Goal: Task Accomplishment & Management: Manage account settings

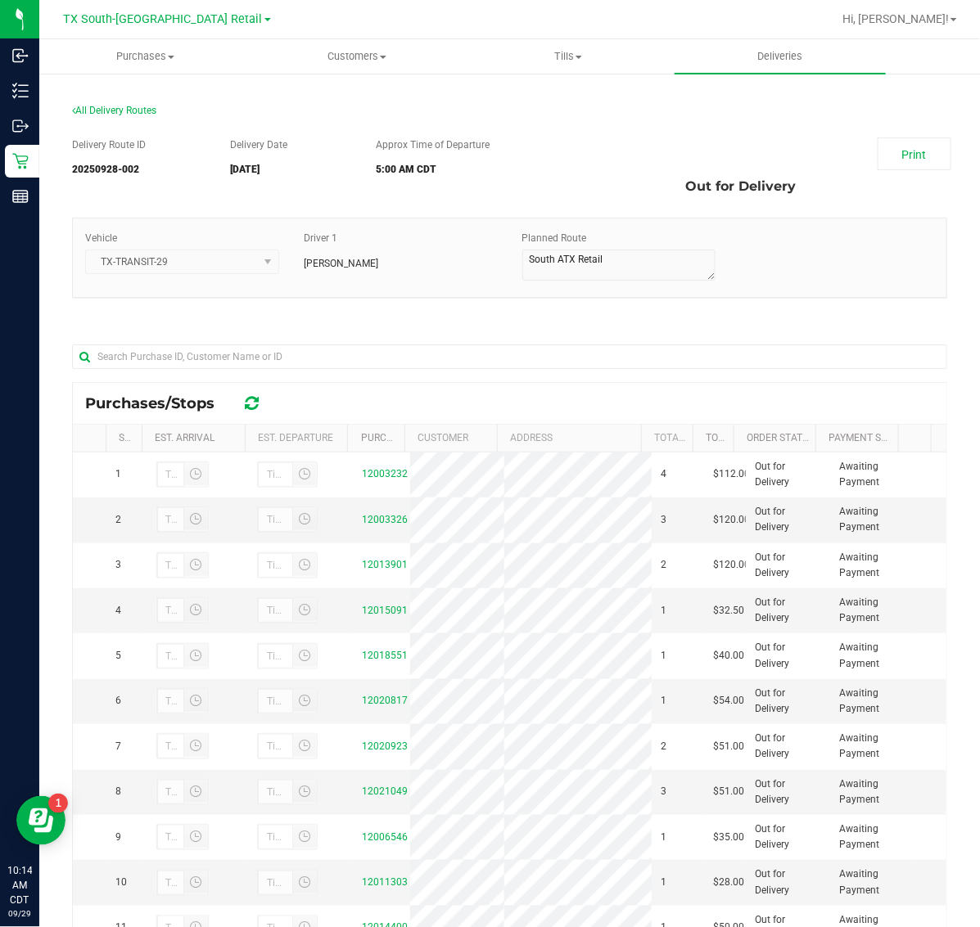
scroll to position [102, 0]
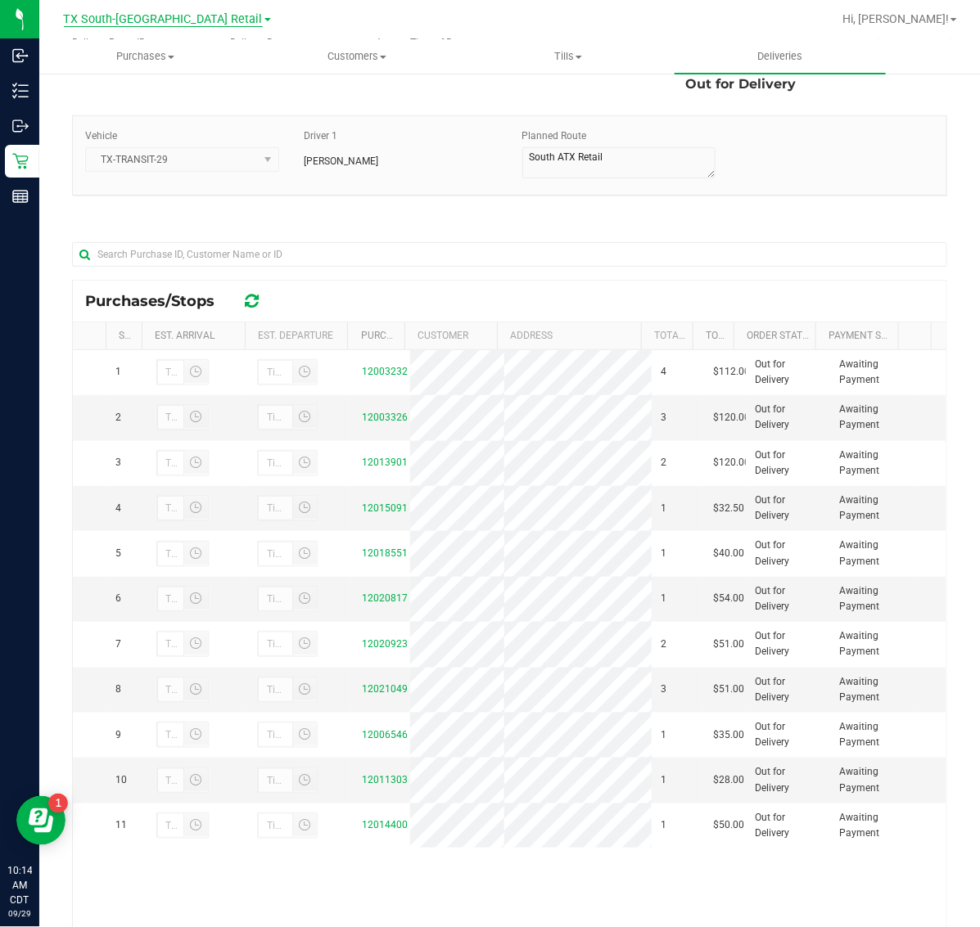
click at [139, 18] on span "TX South-[GEOGRAPHIC_DATA] Retail" at bounding box center [163, 19] width 199 height 15
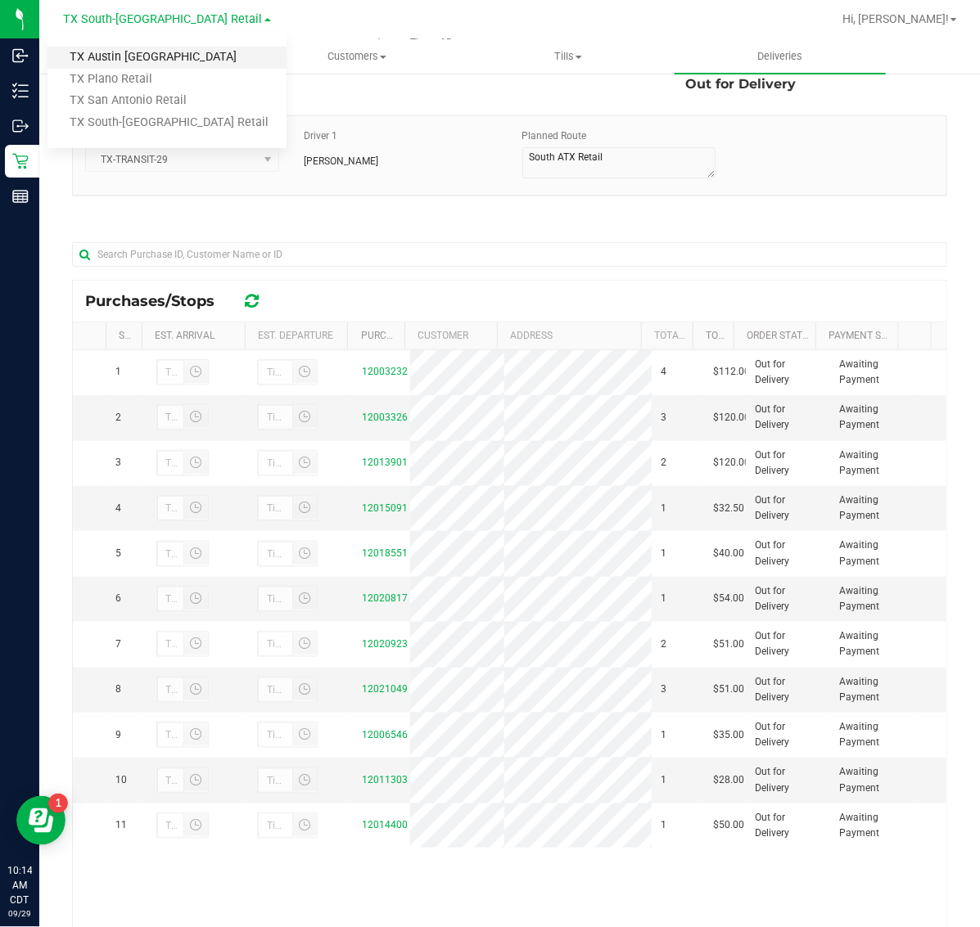
click at [139, 59] on link "TX Austin [GEOGRAPHIC_DATA]" at bounding box center [166, 58] width 239 height 22
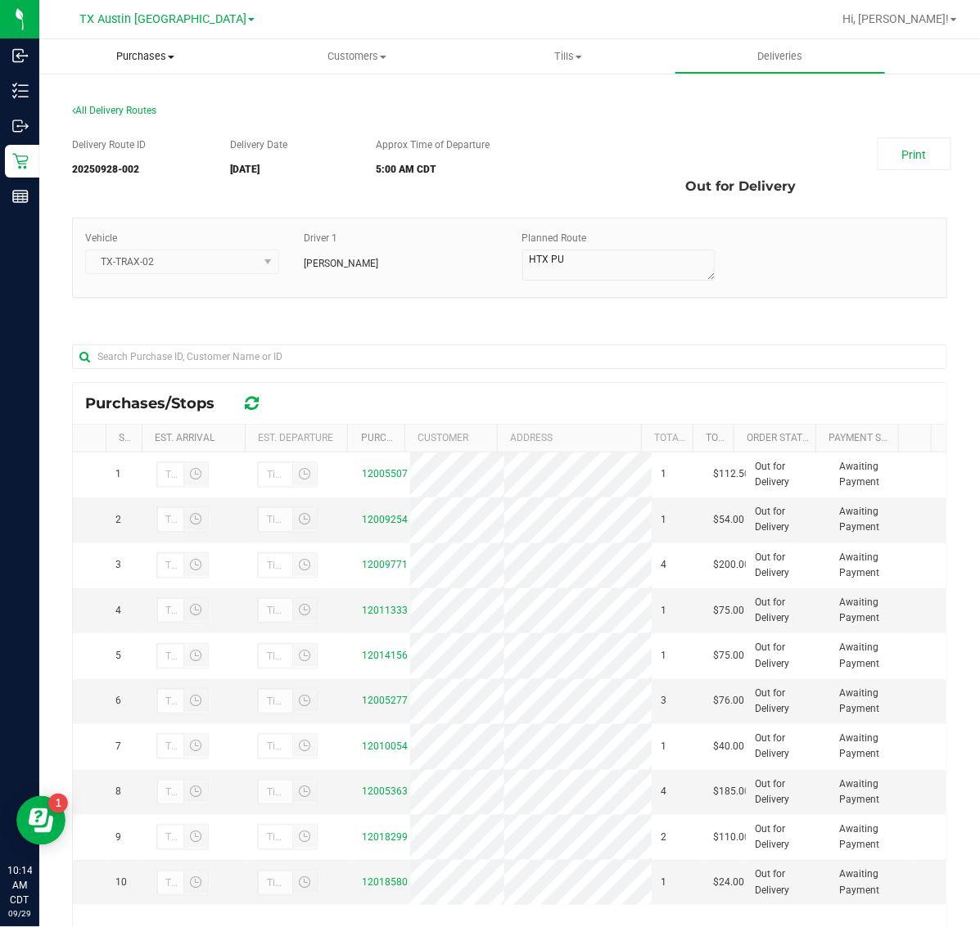
click at [139, 47] on uib-tab-heading "Purchases Summary of purchases Fulfillment All purchases" at bounding box center [145, 56] width 212 height 34
click at [139, 120] on li "Fulfillment" at bounding box center [145, 119] width 212 height 20
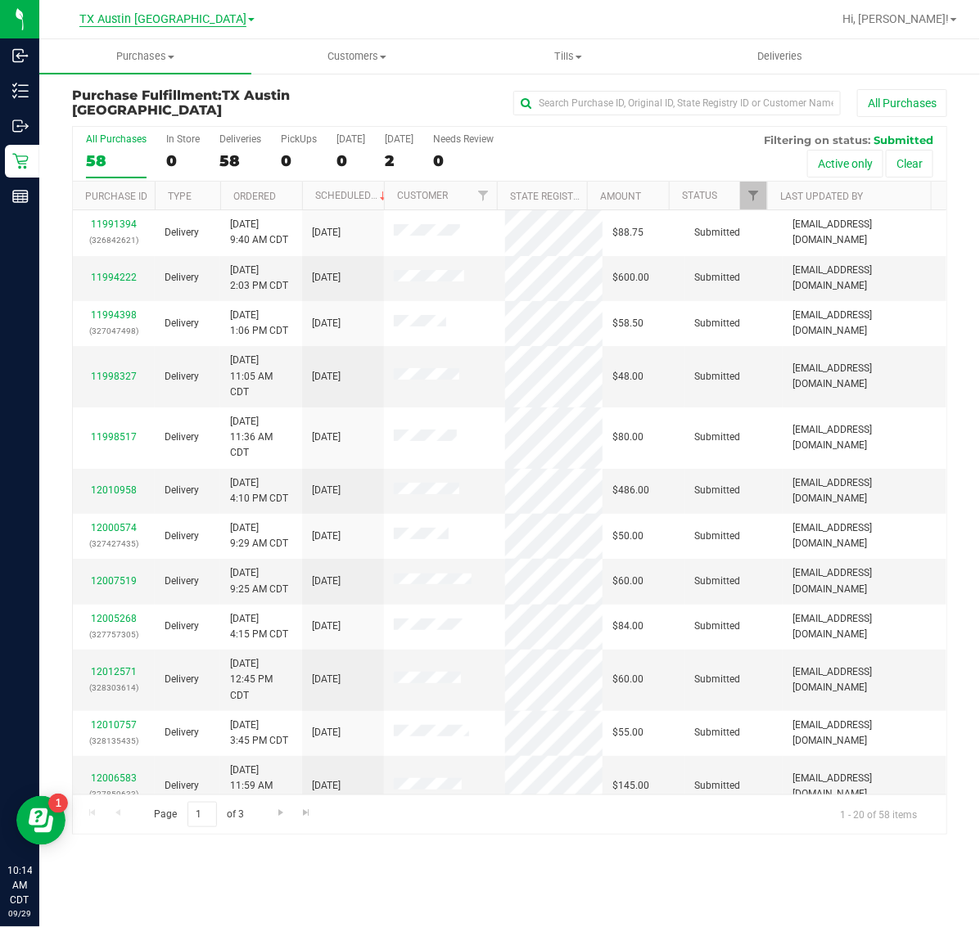
click at [147, 14] on span "TX Austin [GEOGRAPHIC_DATA]" at bounding box center [162, 19] width 167 height 15
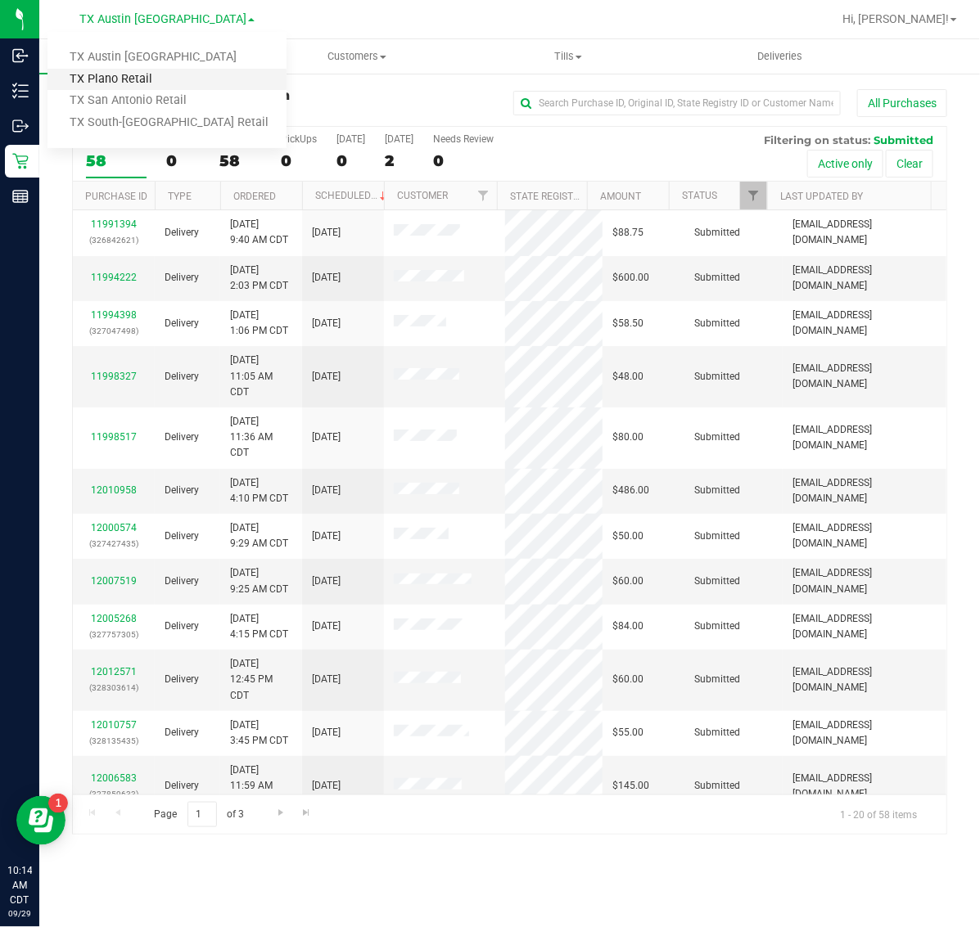
click at [144, 70] on link "TX Plano Retail" at bounding box center [166, 80] width 239 height 22
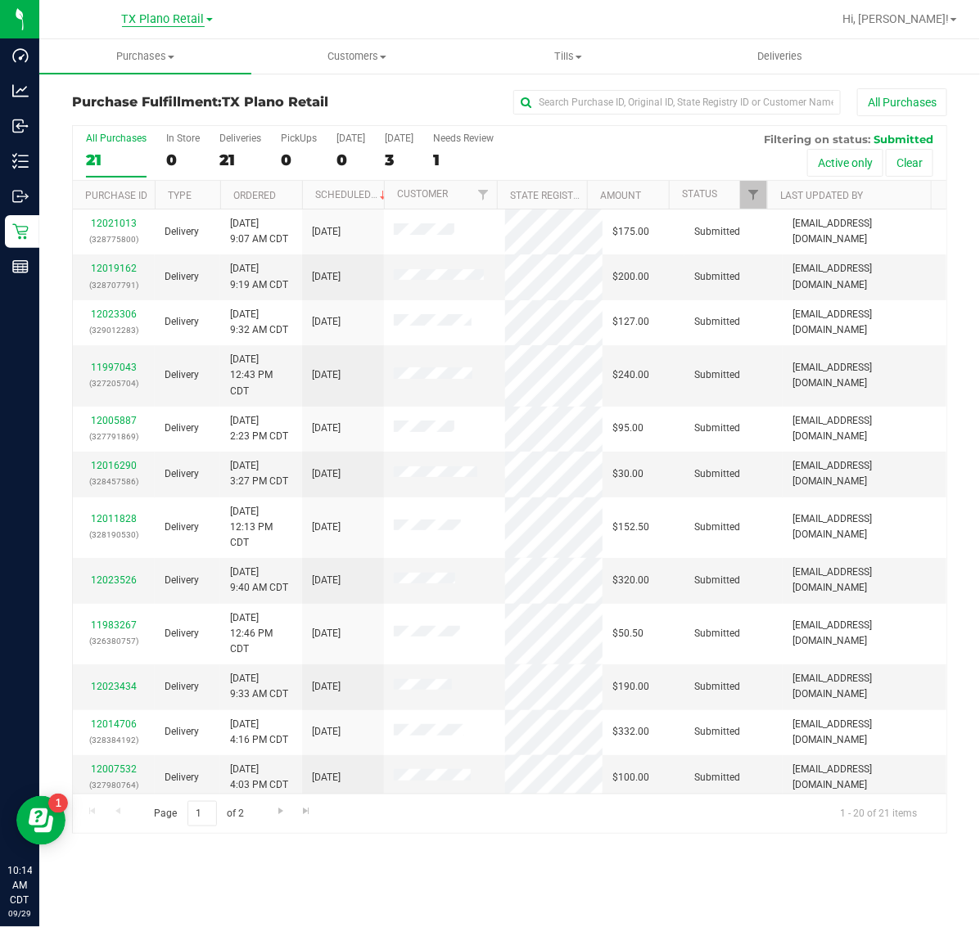
click at [146, 16] on span "TX Plano Retail" at bounding box center [163, 19] width 83 height 15
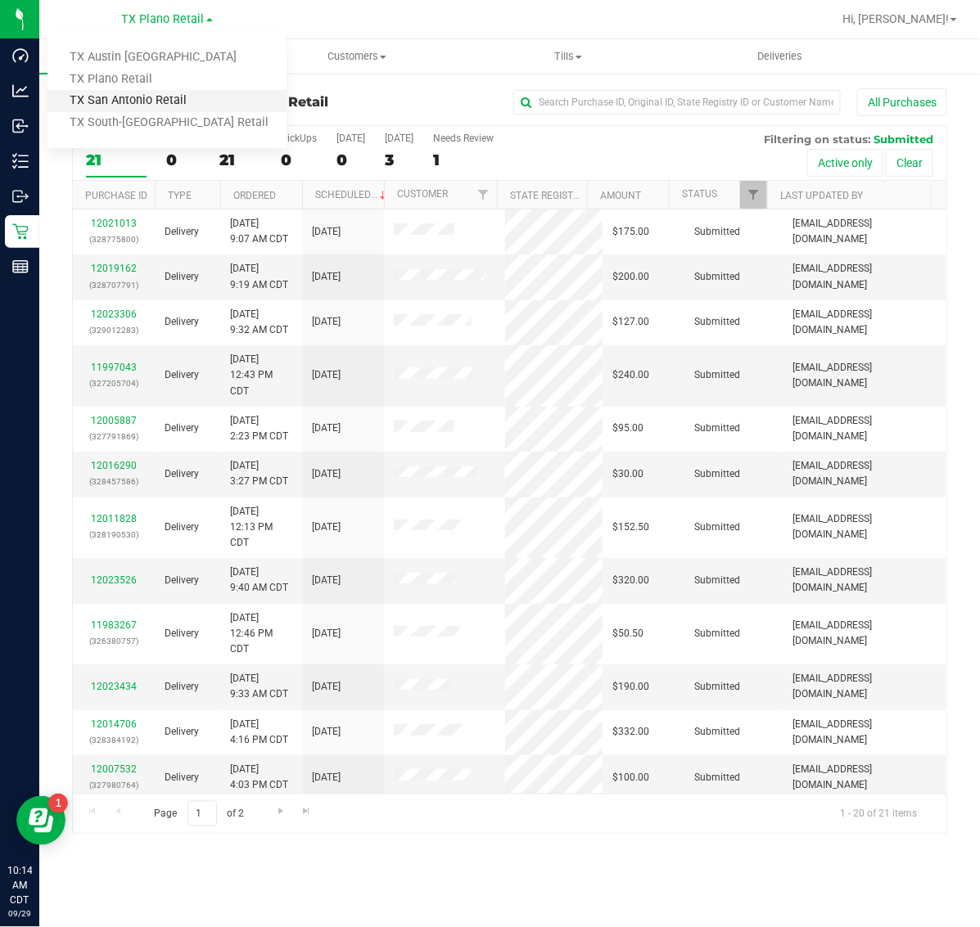
click at [143, 101] on link "TX San Antonio Retail" at bounding box center [166, 101] width 239 height 22
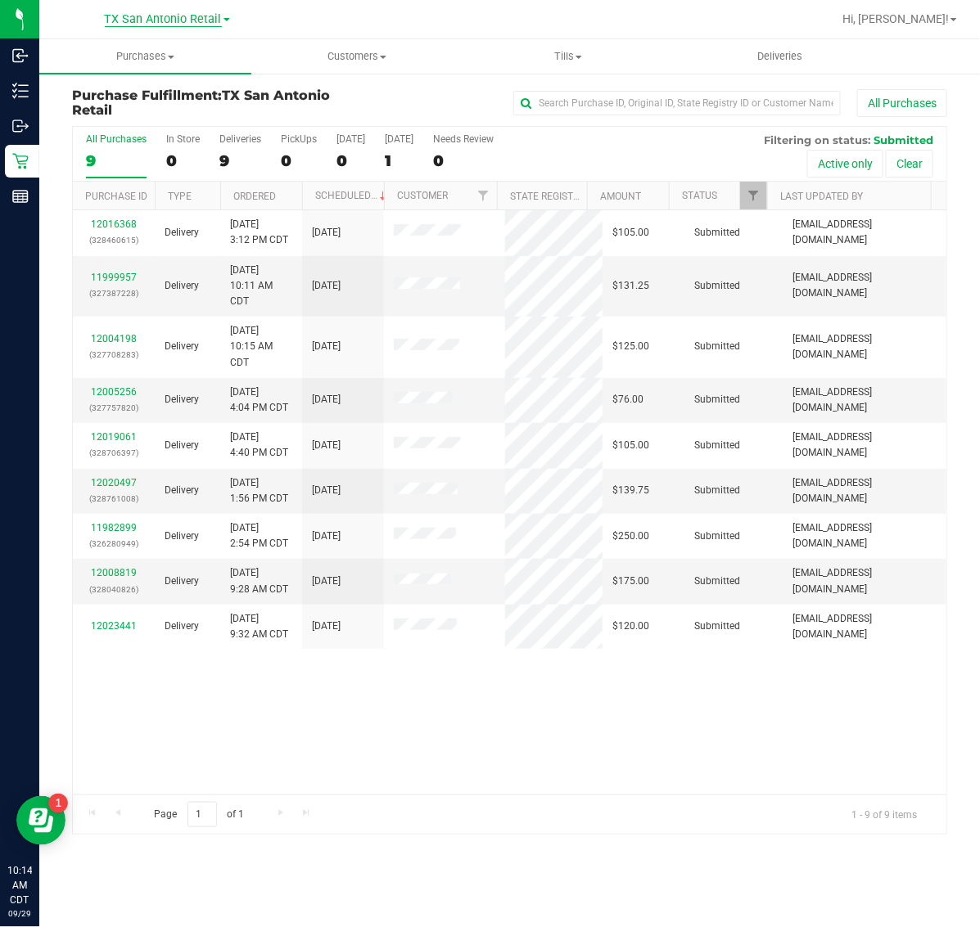
click at [141, 16] on span "TX San Antonio Retail" at bounding box center [163, 19] width 117 height 15
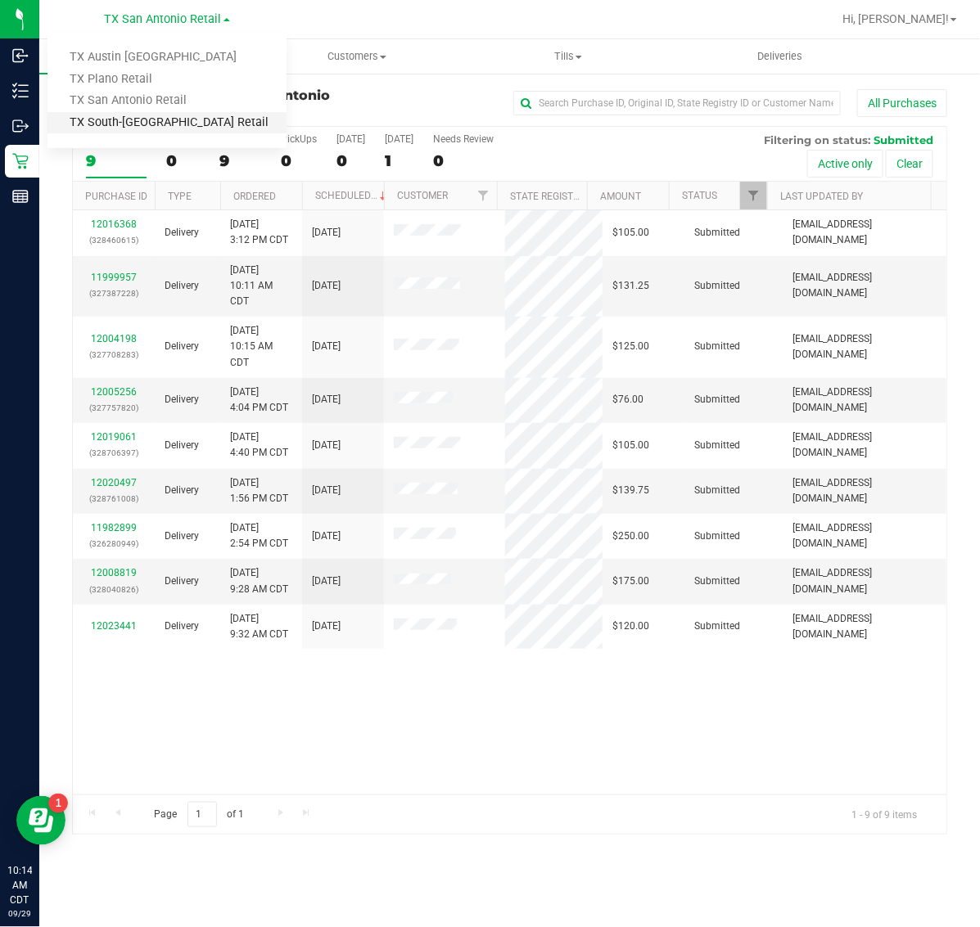
click at [146, 116] on link "TX South-[GEOGRAPHIC_DATA] Retail" at bounding box center [166, 123] width 239 height 22
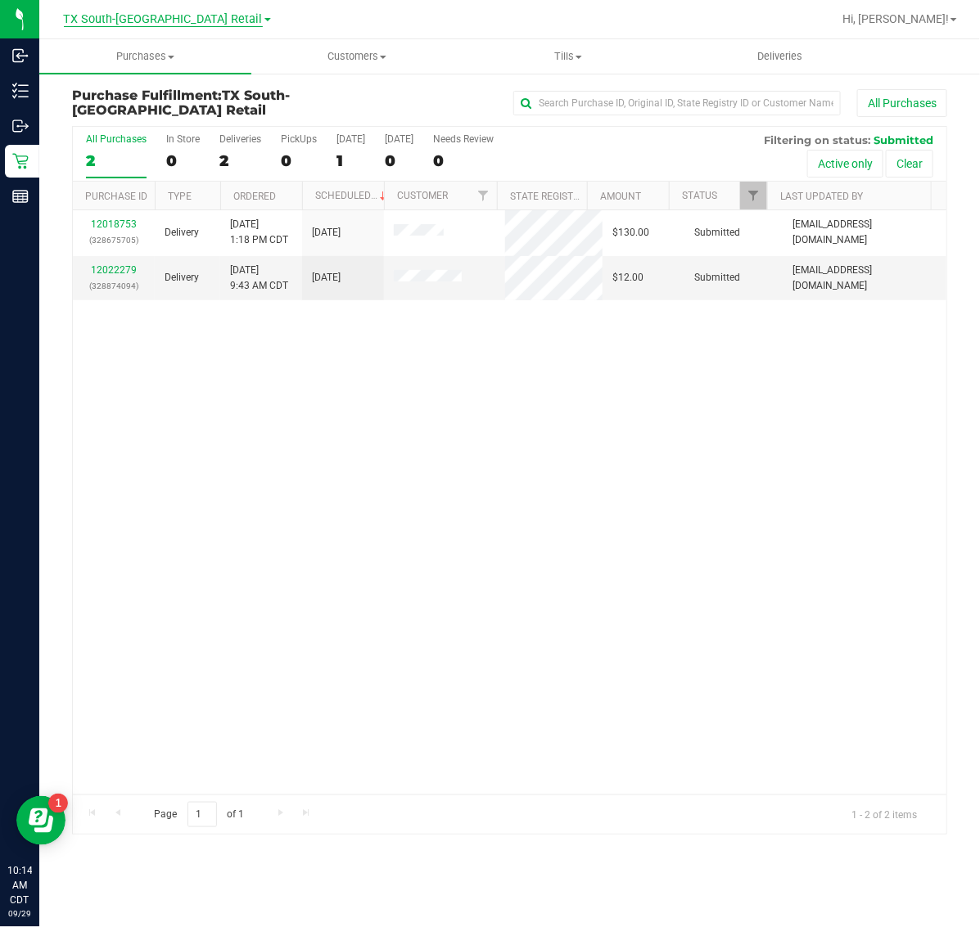
click at [150, 23] on span "TX South-[GEOGRAPHIC_DATA] Retail" at bounding box center [163, 19] width 199 height 15
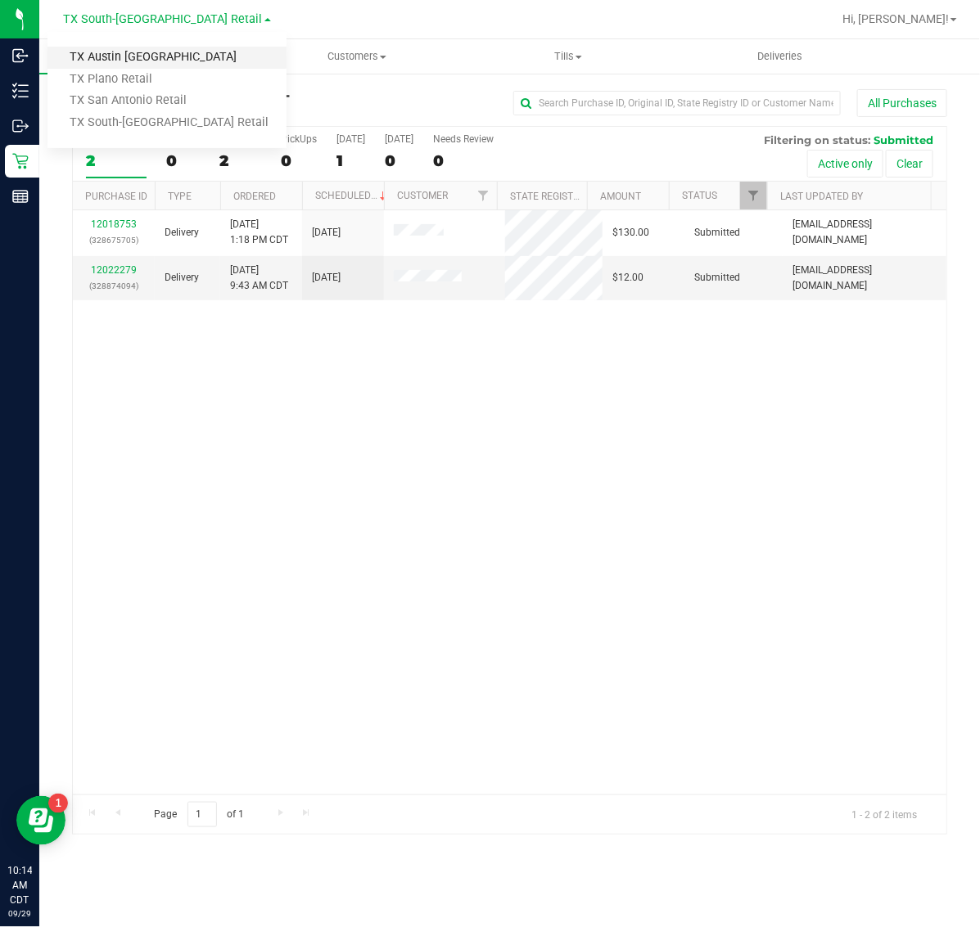
click at [149, 61] on link "TX Austin [GEOGRAPHIC_DATA]" at bounding box center [166, 58] width 239 height 22
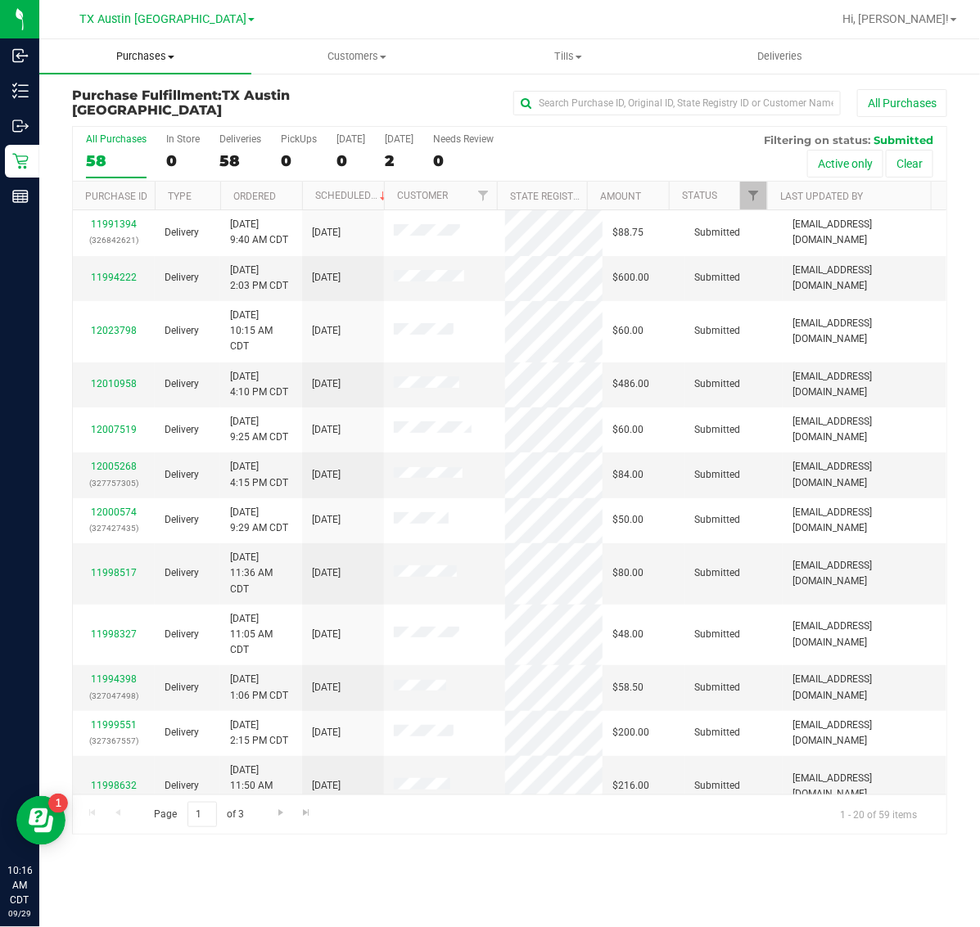
click at [140, 64] on uib-tab-heading "Purchases Summary of purchases Fulfillment All purchases" at bounding box center [145, 56] width 212 height 34
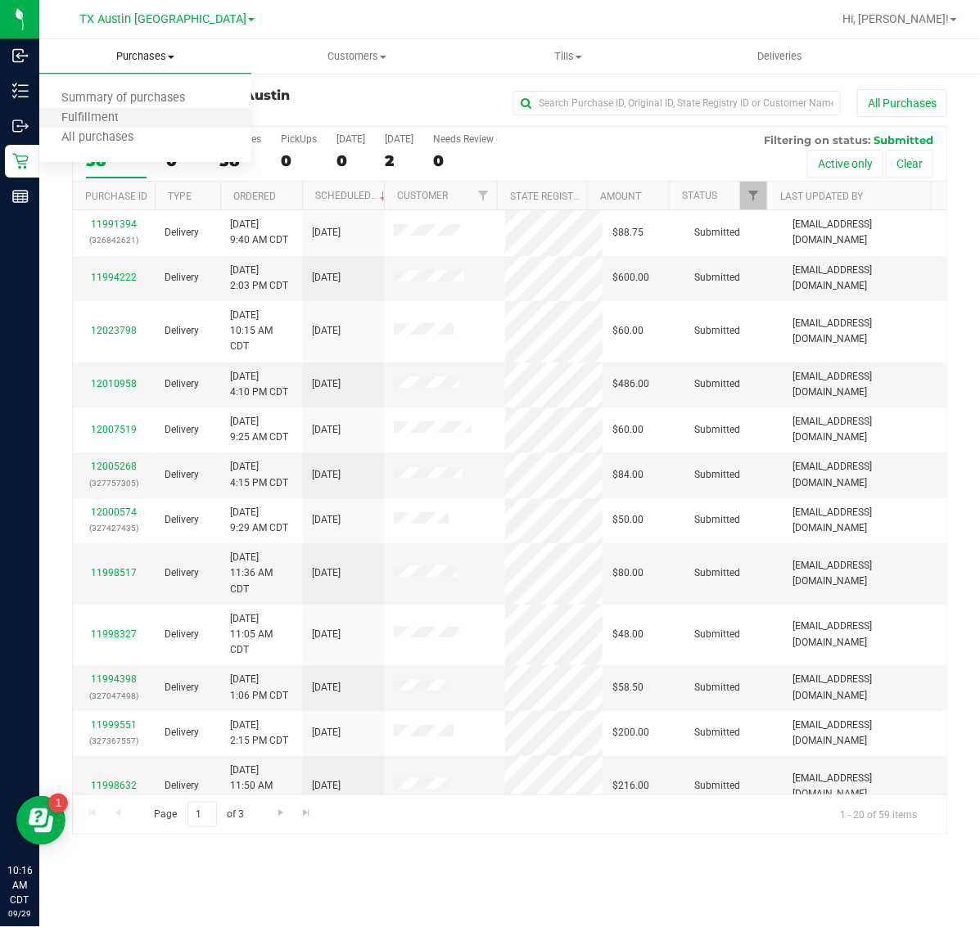
click at [168, 120] on li "Fulfillment" at bounding box center [145, 119] width 212 height 20
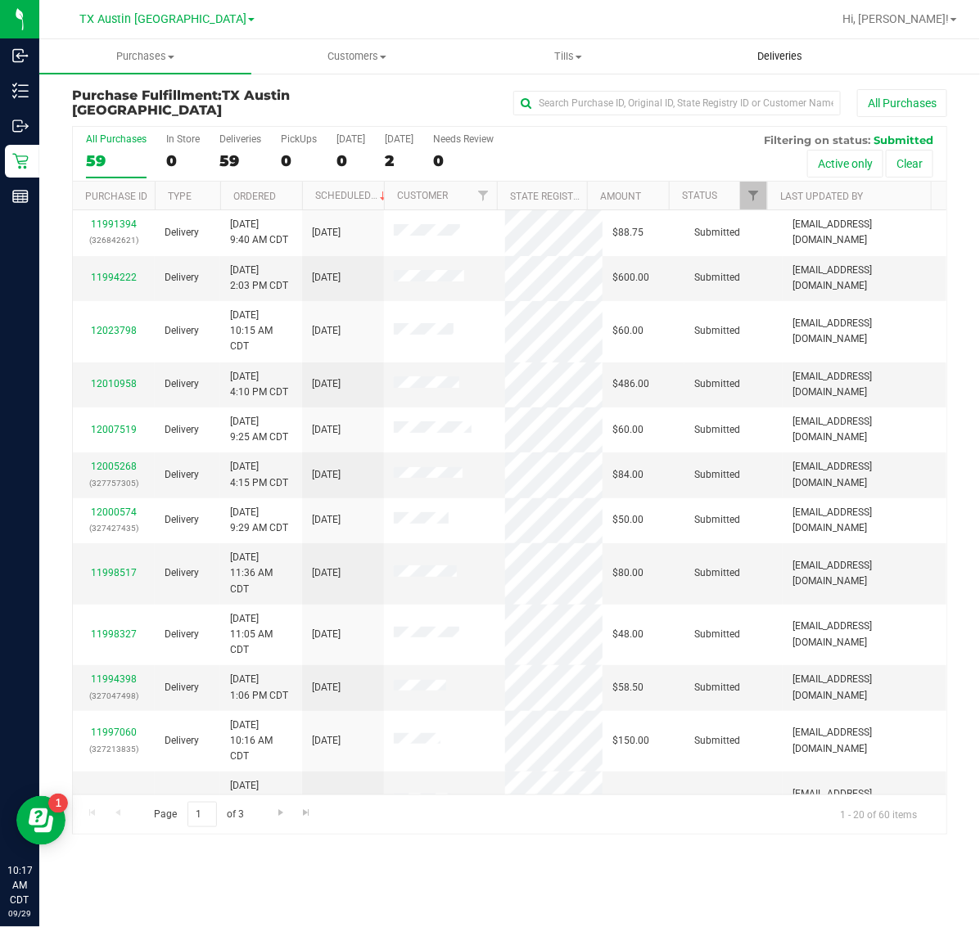
click at [777, 55] on span "Deliveries" at bounding box center [779, 56] width 89 height 15
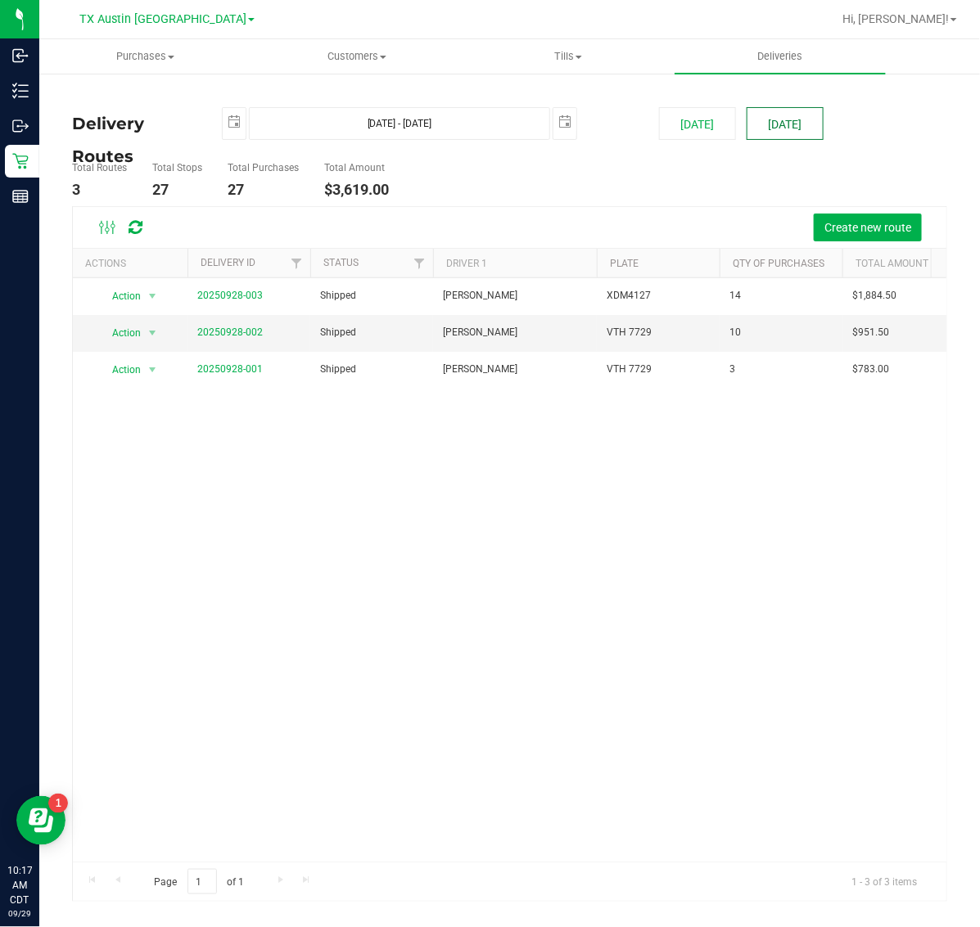
click at [772, 119] on button "[DATE]" at bounding box center [784, 123] width 77 height 33
type input "Sep 30, 2025 - Sep 30, 2025"
type input "2025-09-30"
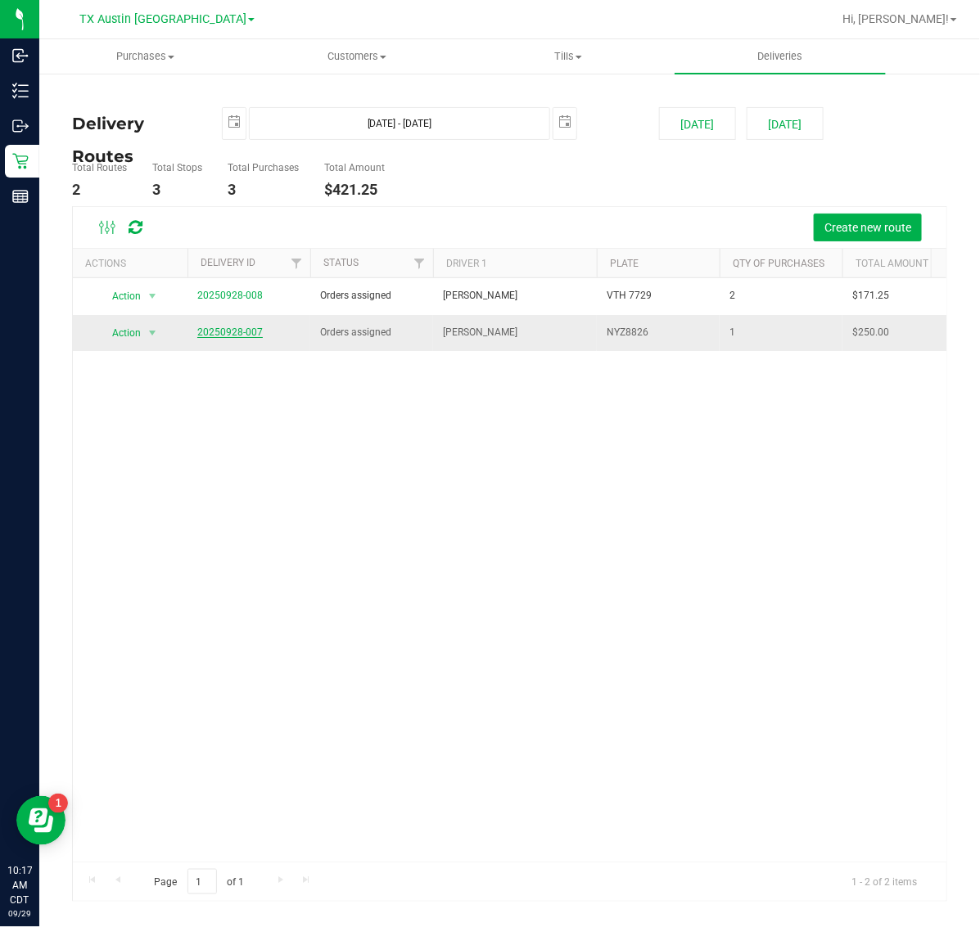
click at [242, 332] on link "20250928-007" at bounding box center [229, 332] width 65 height 11
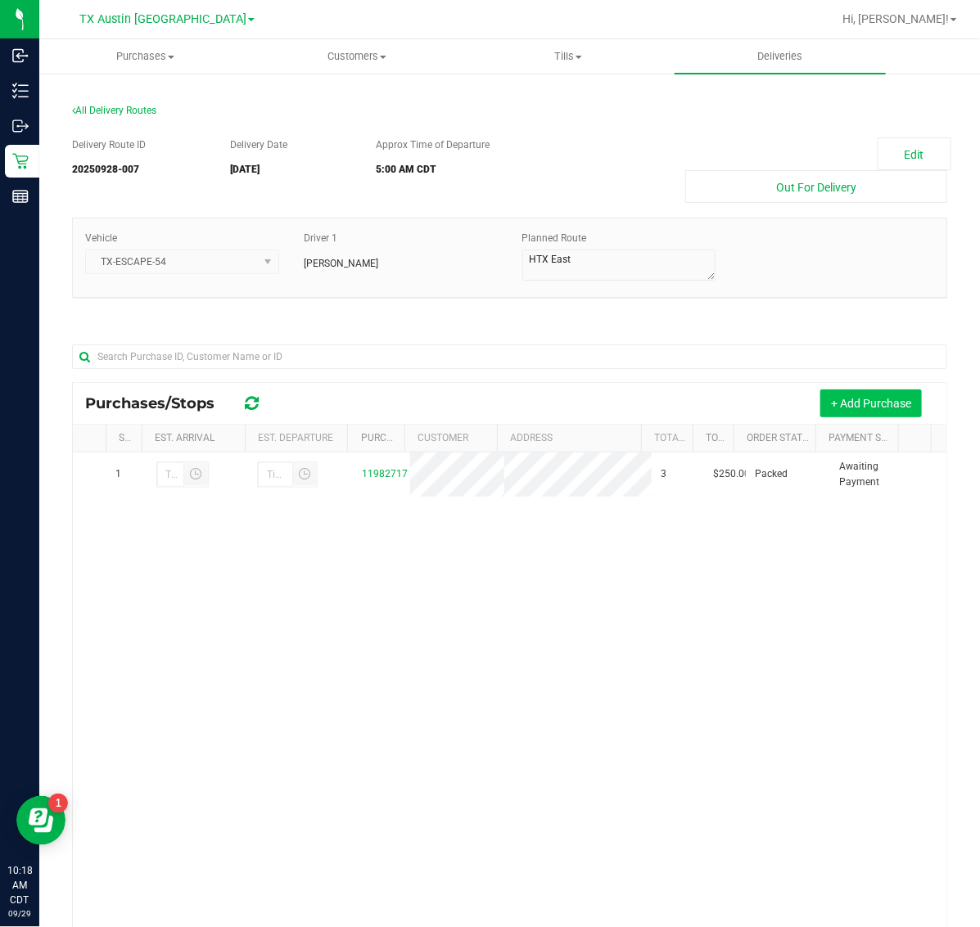
click at [858, 395] on button "+ Add Purchase" at bounding box center [870, 404] width 101 height 28
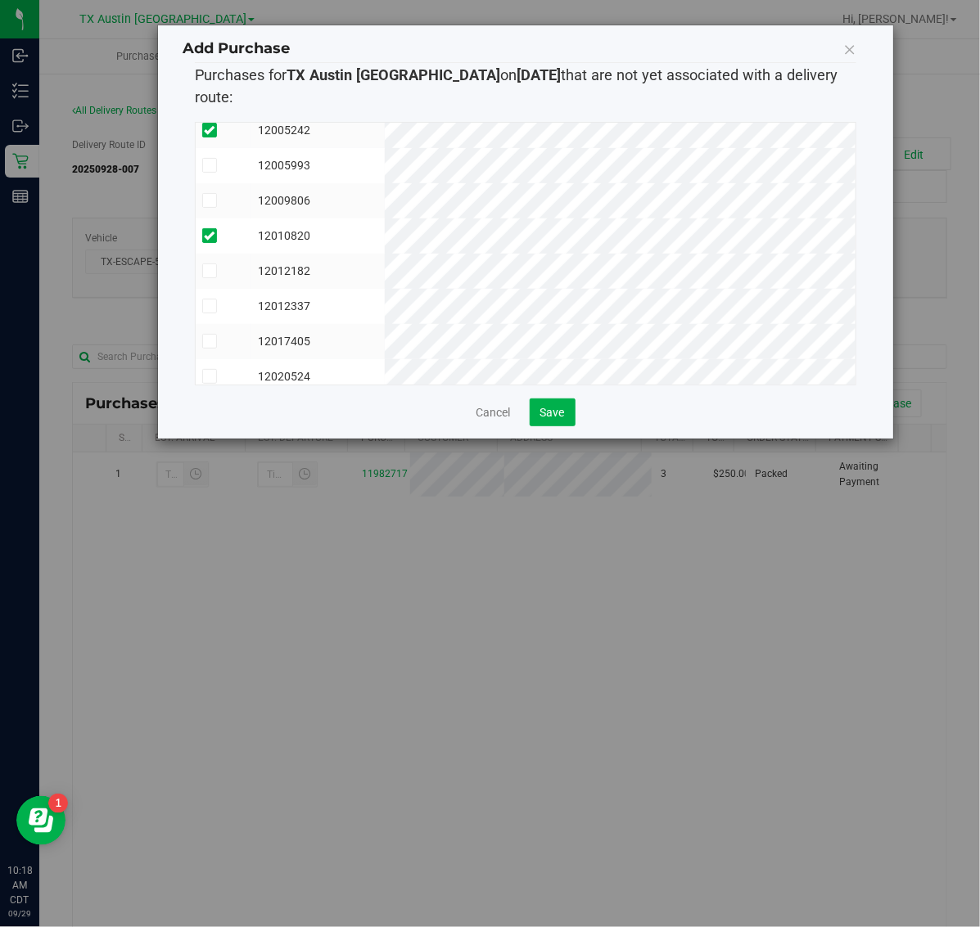
scroll to position [170, 0]
click at [385, 314] on td "12017405" at bounding box center [317, 331] width 133 height 35
click at [385, 244] on td "12012182" at bounding box center [317, 261] width 133 height 35
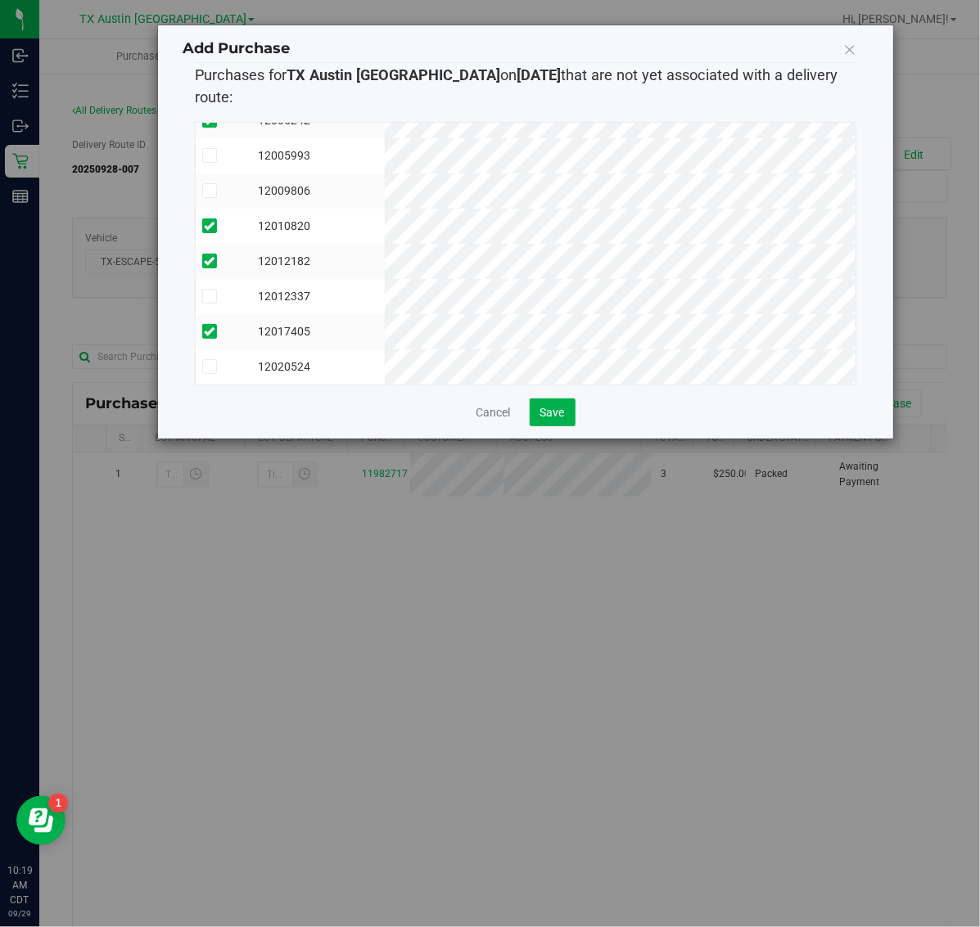
click at [385, 349] on td "12020524" at bounding box center [317, 366] width 133 height 35
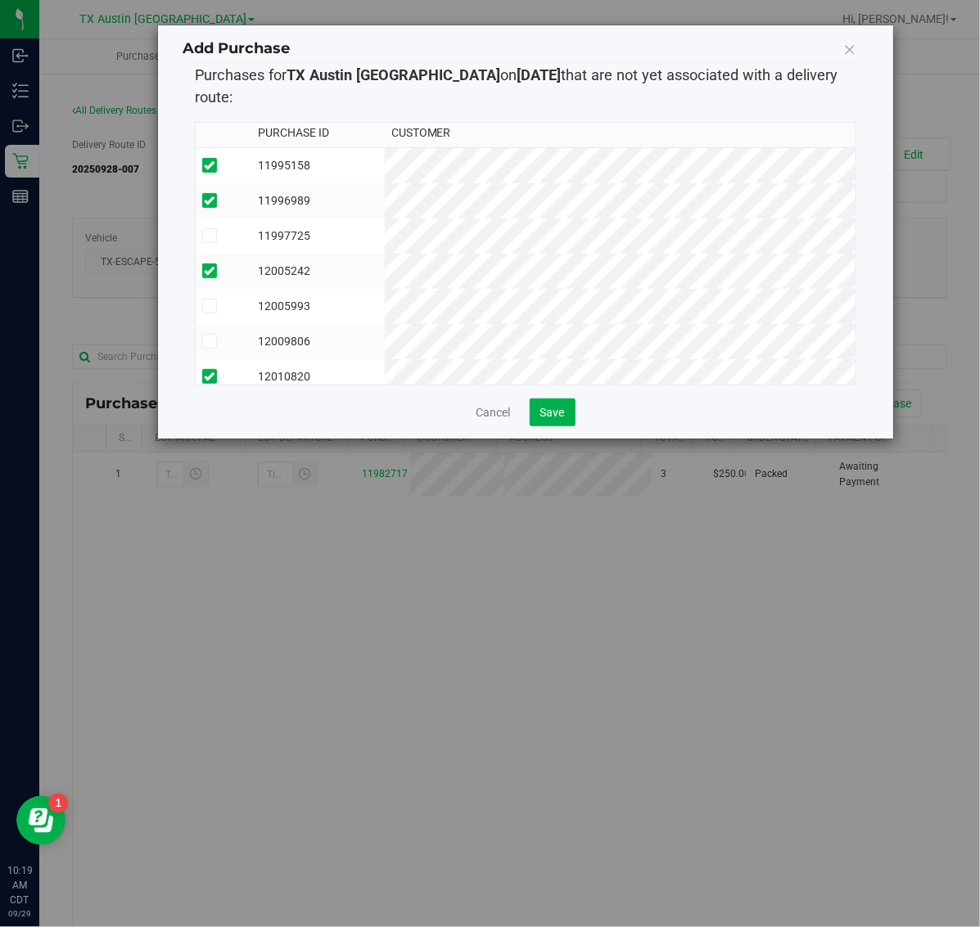
scroll to position [0, 0]
click at [385, 223] on td "11997725" at bounding box center [317, 240] width 133 height 35
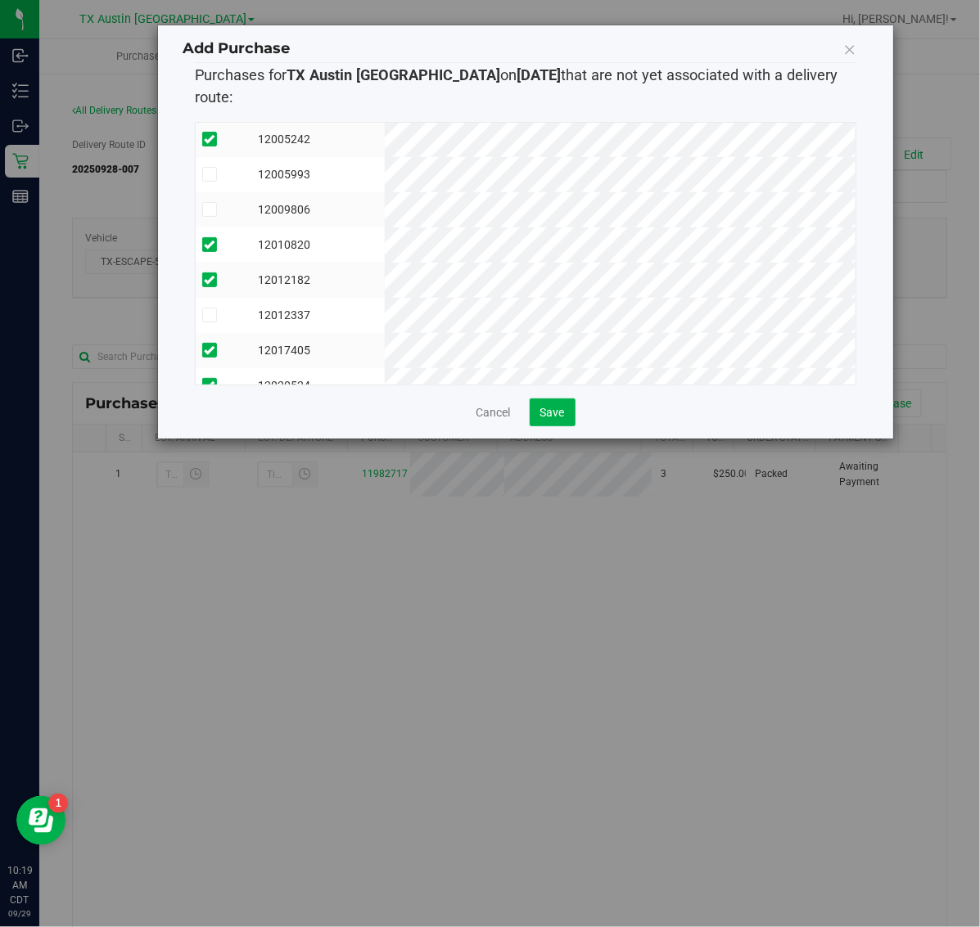
scroll to position [170, 0]
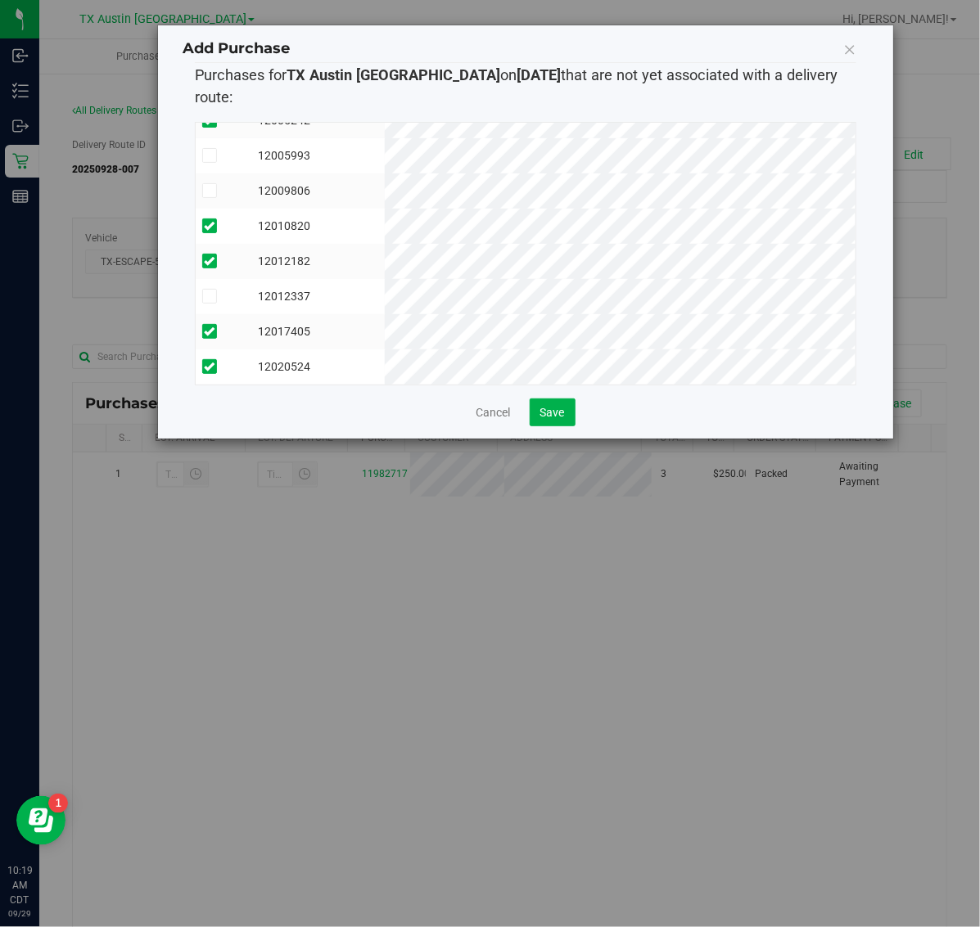
click at [385, 279] on td "12012337" at bounding box center [317, 296] width 133 height 35
click at [558, 406] on span "Save" at bounding box center [552, 412] width 25 height 13
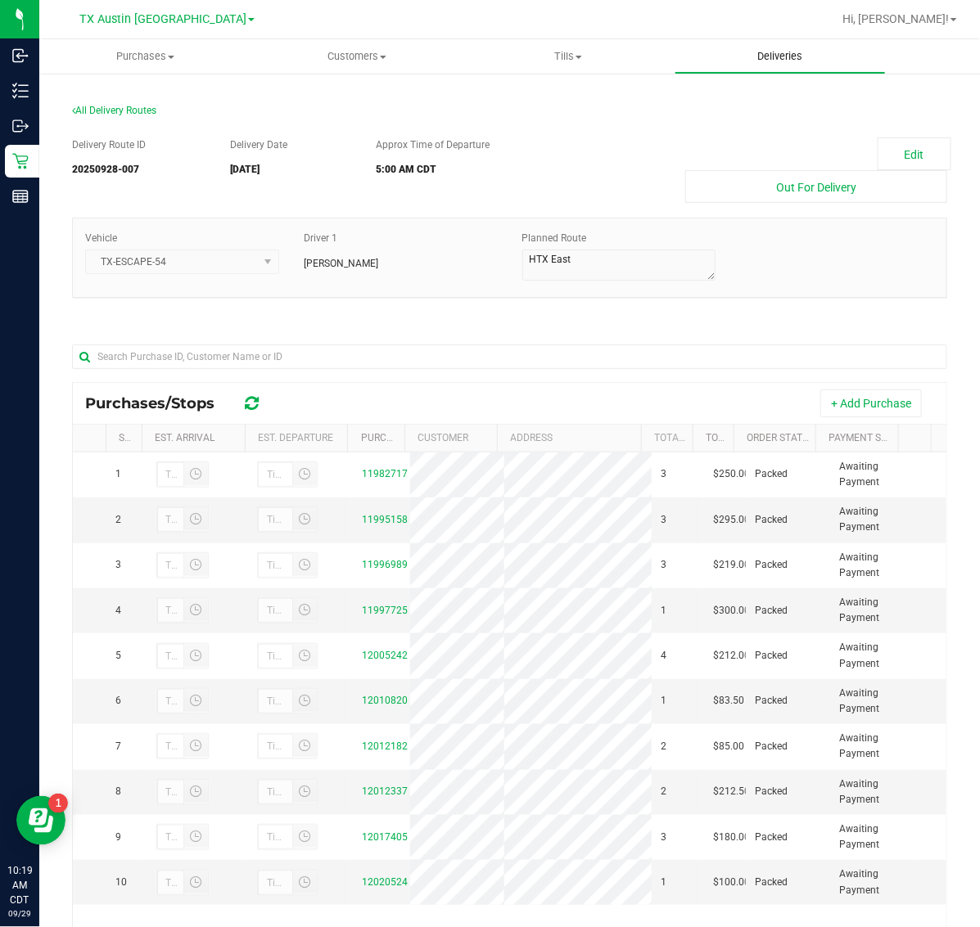
click at [766, 62] on span "Deliveries" at bounding box center [779, 56] width 89 height 15
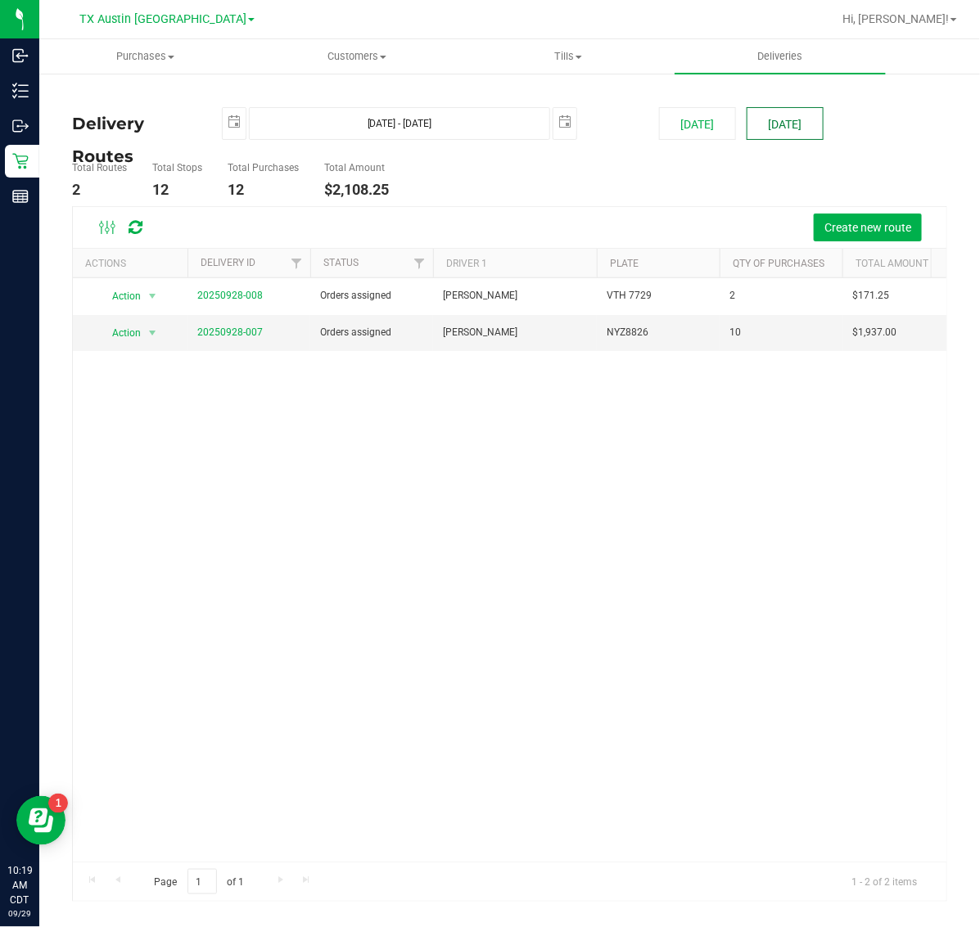
click at [758, 132] on button "[DATE]" at bounding box center [784, 123] width 77 height 33
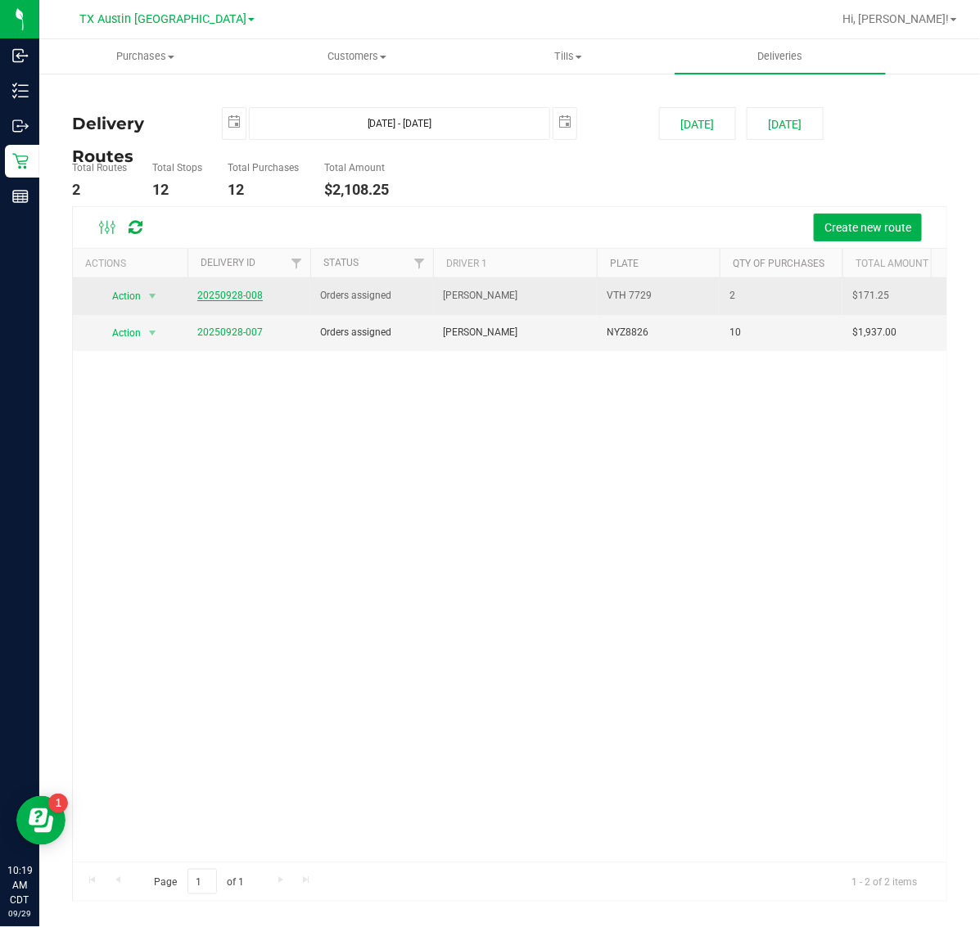
click at [241, 300] on link "20250928-008" at bounding box center [229, 295] width 65 height 11
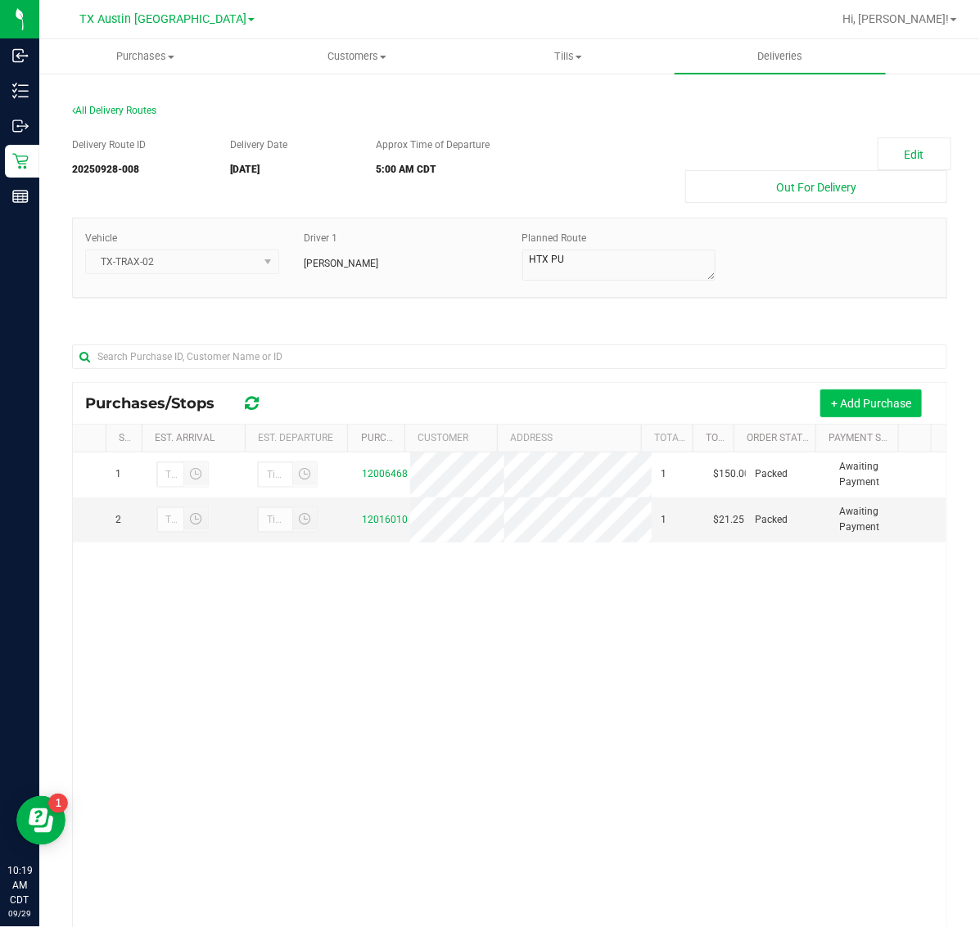
click at [862, 406] on button "+ Add Purchase" at bounding box center [870, 404] width 101 height 28
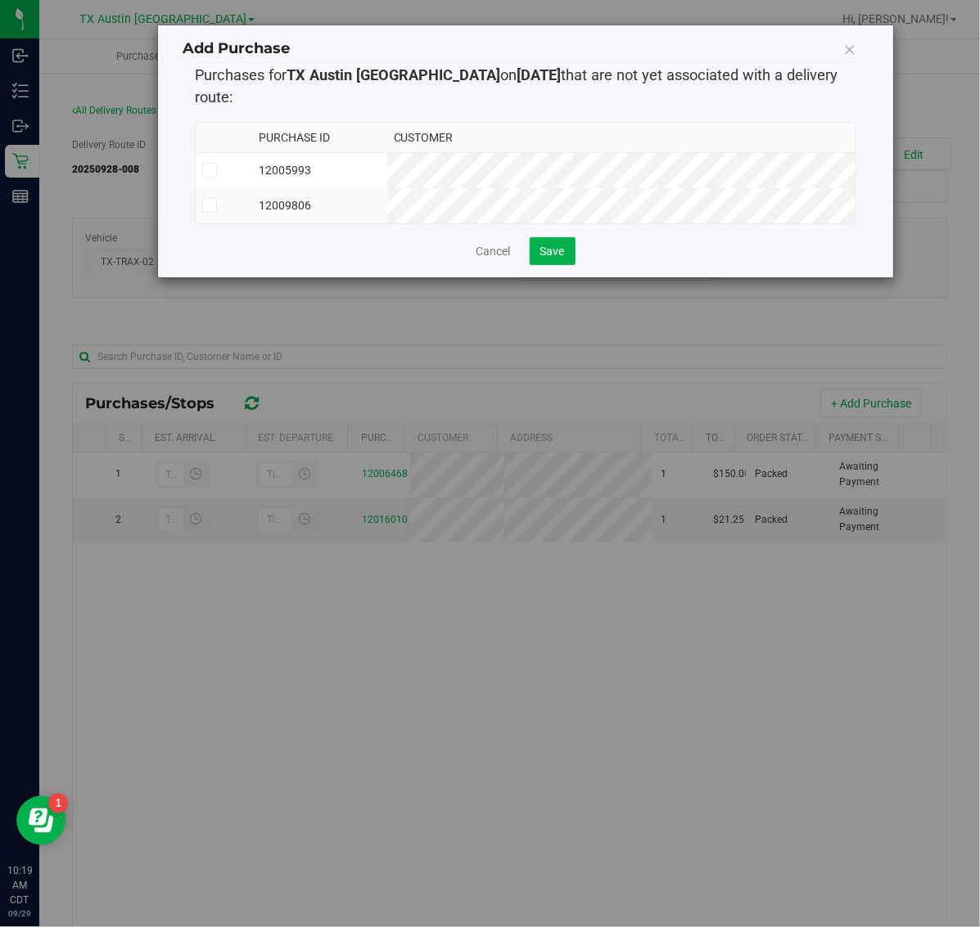
click at [387, 188] on td "12009806" at bounding box center [319, 205] width 135 height 35
click at [387, 152] on td "12005993" at bounding box center [319, 170] width 135 height 36
click at [552, 247] on span "Save" at bounding box center [552, 251] width 25 height 13
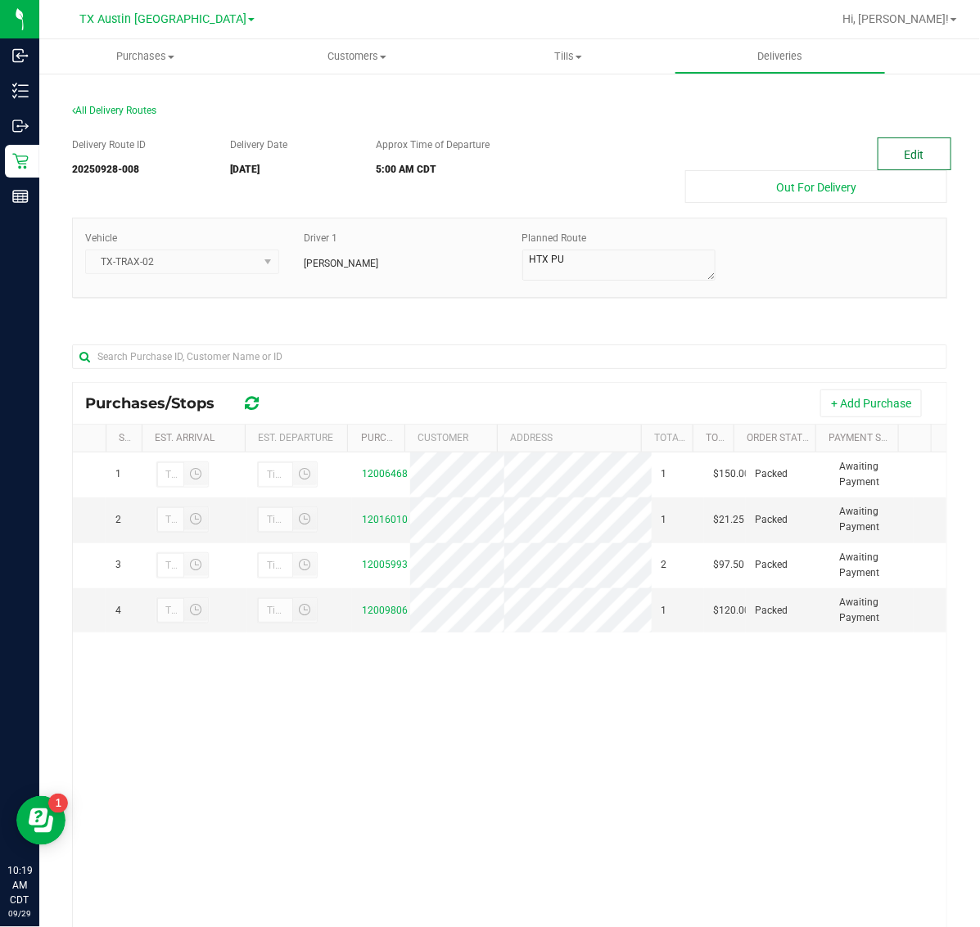
click at [907, 150] on button "Edit" at bounding box center [914, 153] width 74 height 33
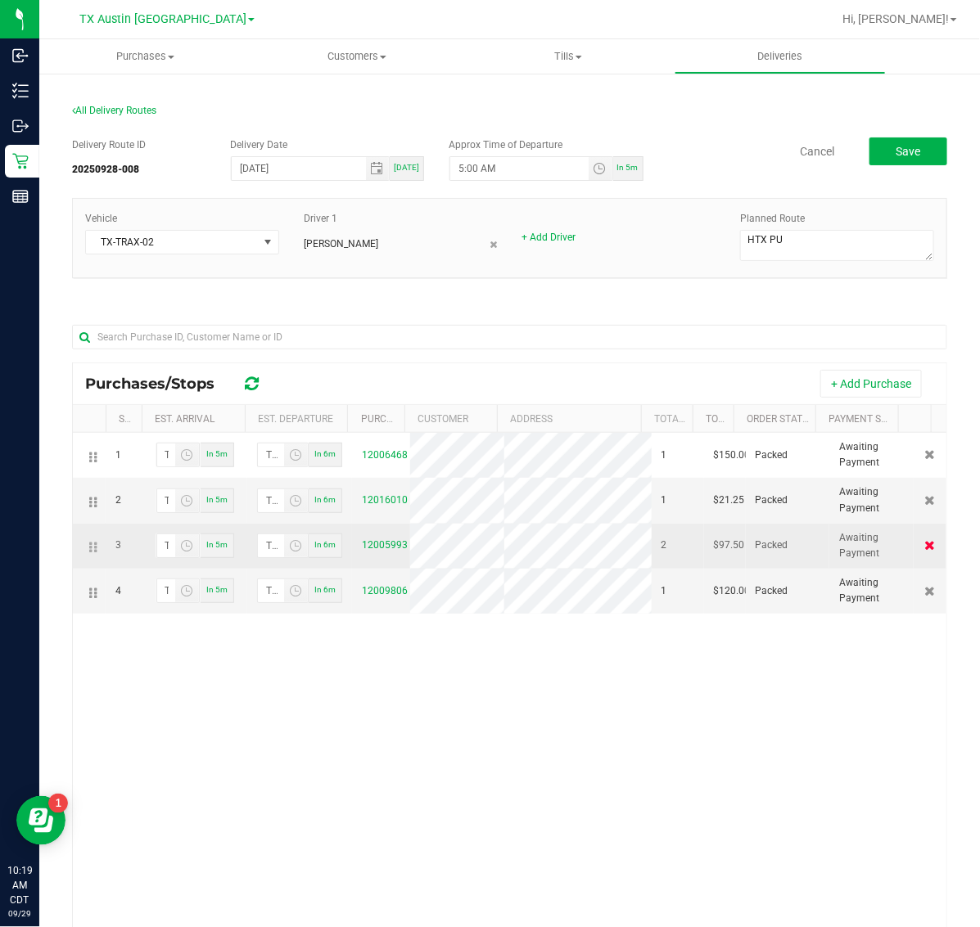
click at [925, 550] on icon at bounding box center [930, 545] width 11 height 10
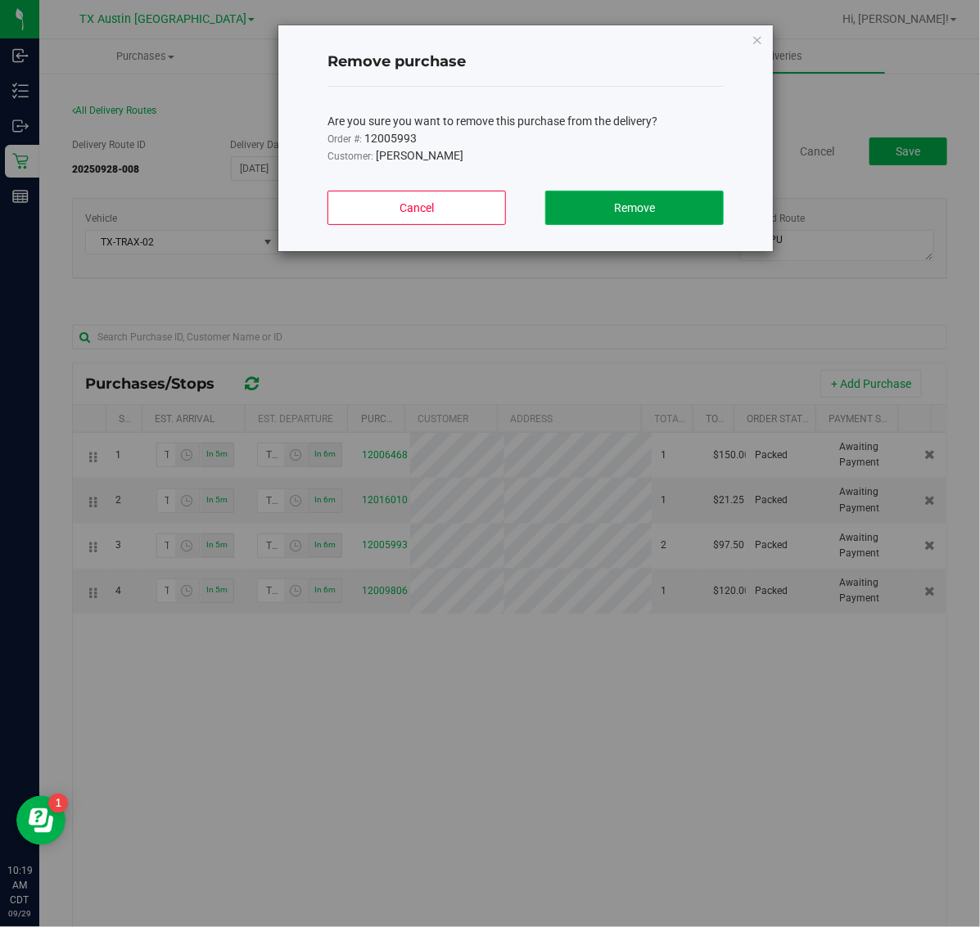
click at [663, 209] on button "Remove" at bounding box center [634, 208] width 178 height 34
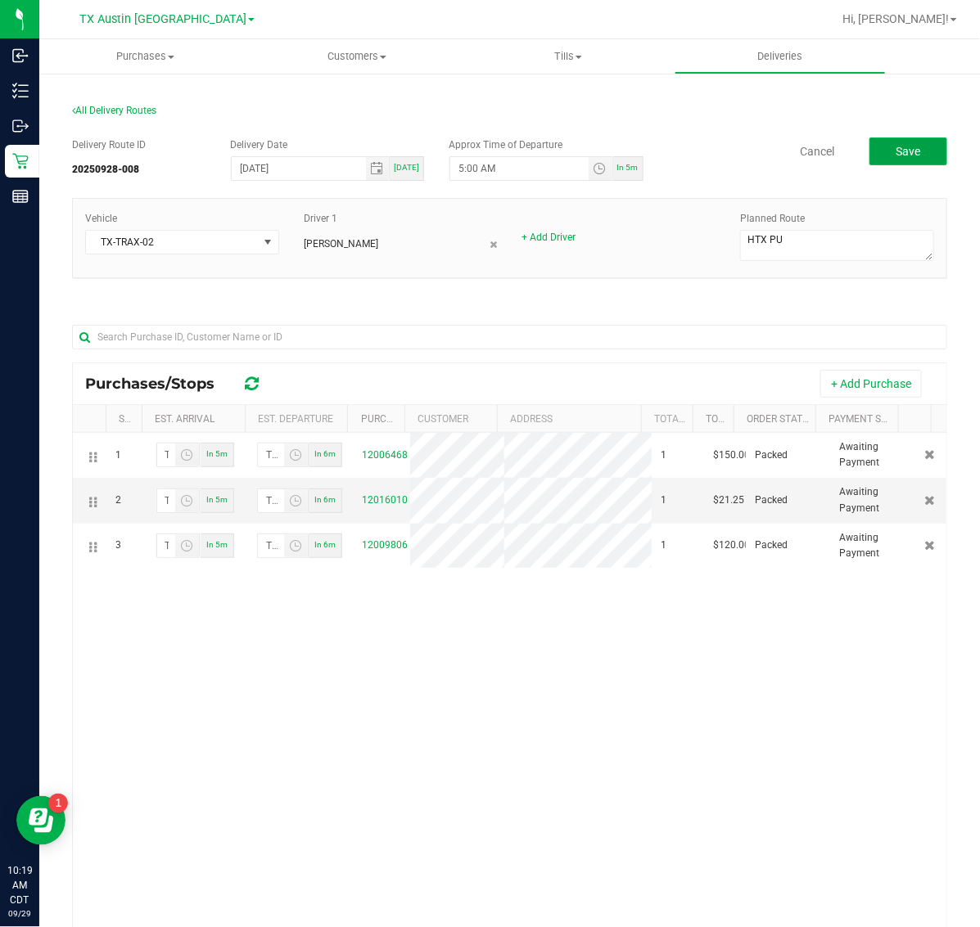
click at [869, 141] on button "Save" at bounding box center [908, 151] width 78 height 28
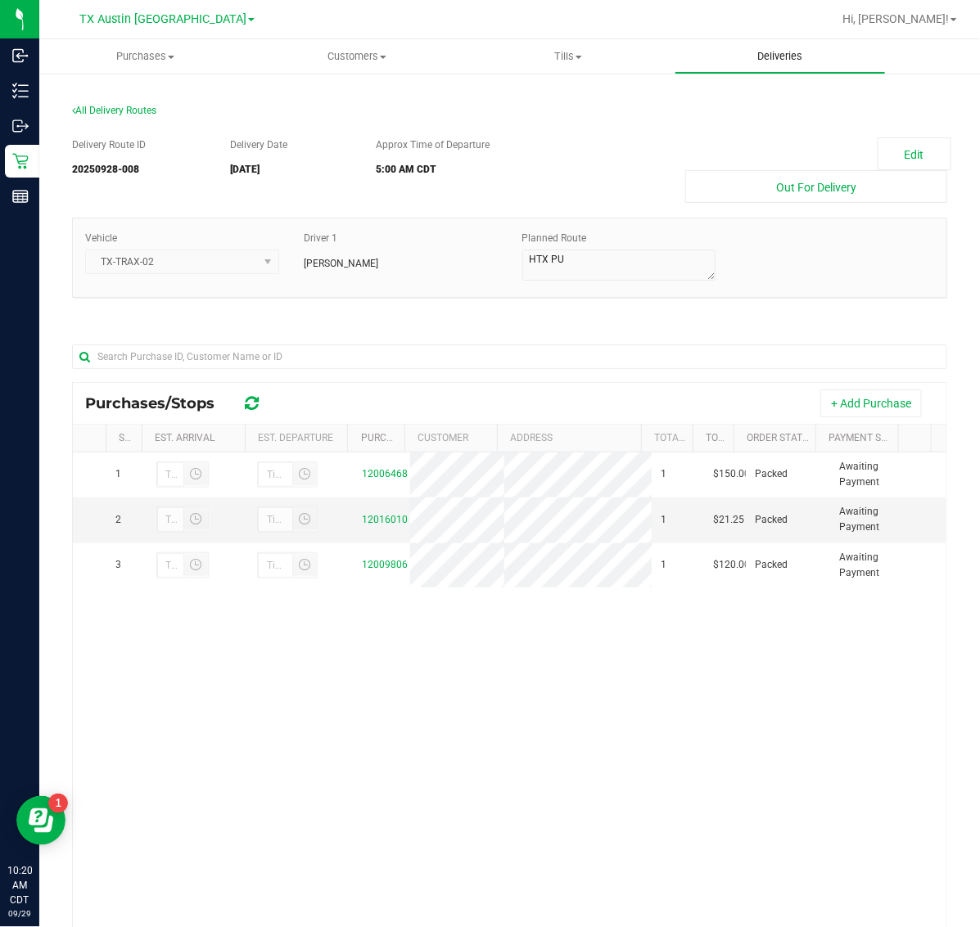
click at [790, 63] on span "Deliveries" at bounding box center [779, 56] width 89 height 15
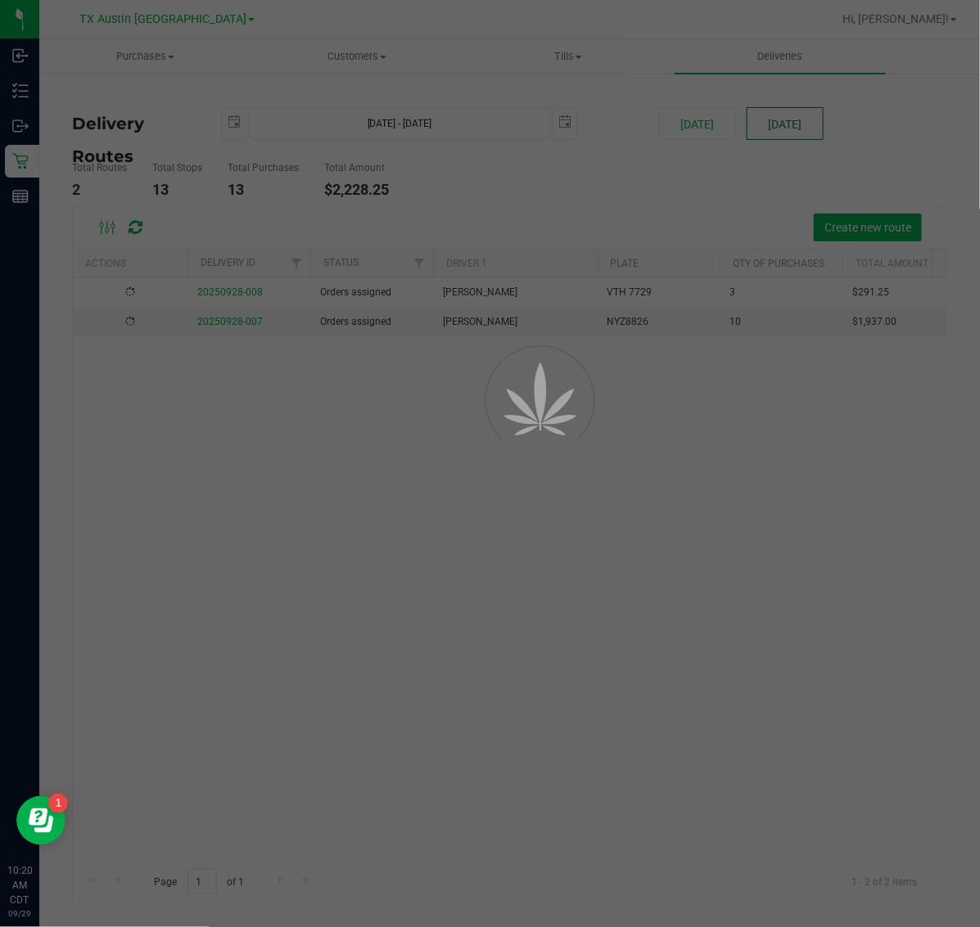
click at [807, 107] on div "Purchases Summary of purchases Fulfillment All purchases Customers All customer…" at bounding box center [509, 483] width 940 height 888
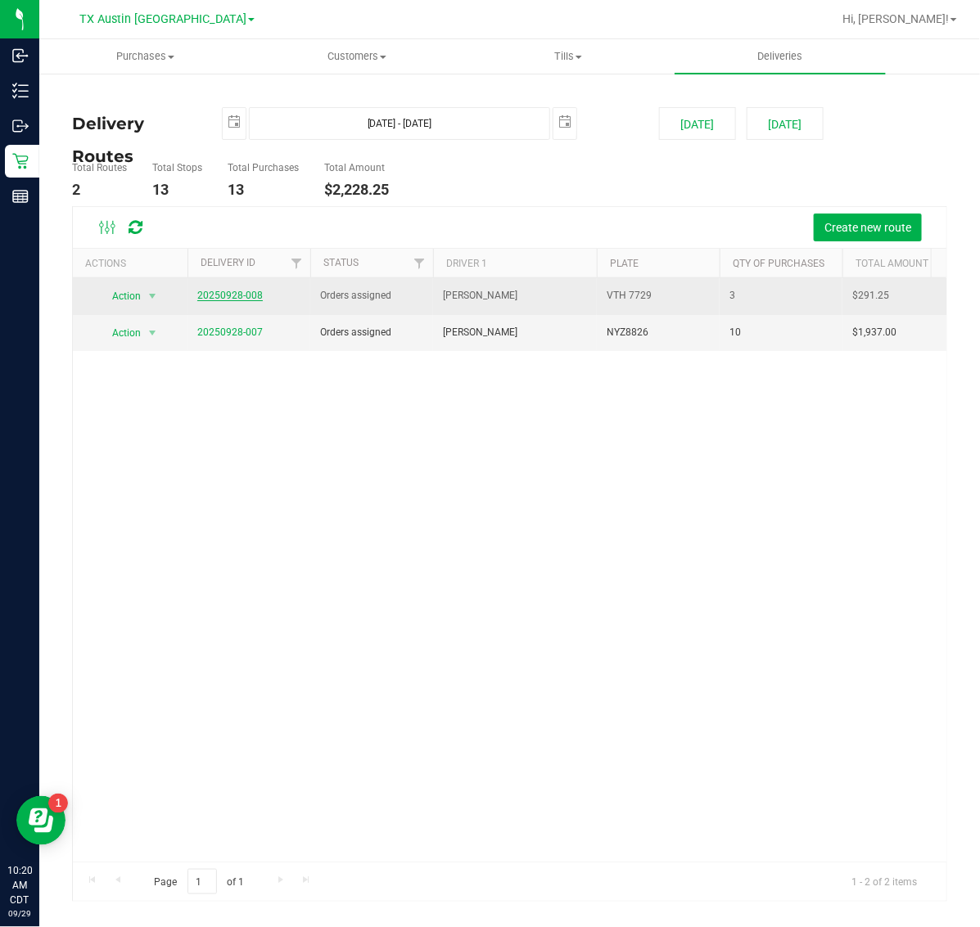
click at [240, 300] on link "20250928-008" at bounding box center [229, 295] width 65 height 11
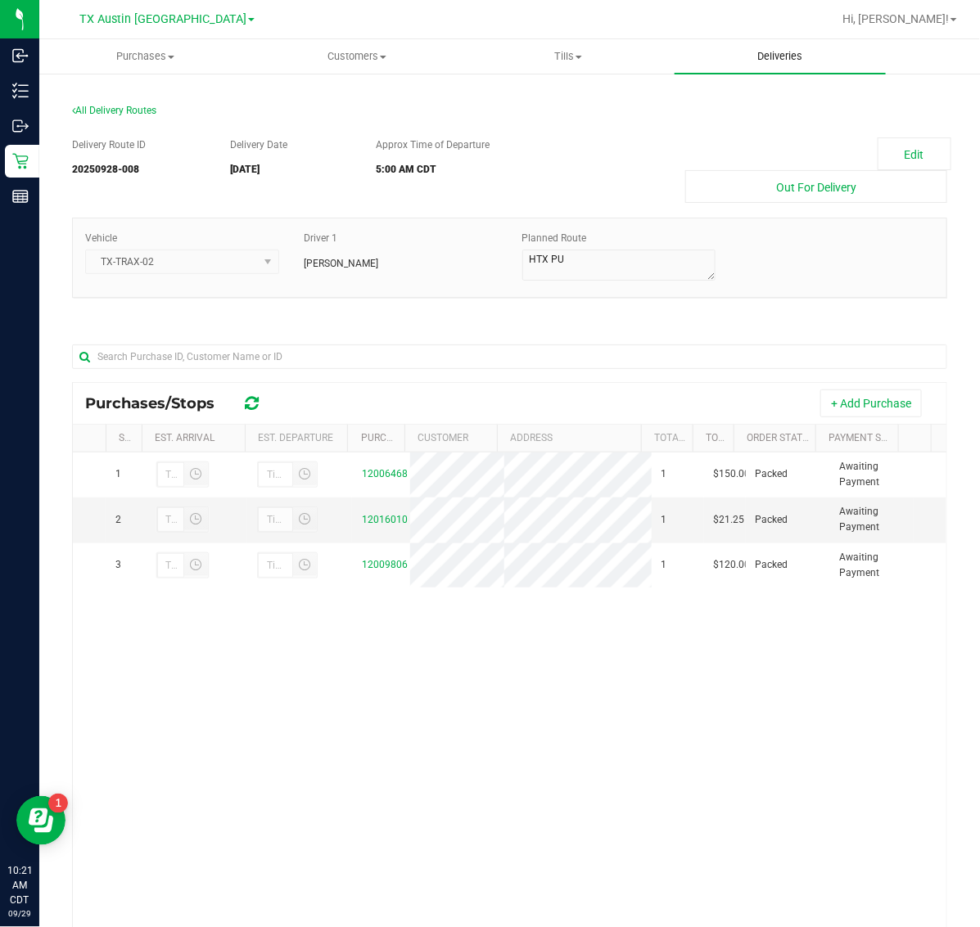
click at [774, 61] on span "Deliveries" at bounding box center [779, 56] width 89 height 15
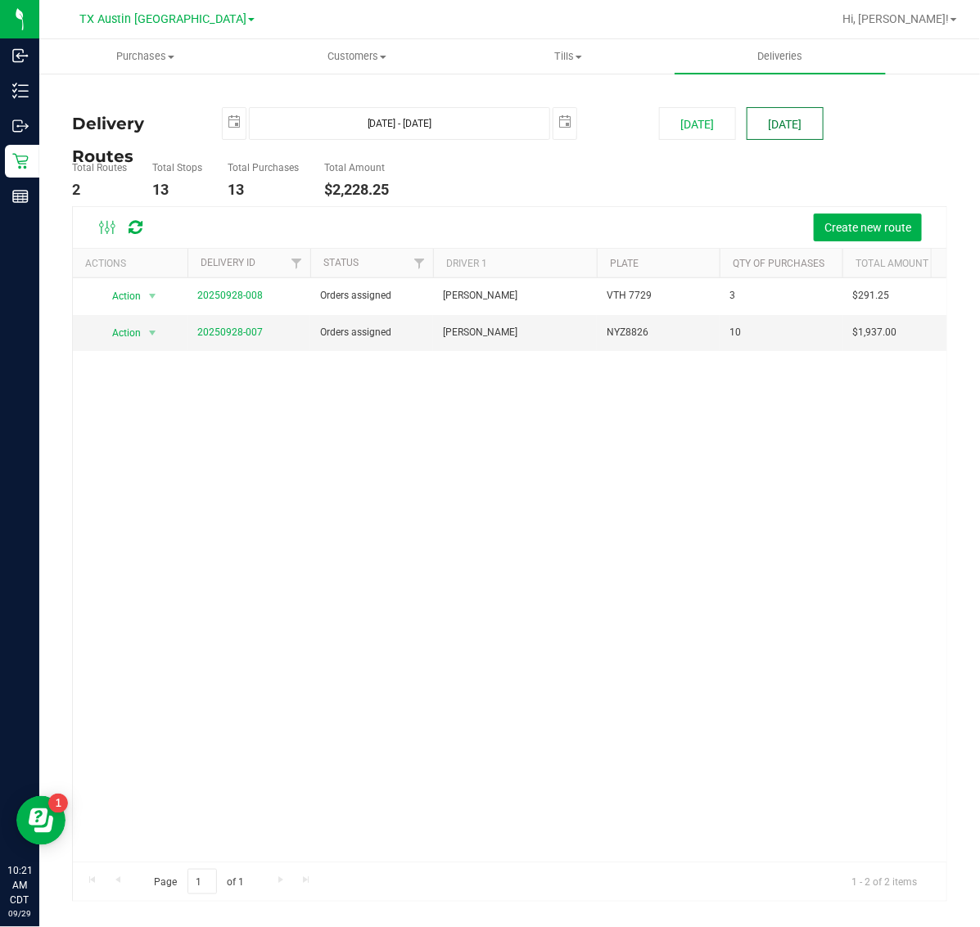
click at [796, 125] on button "[DATE]" at bounding box center [784, 123] width 77 height 33
click at [833, 229] on span "Create new route" at bounding box center [867, 227] width 87 height 13
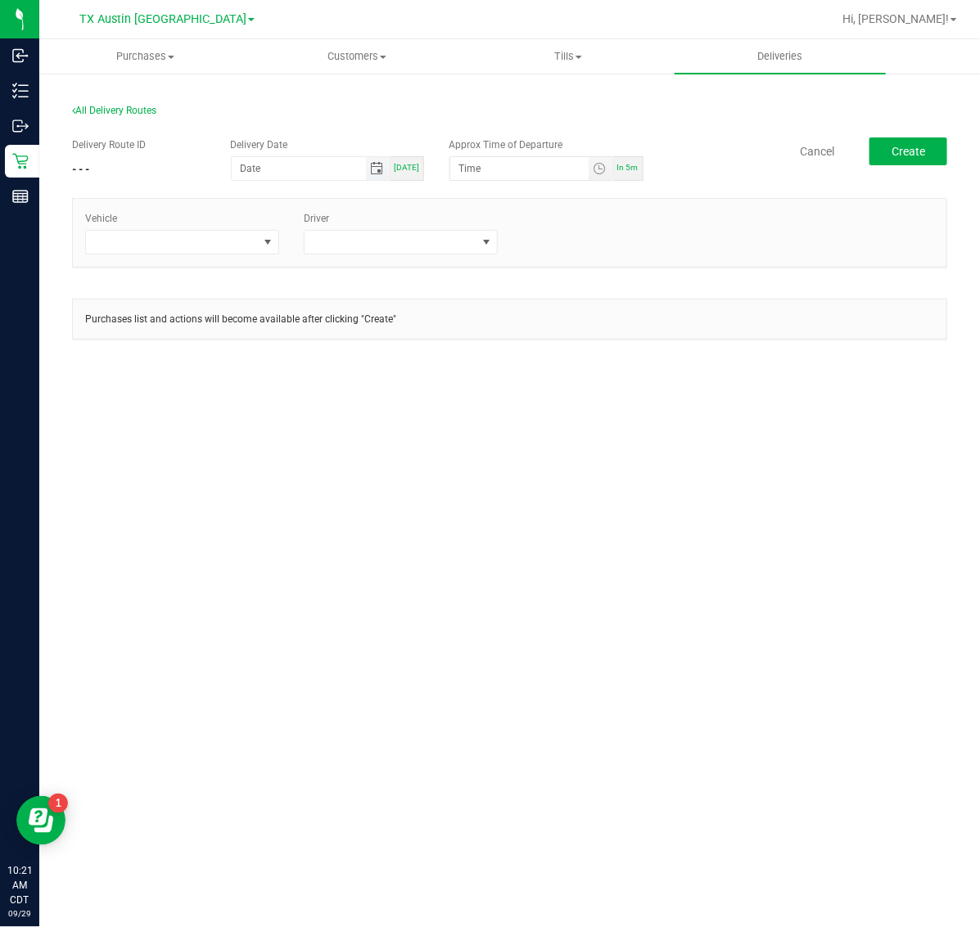
click at [383, 169] on span "Toggle calendar" at bounding box center [376, 168] width 13 height 13
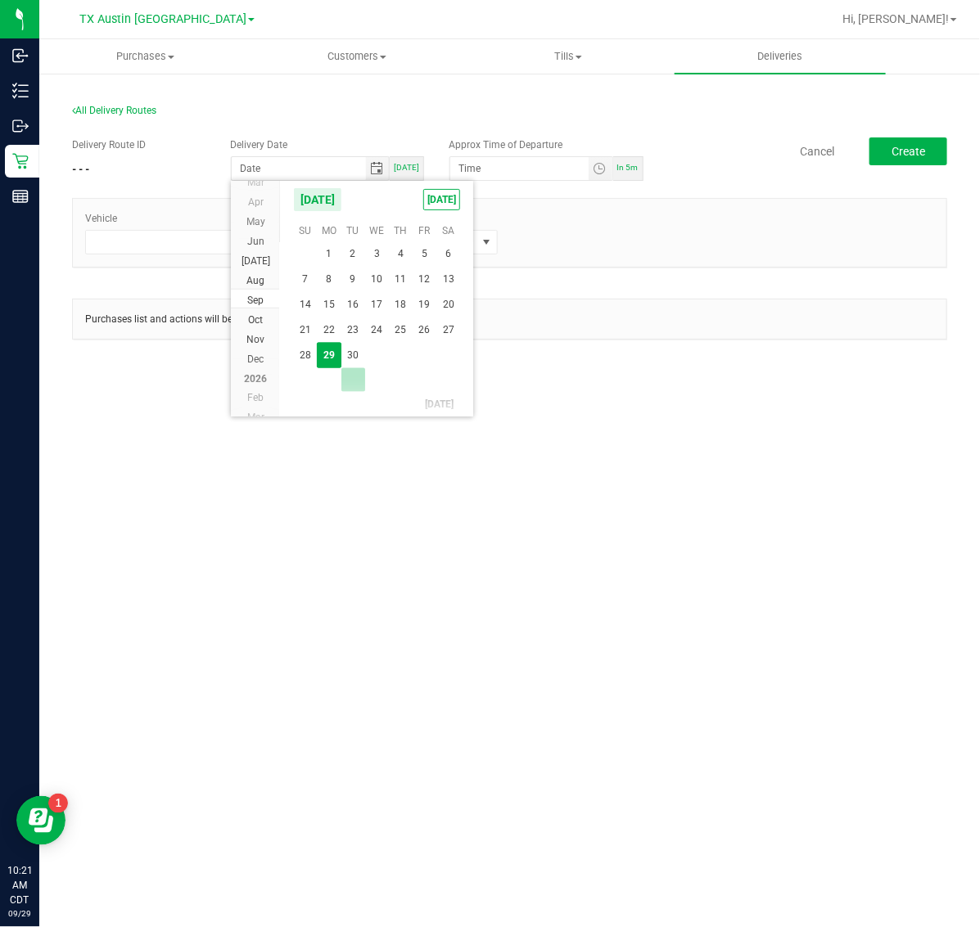
click at [348, 368] on td at bounding box center [353, 380] width 24 height 24
click at [345, 356] on span "30" at bounding box center [353, 355] width 24 height 25
type input "09/30/2025"
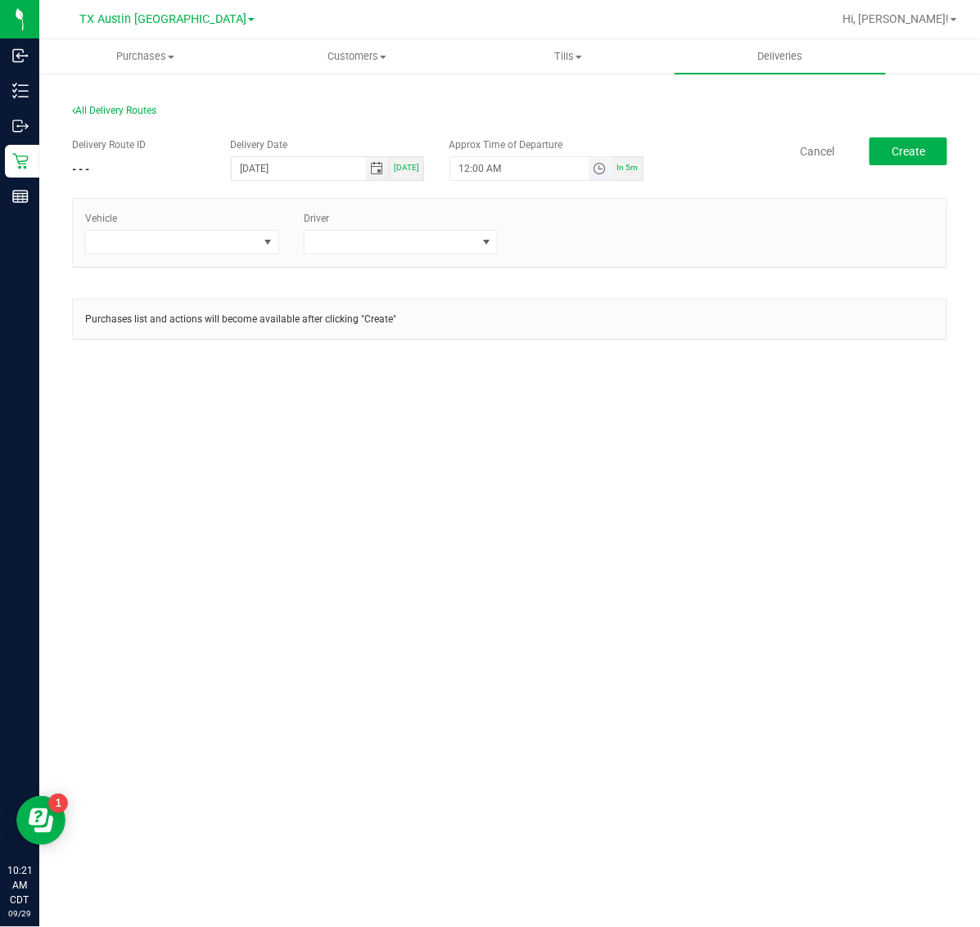
click at [606, 162] on span "Toggle time list" at bounding box center [599, 168] width 13 height 13
click at [480, 352] on span "5" at bounding box center [483, 351] width 6 height 11
click at [579, 353] on span "AM" at bounding box center [586, 351] width 15 height 11
click at [575, 497] on button "Set" at bounding box center [569, 488] width 61 height 36
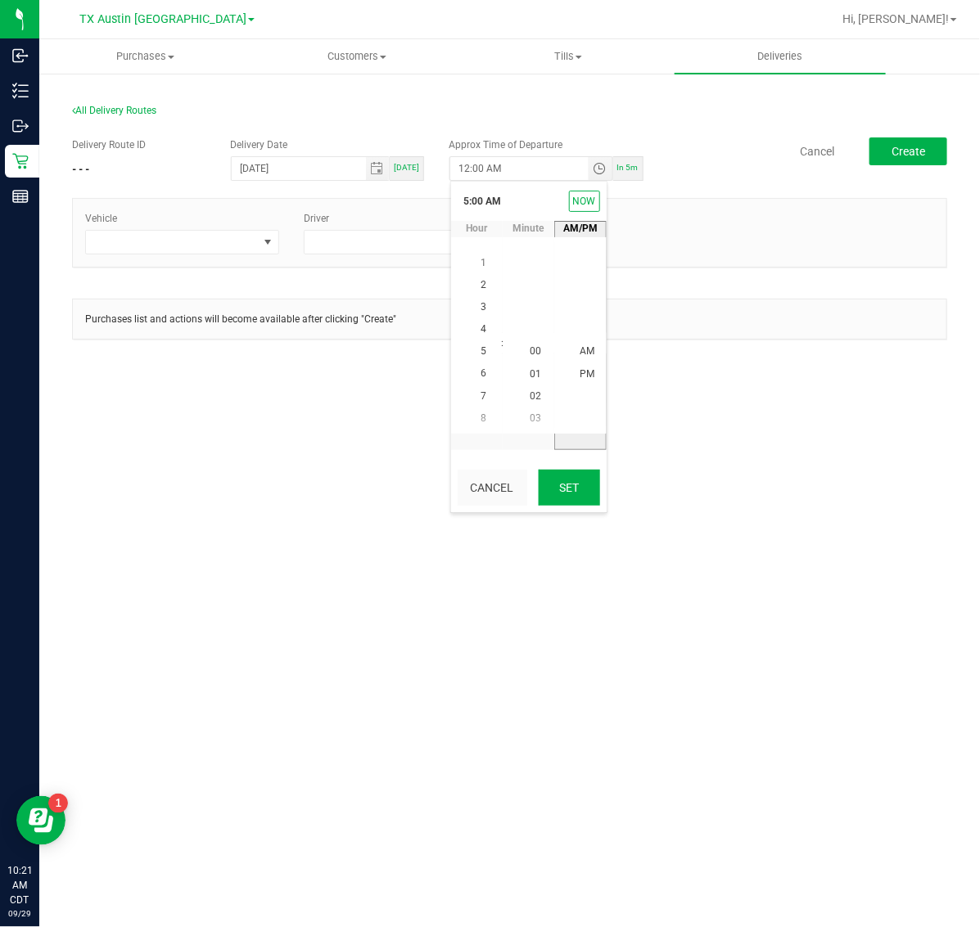
type input "5:00 AM"
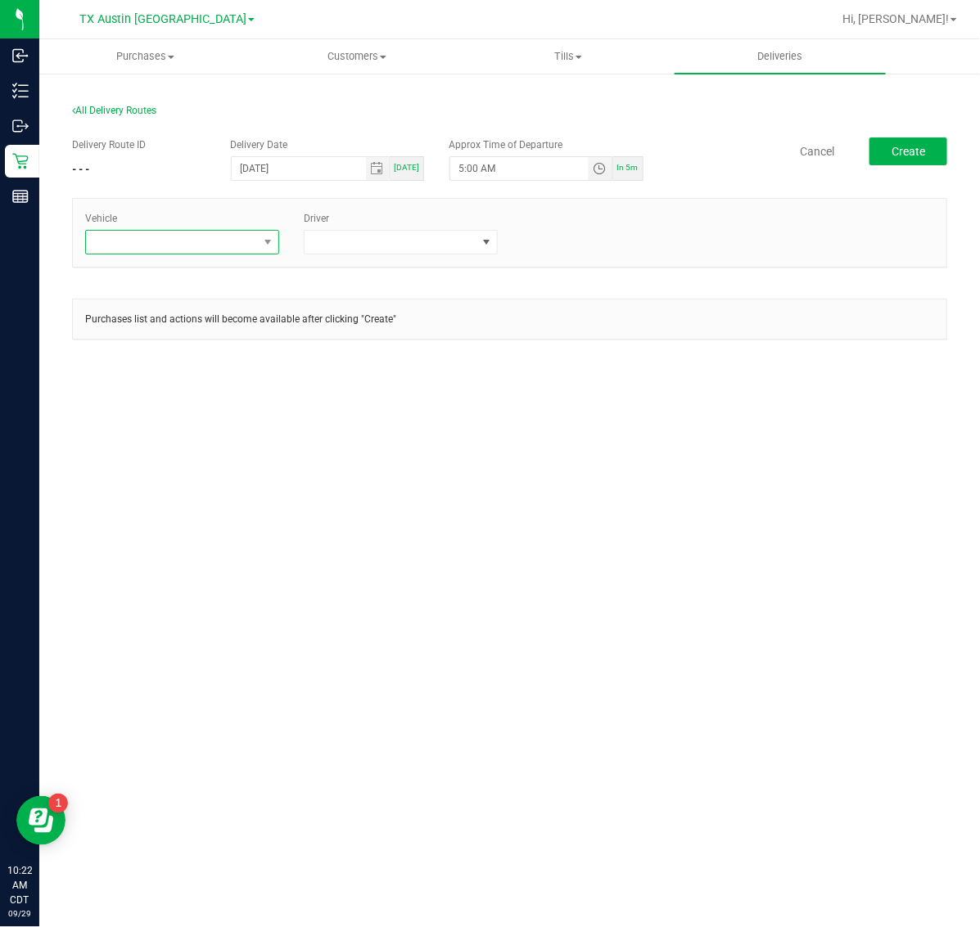
click at [218, 232] on span at bounding box center [172, 242] width 172 height 23
type input "kick"
click at [186, 349] on li "TX-KICKS-03" at bounding box center [182, 341] width 192 height 28
click at [418, 231] on span at bounding box center [390, 242] width 172 height 23
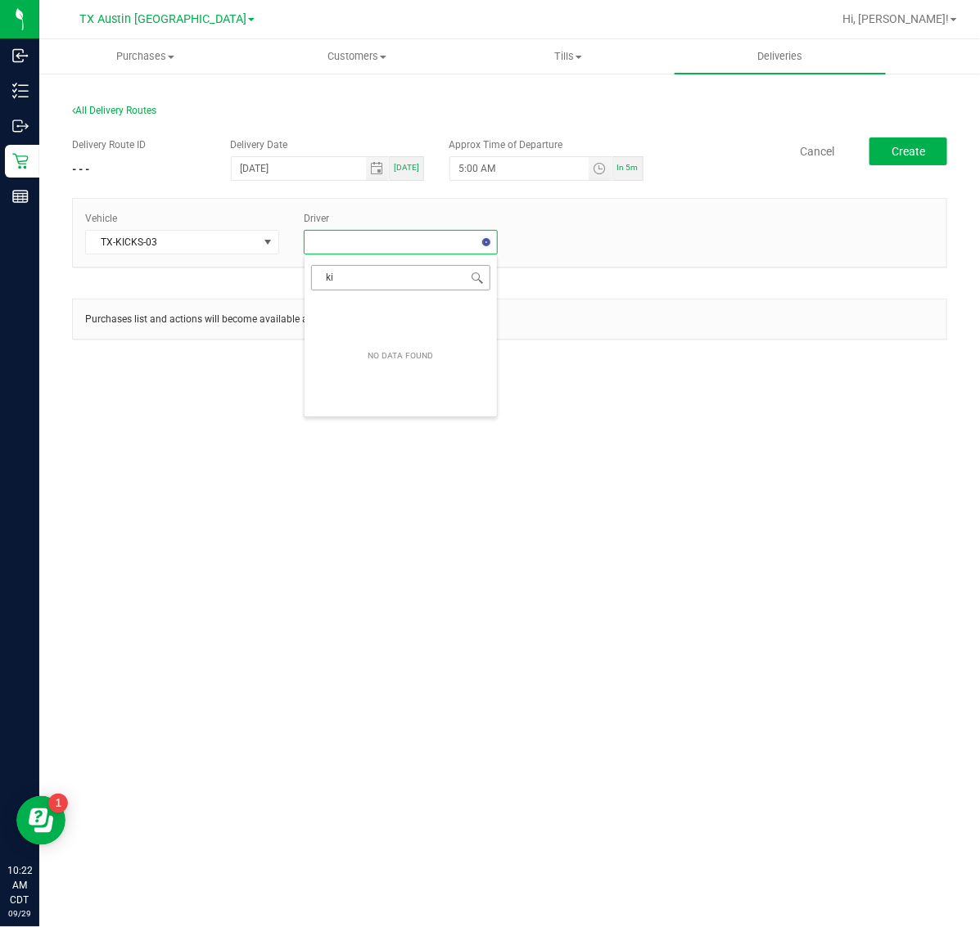
type input "k"
type input "miles"
click at [390, 309] on li "Miles Koch" at bounding box center [400, 313] width 192 height 28
click at [909, 151] on span "Create" at bounding box center [908, 151] width 34 height 13
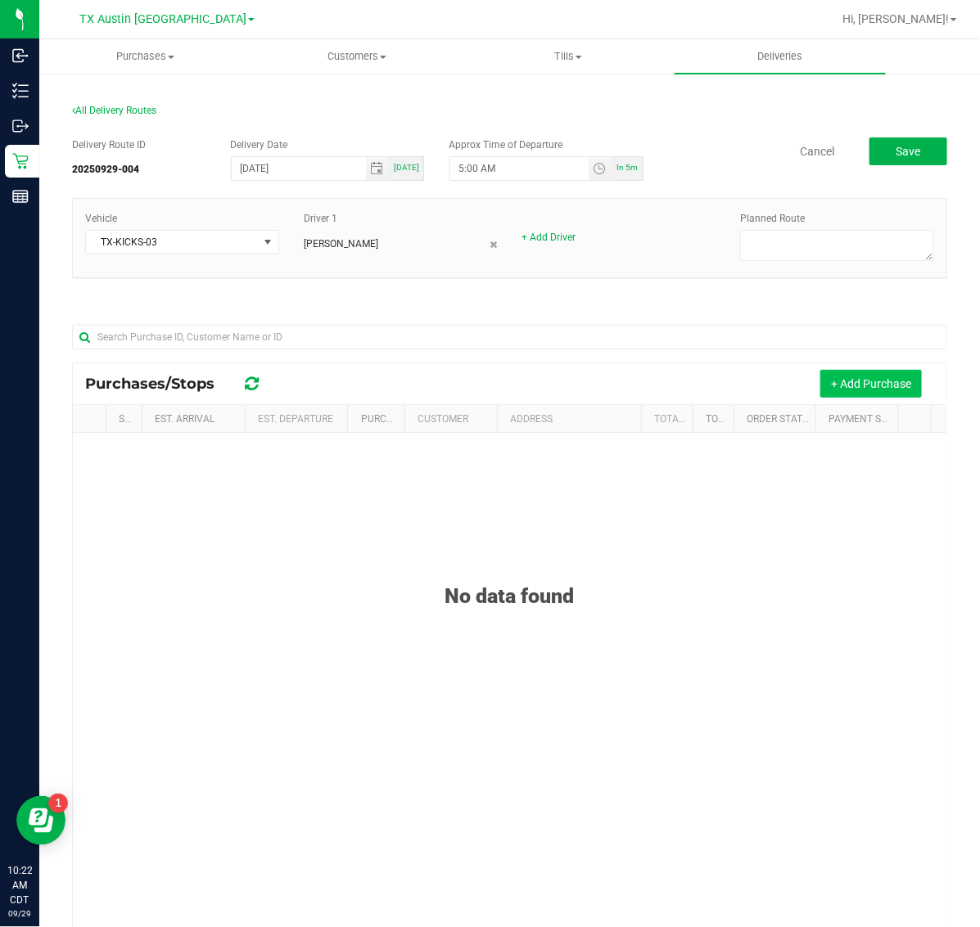
click at [872, 393] on button "+ Add Purchase" at bounding box center [870, 384] width 101 height 28
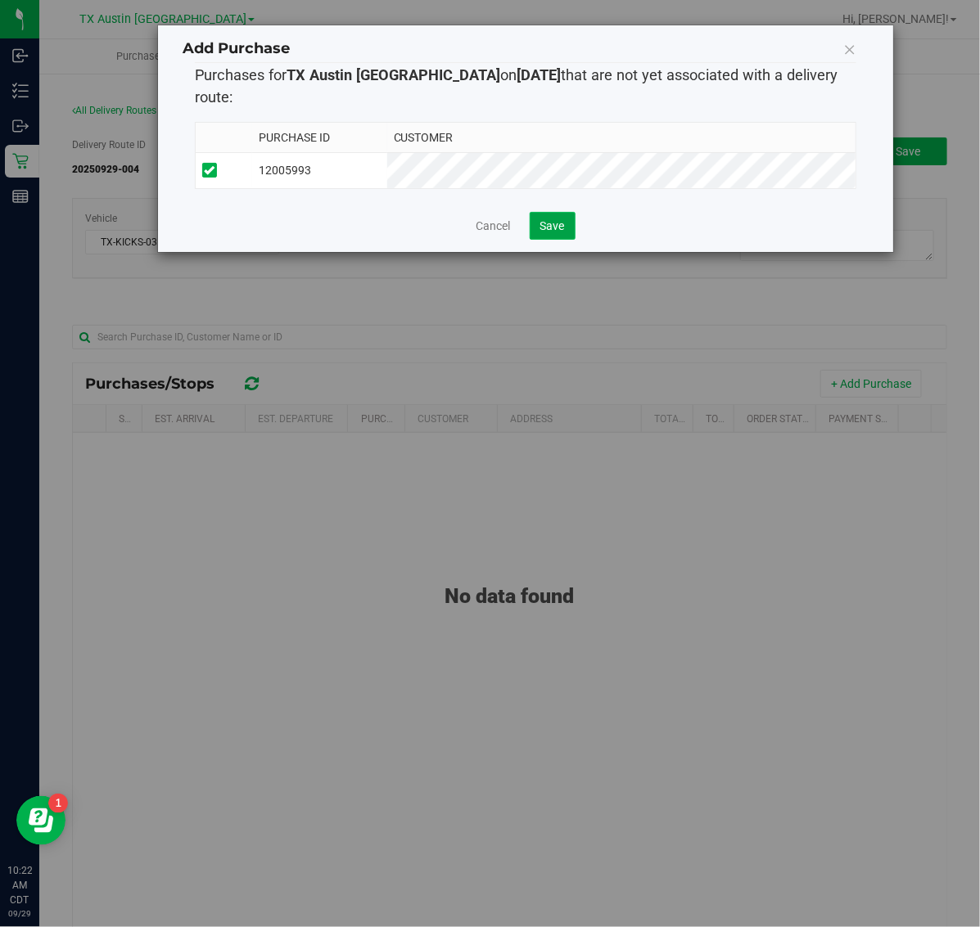
click at [546, 219] on span "Save" at bounding box center [552, 225] width 25 height 13
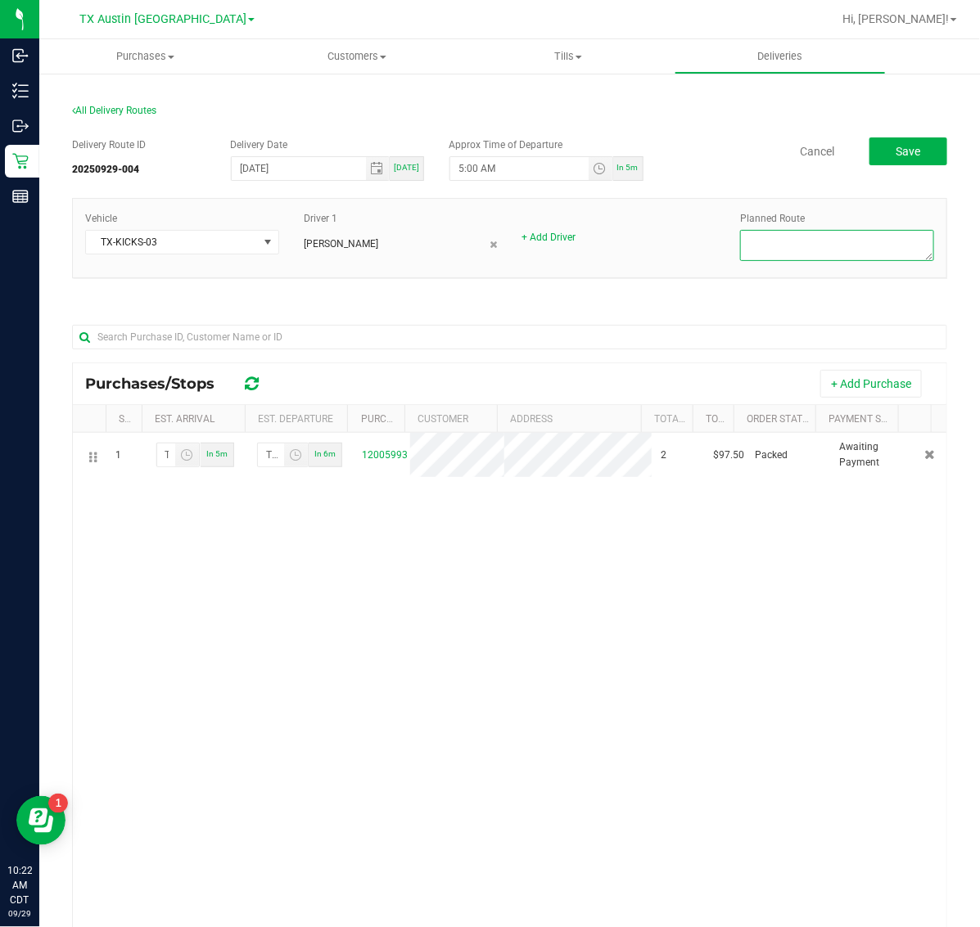
click at [840, 237] on textarea at bounding box center [837, 245] width 194 height 31
type textarea "FTW PU"
click at [906, 154] on button "Save" at bounding box center [908, 151] width 78 height 28
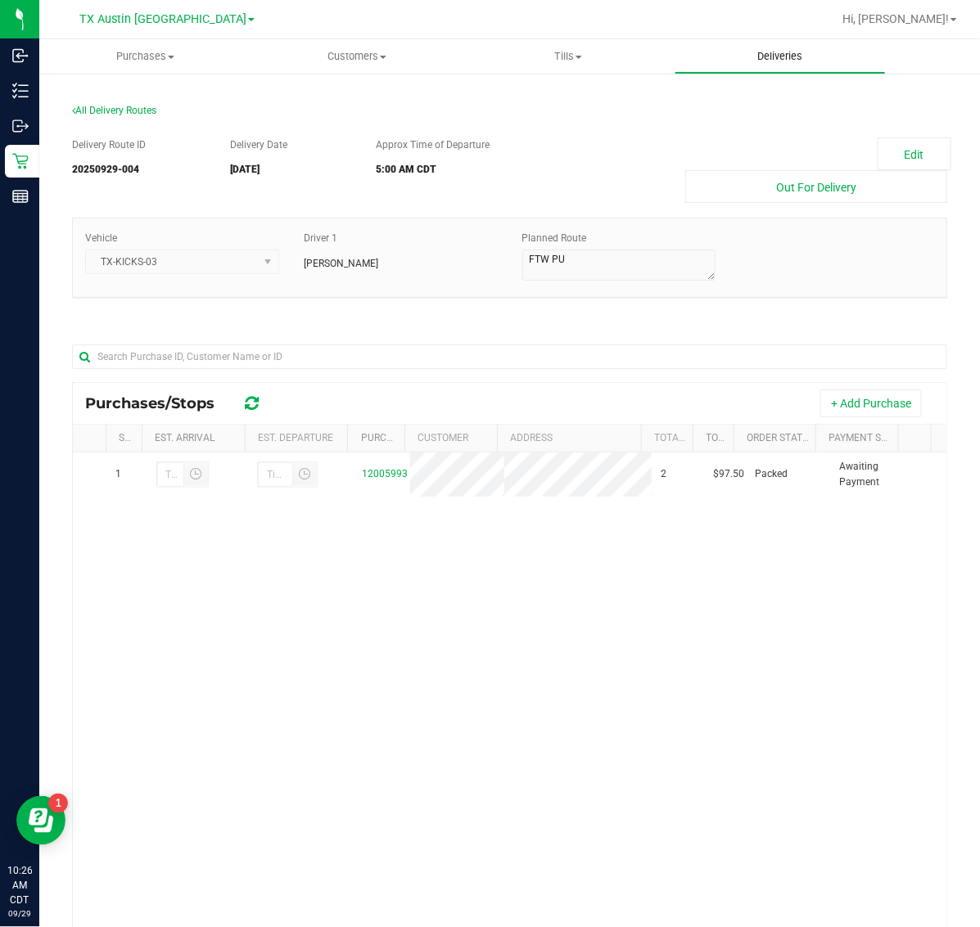
click at [783, 49] on span "Deliveries" at bounding box center [779, 56] width 89 height 15
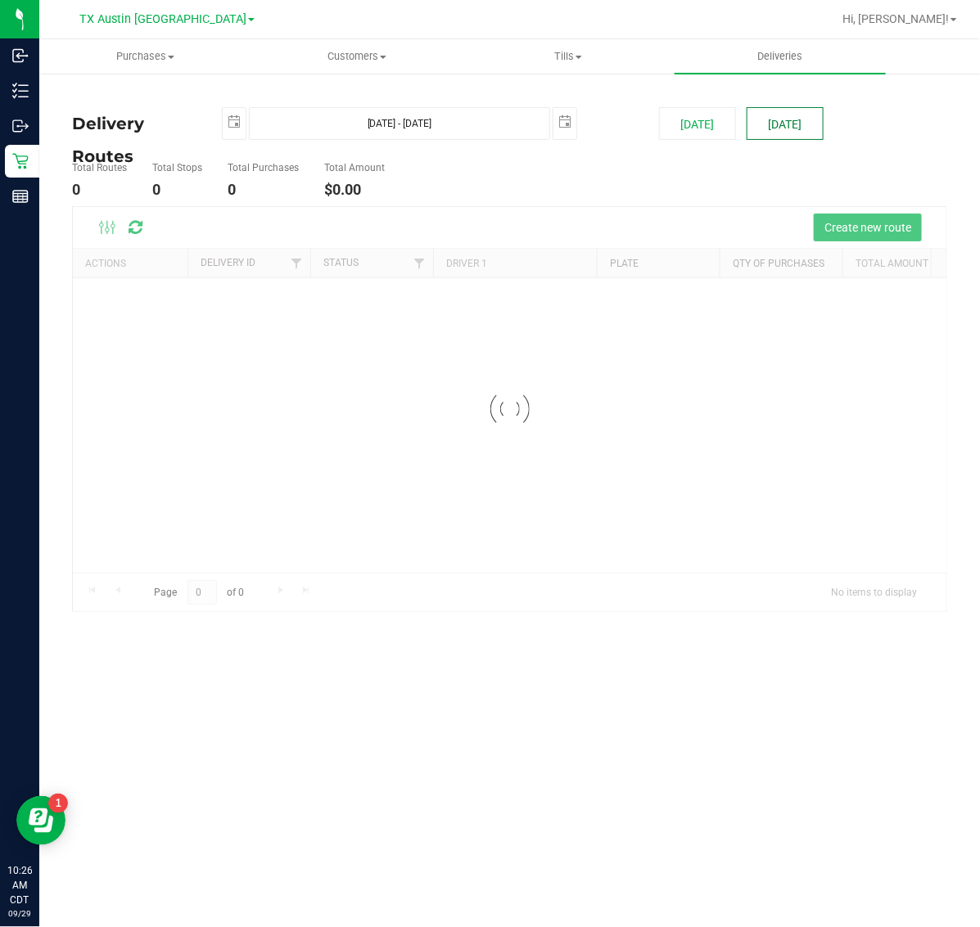
click at [784, 116] on button "[DATE]" at bounding box center [784, 123] width 77 height 33
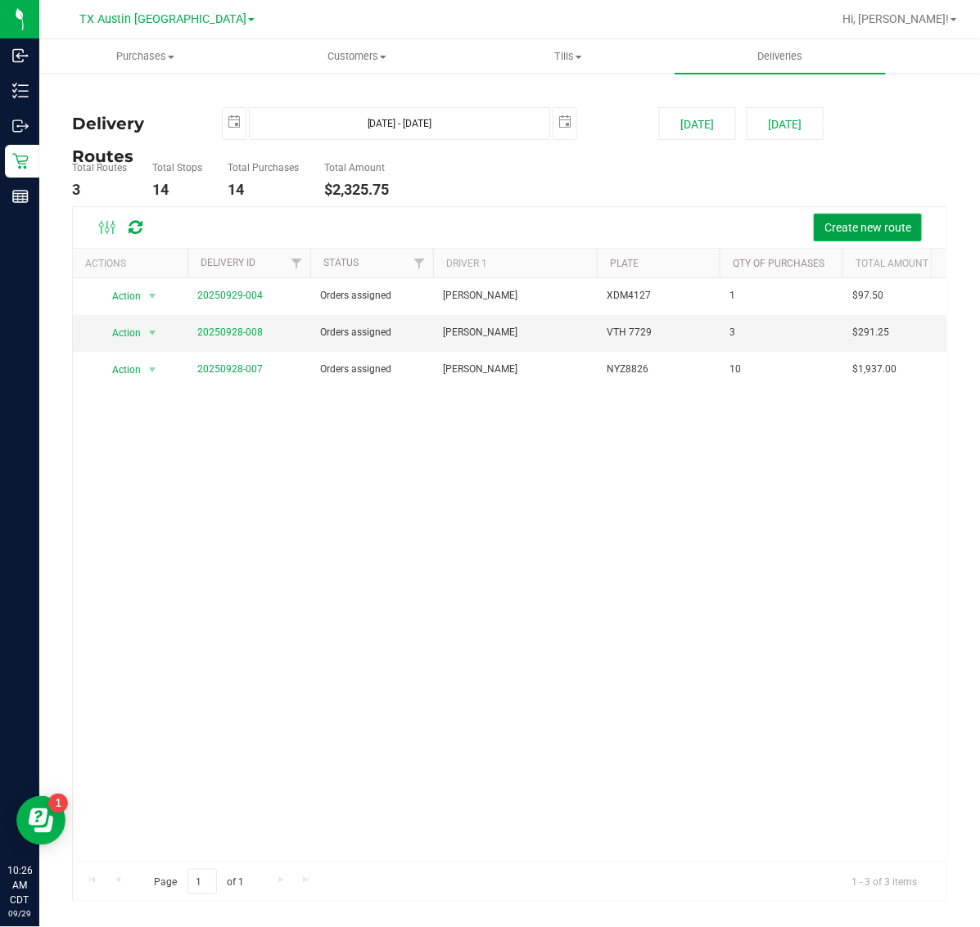
click at [847, 228] on span "Create new route" at bounding box center [867, 227] width 87 height 13
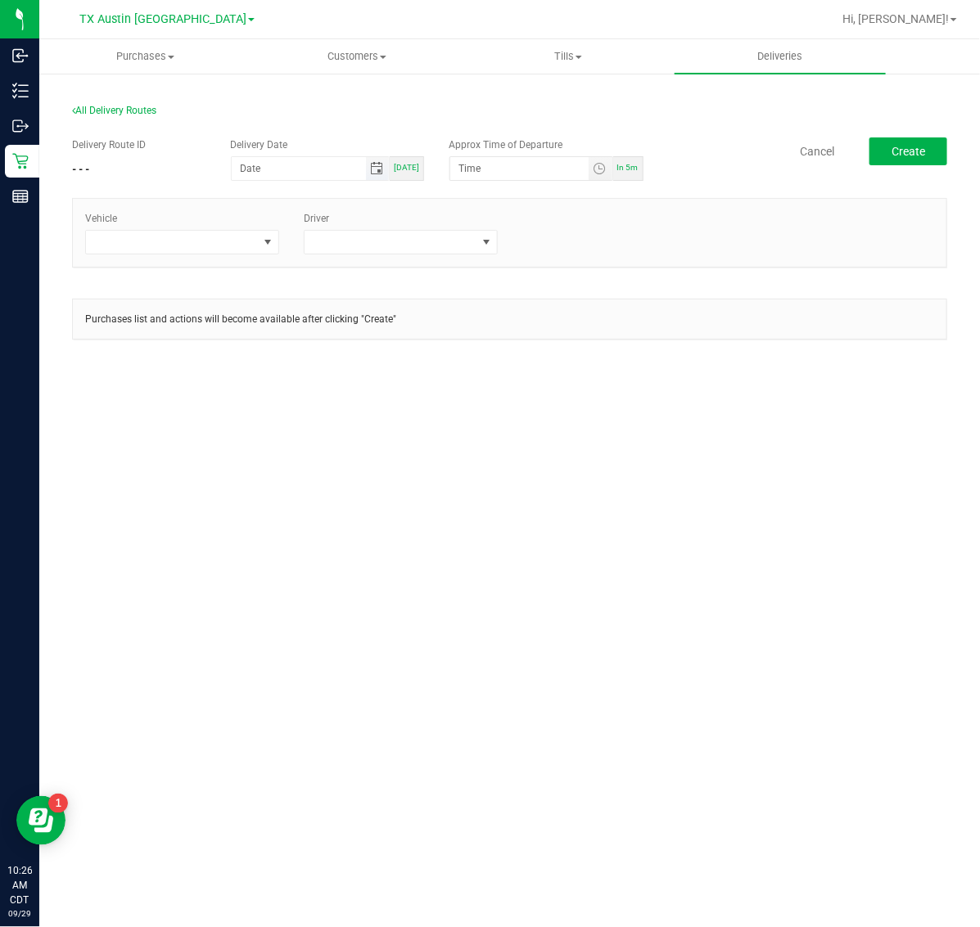
click at [378, 173] on span "Toggle calendar" at bounding box center [376, 168] width 13 height 13
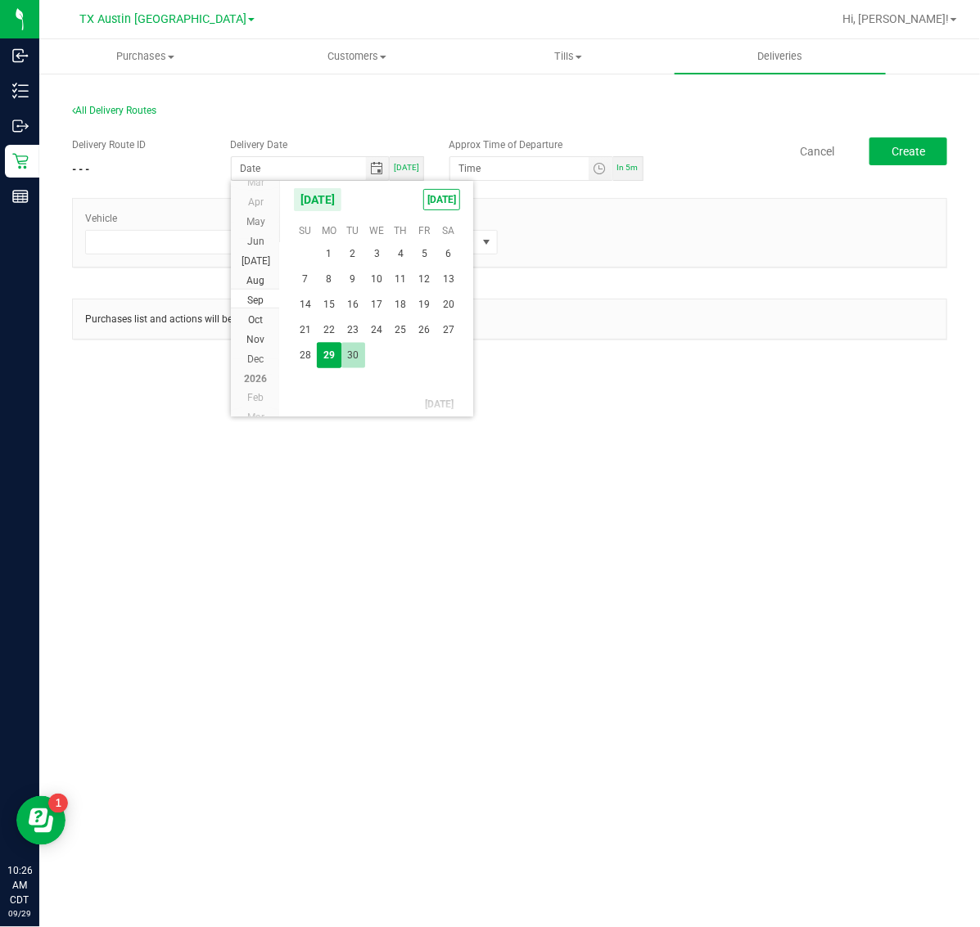
click at [350, 357] on span "30" at bounding box center [353, 355] width 24 height 25
type input "09/30/2025"
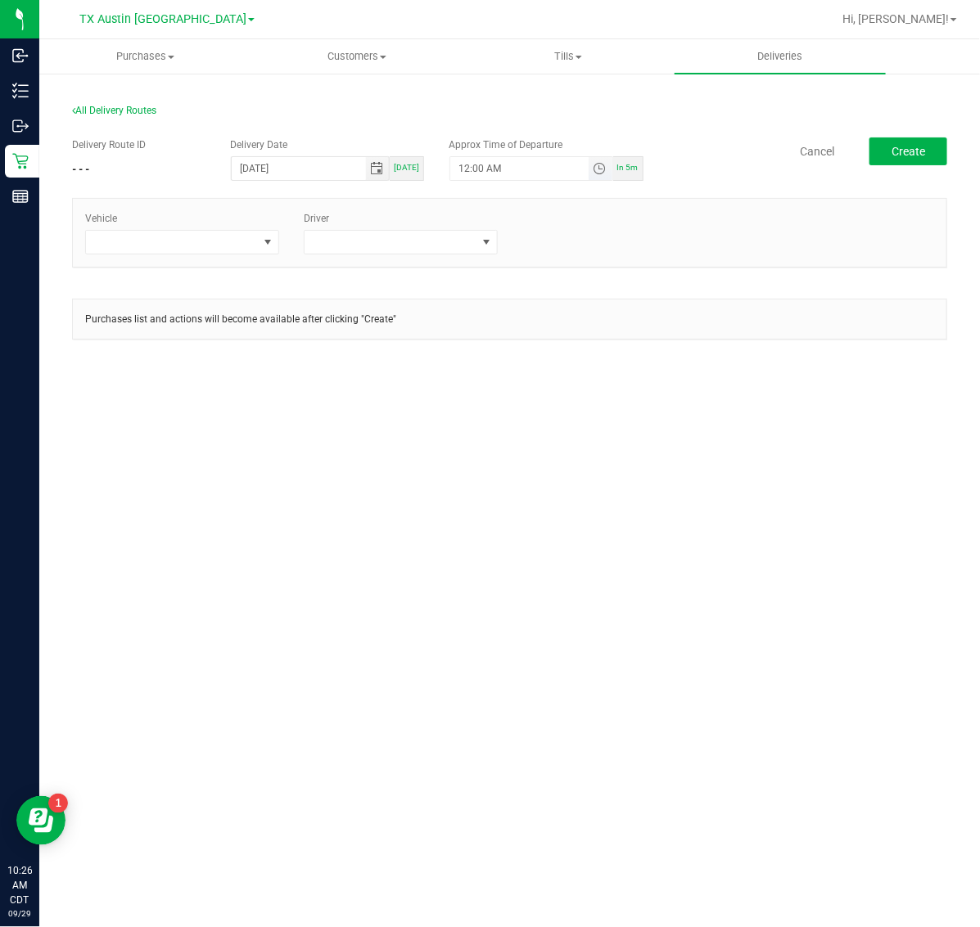
click at [600, 165] on span "Toggle time list" at bounding box center [599, 168] width 13 height 13
click at [480, 349] on span "5" at bounding box center [483, 351] width 6 height 11
click at [584, 348] on span "AM" at bounding box center [586, 351] width 15 height 11
click at [577, 489] on button "Set" at bounding box center [569, 488] width 61 height 36
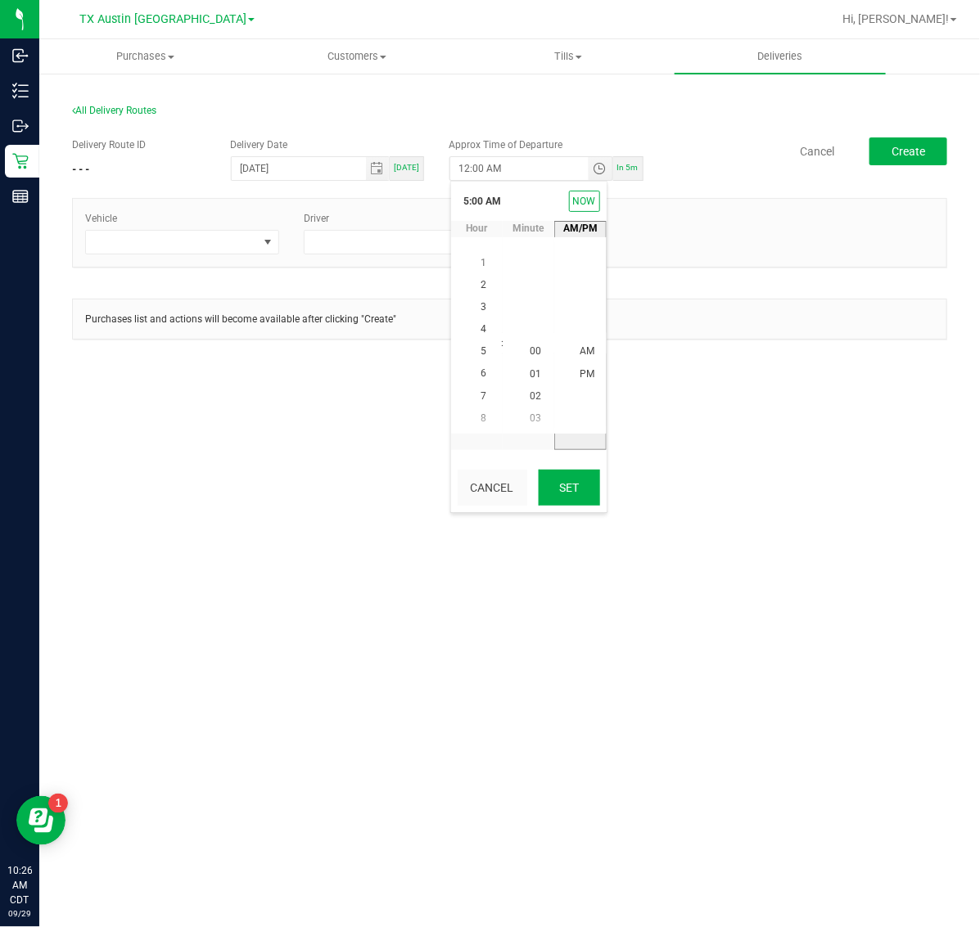
type input "5:00 AM"
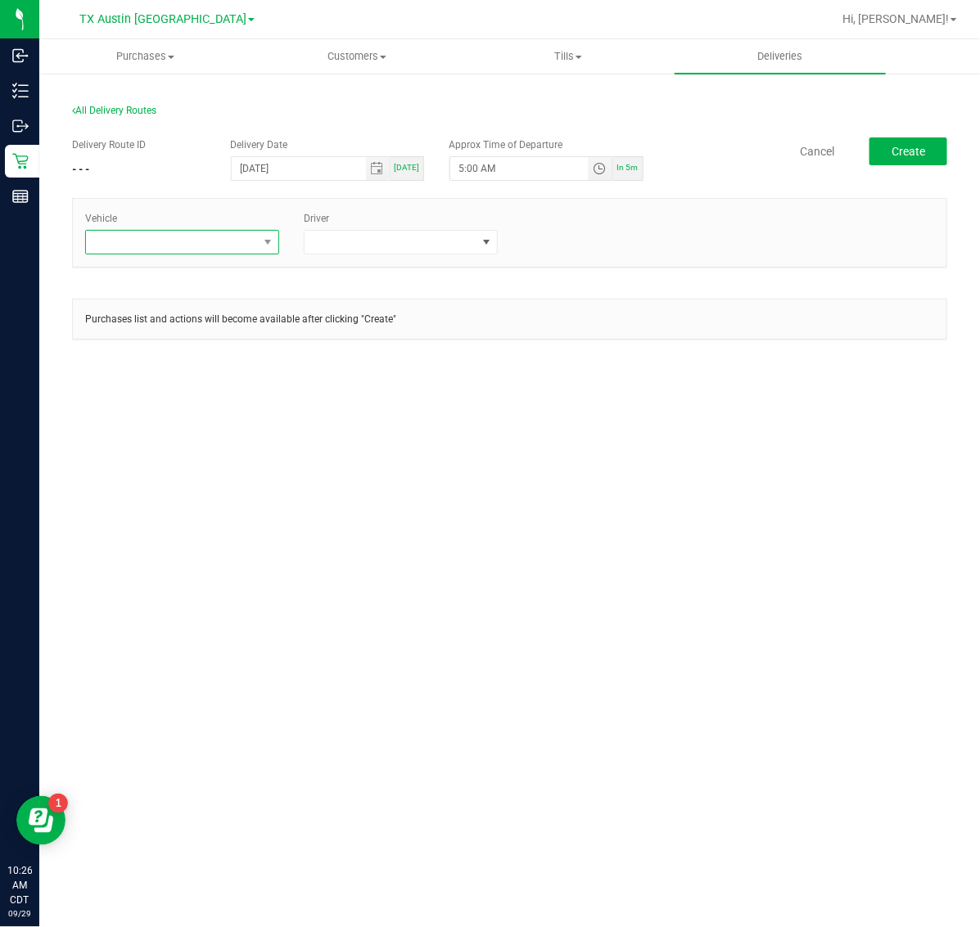
click at [237, 247] on span at bounding box center [172, 242] width 172 height 23
type input "01"
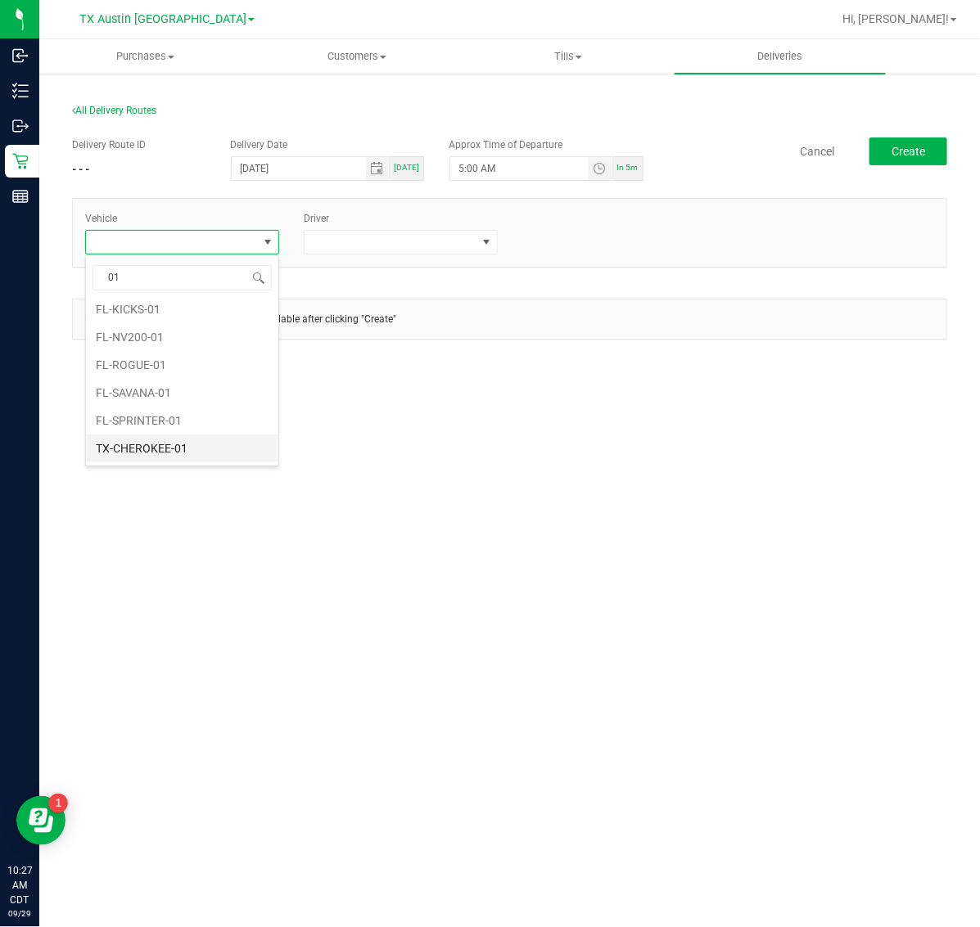
click at [206, 446] on li "TX-CHEROKEE-01" at bounding box center [182, 449] width 192 height 28
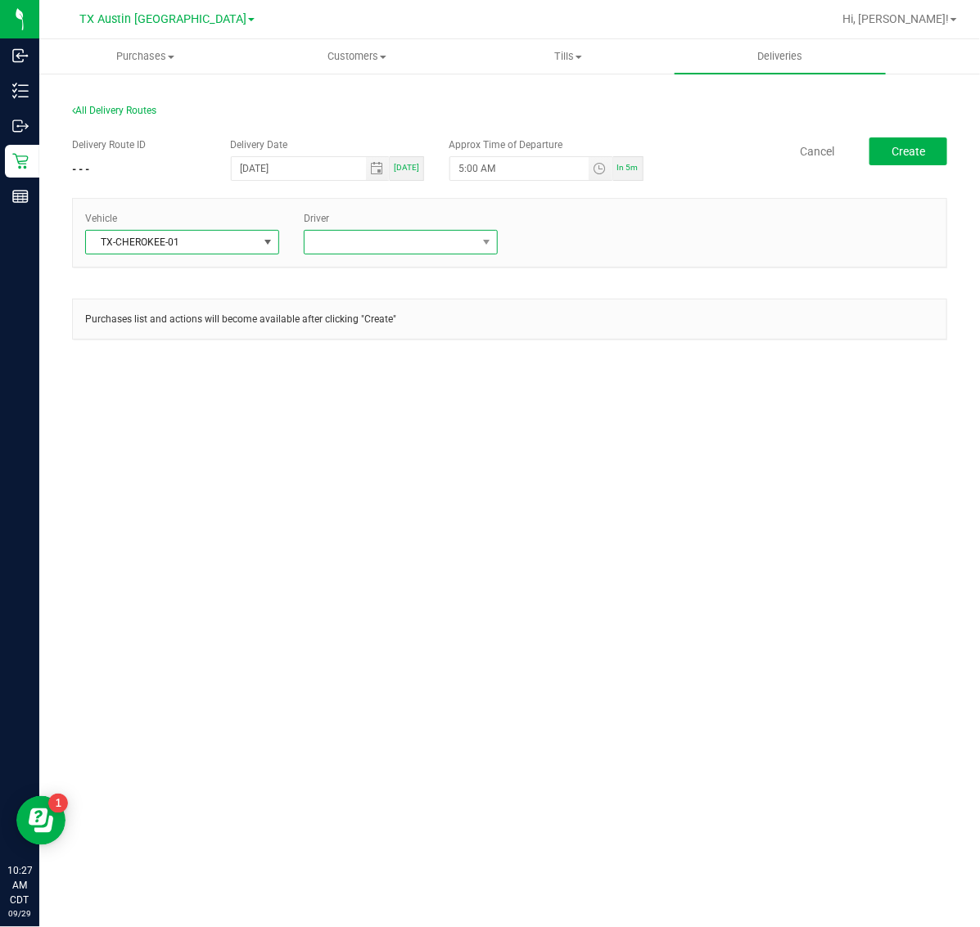
click at [419, 231] on span at bounding box center [390, 242] width 172 height 23
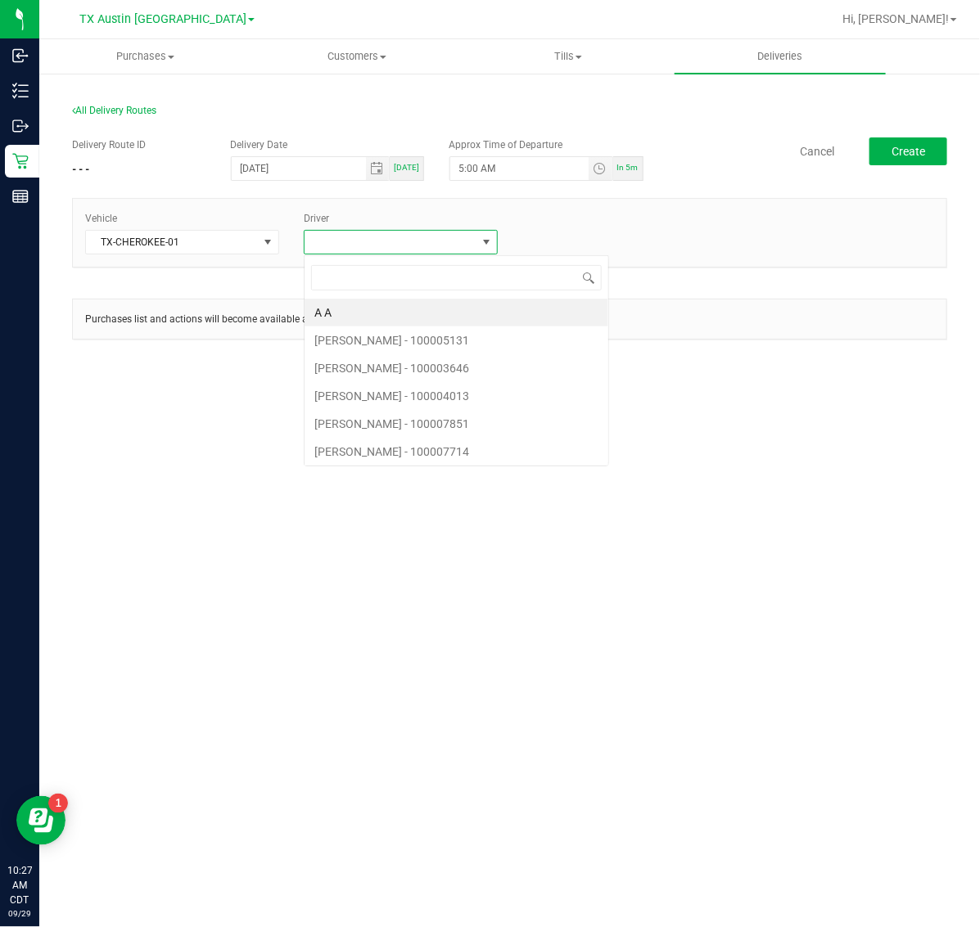
scroll to position [25, 194]
type input "paul"
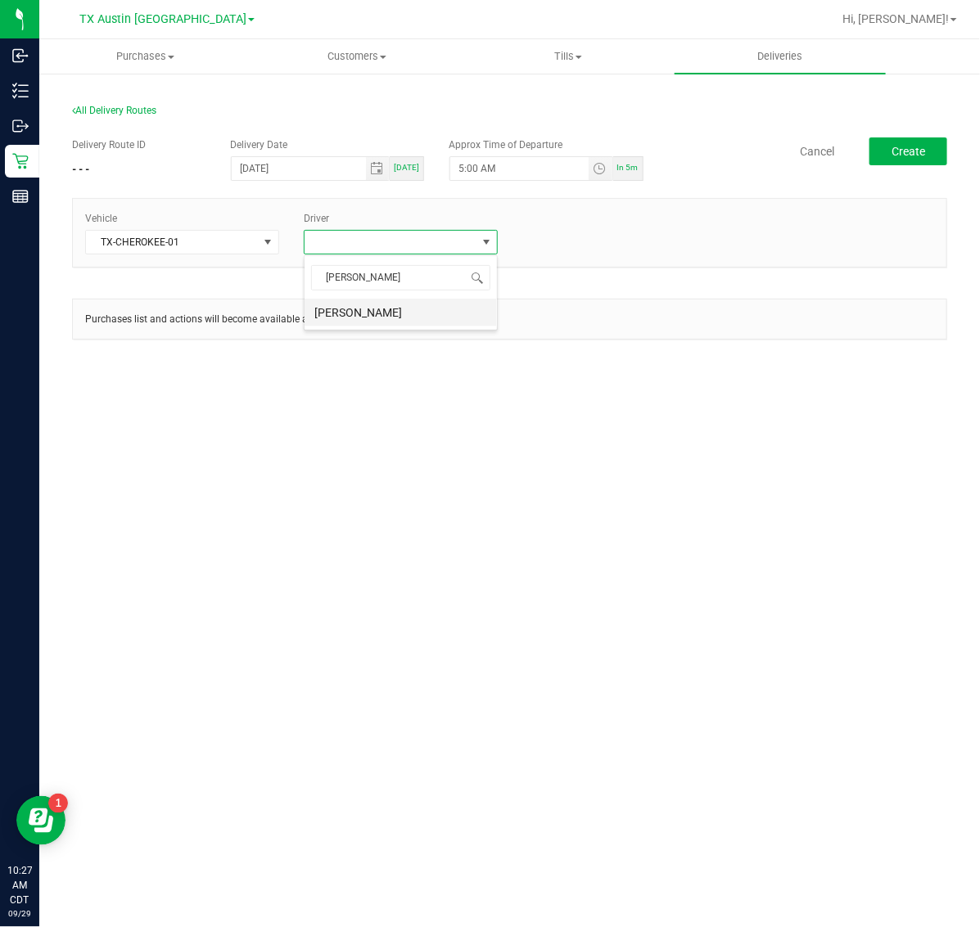
click at [390, 315] on li "Paul Holman" at bounding box center [400, 313] width 192 height 28
click at [902, 146] on span "Create" at bounding box center [908, 151] width 34 height 13
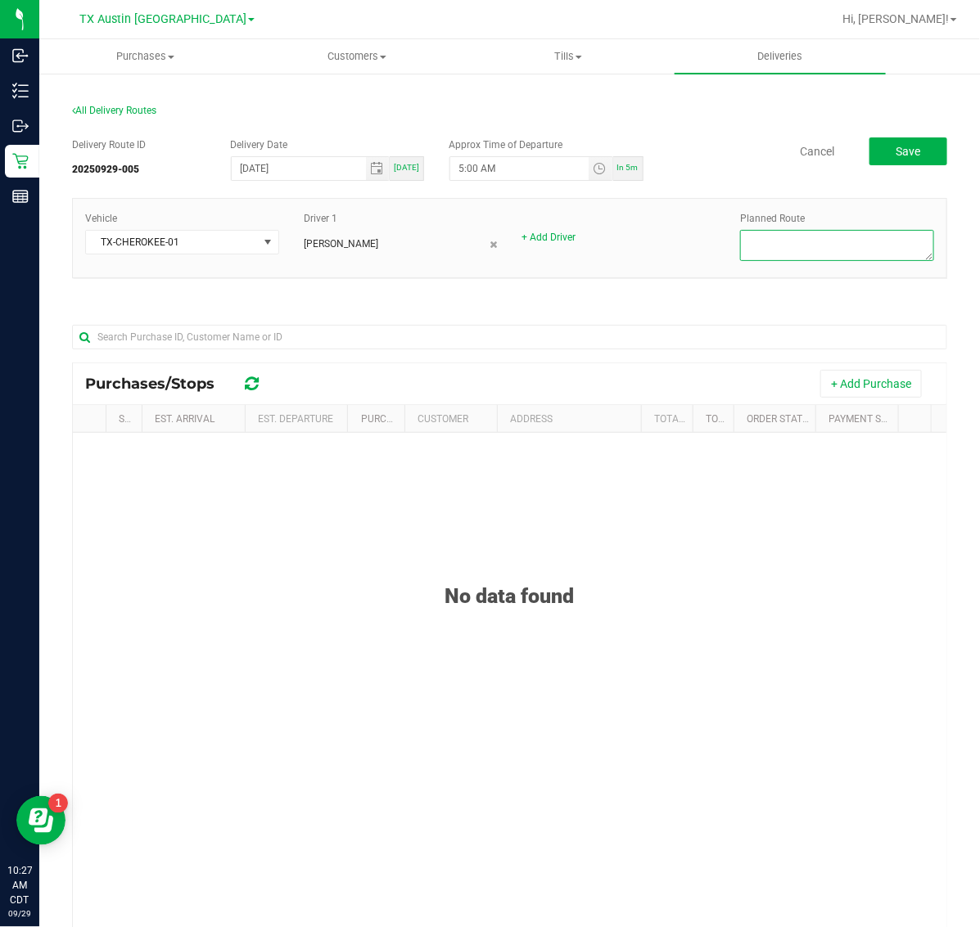
click at [862, 246] on textarea at bounding box center [837, 245] width 194 height 31
type textarea "HTX Coastal"
click at [895, 155] on span "Save" at bounding box center [907, 151] width 25 height 13
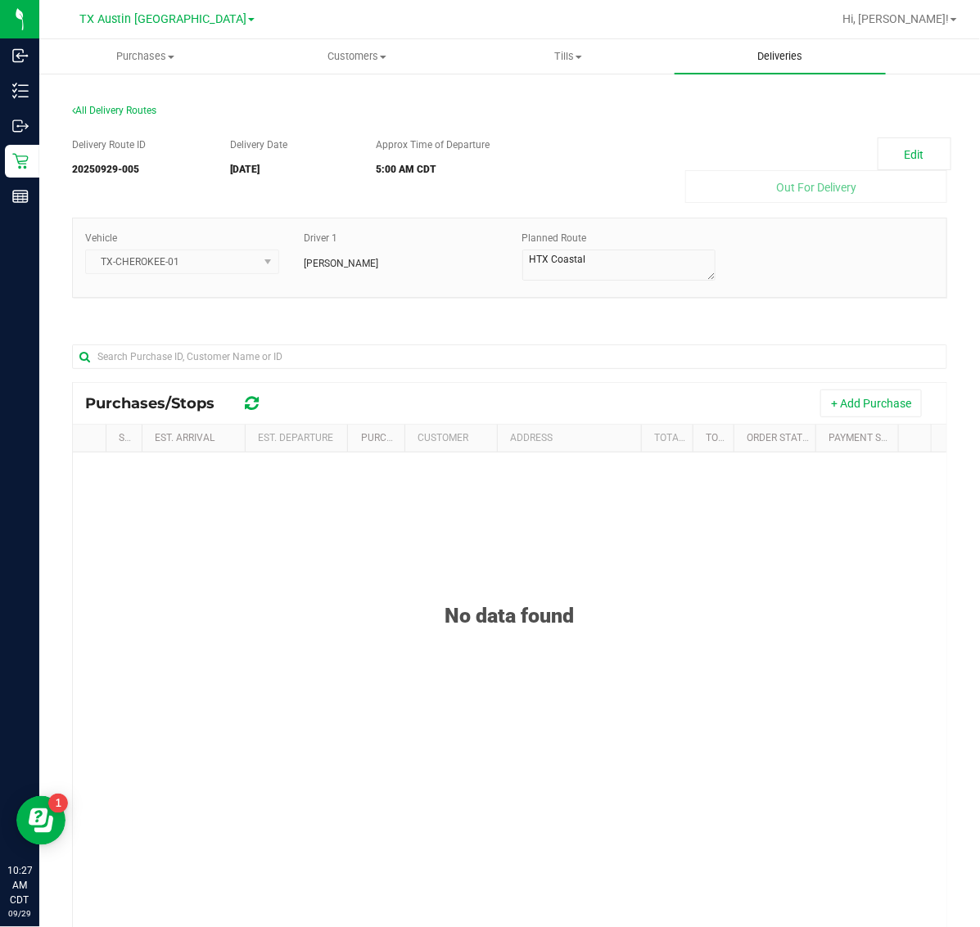
click at [787, 68] on uib-tab-heading "Deliveries" at bounding box center [780, 56] width 212 height 34
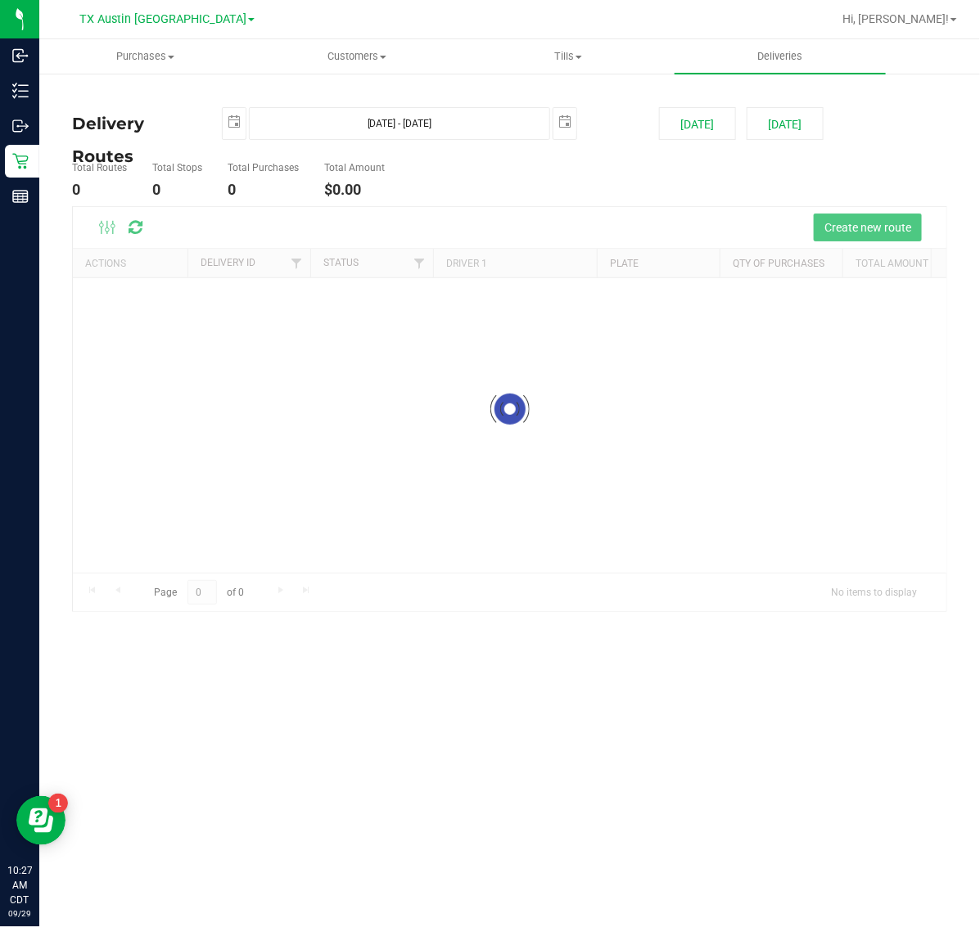
click at [794, 141] on deliveries-list "Delivery Routes Sep 30, 2025 - Sep 30, 2025 2025-09-30 Today Tomorrow Total Rou…" at bounding box center [509, 360] width 875 height 506
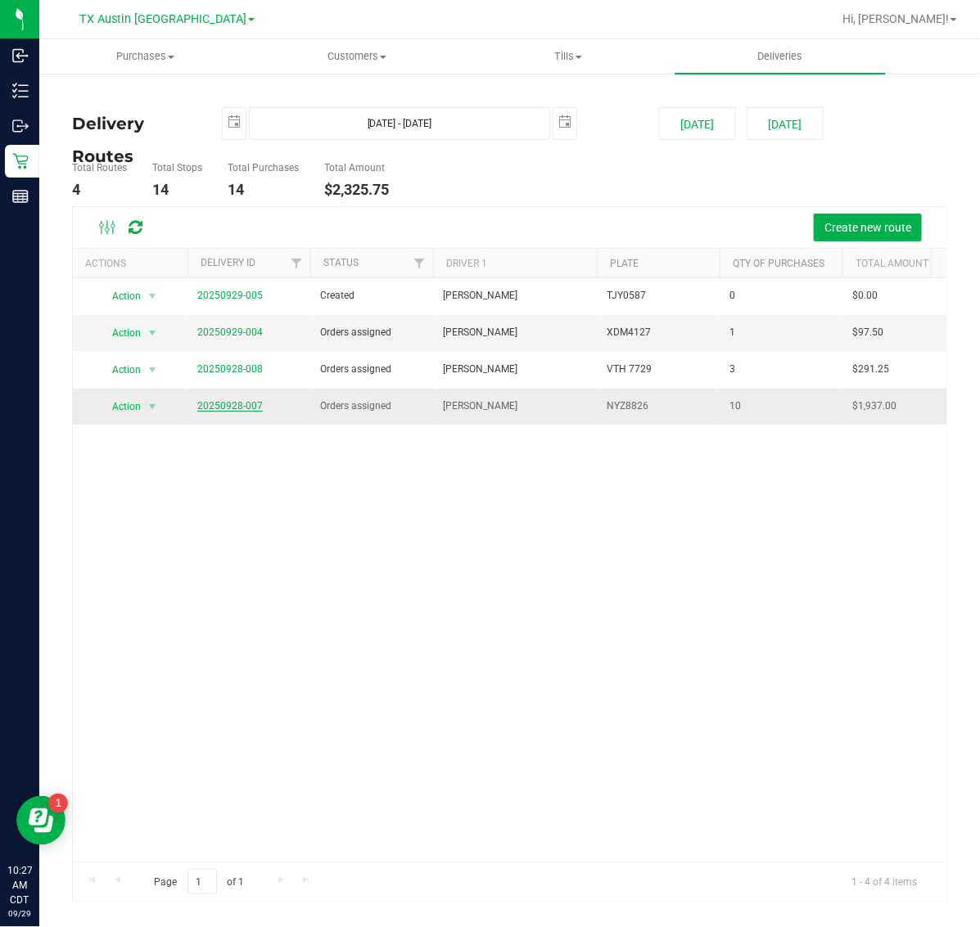
click at [214, 411] on link "20250928-007" at bounding box center [229, 405] width 65 height 11
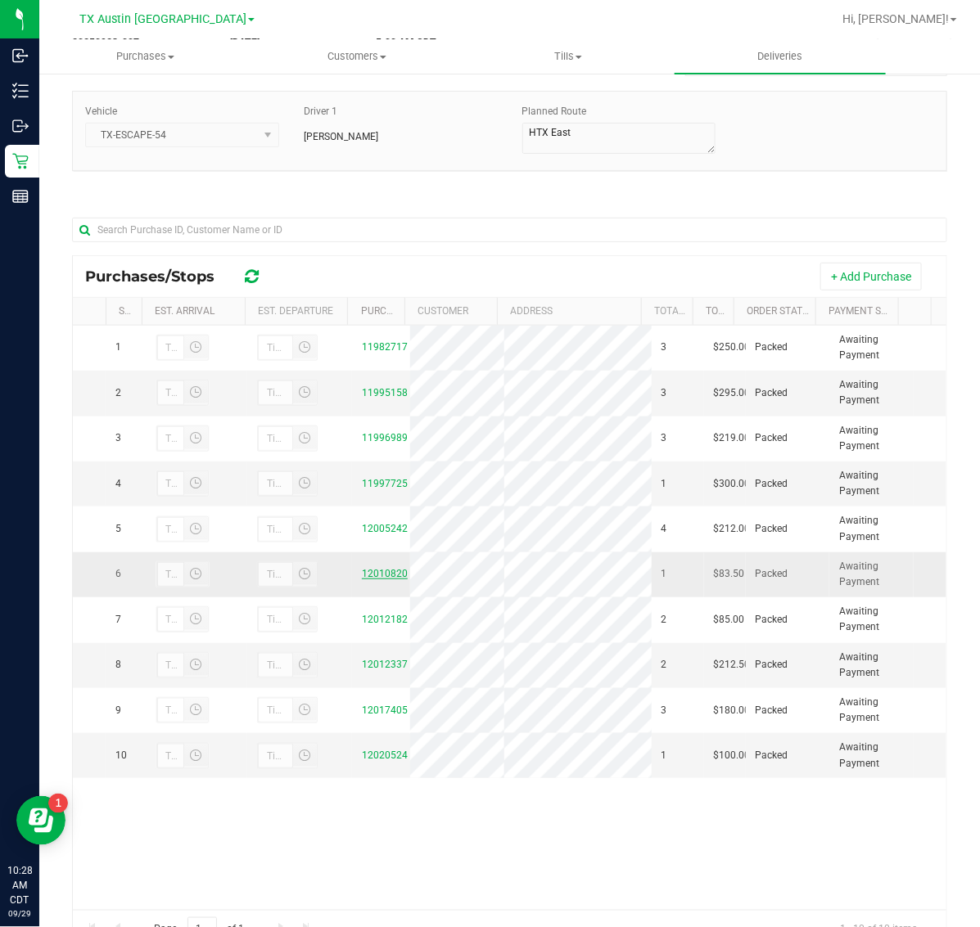
scroll to position [91, 0]
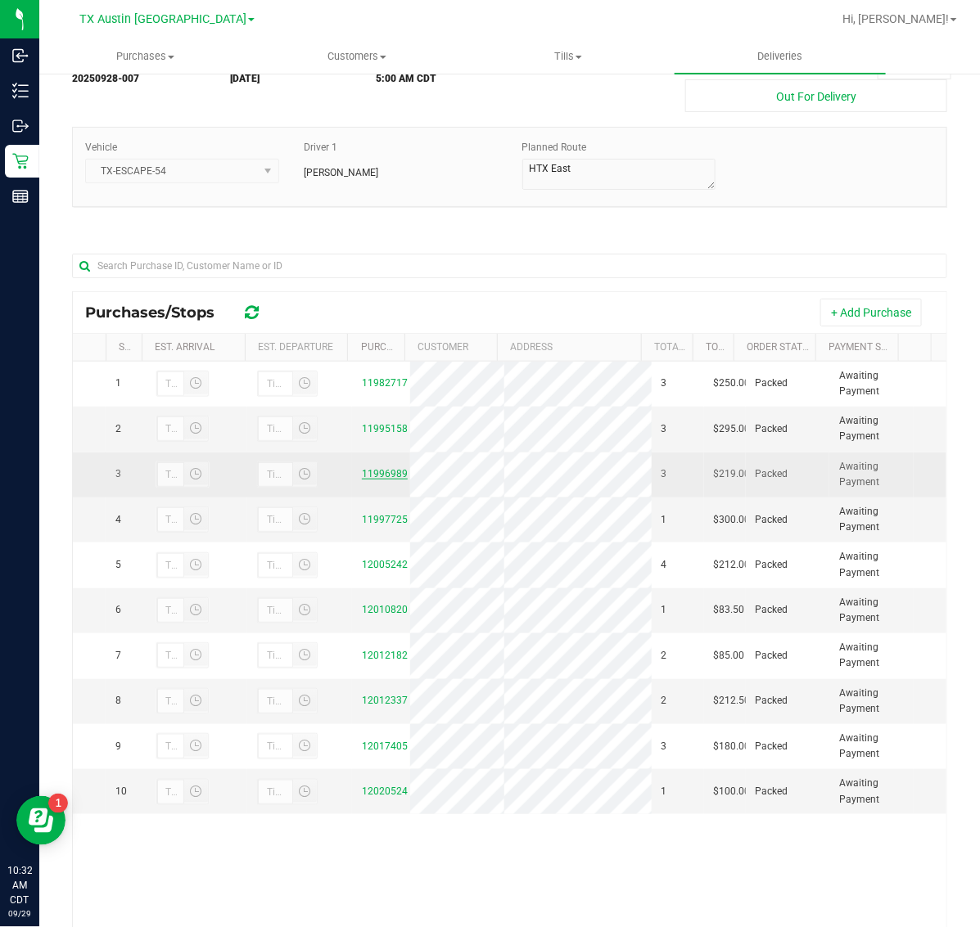
click at [383, 475] on link "11996989" at bounding box center [385, 473] width 46 height 11
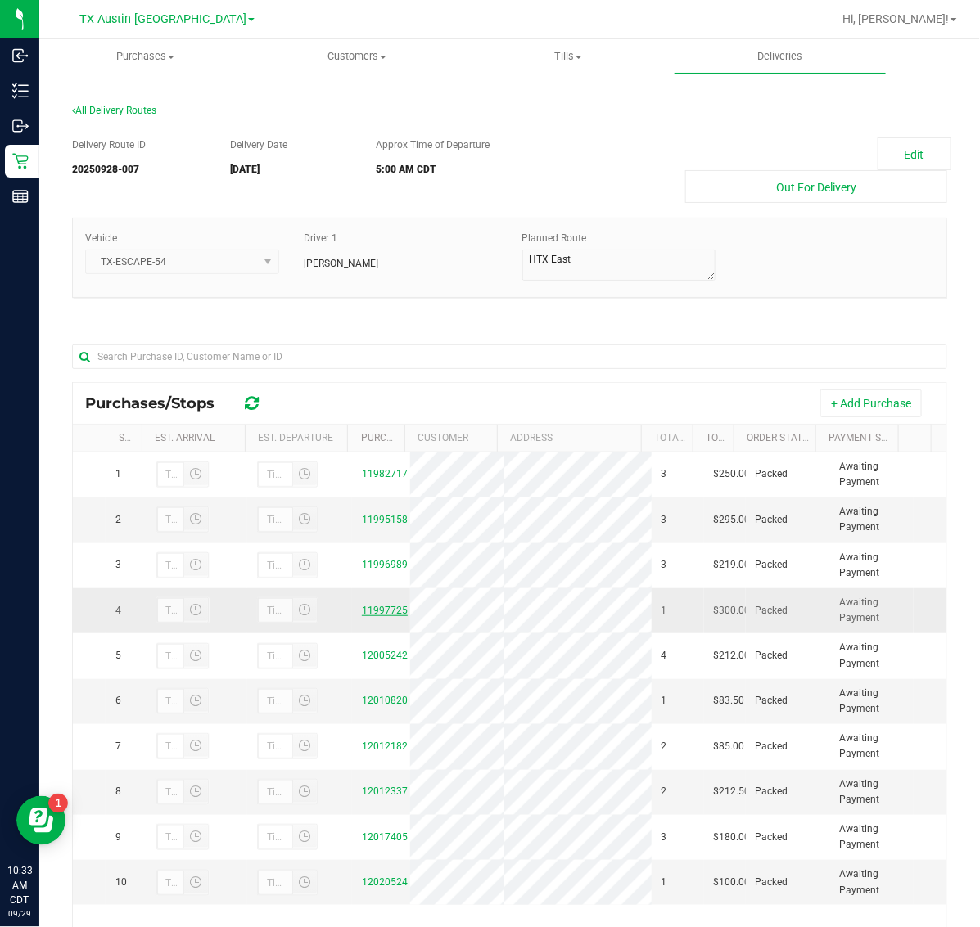
click at [372, 608] on link "11997725" at bounding box center [385, 610] width 46 height 11
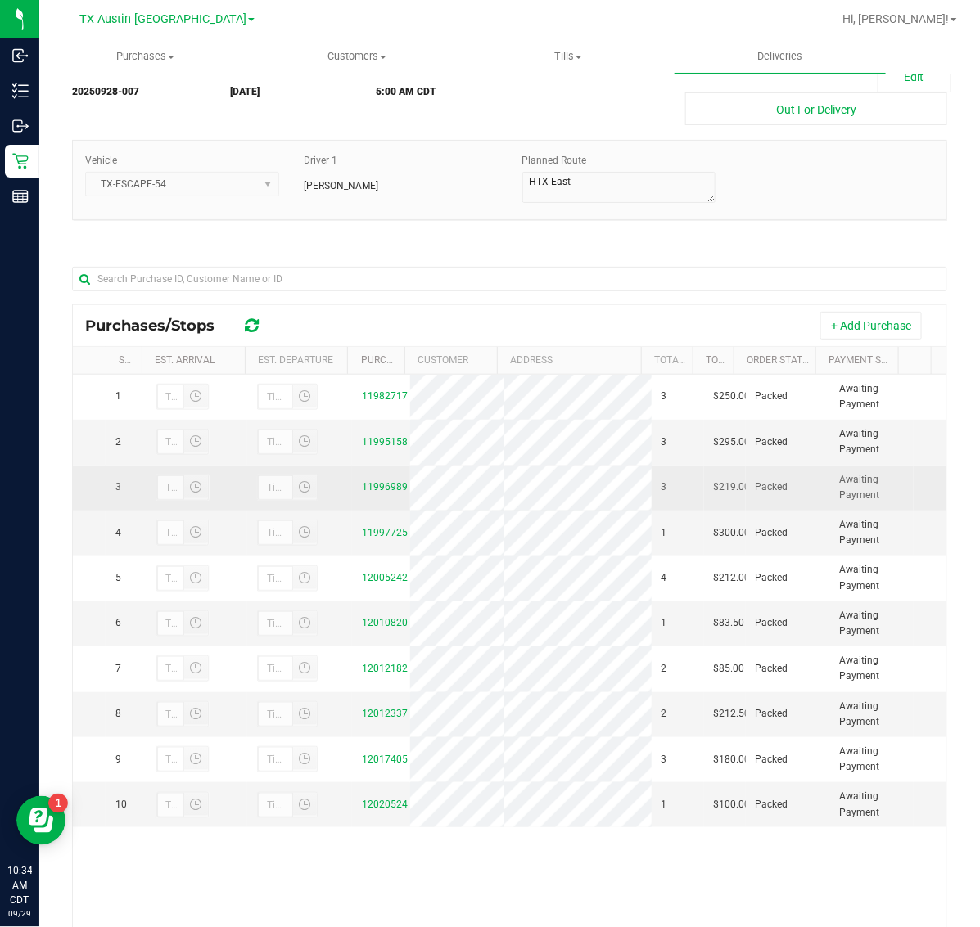
scroll to position [193, 0]
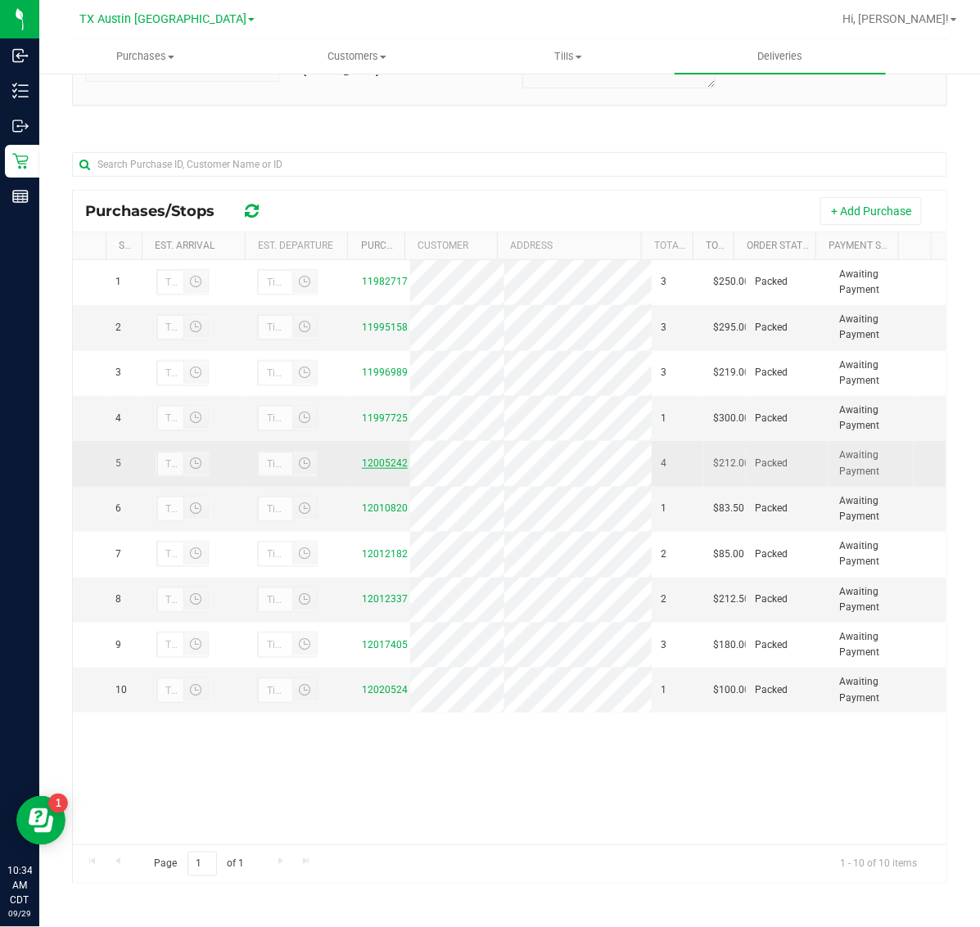
click at [383, 462] on link "12005242" at bounding box center [385, 462] width 46 height 11
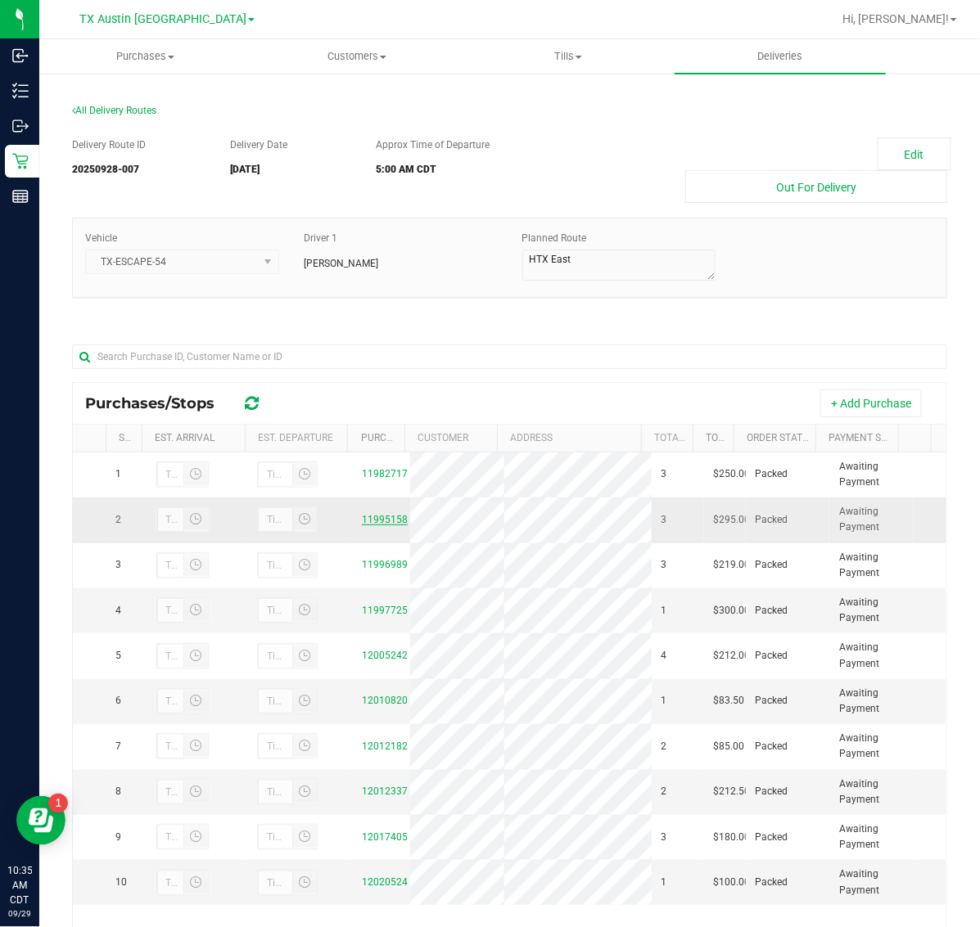
click at [385, 516] on link "11995158" at bounding box center [385, 519] width 46 height 11
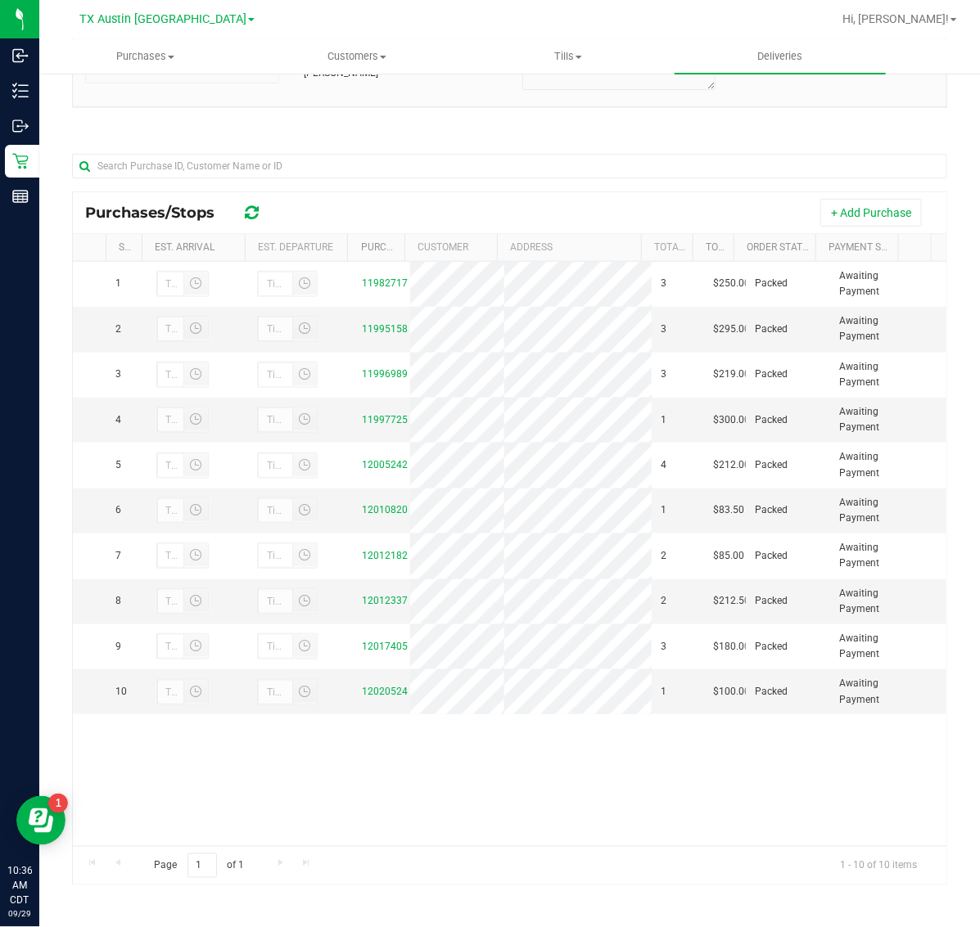
scroll to position [193, 0]
click at [364, 606] on div "12012337" at bounding box center [381, 600] width 38 height 16
click at [371, 602] on link "12012337" at bounding box center [385, 598] width 46 height 11
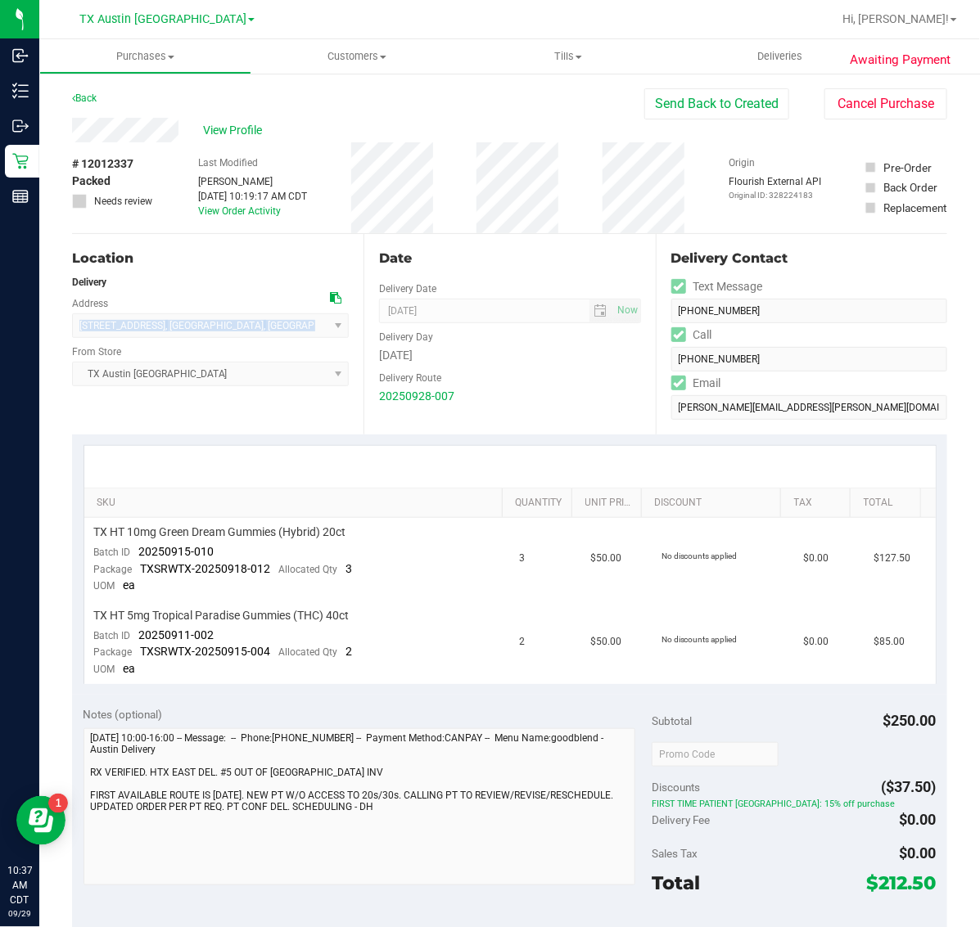
drag, startPoint x: 79, startPoint y: 328, endPoint x: 195, endPoint y: 322, distance: 116.4
click at [195, 322] on span "155 Horn Ct , Baytown , TX 77523 Select address 155 Horn Ct" at bounding box center [210, 325] width 277 height 25
copy span "155 Horn Ct , Baytown , TX"
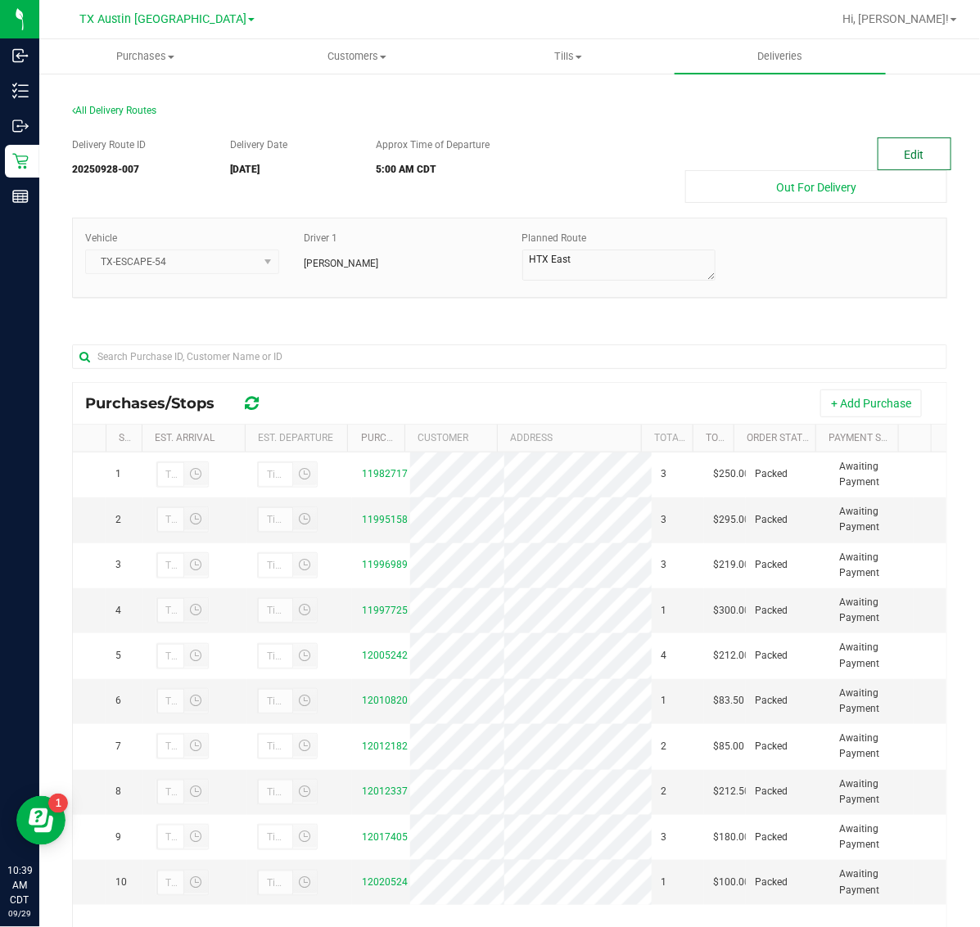
click at [895, 147] on button "Edit" at bounding box center [914, 153] width 74 height 33
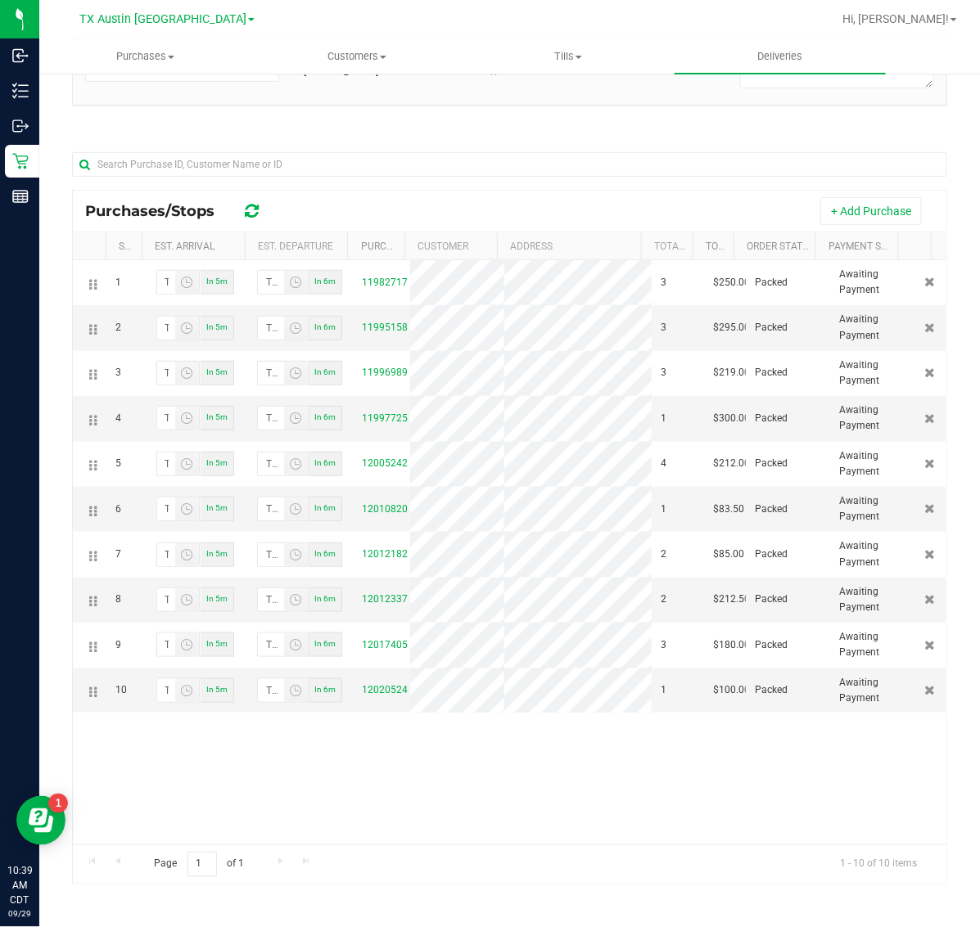
scroll to position [173, 0]
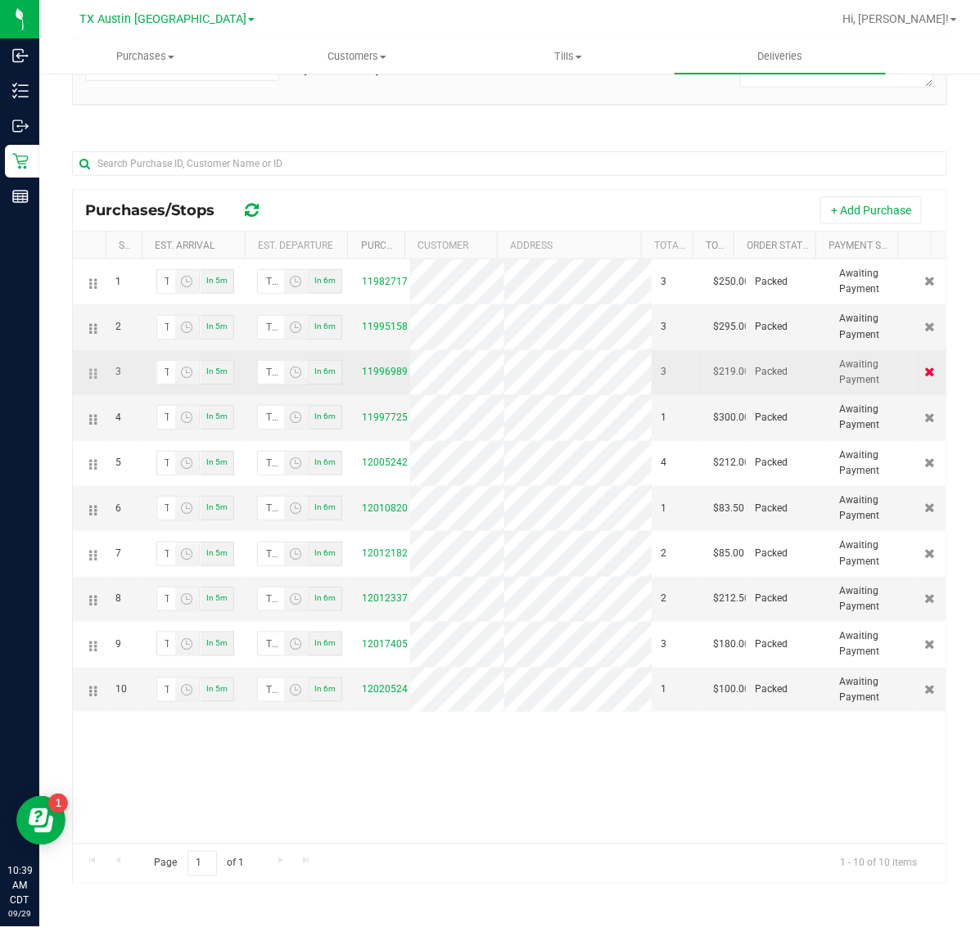
click at [925, 373] on icon at bounding box center [930, 372] width 11 height 10
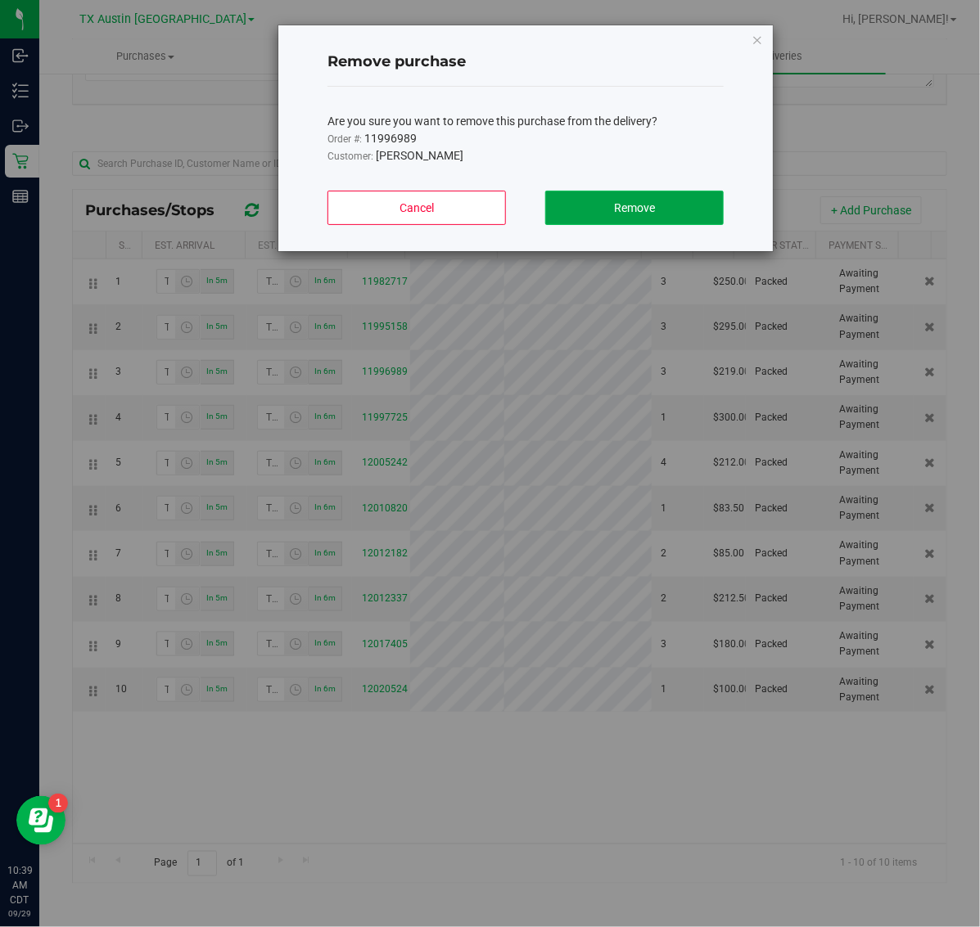
click at [673, 209] on button "Remove" at bounding box center [634, 208] width 178 height 34
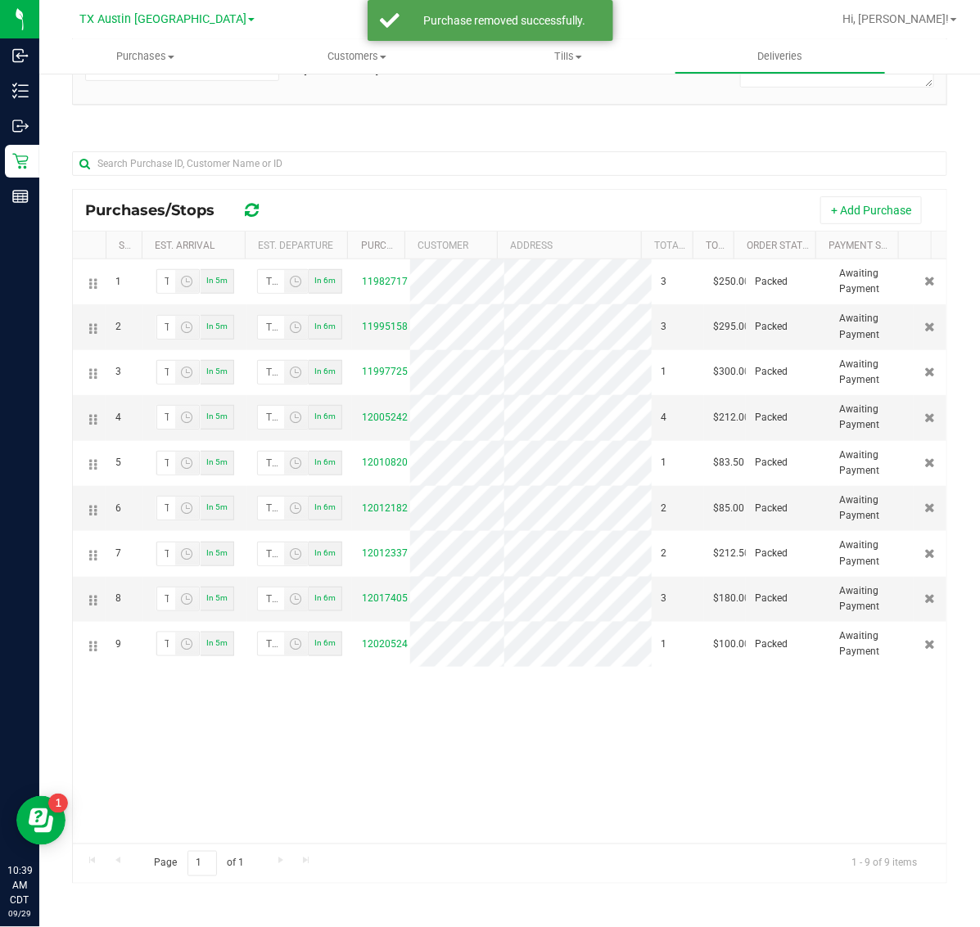
scroll to position [0, 0]
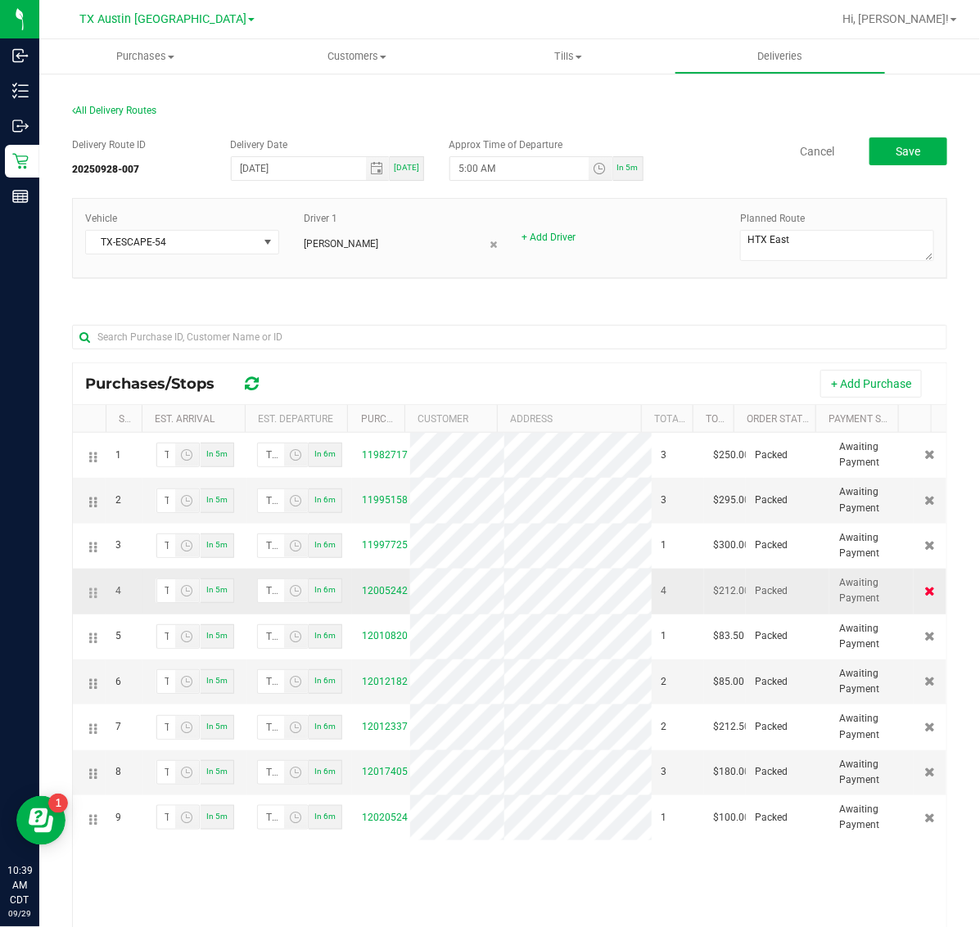
click at [925, 596] on icon at bounding box center [930, 591] width 11 height 10
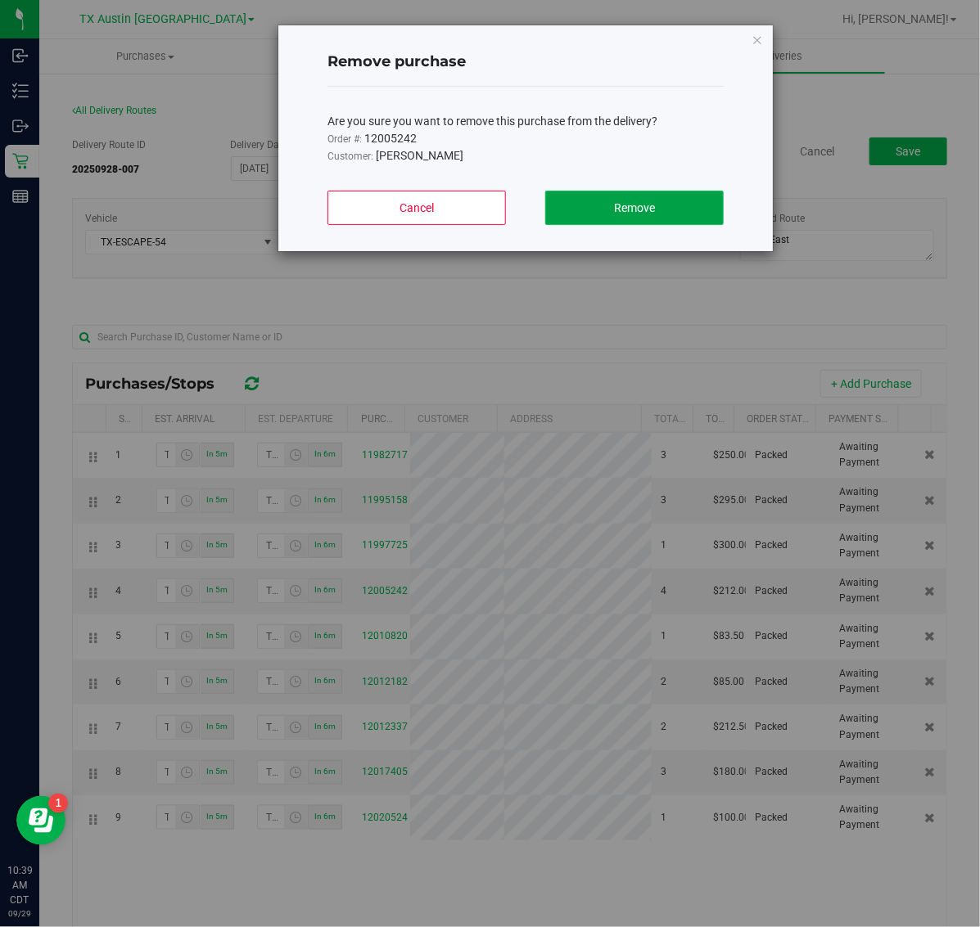
click at [656, 214] on button "Remove" at bounding box center [634, 208] width 178 height 34
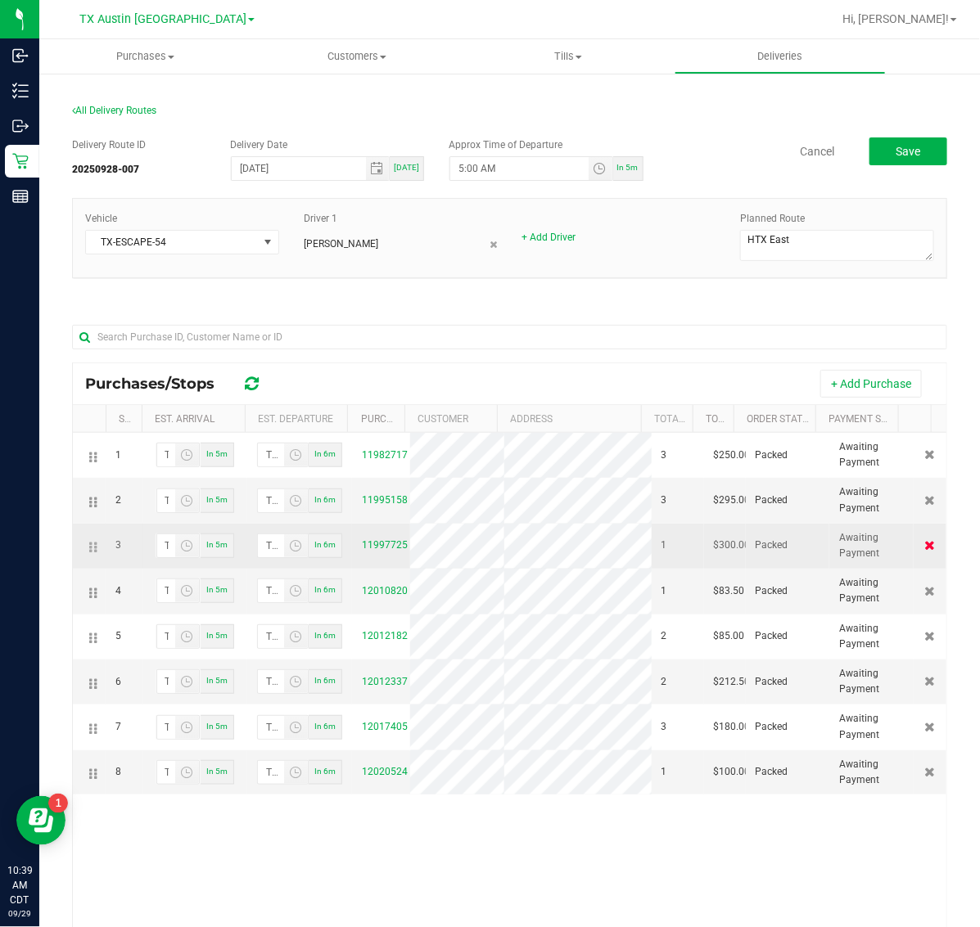
click at [925, 549] on icon at bounding box center [930, 545] width 11 height 10
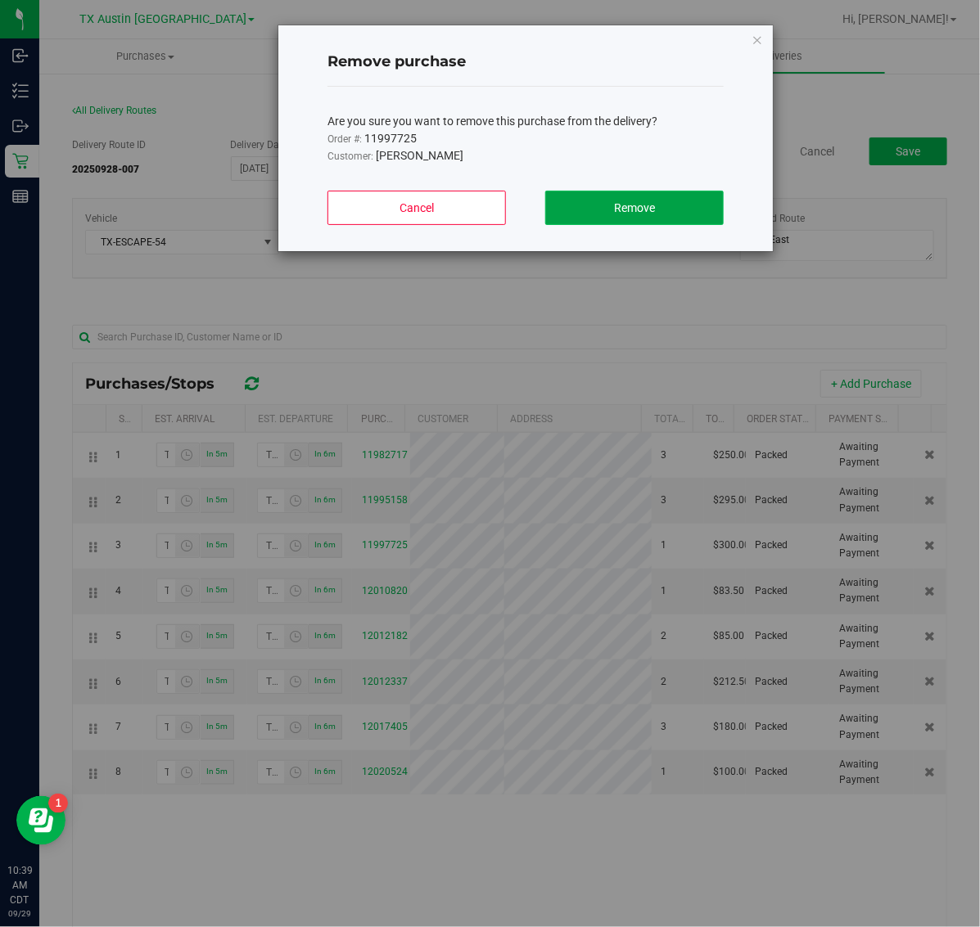
click at [620, 194] on button "Remove" at bounding box center [634, 208] width 178 height 34
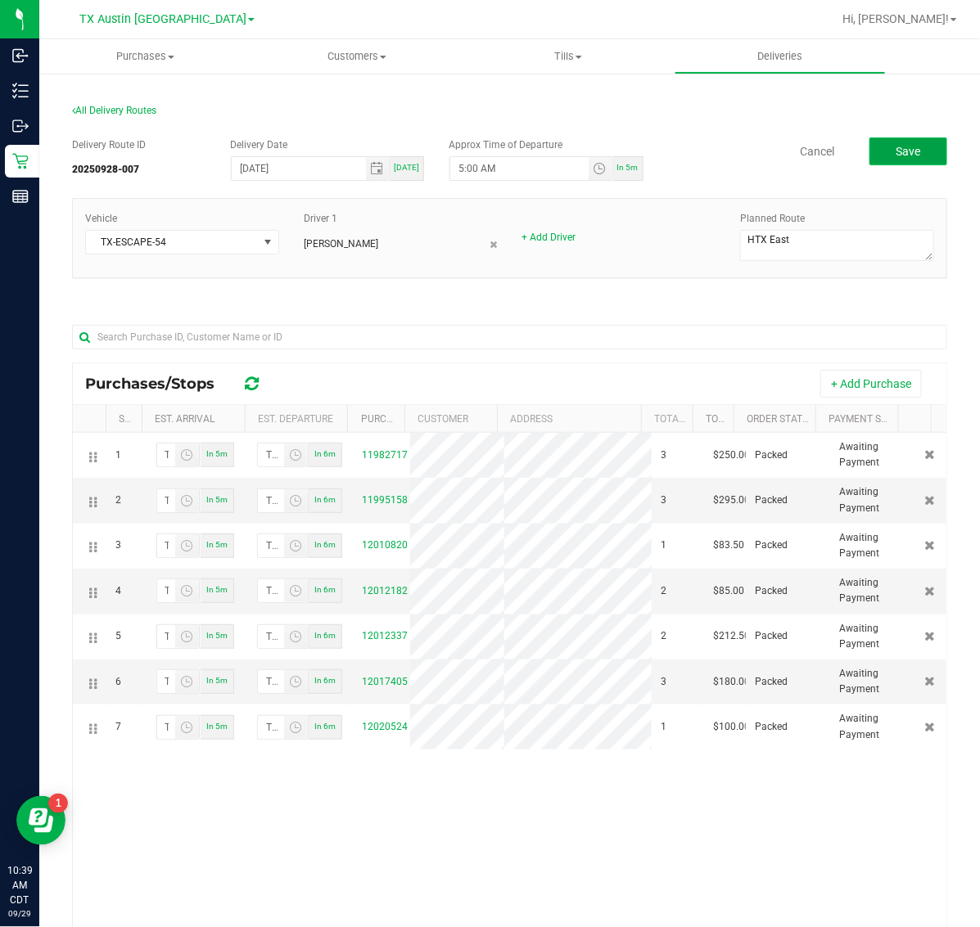
click at [880, 139] on button "Save" at bounding box center [908, 151] width 78 height 28
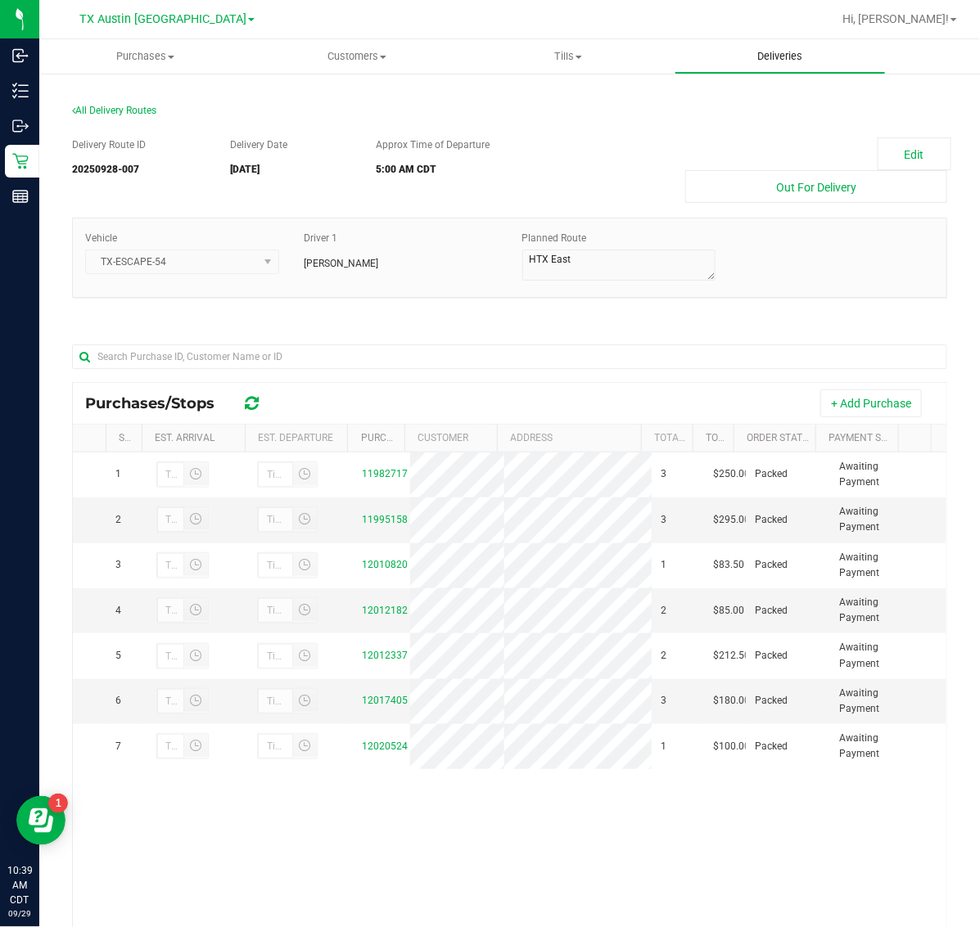
click at [759, 59] on span "Deliveries" at bounding box center [779, 56] width 89 height 15
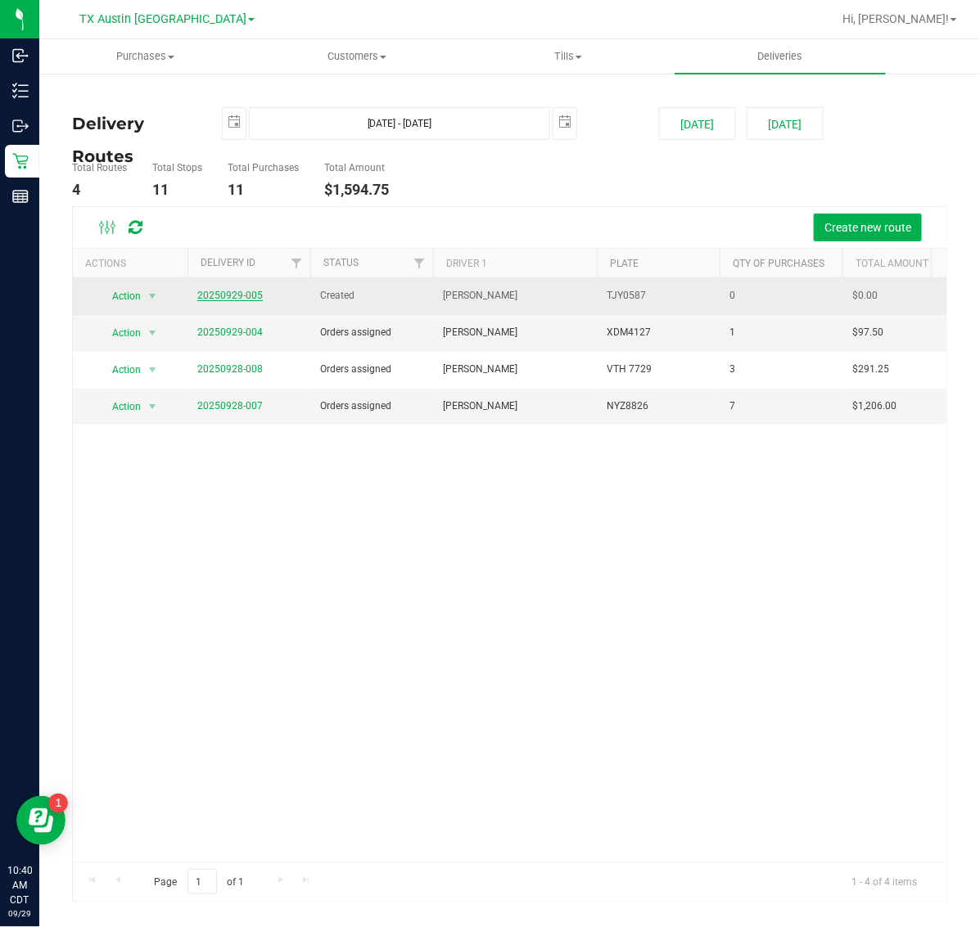
click at [235, 300] on link "20250929-005" at bounding box center [229, 295] width 65 height 11
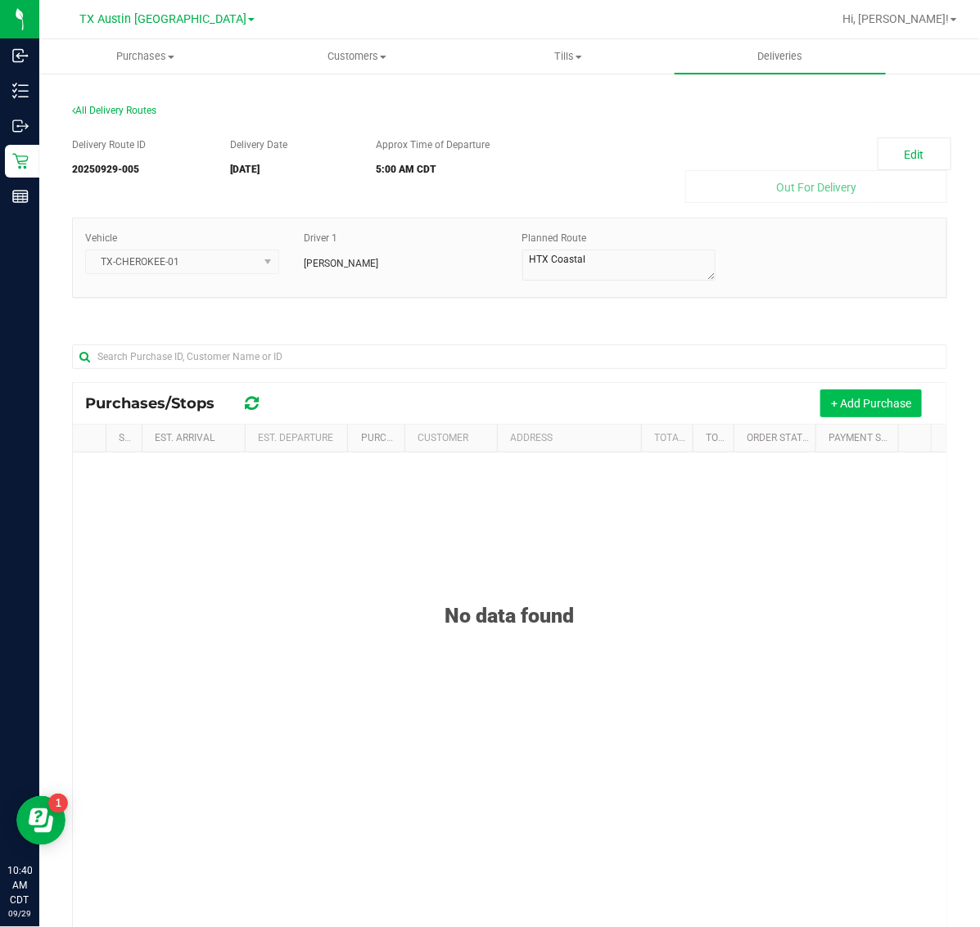
click at [898, 403] on button "+ Add Purchase" at bounding box center [870, 404] width 101 height 28
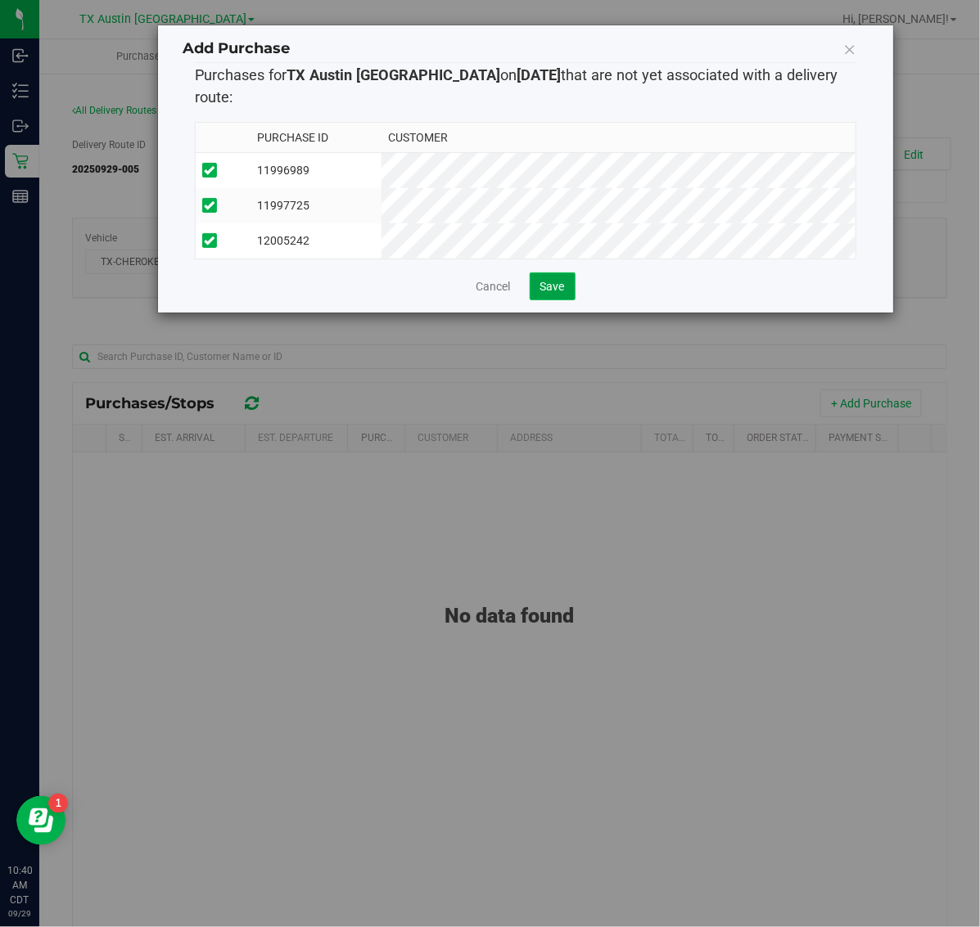
click at [551, 280] on span "Save" at bounding box center [552, 286] width 25 height 13
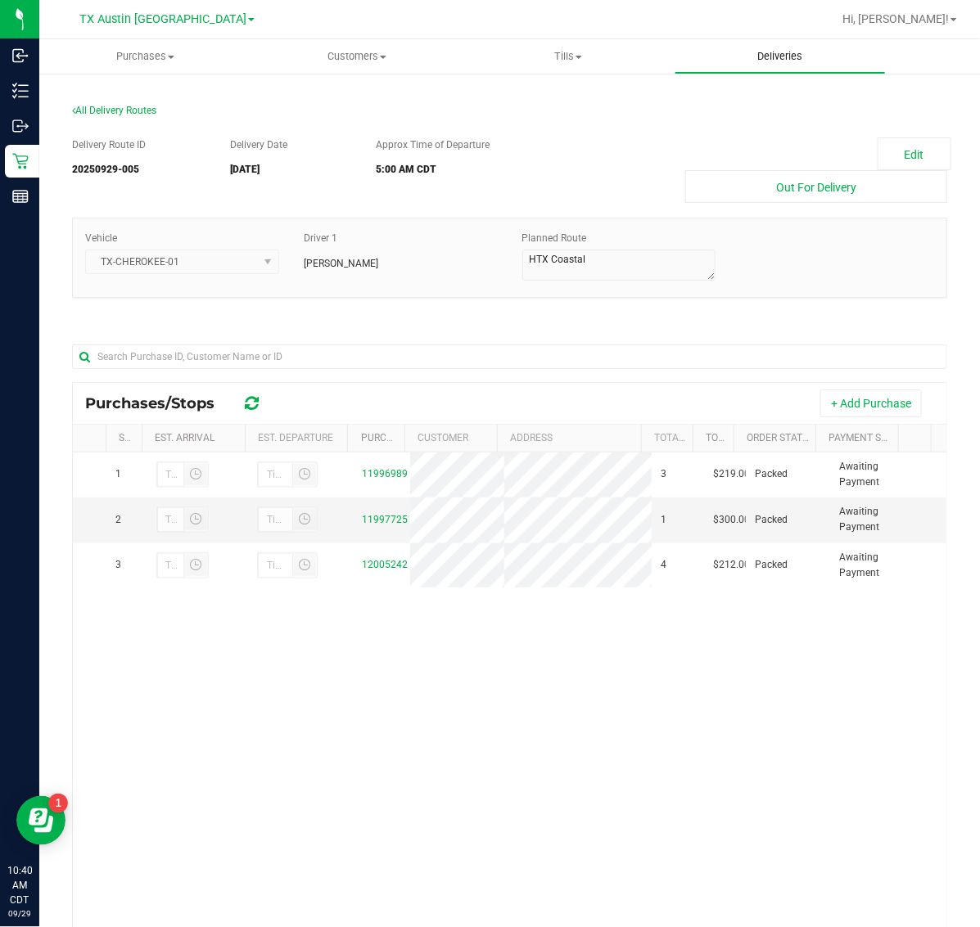
click at [782, 50] on span "Deliveries" at bounding box center [779, 56] width 89 height 15
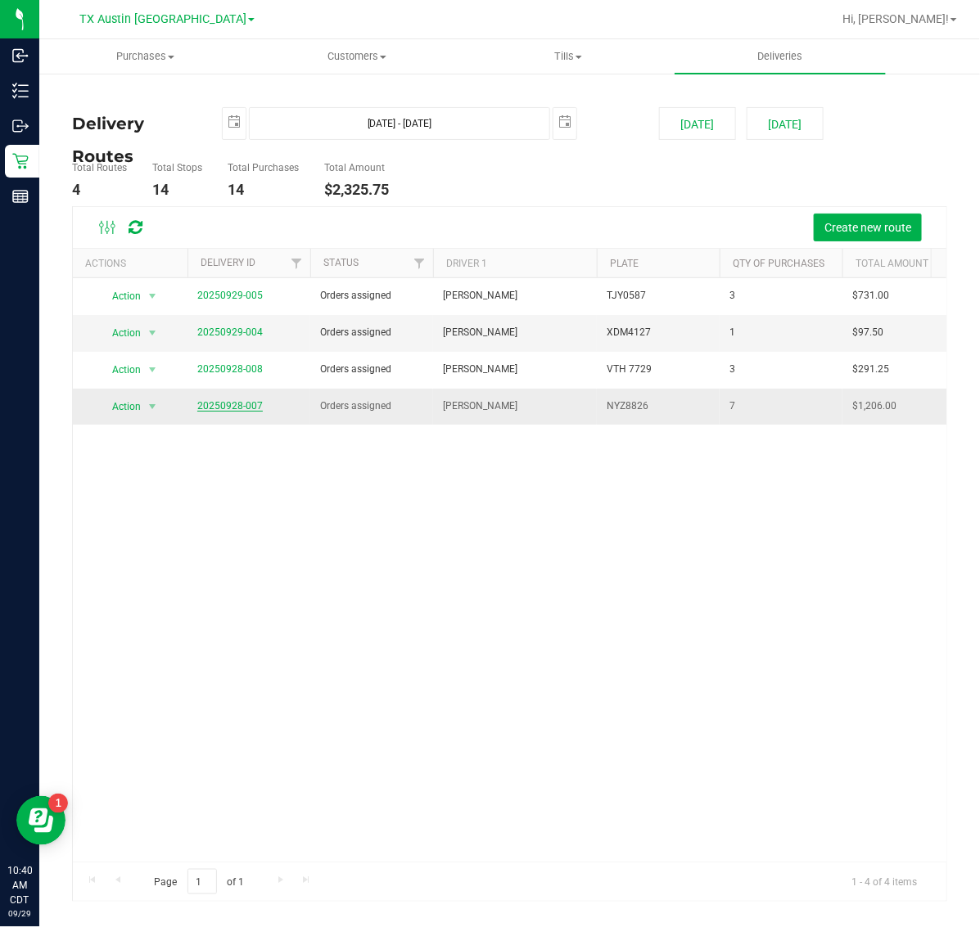
click at [228, 403] on link "20250928-007" at bounding box center [229, 405] width 65 height 11
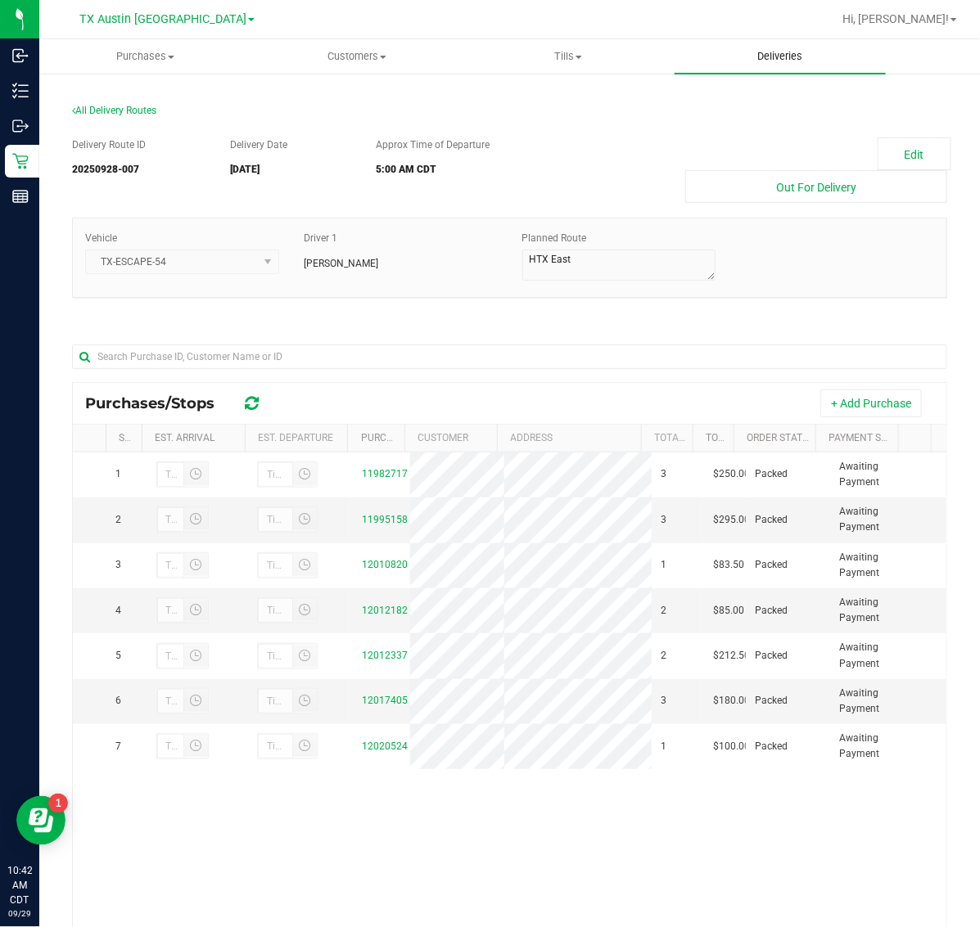
click at [780, 55] on span "Deliveries" at bounding box center [779, 56] width 89 height 15
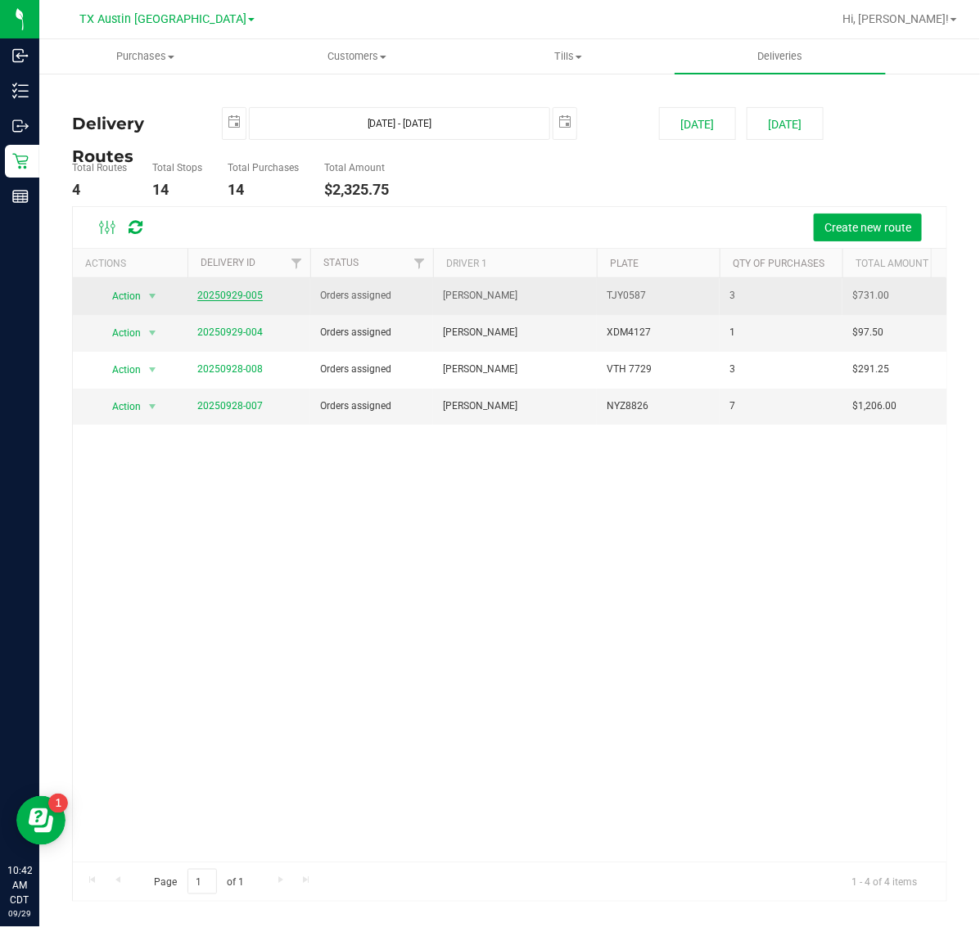
click at [250, 297] on link "20250929-005" at bounding box center [229, 295] width 65 height 11
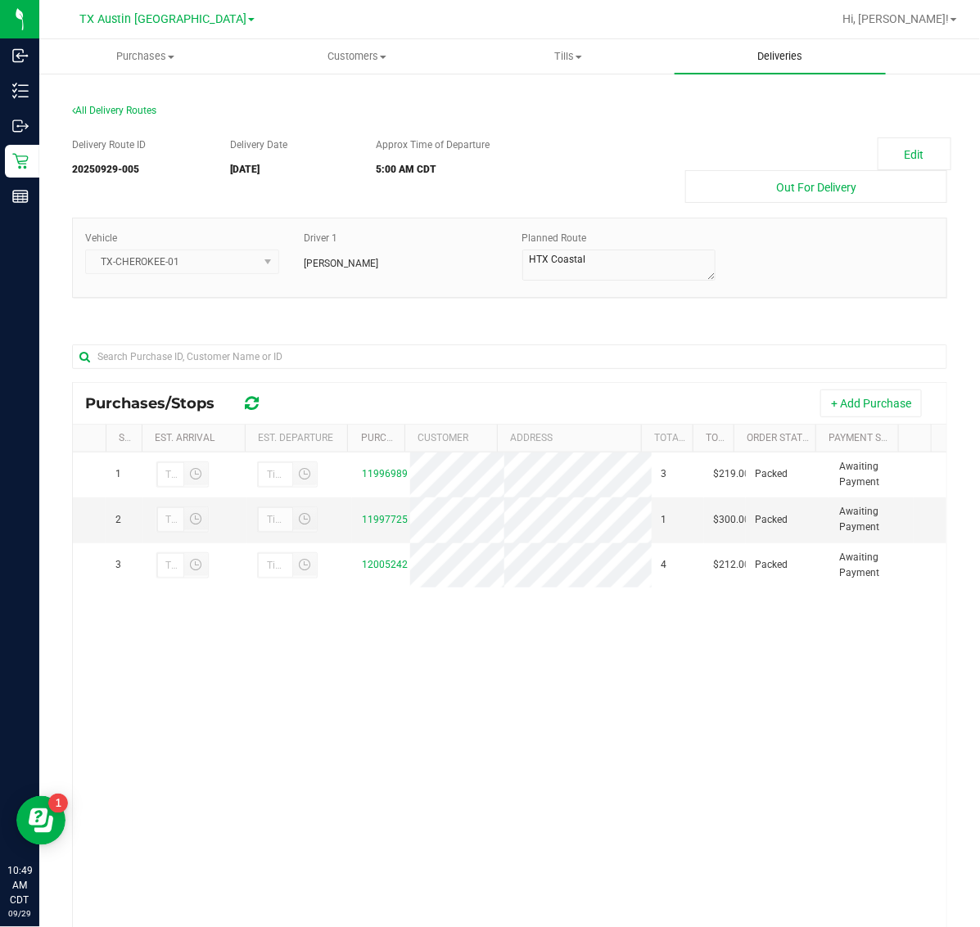
click at [755, 49] on span "Deliveries" at bounding box center [779, 56] width 89 height 15
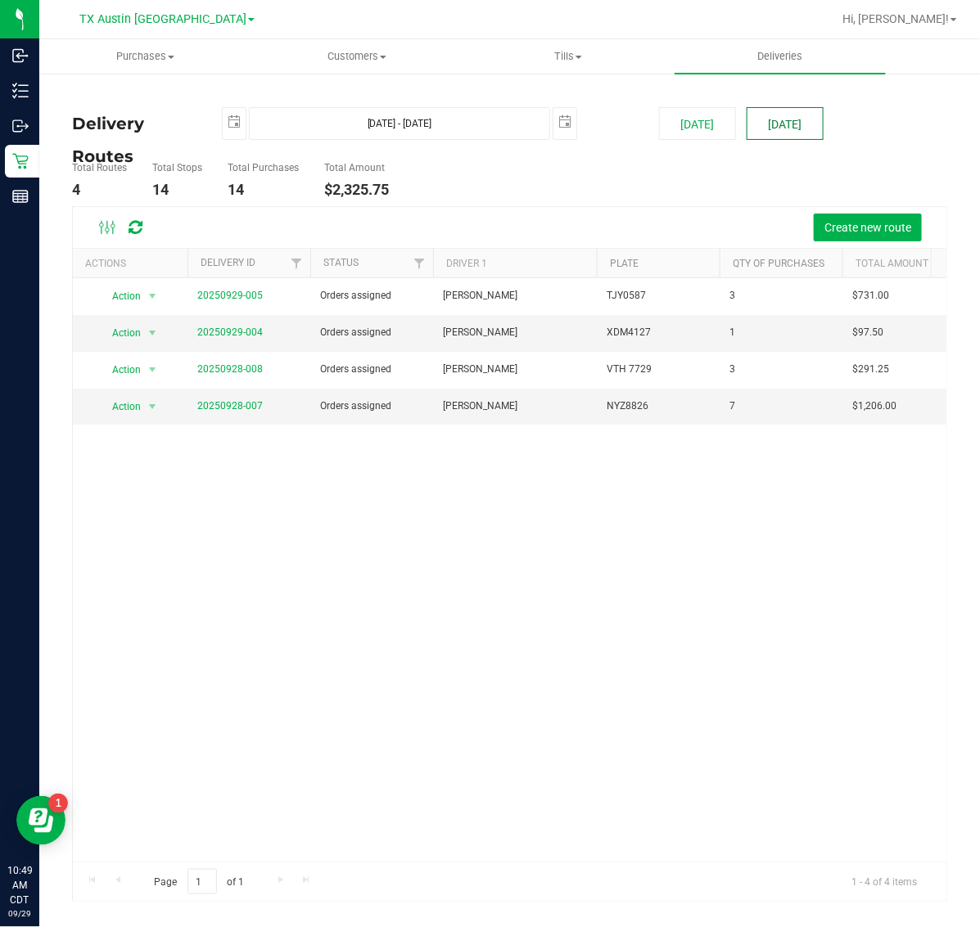
click at [788, 119] on button "[DATE]" at bounding box center [784, 123] width 77 height 33
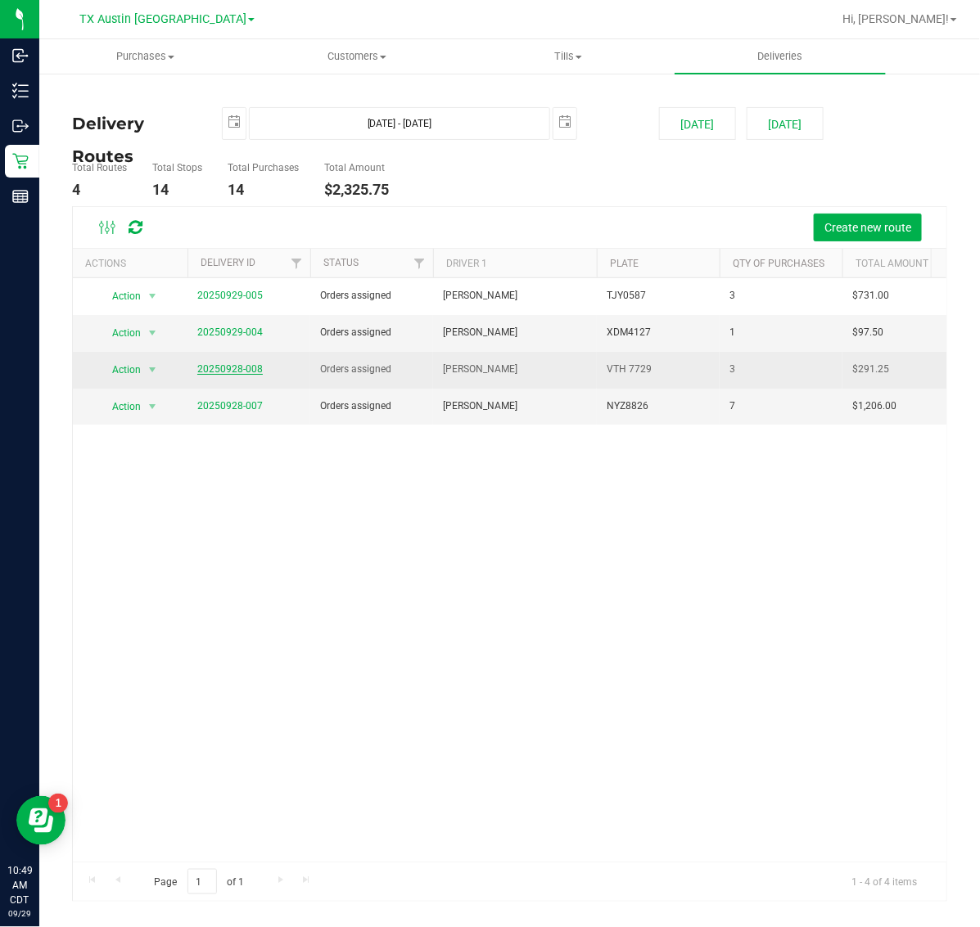
click at [242, 370] on link "20250928-008" at bounding box center [229, 368] width 65 height 11
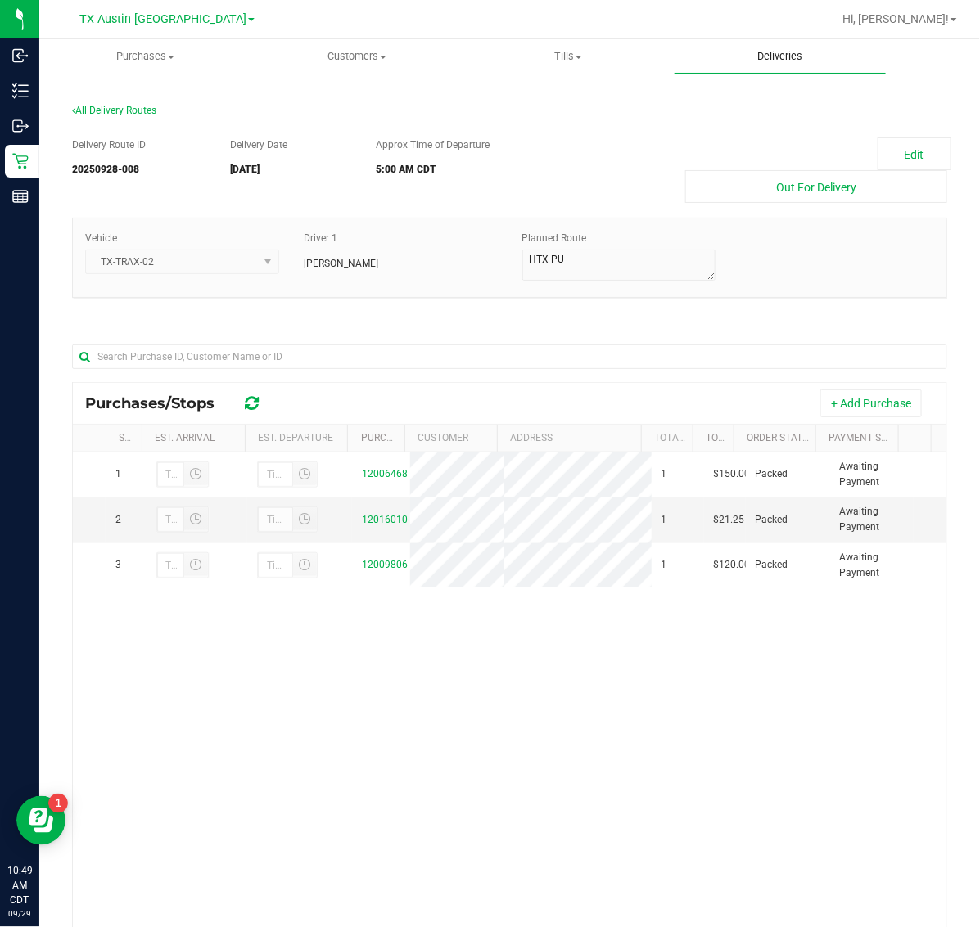
click at [795, 61] on span "Deliveries" at bounding box center [779, 56] width 89 height 15
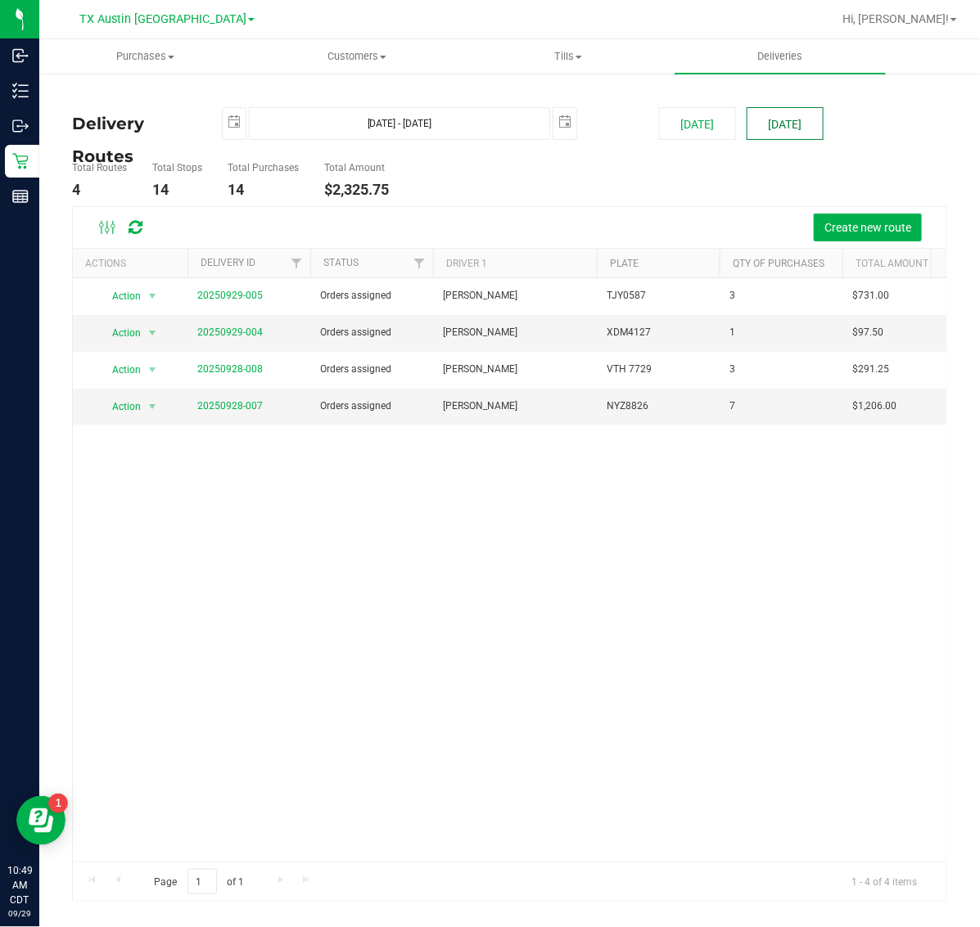
click at [792, 120] on button "[DATE]" at bounding box center [784, 123] width 77 height 33
click at [858, 223] on span "Create new route" at bounding box center [867, 227] width 87 height 13
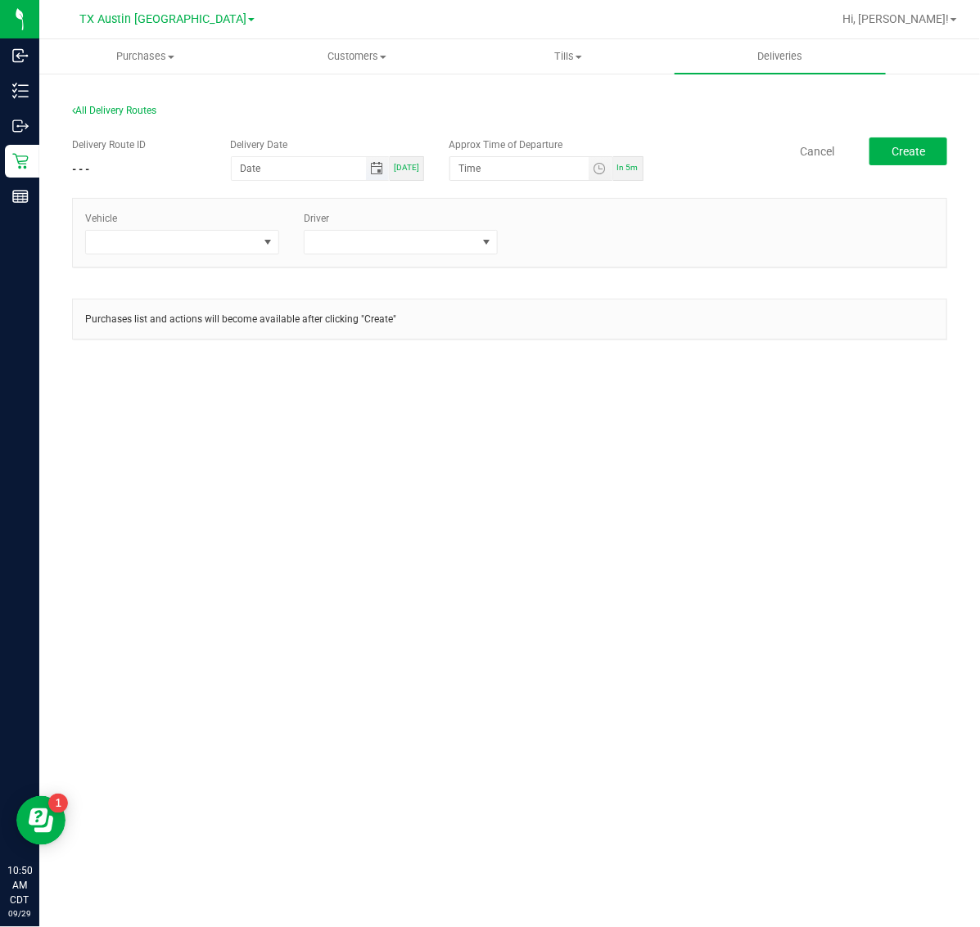
click at [381, 173] on span "Toggle calendar" at bounding box center [376, 168] width 13 height 13
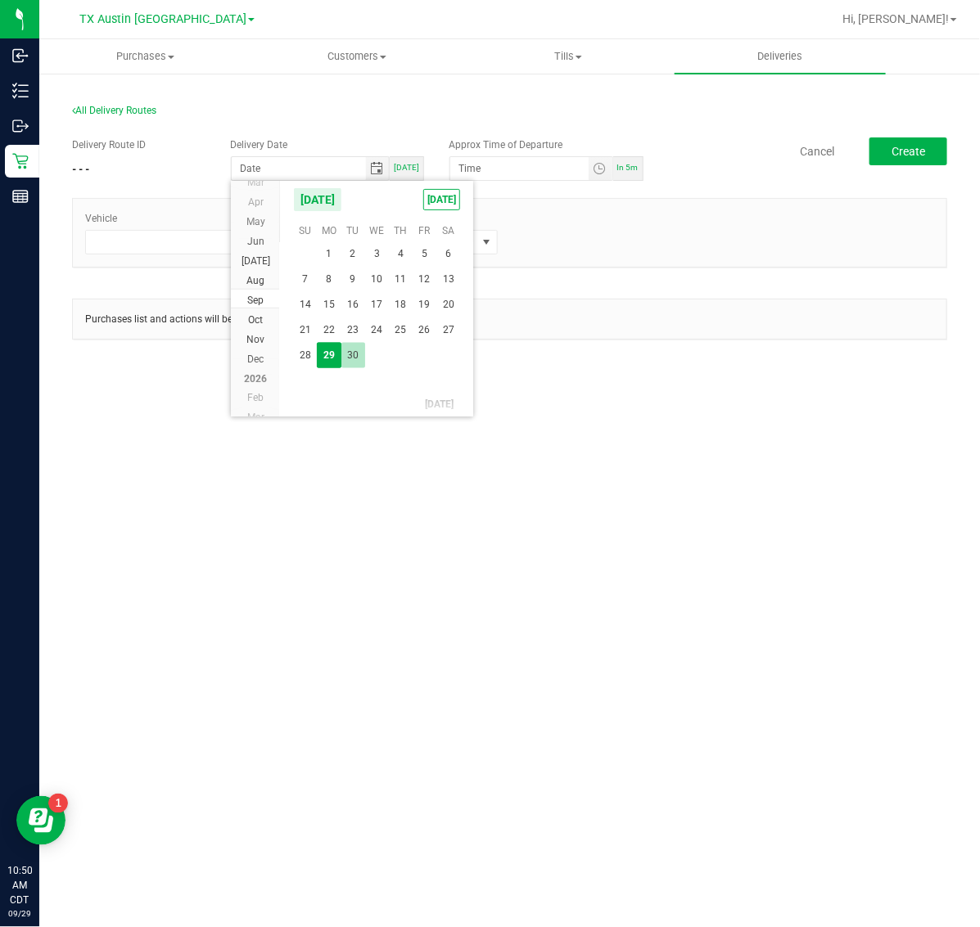
click at [354, 349] on span "30" at bounding box center [353, 355] width 24 height 25
type input "09/30/2025"
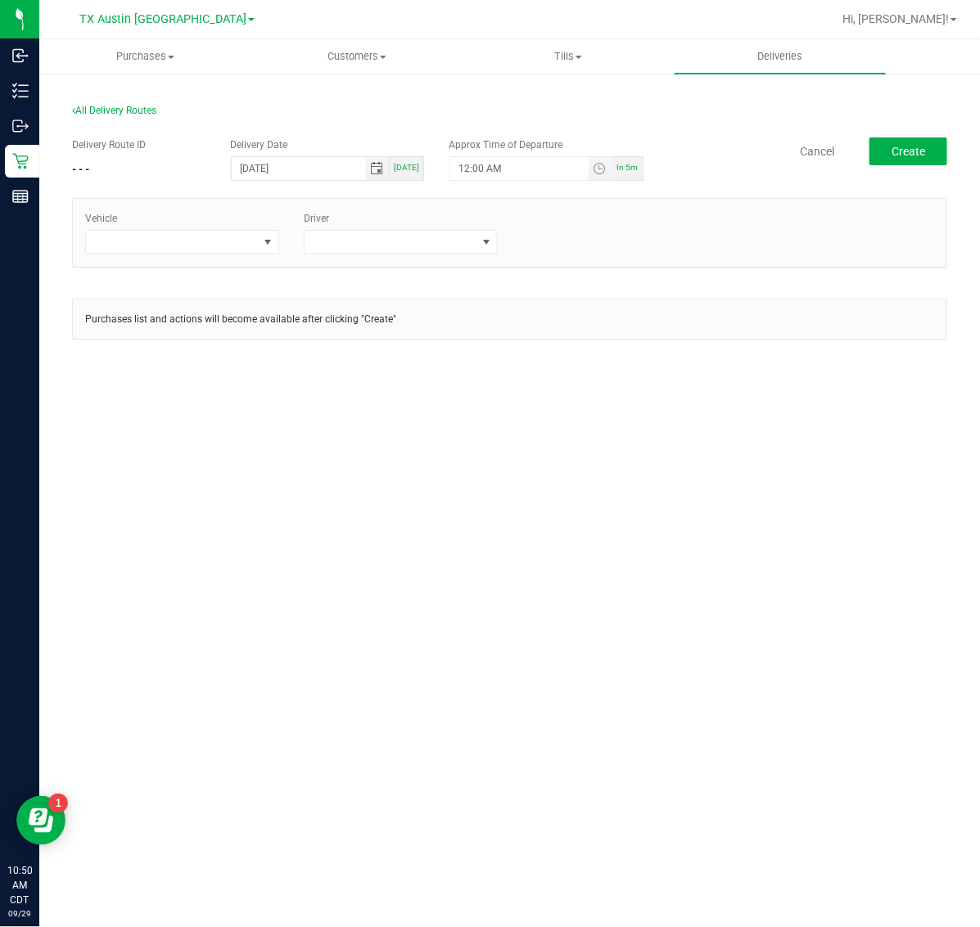
click at [606, 168] on span "Toggle time list" at bounding box center [600, 168] width 24 height 23
click at [480, 353] on li "5" at bounding box center [483, 352] width 39 height 22
click at [579, 346] on span "AM" at bounding box center [586, 351] width 15 height 11
click at [575, 479] on button "Set" at bounding box center [569, 488] width 61 height 36
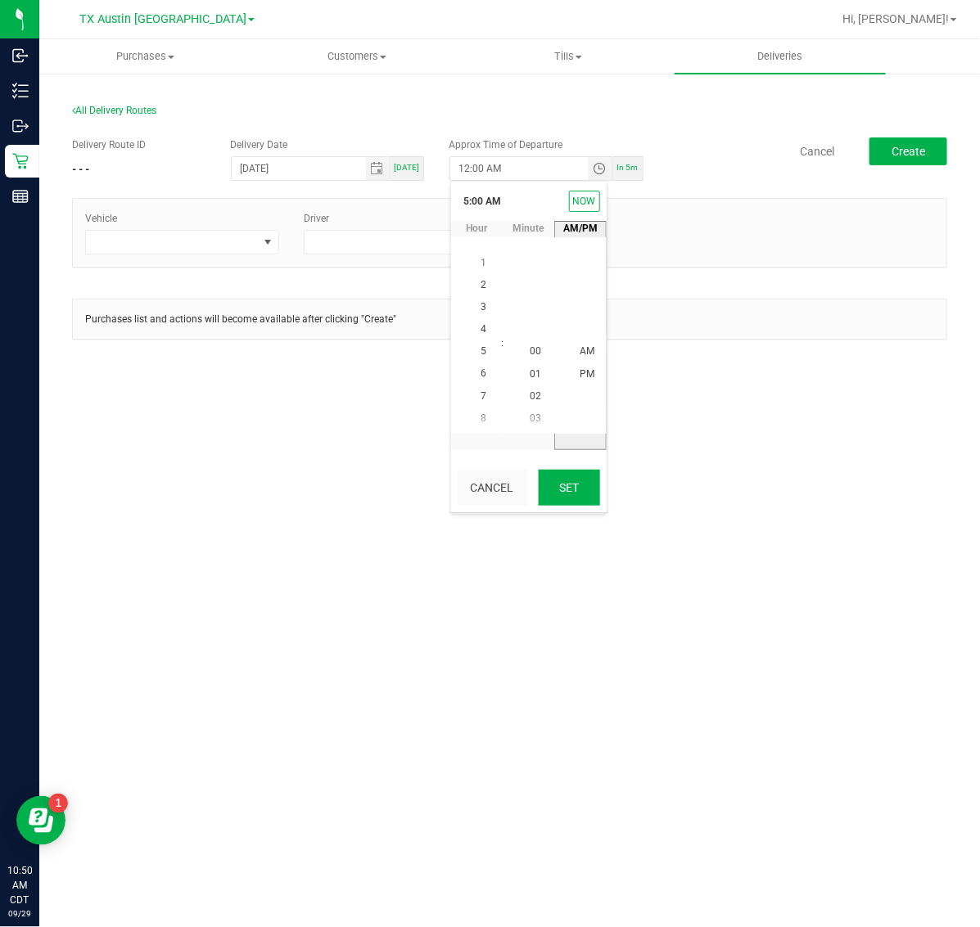
type input "5:00 AM"
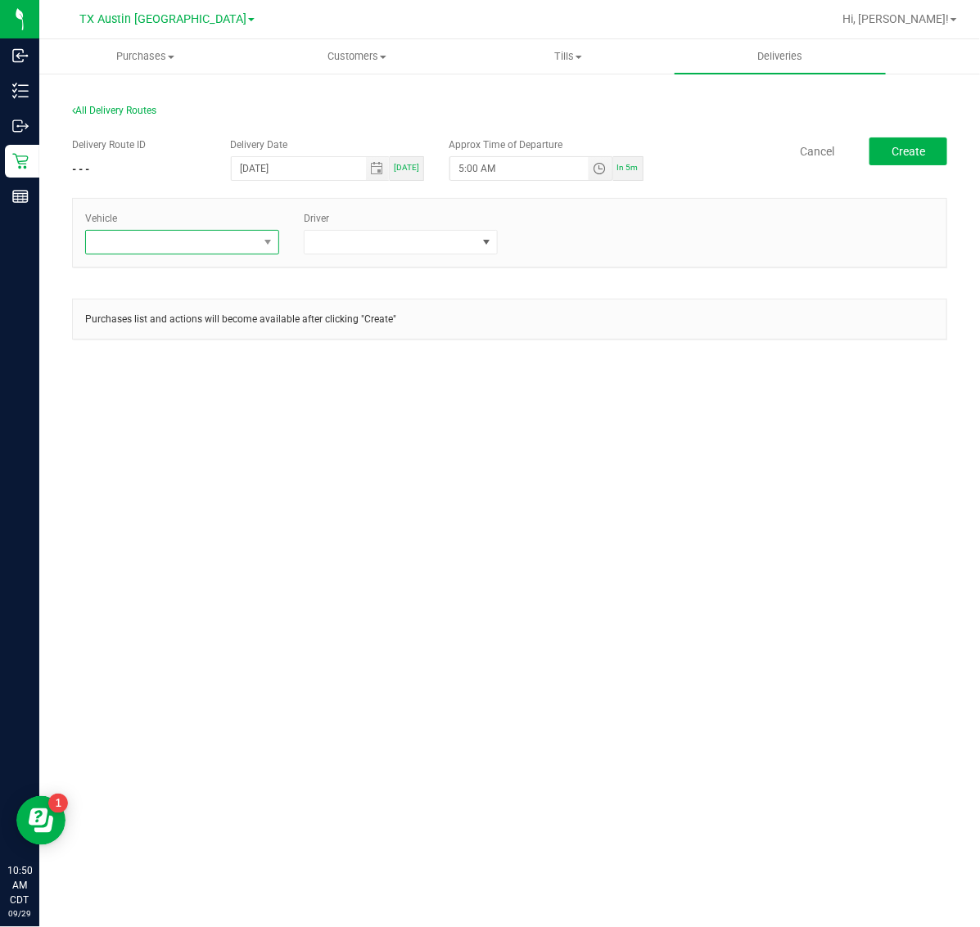
click at [207, 237] on span at bounding box center [172, 242] width 172 height 23
type input "02"
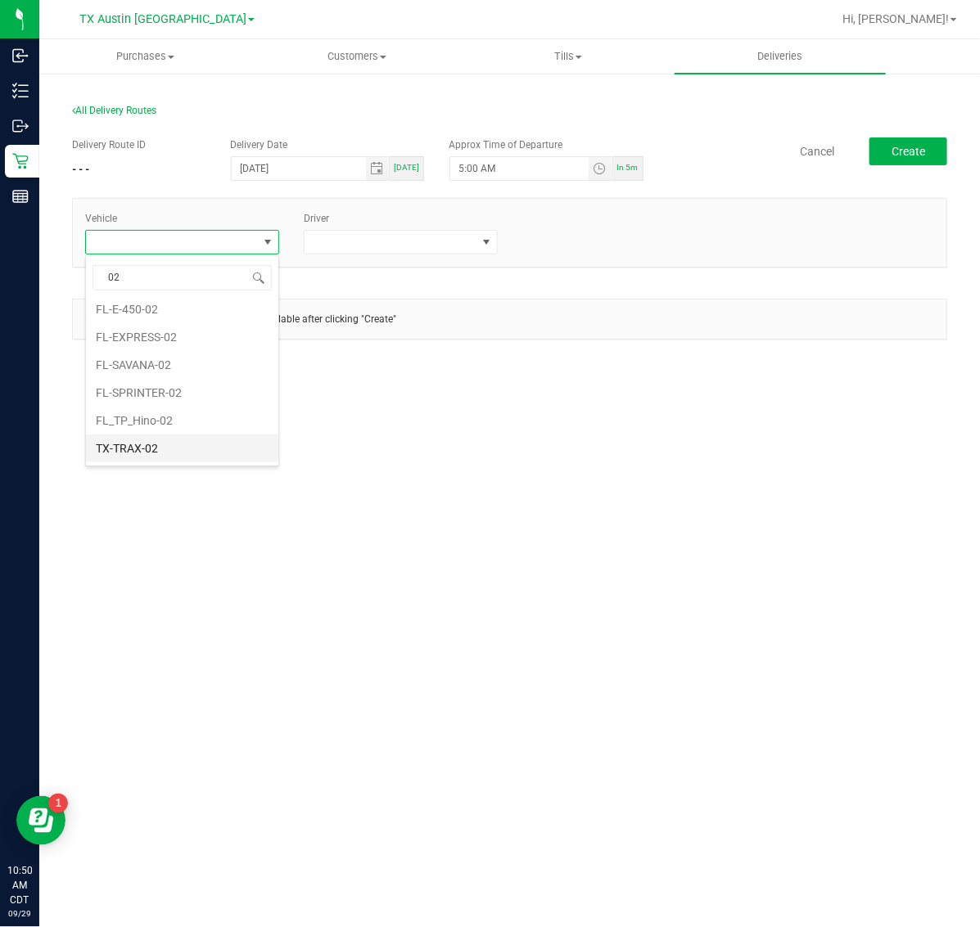
click at [173, 436] on li "TX-TRAX-02" at bounding box center [182, 449] width 192 height 28
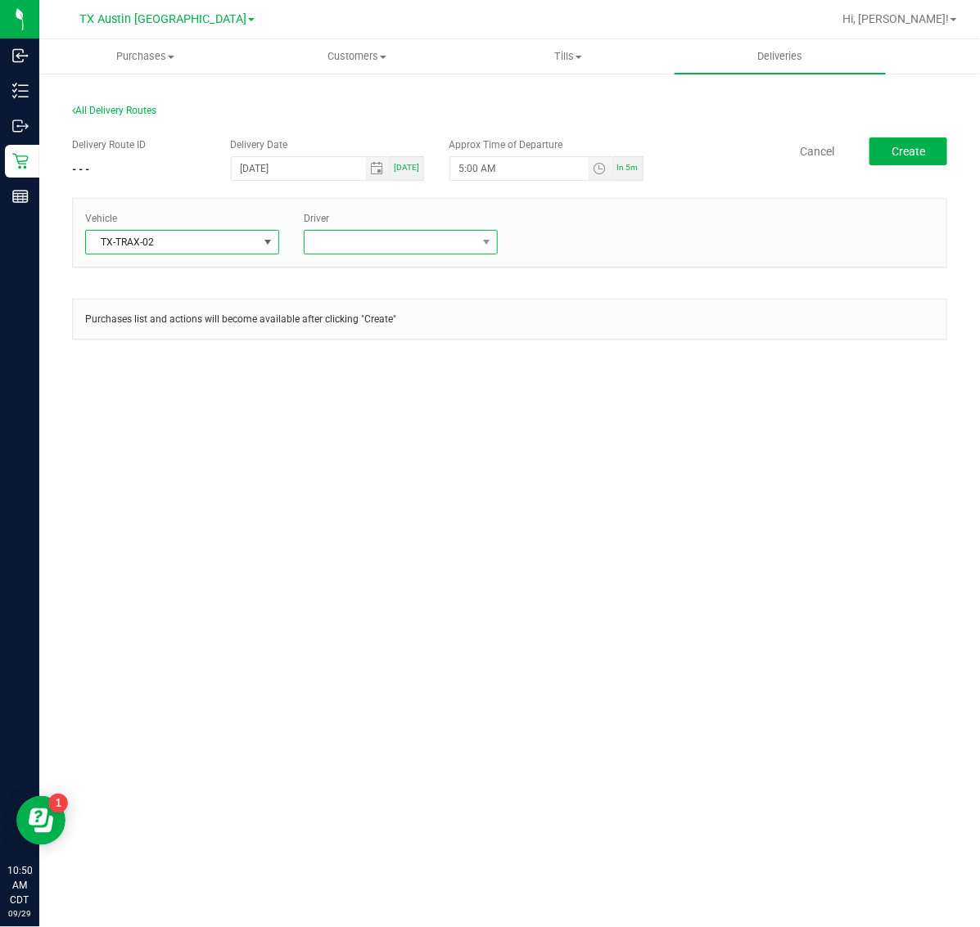
click at [370, 236] on span at bounding box center [390, 242] width 172 height 23
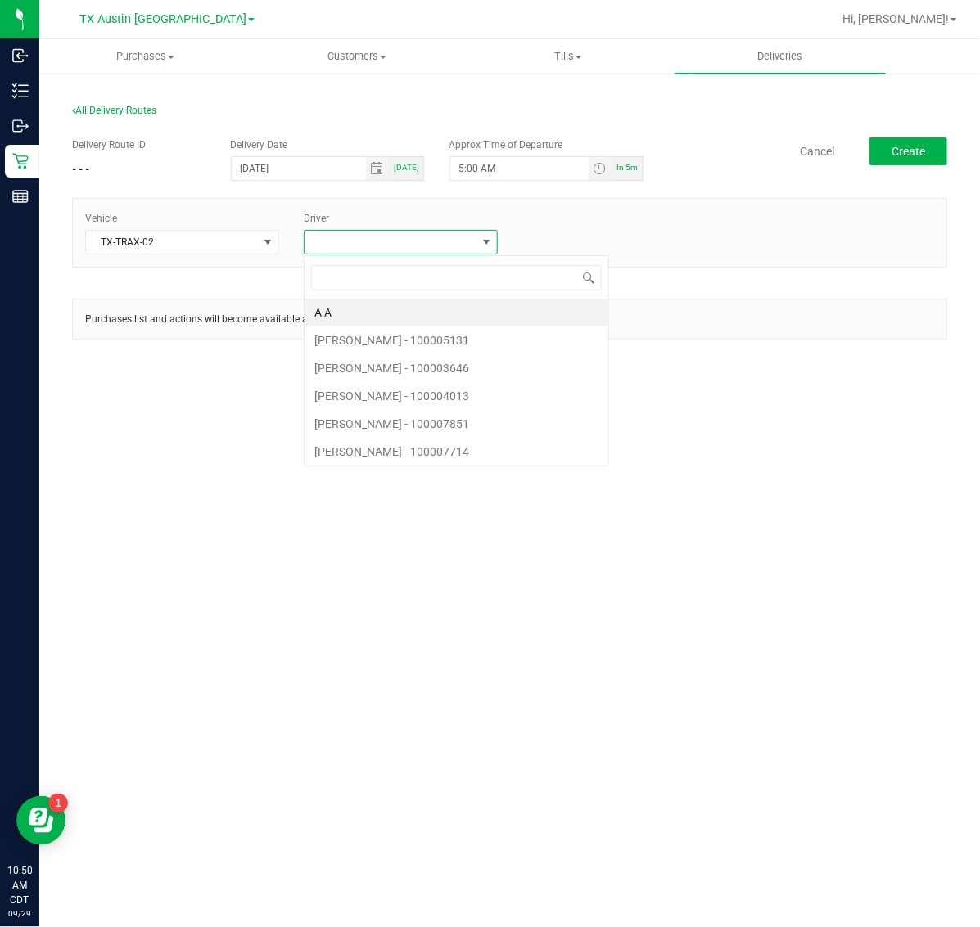
scroll to position [25, 194]
type input "ace"
click at [412, 313] on li "Matthew Morace" at bounding box center [400, 313] width 192 height 28
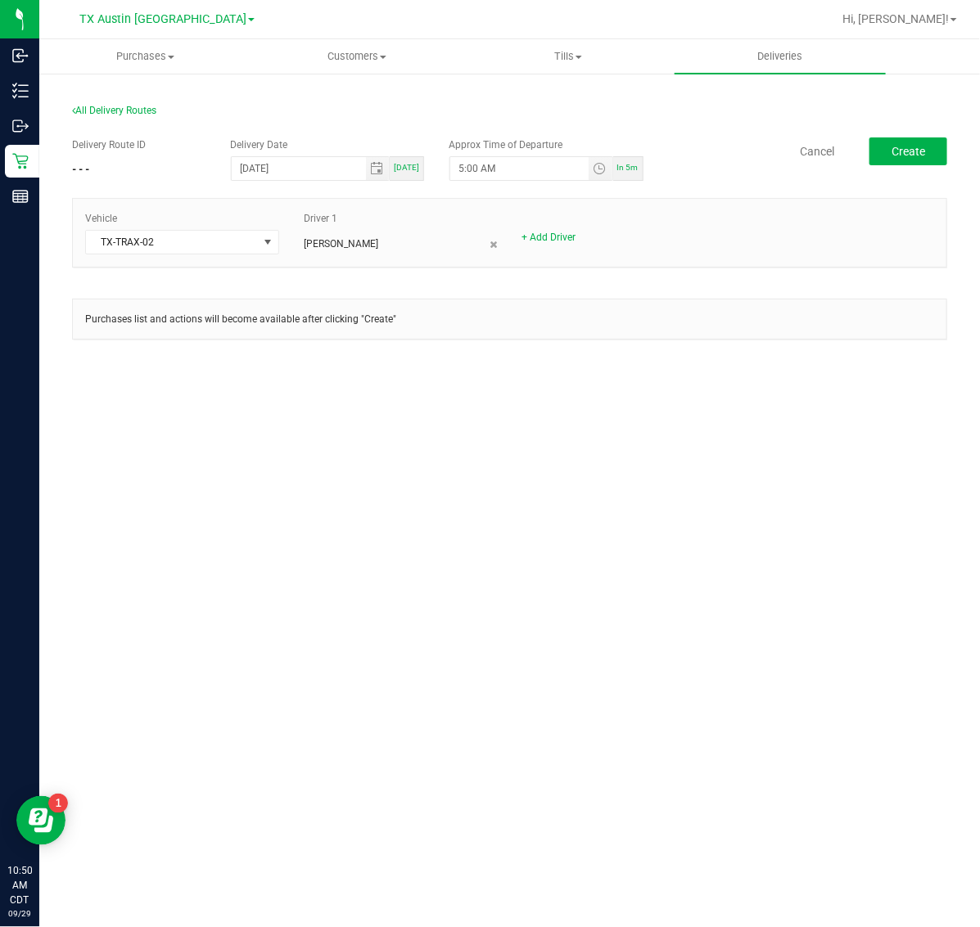
click at [930, 136] on div "Delivery Route ID - - - Delivery Date 09/30/2025 Today Approx Time of Departure…" at bounding box center [509, 246] width 875 height 243
click at [892, 147] on span "Create" at bounding box center [908, 151] width 34 height 13
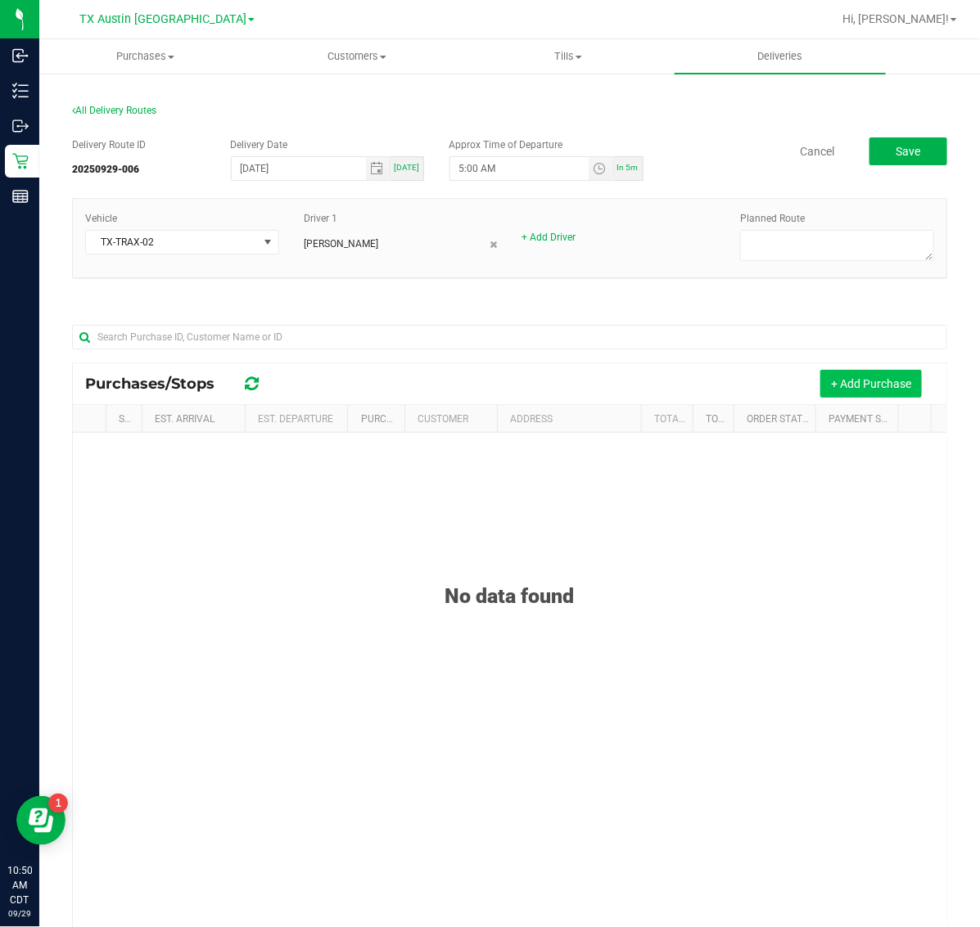
click at [859, 386] on button "+ Add Purchase" at bounding box center [870, 384] width 101 height 28
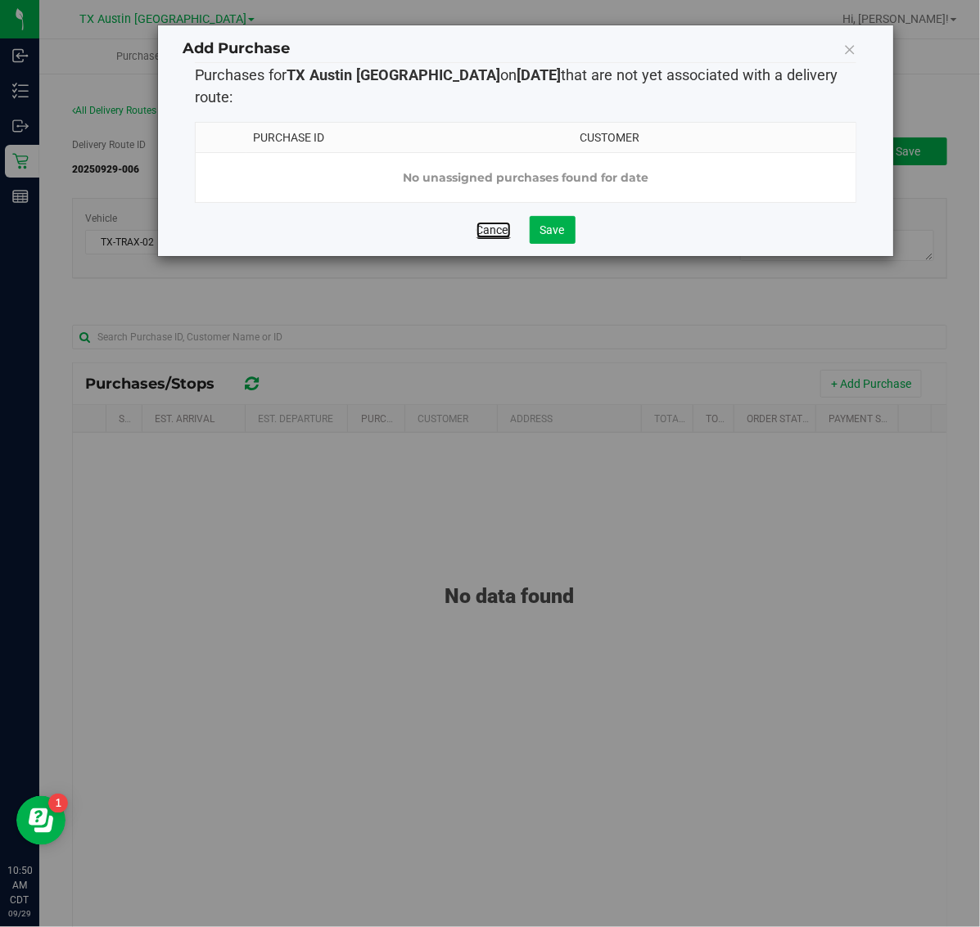
click at [496, 222] on link "Cancel" at bounding box center [493, 230] width 34 height 16
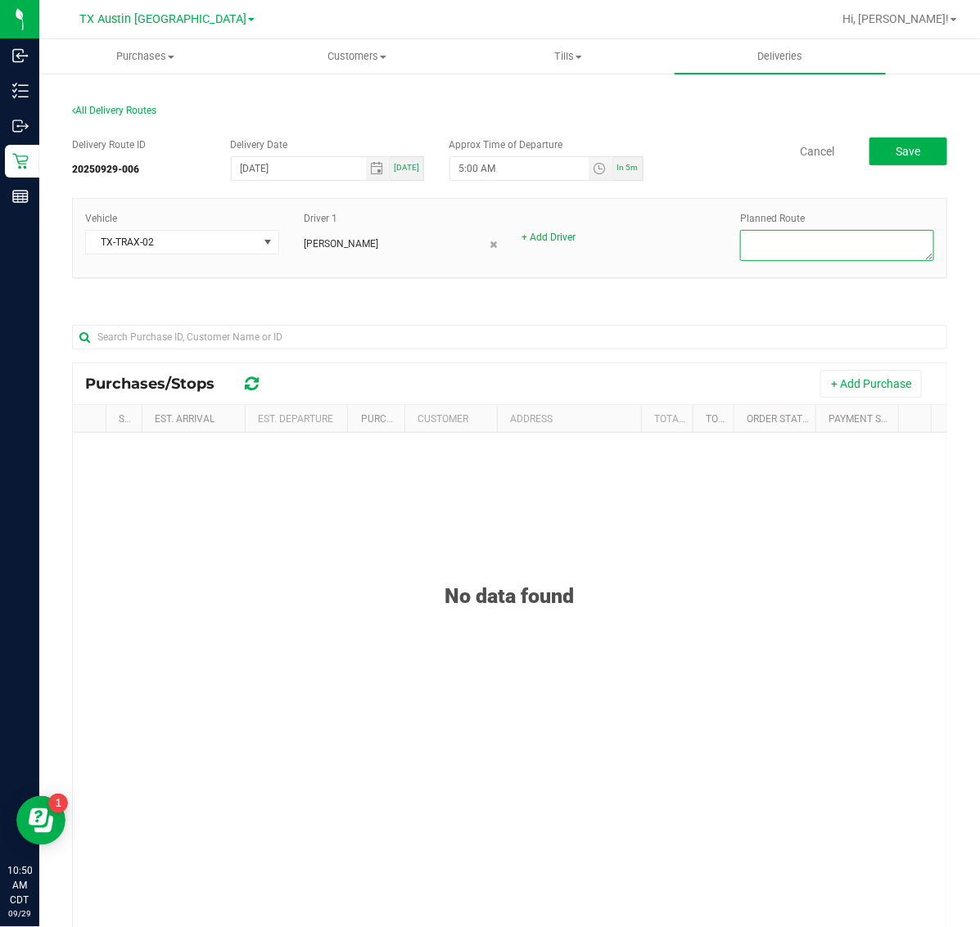
click at [813, 254] on textarea at bounding box center [837, 245] width 194 height 31
type textarea "HTX Next Days"
click at [894, 162] on button "Save" at bounding box center [908, 151] width 78 height 28
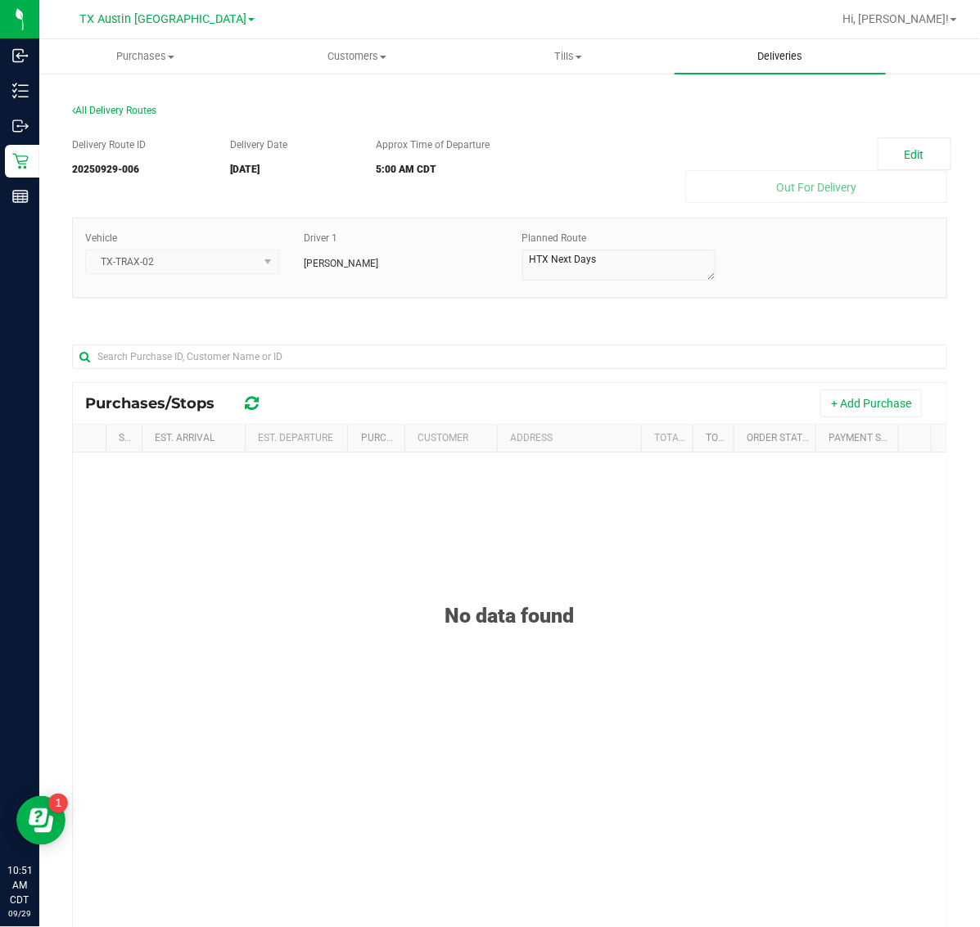
click at [790, 62] on span "Deliveries" at bounding box center [779, 56] width 89 height 15
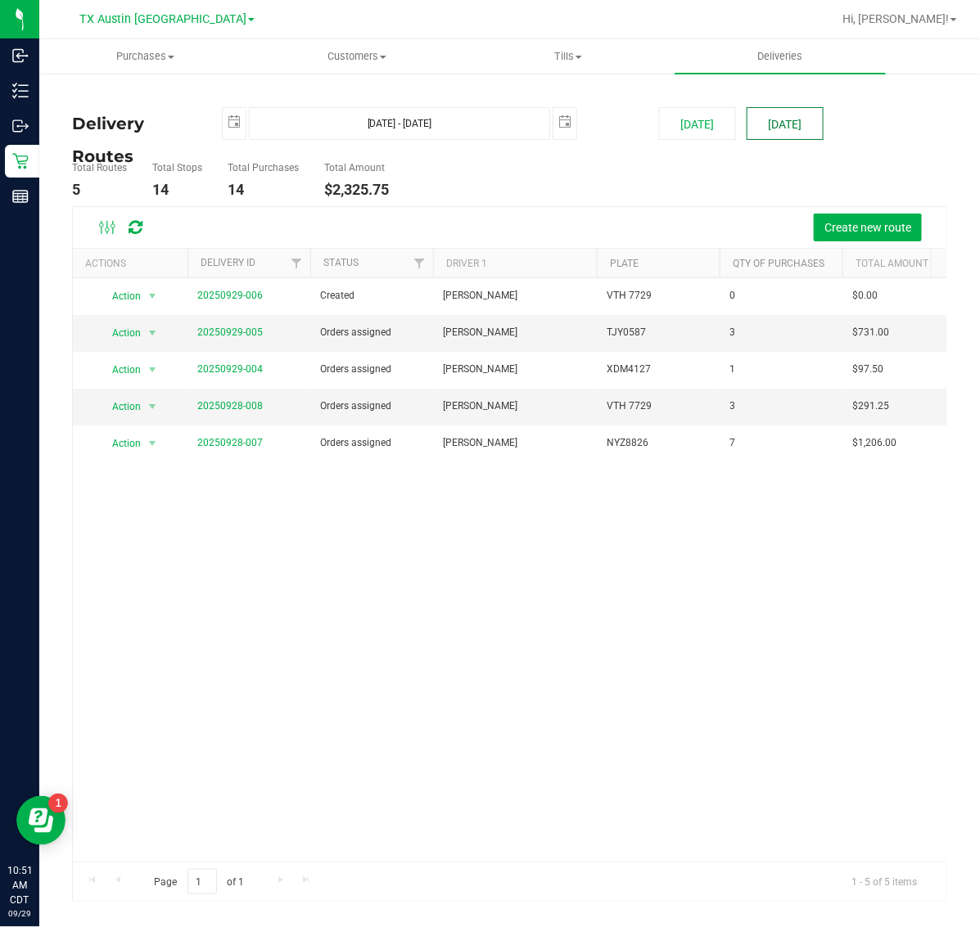
click at [774, 119] on button "[DATE]" at bounding box center [784, 123] width 77 height 33
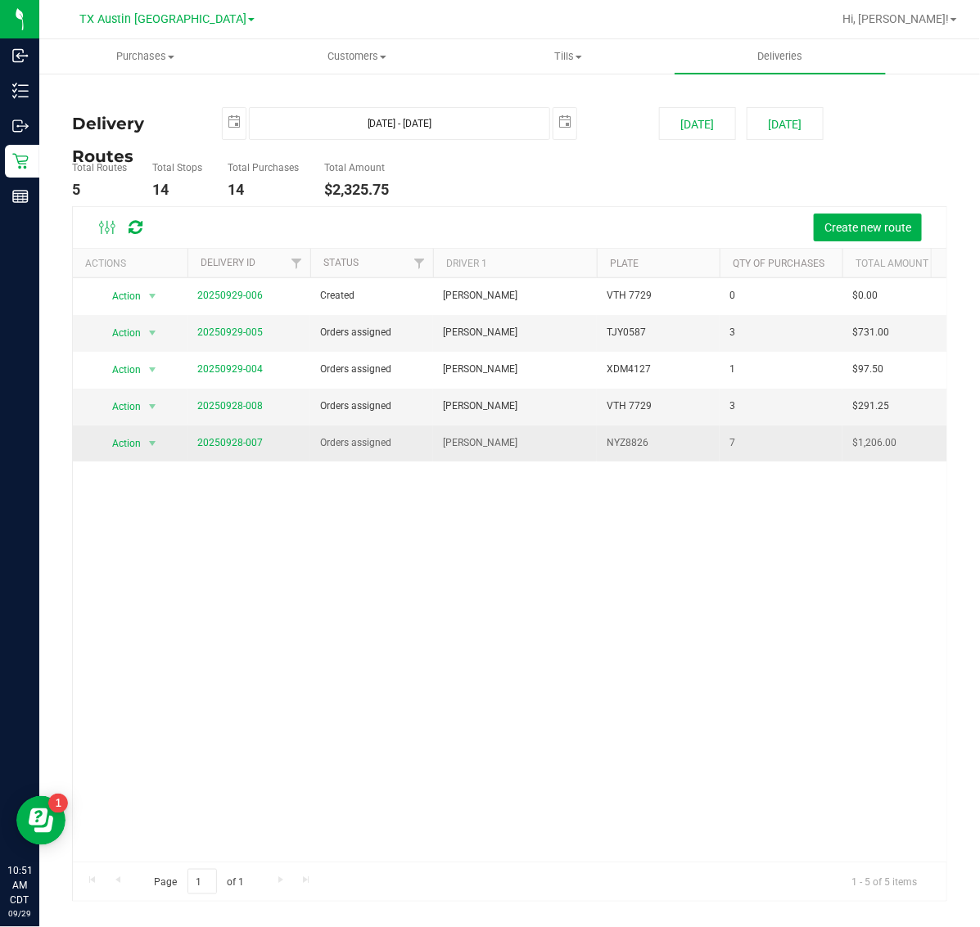
click at [243, 450] on span "20250928-007" at bounding box center [229, 443] width 65 height 16
click at [243, 439] on link "20250928-007" at bounding box center [229, 442] width 65 height 11
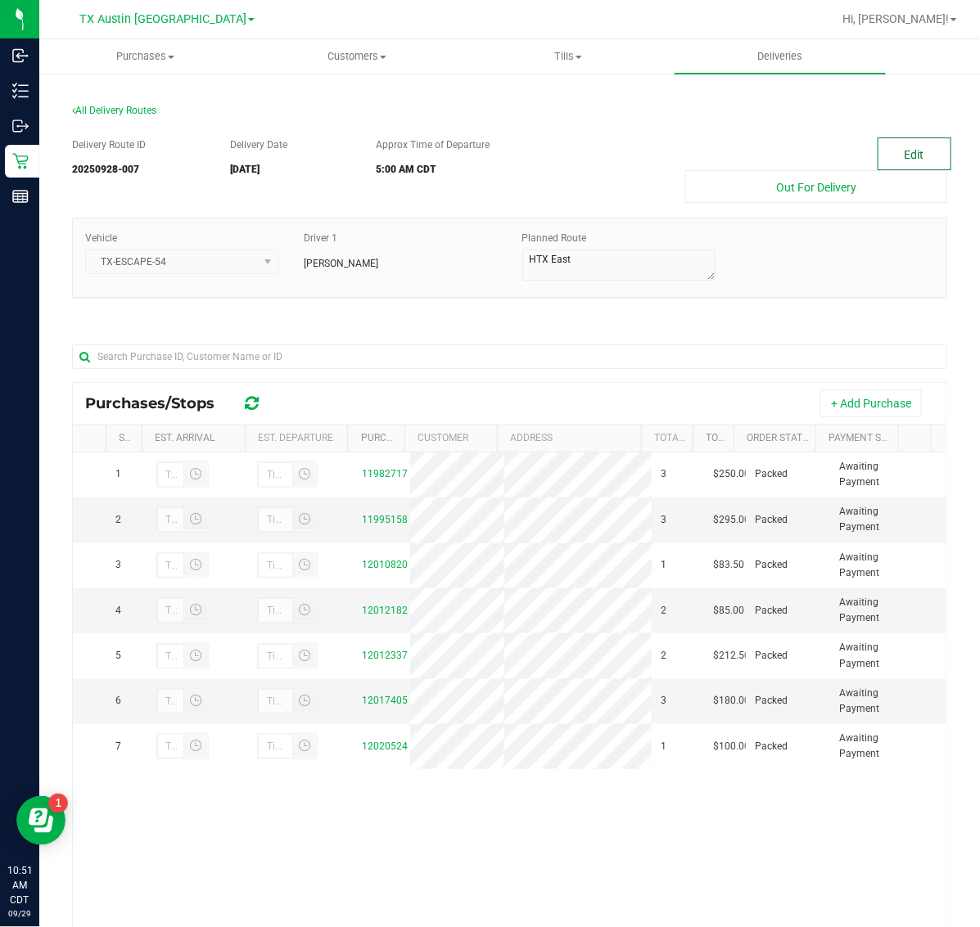
click at [890, 160] on button "Edit" at bounding box center [914, 153] width 74 height 33
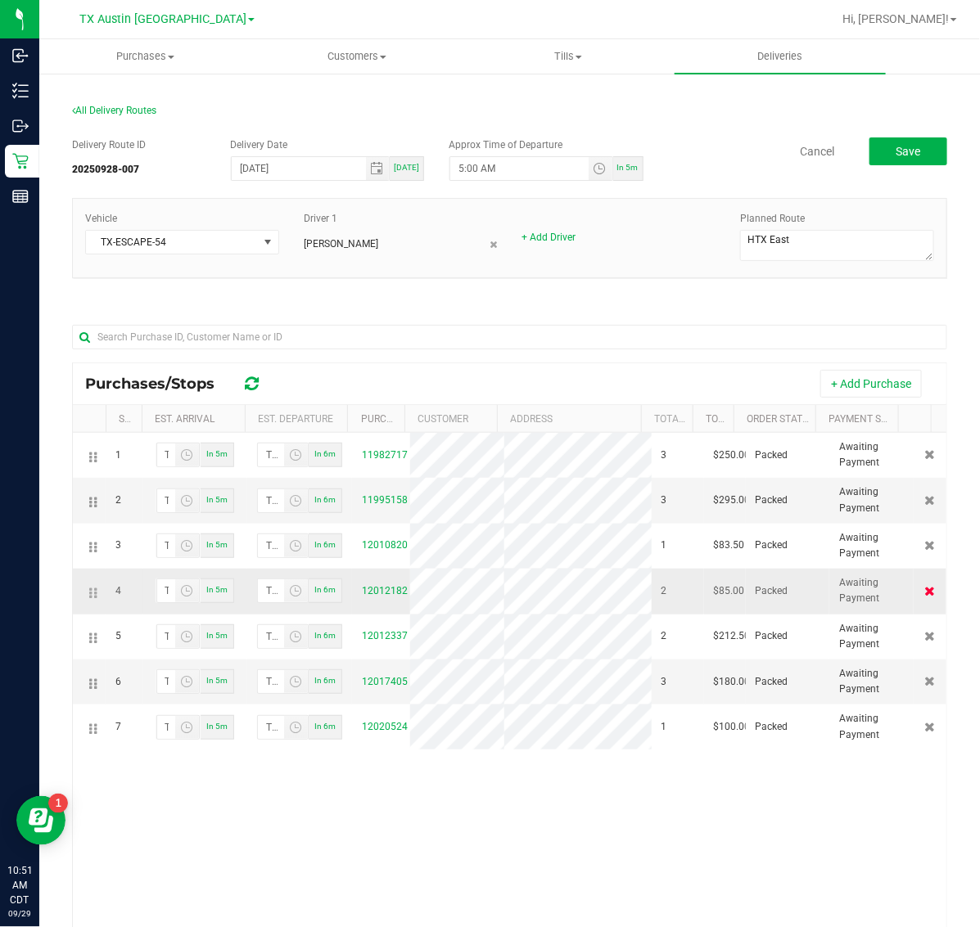
click at [925, 594] on icon at bounding box center [930, 591] width 11 height 10
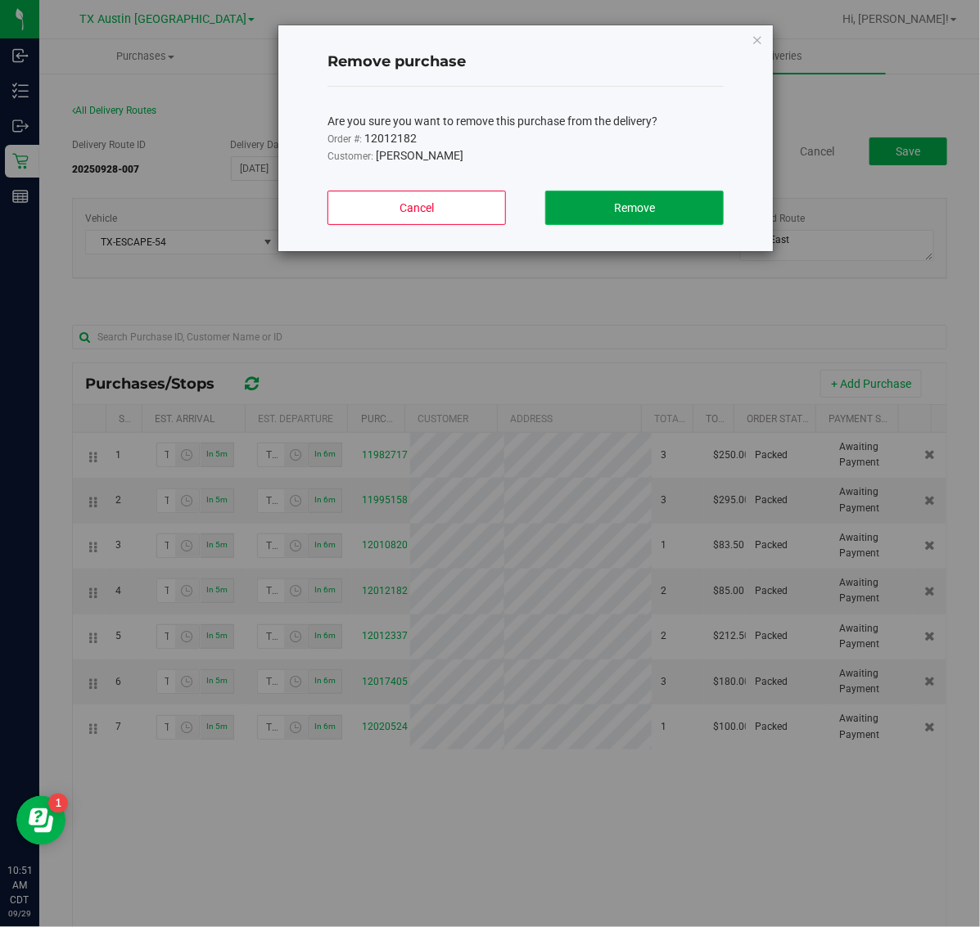
click at [585, 202] on button "Remove" at bounding box center [634, 208] width 178 height 34
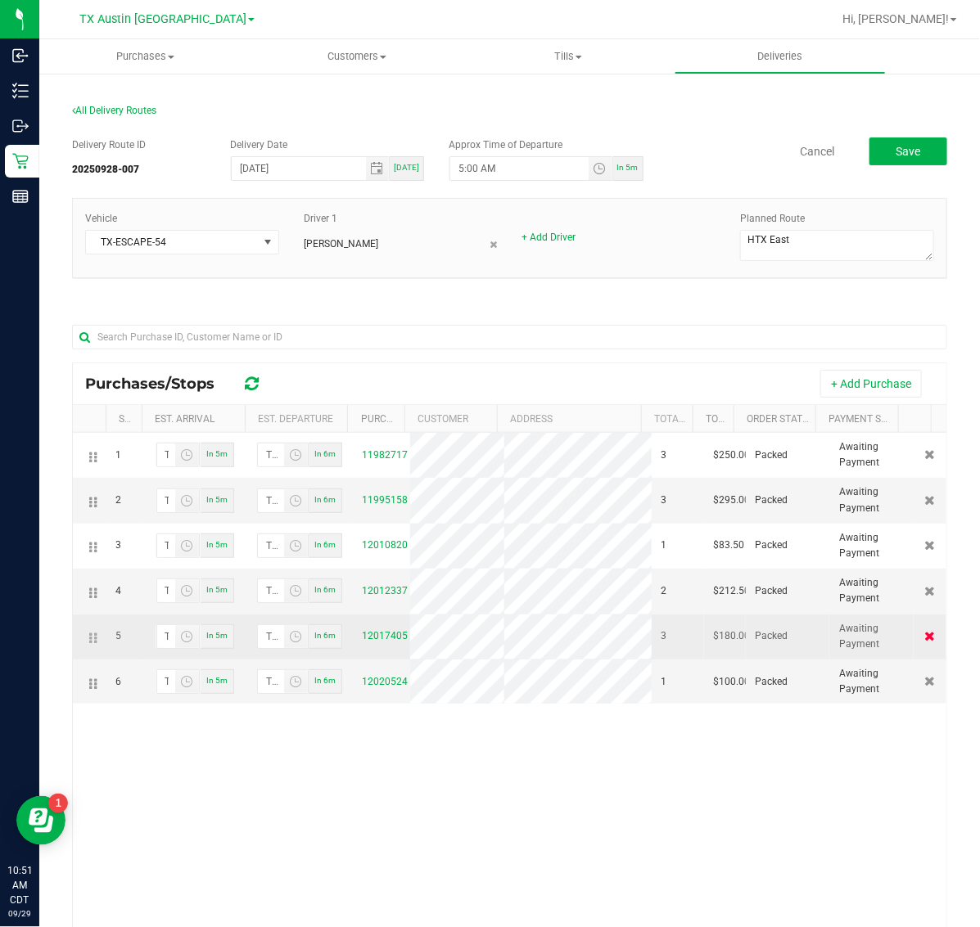
click at [925, 641] on icon at bounding box center [930, 636] width 11 height 10
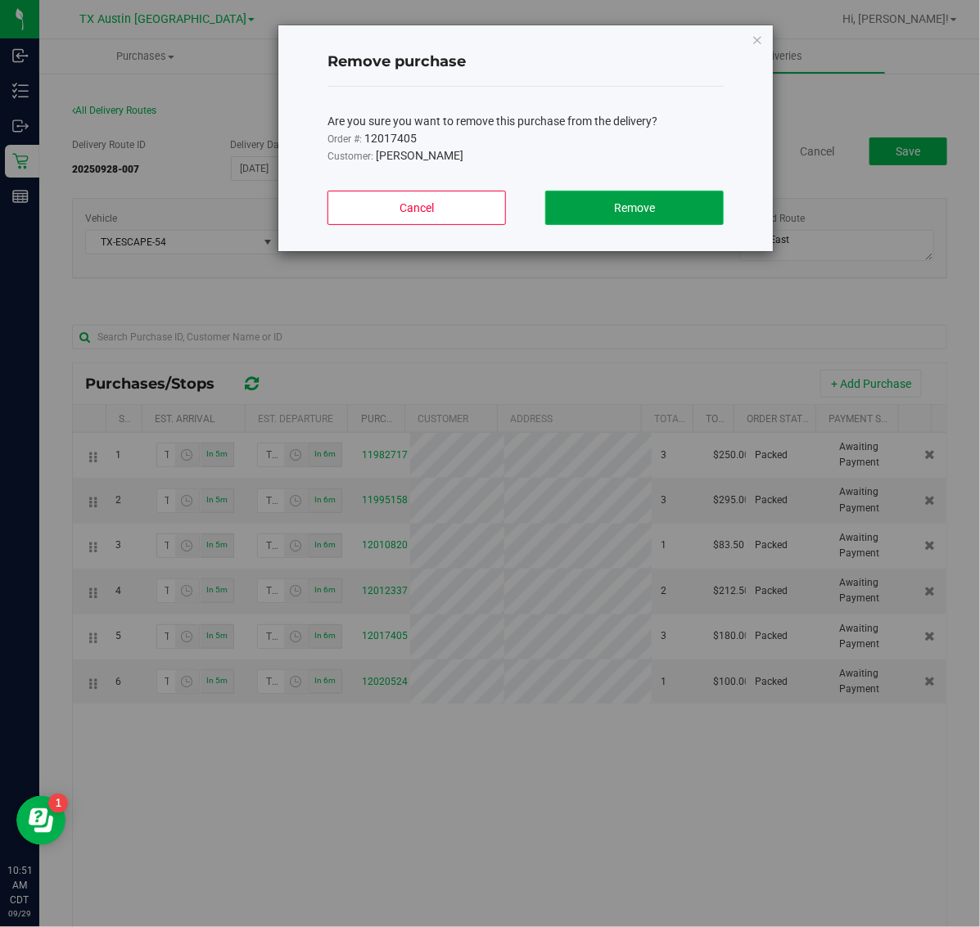
click at [677, 205] on button "Remove" at bounding box center [634, 208] width 178 height 34
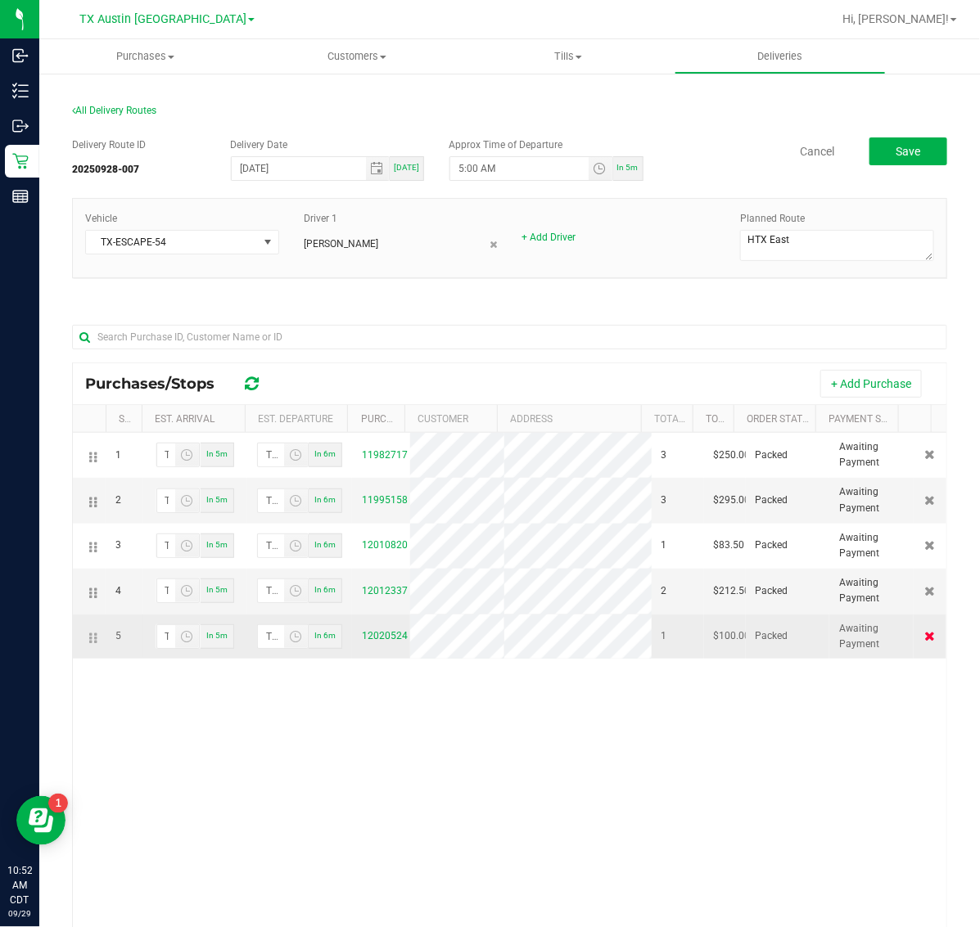
click at [925, 633] on icon at bounding box center [930, 636] width 11 height 10
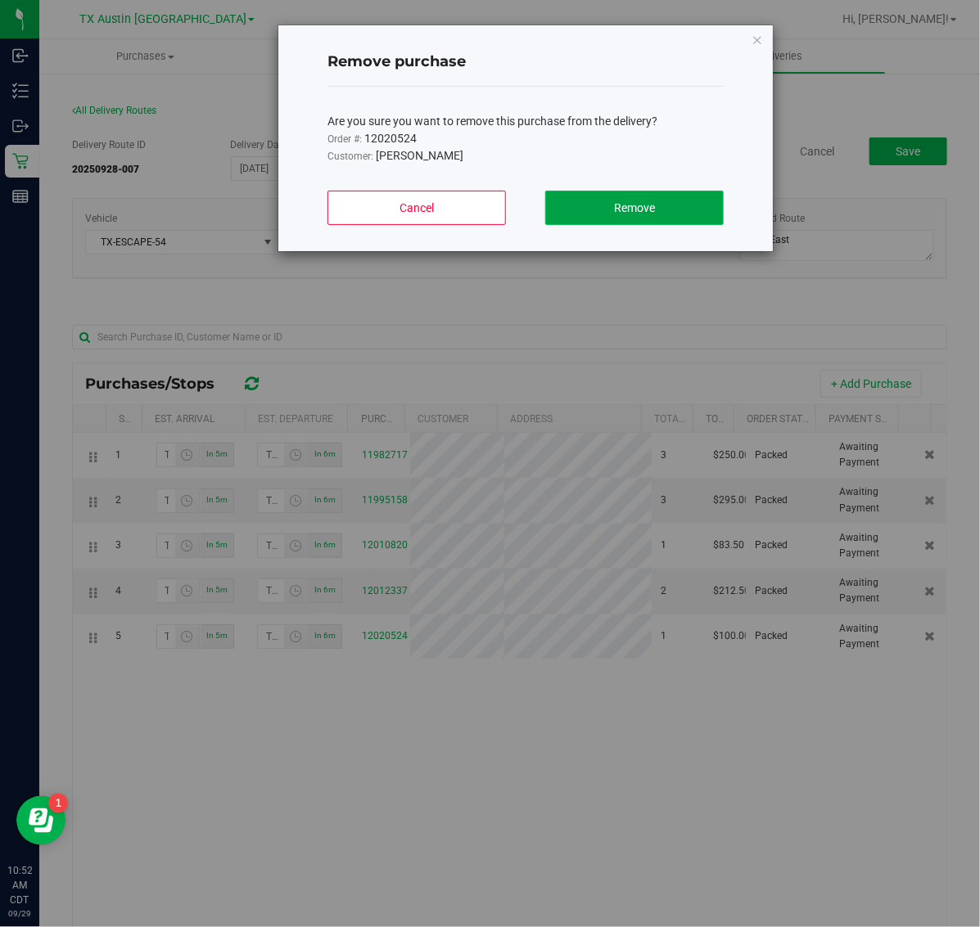
click at [637, 206] on span "Remove" at bounding box center [634, 207] width 41 height 13
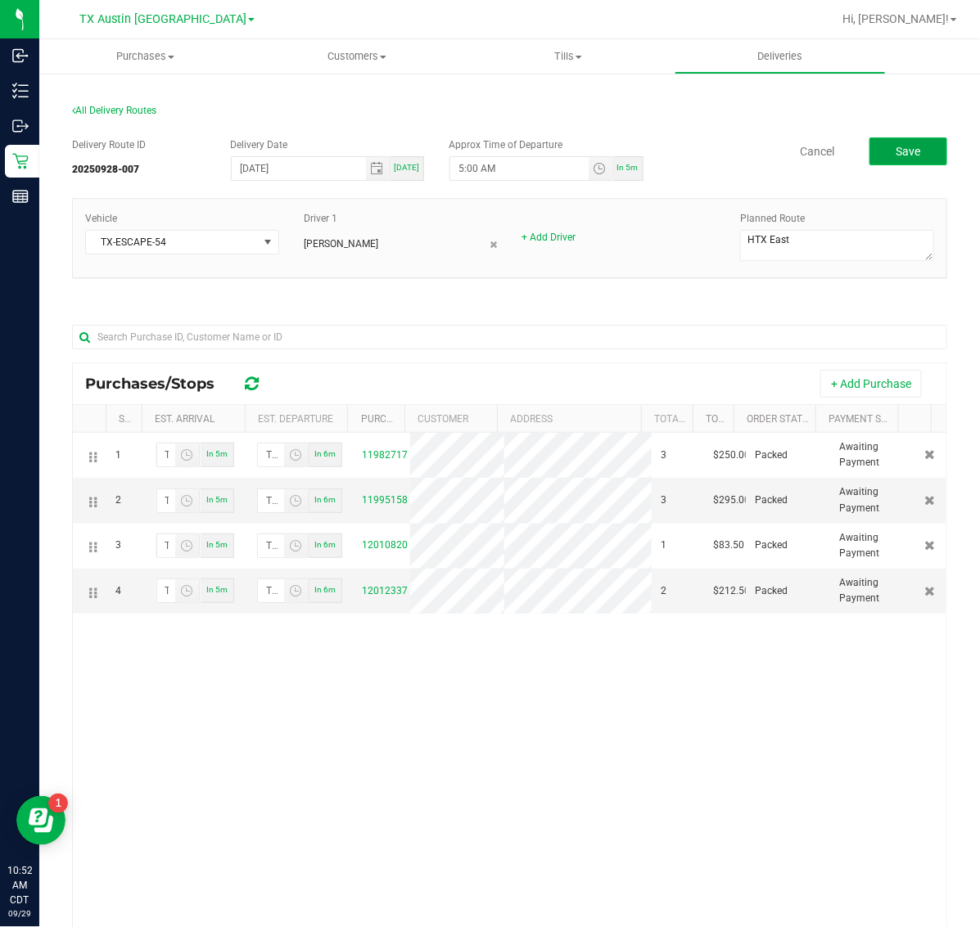
click at [898, 153] on span "Save" at bounding box center [907, 151] width 25 height 13
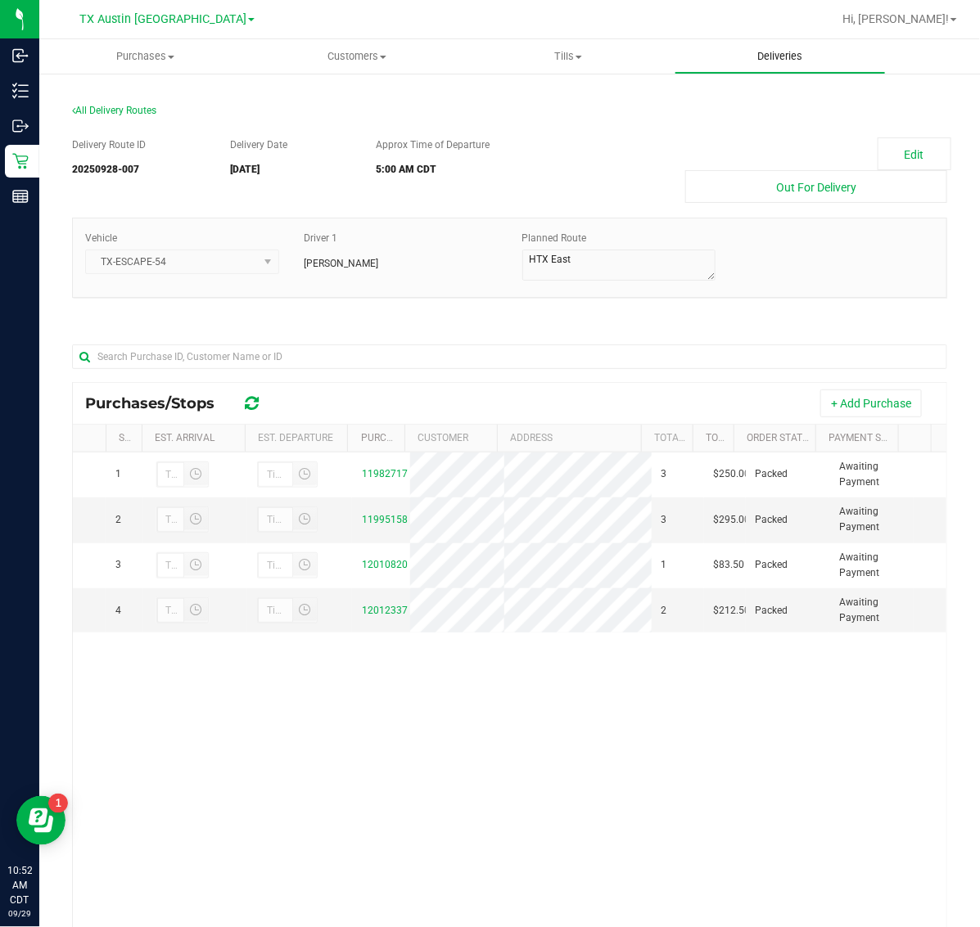
click at [779, 55] on span "Deliveries" at bounding box center [779, 56] width 89 height 15
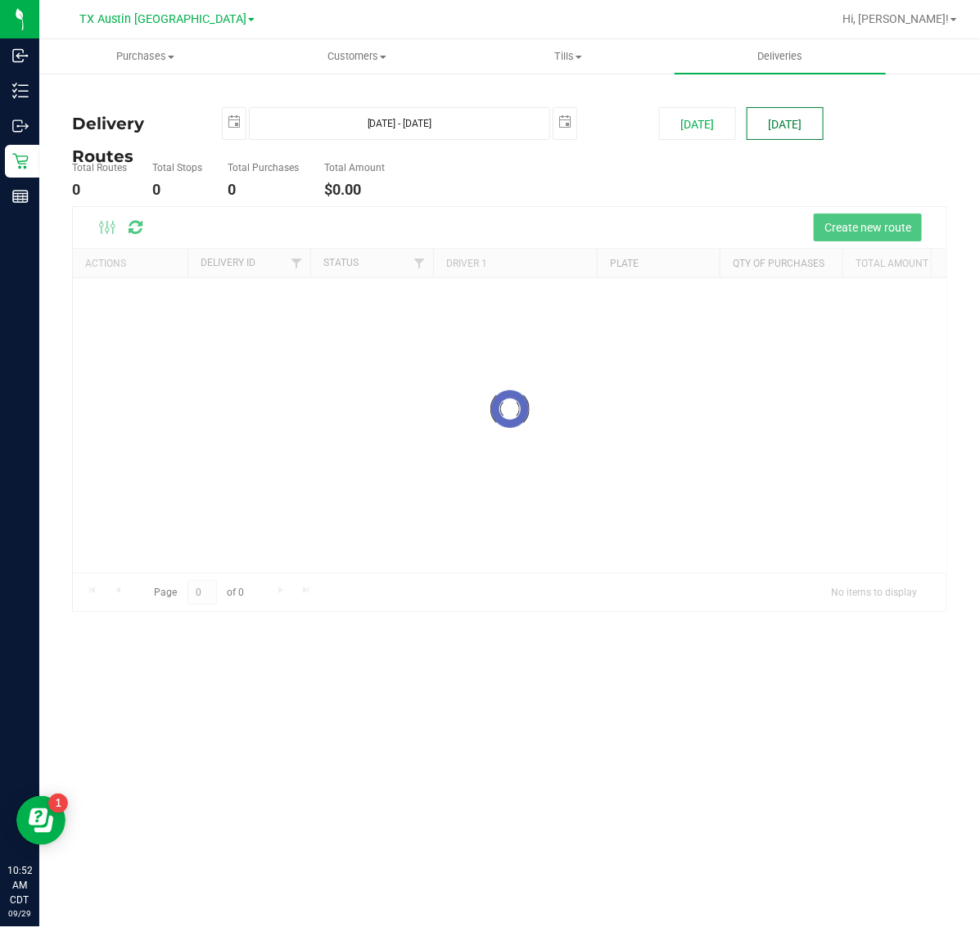
click at [795, 120] on button "[DATE]" at bounding box center [784, 123] width 77 height 33
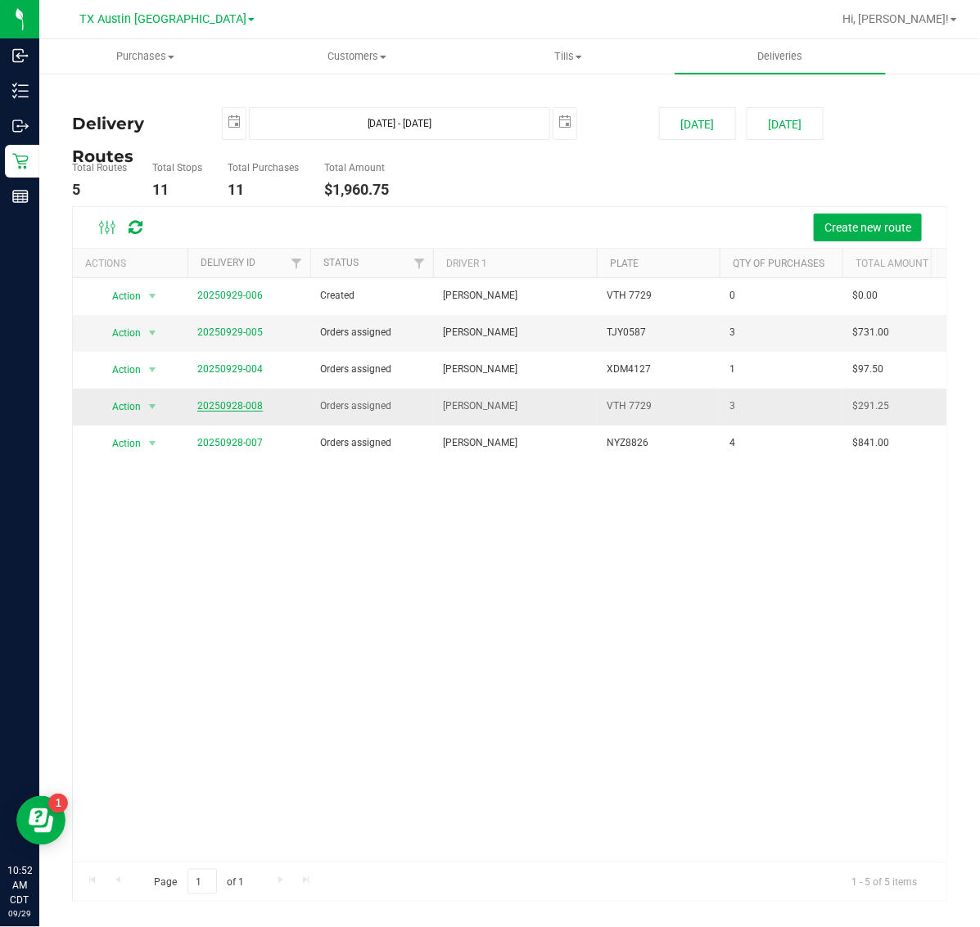
click at [217, 409] on link "20250928-008" at bounding box center [229, 405] width 65 height 11
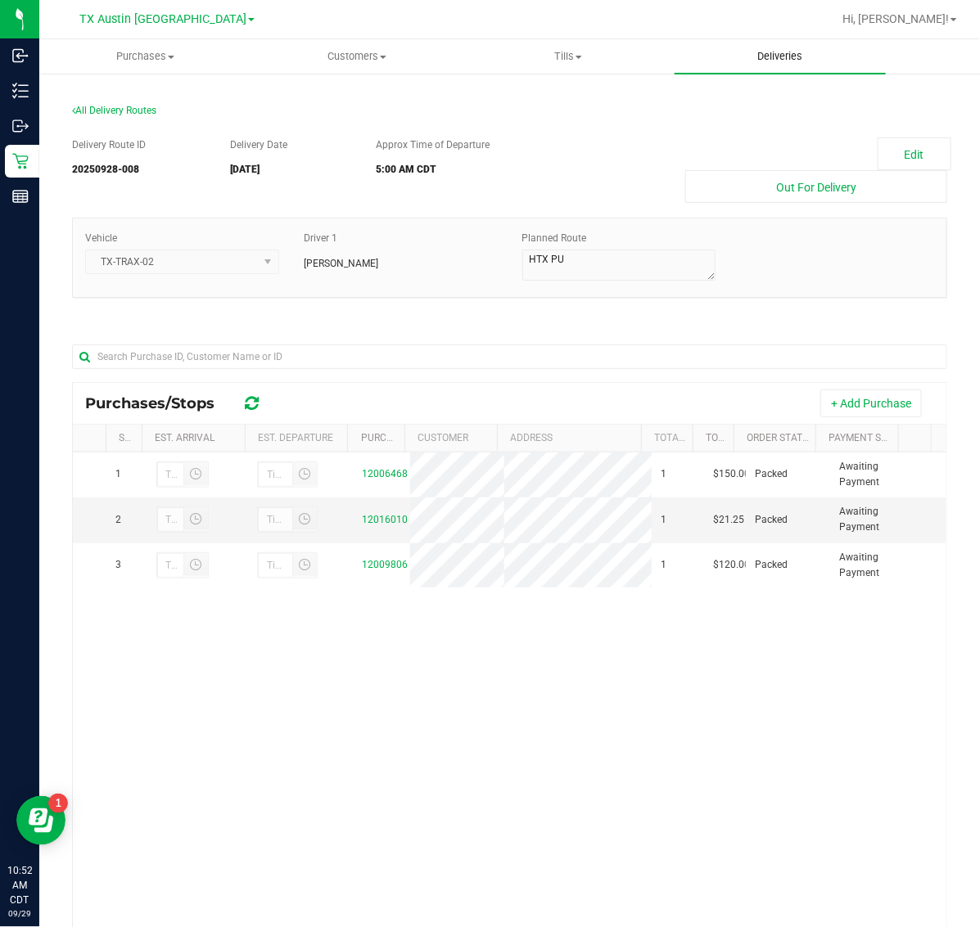
click at [778, 53] on span "Deliveries" at bounding box center [779, 56] width 89 height 15
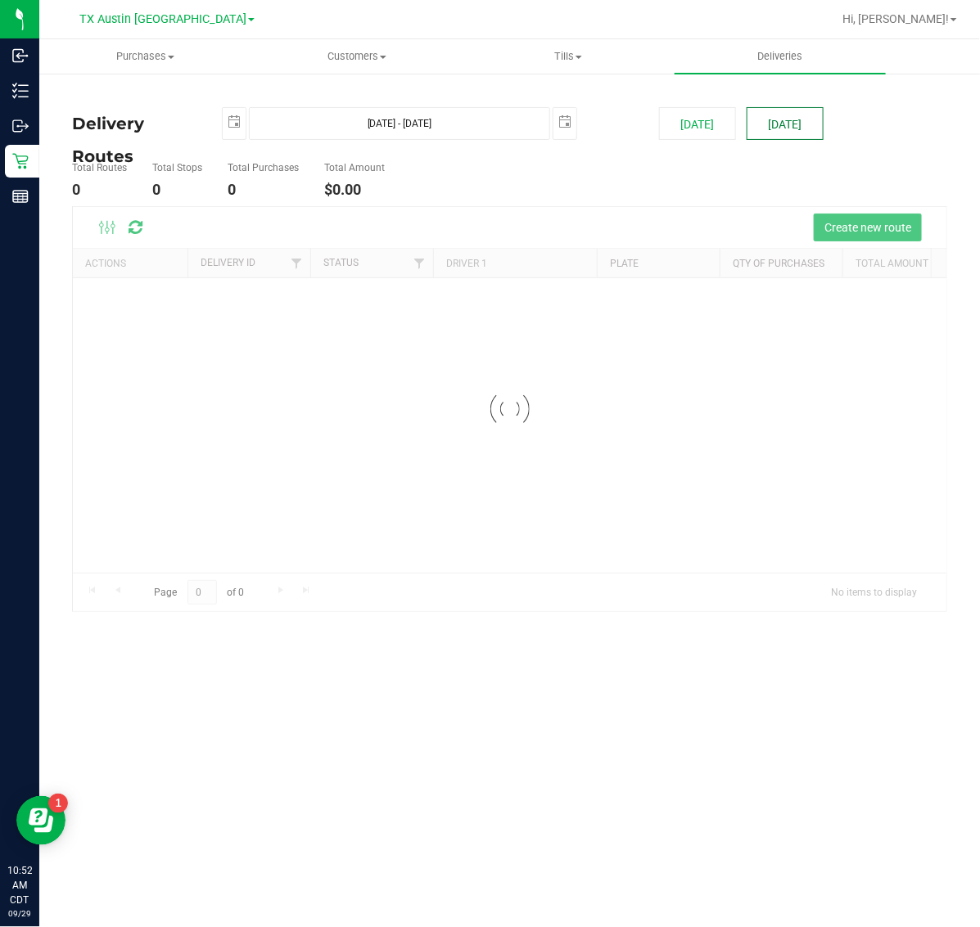
click at [777, 116] on button "[DATE]" at bounding box center [784, 123] width 77 height 33
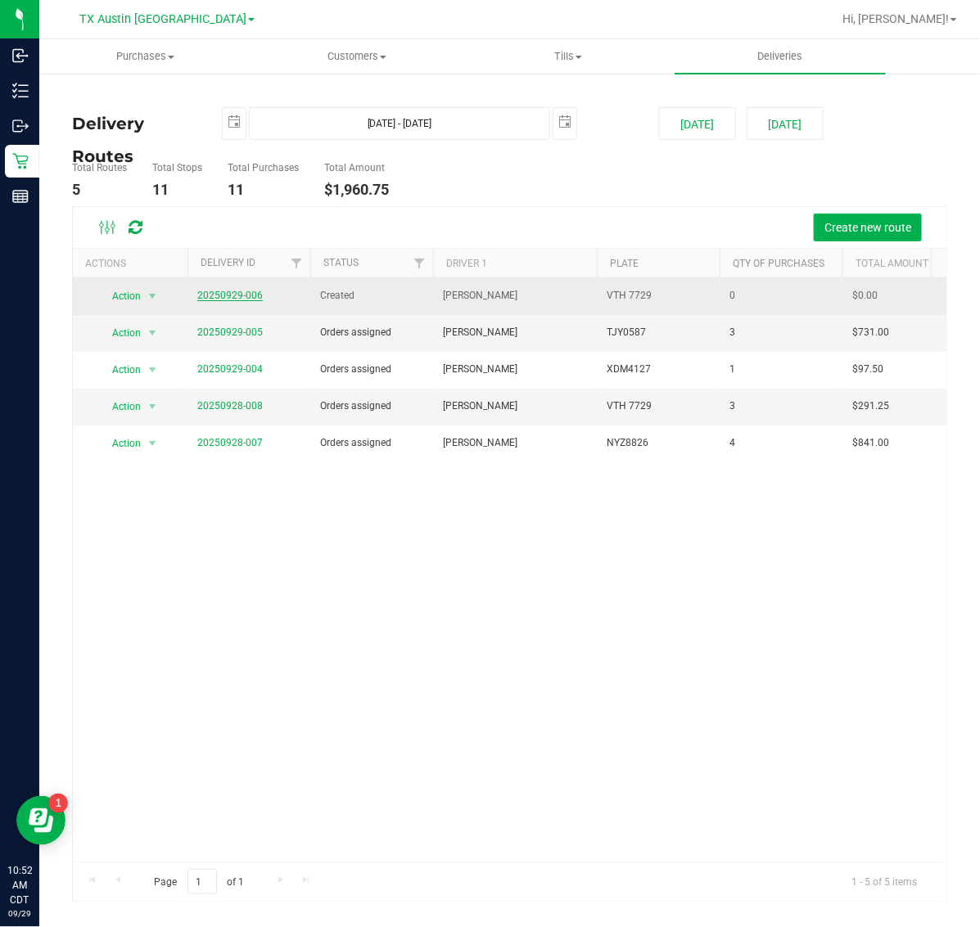
click at [247, 296] on link "20250929-006" at bounding box center [229, 295] width 65 height 11
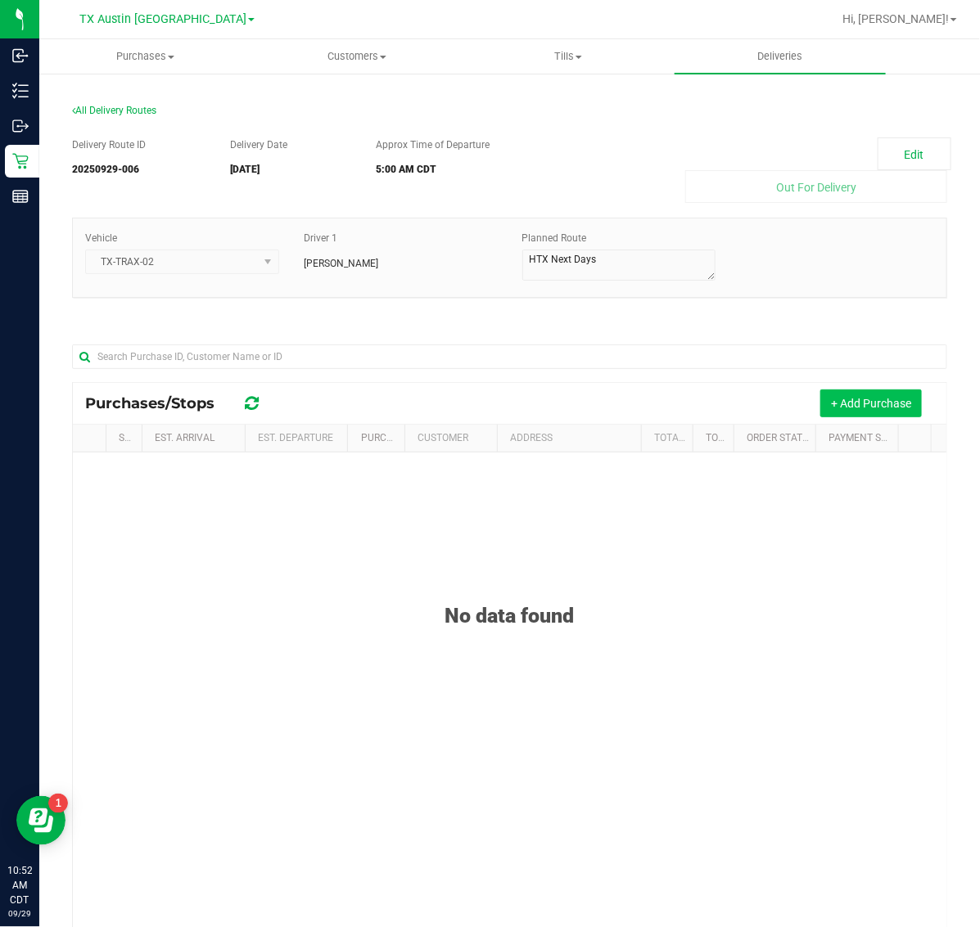
click at [841, 409] on button "+ Add Purchase" at bounding box center [870, 404] width 101 height 28
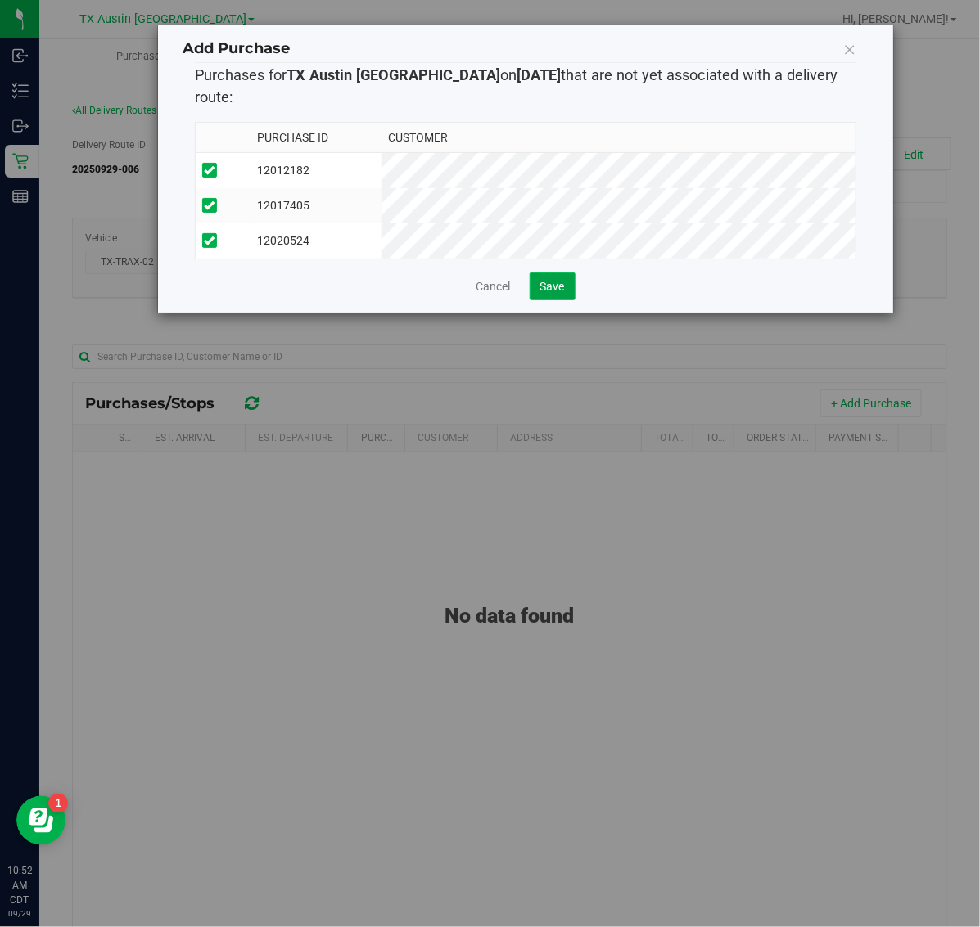
click at [549, 291] on button "Save" at bounding box center [553, 287] width 46 height 28
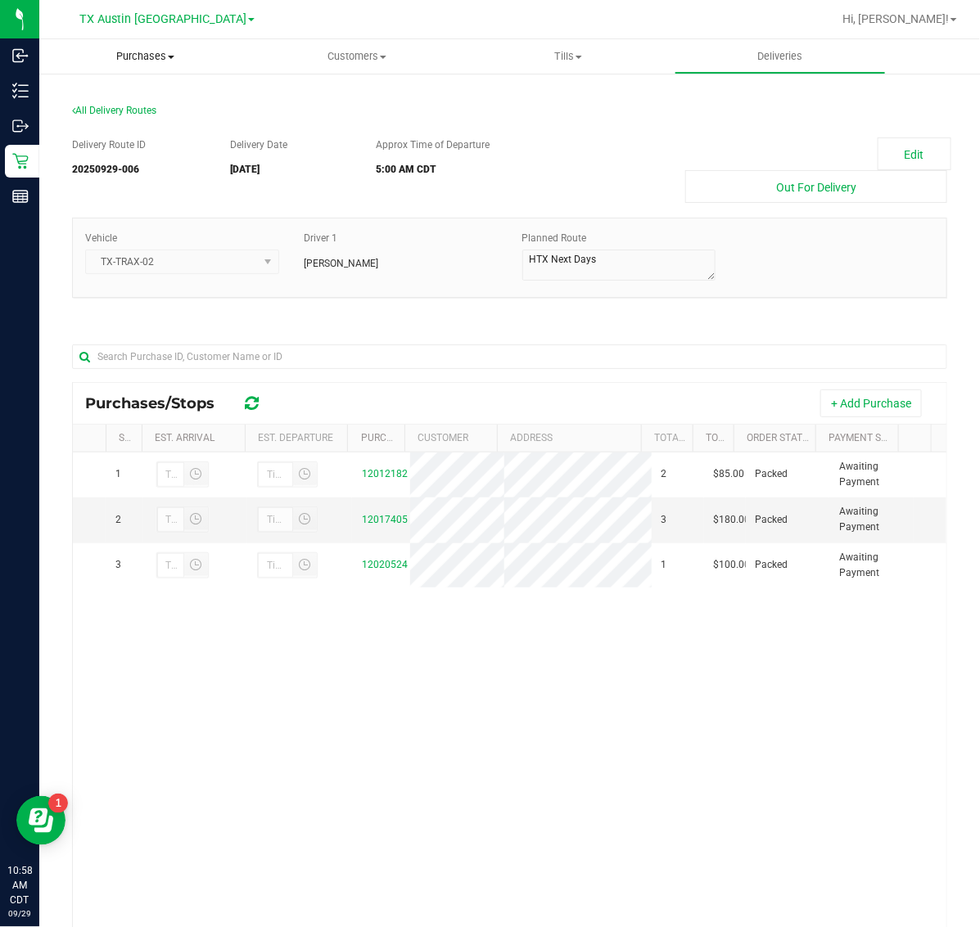
click at [152, 59] on span "Purchases" at bounding box center [145, 56] width 212 height 15
click at [141, 119] on li "Fulfillment" at bounding box center [145, 119] width 212 height 20
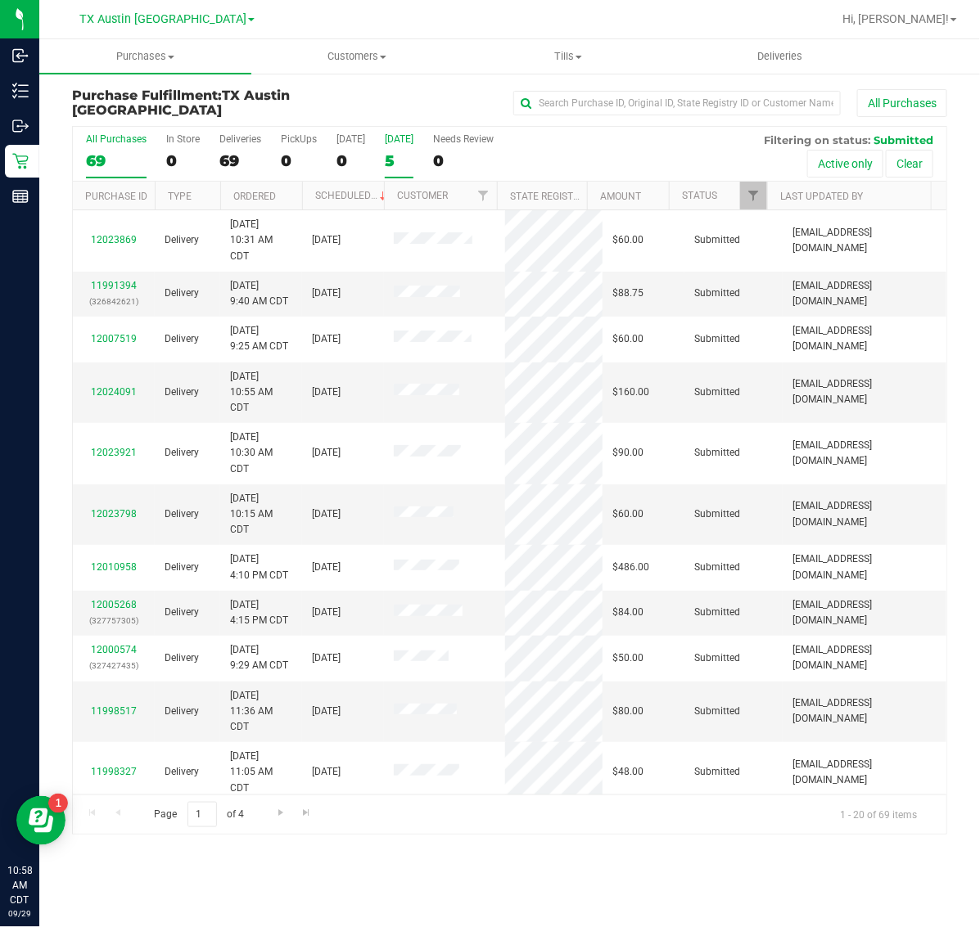
click at [407, 148] on label "Tomorrow 5" at bounding box center [399, 155] width 29 height 45
click at [0, 0] on input "Tomorrow 5" at bounding box center [0, 0] width 0 height 0
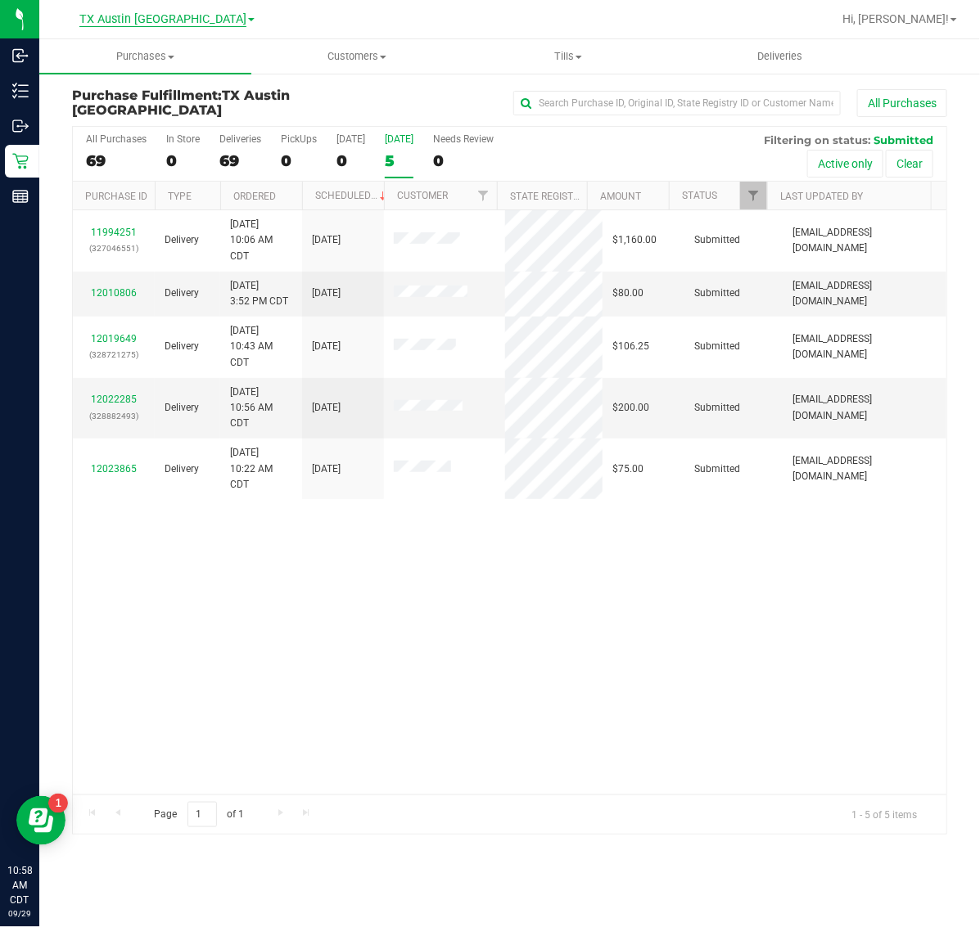
click at [160, 22] on span "TX Austin [GEOGRAPHIC_DATA]" at bounding box center [162, 19] width 167 height 15
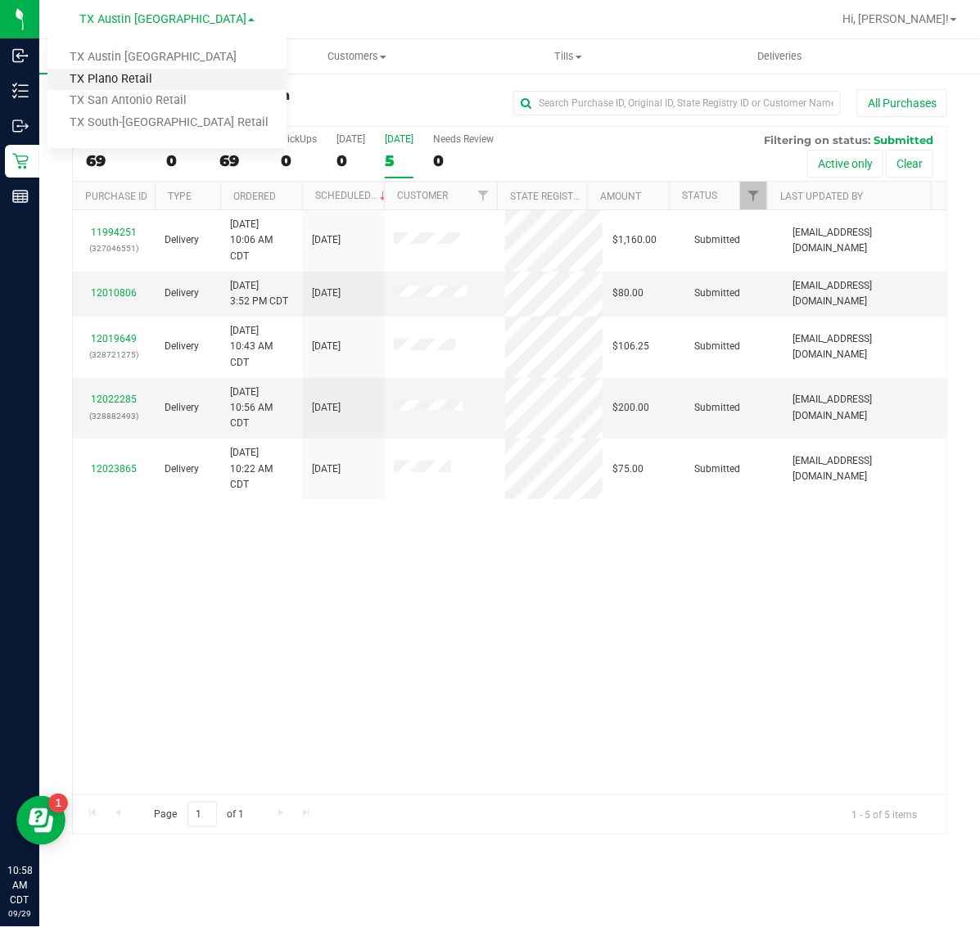
click at [148, 76] on link "TX Plano Retail" at bounding box center [166, 80] width 239 height 22
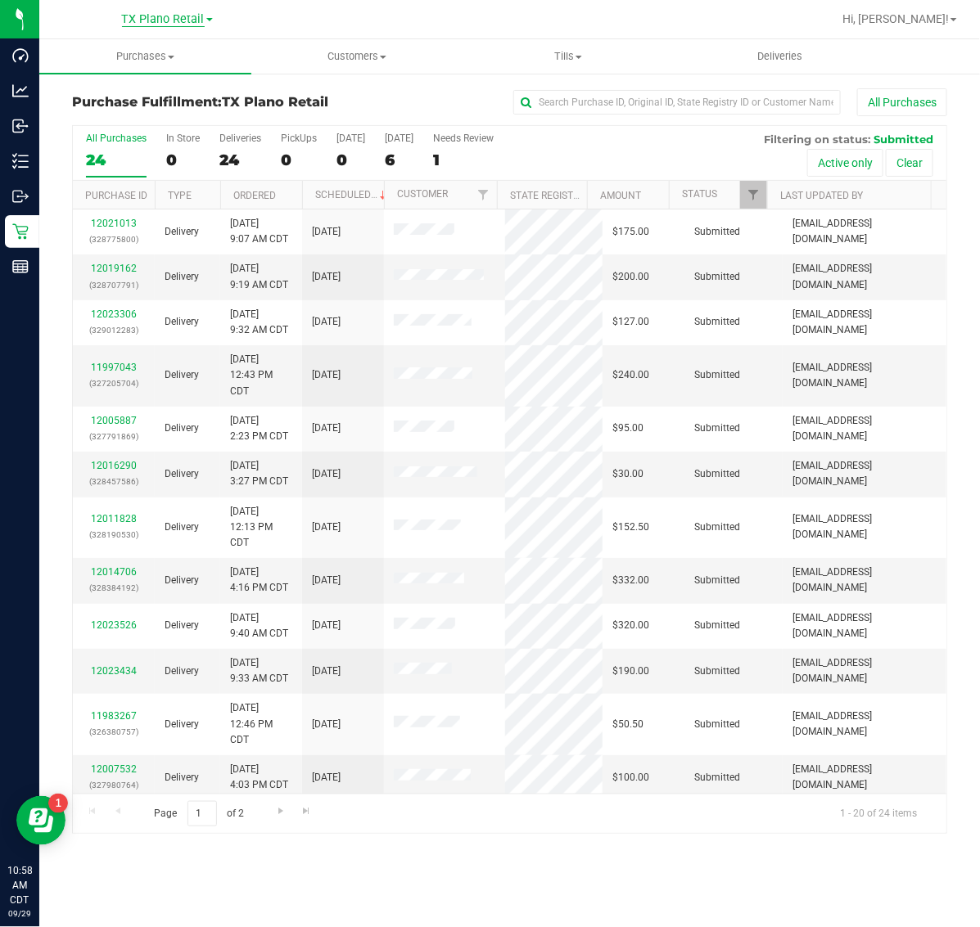
click at [176, 19] on span "TX Plano Retail" at bounding box center [163, 19] width 83 height 15
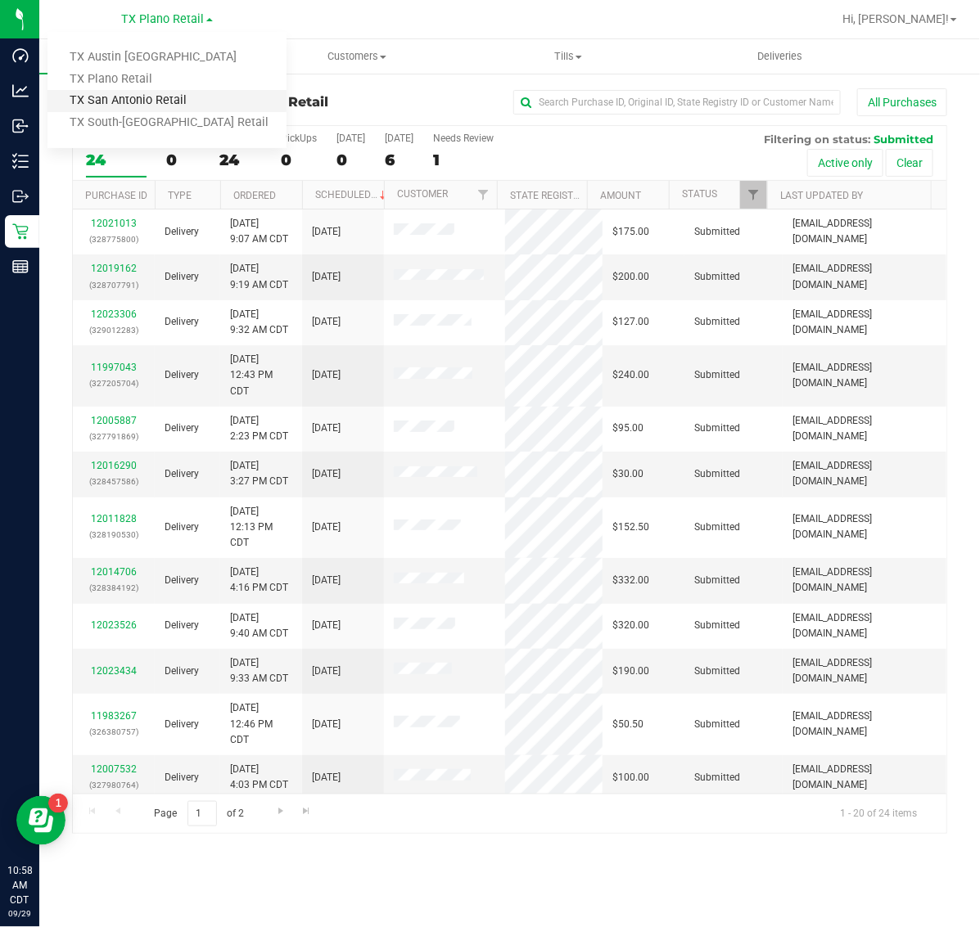
click at [170, 101] on link "TX San Antonio Retail" at bounding box center [166, 101] width 239 height 22
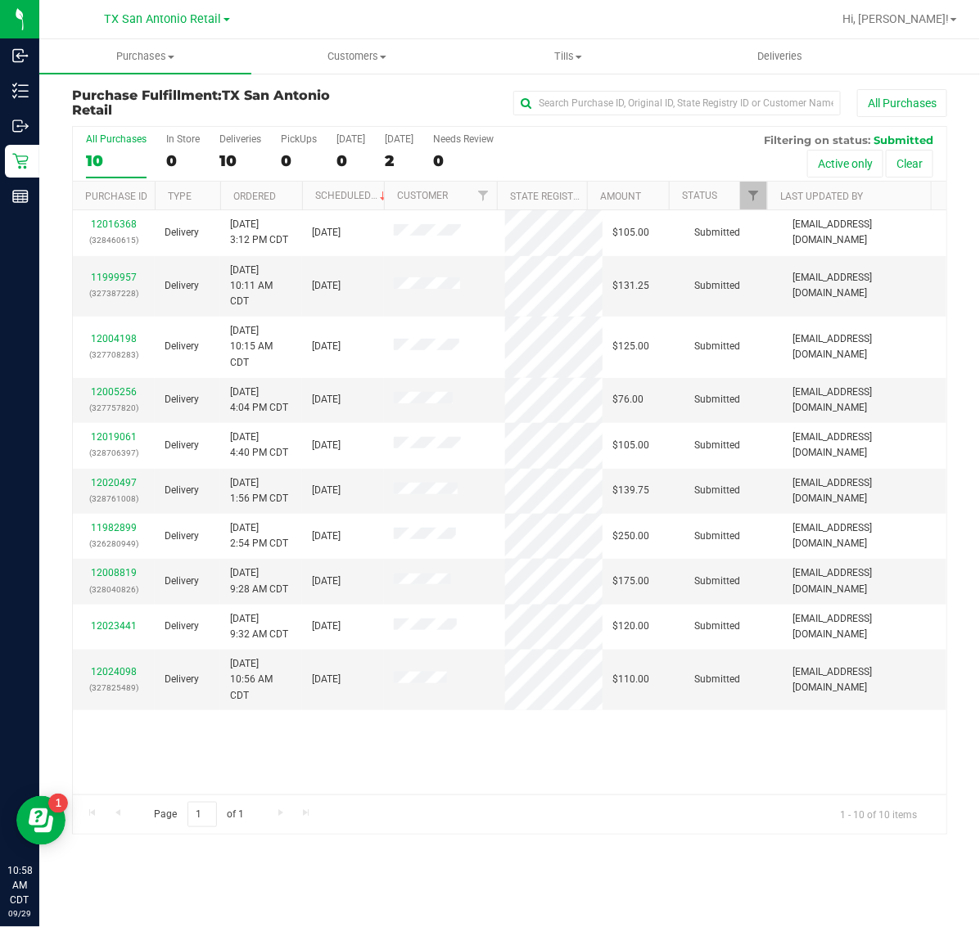
click at [173, 15] on span "TX San Antonio Retail" at bounding box center [163, 19] width 117 height 14
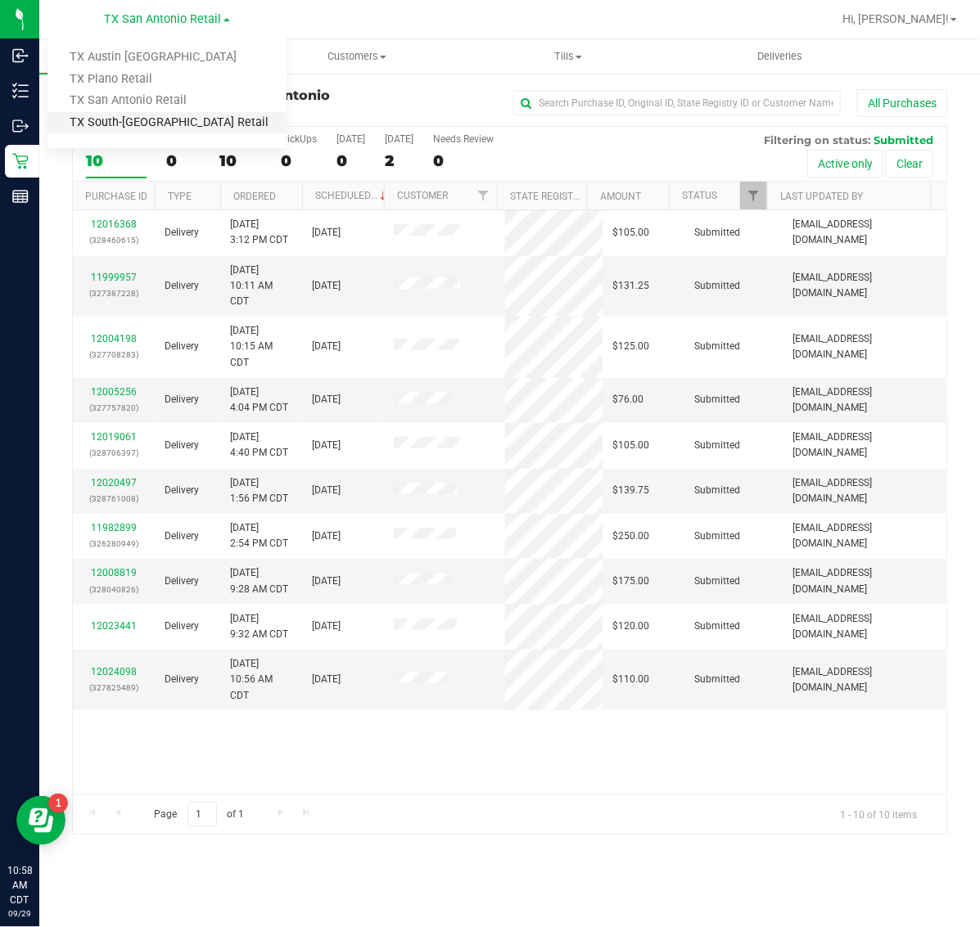
click at [170, 121] on link "TX South-[GEOGRAPHIC_DATA] Retail" at bounding box center [166, 123] width 239 height 22
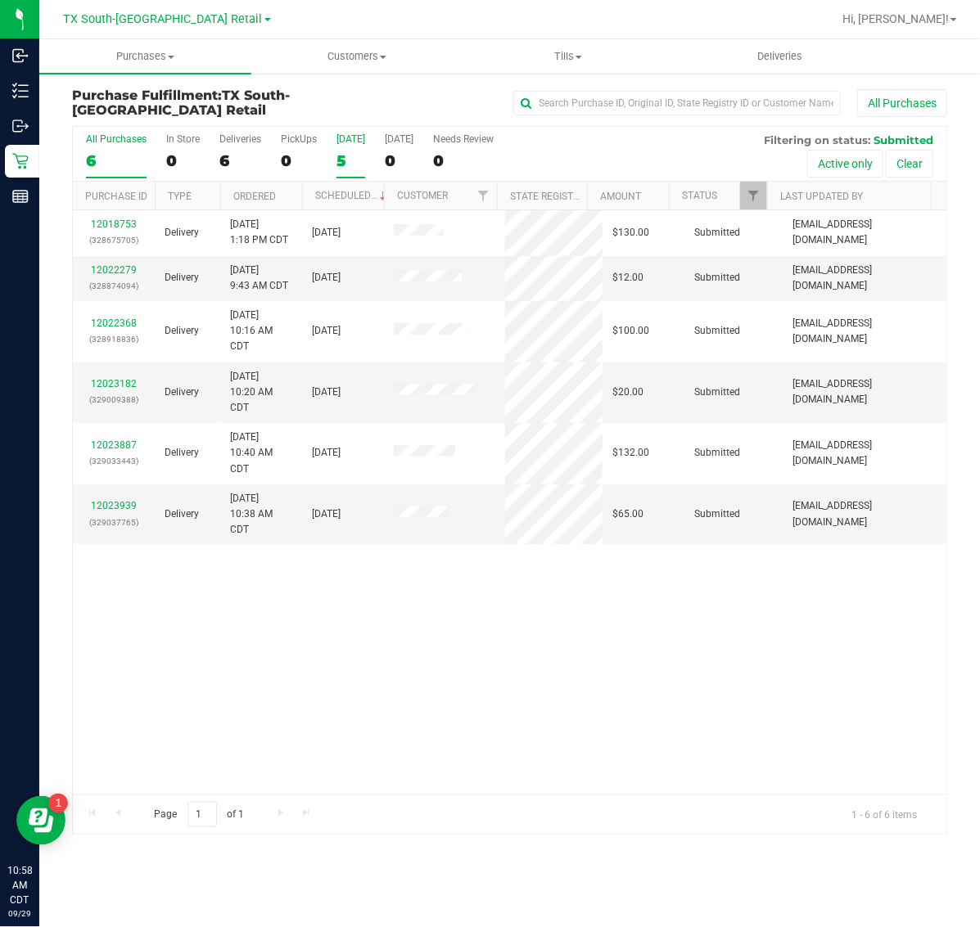
click at [344, 153] on div "5" at bounding box center [350, 160] width 29 height 19
click at [0, 0] on input "Today 5" at bounding box center [0, 0] width 0 height 0
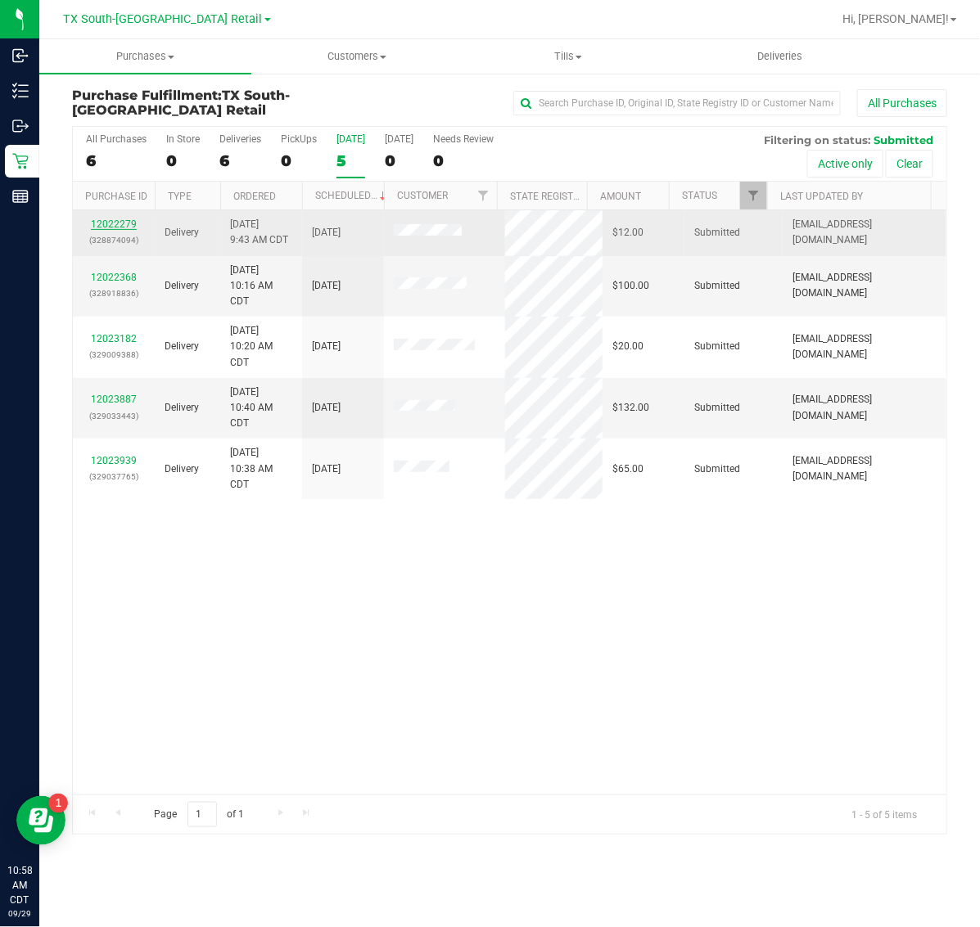
click at [124, 225] on link "12022279" at bounding box center [114, 224] width 46 height 11
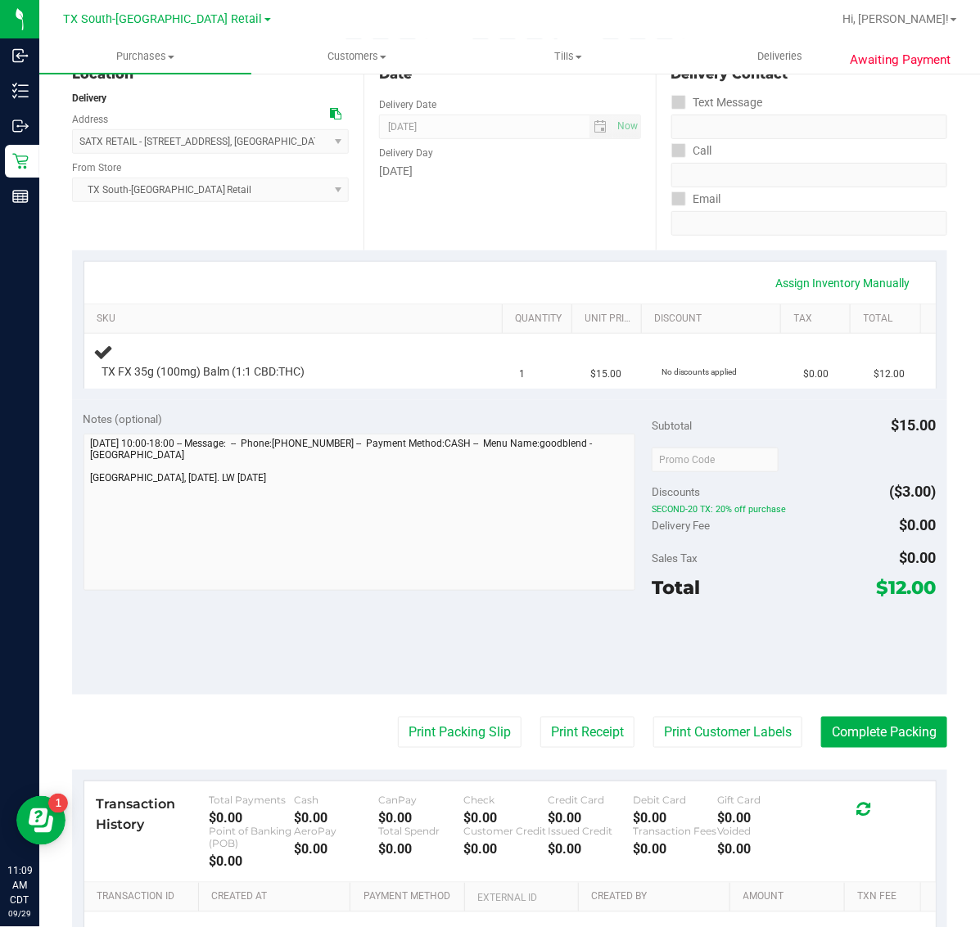
scroll to position [205, 0]
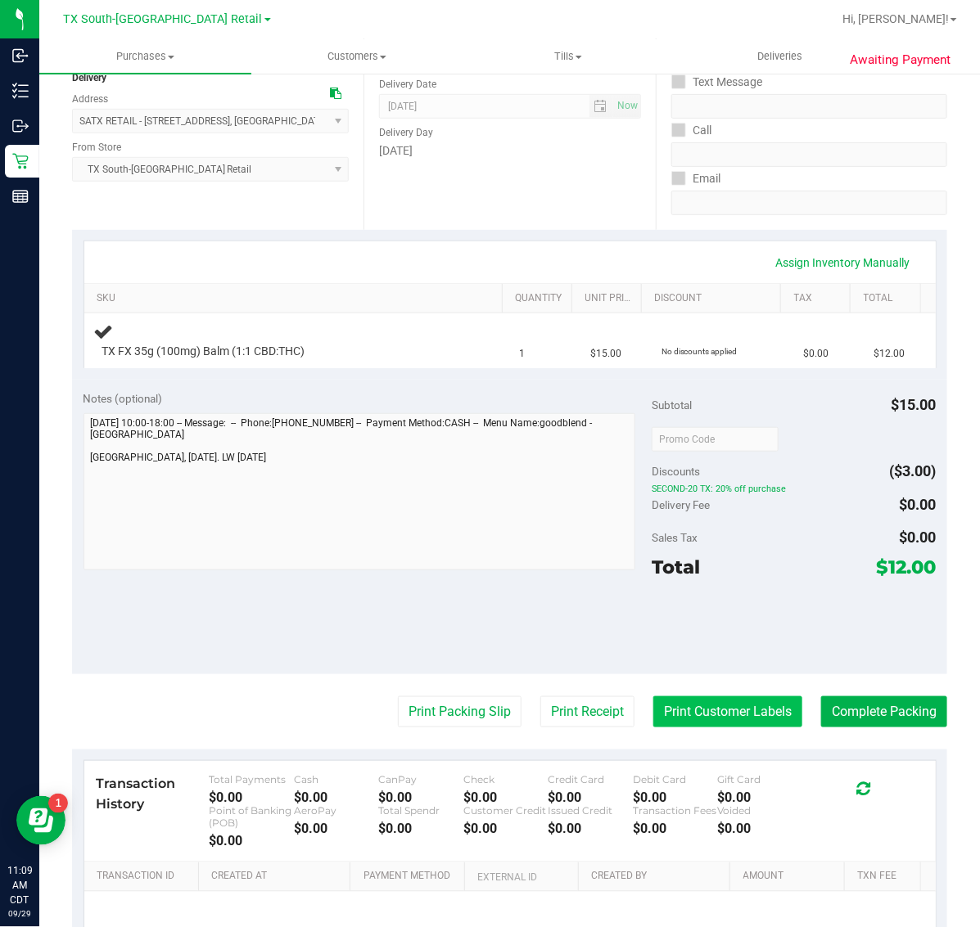
click at [697, 712] on button "Print Customer Labels" at bounding box center [727, 711] width 149 height 31
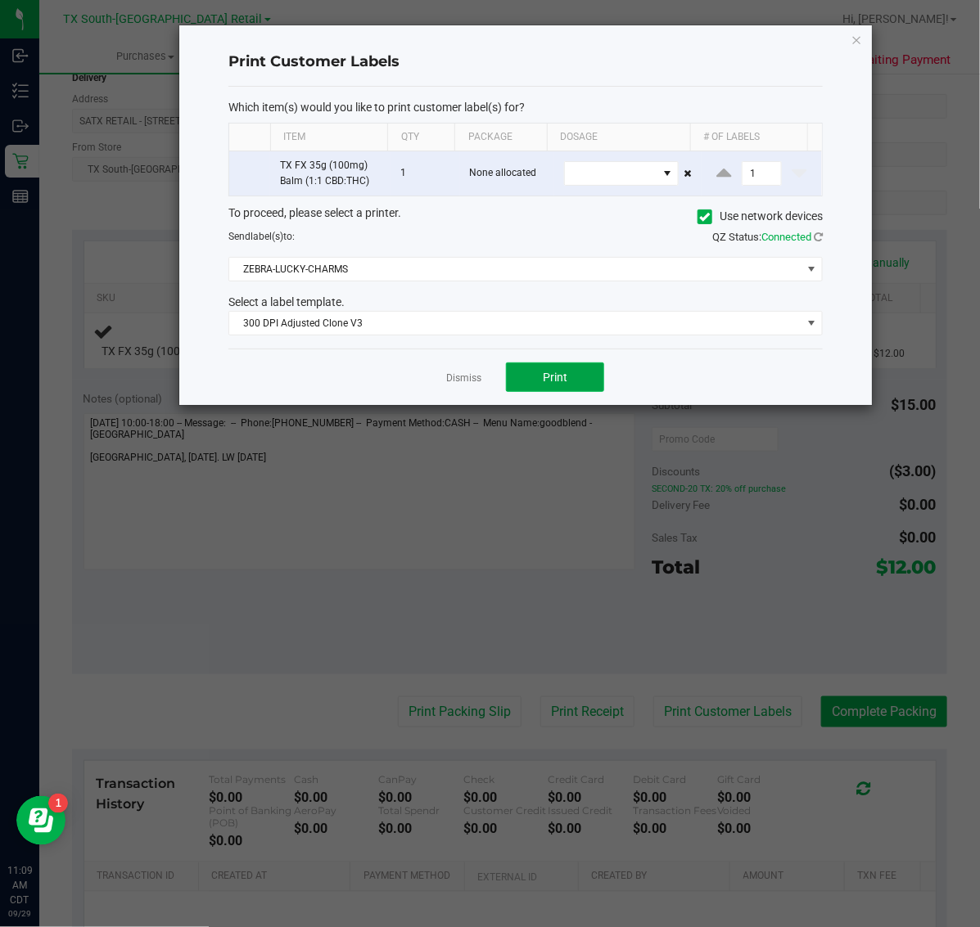
click at [581, 378] on button "Print" at bounding box center [555, 377] width 98 height 29
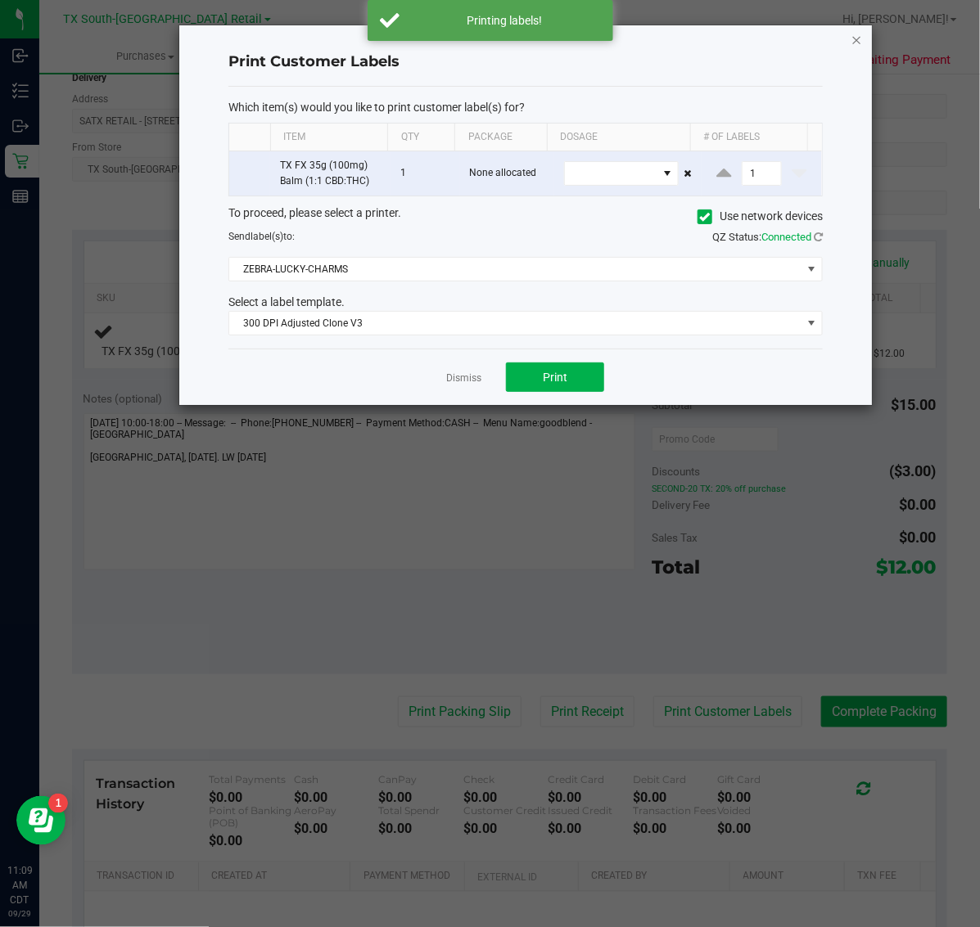
click at [855, 29] on icon "button" at bounding box center [856, 39] width 11 height 20
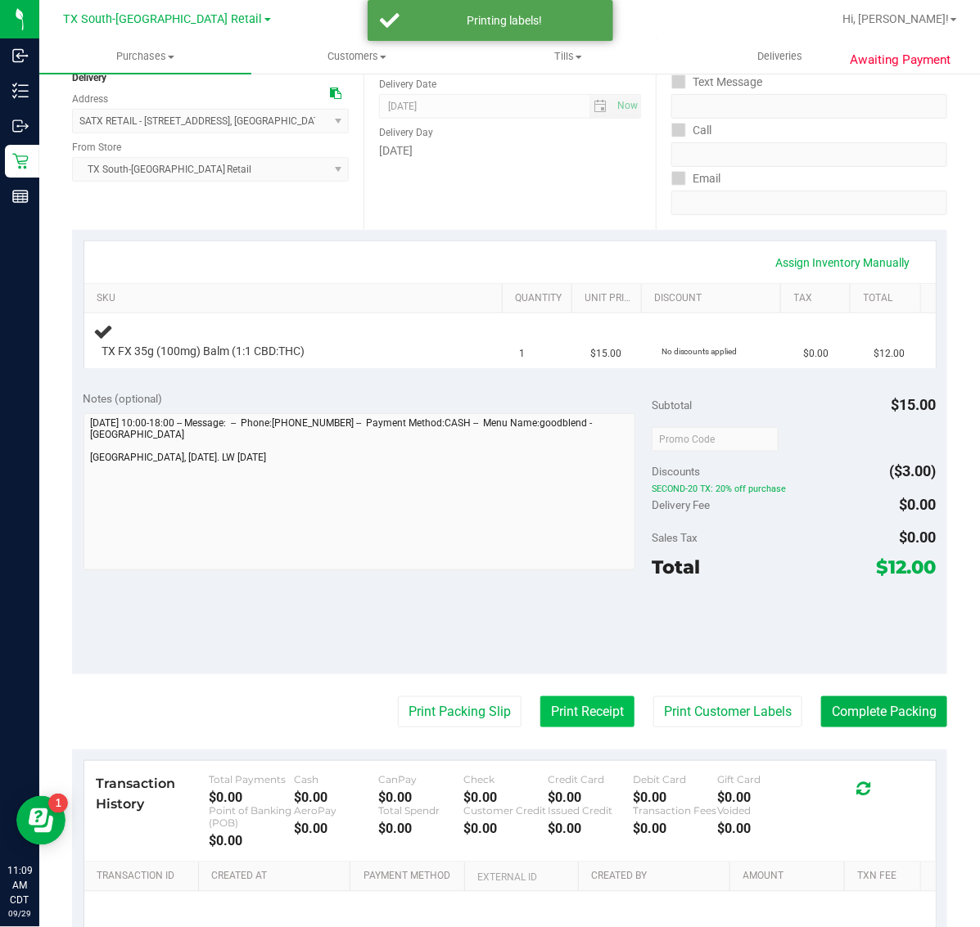
click at [562, 705] on button "Print Receipt" at bounding box center [587, 711] width 94 height 31
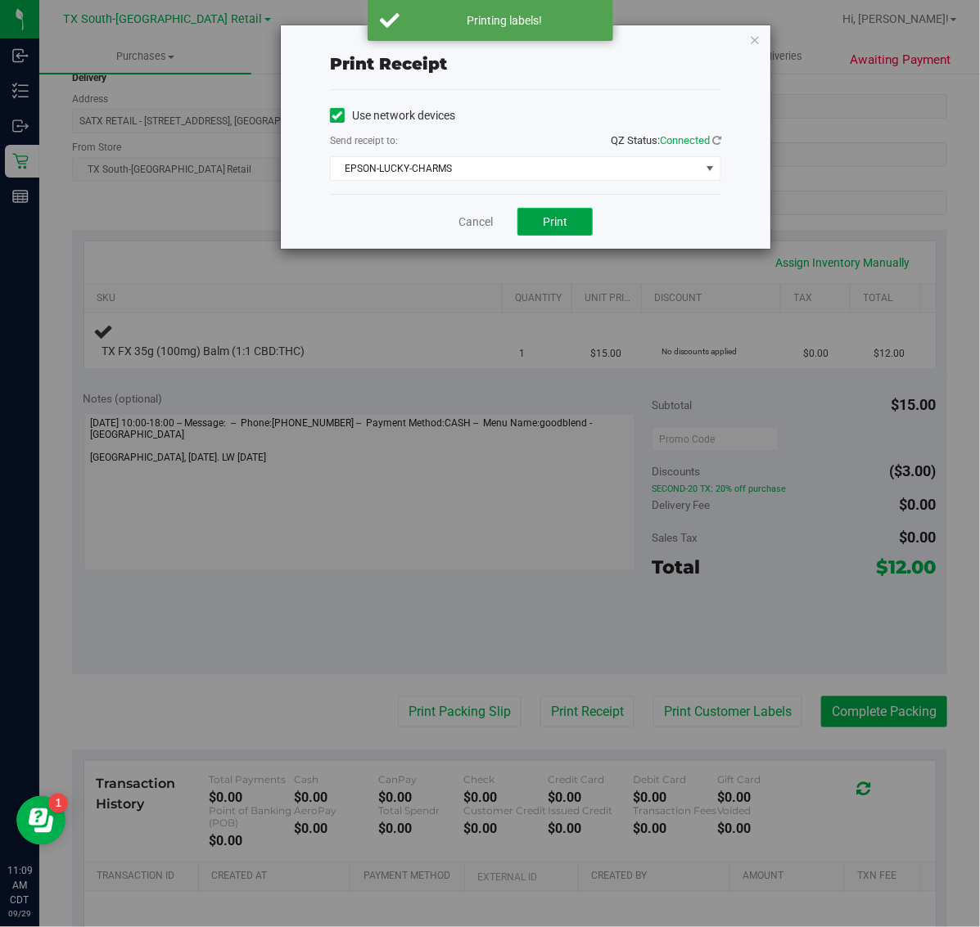
click at [566, 219] on span "Print" at bounding box center [555, 221] width 25 height 13
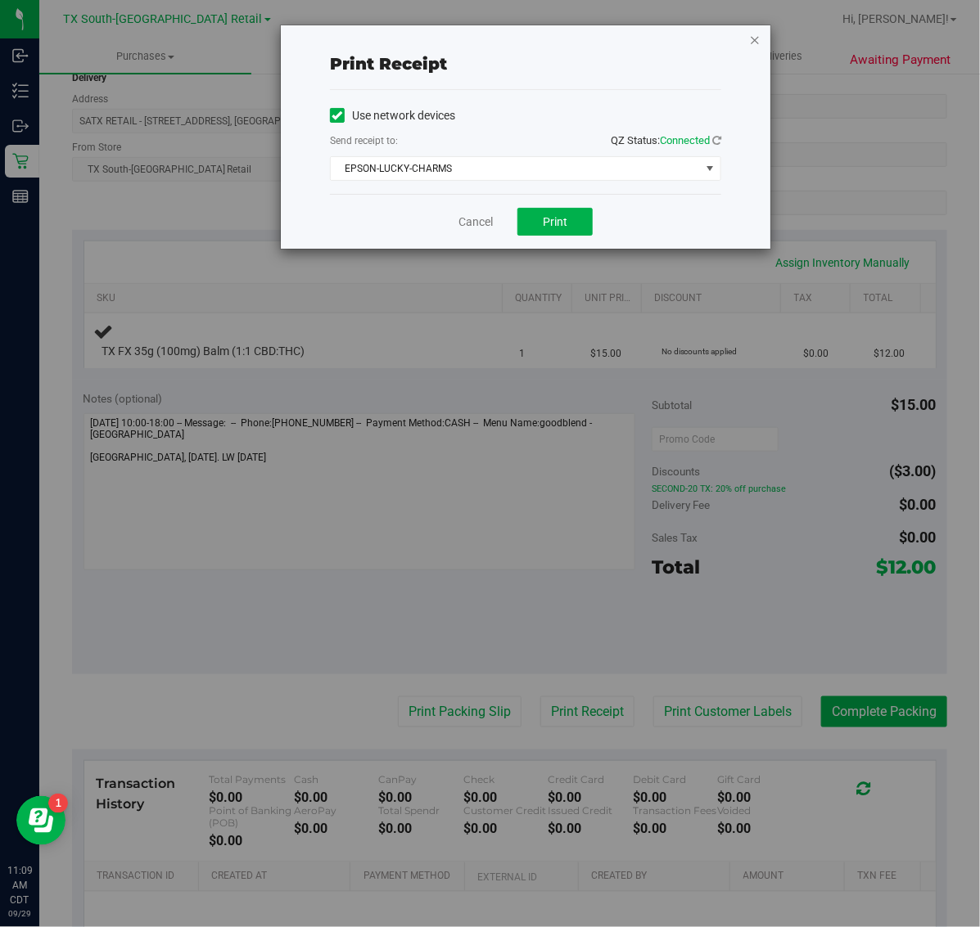
click at [755, 38] on icon "button" at bounding box center [754, 39] width 11 height 20
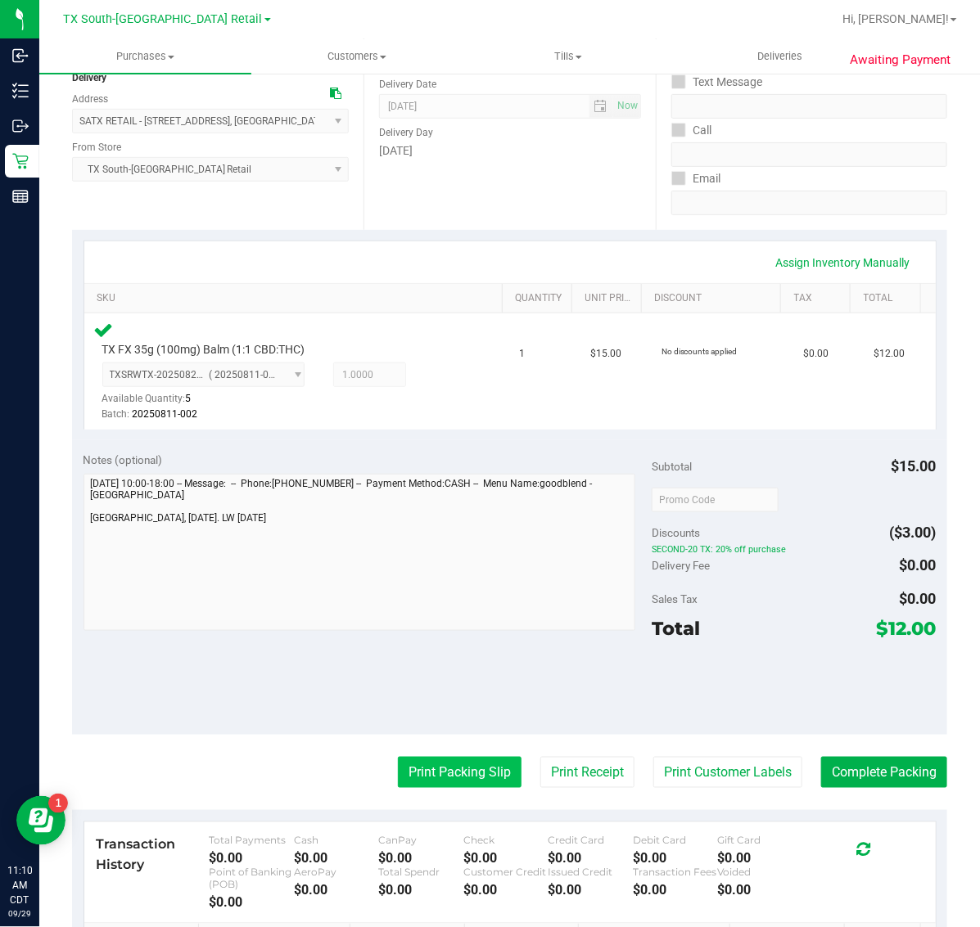
click at [438, 771] on button "Print Packing Slip" at bounding box center [460, 772] width 124 height 31
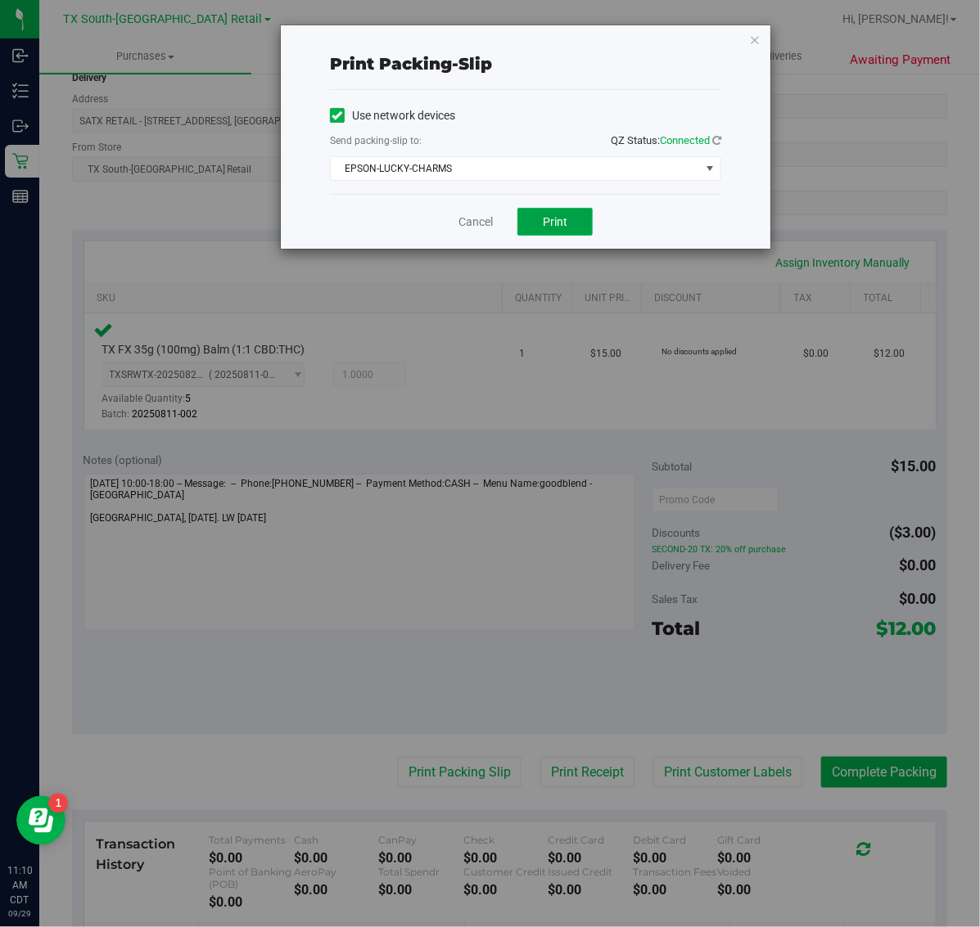
click at [579, 210] on button "Print" at bounding box center [554, 222] width 75 height 28
click at [759, 30] on icon "button" at bounding box center [754, 39] width 11 height 20
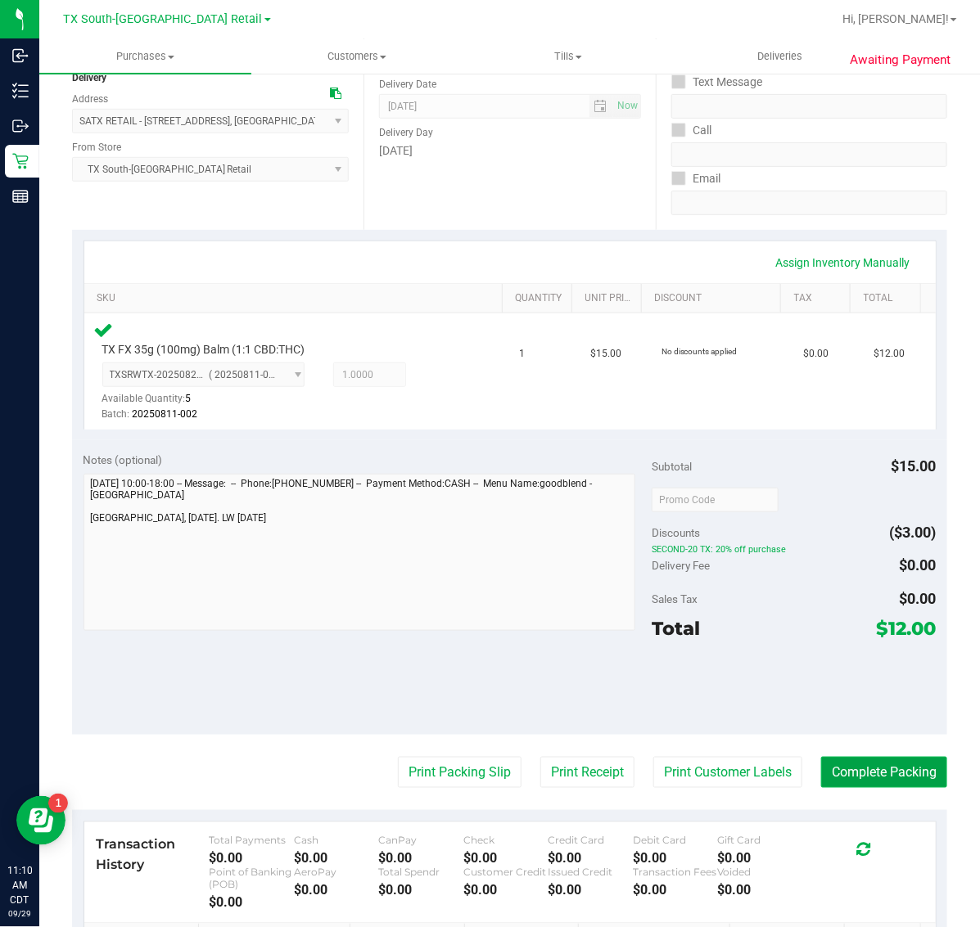
click at [844, 764] on button "Complete Packing" at bounding box center [884, 772] width 126 height 31
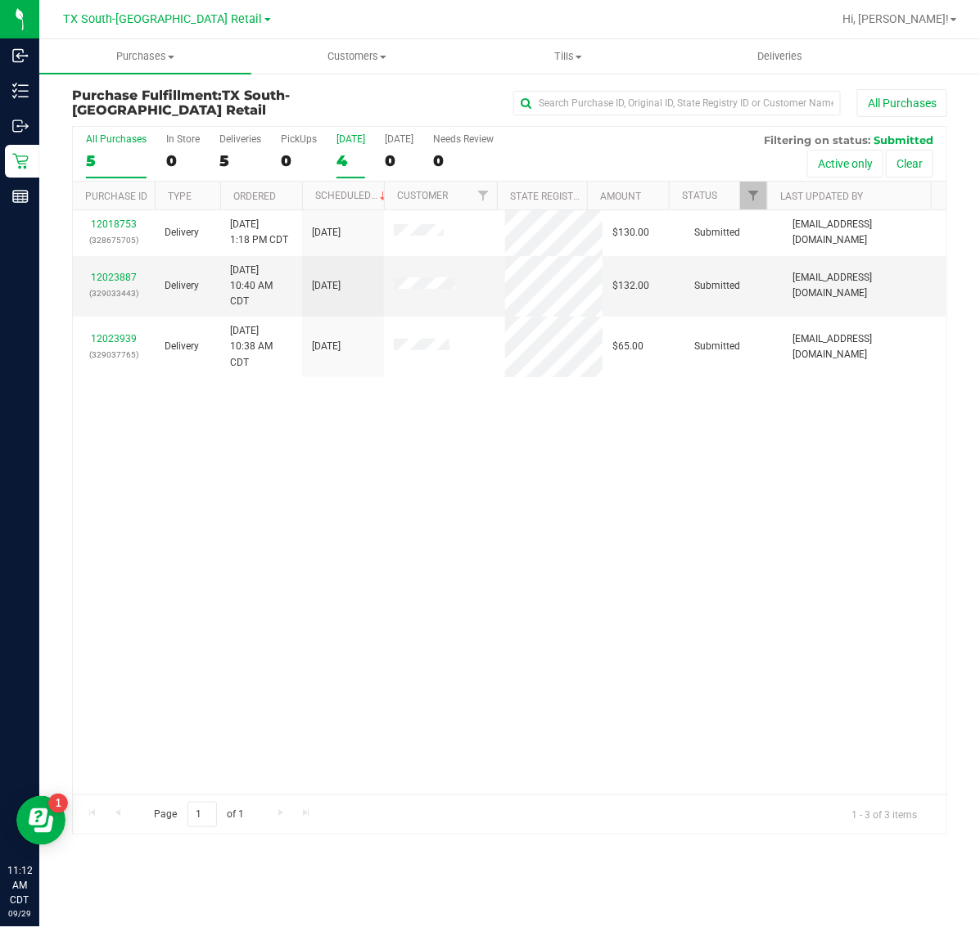
click at [345, 147] on label "Today 4" at bounding box center [350, 155] width 29 height 45
click at [0, 0] on input "Today 4" at bounding box center [0, 0] width 0 height 0
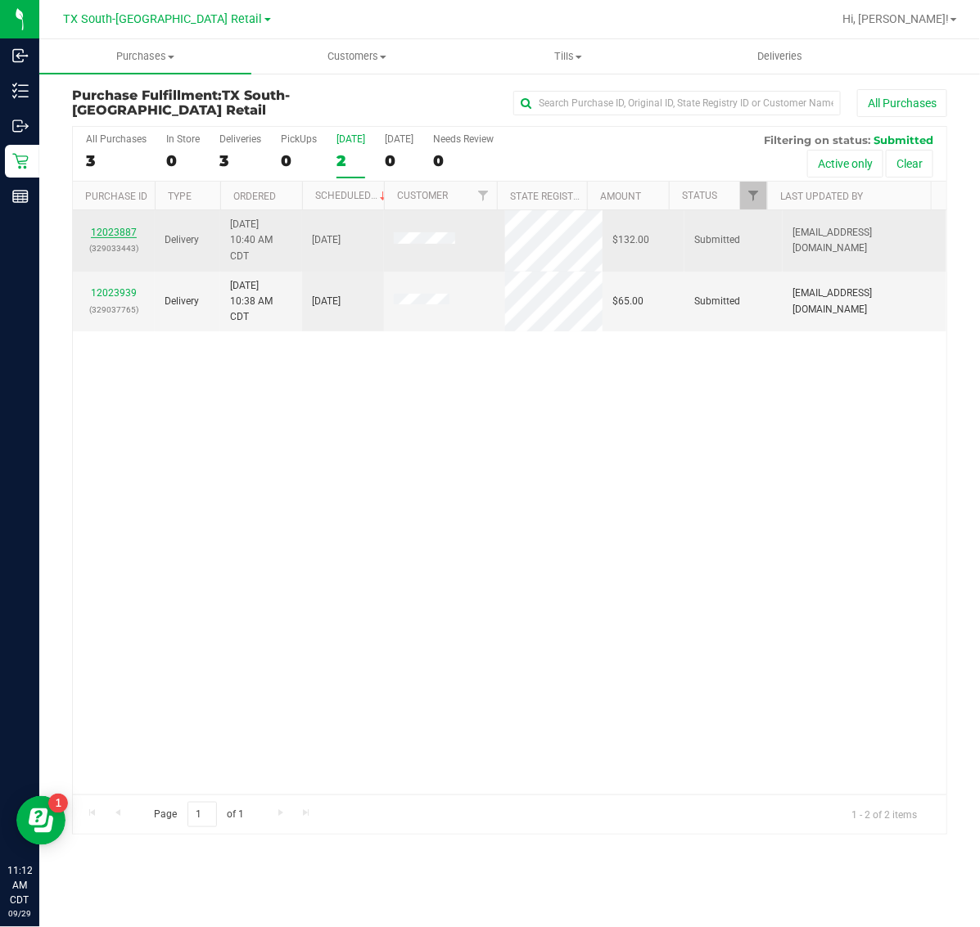
click at [117, 233] on link "12023887" at bounding box center [114, 232] width 46 height 11
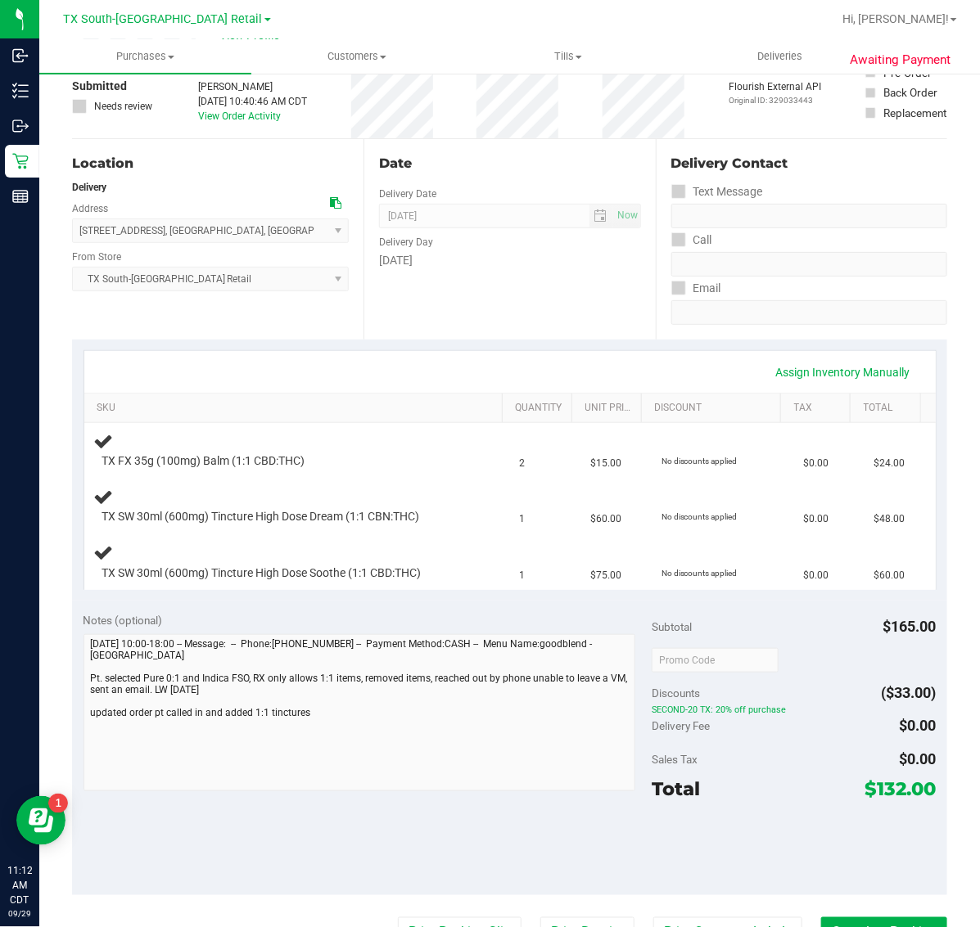
scroll to position [205, 0]
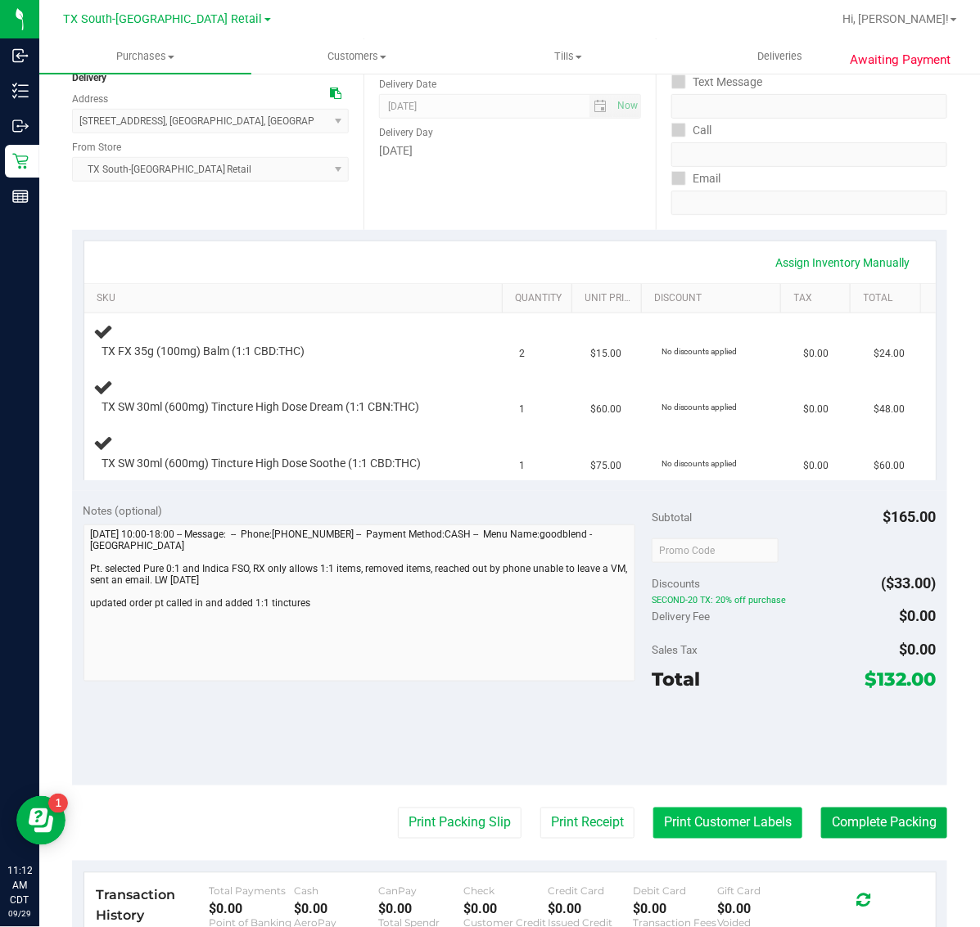
click at [697, 815] on button "Print Customer Labels" at bounding box center [727, 823] width 149 height 31
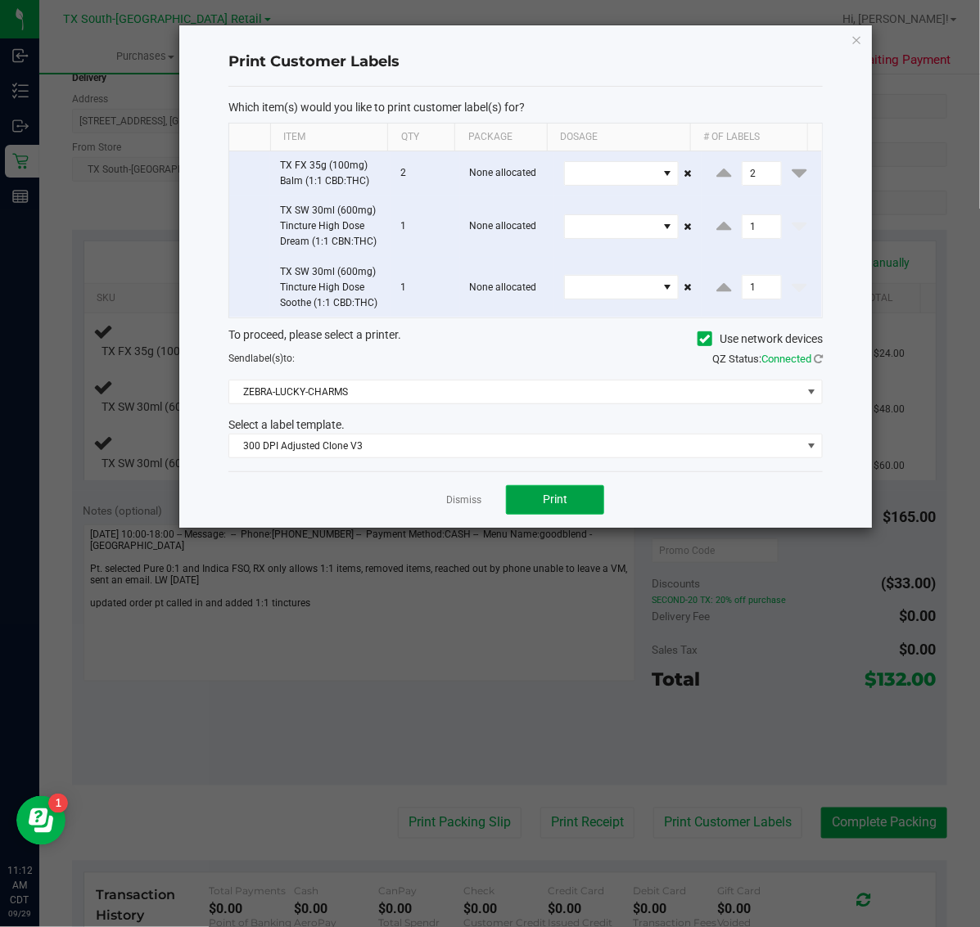
click at [555, 503] on span "Print" at bounding box center [555, 499] width 25 height 13
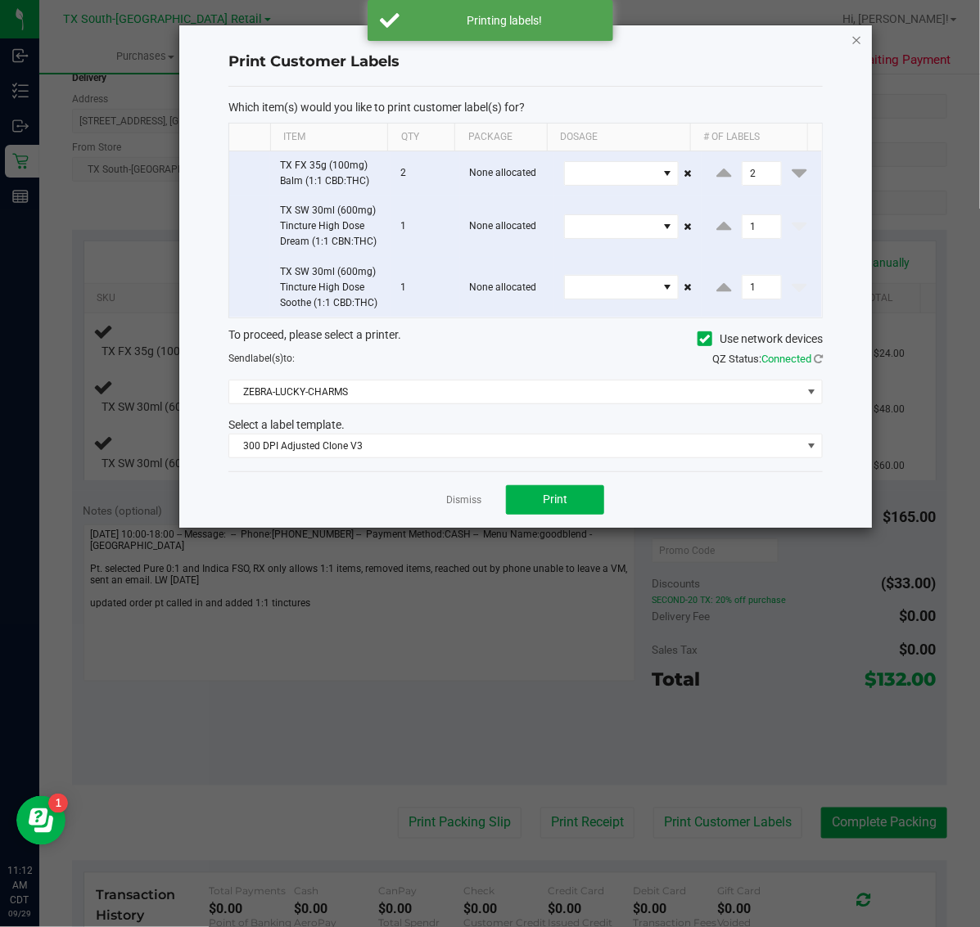
click at [857, 33] on icon "button" at bounding box center [856, 39] width 11 height 20
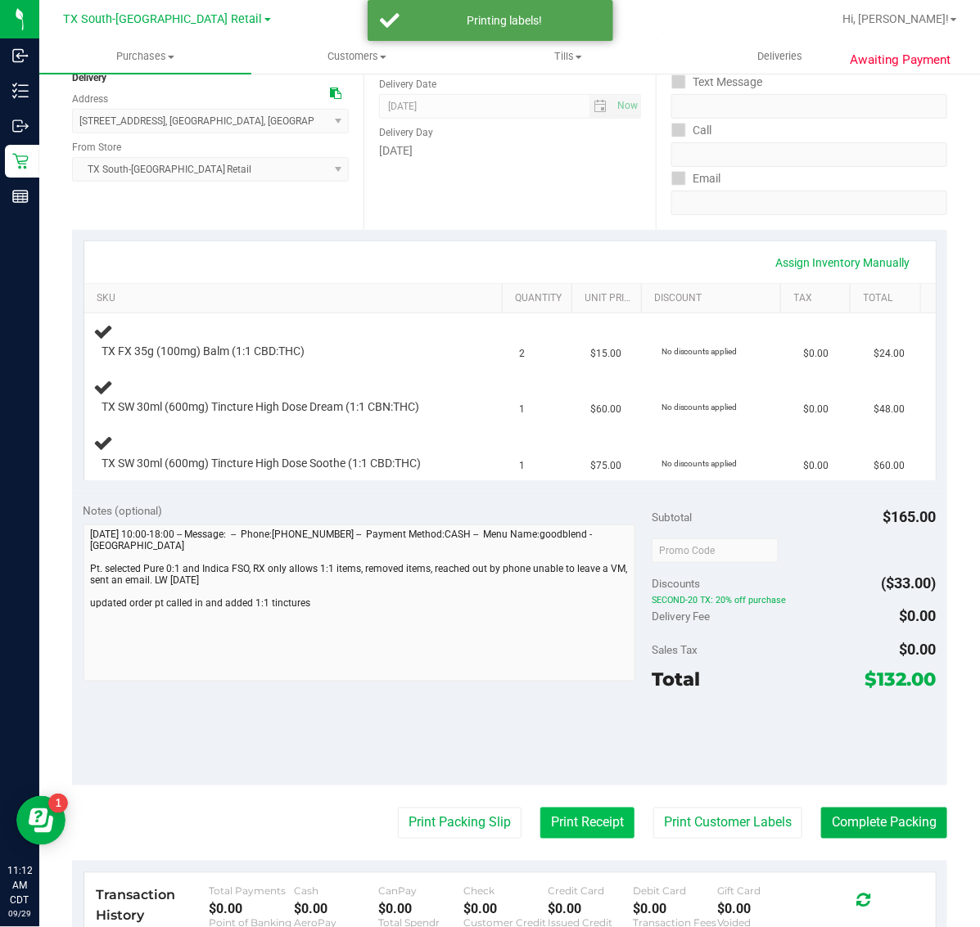
click at [575, 812] on button "Print Receipt" at bounding box center [587, 823] width 94 height 31
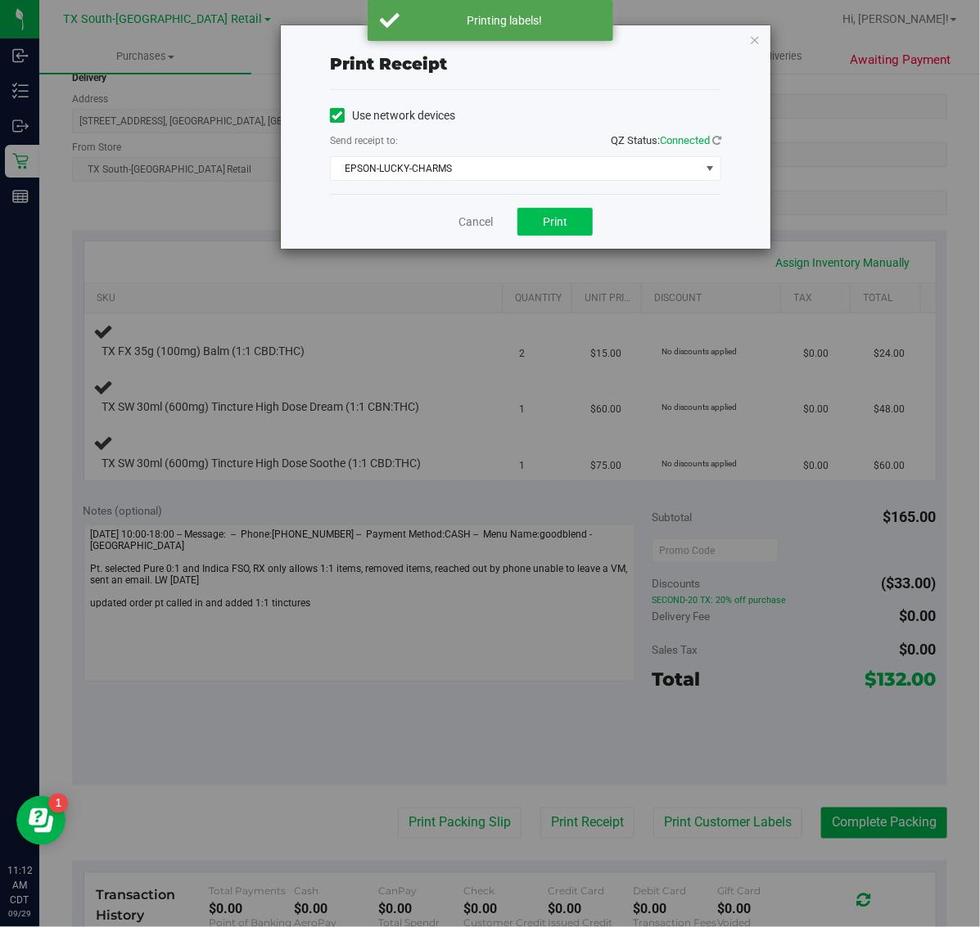
click at [555, 222] on span "Print" at bounding box center [555, 221] width 25 height 13
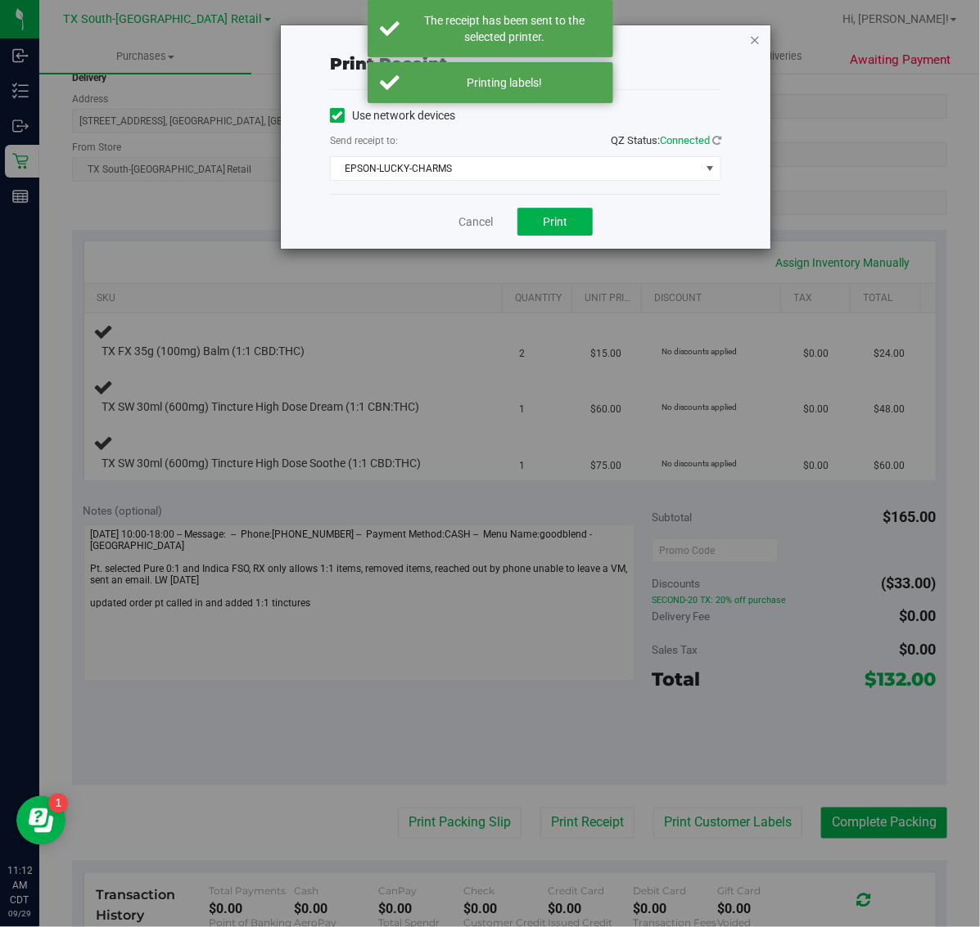
click at [755, 38] on icon "button" at bounding box center [754, 39] width 11 height 20
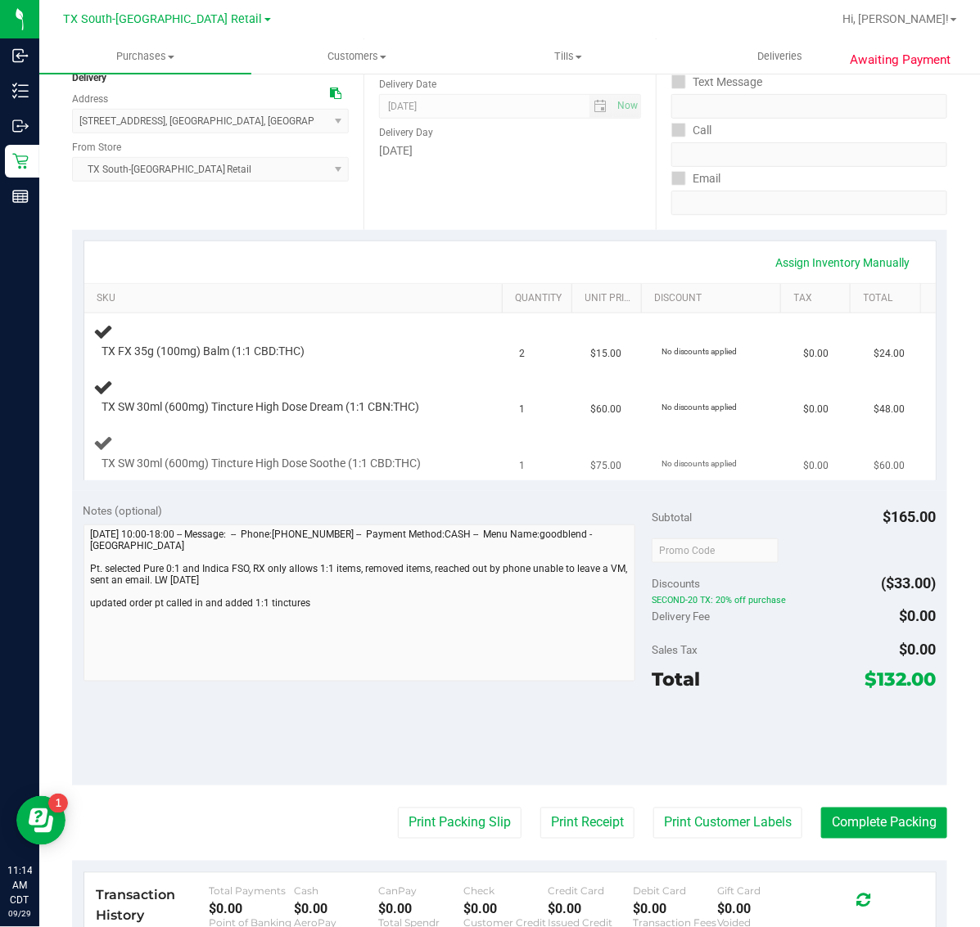
scroll to position [0, 0]
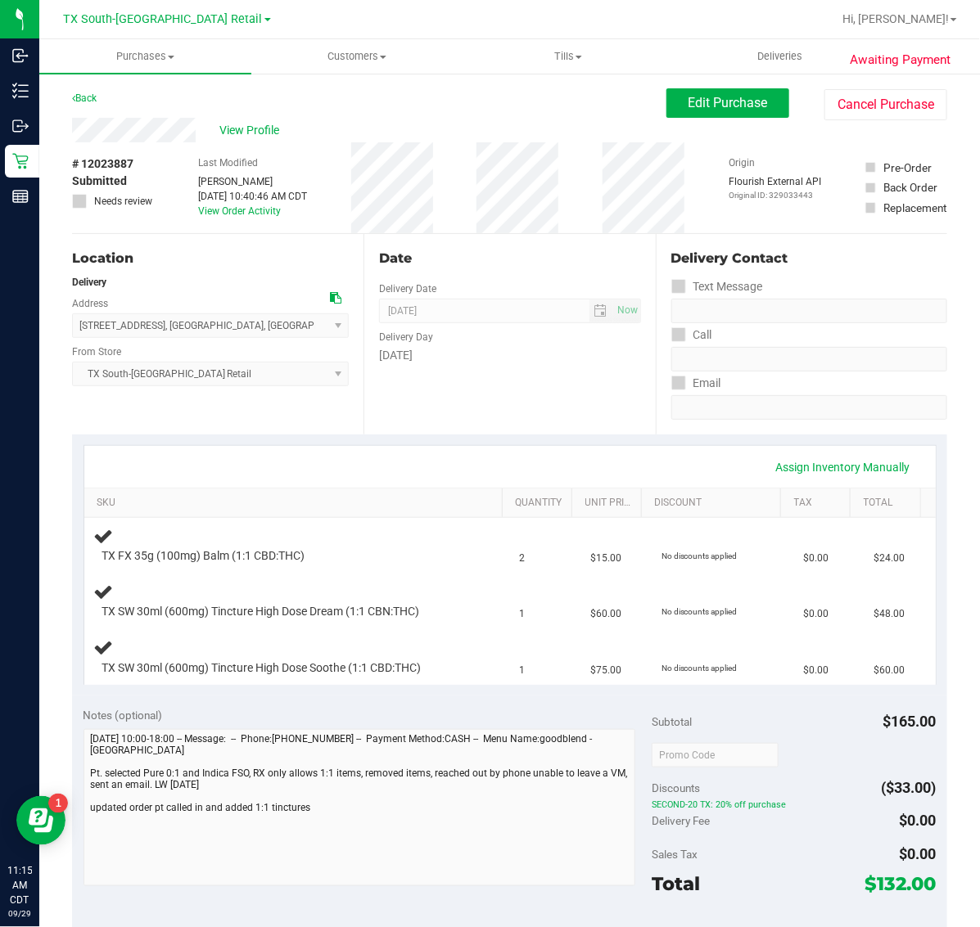
click at [105, 165] on span "# 12023887" at bounding box center [102, 163] width 61 height 17
copy span "12023887"
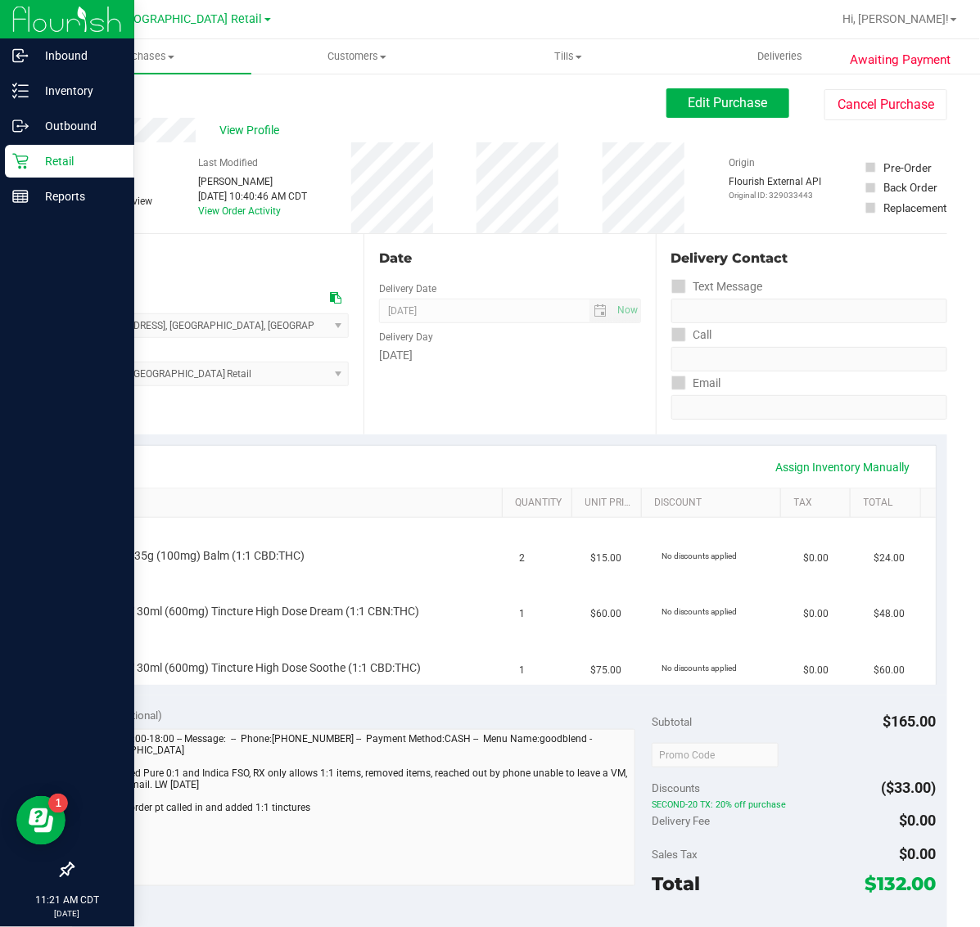
click at [38, 156] on p "Retail" at bounding box center [78, 161] width 98 height 20
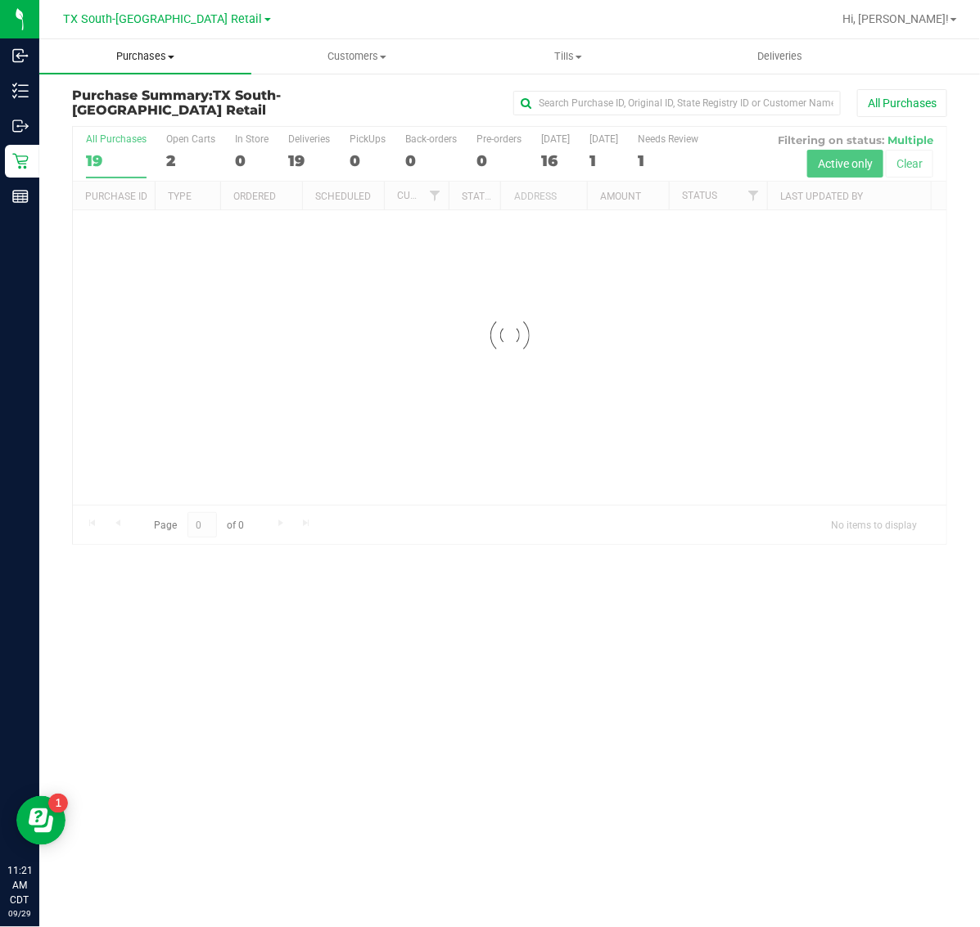
click at [150, 54] on span "Purchases" at bounding box center [145, 56] width 212 height 15
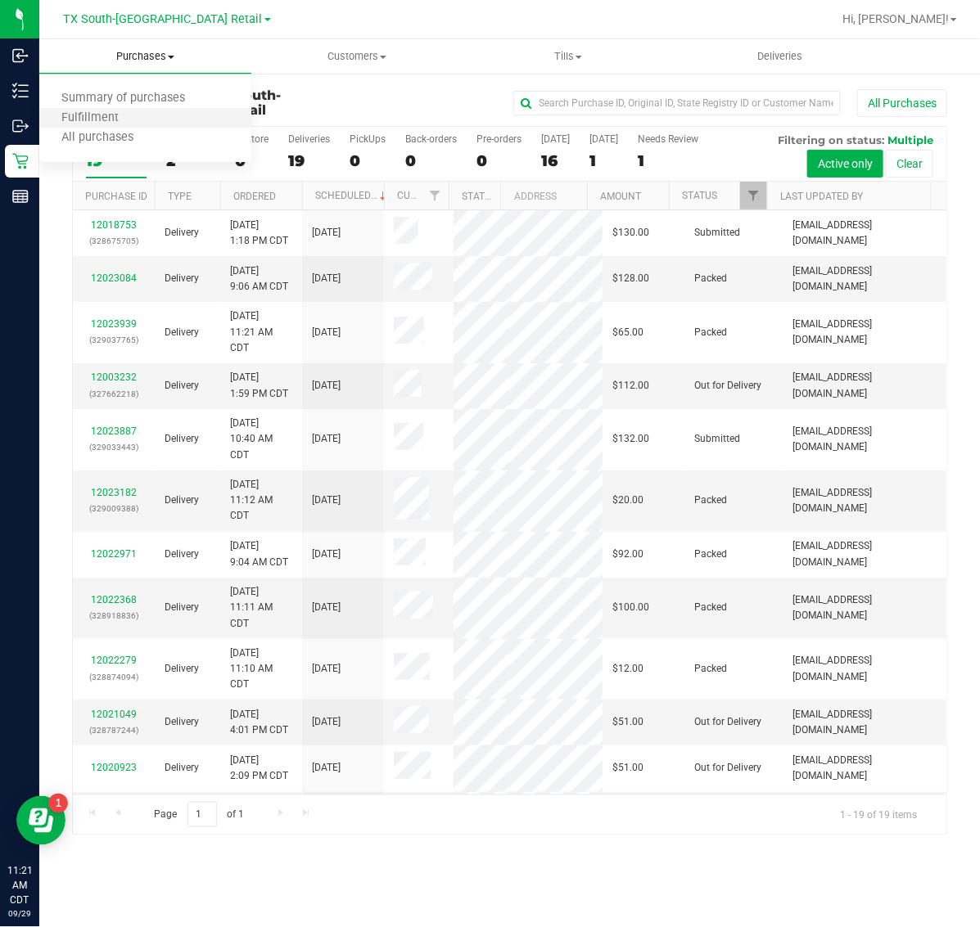
click at [145, 117] on li "Fulfillment" at bounding box center [145, 119] width 212 height 20
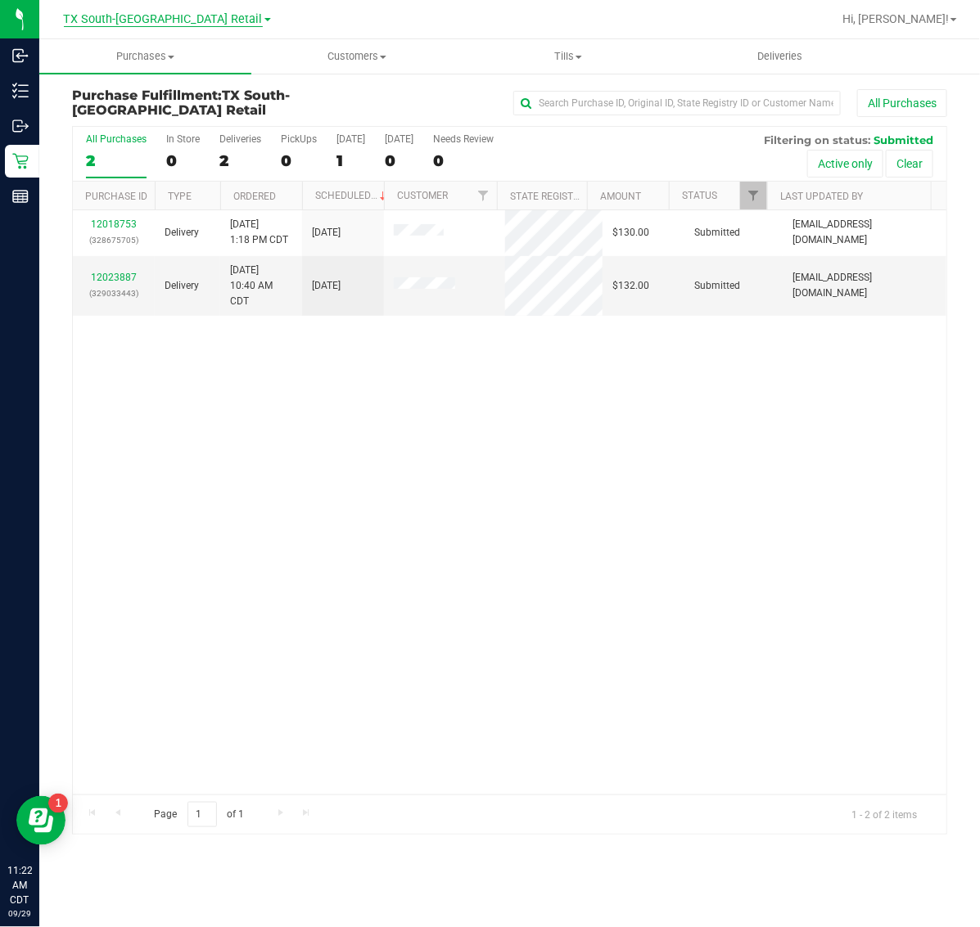
click at [189, 17] on span "TX South-[GEOGRAPHIC_DATA] Retail" at bounding box center [163, 19] width 199 height 15
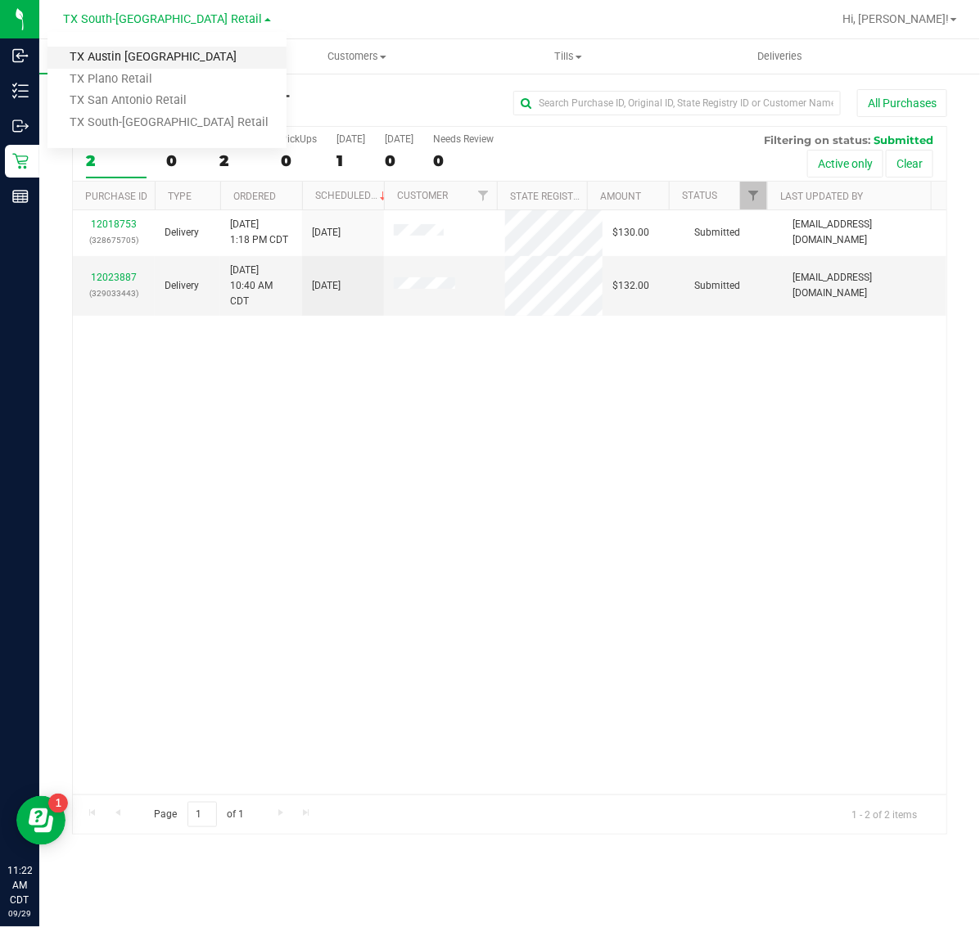
click at [176, 63] on link "TX Austin [GEOGRAPHIC_DATA]" at bounding box center [166, 58] width 239 height 22
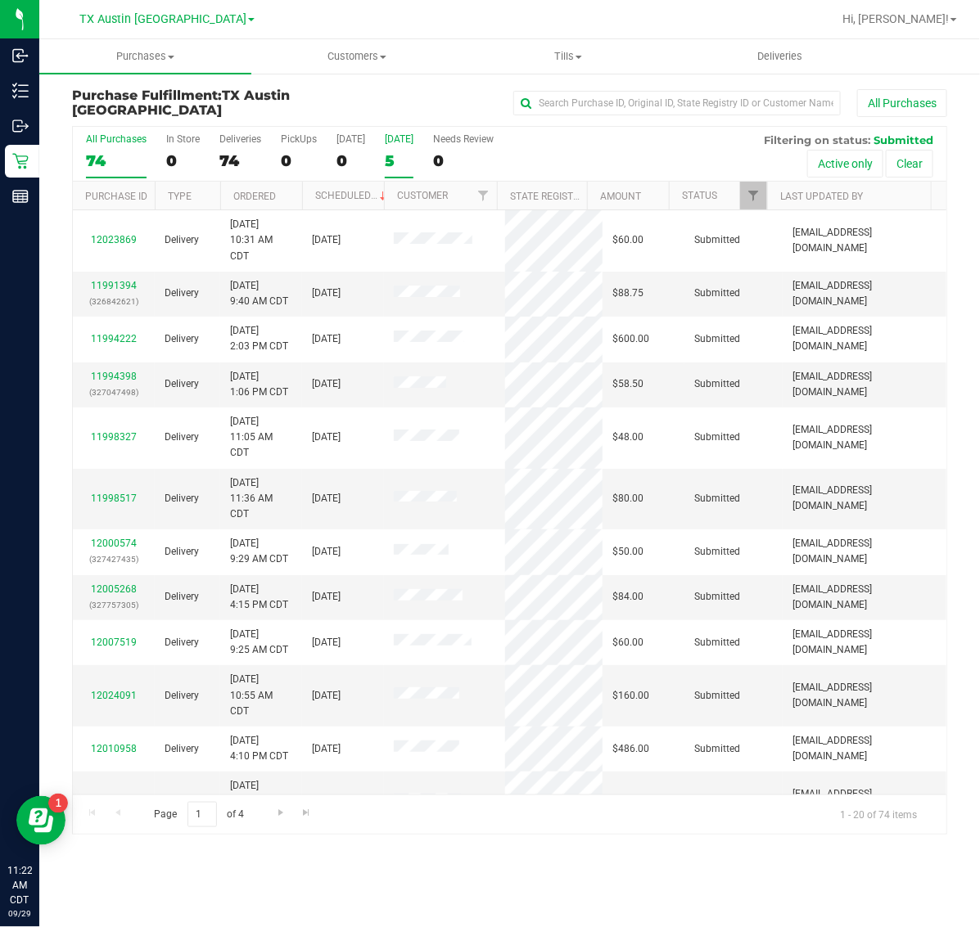
click at [399, 160] on div "5" at bounding box center [399, 160] width 29 height 19
click at [0, 0] on input "Tomorrow 5" at bounding box center [0, 0] width 0 height 0
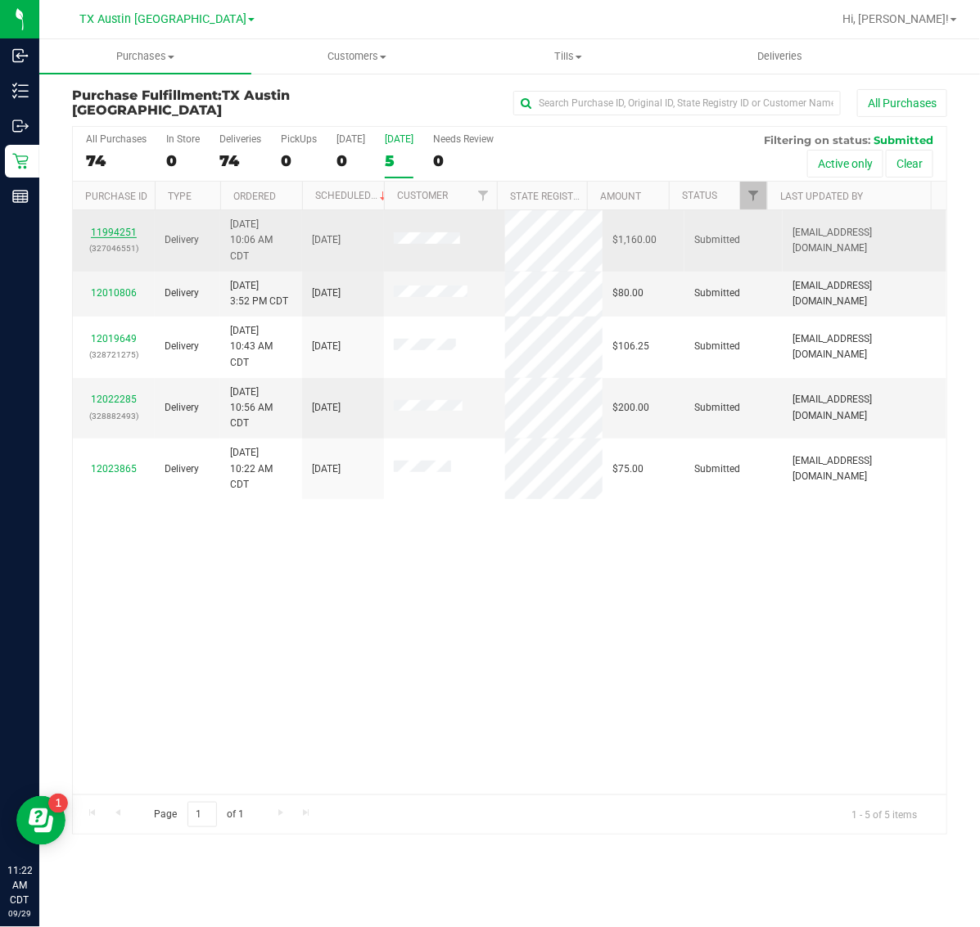
click at [128, 233] on link "11994251" at bounding box center [114, 232] width 46 height 11
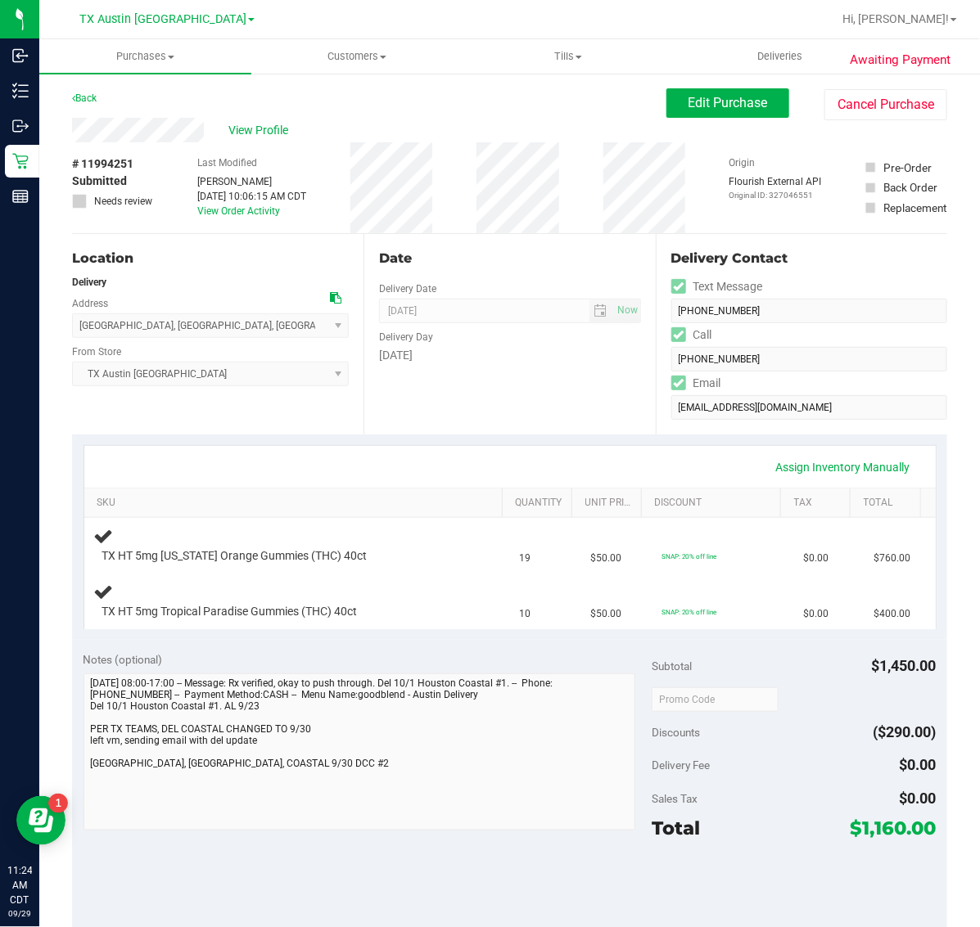
scroll to position [205, 0]
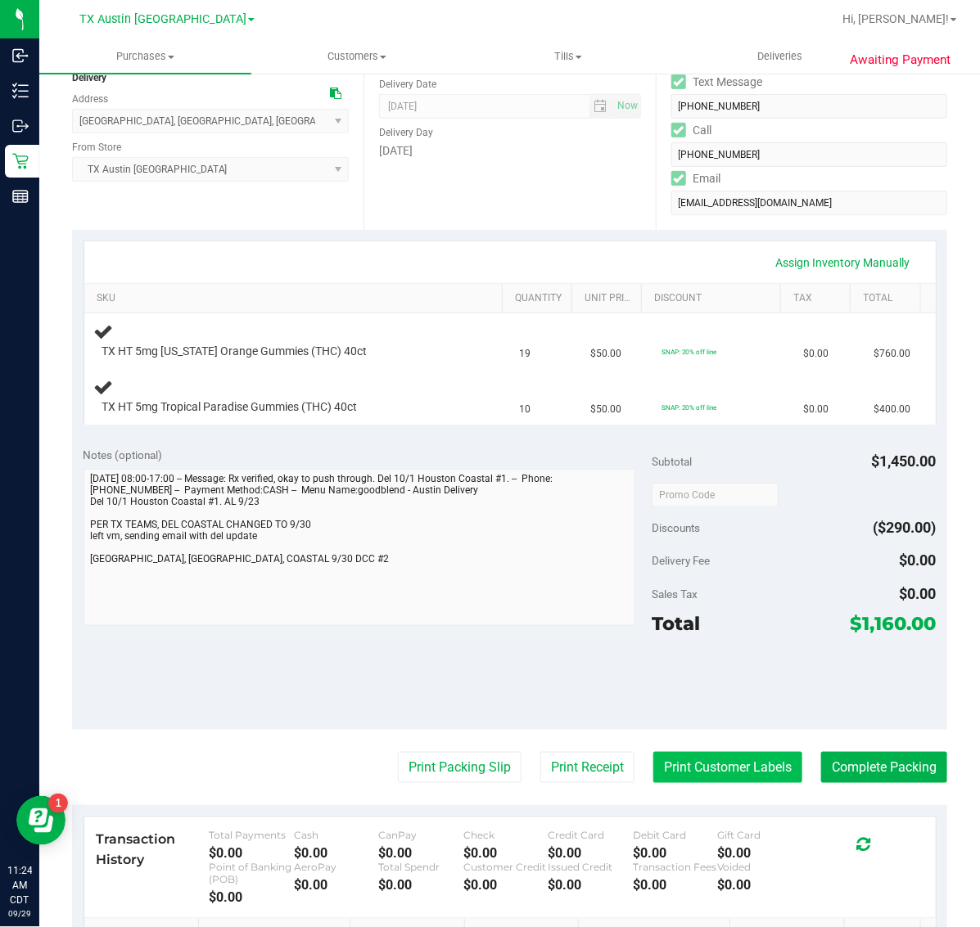
click at [728, 772] on button "Print Customer Labels" at bounding box center [727, 767] width 149 height 31
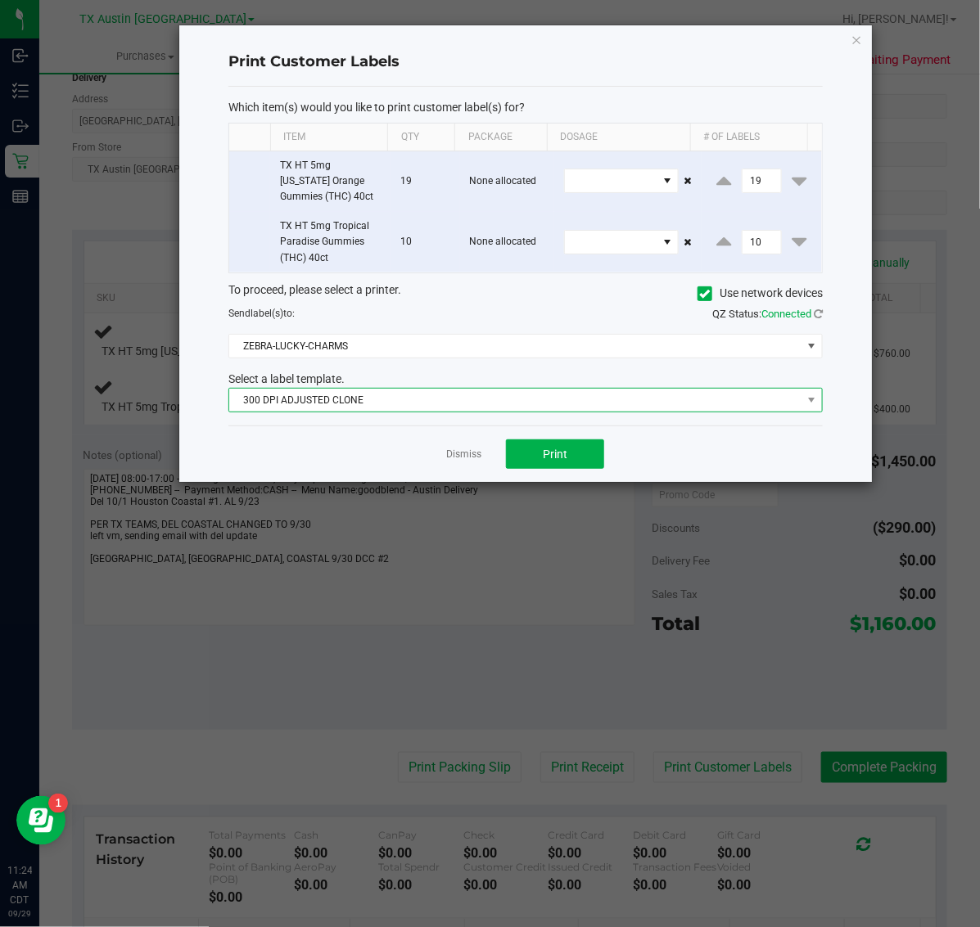
click at [469, 399] on span "300 DPI ADJUSTED CLONE" at bounding box center [515, 400] width 572 height 23
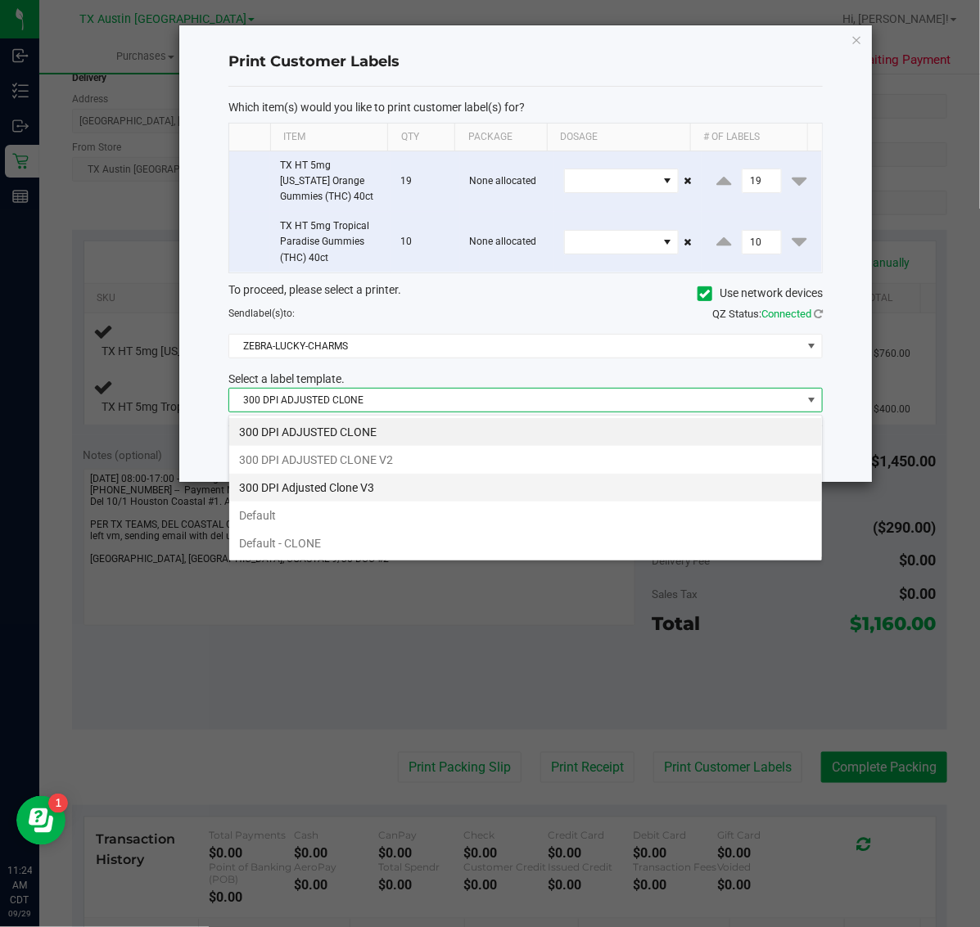
scroll to position [25, 594]
click at [421, 484] on li "300 DPI Adjusted Clone V3" at bounding box center [525, 488] width 593 height 28
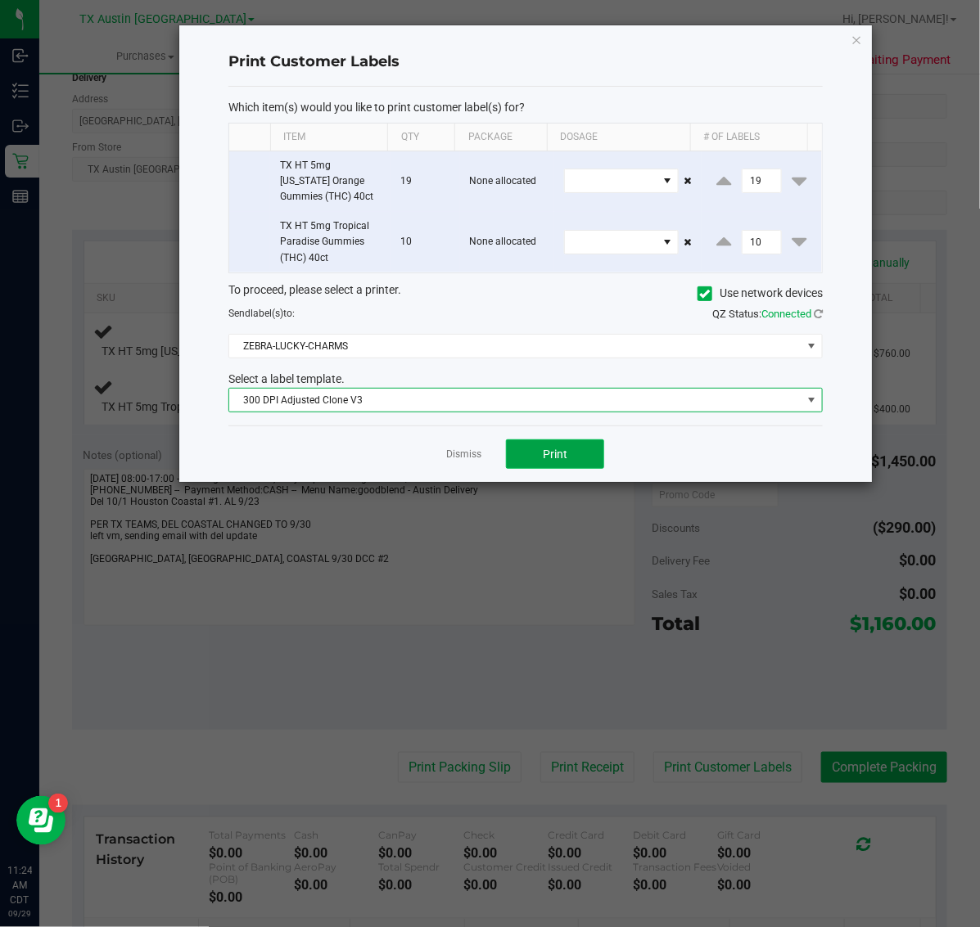
click at [553, 453] on span "Print" at bounding box center [555, 454] width 25 height 13
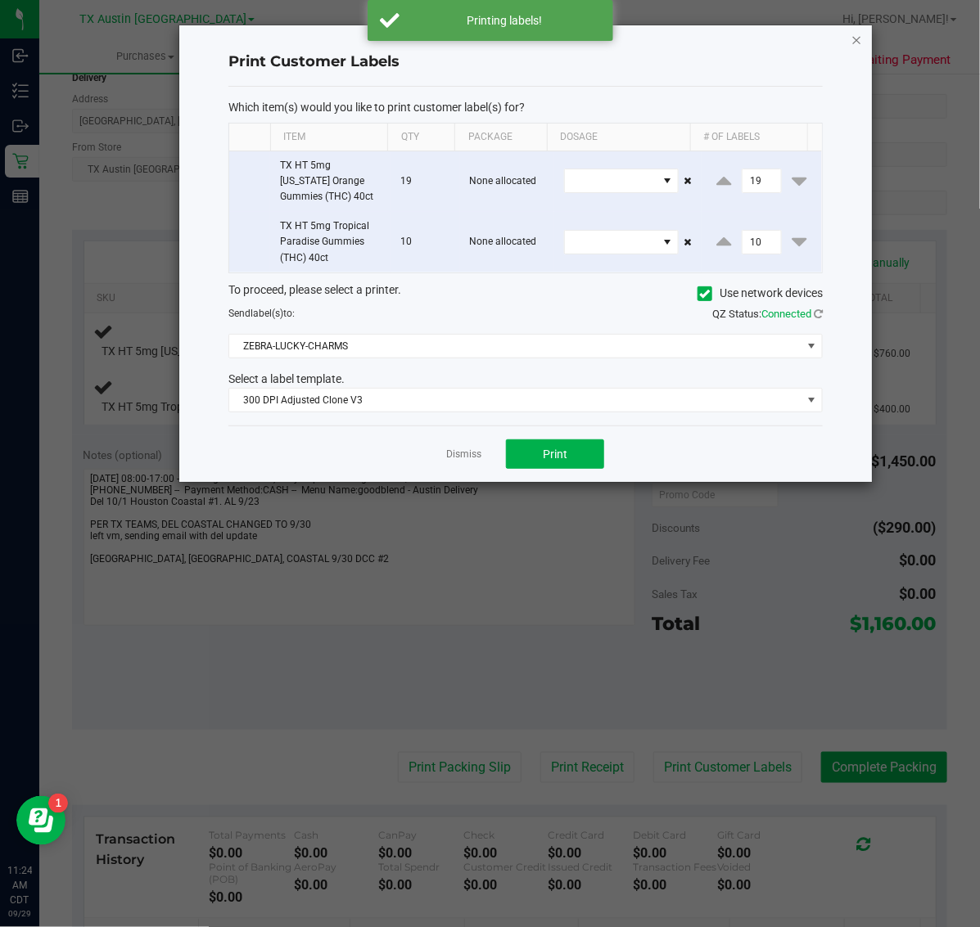
click at [855, 38] on icon "button" at bounding box center [856, 39] width 11 height 20
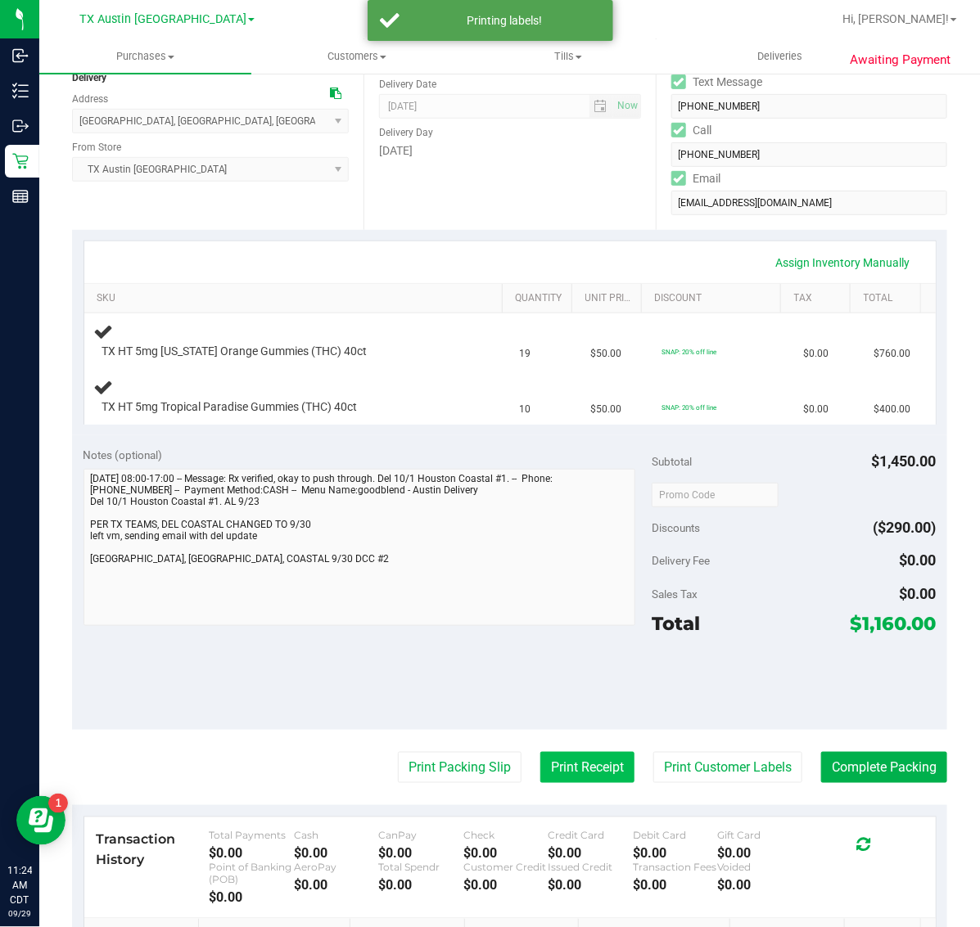
click at [569, 764] on button "Print Receipt" at bounding box center [587, 767] width 94 height 31
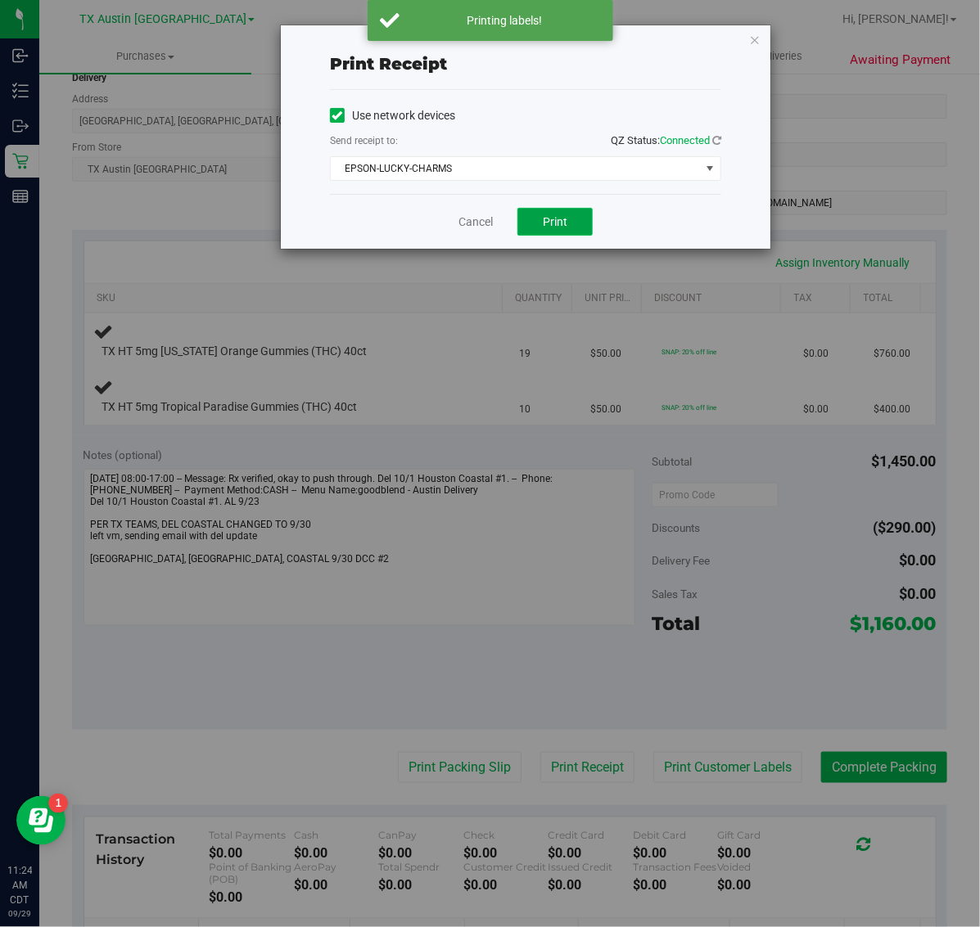
click at [551, 219] on span "Print" at bounding box center [555, 221] width 25 height 13
click at [758, 33] on icon "button" at bounding box center [754, 39] width 11 height 20
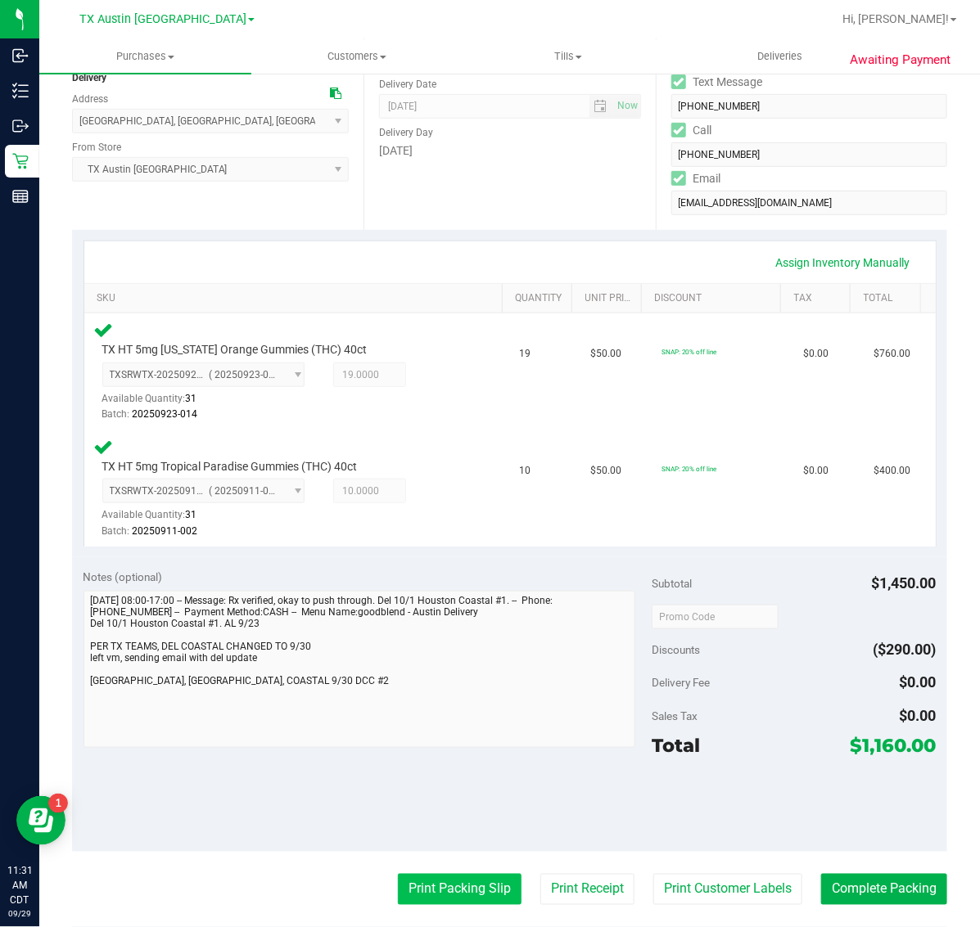
click at [466, 888] on button "Print Packing Slip" at bounding box center [460, 889] width 124 height 31
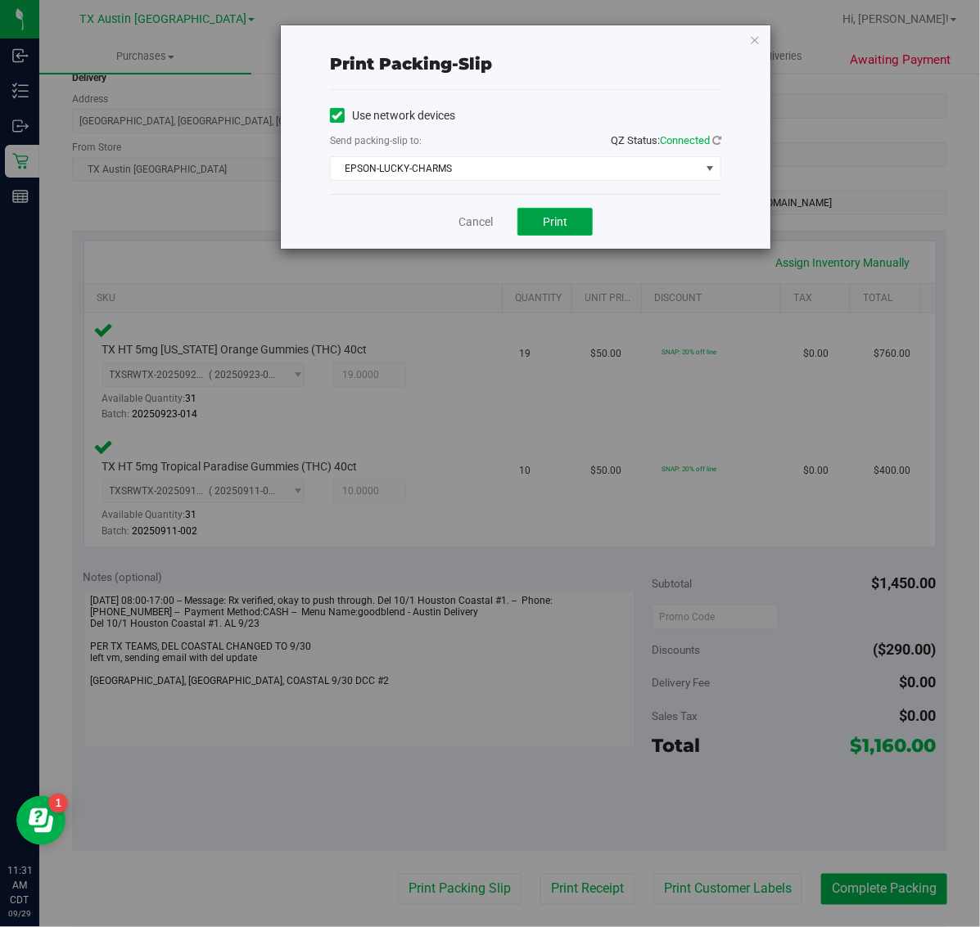
click at [550, 226] on span "Print" at bounding box center [555, 221] width 25 height 13
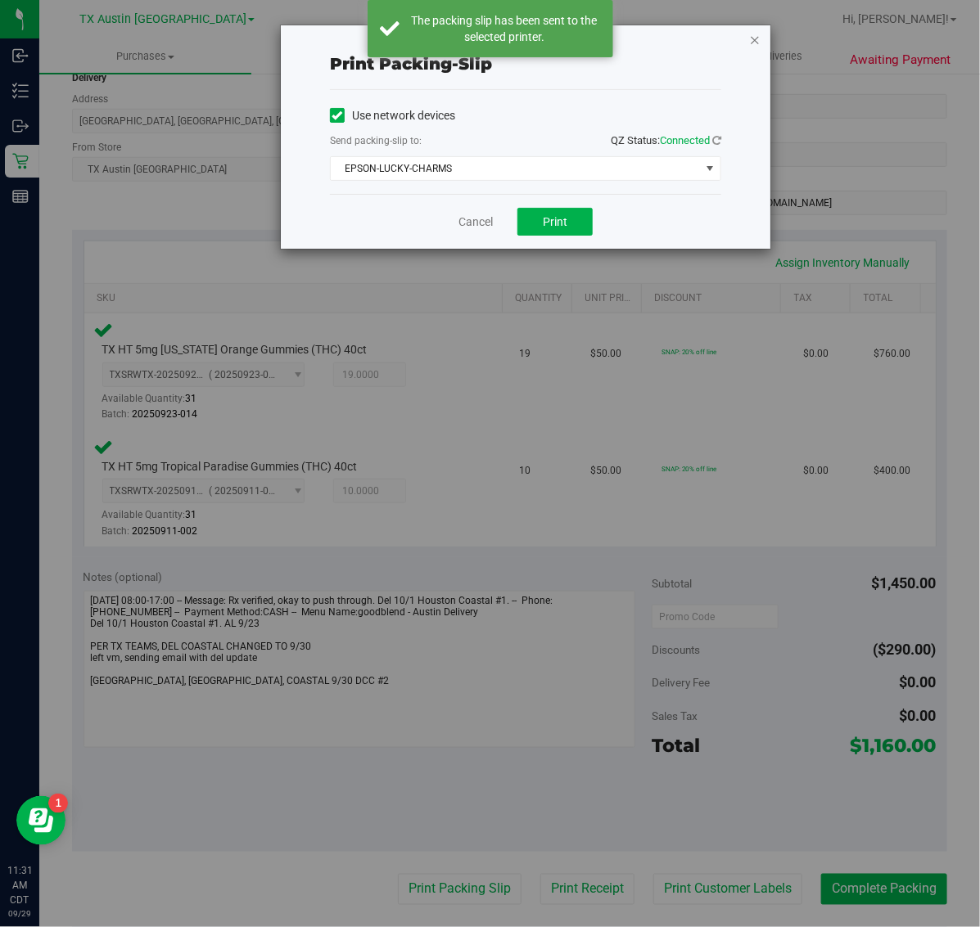
click at [755, 38] on icon "button" at bounding box center [754, 39] width 11 height 20
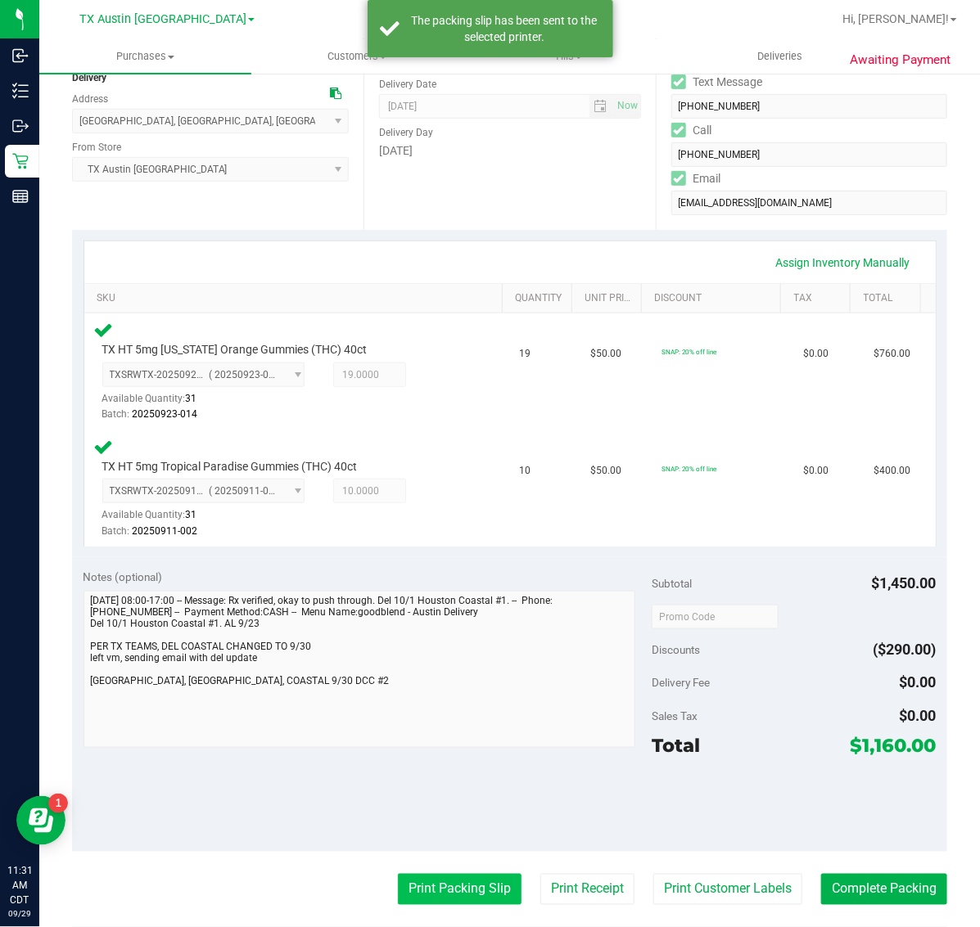
click at [427, 880] on button "Print Packing Slip" at bounding box center [460, 889] width 124 height 31
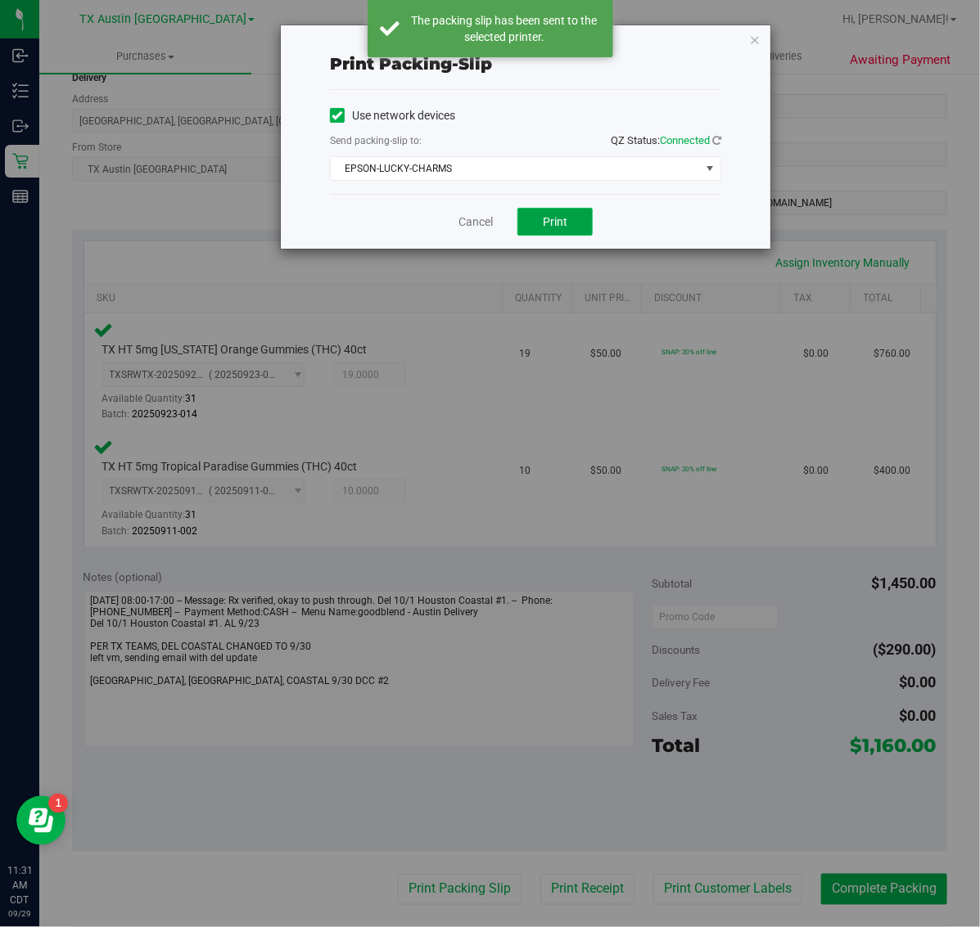
click at [528, 222] on button "Print" at bounding box center [554, 222] width 75 height 28
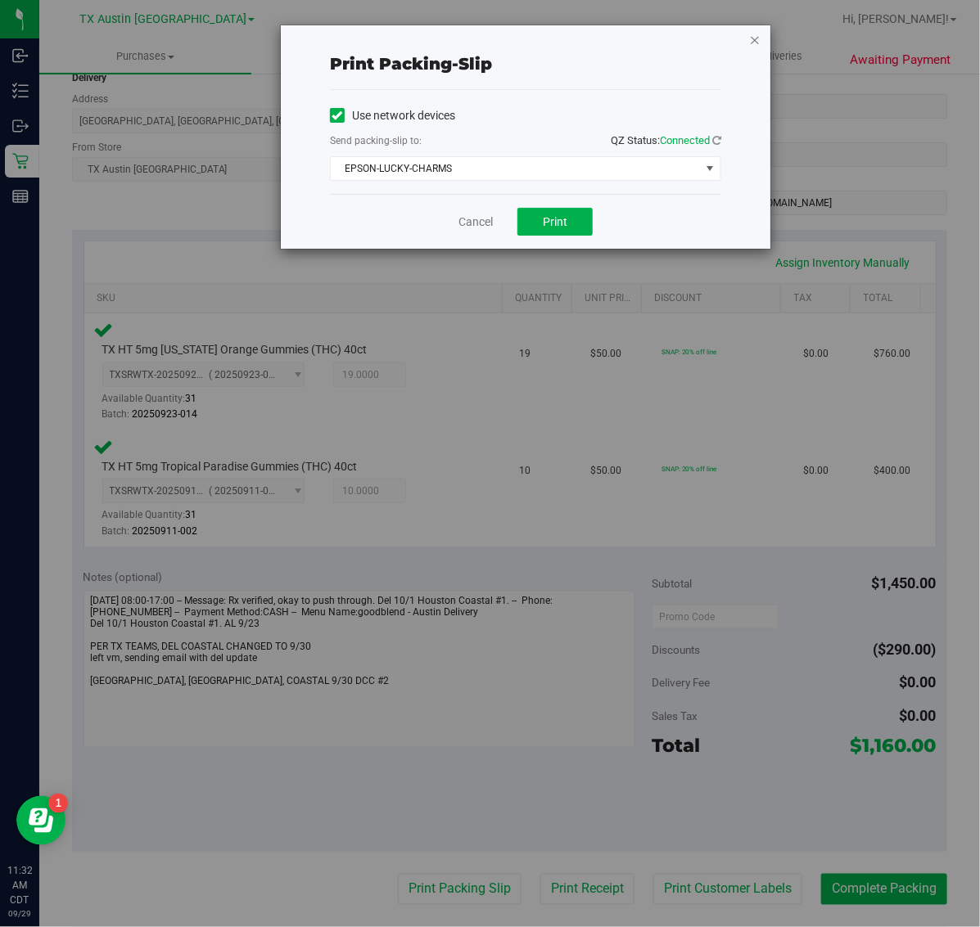
click at [754, 35] on icon "button" at bounding box center [754, 39] width 11 height 20
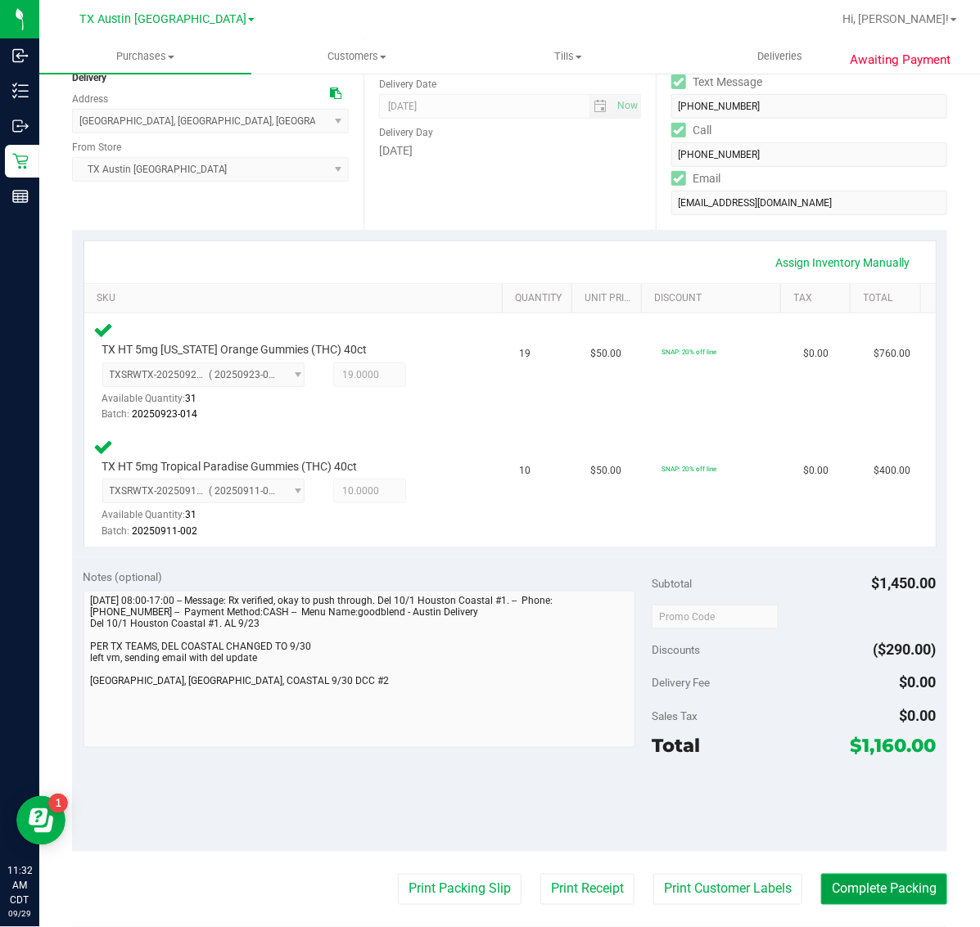
click at [878, 889] on button "Complete Packing" at bounding box center [884, 889] width 126 height 31
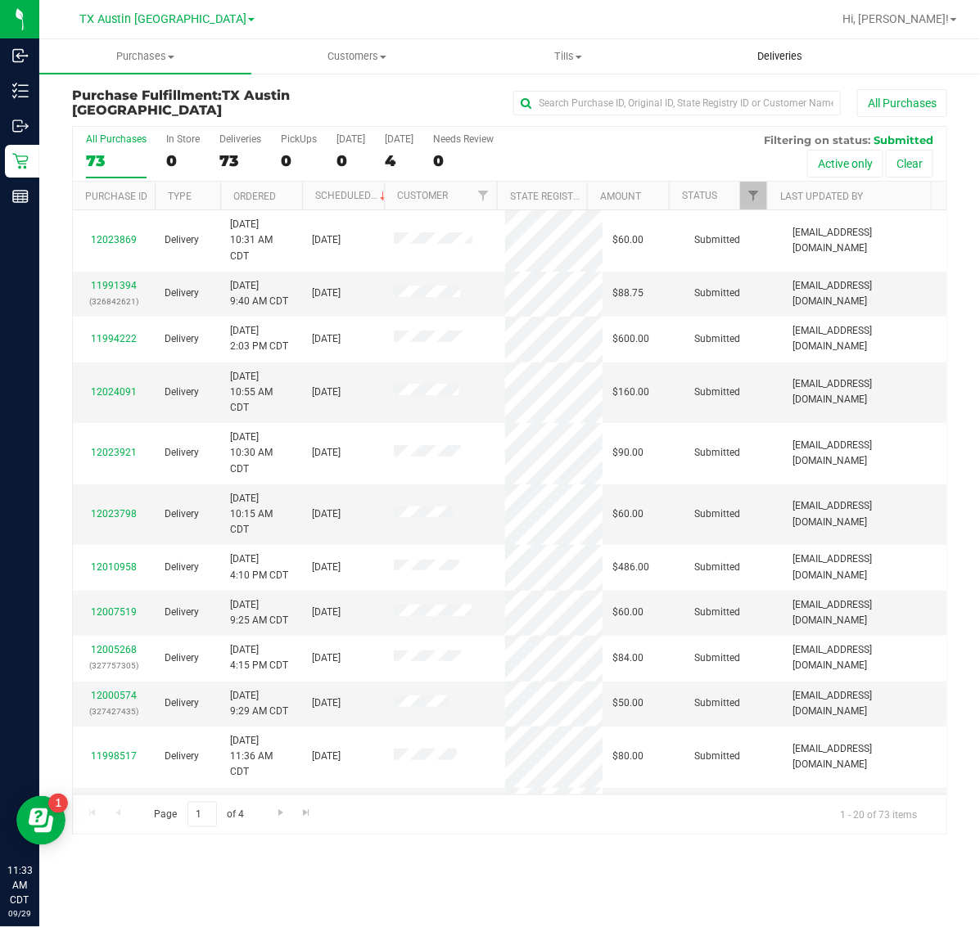
click at [773, 64] on uib-tab-heading "Deliveries" at bounding box center [780, 56] width 210 height 33
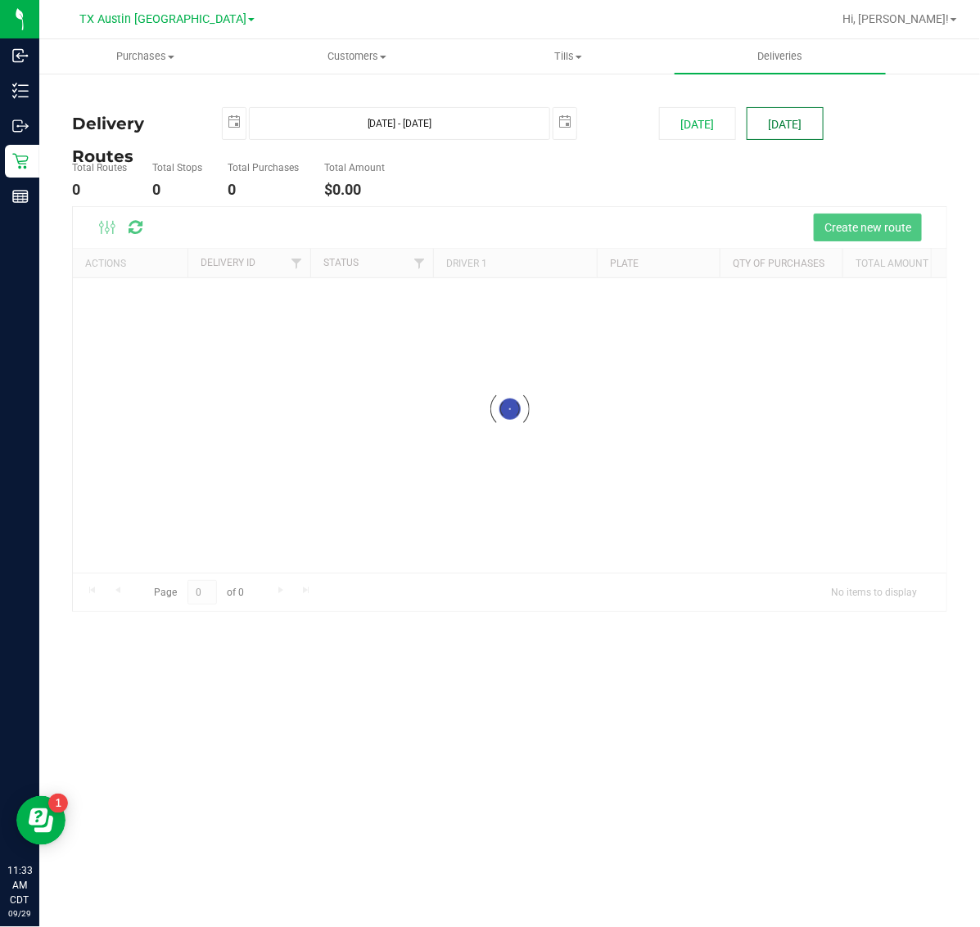
click at [770, 115] on button "[DATE]" at bounding box center [784, 123] width 77 height 33
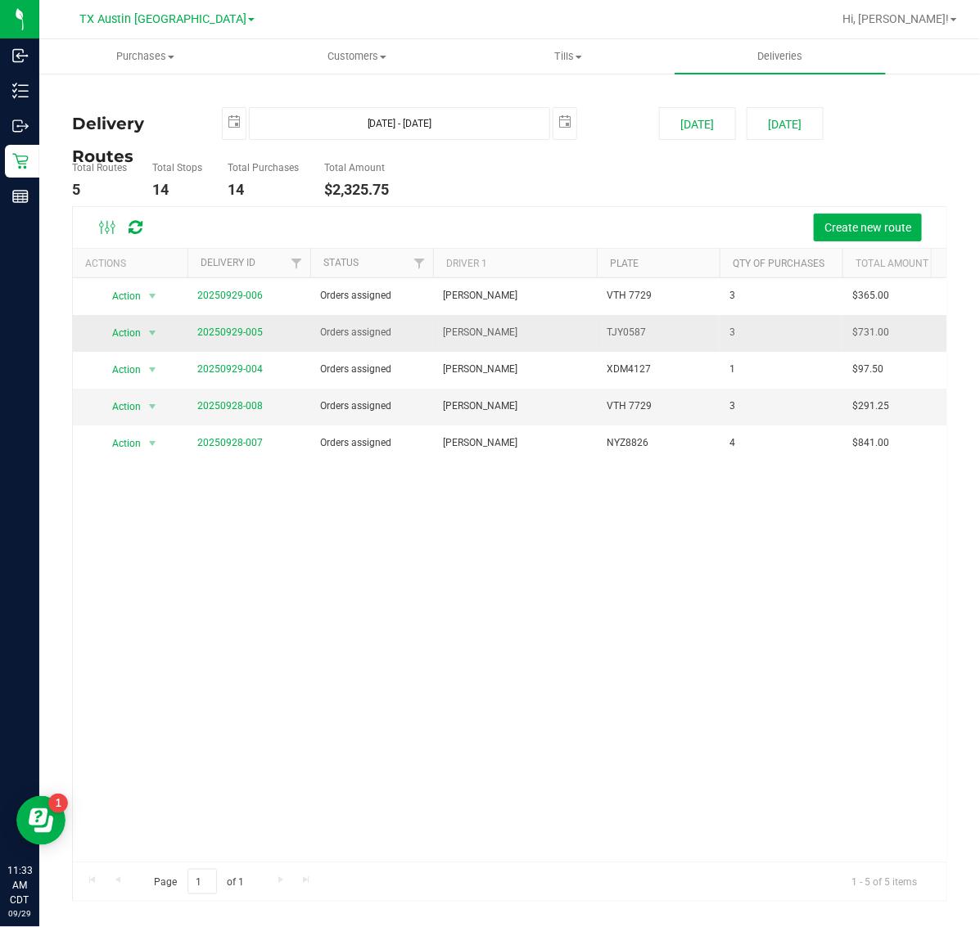
click at [228, 340] on span "20250929-005" at bounding box center [229, 333] width 65 height 16
click at [228, 332] on link "20250929-005" at bounding box center [229, 332] width 65 height 11
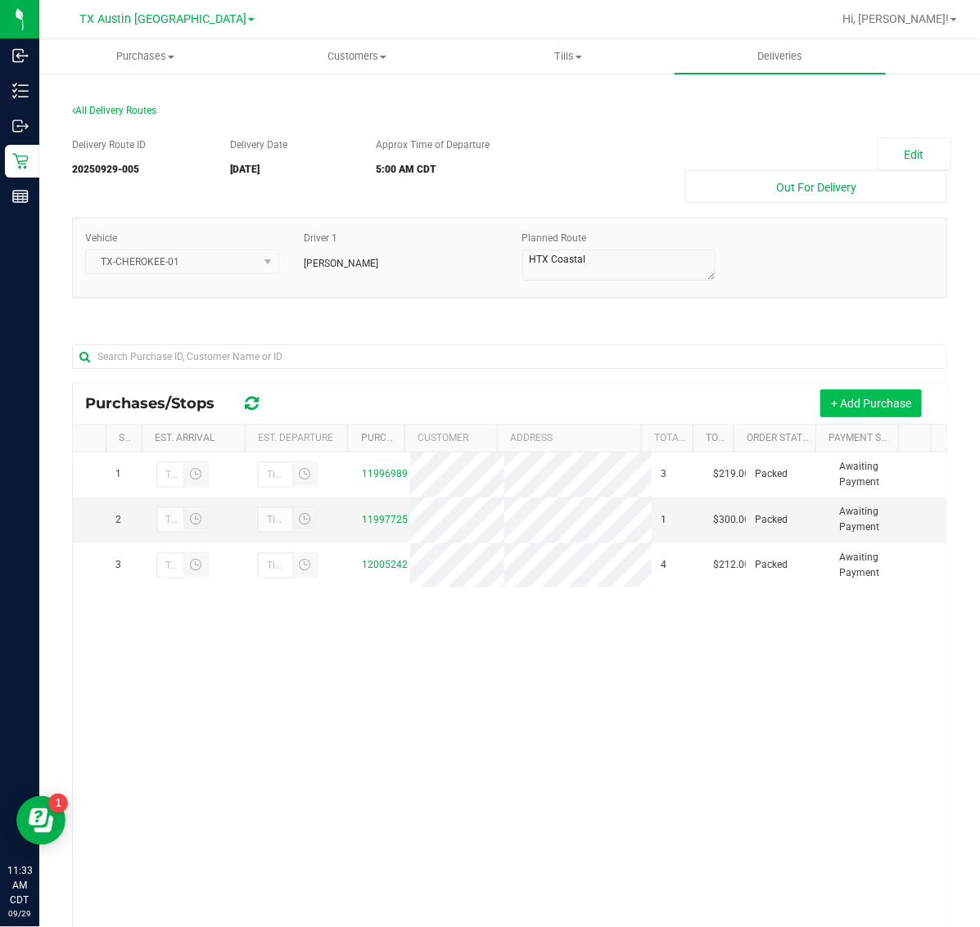
click at [877, 397] on button "+ Add Purchase" at bounding box center [870, 404] width 101 height 28
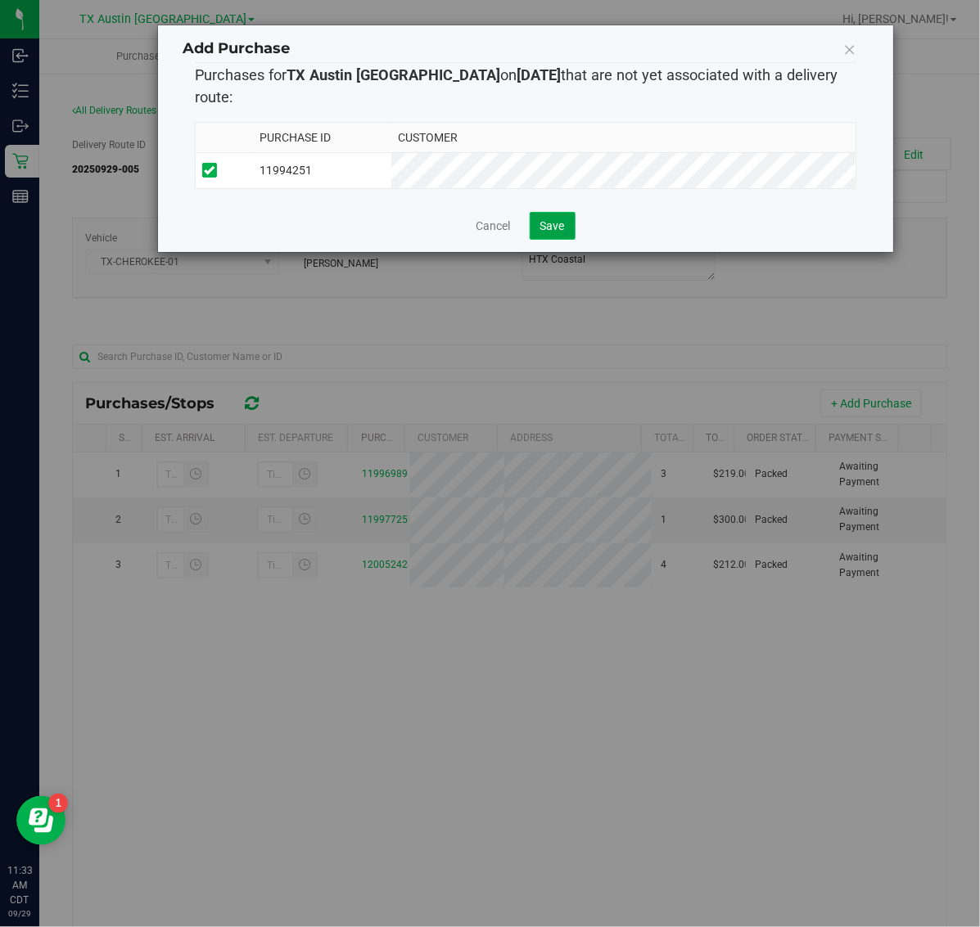
click at [552, 219] on span "Save" at bounding box center [552, 225] width 25 height 13
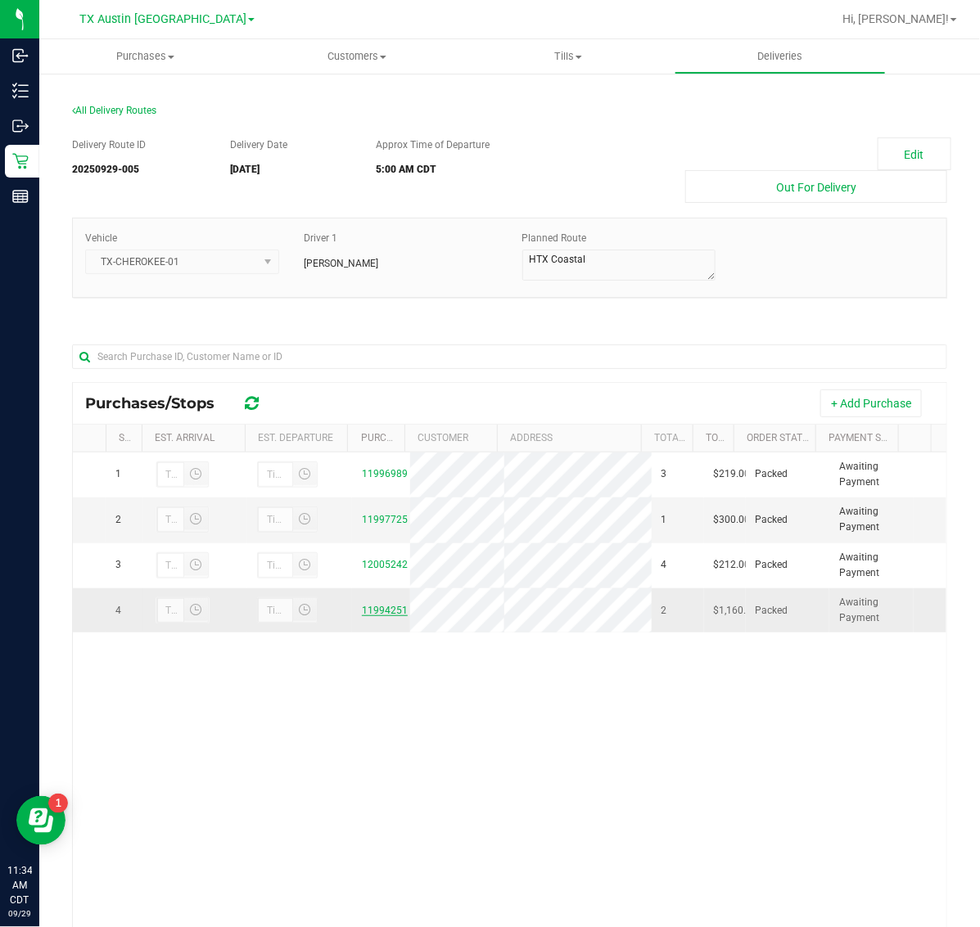
click at [385, 615] on link "11994251" at bounding box center [385, 610] width 46 height 11
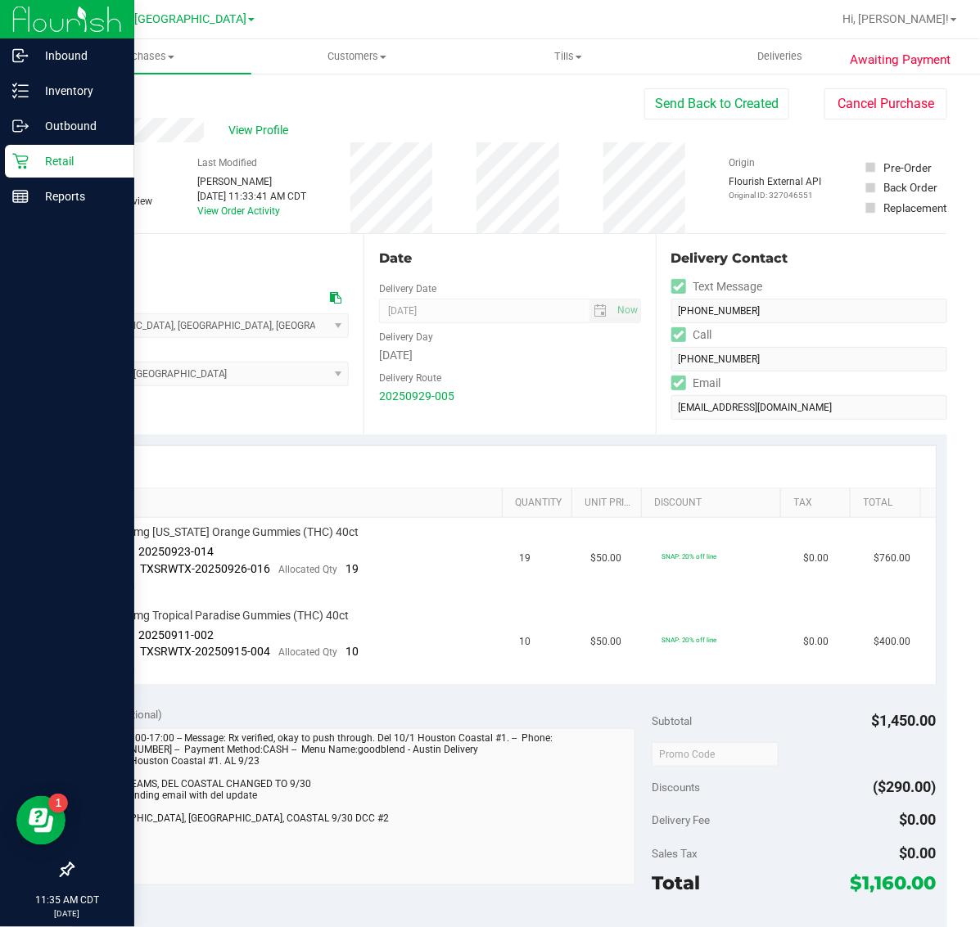
click at [49, 169] on p "Retail" at bounding box center [78, 161] width 98 height 20
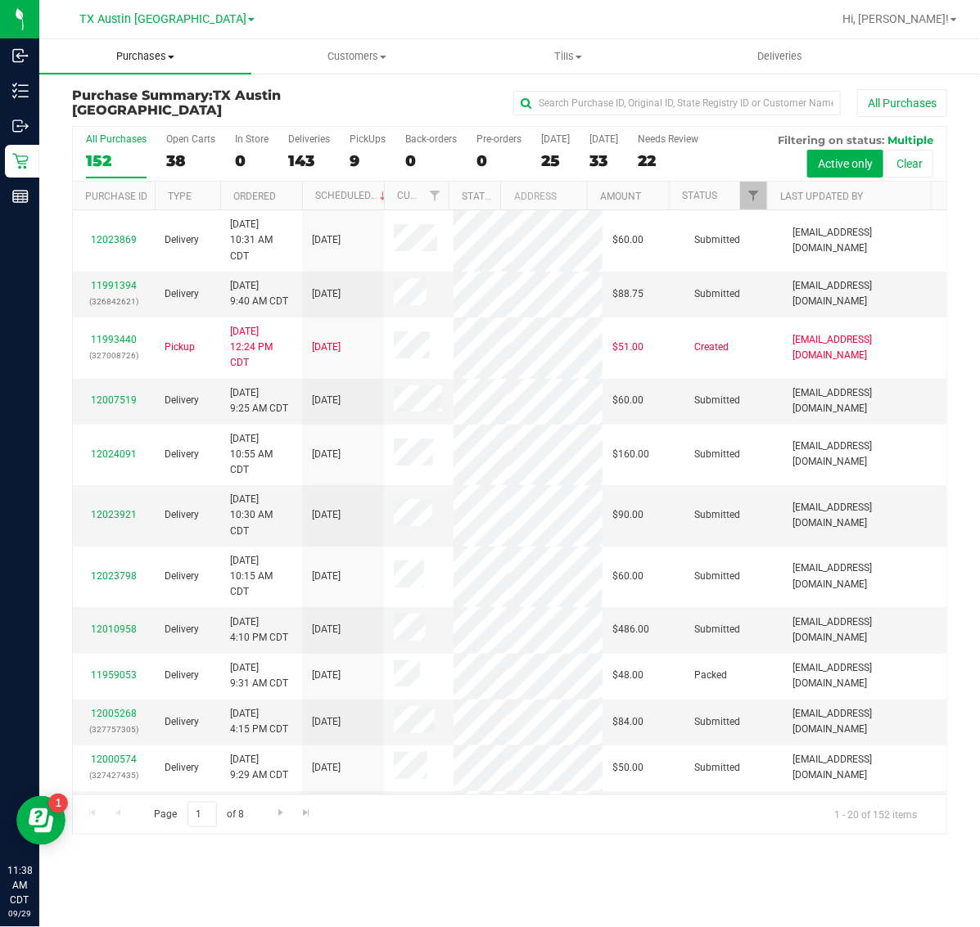
click at [135, 57] on span "Purchases" at bounding box center [145, 56] width 212 height 15
click at [140, 124] on li "Fulfillment" at bounding box center [145, 119] width 212 height 20
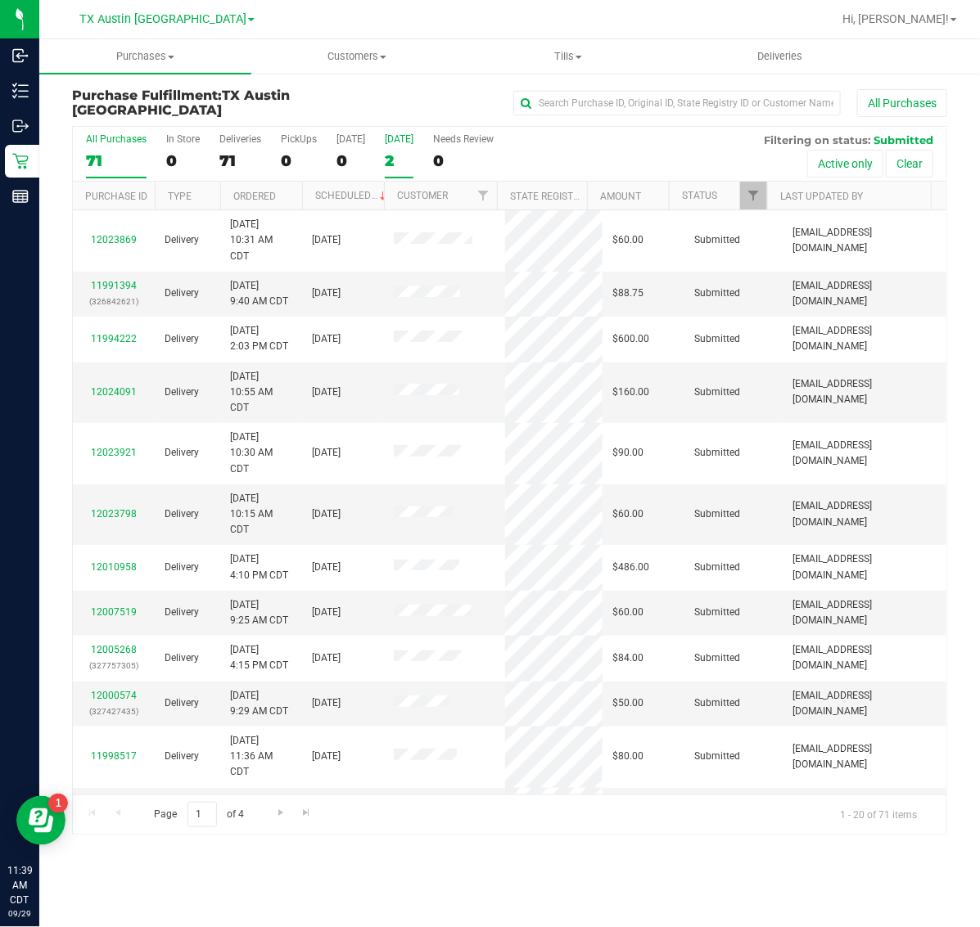
click at [402, 170] on label "Tomorrow 2" at bounding box center [399, 155] width 29 height 45
click at [0, 0] on input "Tomorrow 2" at bounding box center [0, 0] width 0 height 0
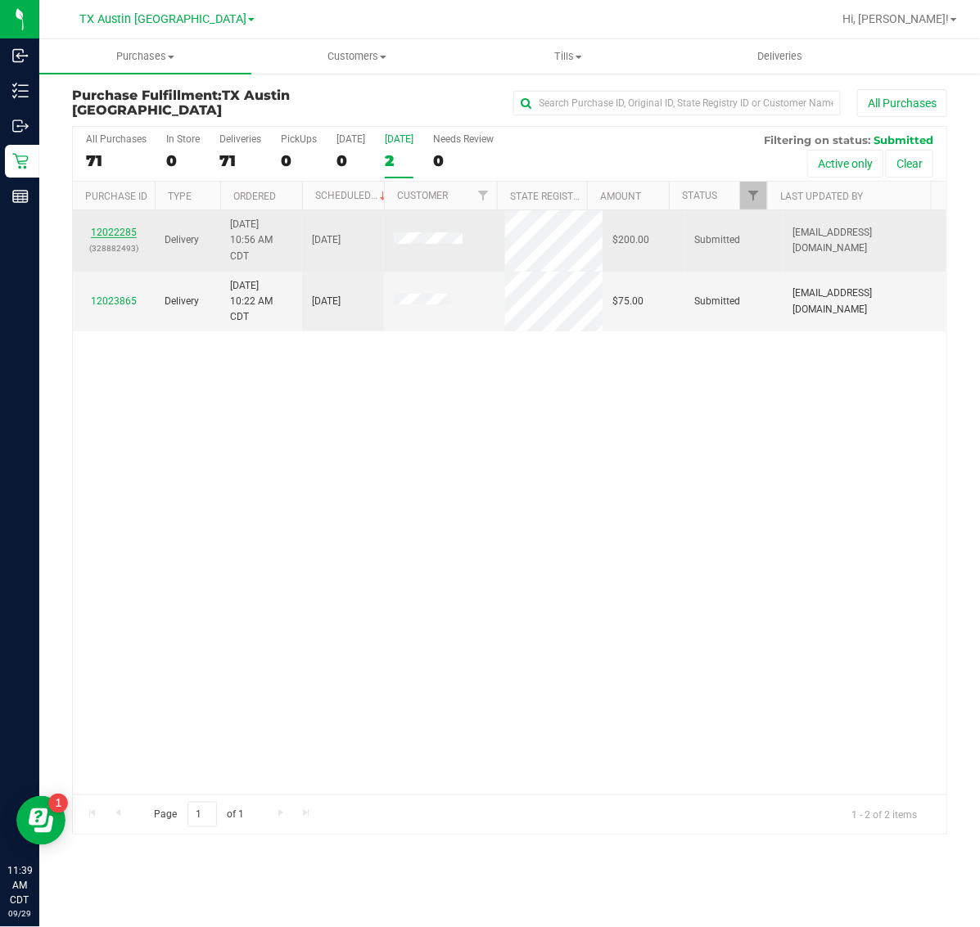
click at [115, 237] on link "12022285" at bounding box center [114, 232] width 46 height 11
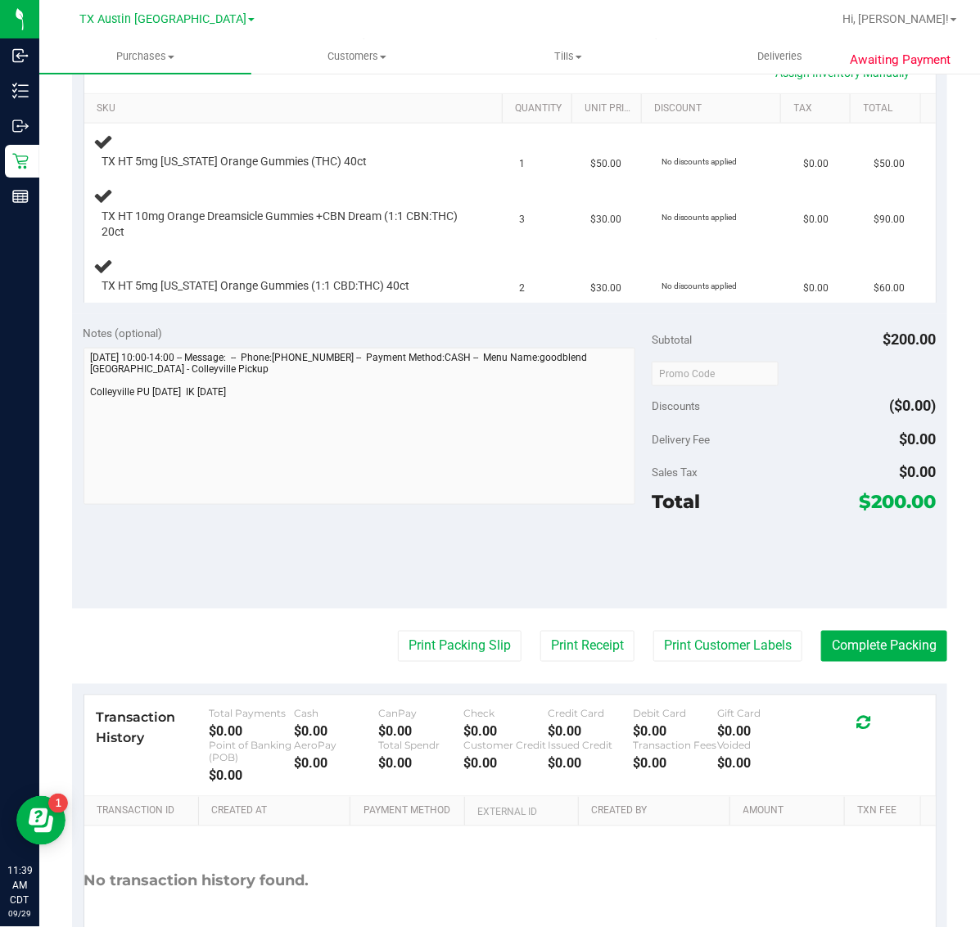
scroll to position [409, 0]
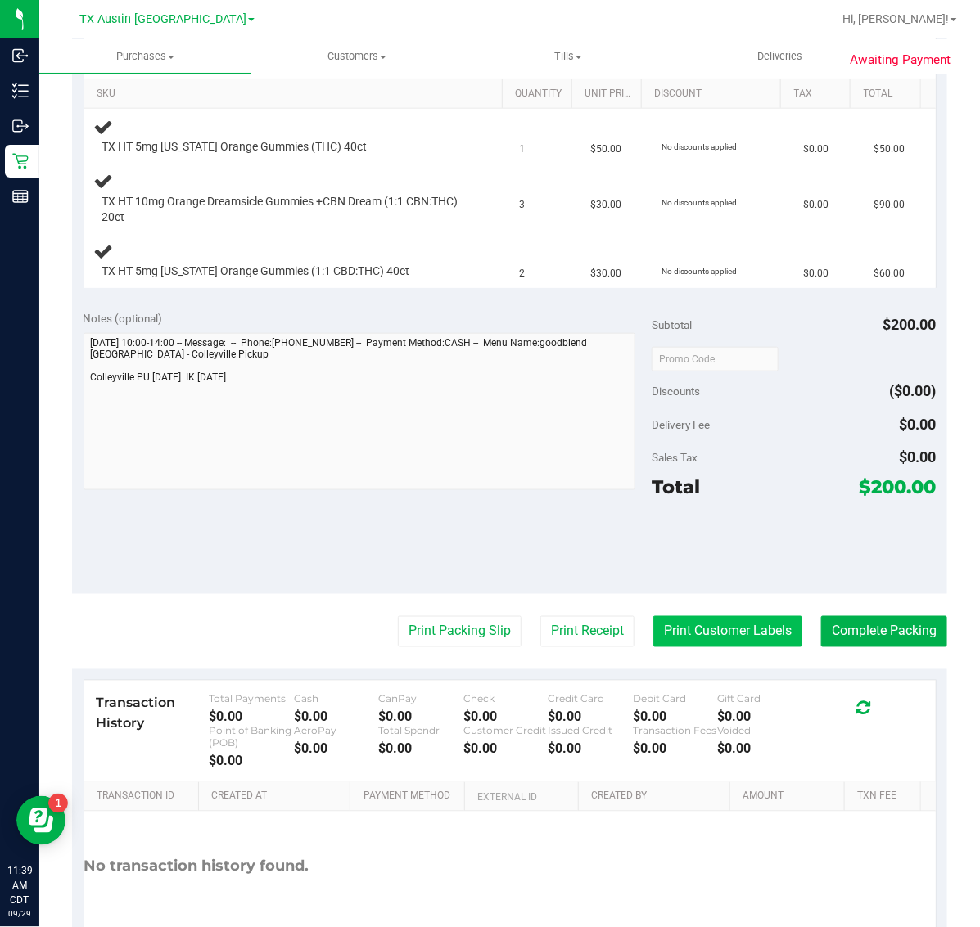
click at [701, 634] on button "Print Customer Labels" at bounding box center [727, 631] width 149 height 31
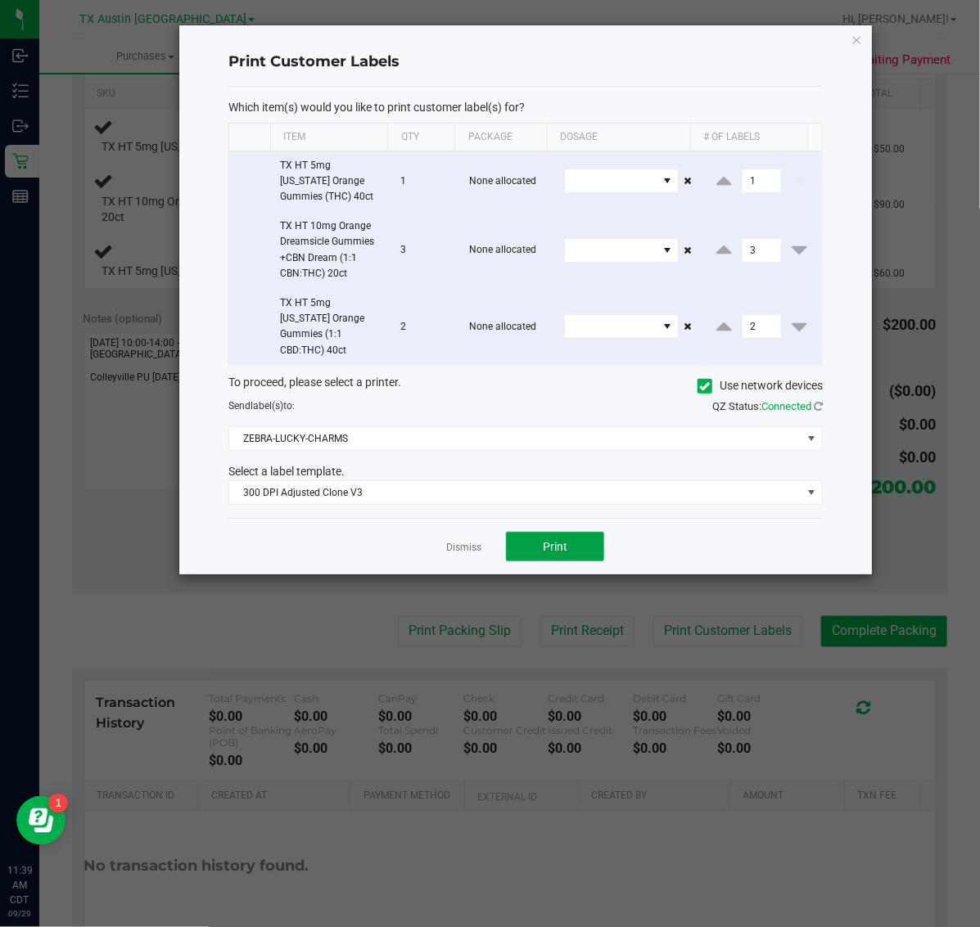
click at [548, 540] on span "Print" at bounding box center [555, 546] width 25 height 13
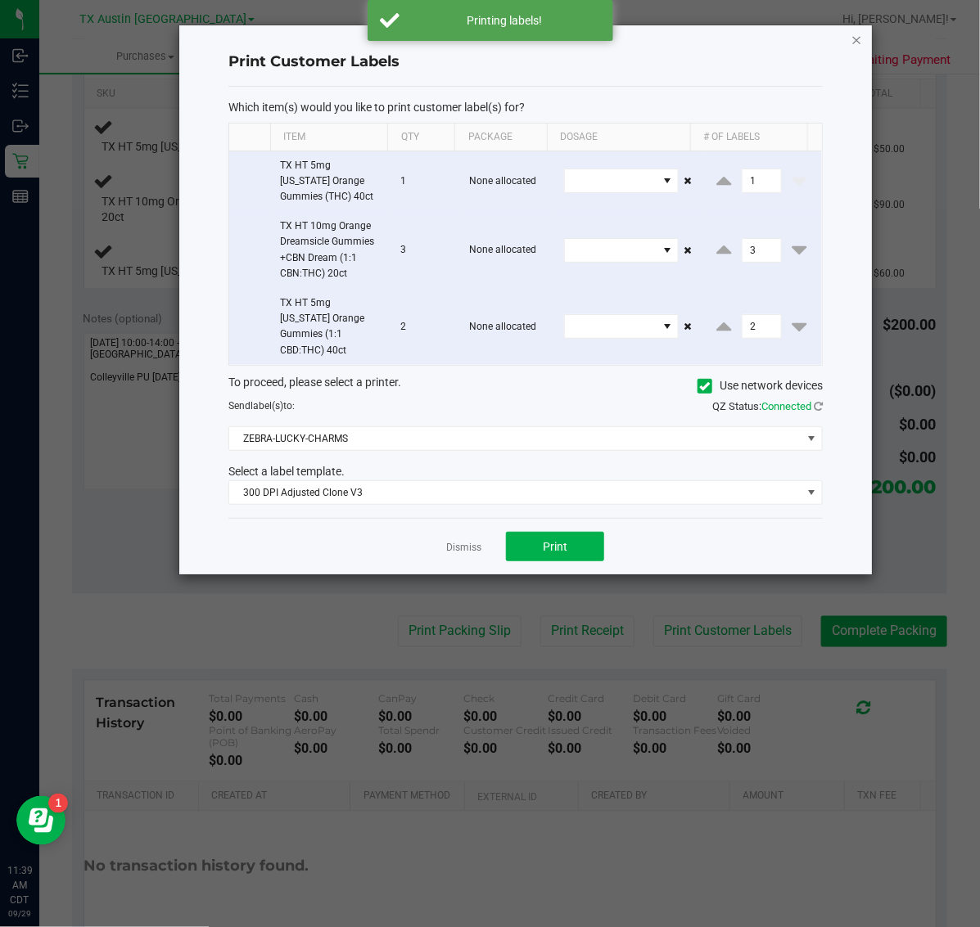
click at [851, 34] on icon "button" at bounding box center [856, 39] width 11 height 20
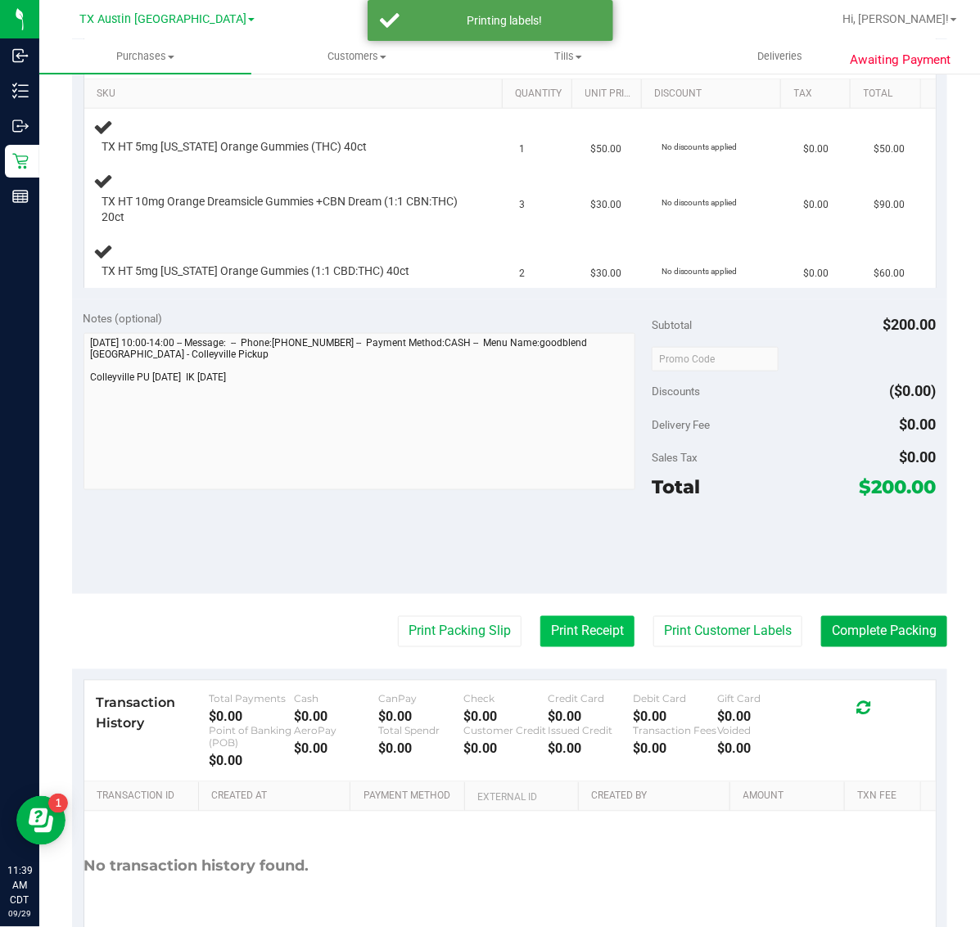
click at [599, 629] on button "Print Receipt" at bounding box center [587, 631] width 94 height 31
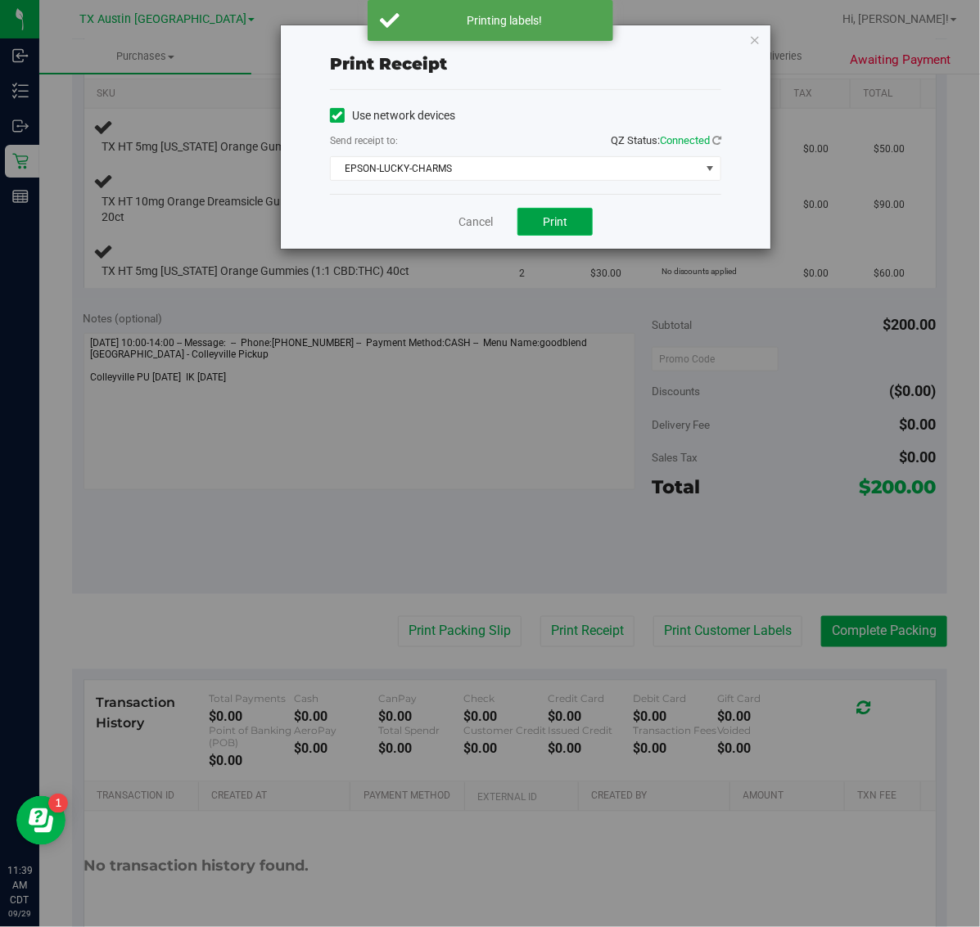
click at [565, 221] on span "Print" at bounding box center [555, 221] width 25 height 13
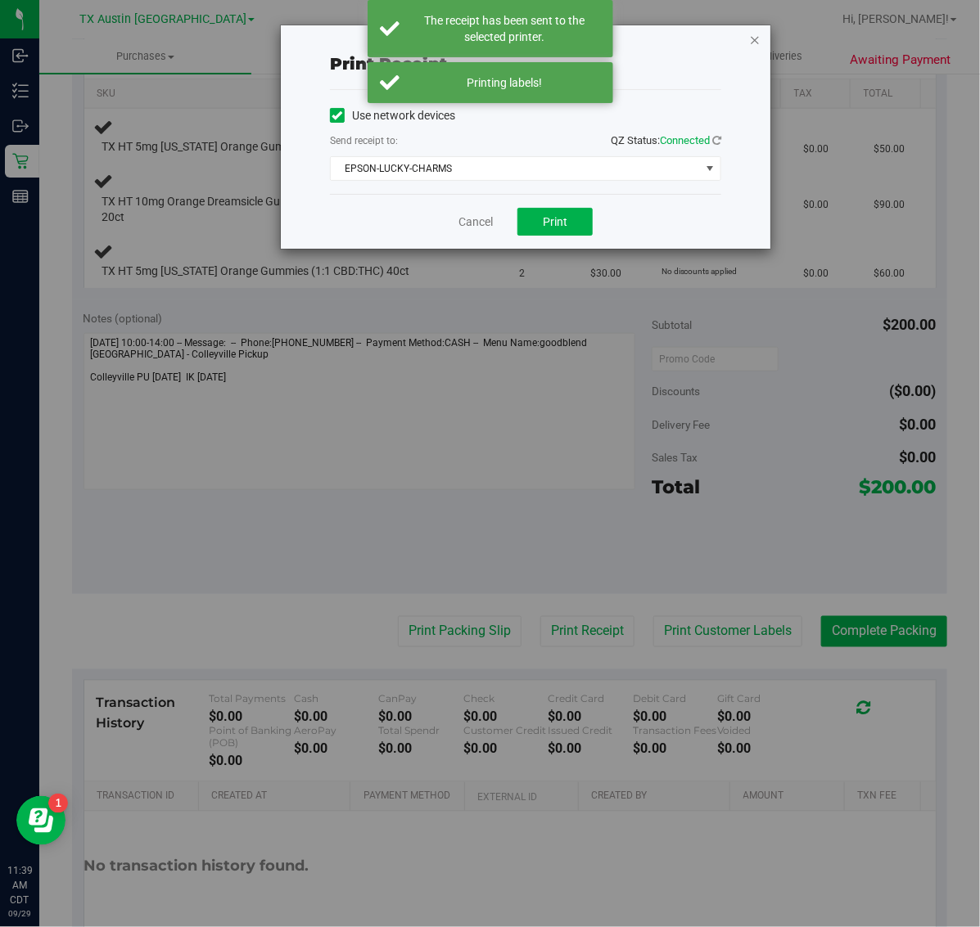
click at [755, 34] on icon "button" at bounding box center [754, 39] width 11 height 20
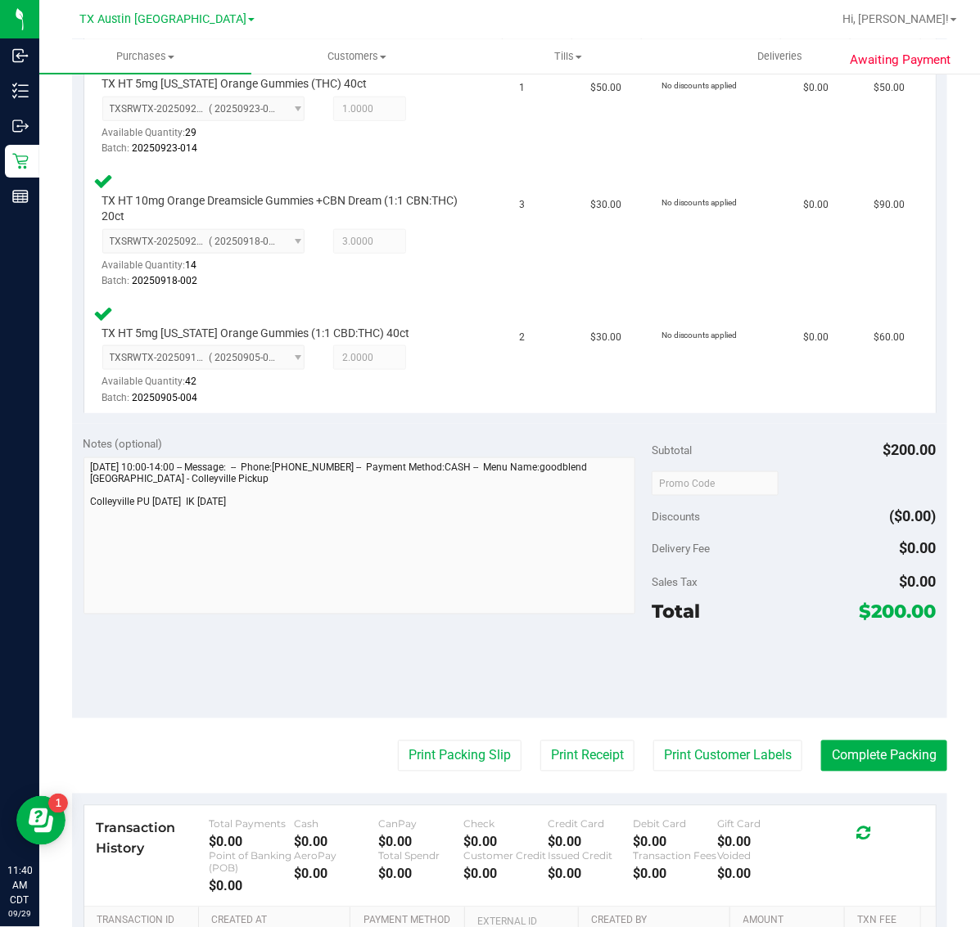
scroll to position [473, 0]
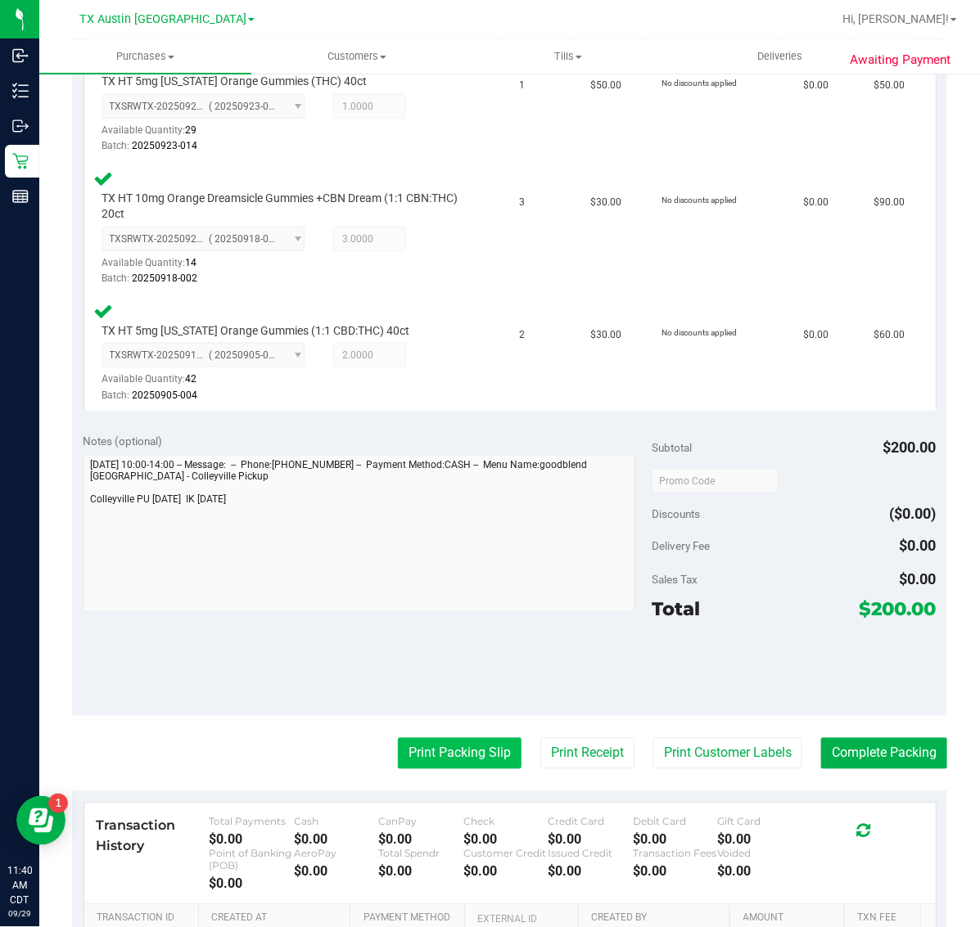
click at [452, 747] on button "Print Packing Slip" at bounding box center [460, 753] width 124 height 31
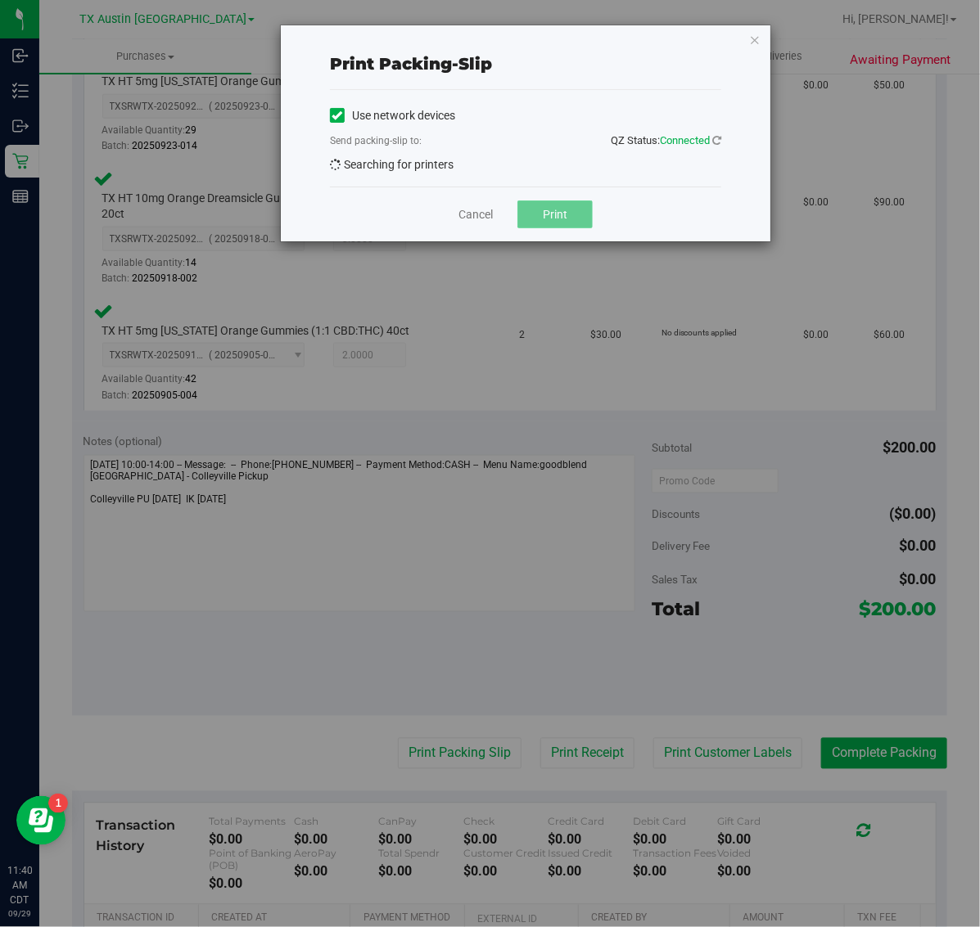
click at [555, 221] on span "Print" at bounding box center [555, 214] width 25 height 13
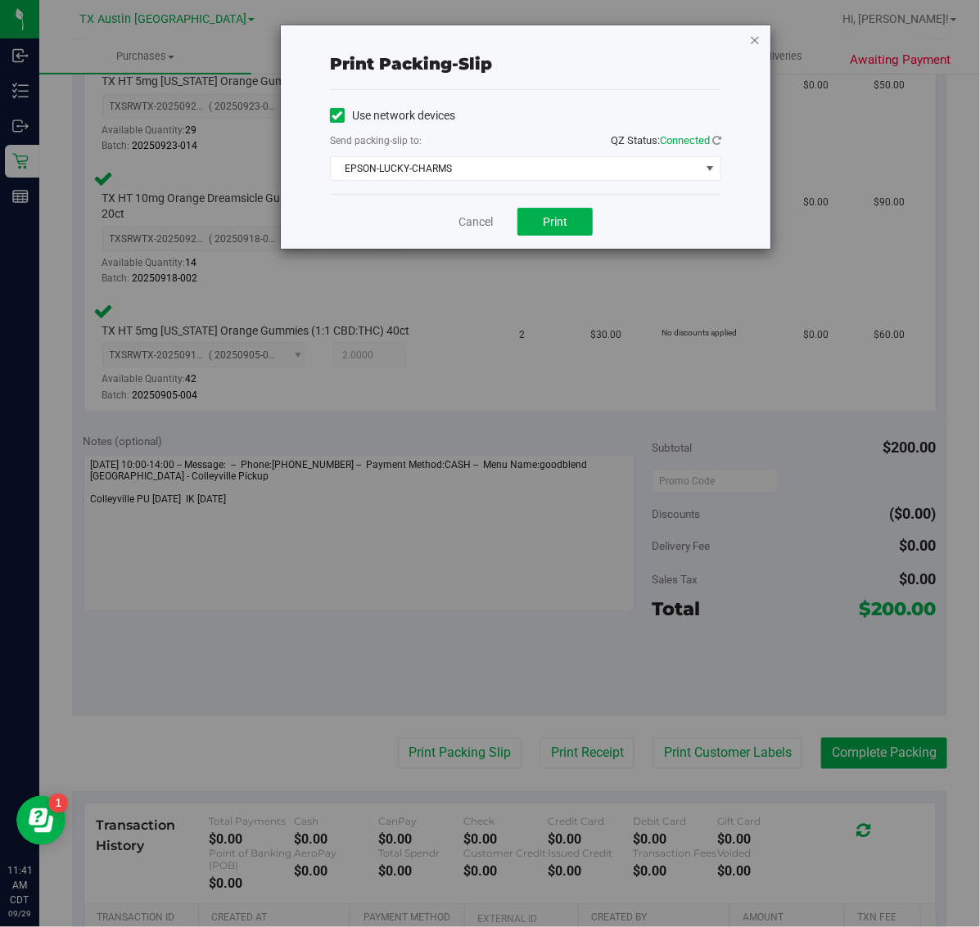
click at [755, 43] on icon "button" at bounding box center [754, 39] width 11 height 20
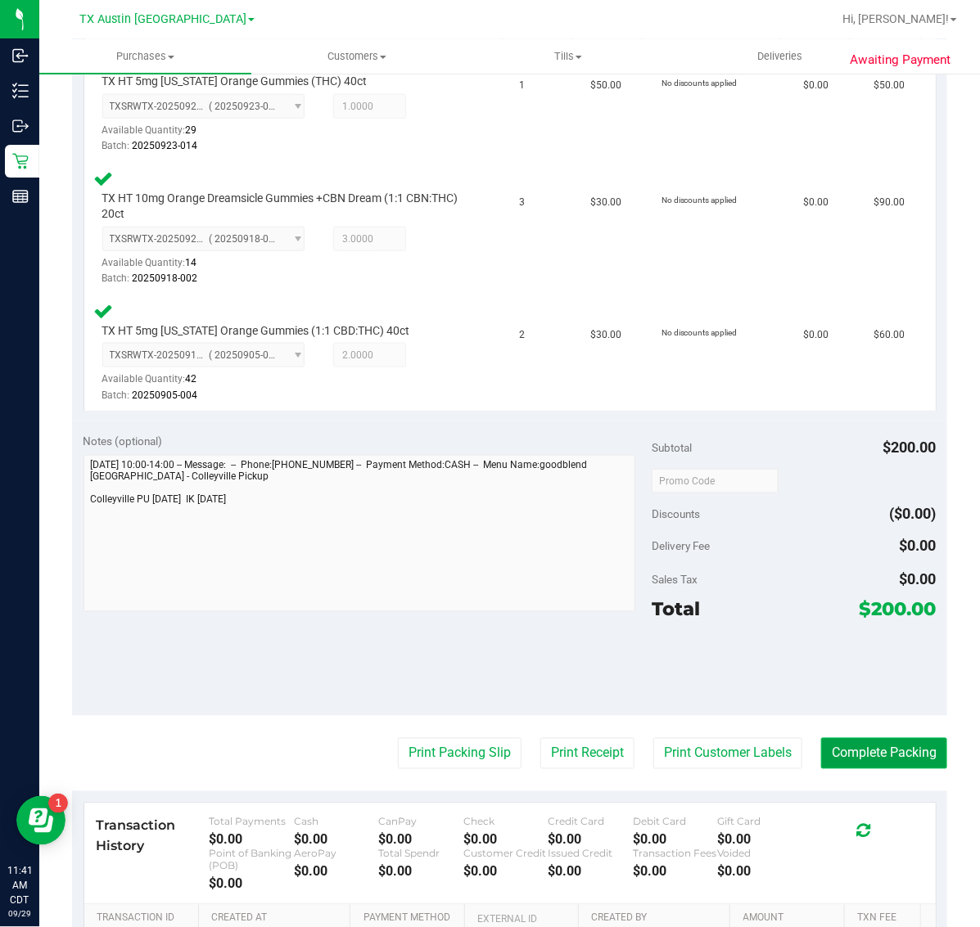
click at [881, 757] on button "Complete Packing" at bounding box center [884, 753] width 126 height 31
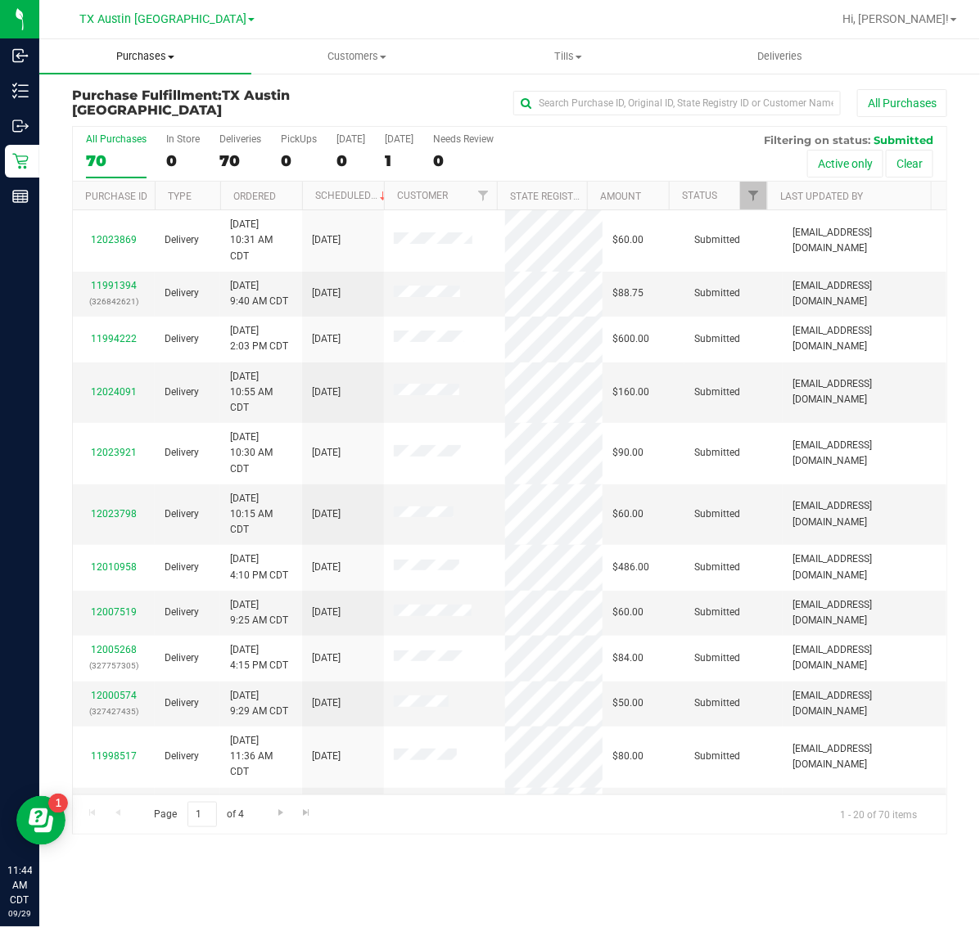
click at [150, 54] on span "Purchases" at bounding box center [145, 56] width 212 height 15
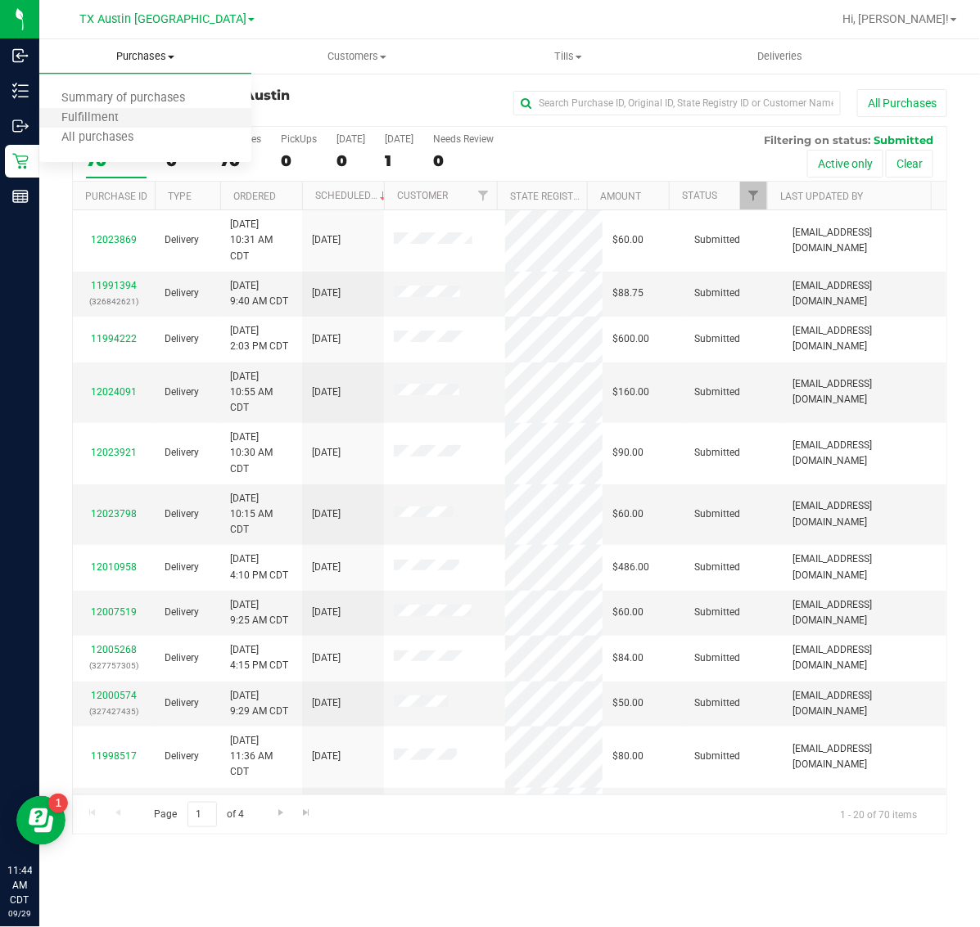
click at [148, 109] on li "Fulfillment" at bounding box center [145, 119] width 212 height 20
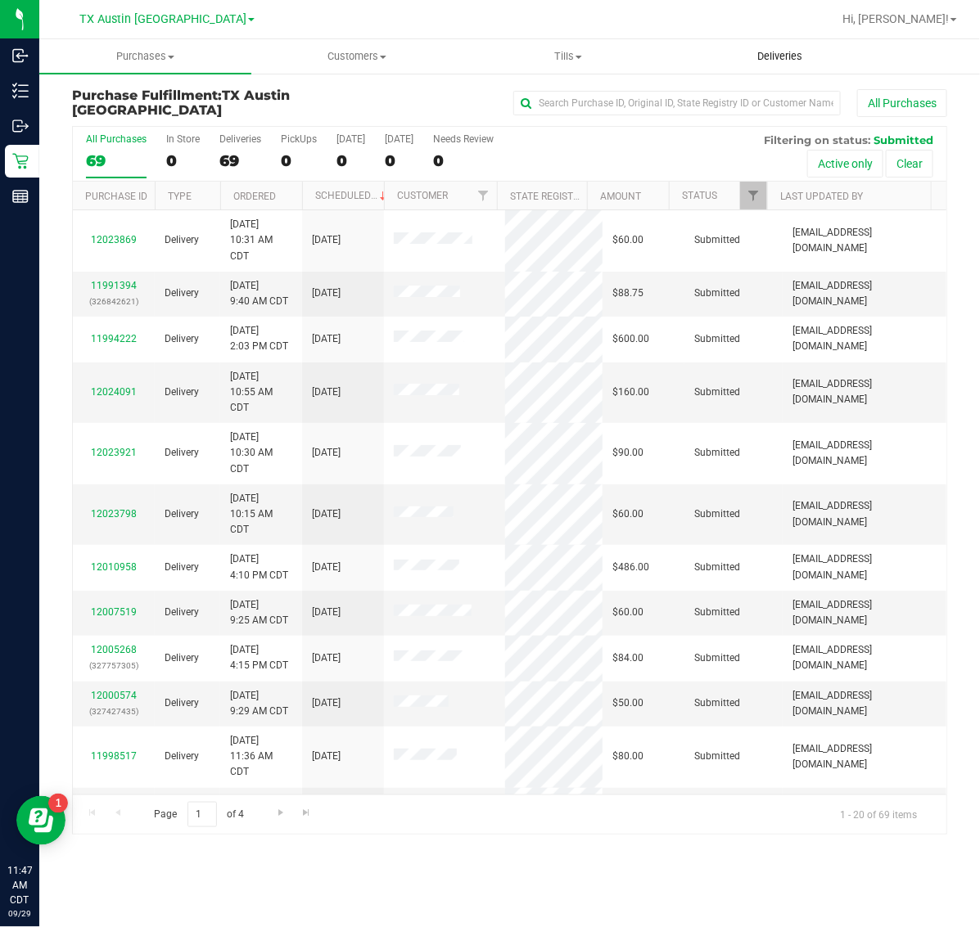
click at [782, 53] on span "Deliveries" at bounding box center [779, 56] width 89 height 15
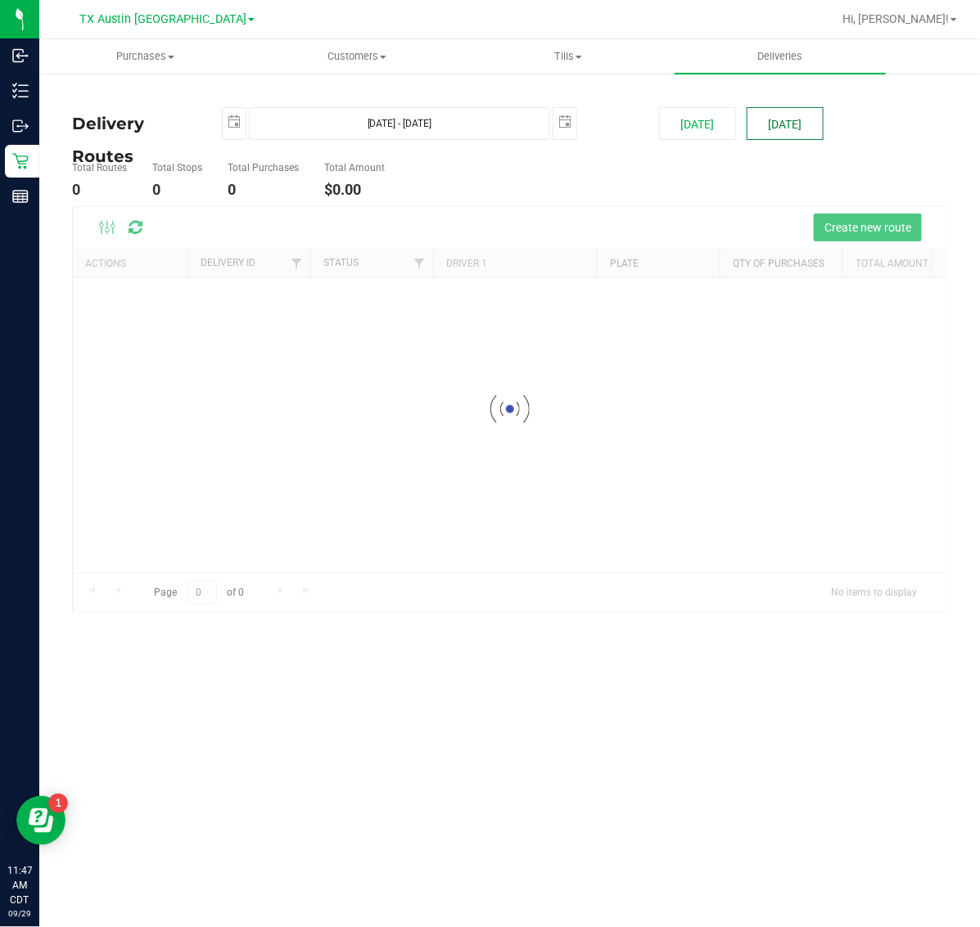
click at [774, 128] on button "[DATE]" at bounding box center [784, 123] width 77 height 33
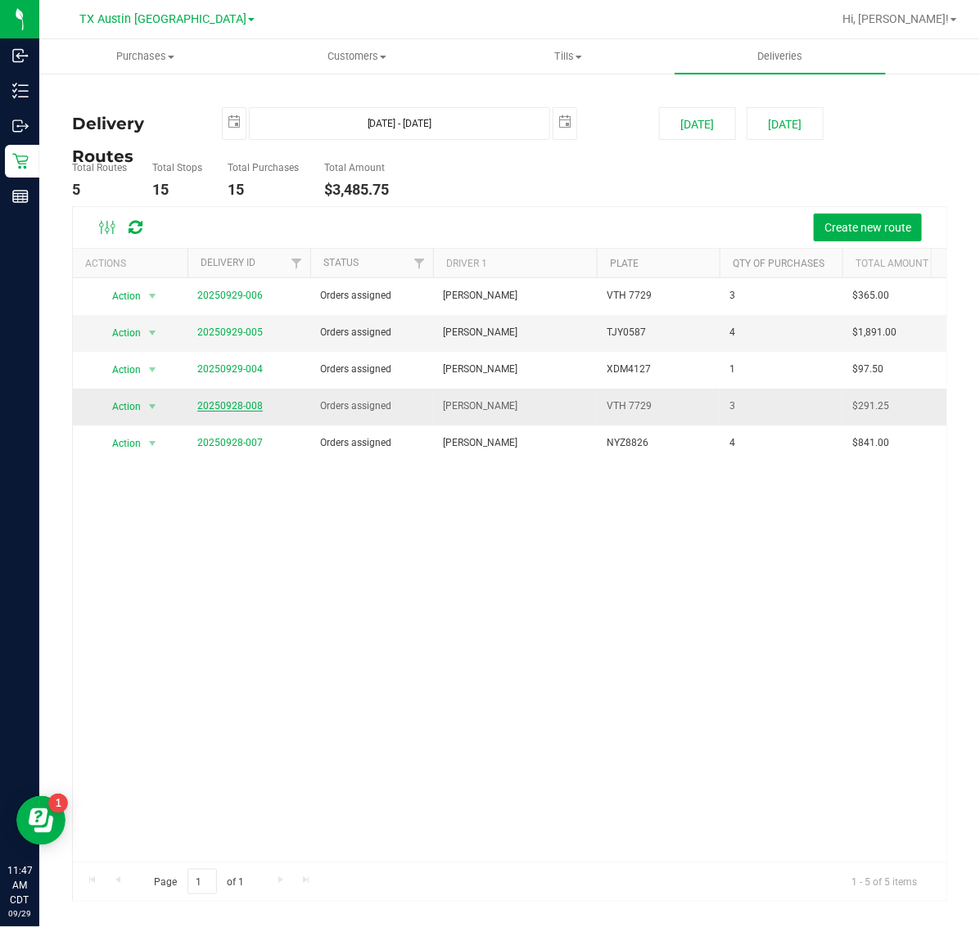
click at [236, 408] on link "20250928-008" at bounding box center [229, 405] width 65 height 11
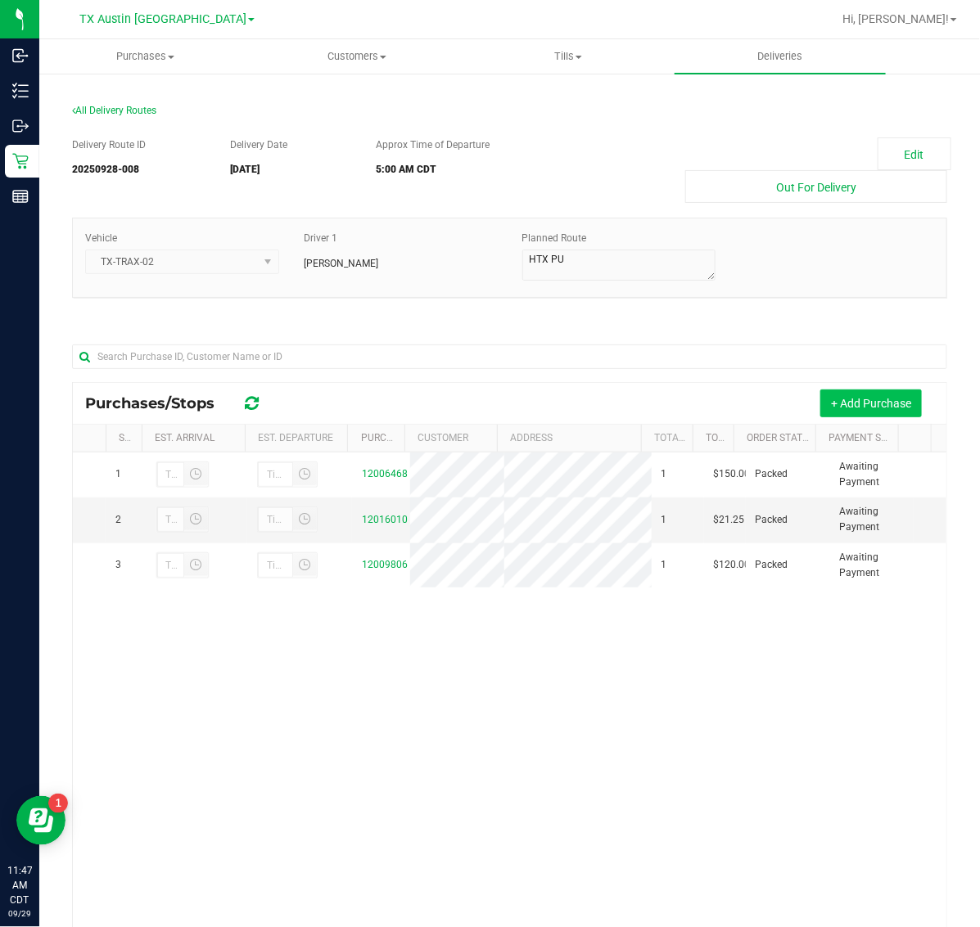
click at [837, 399] on button "+ Add Purchase" at bounding box center [870, 404] width 101 height 28
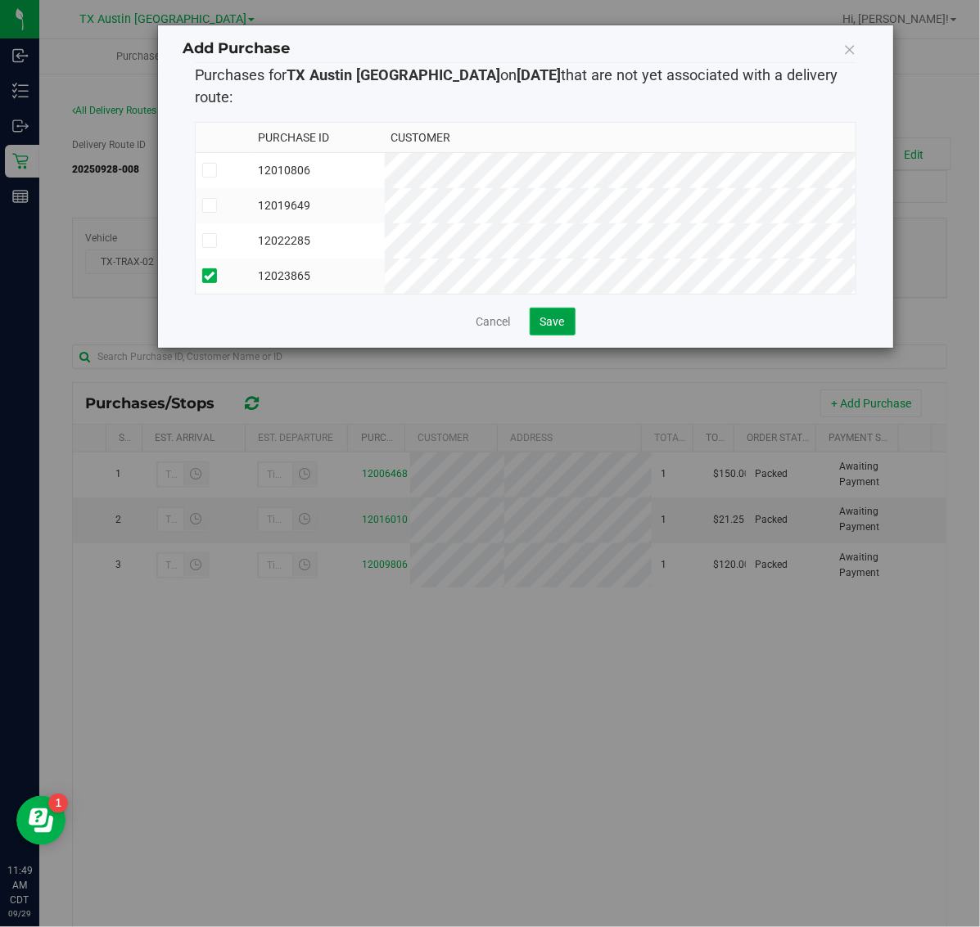
click at [542, 315] on span "Save" at bounding box center [552, 321] width 25 height 13
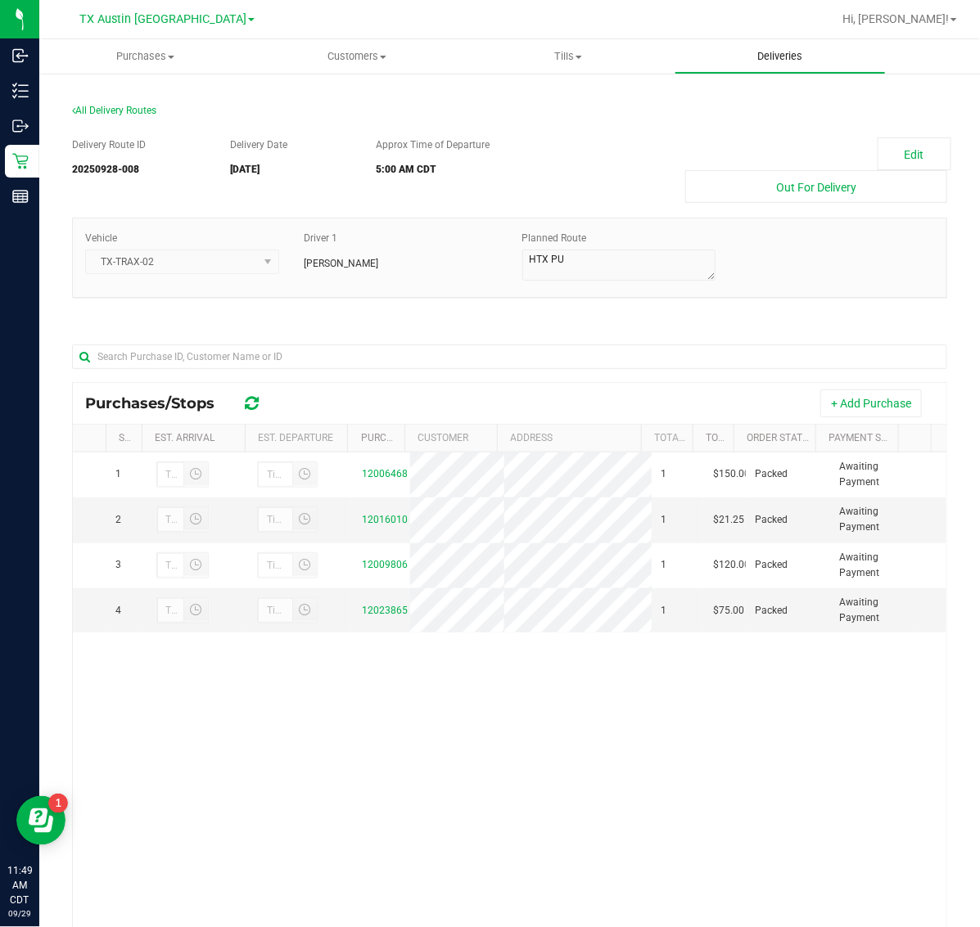
click at [769, 61] on span "Deliveries" at bounding box center [779, 56] width 89 height 15
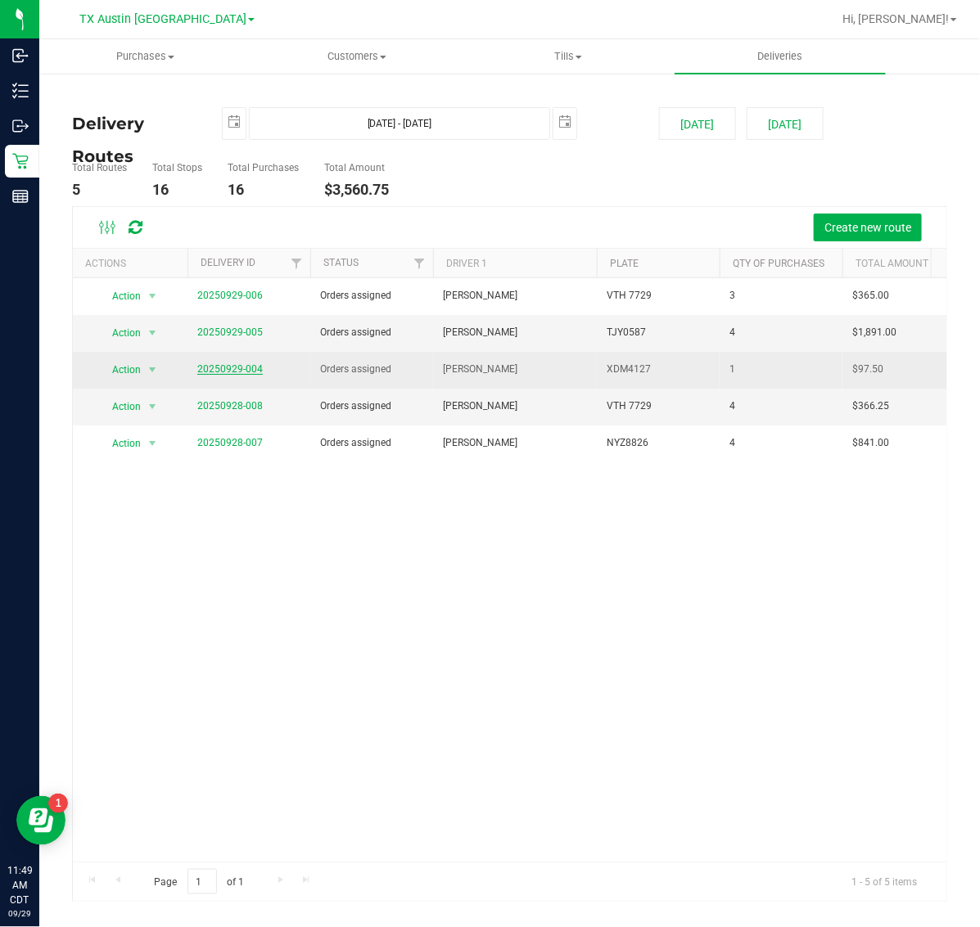
click at [236, 374] on link "20250929-004" at bounding box center [229, 368] width 65 height 11
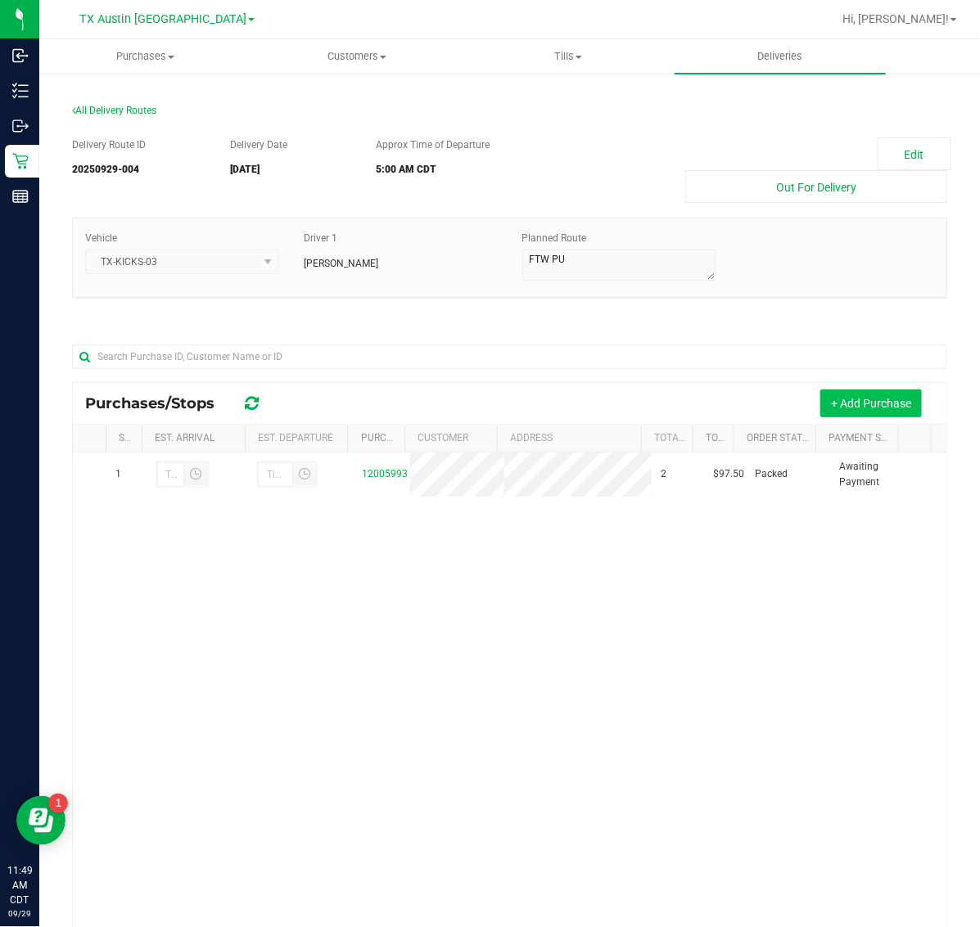
click at [836, 405] on button "+ Add Purchase" at bounding box center [870, 404] width 101 height 28
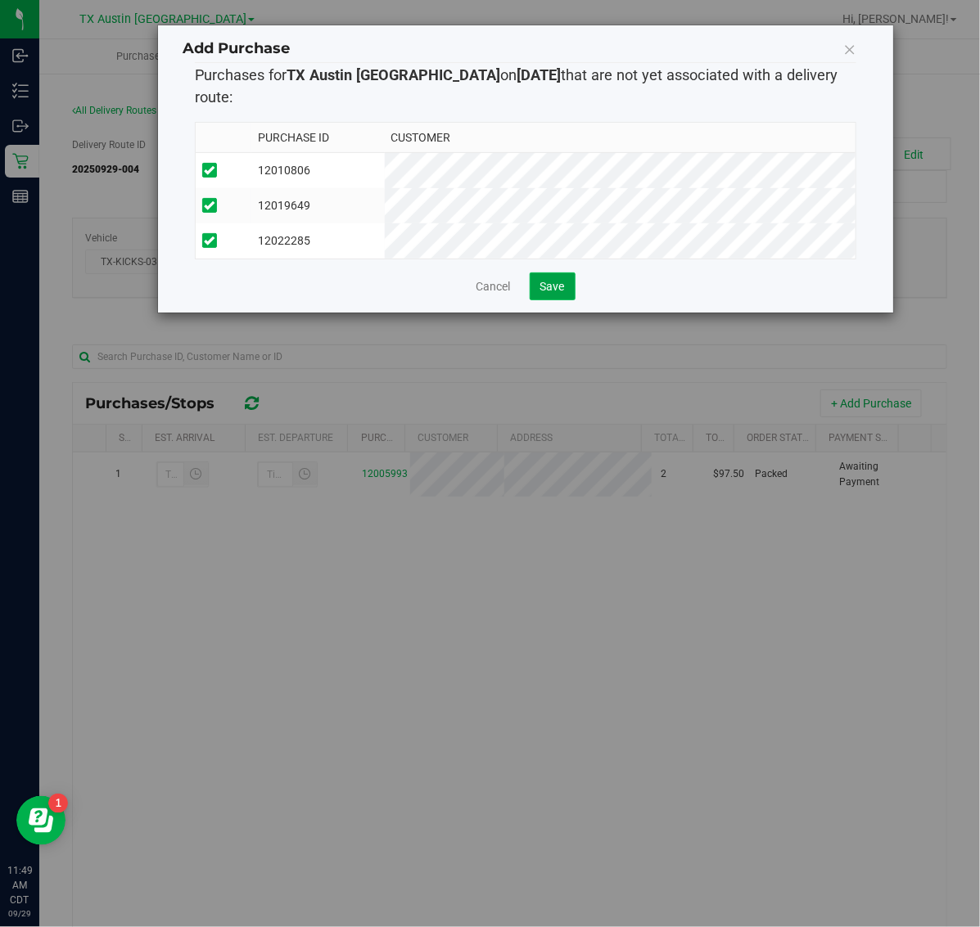
click at [563, 280] on span "Save" at bounding box center [552, 286] width 25 height 13
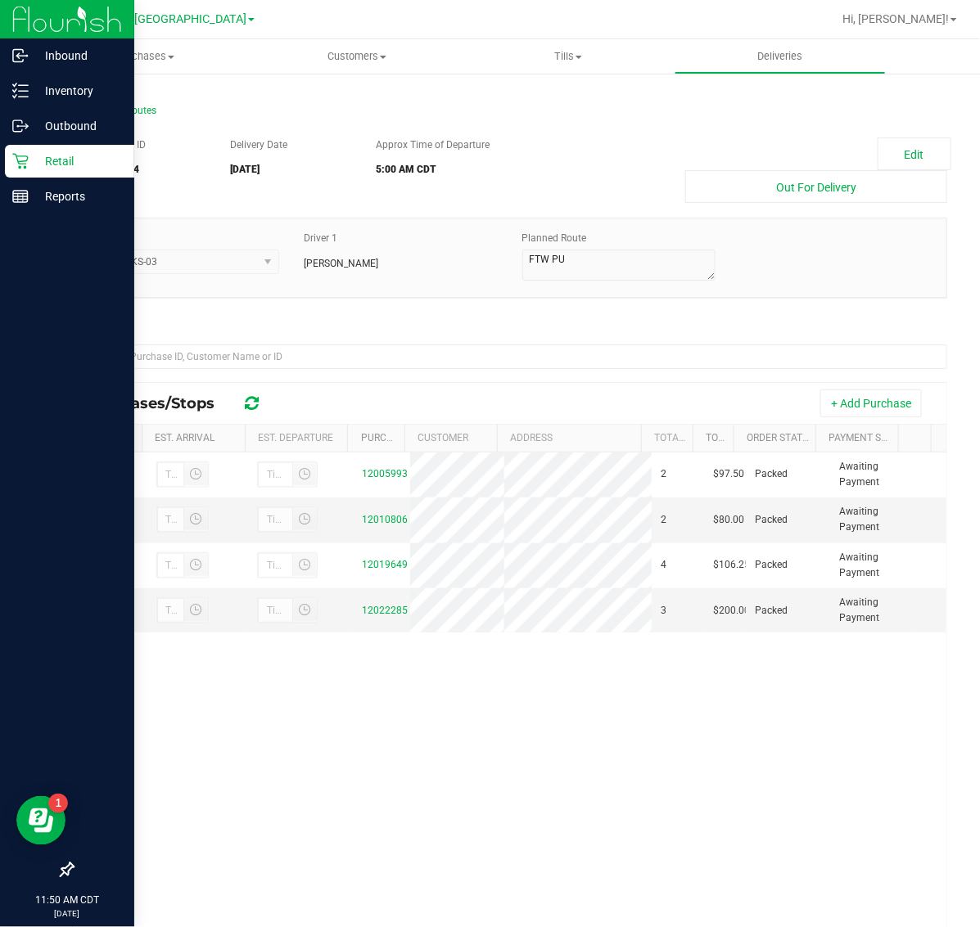
click at [22, 156] on icon at bounding box center [20, 162] width 16 height 16
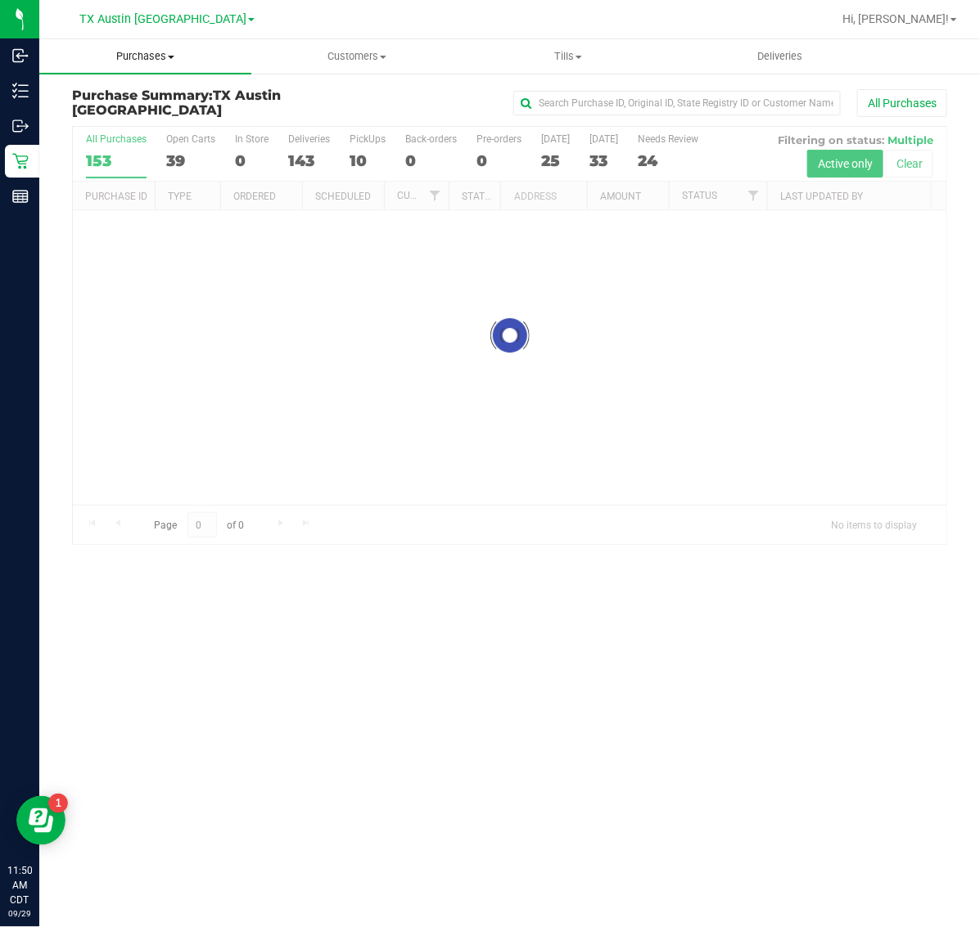
click at [145, 56] on span "Purchases" at bounding box center [145, 56] width 212 height 15
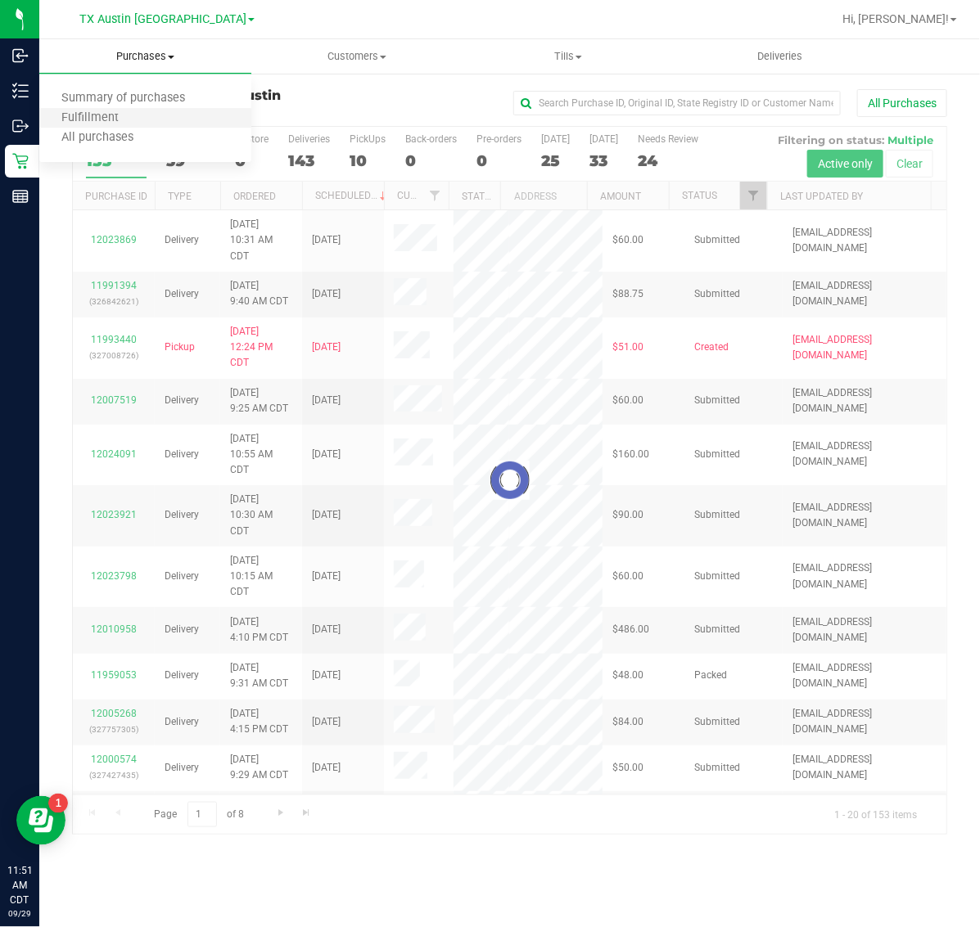
click at [128, 125] on li "Fulfillment" at bounding box center [145, 119] width 212 height 20
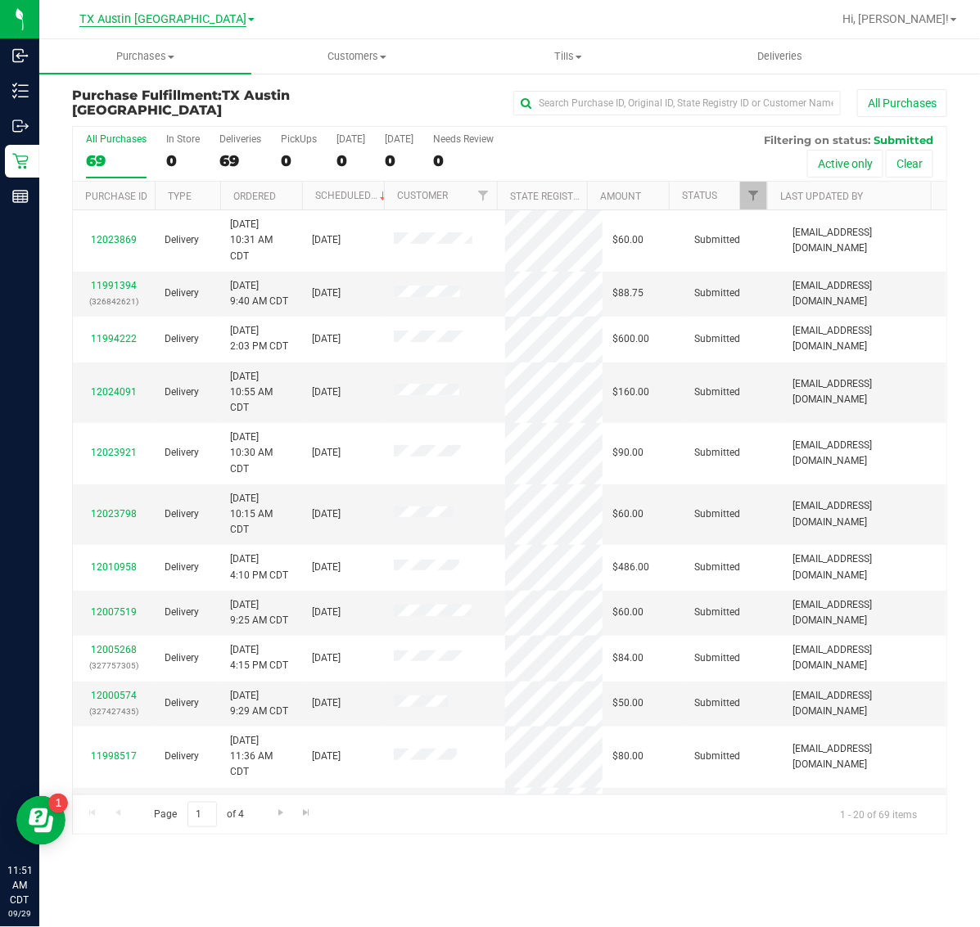
click at [164, 21] on span "TX Austin [GEOGRAPHIC_DATA]" at bounding box center [162, 19] width 167 height 15
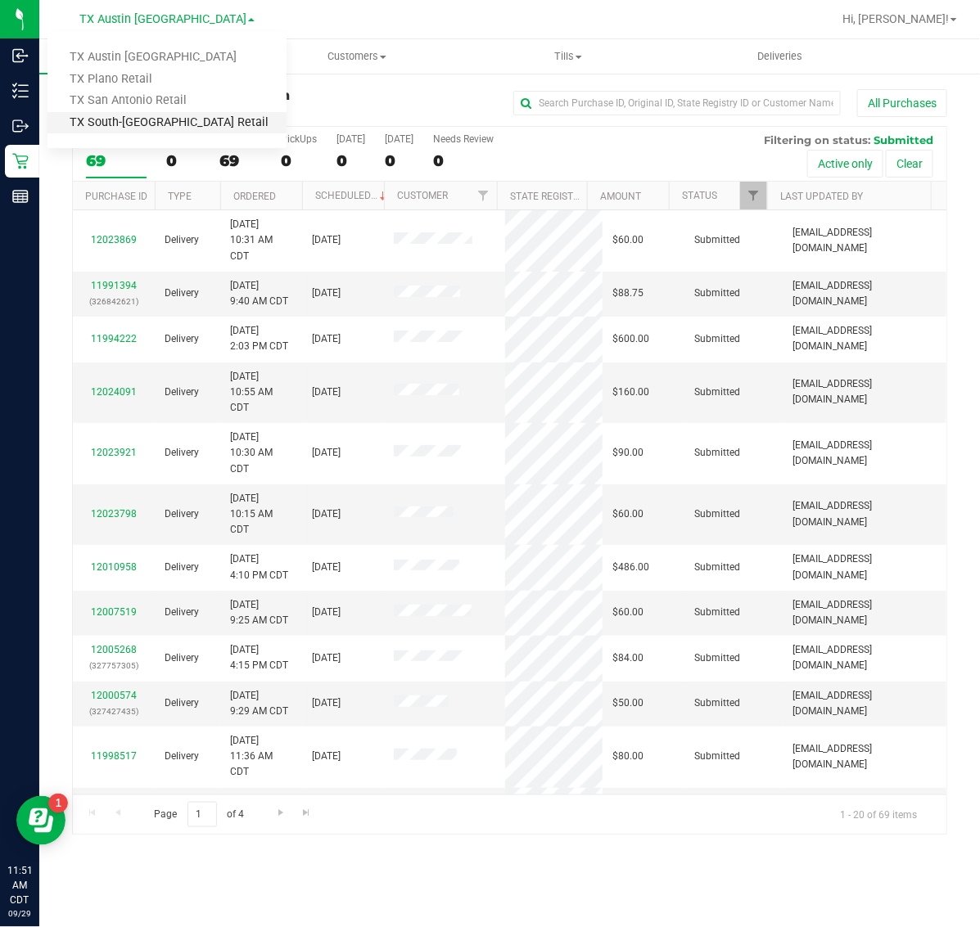
click at [145, 123] on link "TX South-[GEOGRAPHIC_DATA] Retail" at bounding box center [166, 123] width 239 height 22
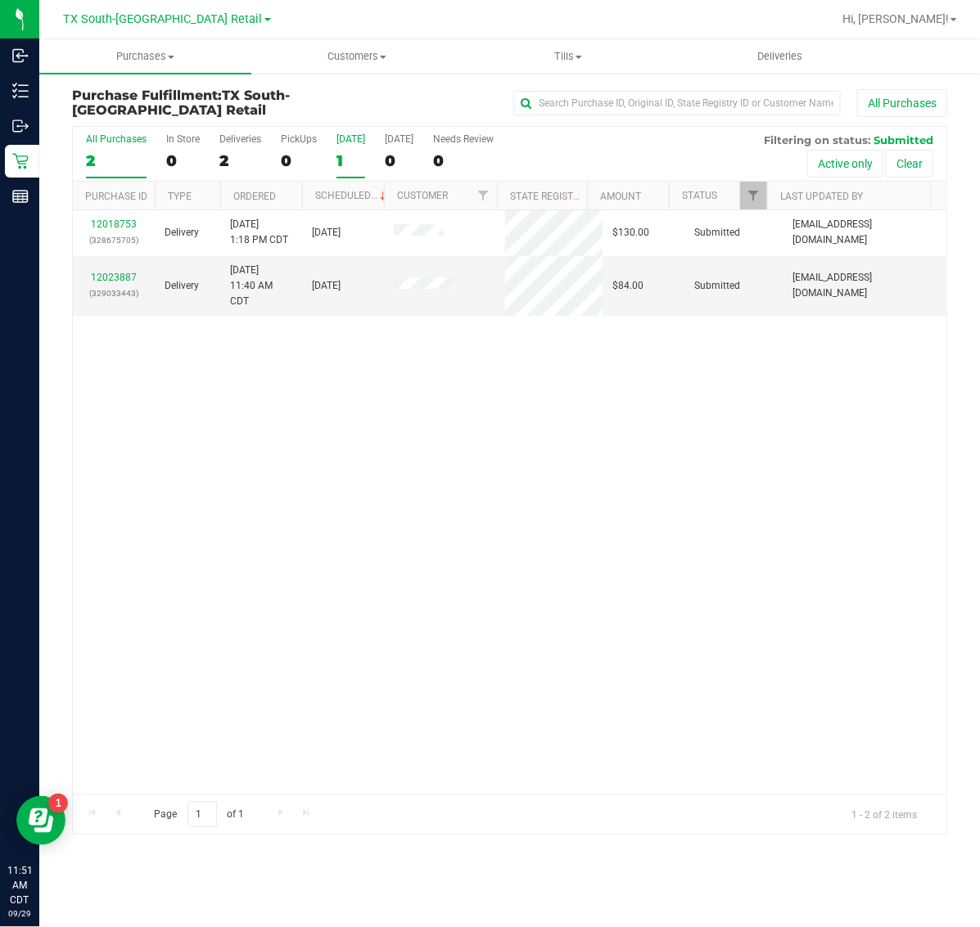
click at [344, 157] on div "1" at bounding box center [350, 160] width 29 height 19
click at [0, 0] on input "Today 1" at bounding box center [0, 0] width 0 height 0
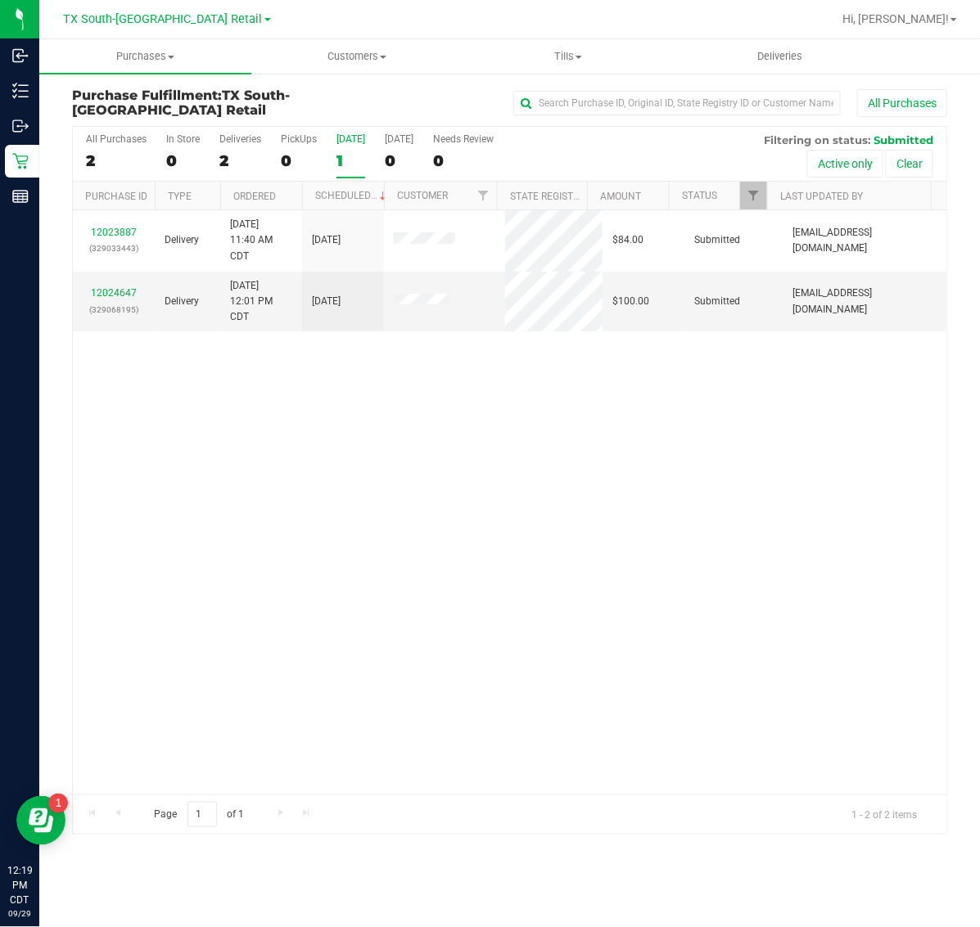
click at [346, 156] on div "1" at bounding box center [350, 160] width 29 height 19
click at [0, 0] on input "Today 1" at bounding box center [0, 0] width 0 height 0
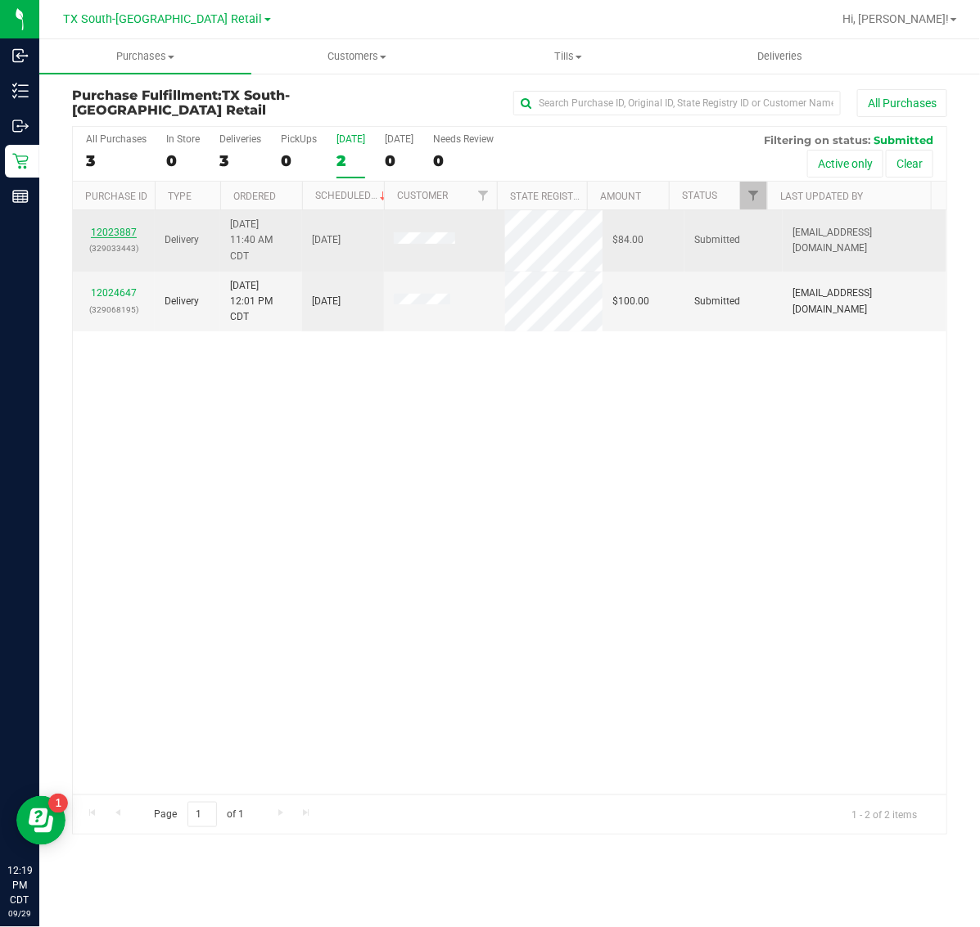
click at [113, 233] on link "12023887" at bounding box center [114, 232] width 46 height 11
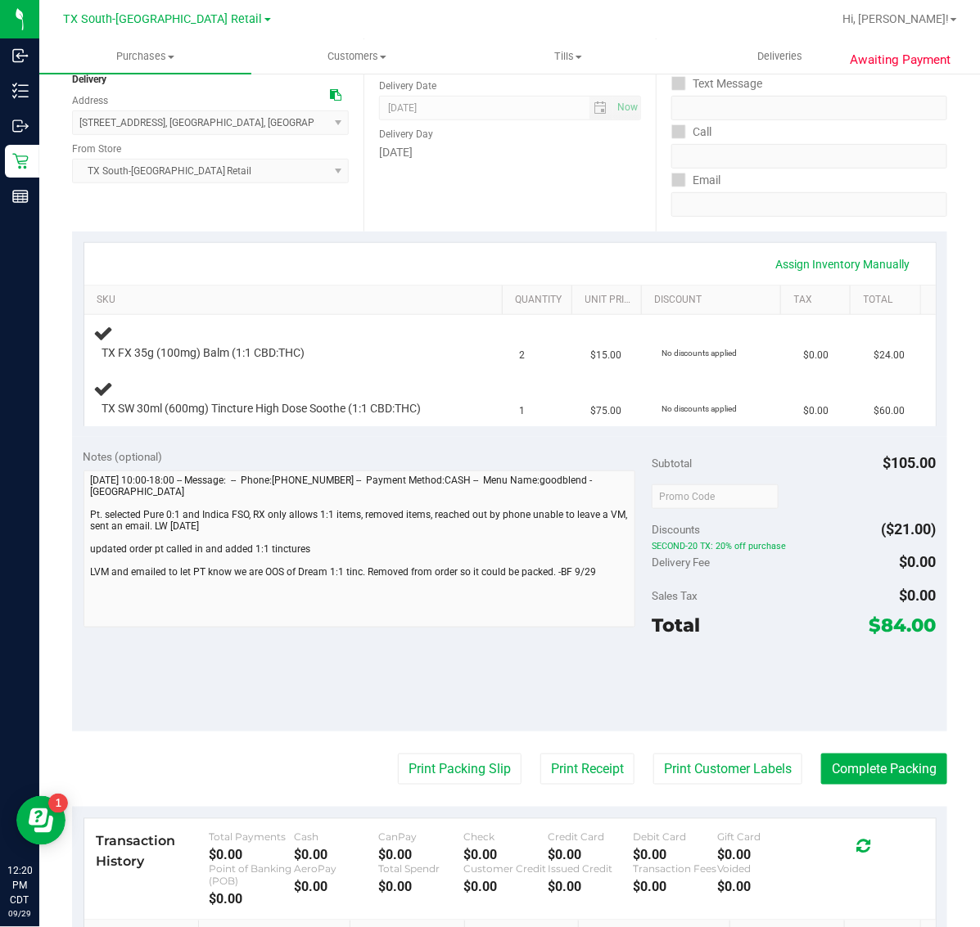
scroll to position [205, 0]
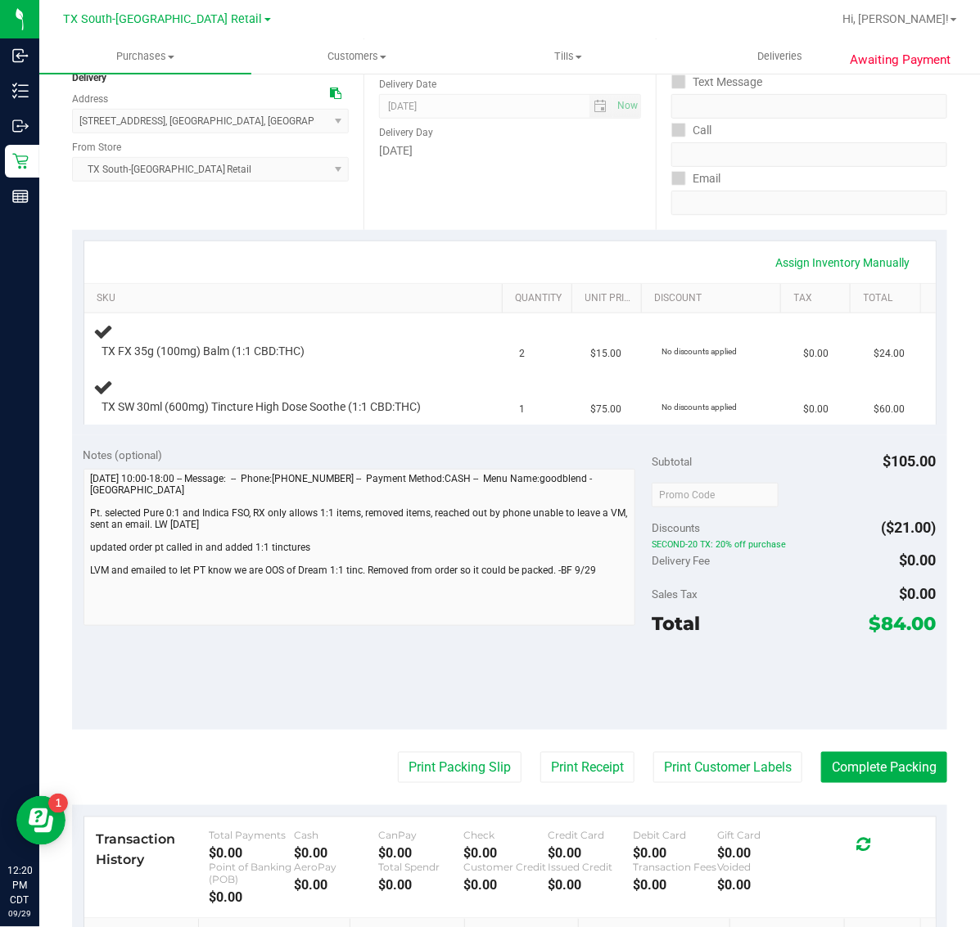
click at [107, 799] on purchase-details "Back Edit Purchase Cancel Purchase View Profile # 12023887 Submitted Needs revi…" at bounding box center [509, 504] width 875 height 1240
click at [150, 769] on div "Print Packing Slip Print Receipt Print Customer Labels Complete Packing" at bounding box center [509, 767] width 875 height 31
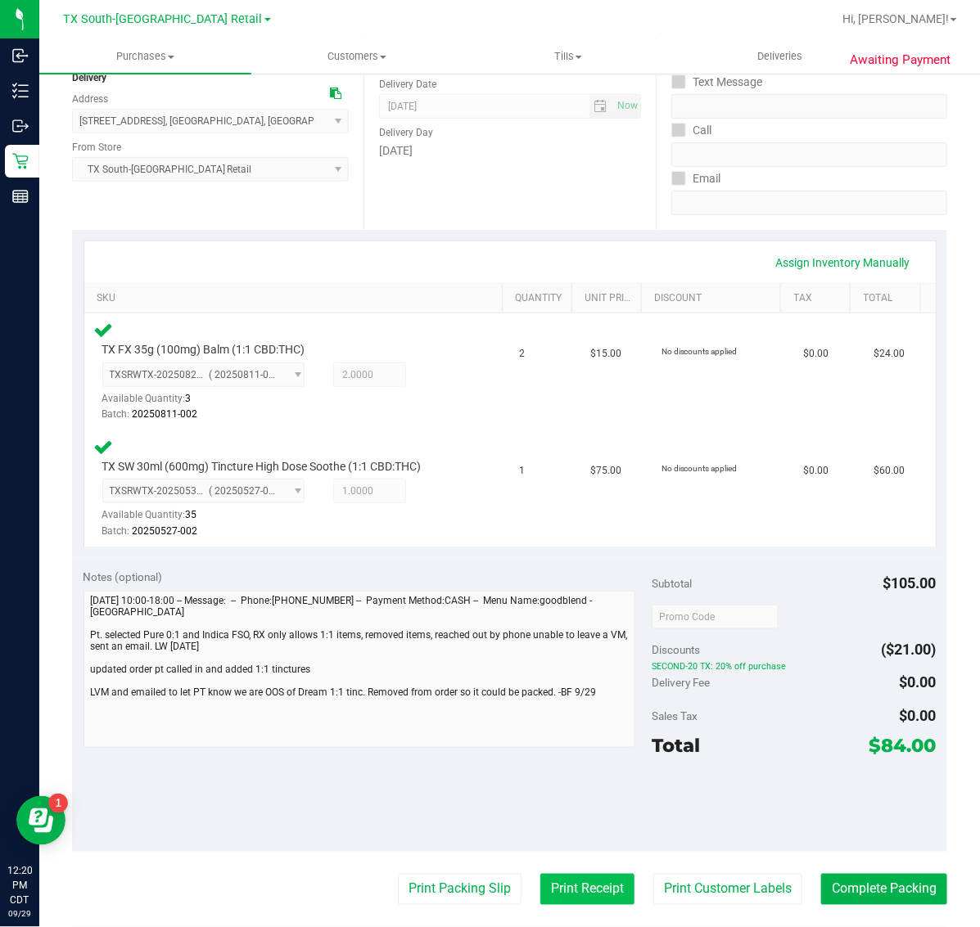
click at [575, 885] on button "Print Receipt" at bounding box center [587, 889] width 94 height 31
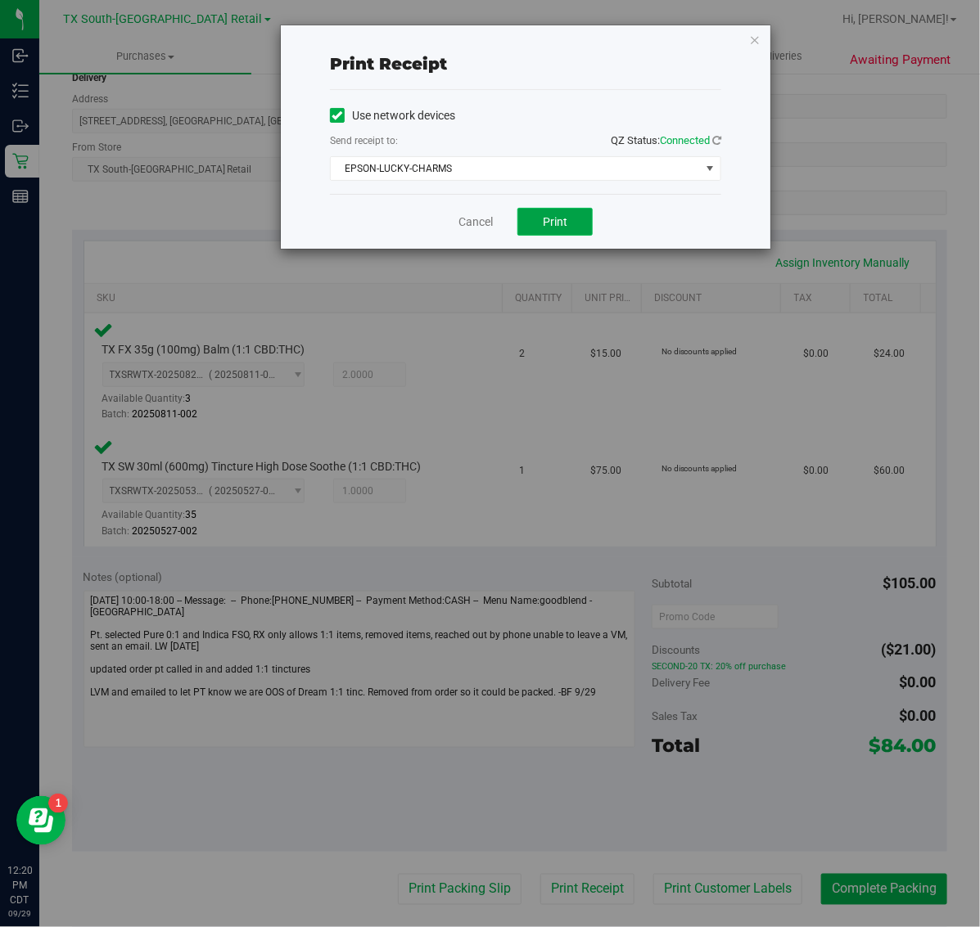
click at [562, 219] on span "Print" at bounding box center [555, 221] width 25 height 13
click at [755, 42] on icon "button" at bounding box center [754, 39] width 11 height 20
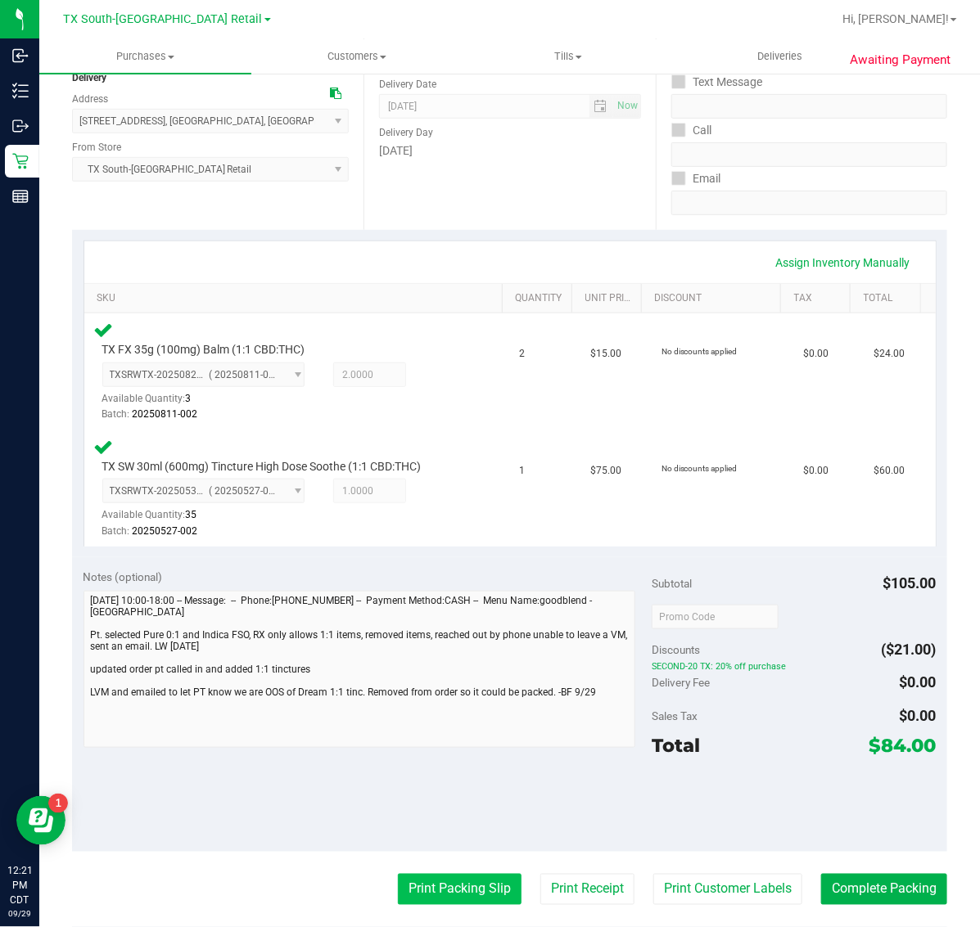
click at [426, 890] on button "Print Packing Slip" at bounding box center [460, 889] width 124 height 31
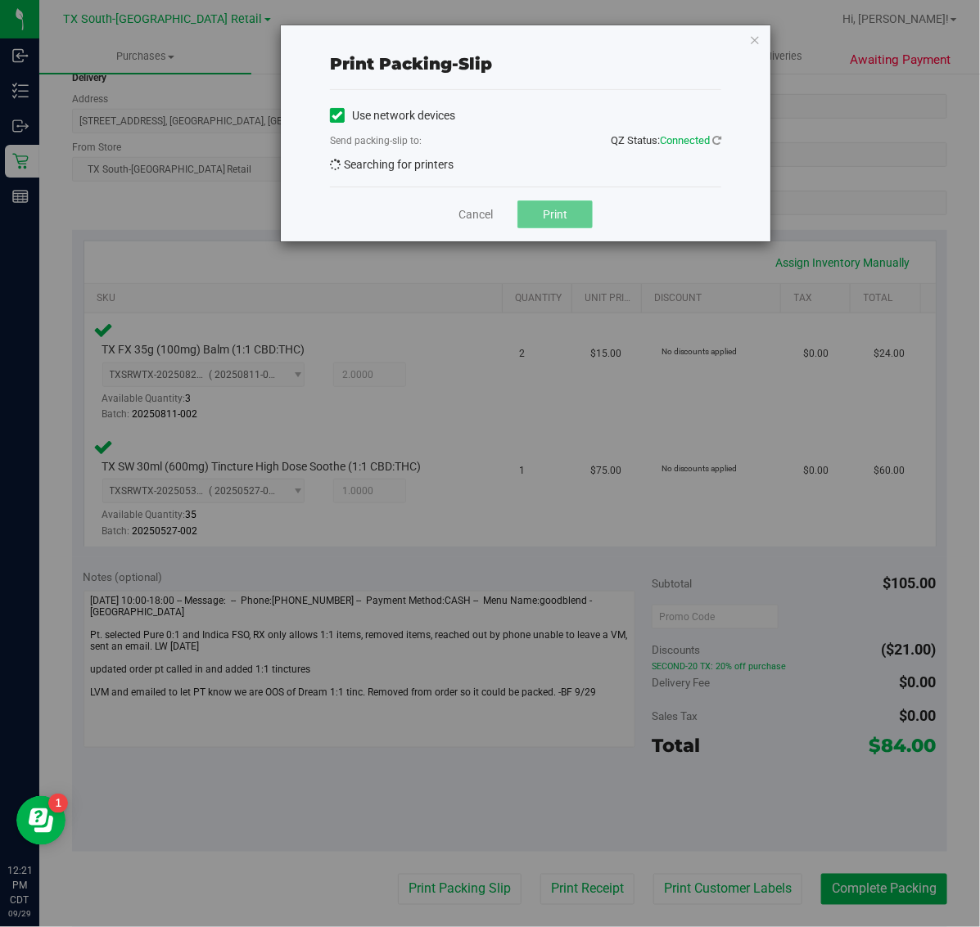
click at [557, 214] on button "Print" at bounding box center [554, 215] width 75 height 28
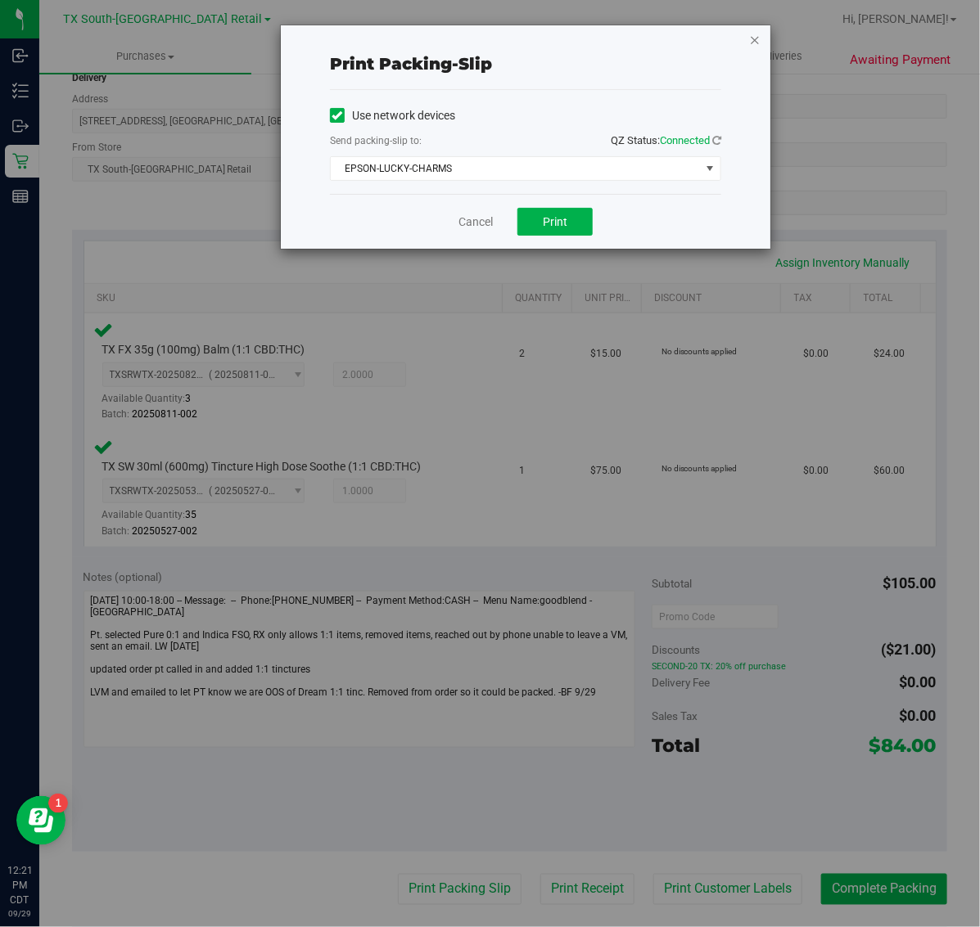
click at [757, 38] on icon "button" at bounding box center [754, 39] width 11 height 20
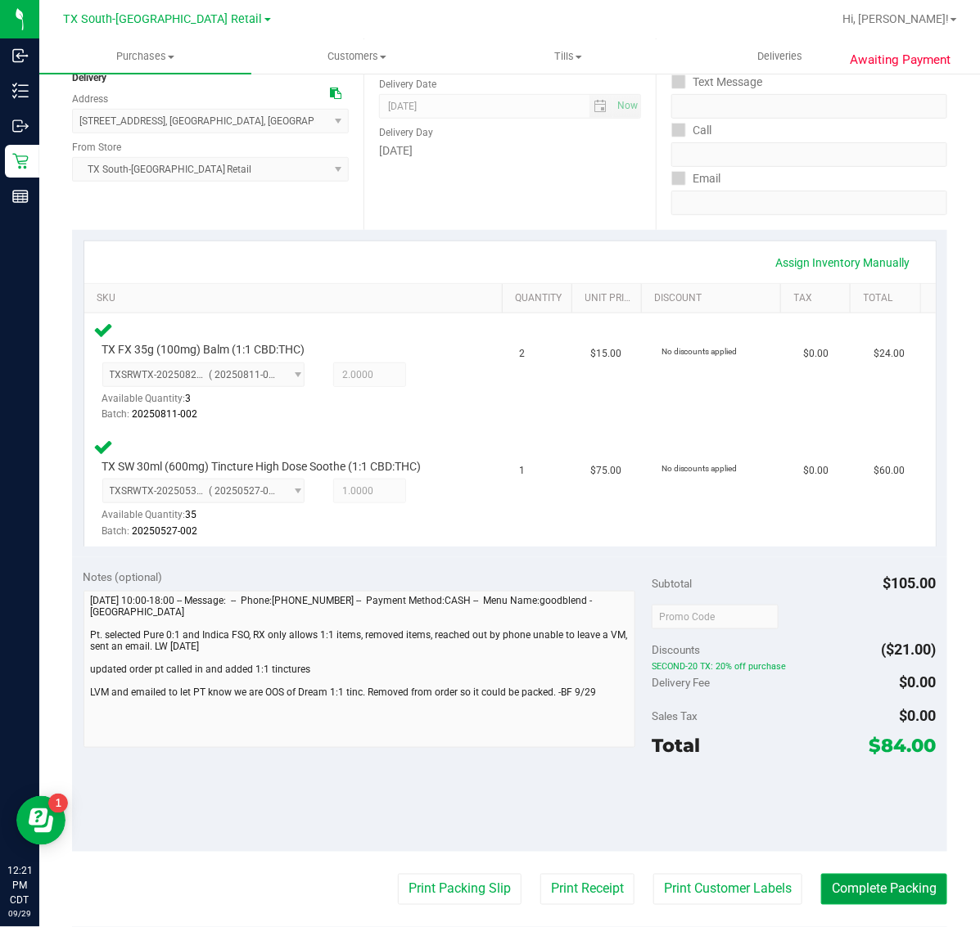
click at [898, 881] on button "Complete Packing" at bounding box center [884, 889] width 126 height 31
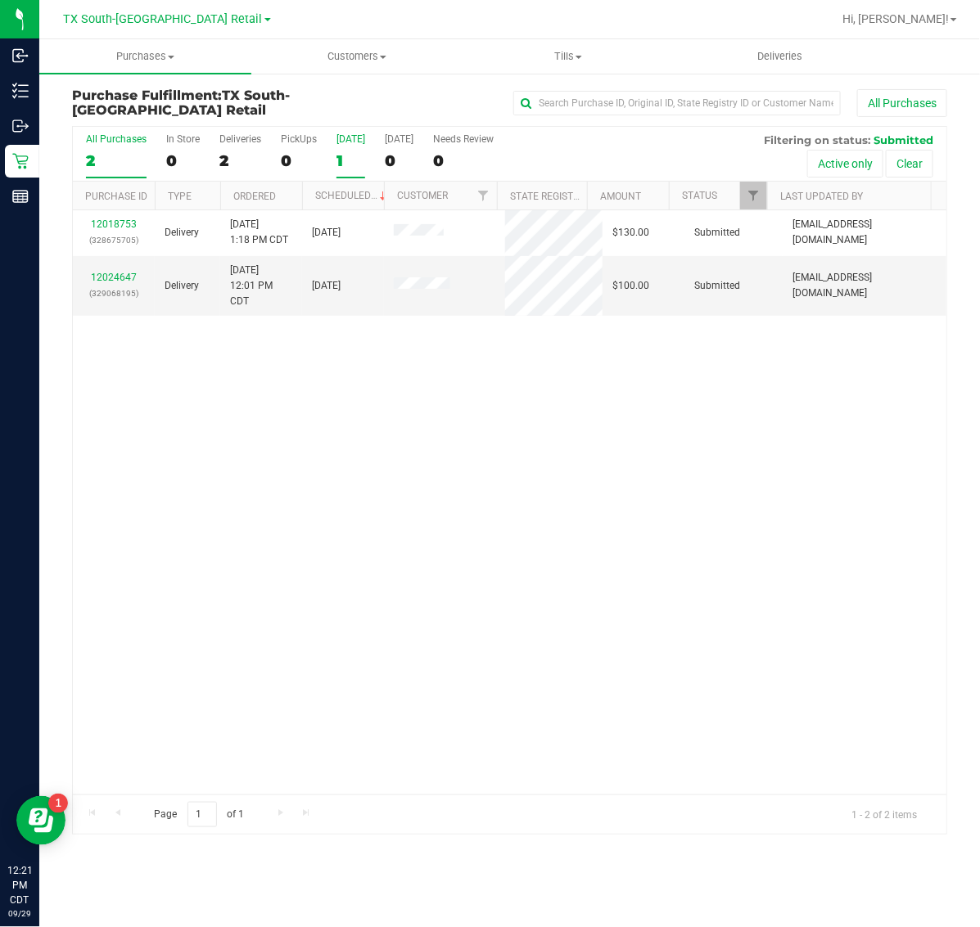
click at [349, 152] on div "1" at bounding box center [350, 160] width 29 height 19
click at [0, 0] on input "Today 1" at bounding box center [0, 0] width 0 height 0
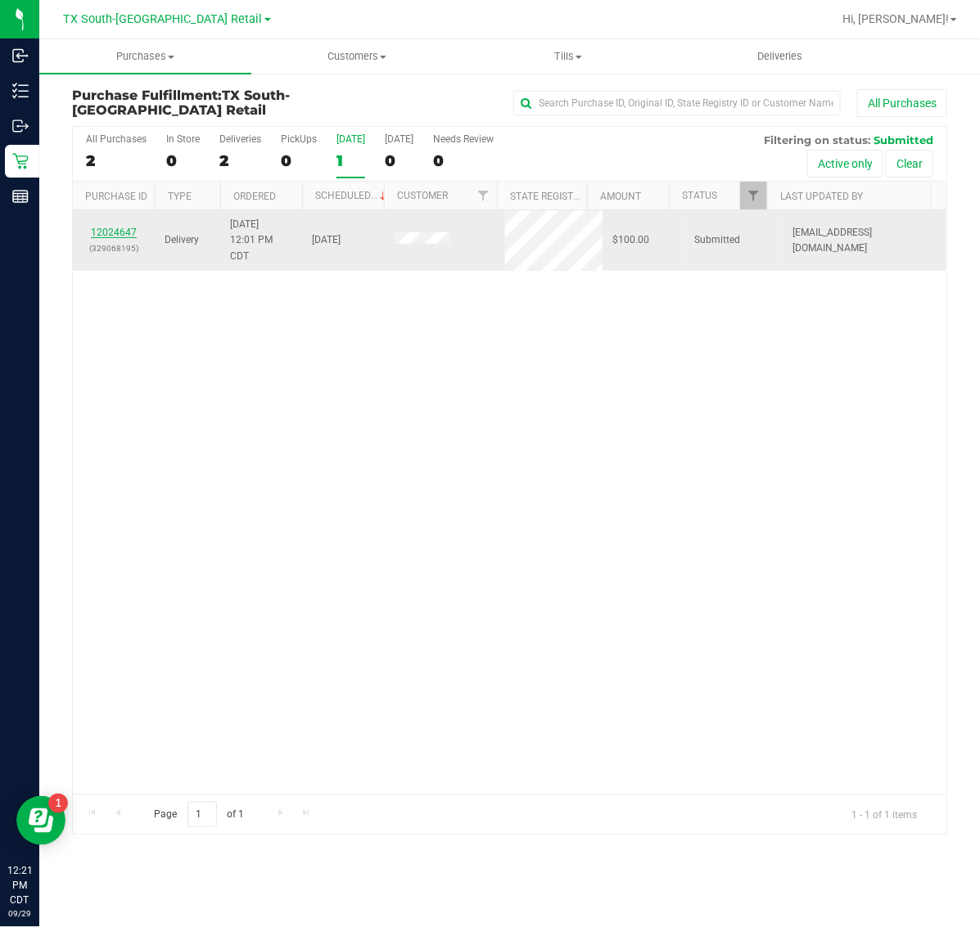
click at [109, 232] on link "12024647" at bounding box center [114, 232] width 46 height 11
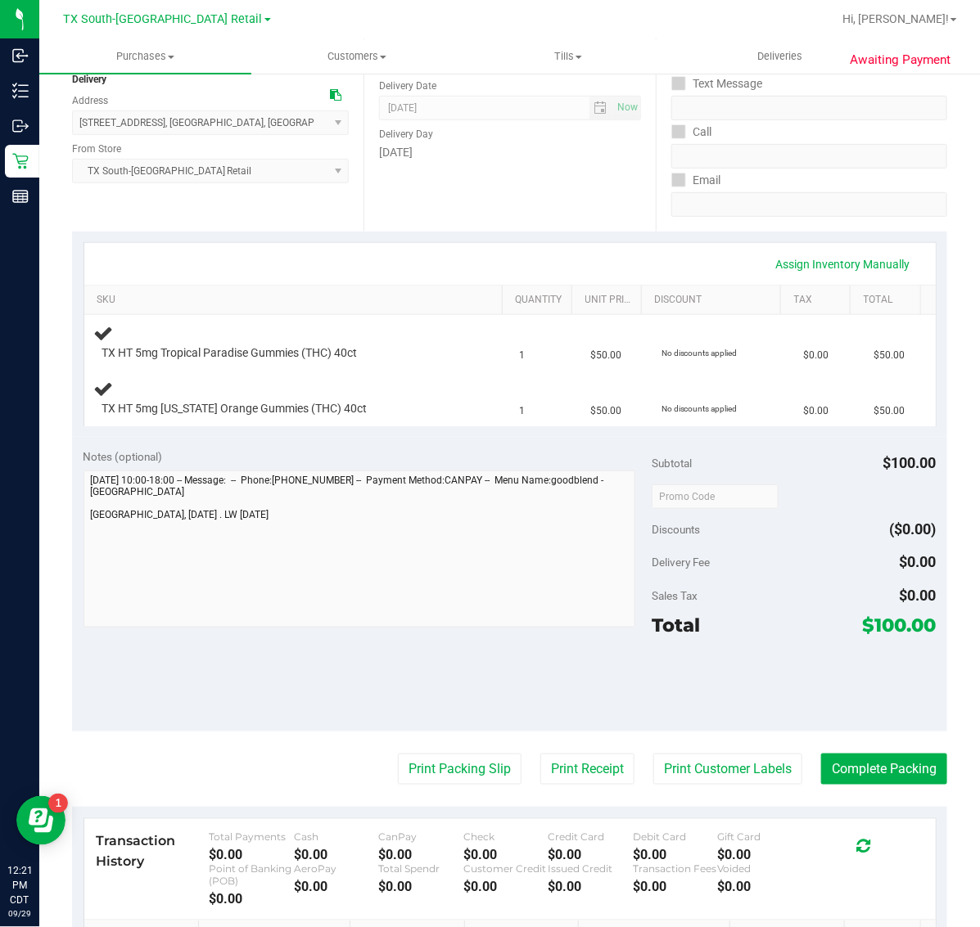
scroll to position [205, 0]
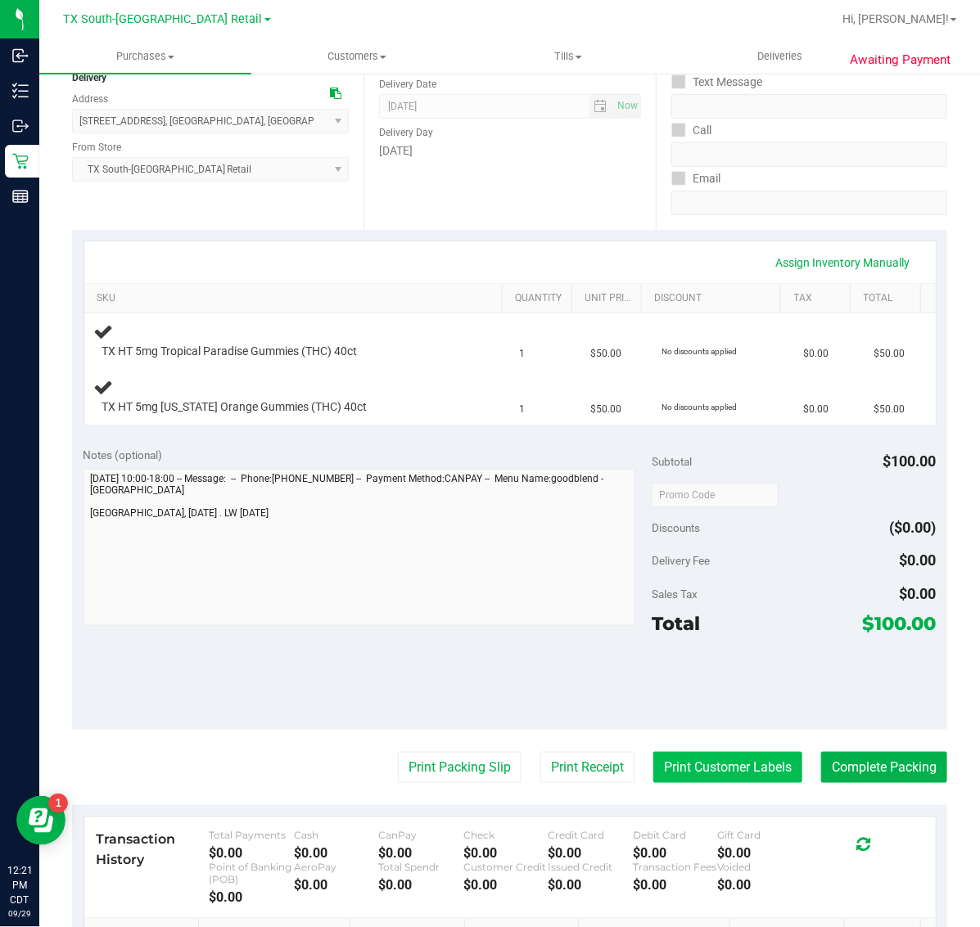
click at [713, 764] on button "Print Customer Labels" at bounding box center [727, 767] width 149 height 31
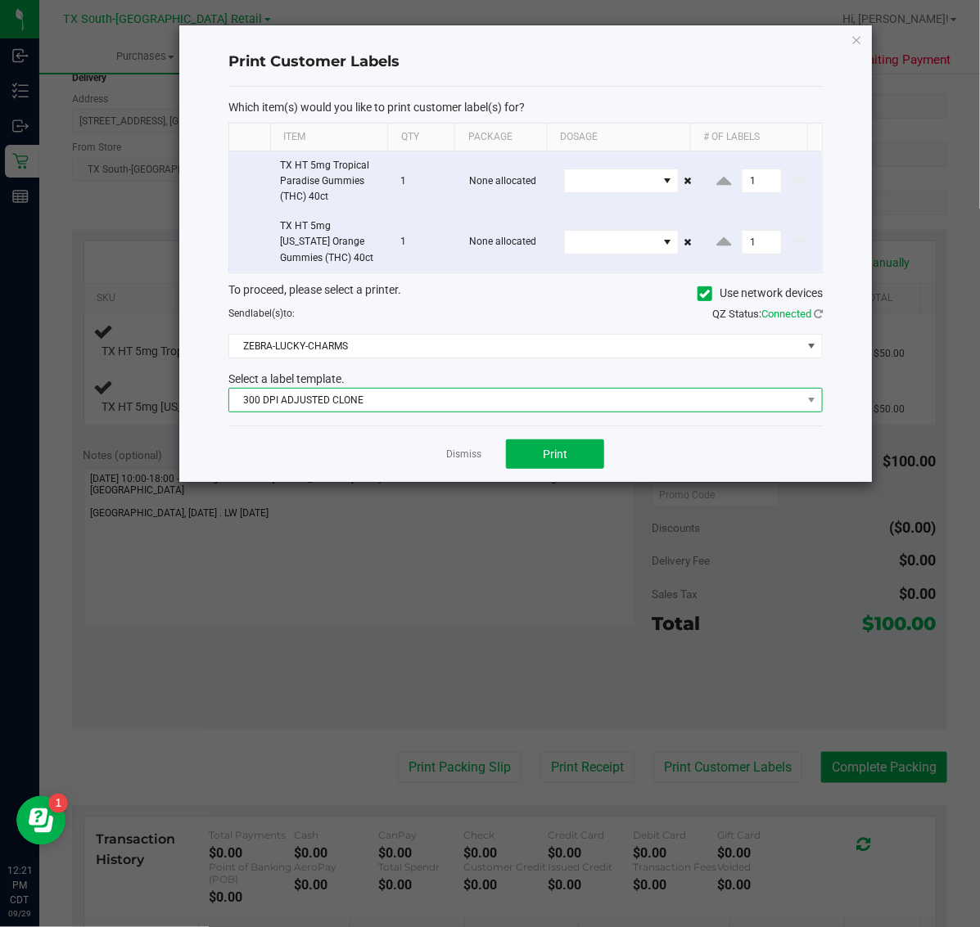
click at [477, 390] on span "300 DPI ADJUSTED CLONE" at bounding box center [515, 400] width 572 height 23
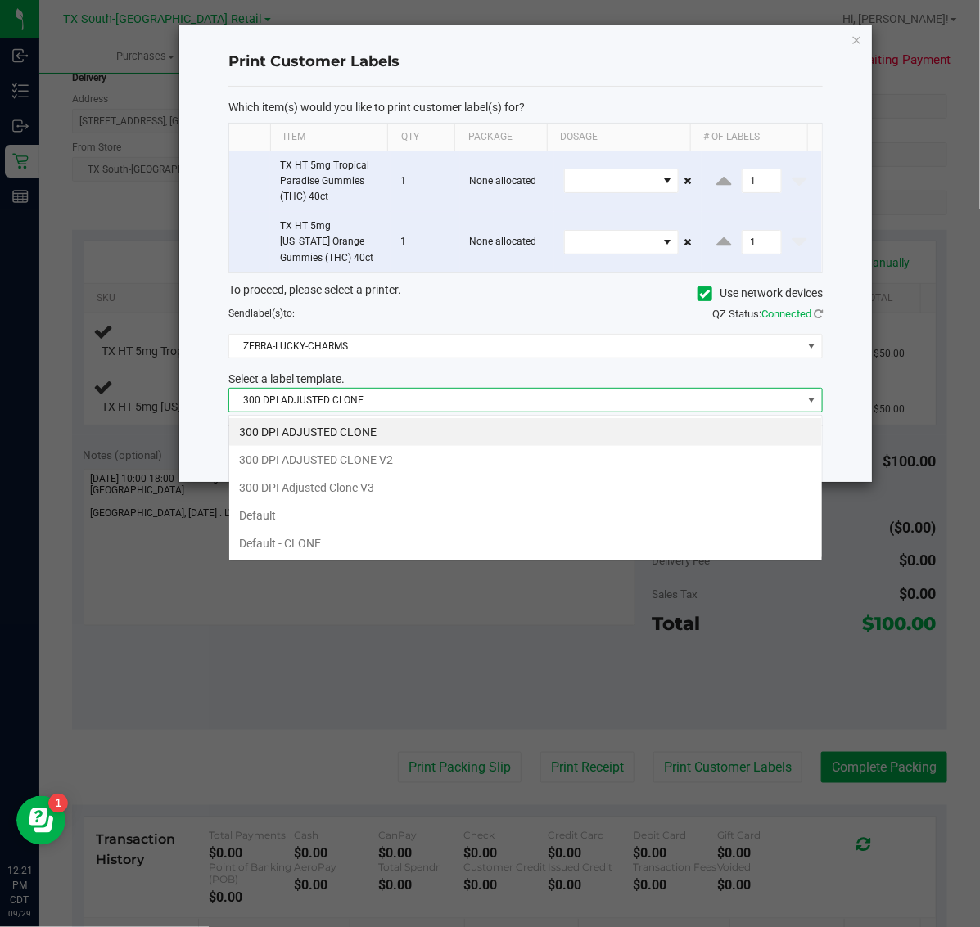
scroll to position [25, 594]
click at [435, 492] on li "300 DPI Adjusted Clone V3" at bounding box center [525, 488] width 593 height 28
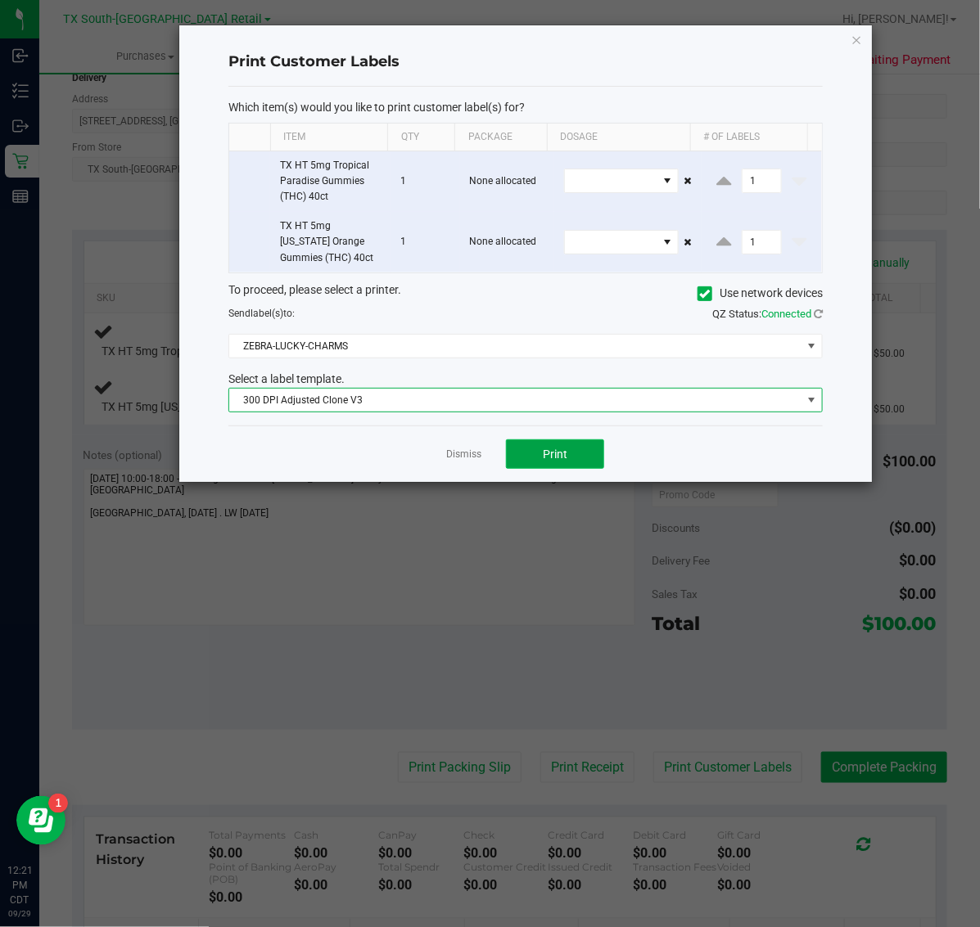
click at [577, 459] on button "Print" at bounding box center [555, 453] width 98 height 29
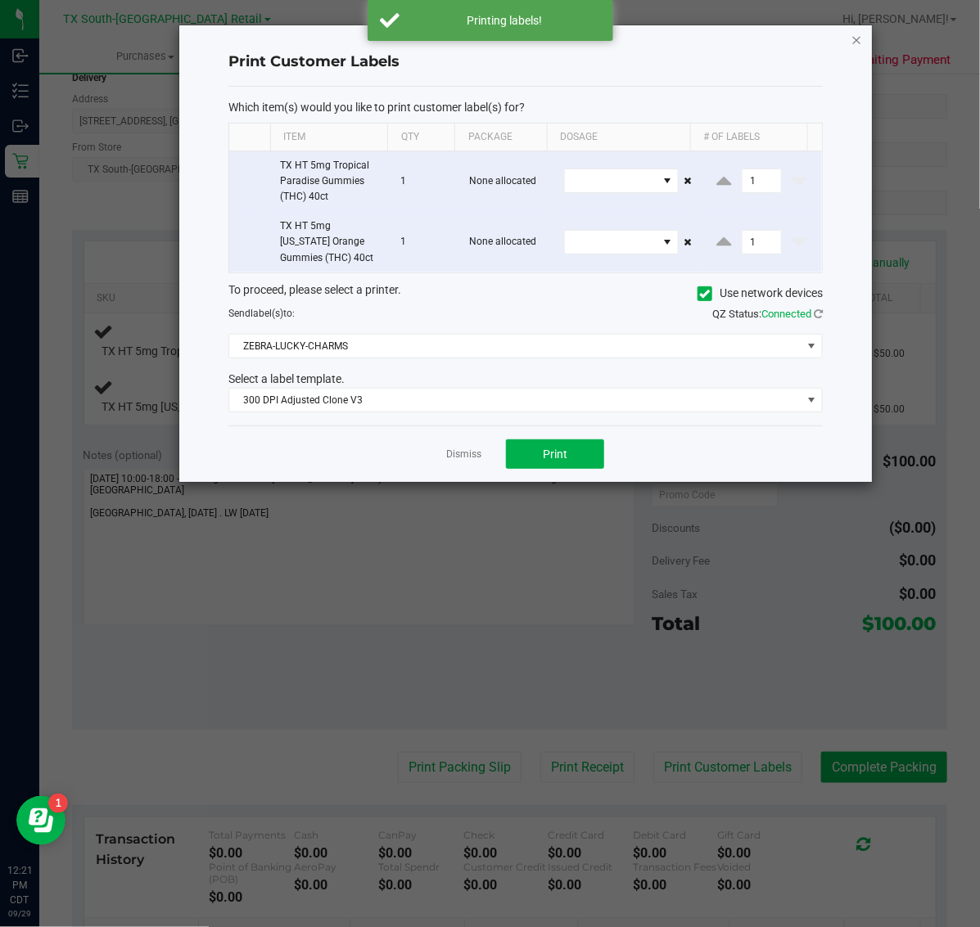
click at [857, 38] on icon "button" at bounding box center [856, 39] width 11 height 20
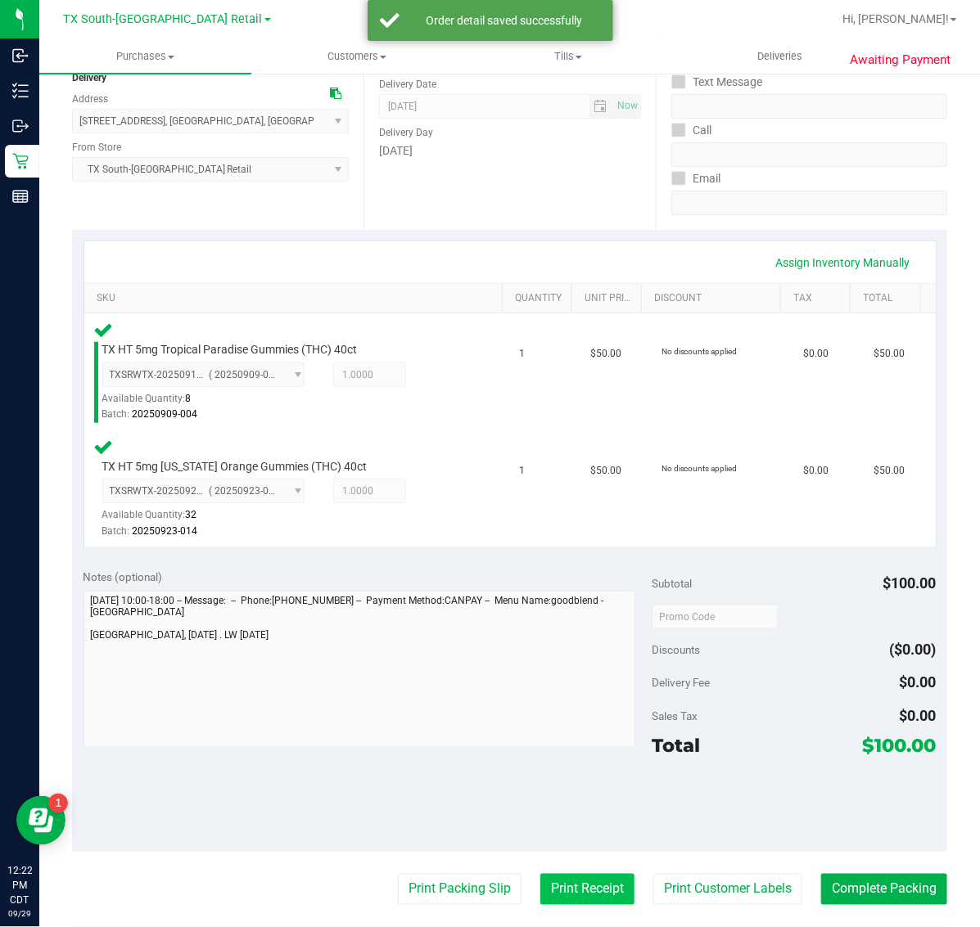
click at [565, 889] on button "Print Receipt" at bounding box center [587, 889] width 94 height 31
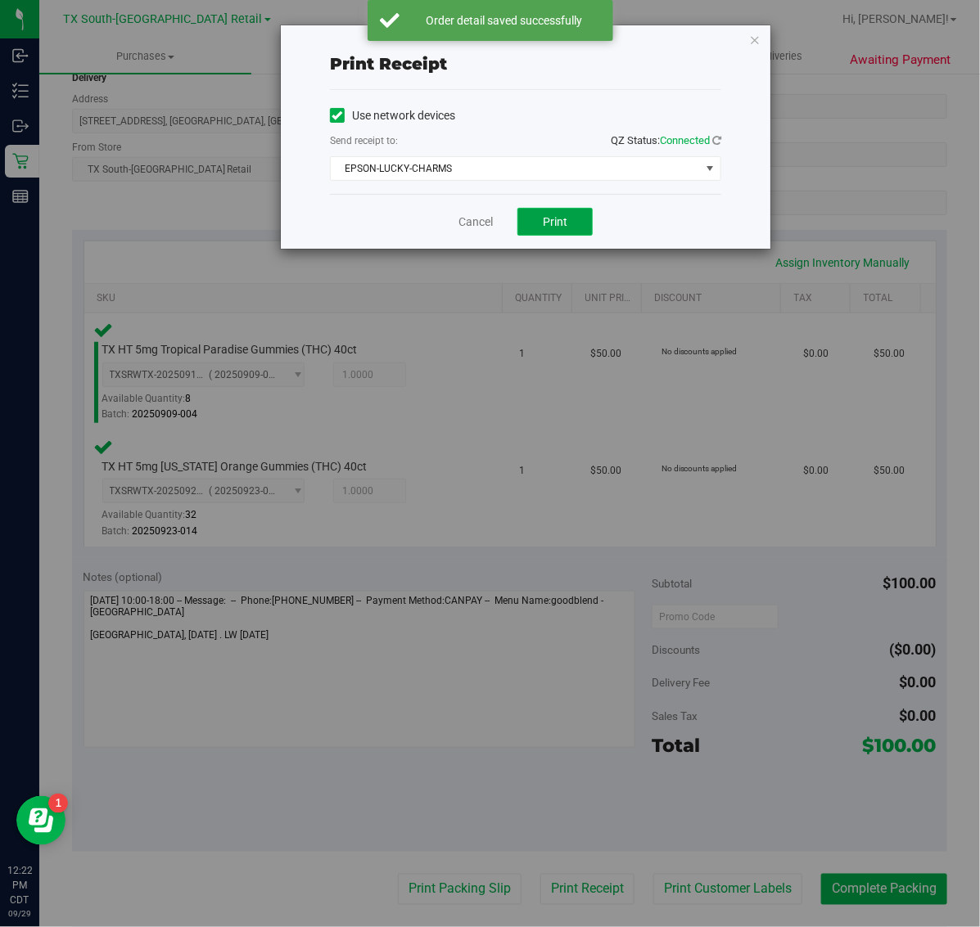
click at [529, 222] on button "Print" at bounding box center [554, 222] width 75 height 28
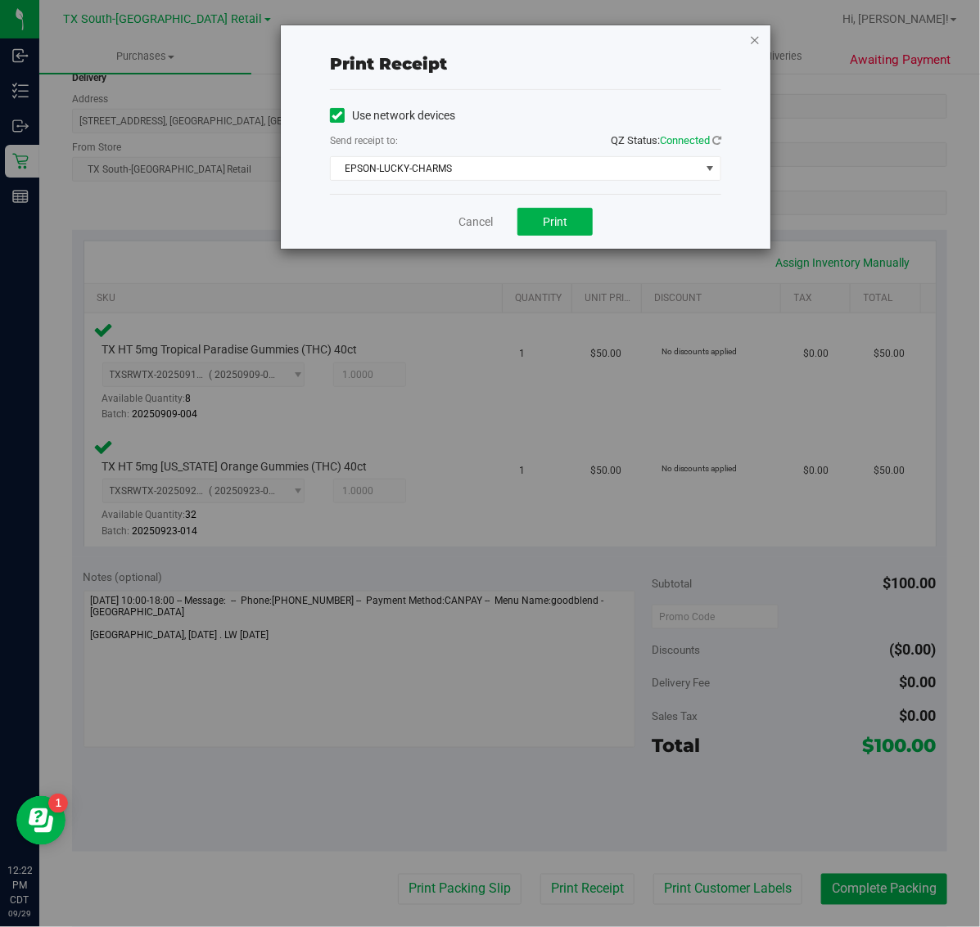
click at [755, 31] on icon "button" at bounding box center [754, 39] width 11 height 20
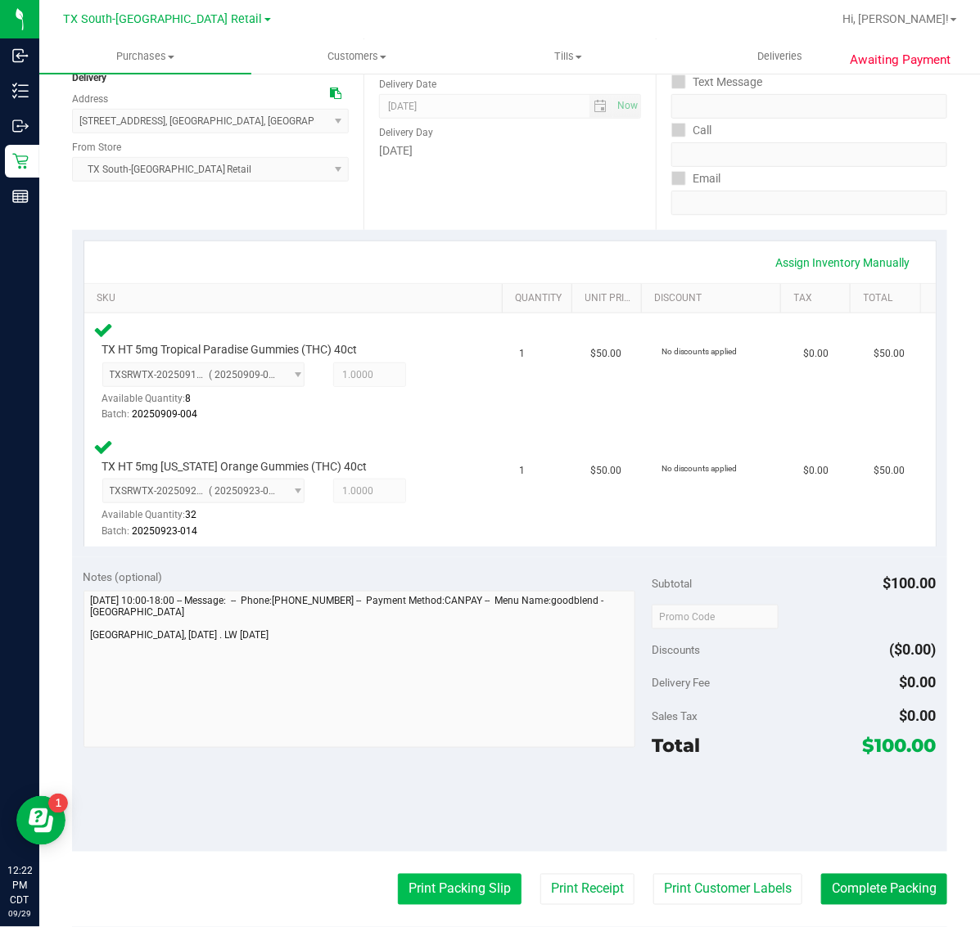
click at [446, 895] on button "Print Packing Slip" at bounding box center [460, 889] width 124 height 31
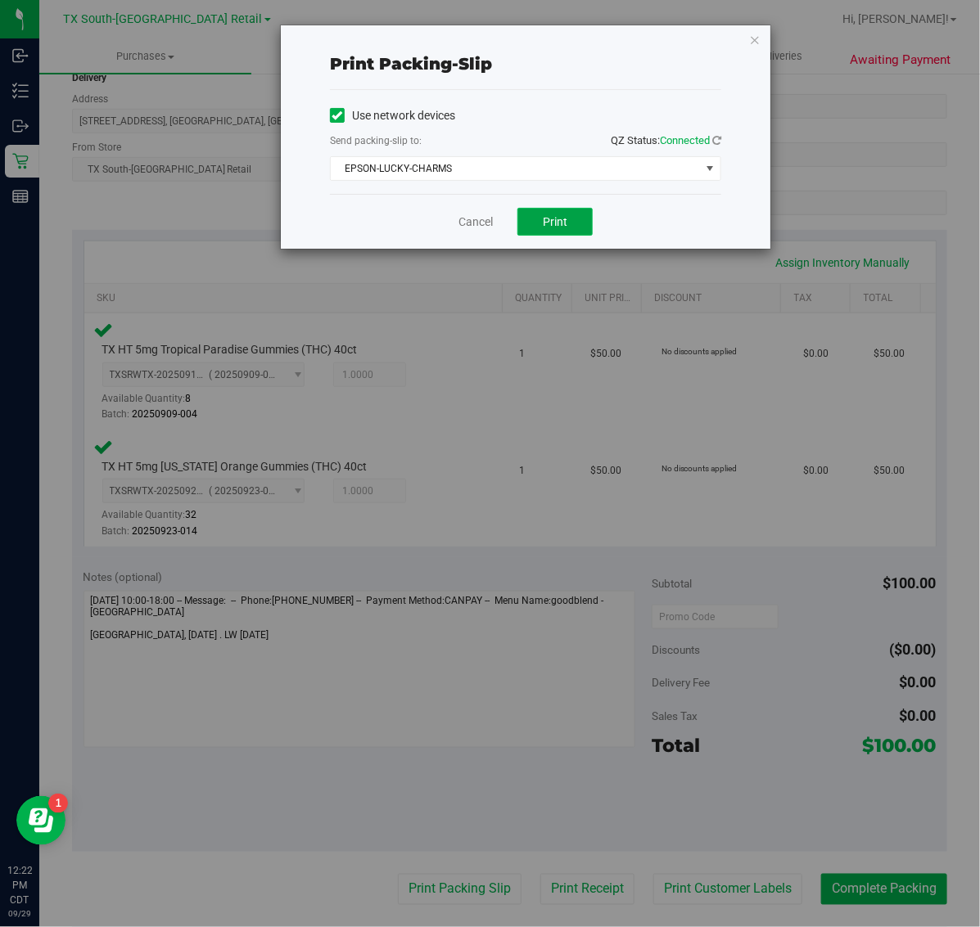
click at [566, 227] on span "Print" at bounding box center [555, 221] width 25 height 13
click at [751, 38] on icon "button" at bounding box center [754, 39] width 11 height 20
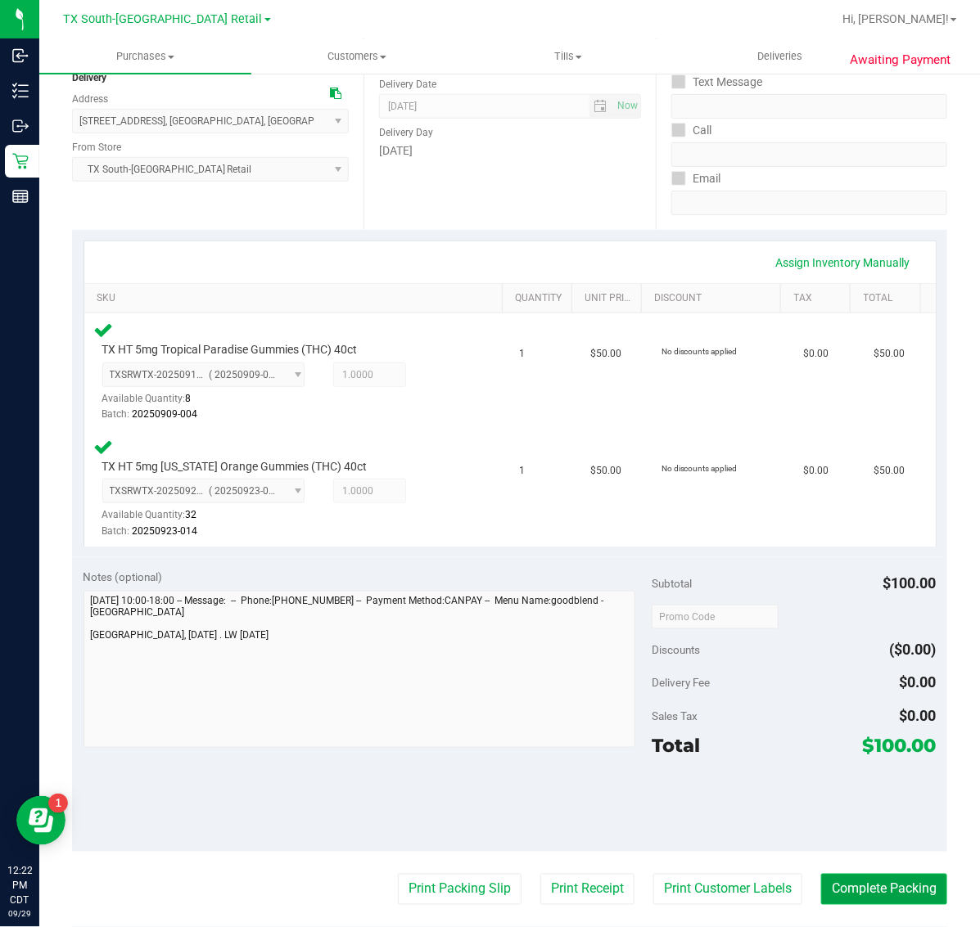
click at [885, 895] on button "Complete Packing" at bounding box center [884, 889] width 126 height 31
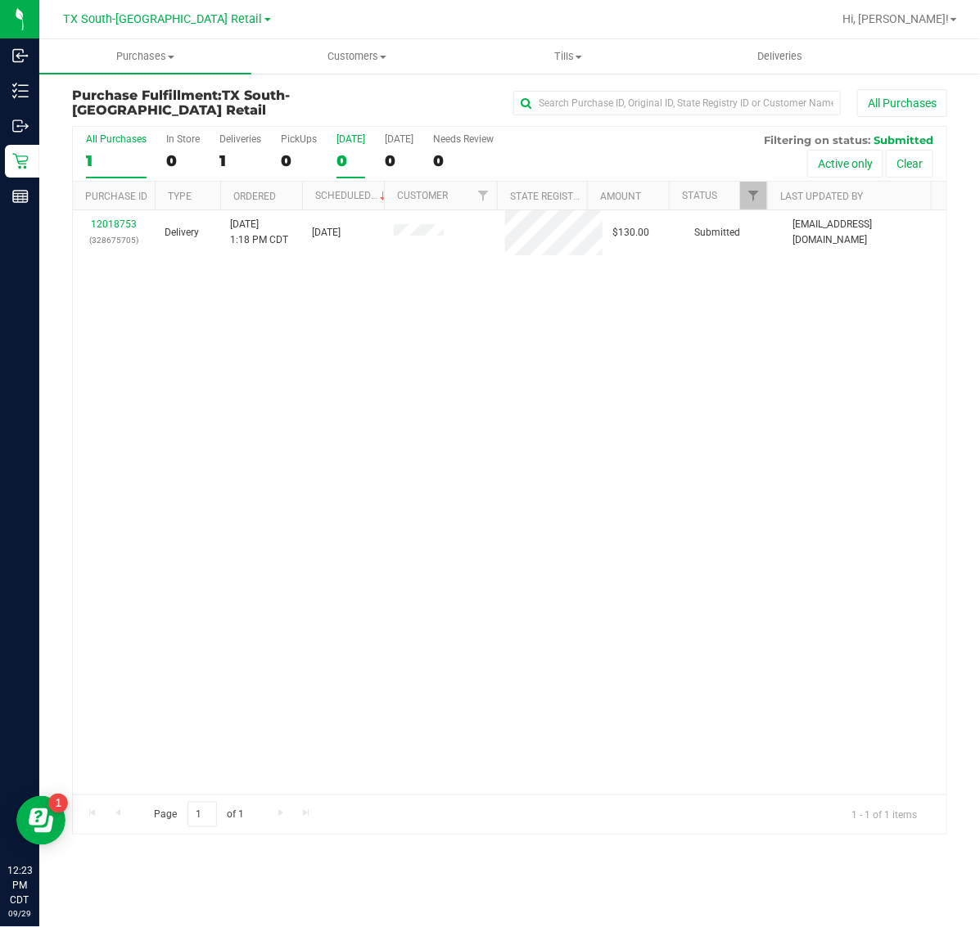
click at [336, 153] on div "0" at bounding box center [350, 160] width 29 height 19
click at [0, 0] on input "Today 0" at bounding box center [0, 0] width 0 height 0
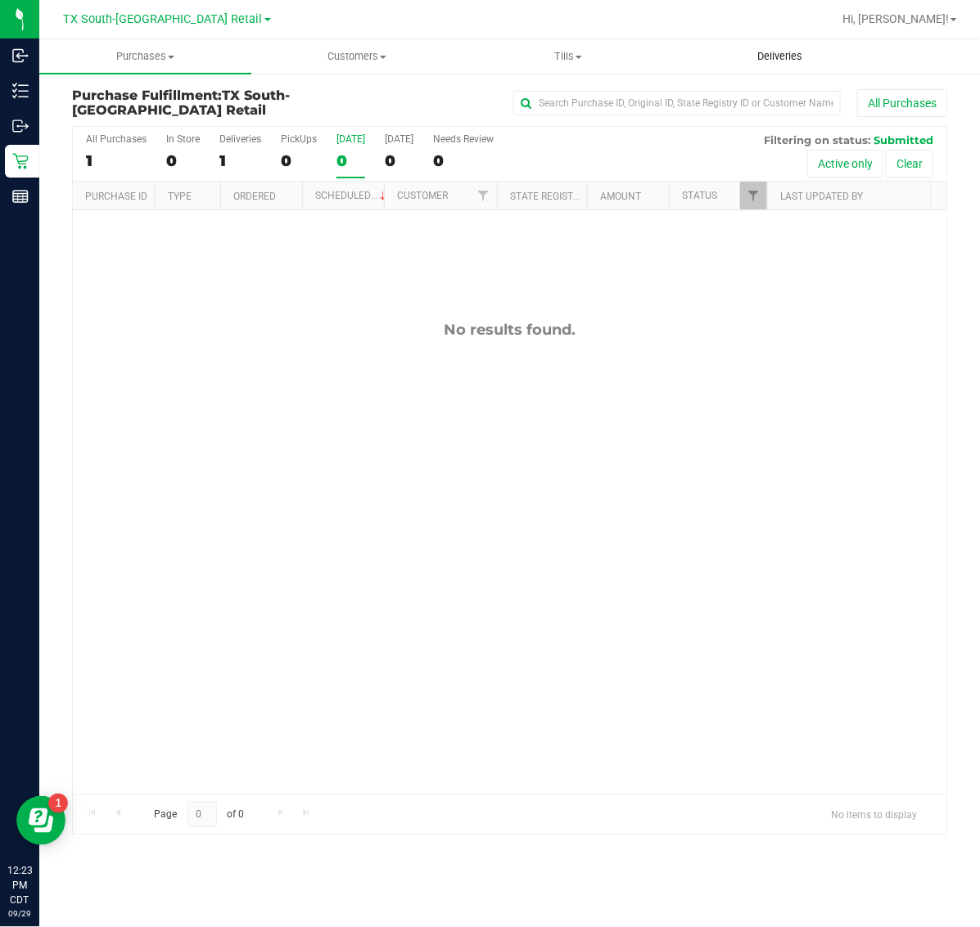
click at [780, 52] on span "Deliveries" at bounding box center [779, 56] width 89 height 15
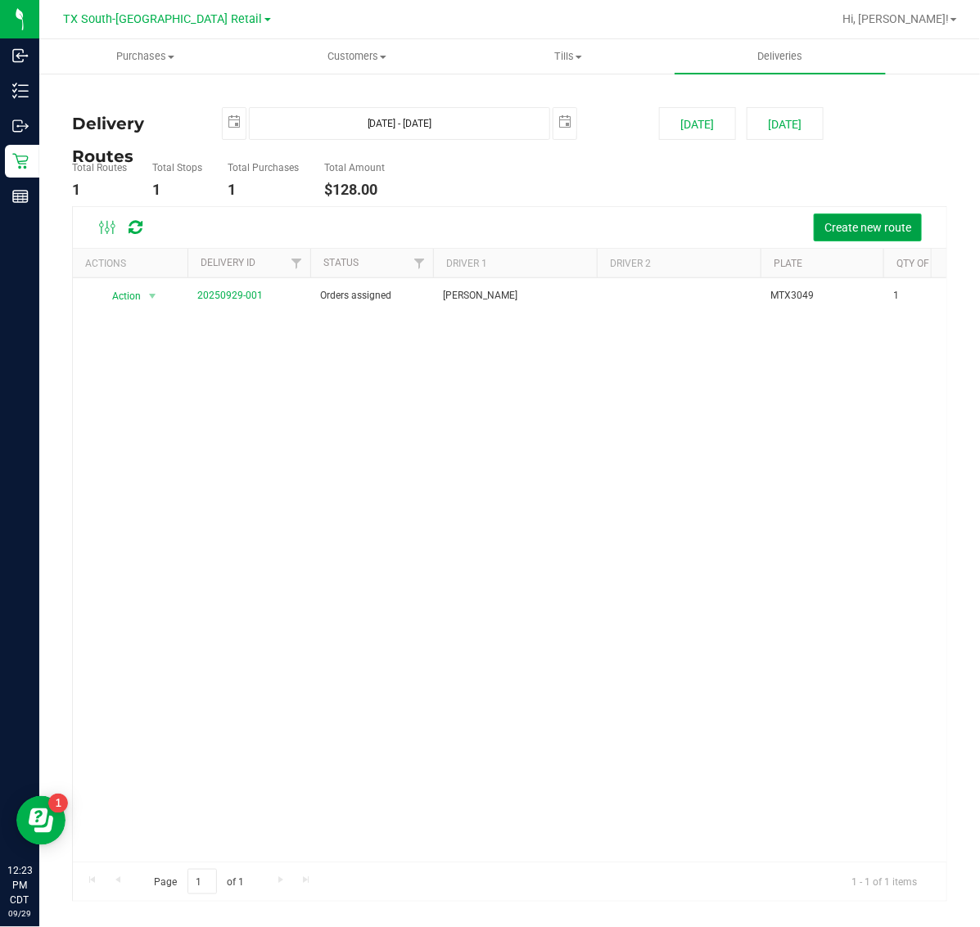
click at [841, 229] on span "Create new route" at bounding box center [867, 227] width 87 height 13
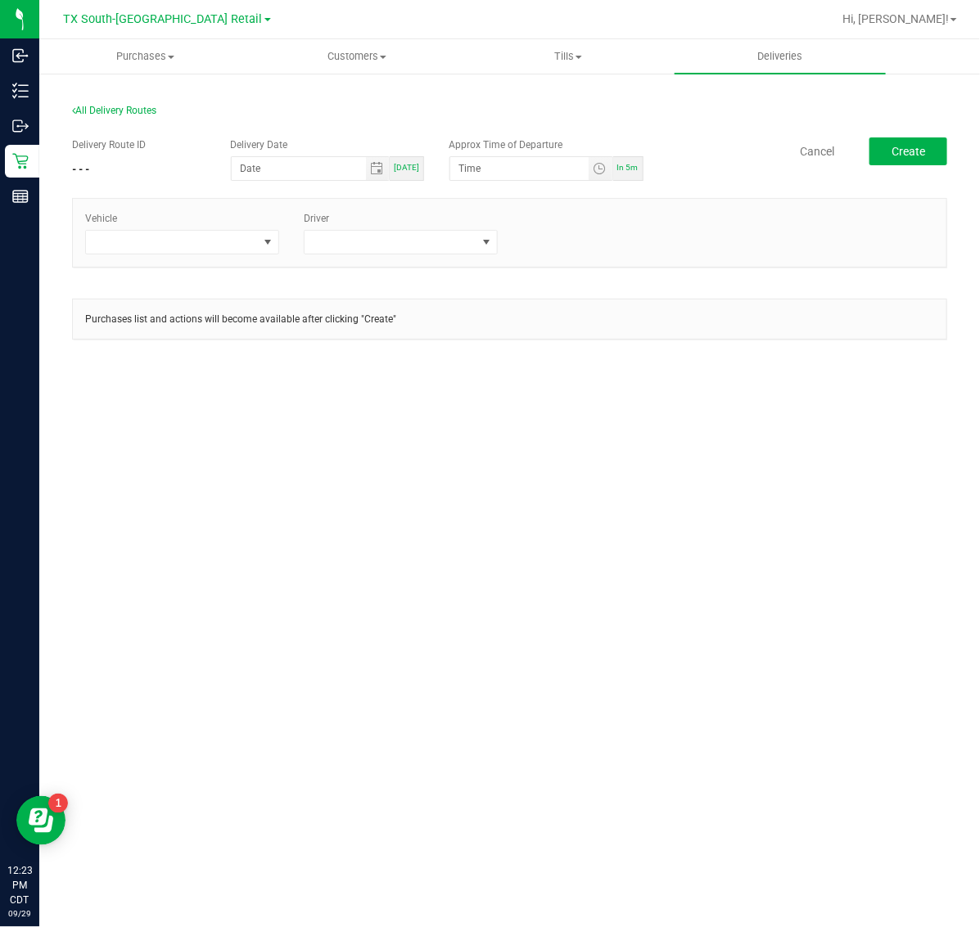
click at [411, 169] on span "[DATE]" at bounding box center [406, 167] width 25 height 9
type input "[DATE]"
click at [596, 169] on span "Toggle time list" at bounding box center [599, 168] width 13 height 13
click at [620, 169] on span "In 5m" at bounding box center [627, 167] width 21 height 9
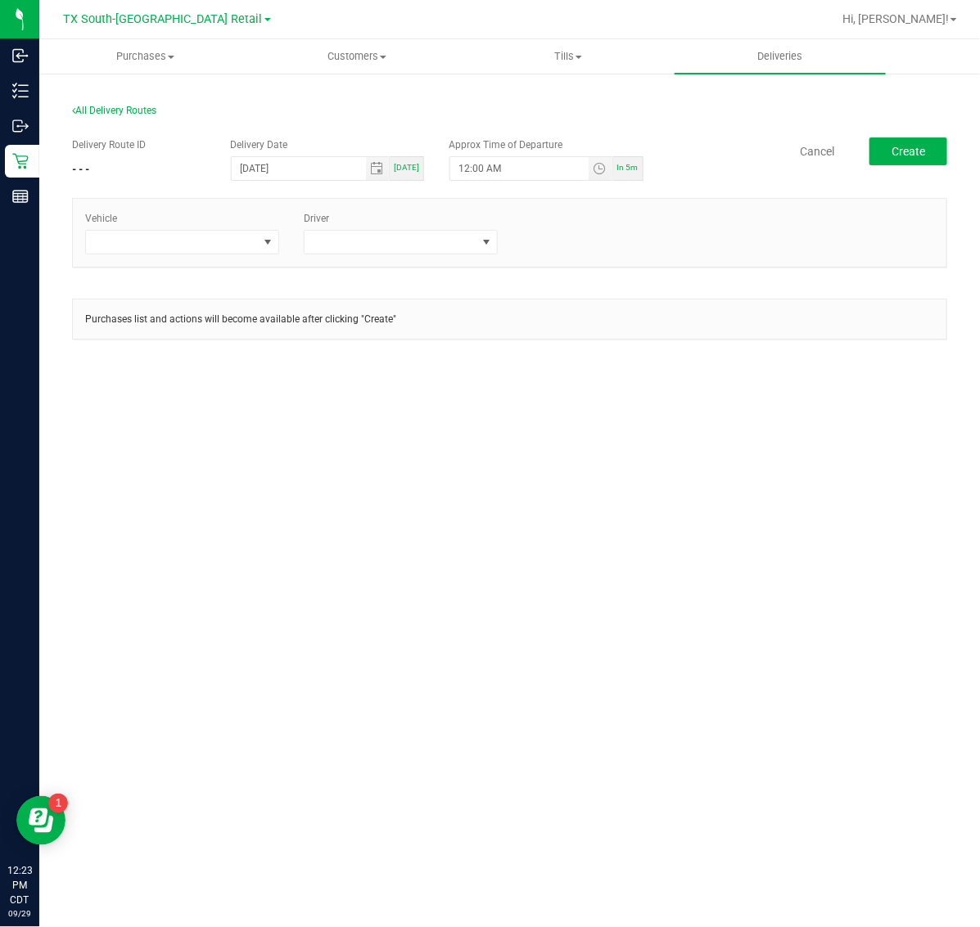
type input "12:28 PM"
click at [206, 243] on span at bounding box center [172, 242] width 172 height 23
type input "5"
type input "63"
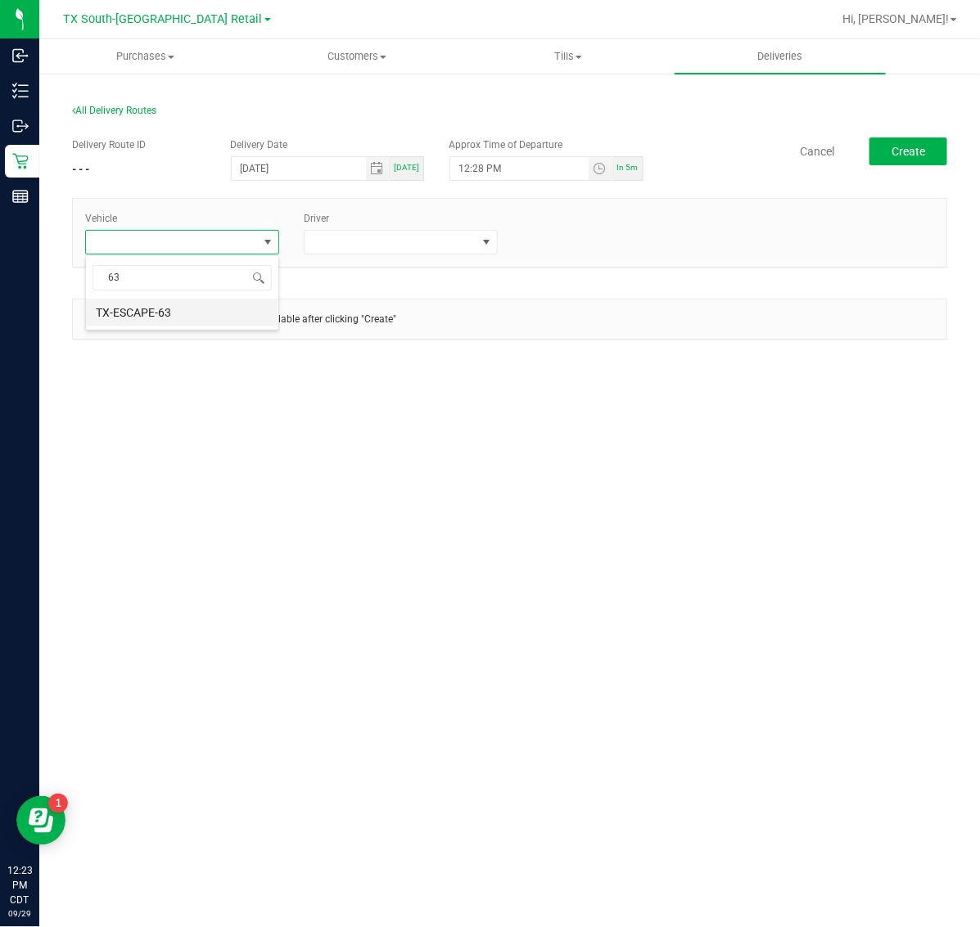
click at [199, 323] on li "TX-ESCAPE-63" at bounding box center [182, 313] width 192 height 28
click at [398, 244] on span at bounding box center [390, 242] width 172 height 23
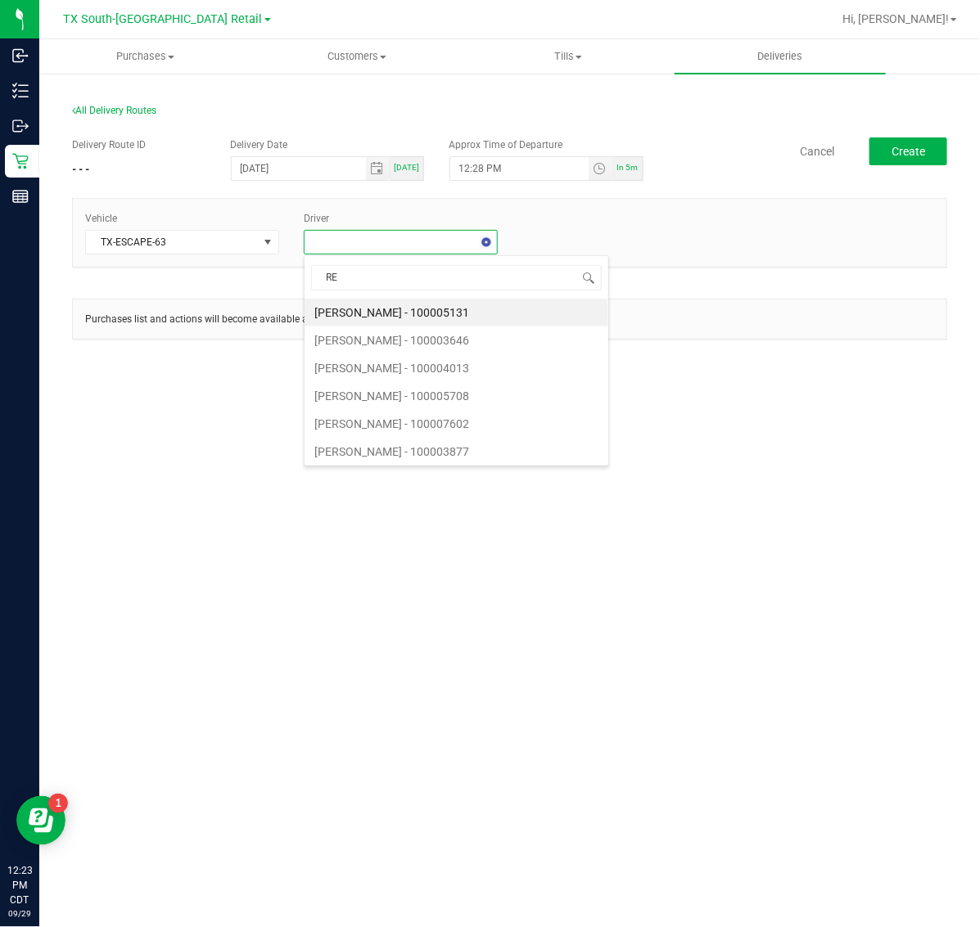
type input "REI"
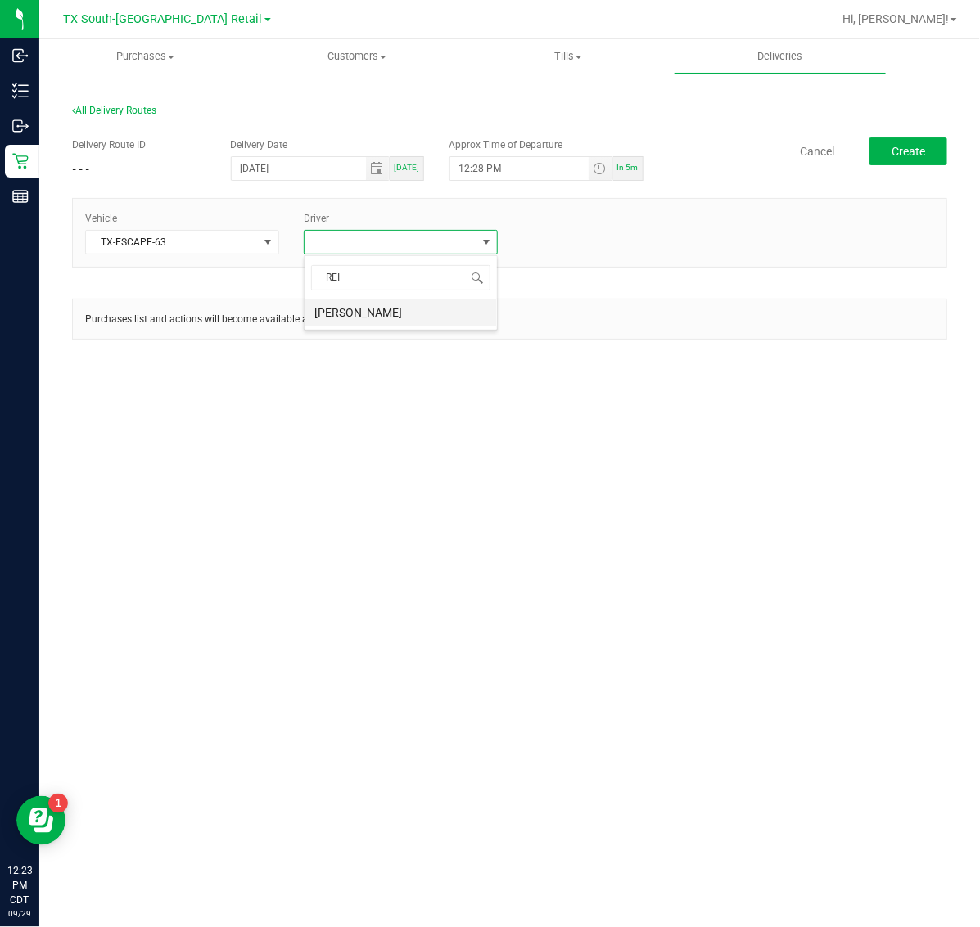
click at [430, 318] on li "Reiji Iwaku" at bounding box center [400, 313] width 192 height 28
click at [573, 241] on div "+ Add Driver" at bounding box center [619, 237] width 194 height 15
click at [559, 237] on link "+ Add Driver" at bounding box center [549, 237] width 54 height 11
click at [616, 239] on span at bounding box center [609, 242] width 172 height 23
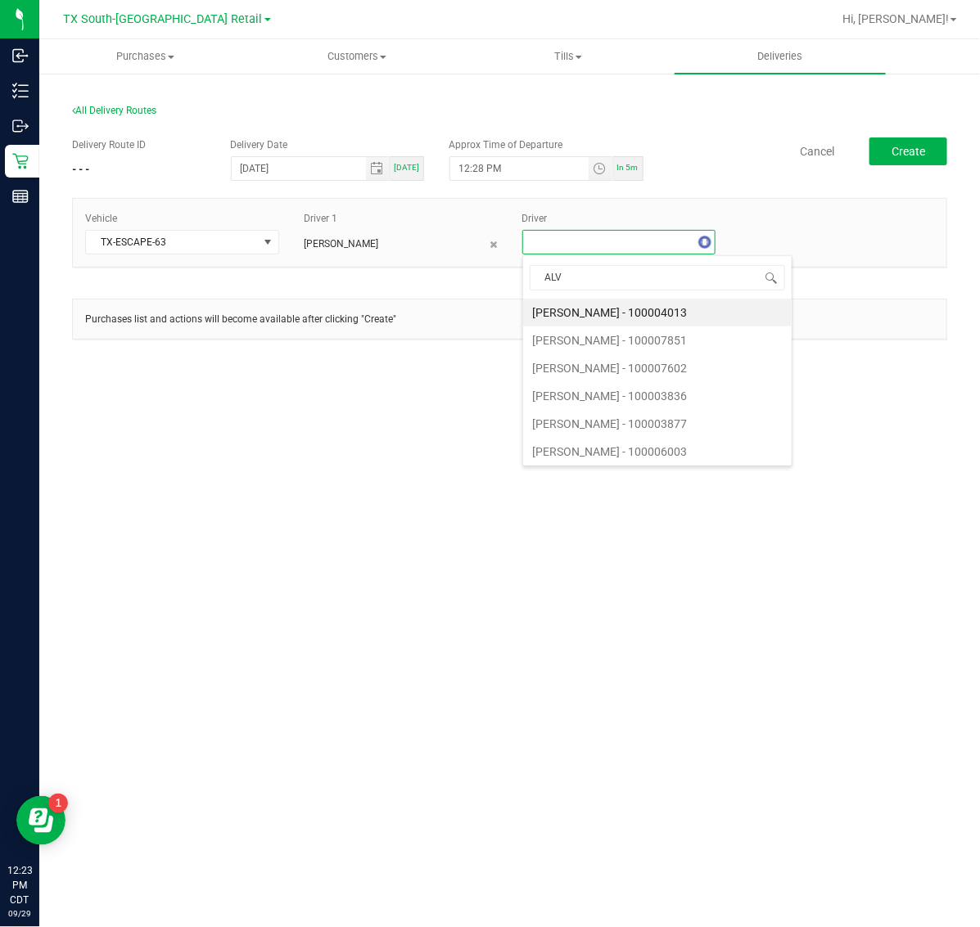
type input "ALVA"
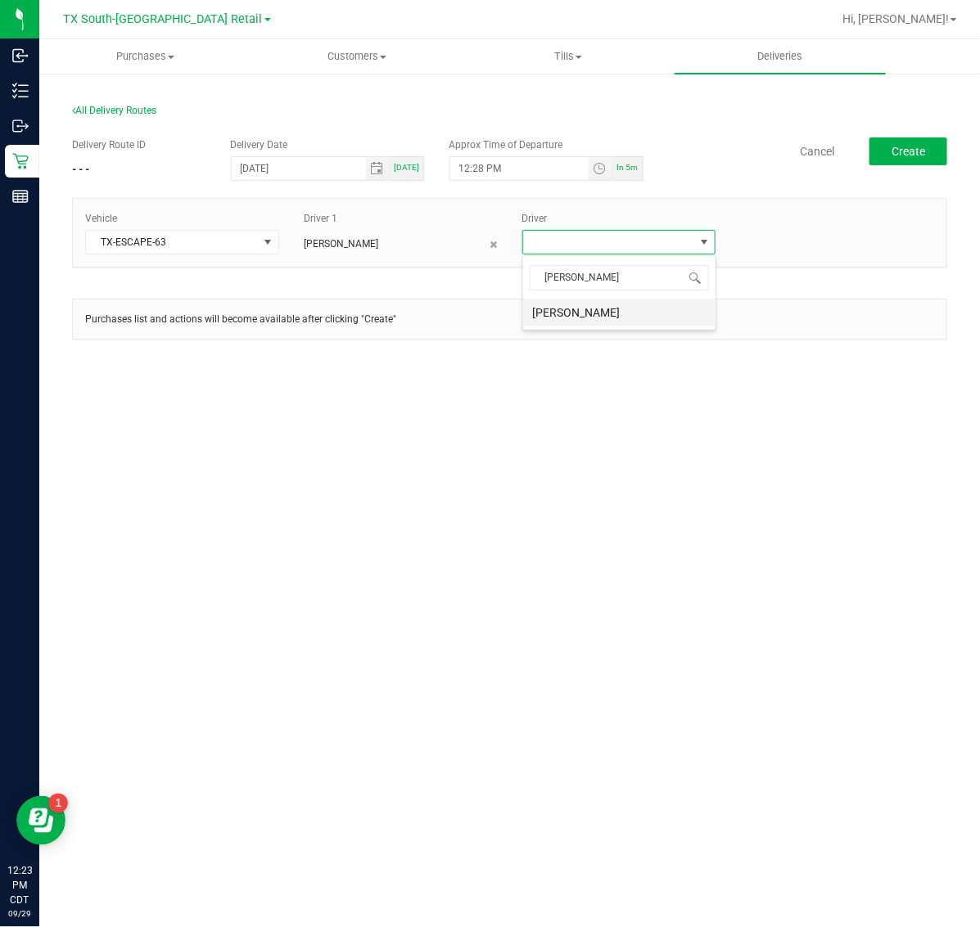
click at [612, 316] on li "Alexis Alvarado" at bounding box center [619, 313] width 192 height 28
click at [933, 142] on button "Create" at bounding box center [908, 151] width 78 height 28
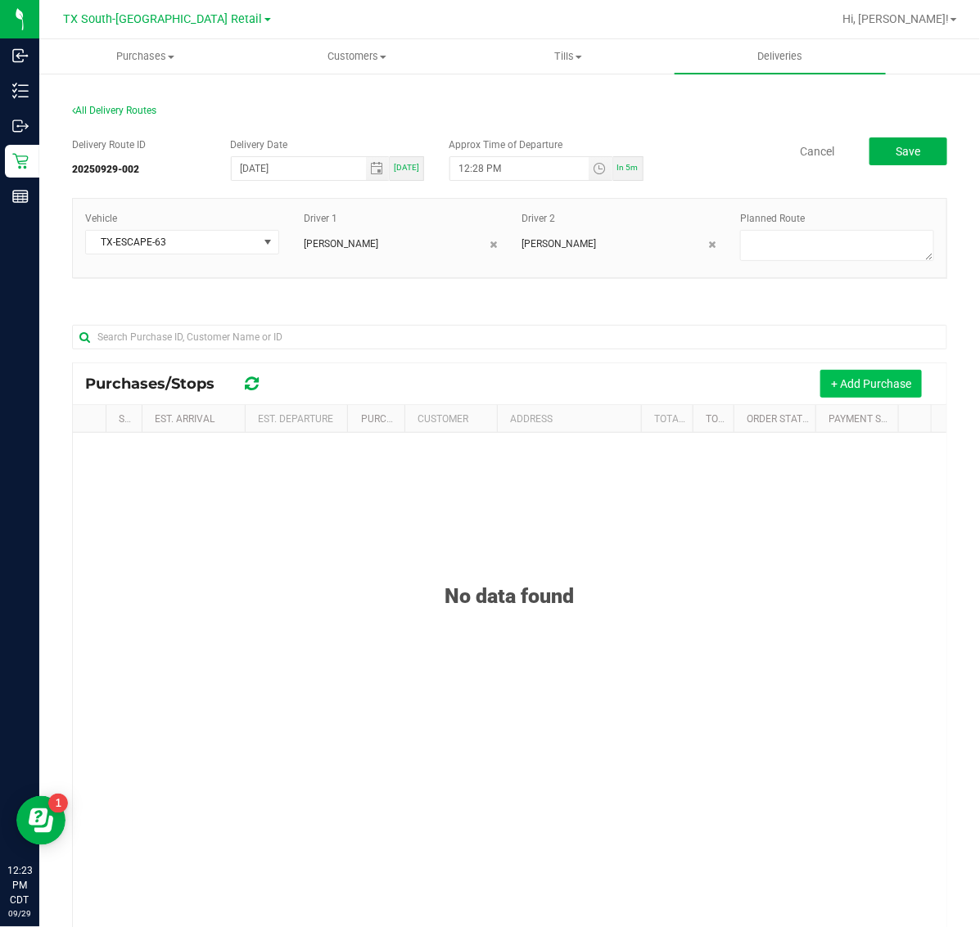
click at [820, 385] on button "+ Add Purchase" at bounding box center [870, 384] width 101 height 28
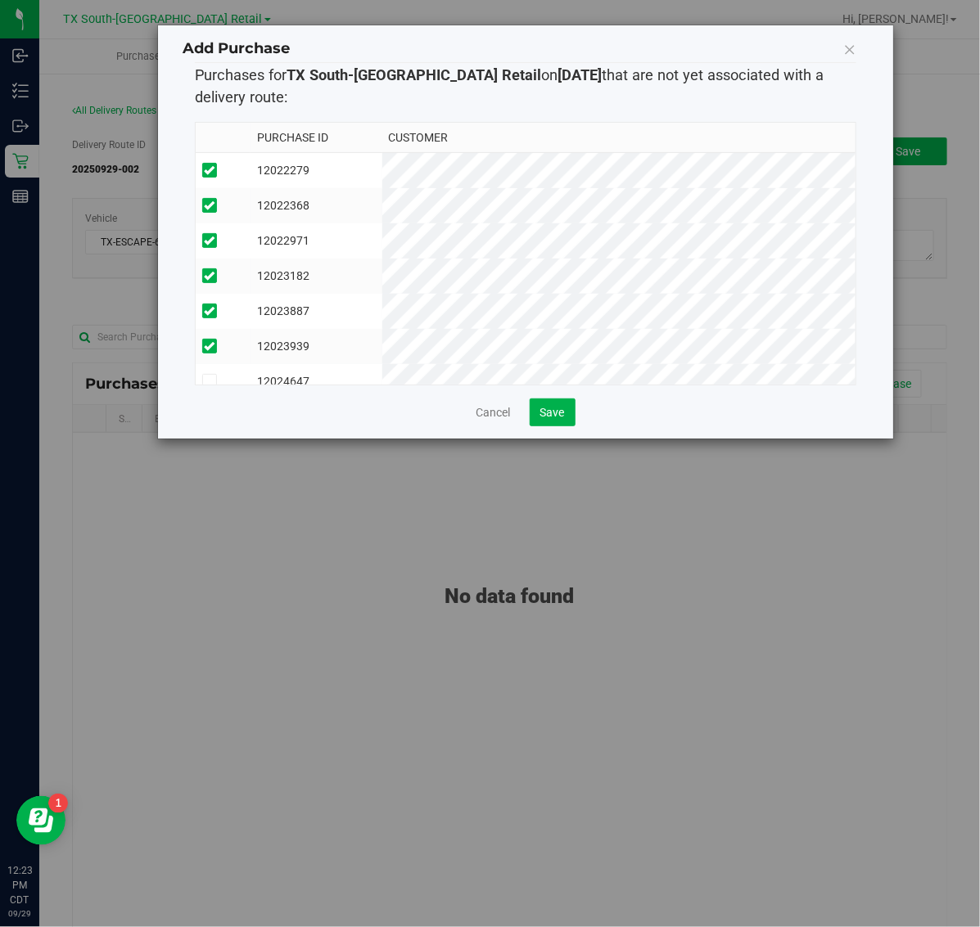
scroll to position [29, 0]
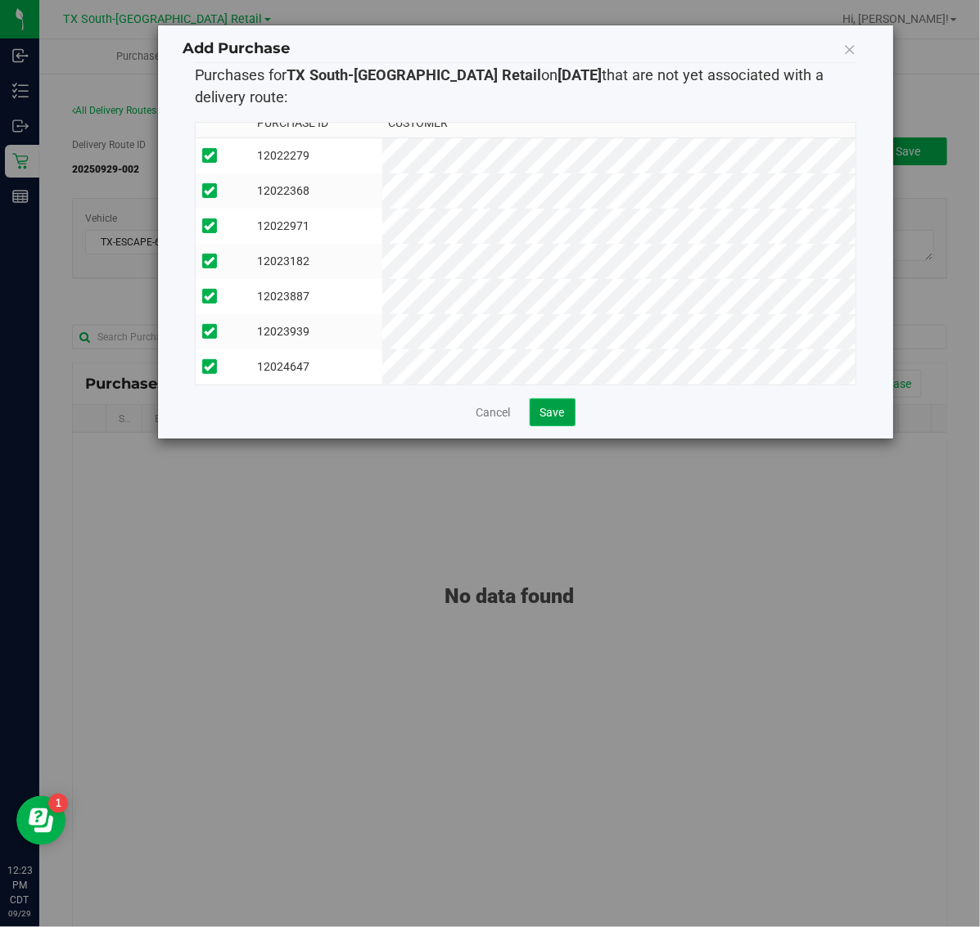
click at [546, 406] on span "Save" at bounding box center [552, 412] width 25 height 13
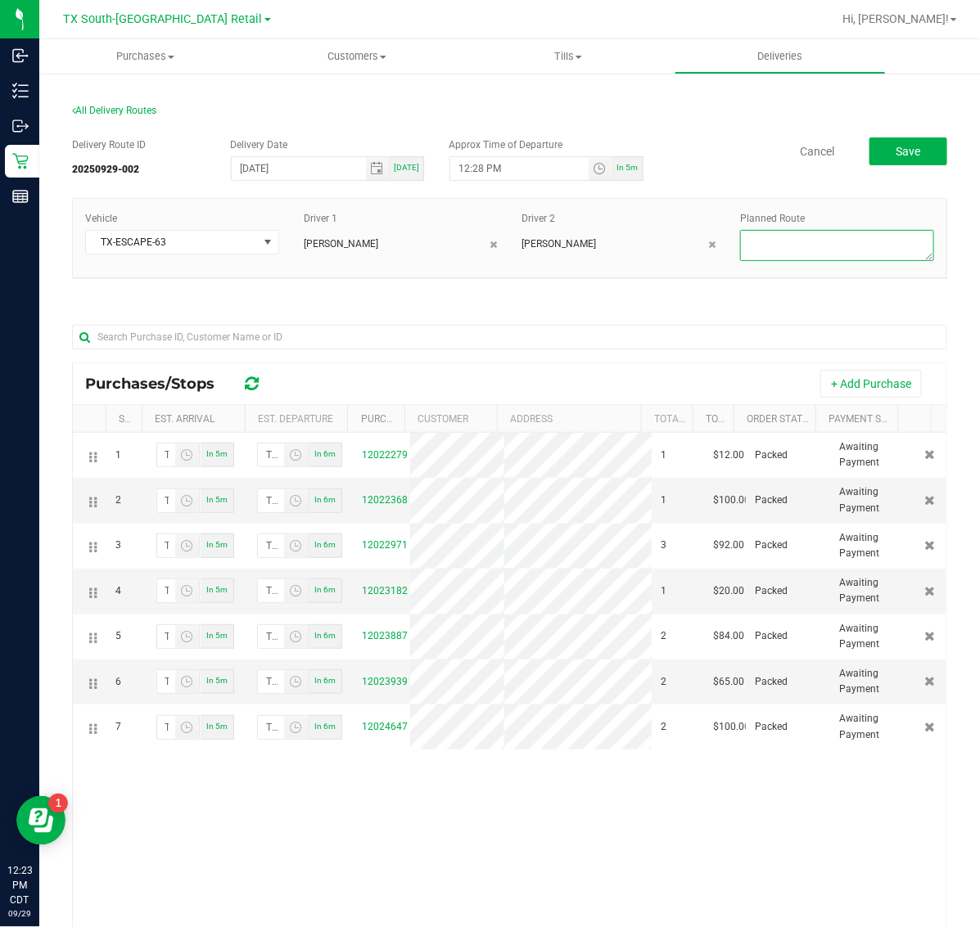
click at [840, 242] on textarea at bounding box center [837, 245] width 194 height 31
type textarea "s"
type textarea "SAME DAYS"
click at [919, 155] on button "Save" at bounding box center [908, 151] width 78 height 28
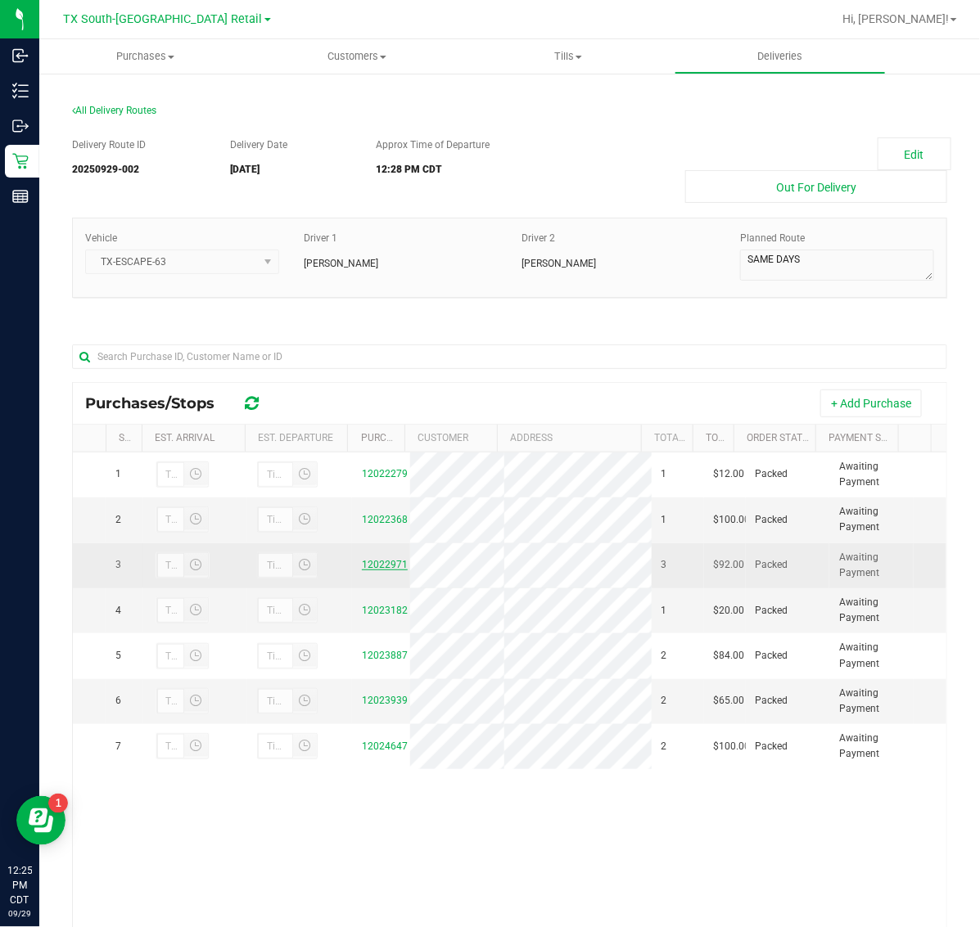
click at [372, 570] on link "12022971" at bounding box center [385, 564] width 46 height 11
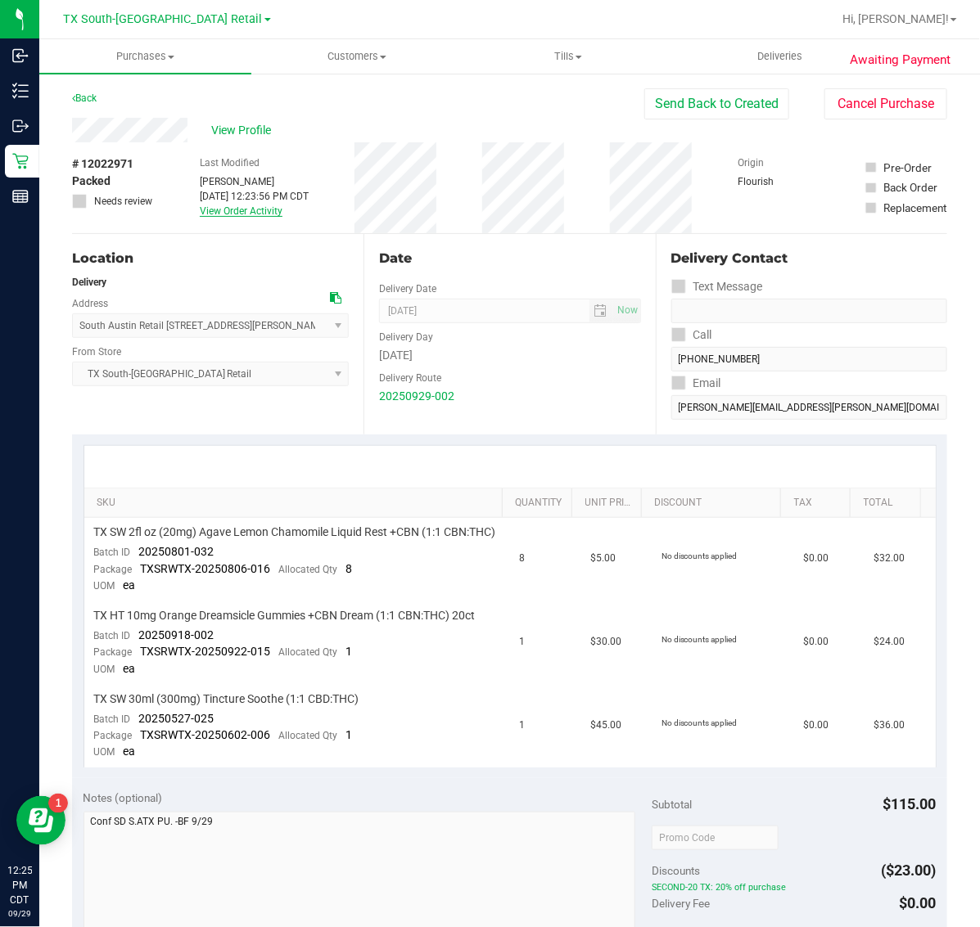
click at [241, 205] on link "View Order Activity" at bounding box center [241, 210] width 83 height 11
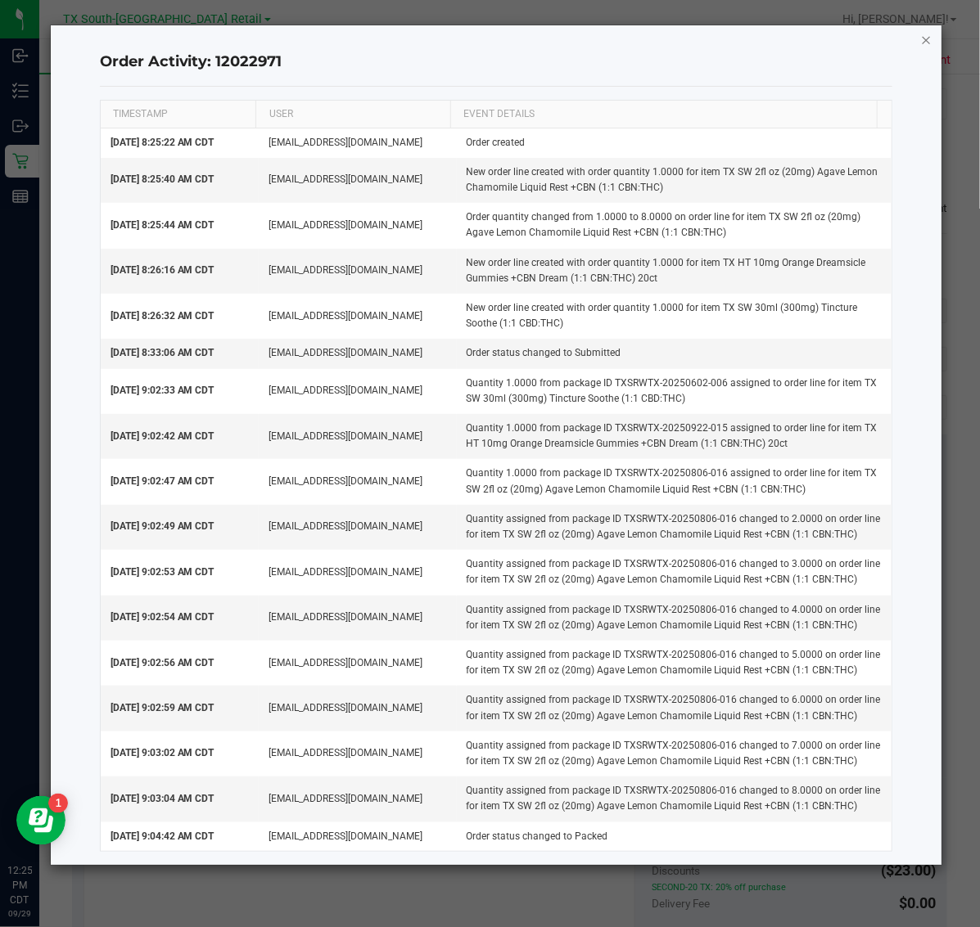
click at [921, 33] on icon "button" at bounding box center [926, 39] width 11 height 20
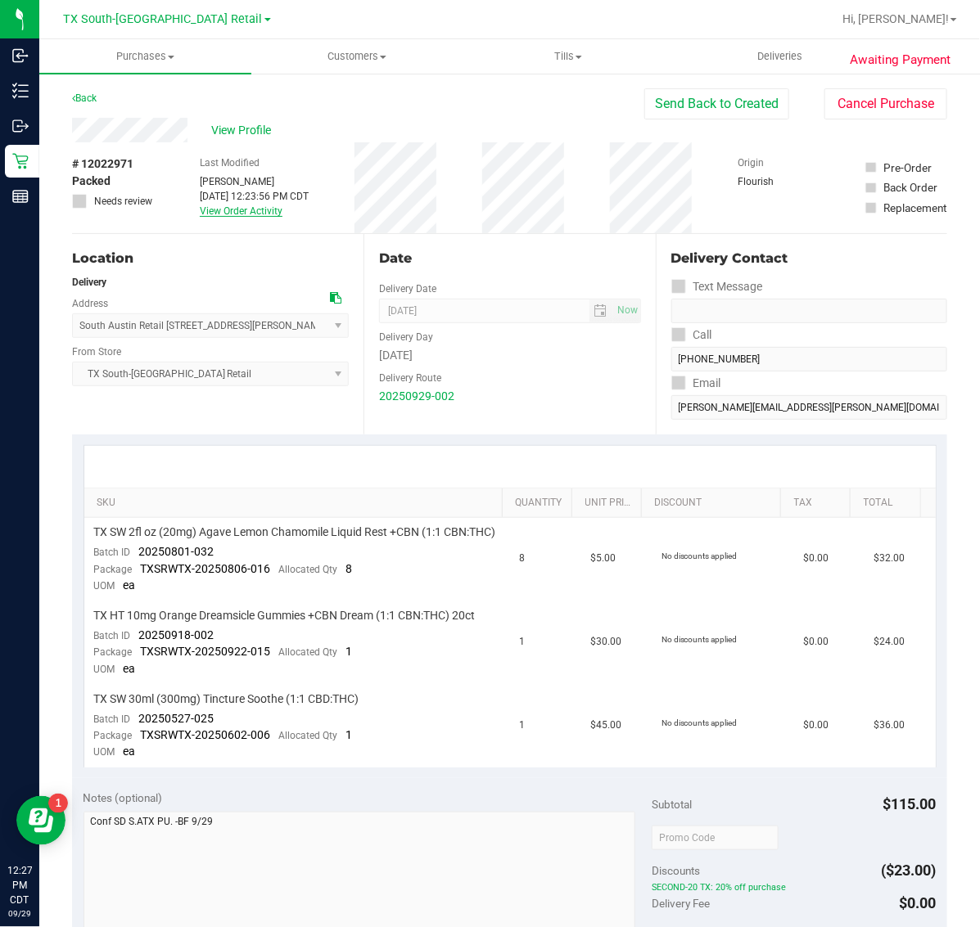
click at [236, 215] on link "View Order Activity" at bounding box center [241, 210] width 83 height 11
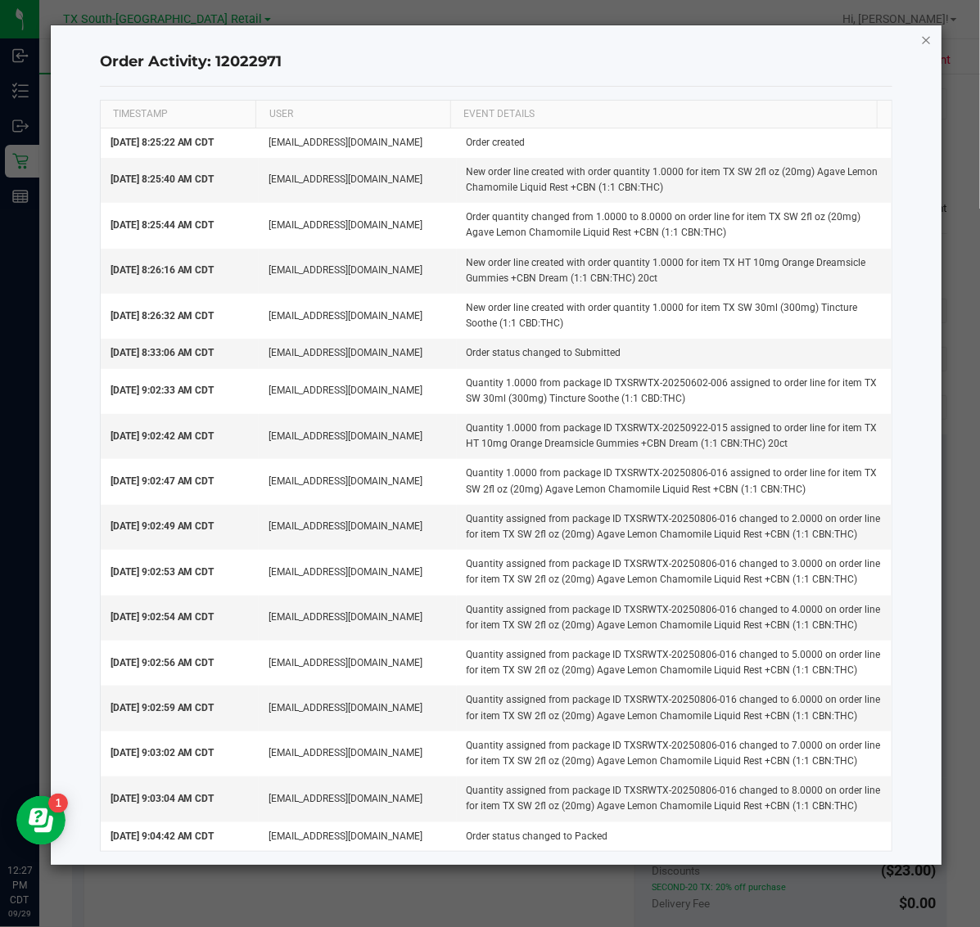
click at [927, 37] on icon "button" at bounding box center [926, 39] width 11 height 20
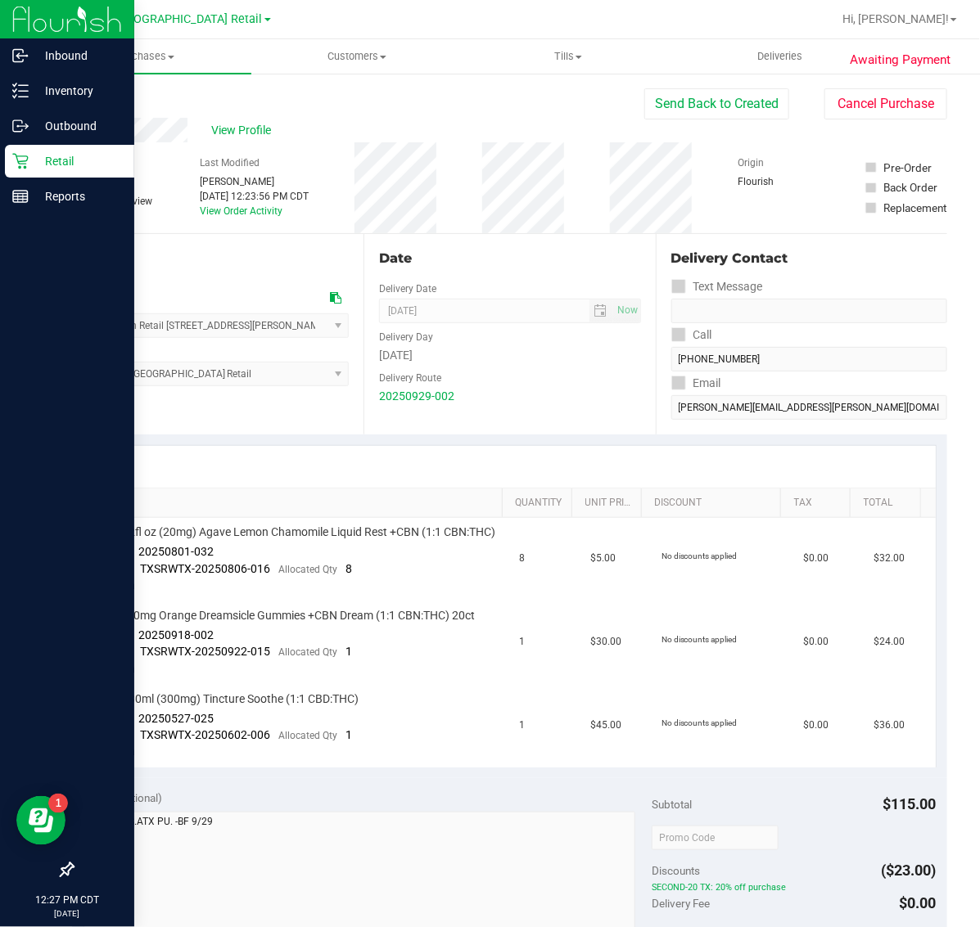
click at [80, 154] on p "Retail" at bounding box center [78, 161] width 98 height 20
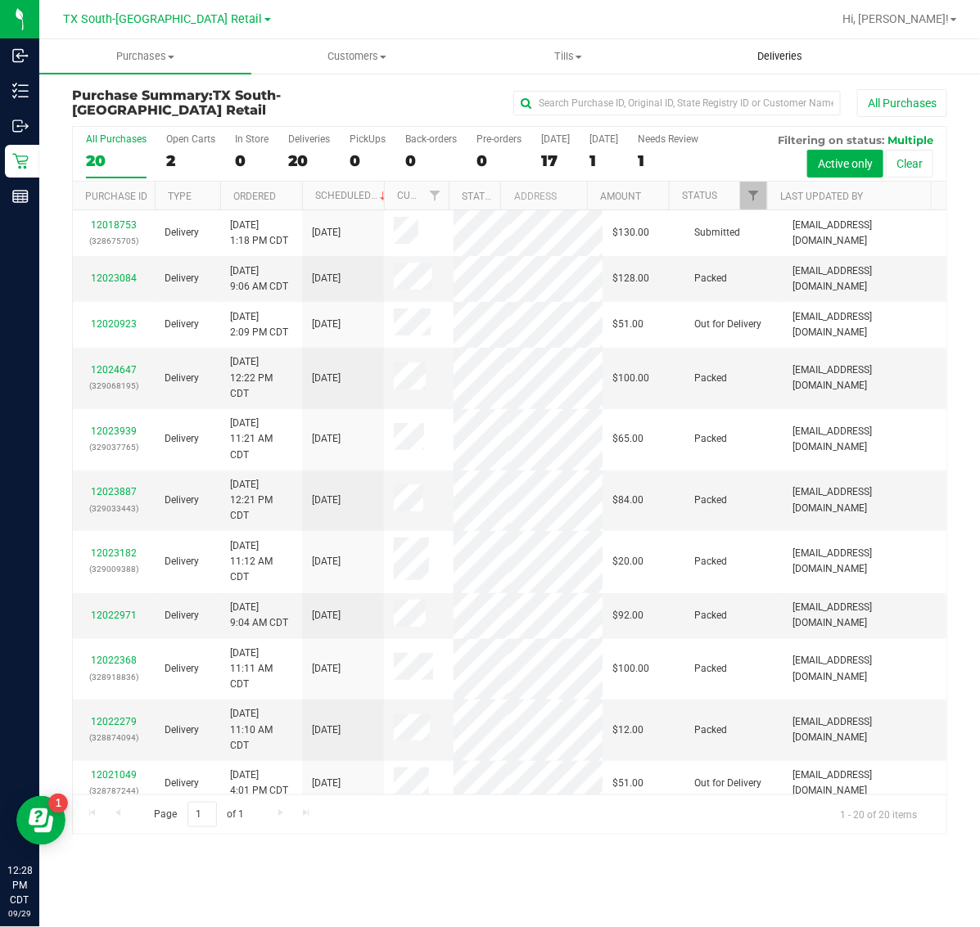
click at [784, 54] on span "Deliveries" at bounding box center [779, 56] width 89 height 15
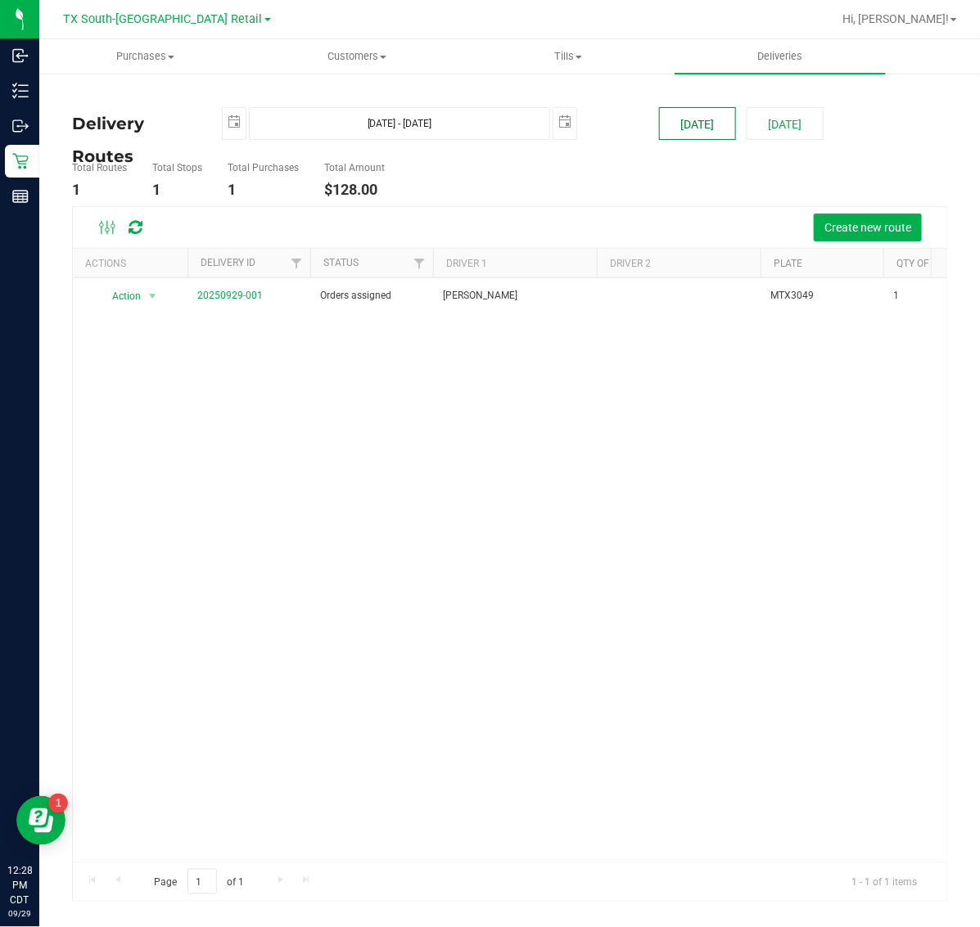
click at [690, 119] on button "[DATE]" at bounding box center [697, 123] width 77 height 33
type input "Sep 29, 2025 - Sep 29, 2025"
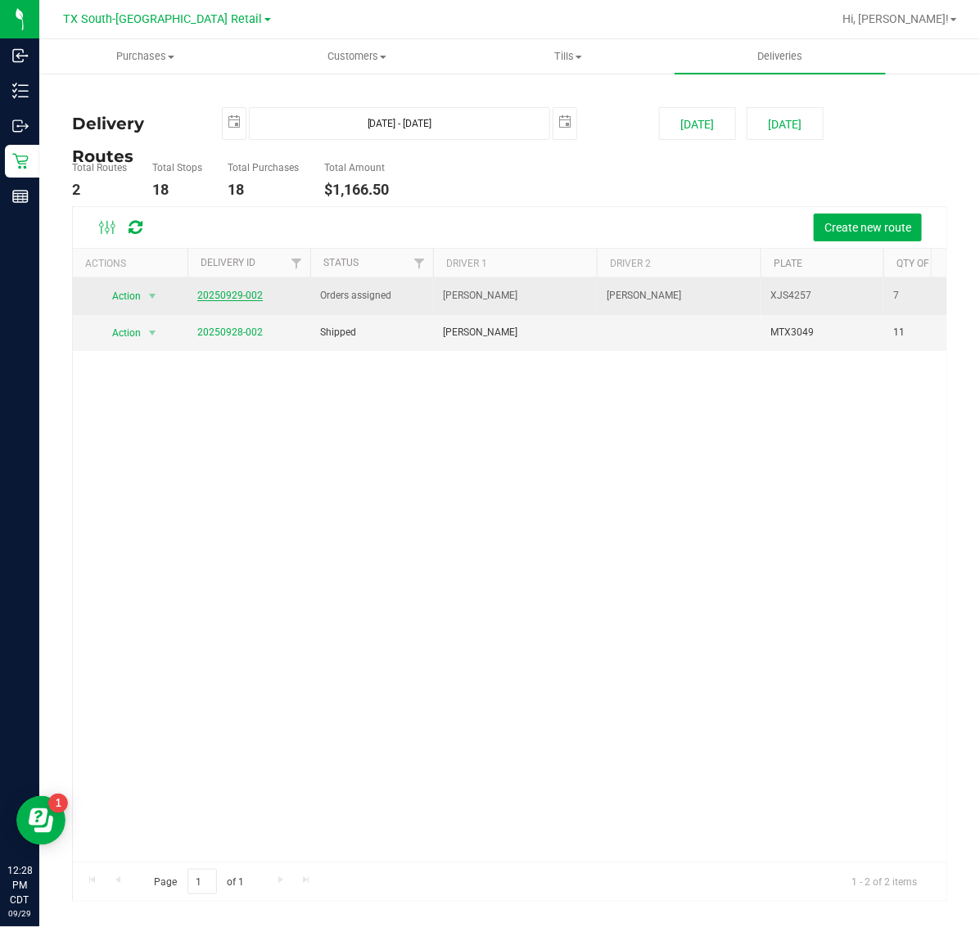
click at [241, 295] on link "20250929-002" at bounding box center [229, 295] width 65 height 11
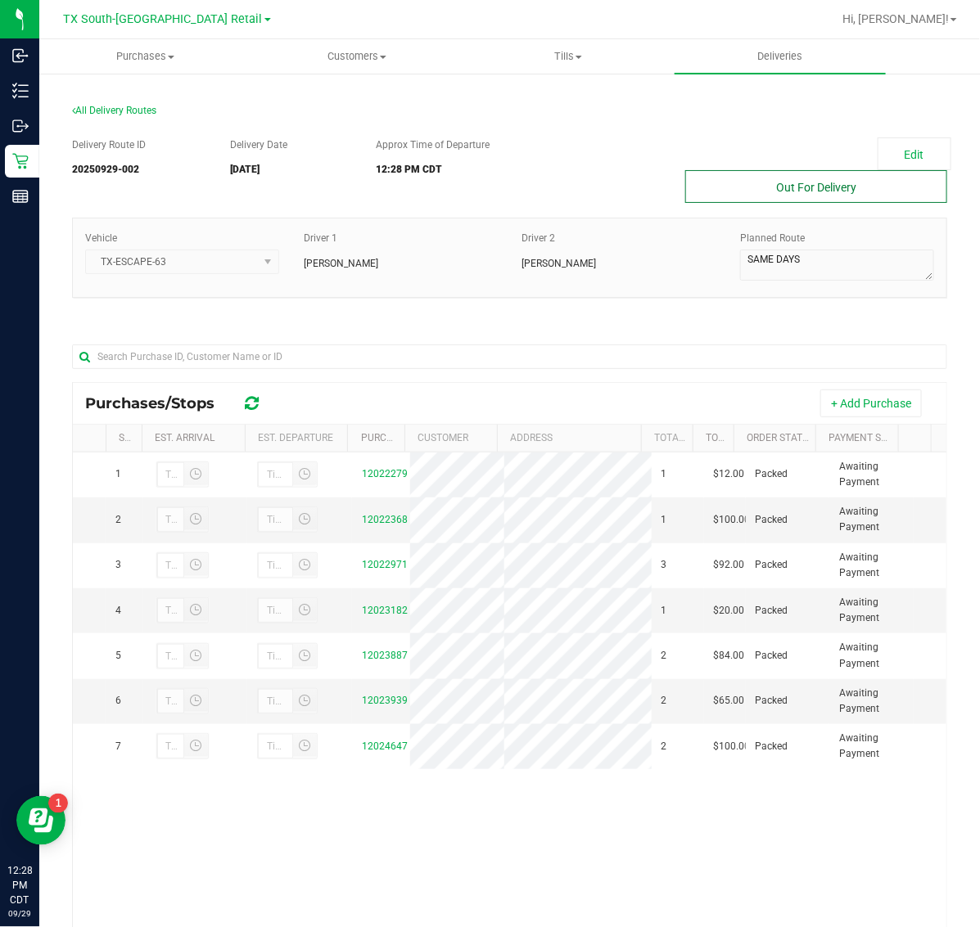
click at [821, 184] on button "Out For Delivery" at bounding box center [816, 186] width 262 height 33
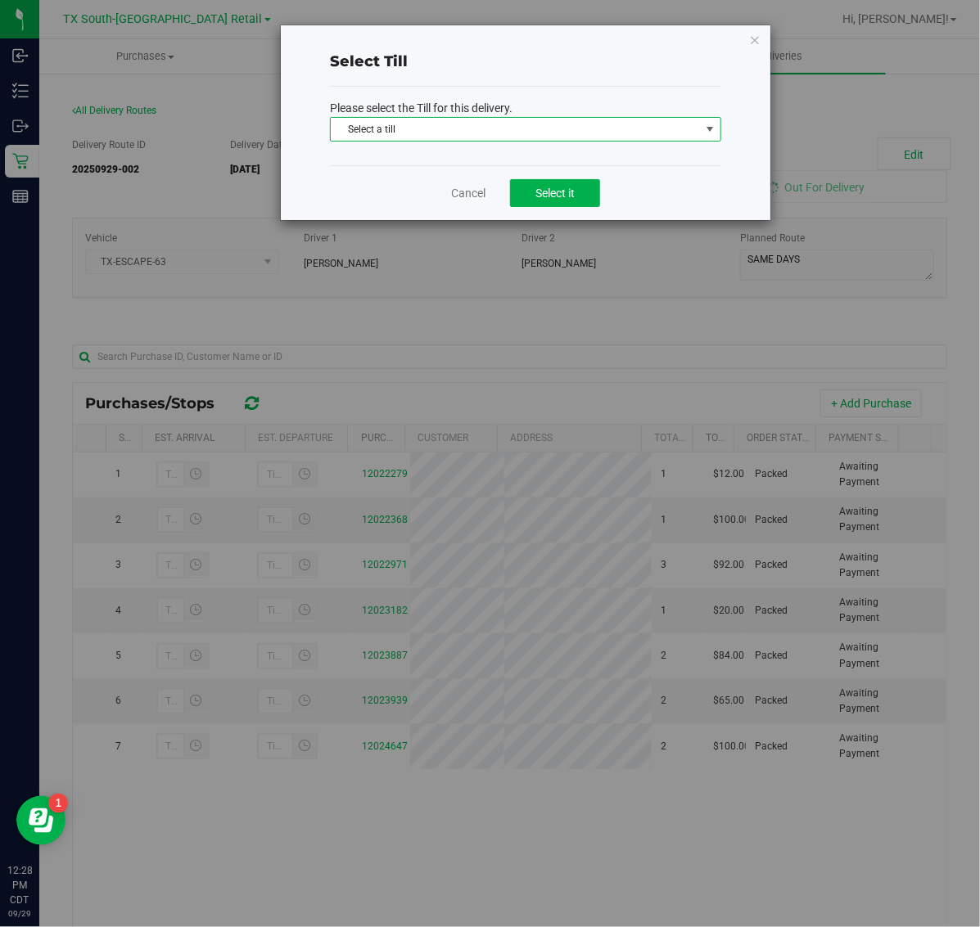
click at [485, 128] on span "Select a till" at bounding box center [515, 129] width 369 height 23
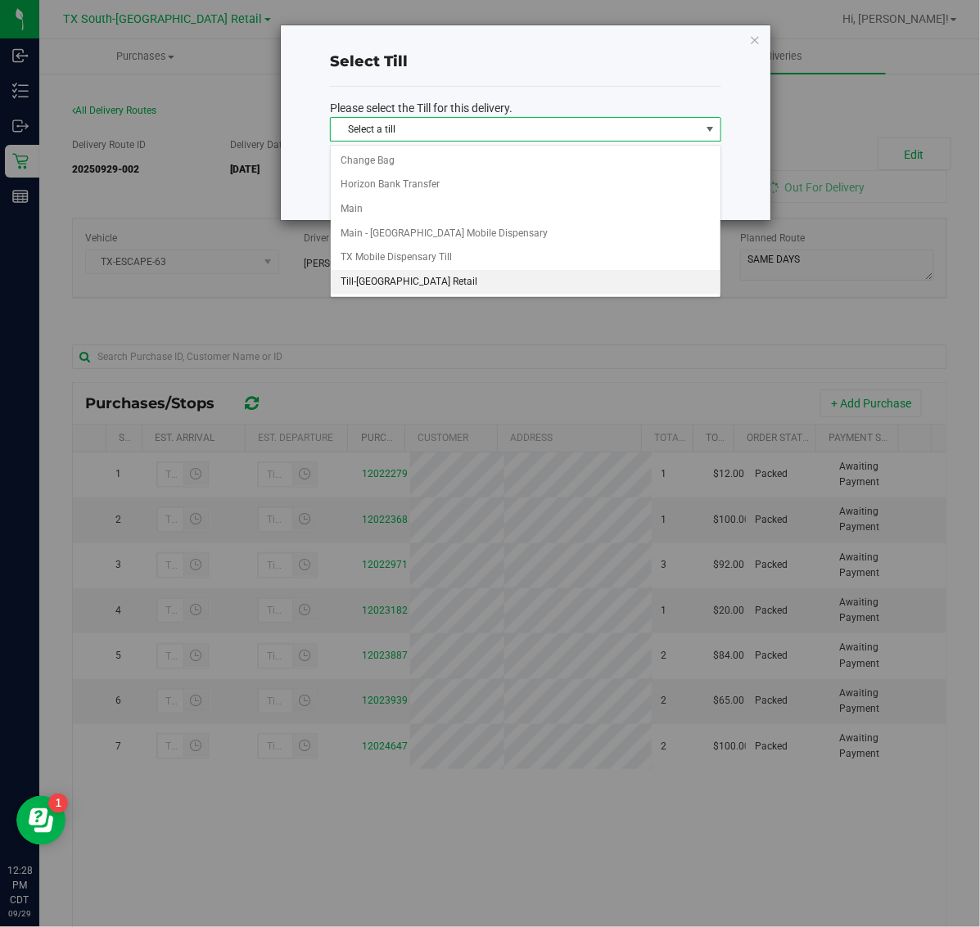
click at [446, 282] on li "Till-South Austin Retail" at bounding box center [526, 282] width 390 height 25
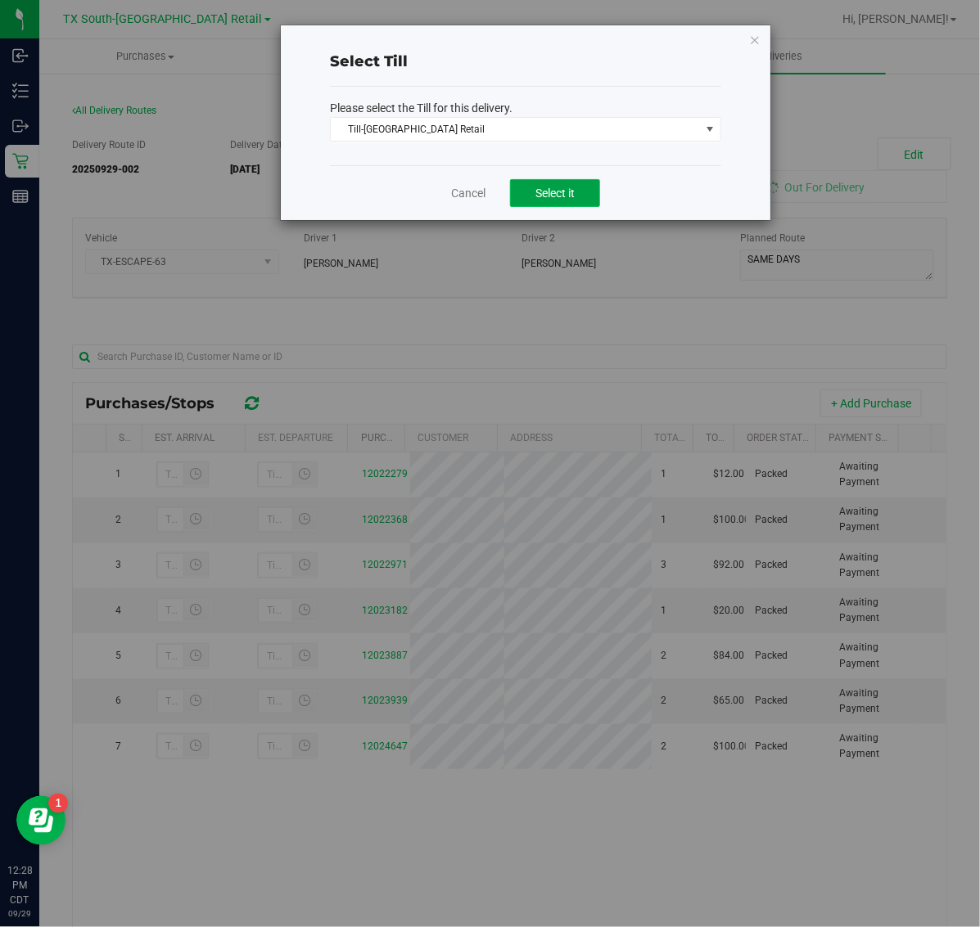
click at [529, 201] on button "Select it" at bounding box center [555, 193] width 90 height 28
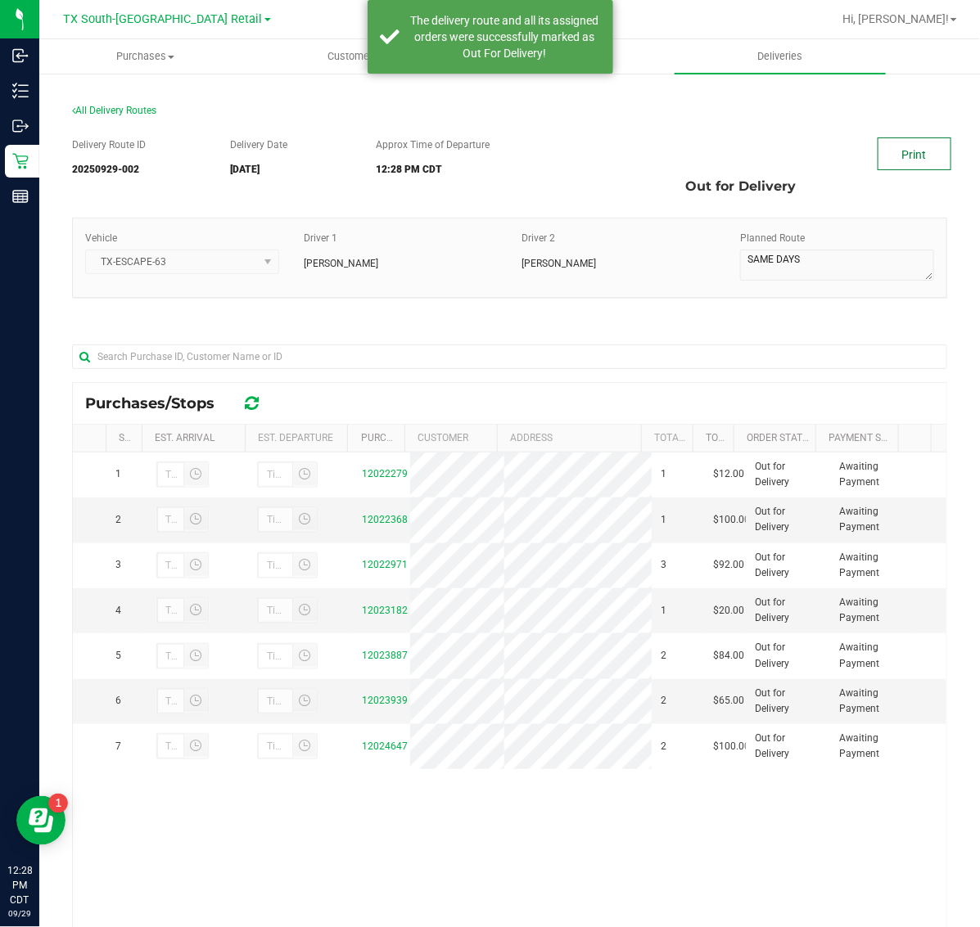
click at [890, 156] on link "Print" at bounding box center [914, 153] width 74 height 33
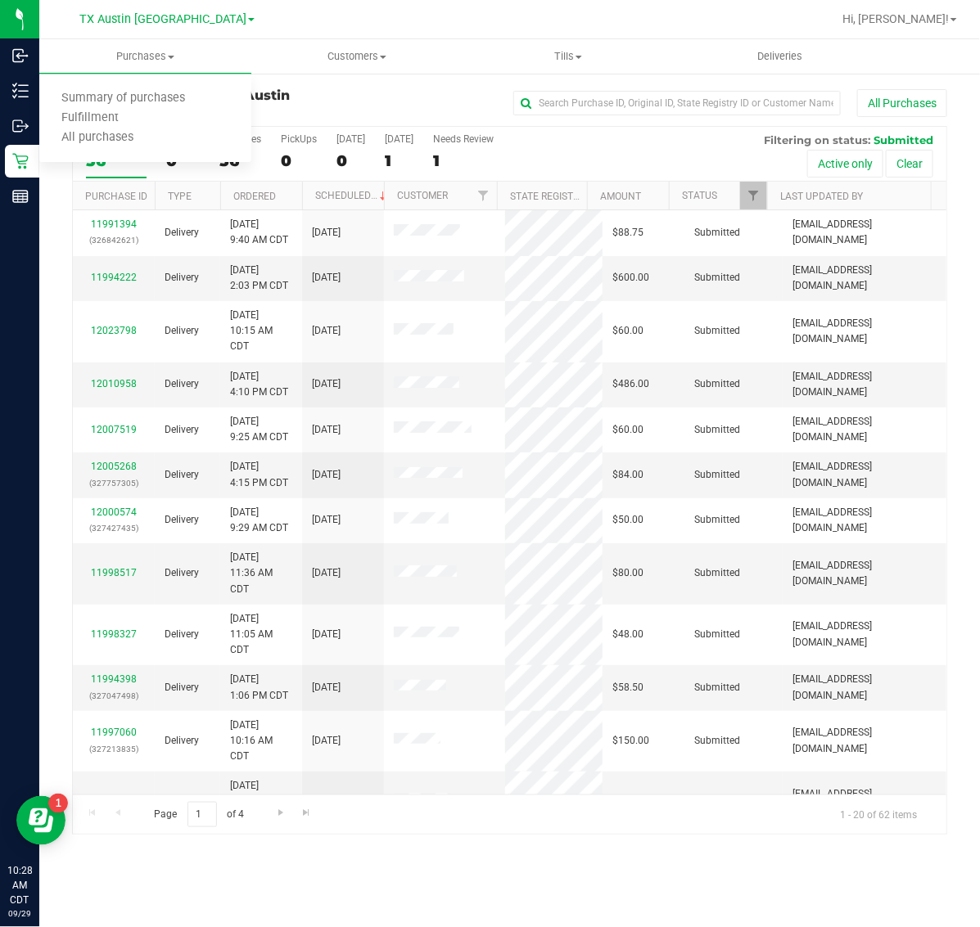
click at [160, 13] on span "TX Austin [GEOGRAPHIC_DATA]" at bounding box center [162, 19] width 167 height 14
click at [148, 83] on link "TX Plano Retail" at bounding box center [166, 80] width 239 height 22
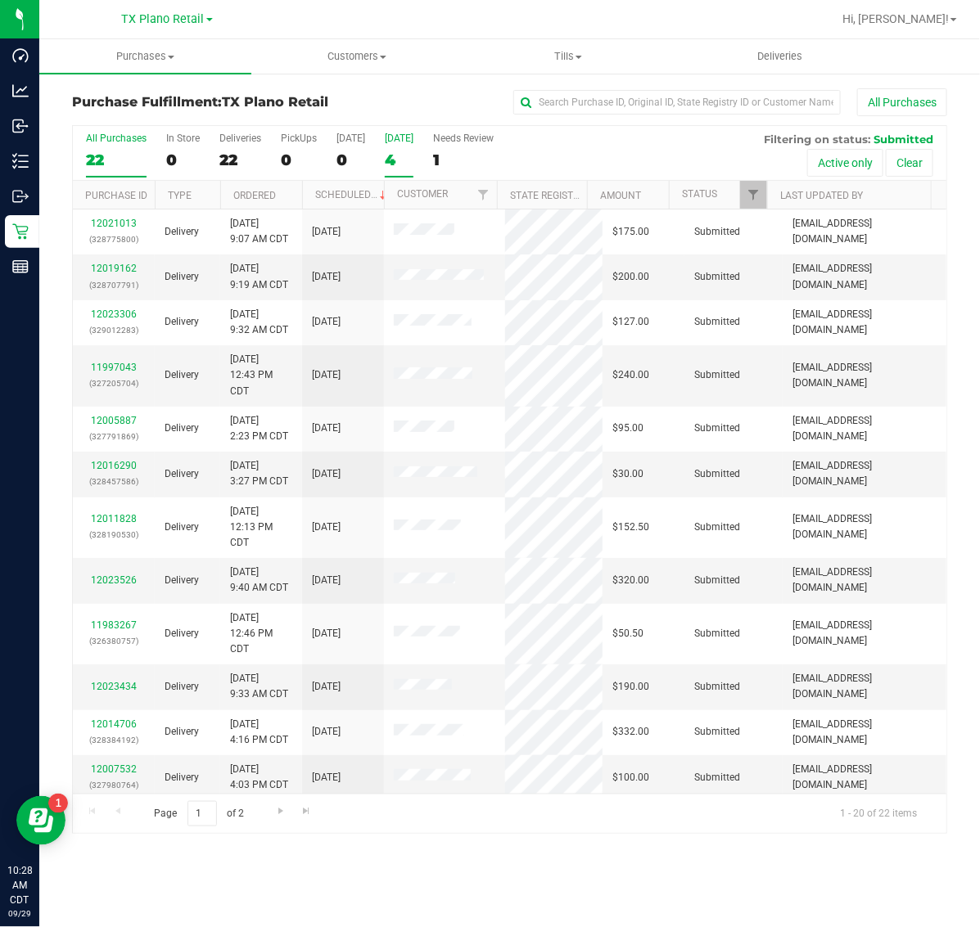
click at [398, 164] on div "4" at bounding box center [399, 160] width 29 height 19
click at [0, 0] on input "Tomorrow 4" at bounding box center [0, 0] width 0 height 0
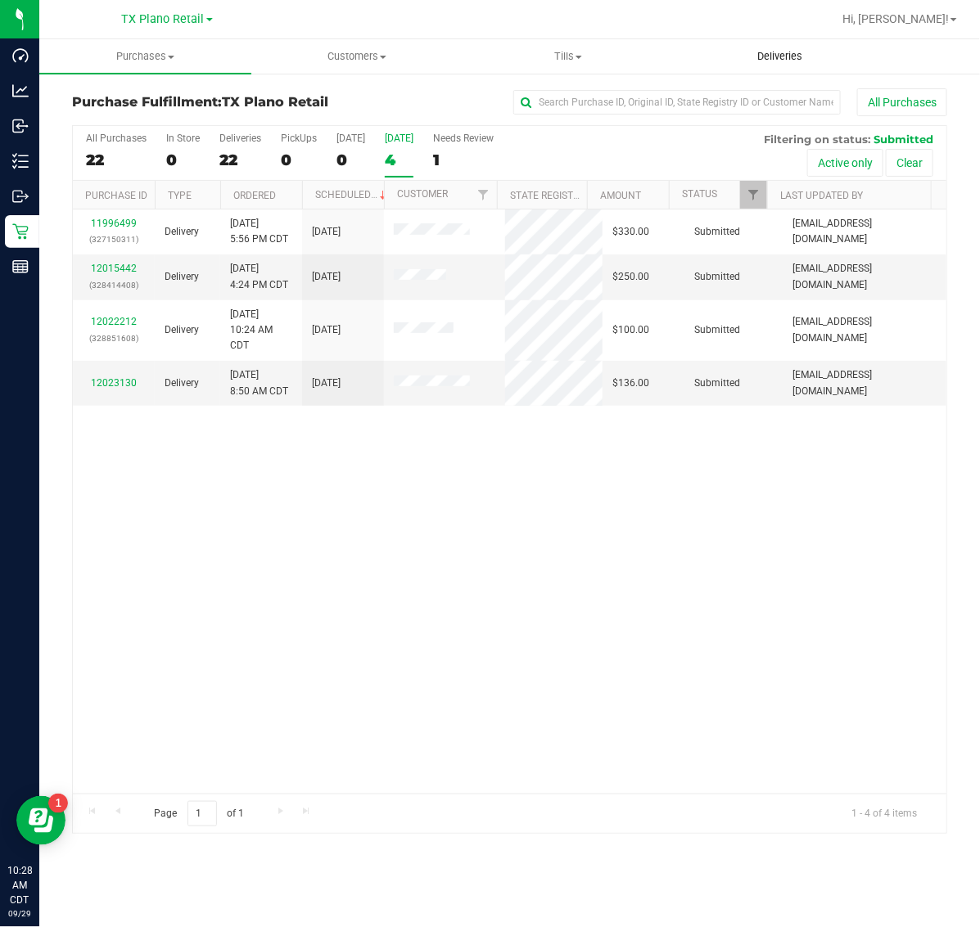
click at [784, 61] on span "Deliveries" at bounding box center [779, 56] width 89 height 15
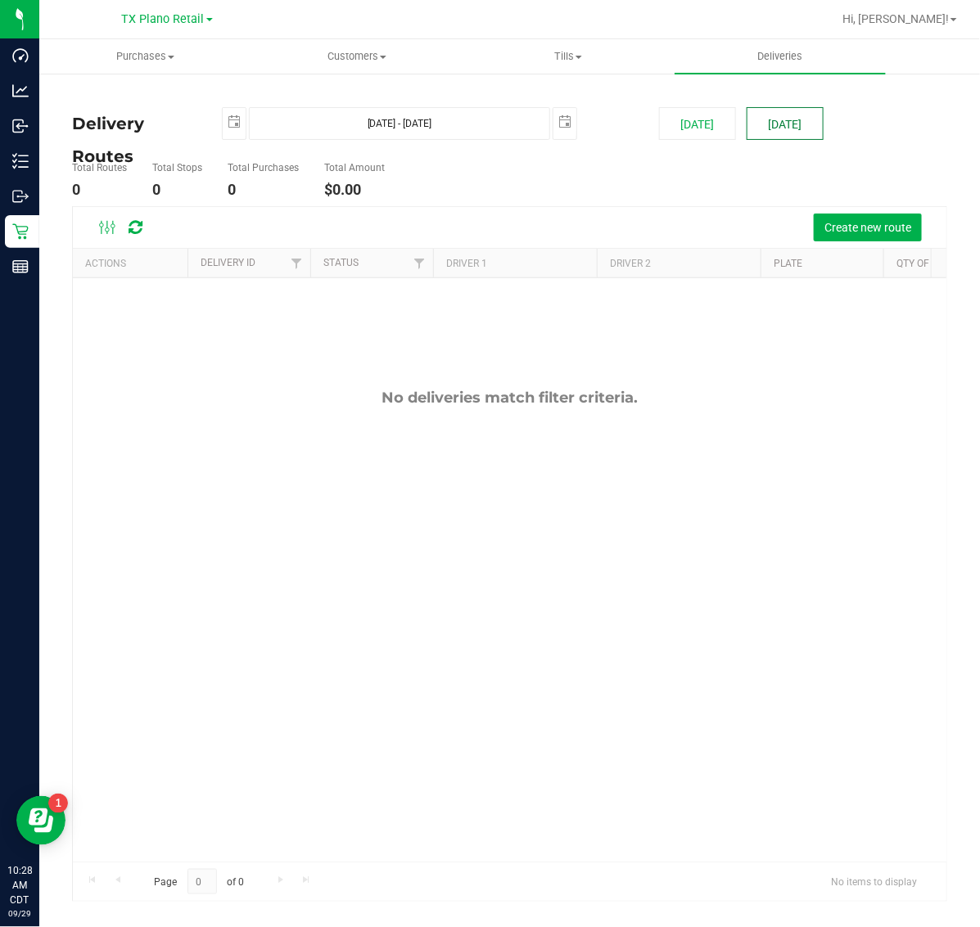
click at [765, 124] on button "[DATE]" at bounding box center [784, 123] width 77 height 33
click at [775, 52] on span "Deliveries" at bounding box center [779, 56] width 89 height 15
click at [696, 119] on button "[DATE]" at bounding box center [697, 123] width 77 height 33
type input "Sep 29, 2025 - Sep 29, 2025"
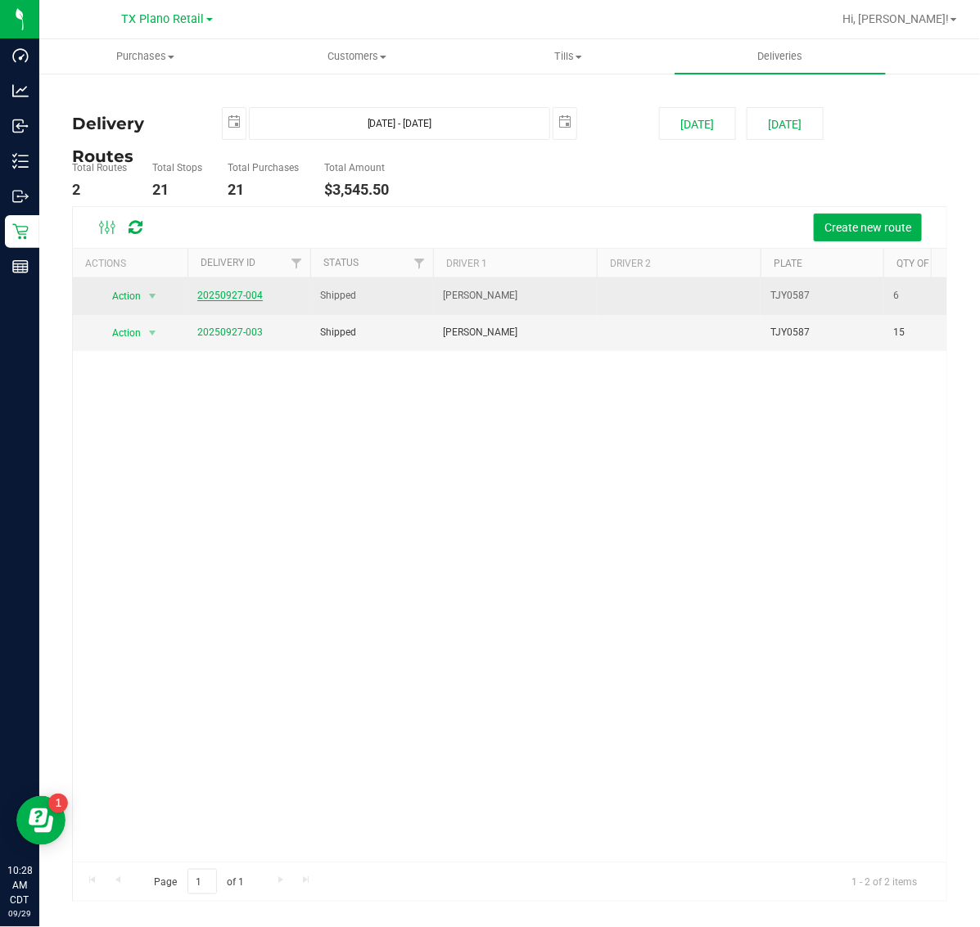
click at [246, 293] on link "20250927-004" at bounding box center [229, 295] width 65 height 11
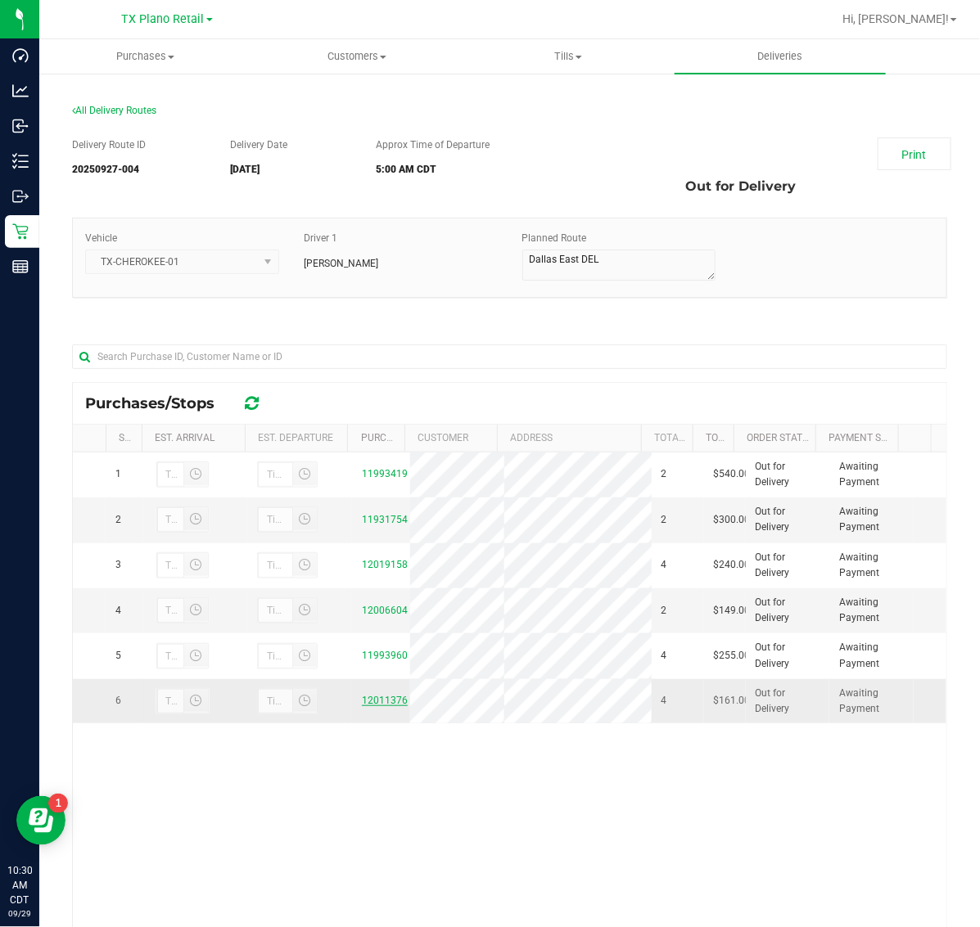
click at [386, 701] on link "12011376" at bounding box center [385, 700] width 46 height 11
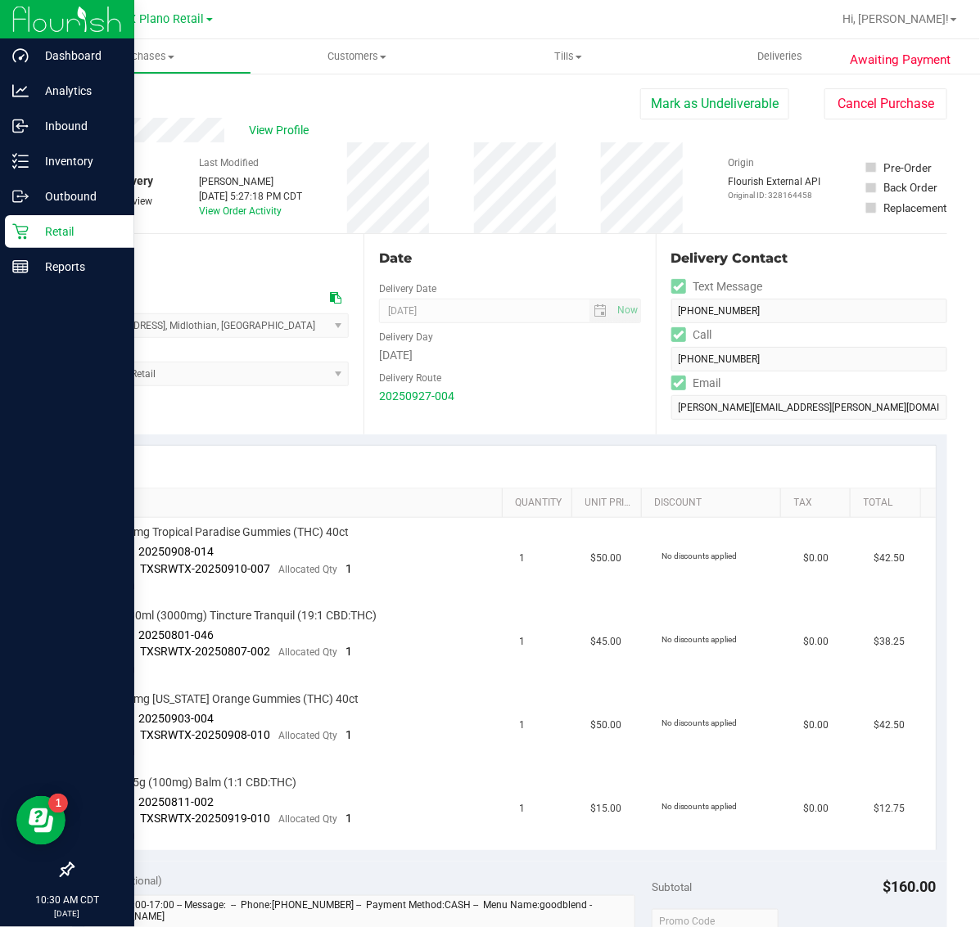
click at [43, 230] on p "Retail" at bounding box center [78, 232] width 98 height 20
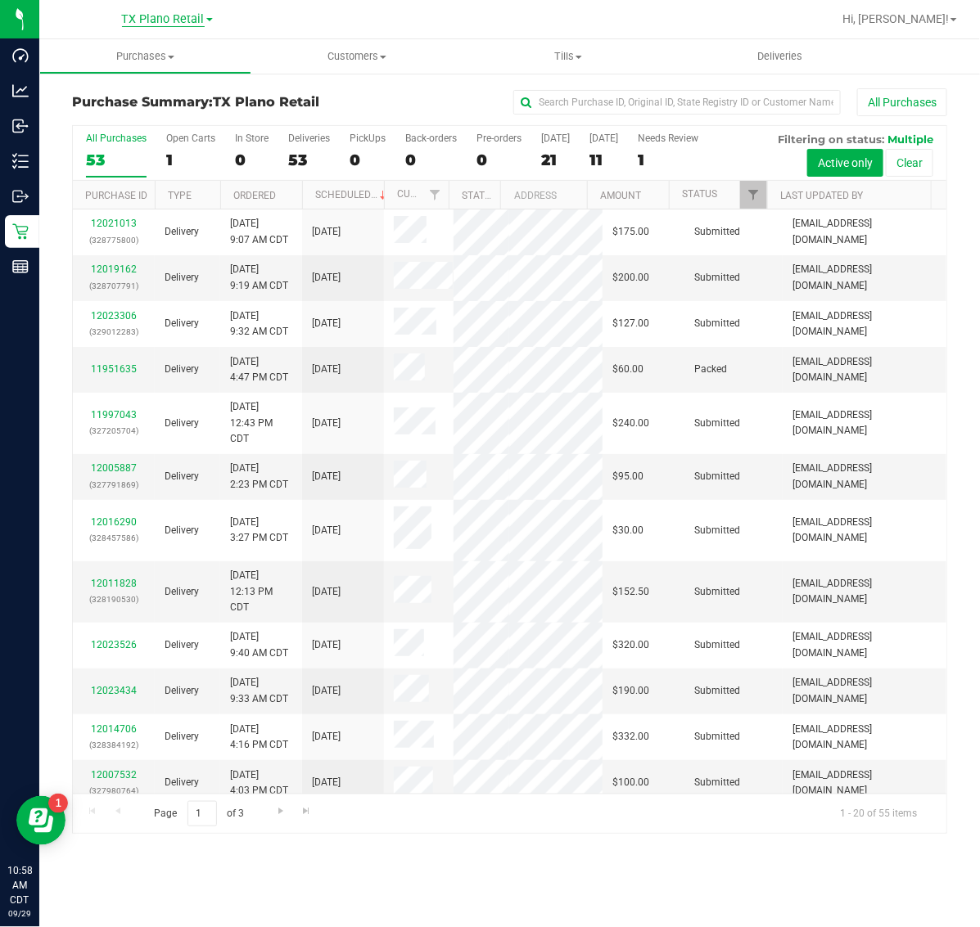
click at [143, 20] on span "TX Plano Retail" at bounding box center [163, 19] width 83 height 15
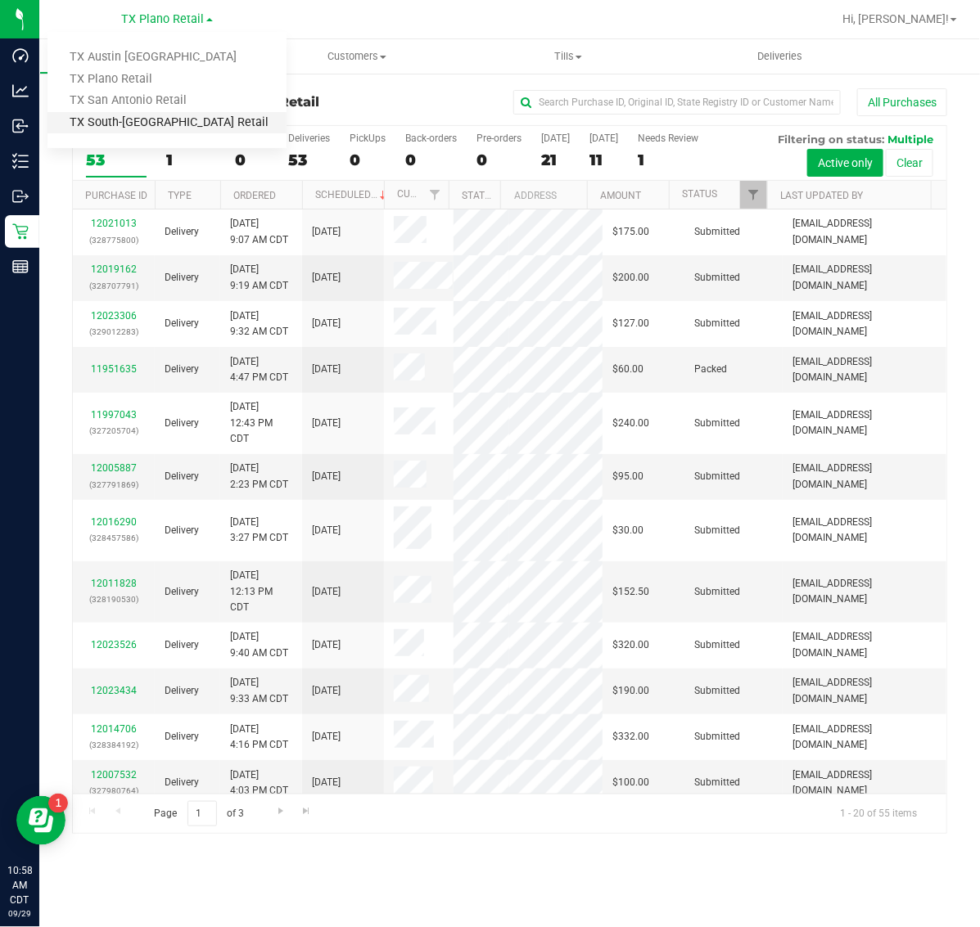
click at [146, 119] on link "TX South-[GEOGRAPHIC_DATA] Retail" at bounding box center [166, 123] width 239 height 22
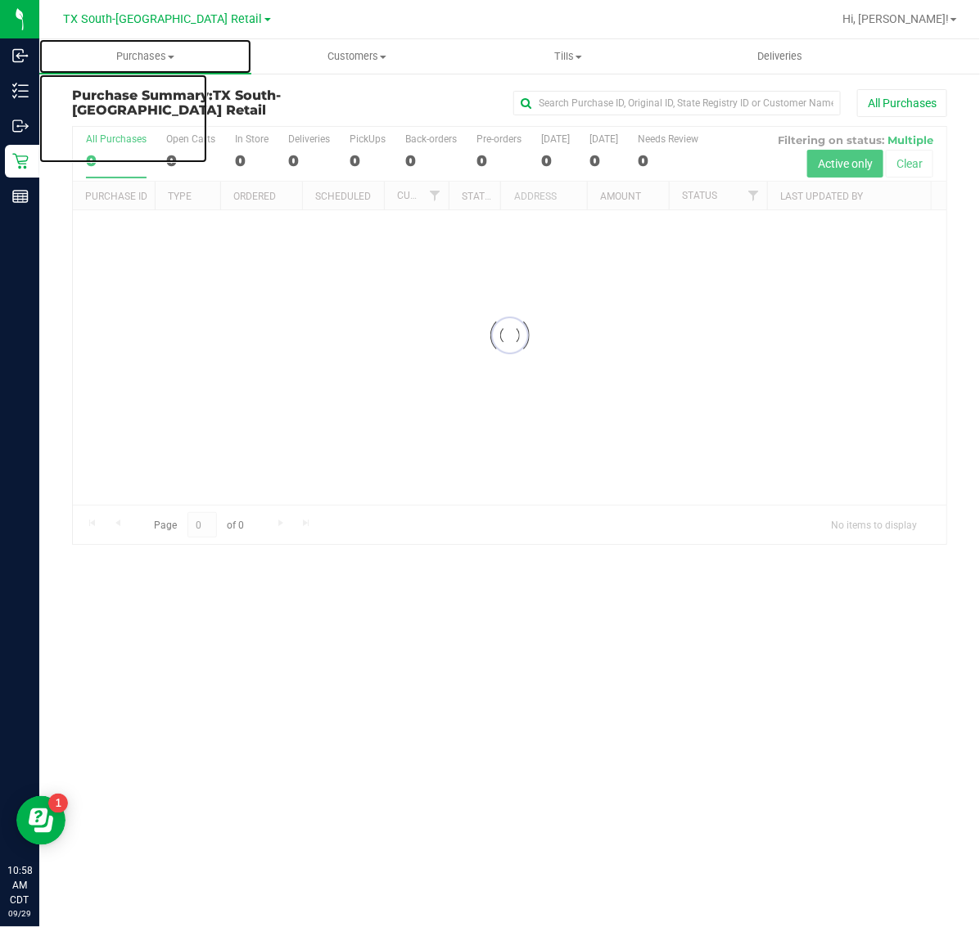
click at [143, 59] on span "Purchases" at bounding box center [145, 56] width 212 height 15
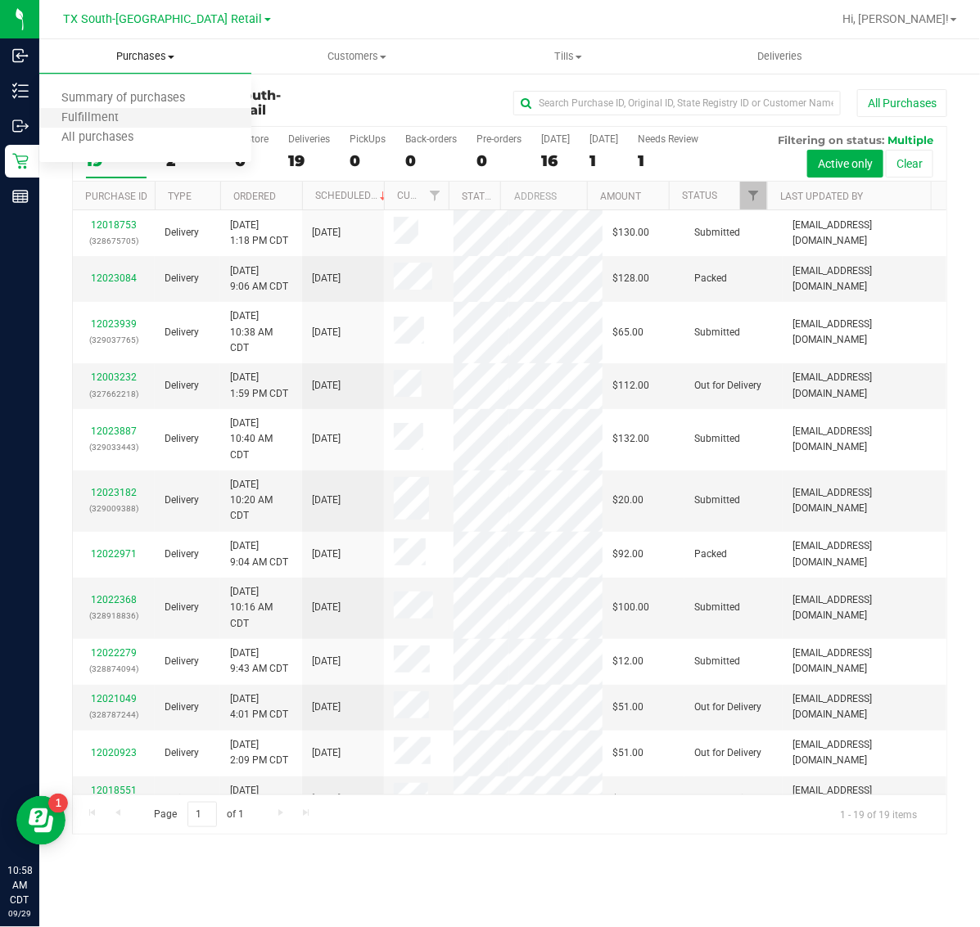
click at [147, 117] on li "Fulfillment" at bounding box center [145, 119] width 212 height 20
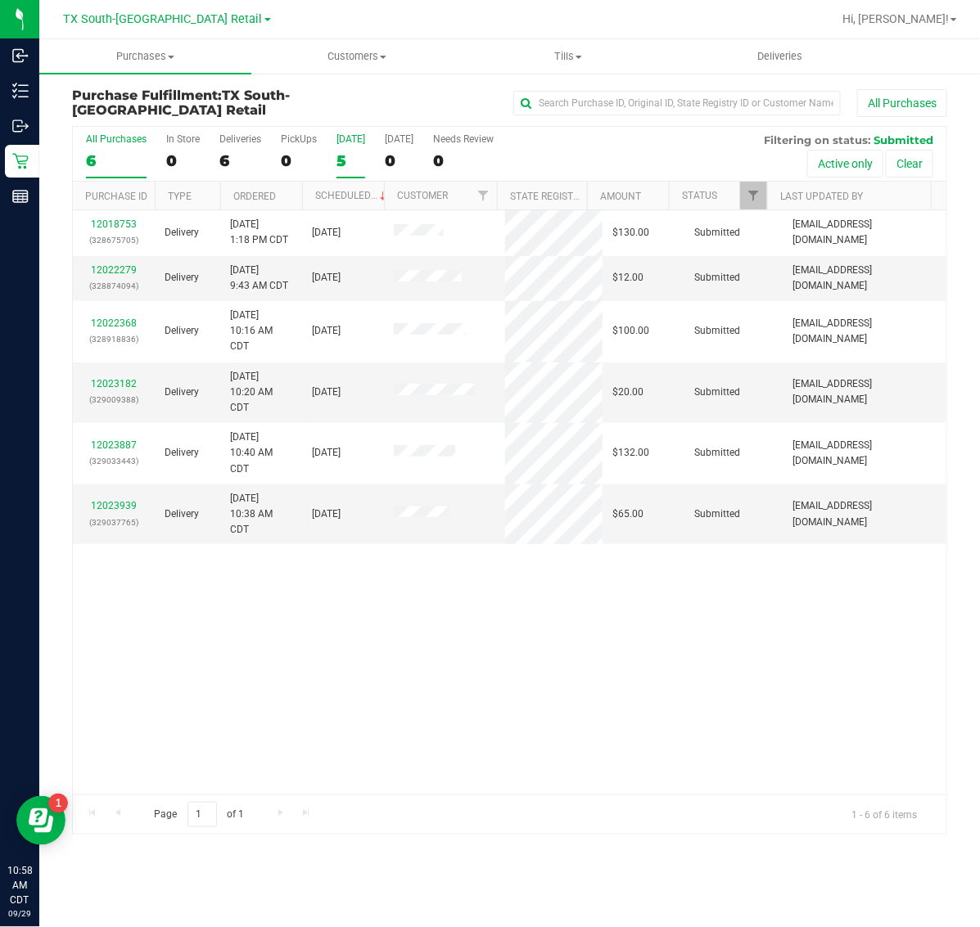
click at [346, 158] on div "5" at bounding box center [350, 160] width 29 height 19
click at [0, 0] on input "Today 5" at bounding box center [0, 0] width 0 height 0
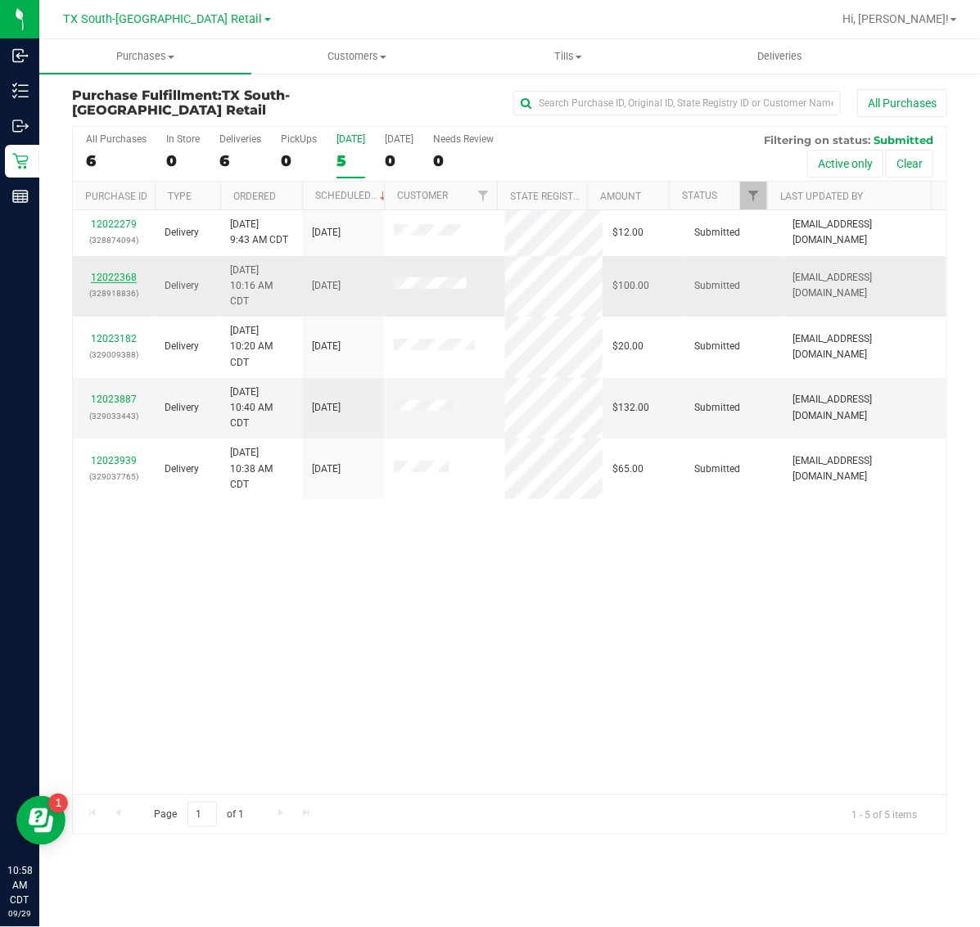
click at [113, 279] on link "12022368" at bounding box center [114, 277] width 46 height 11
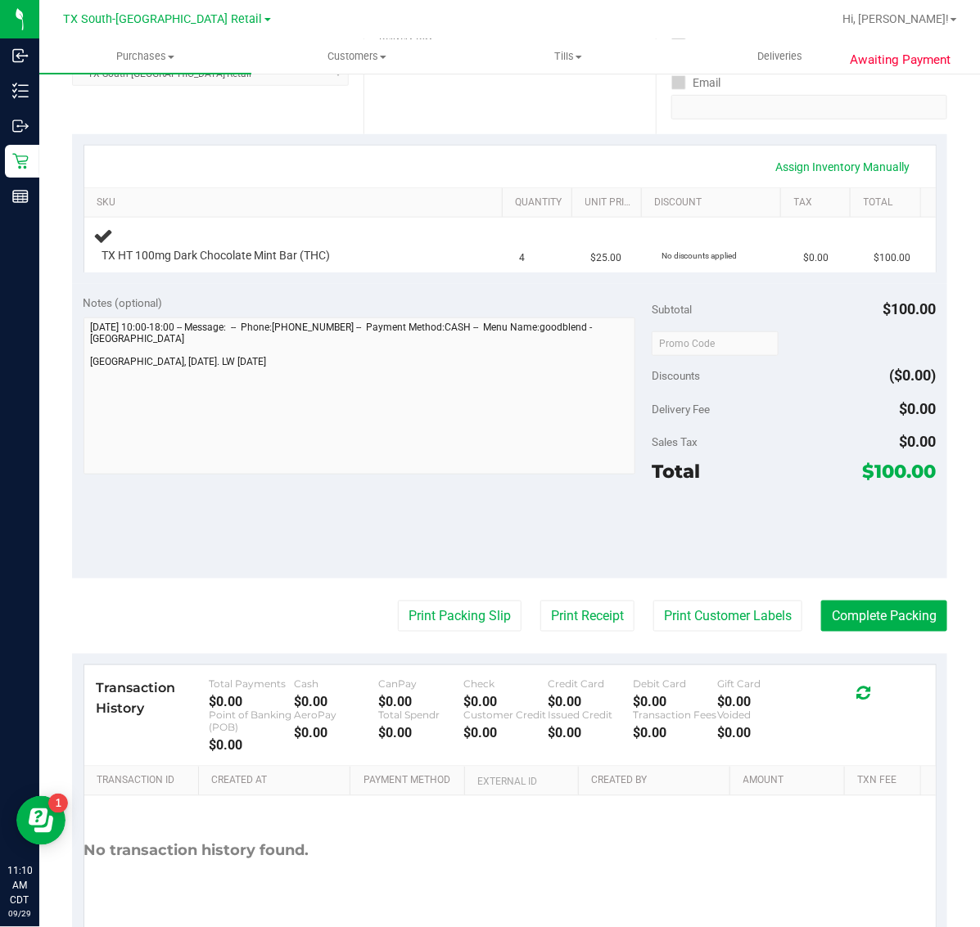
scroll to position [307, 0]
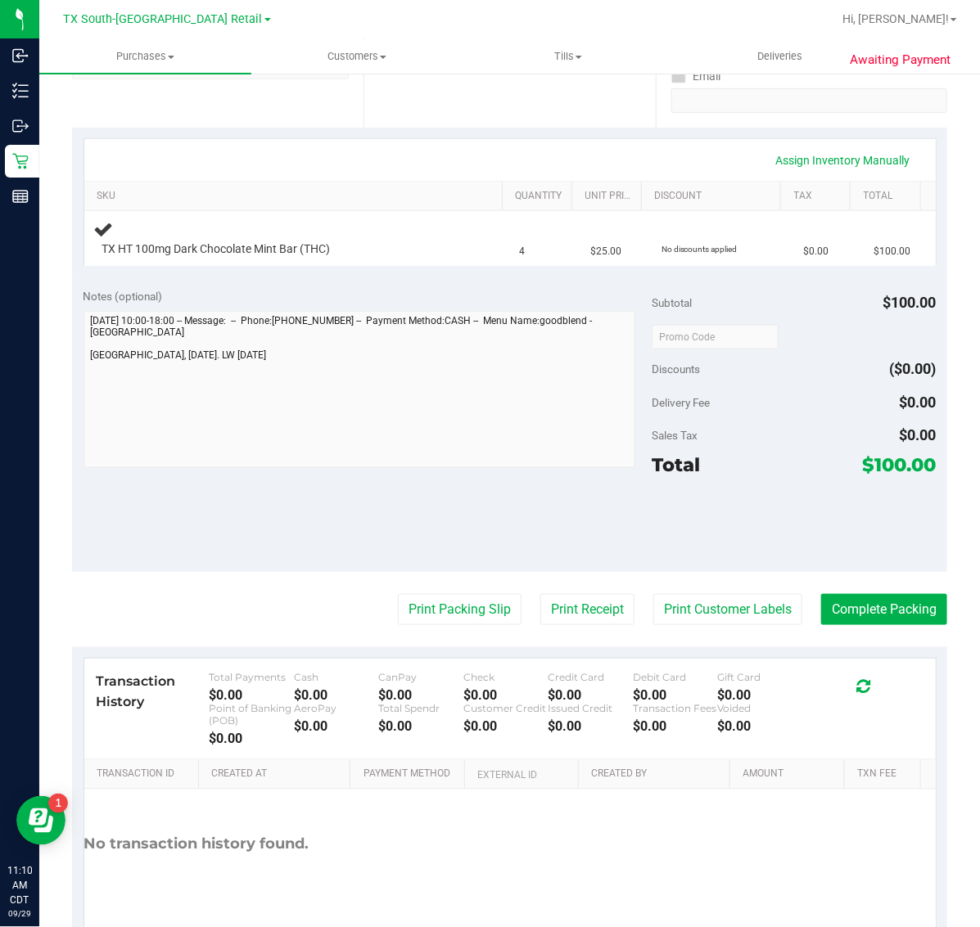
click at [615, 700] on div "$0.00" at bounding box center [590, 695] width 85 height 16
click at [727, 603] on button "Print Customer Labels" at bounding box center [727, 609] width 149 height 31
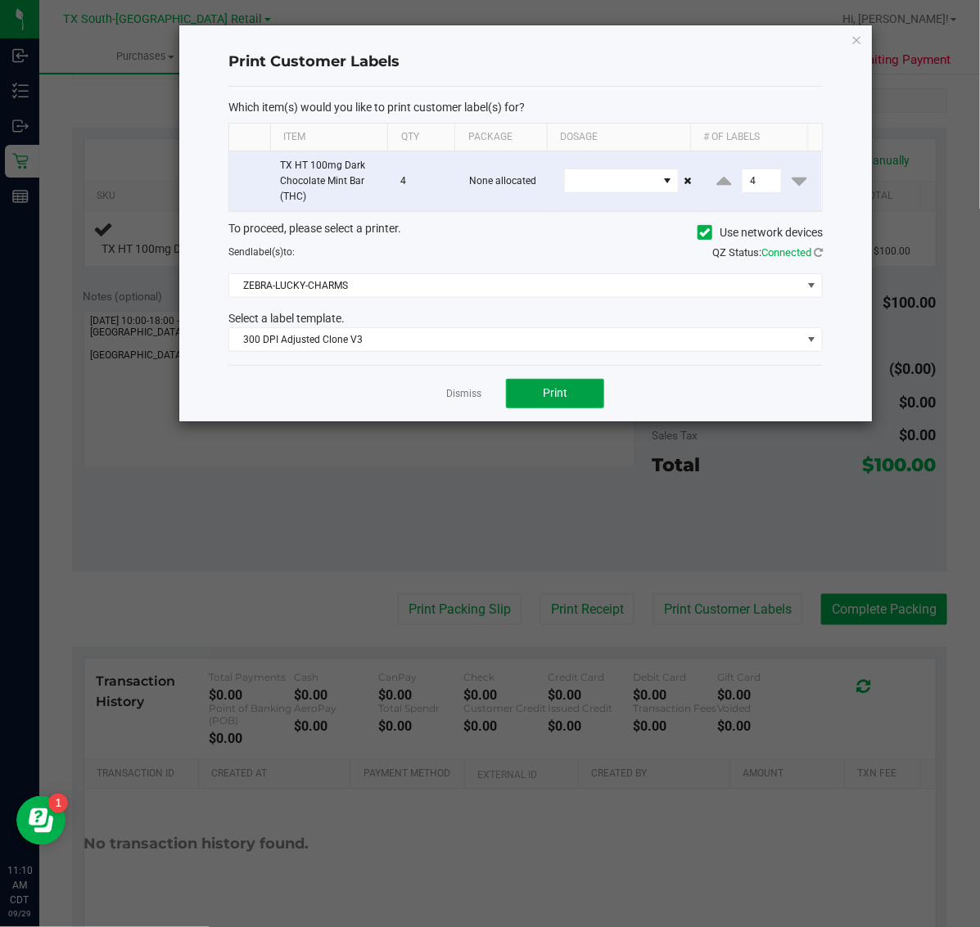
click at [552, 397] on span "Print" at bounding box center [555, 392] width 25 height 13
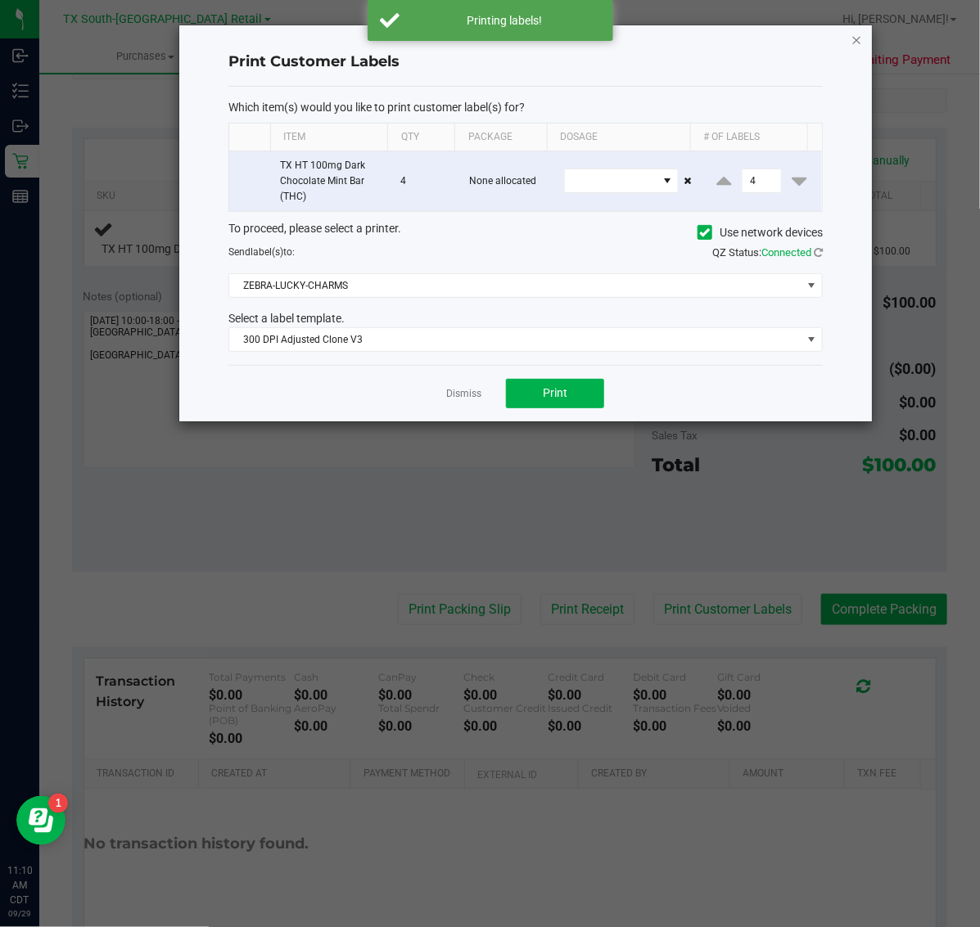
click at [856, 38] on icon "button" at bounding box center [856, 39] width 11 height 20
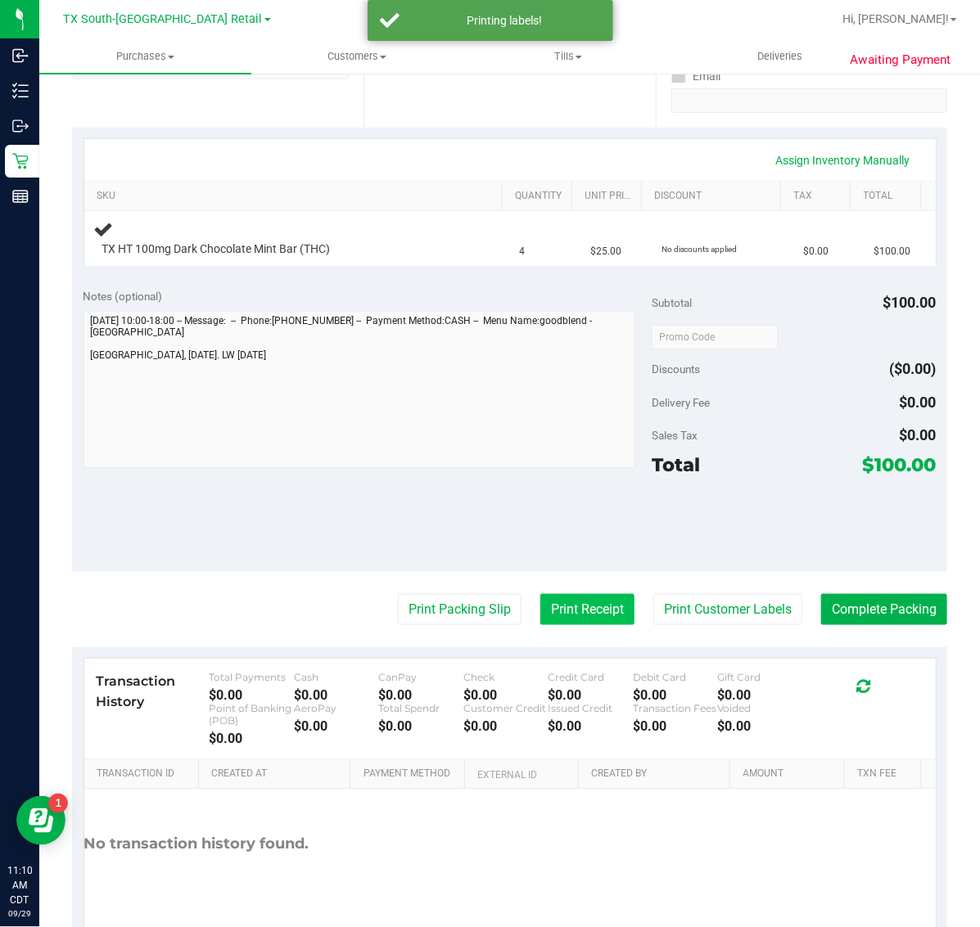
click at [590, 604] on button "Print Receipt" at bounding box center [587, 609] width 94 height 31
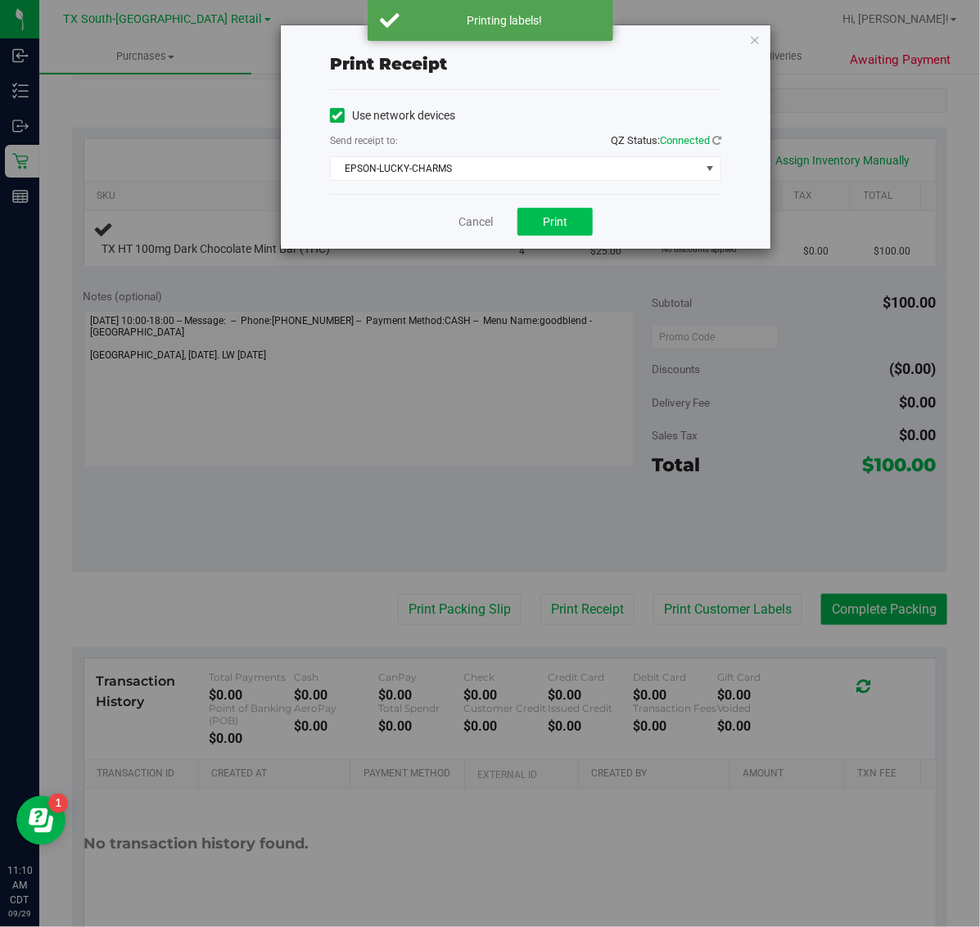
click at [557, 227] on span "Print" at bounding box center [555, 221] width 25 height 13
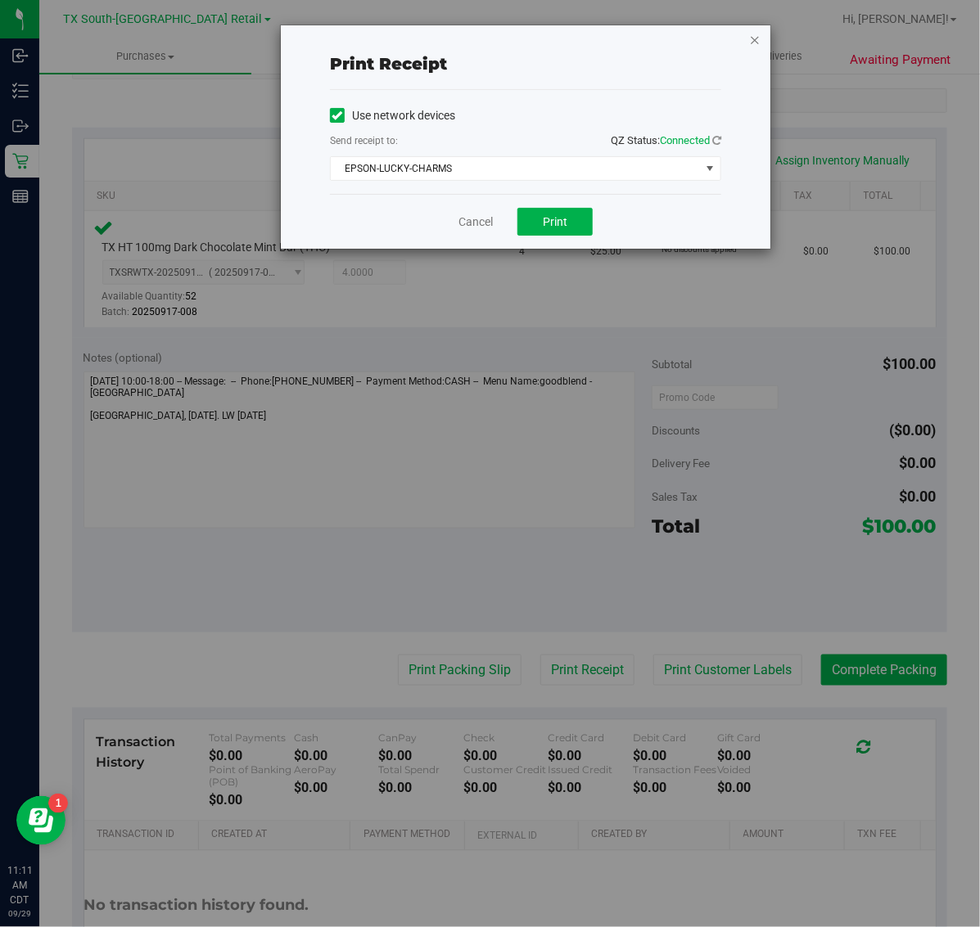
click at [758, 39] on icon "button" at bounding box center [754, 39] width 11 height 20
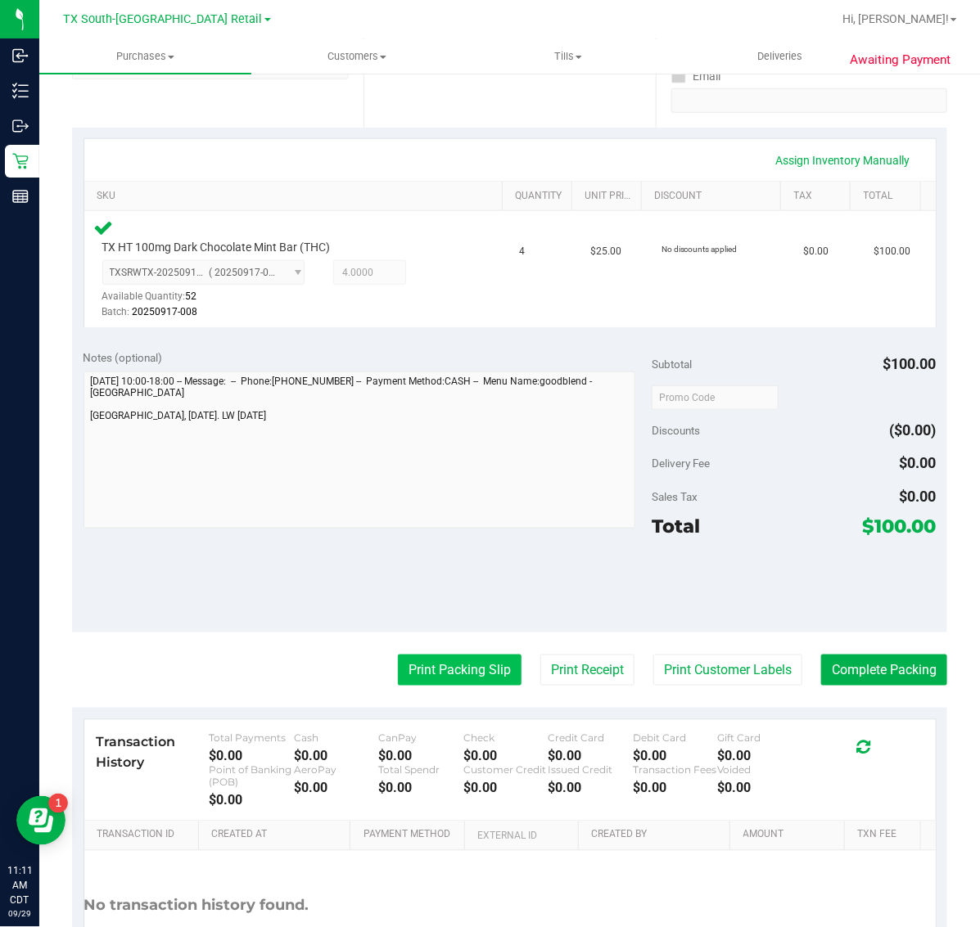
click at [439, 681] on button "Print Packing Slip" at bounding box center [460, 670] width 124 height 31
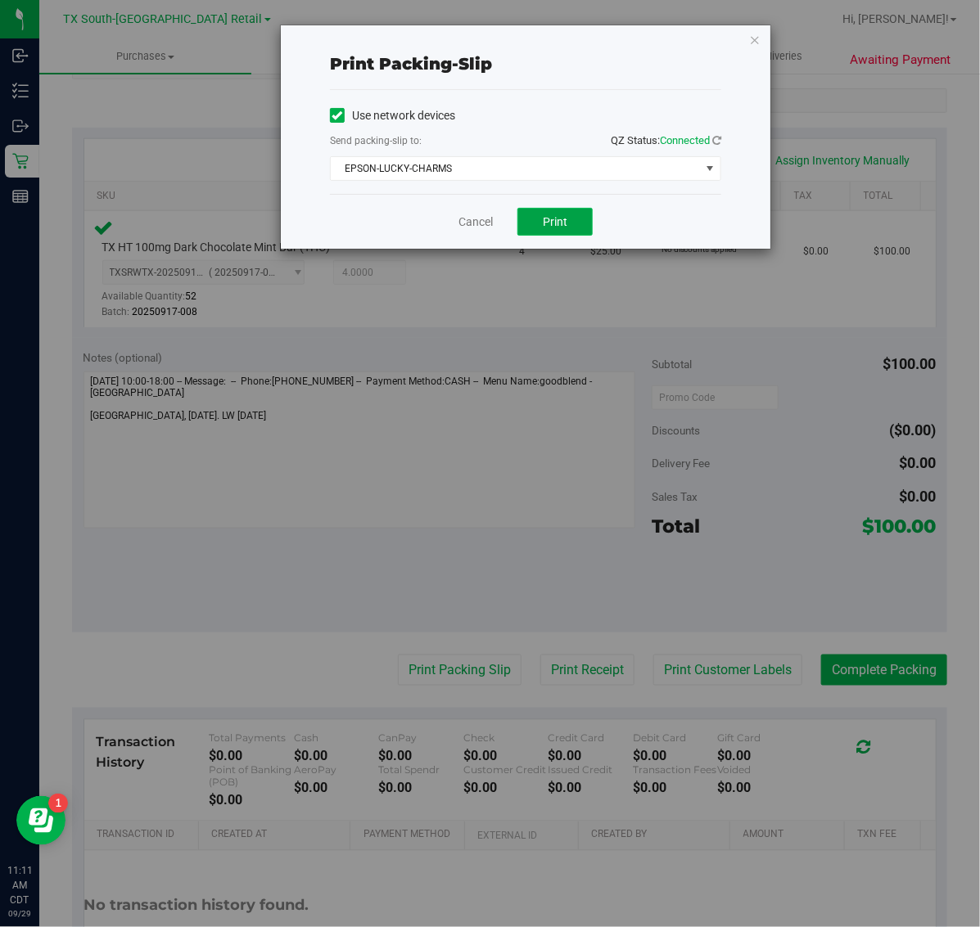
click at [553, 215] on span "Print" at bounding box center [555, 221] width 25 height 13
click at [749, 38] on icon "button" at bounding box center [754, 39] width 11 height 20
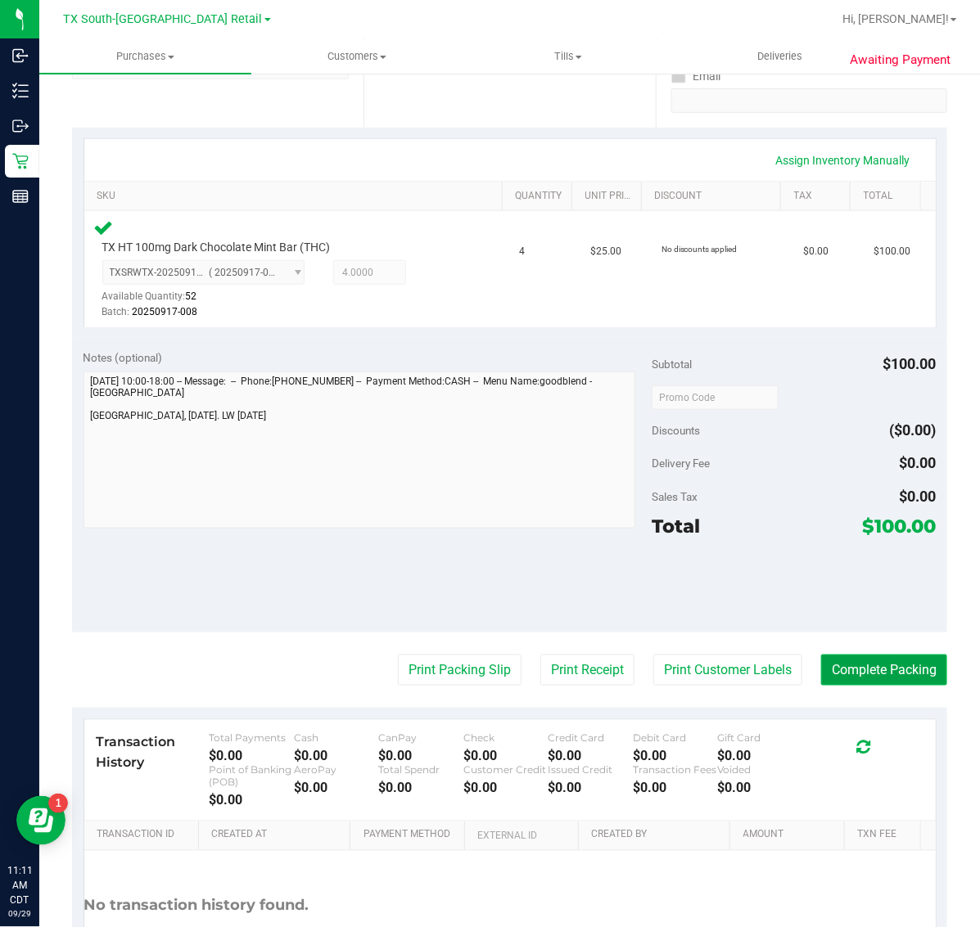
click at [872, 685] on button "Complete Packing" at bounding box center [884, 670] width 126 height 31
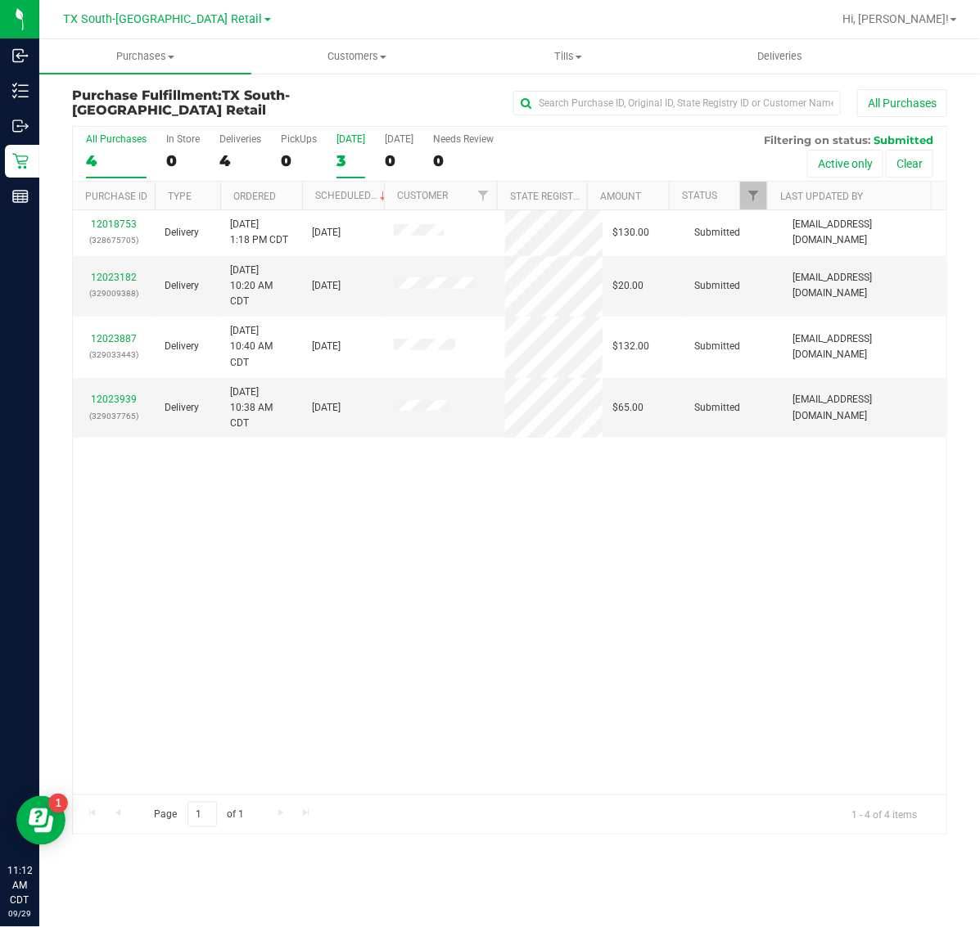
click at [349, 158] on div "3" at bounding box center [350, 160] width 29 height 19
click at [0, 0] on input "Today 3" at bounding box center [0, 0] width 0 height 0
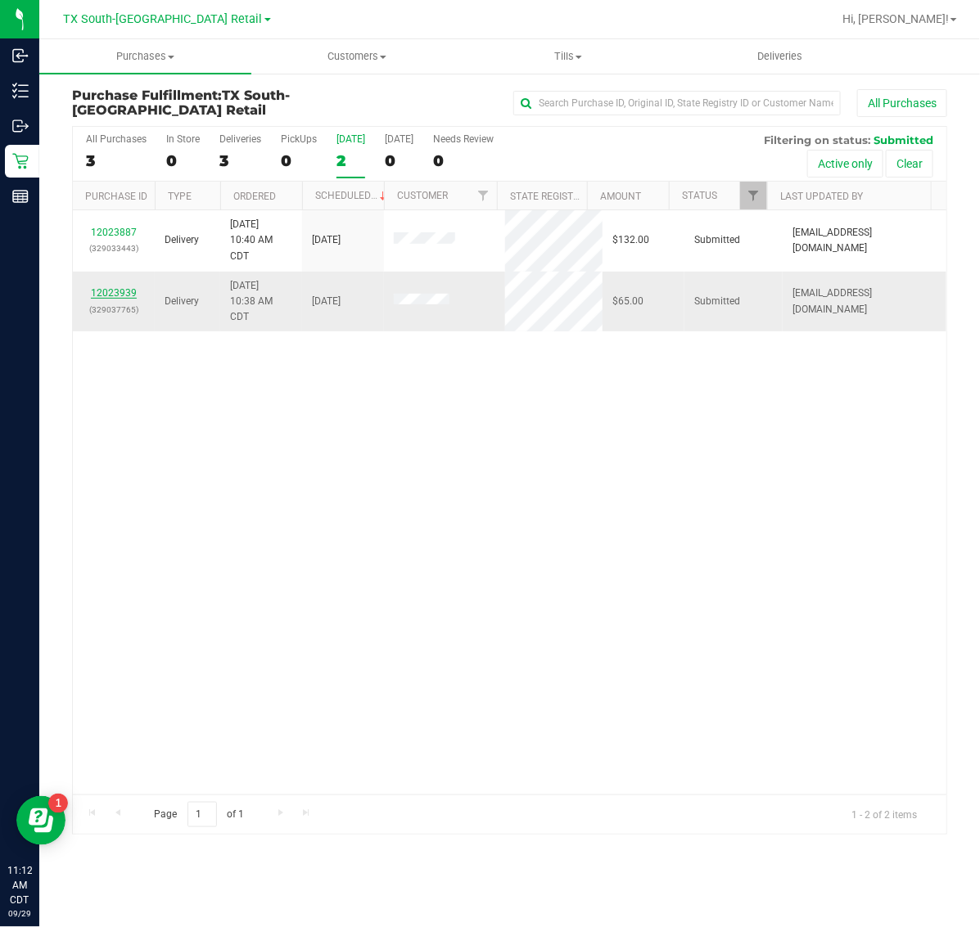
click at [108, 295] on link "12023939" at bounding box center [114, 292] width 46 height 11
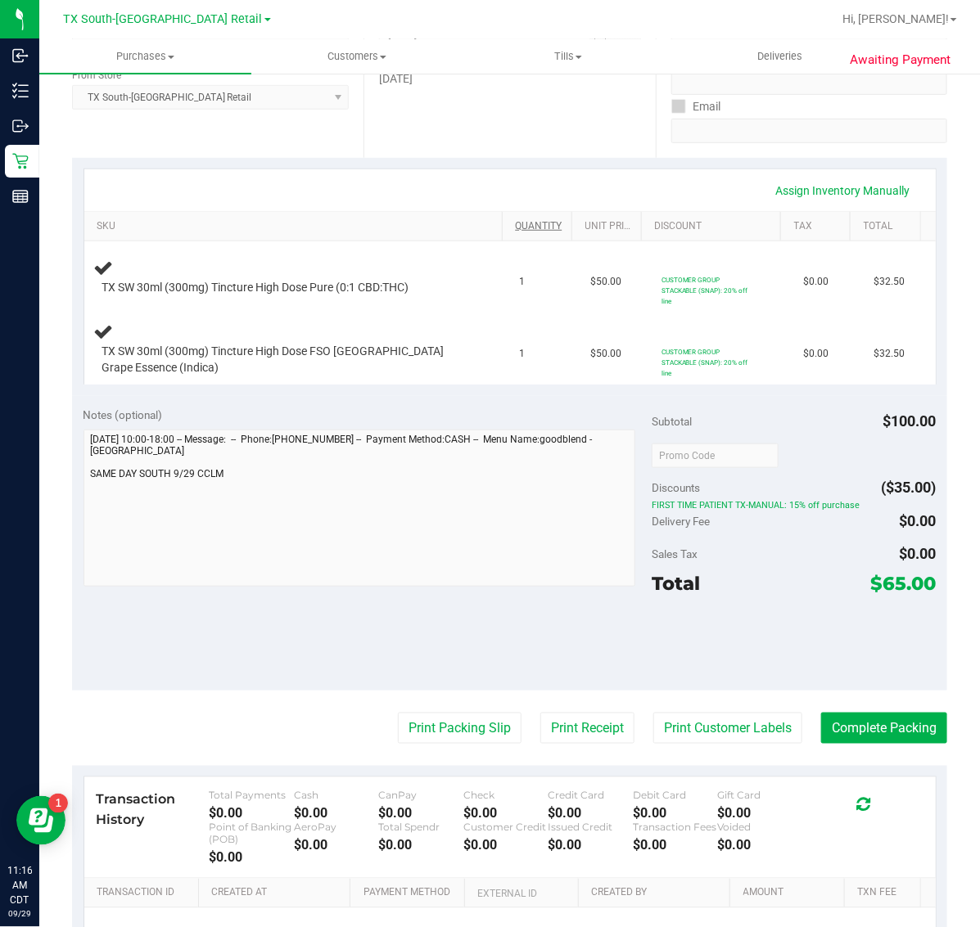
scroll to position [307, 0]
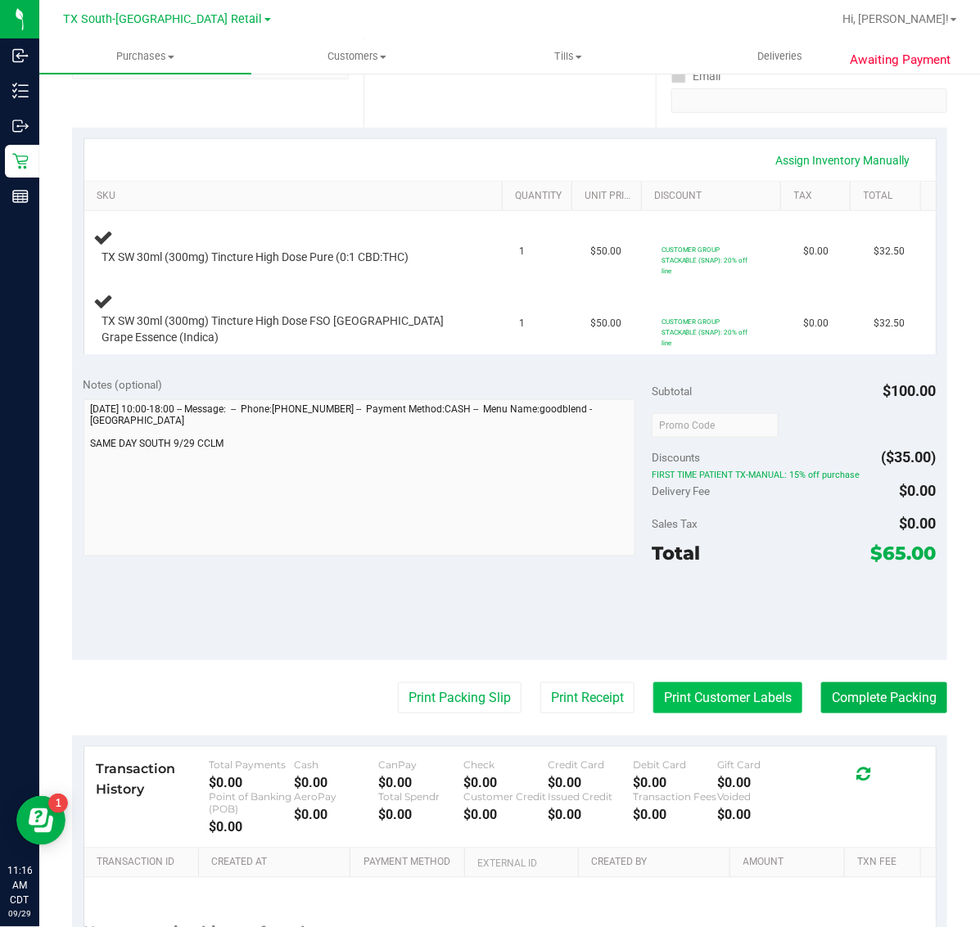
click at [673, 714] on button "Print Customer Labels" at bounding box center [727, 698] width 149 height 31
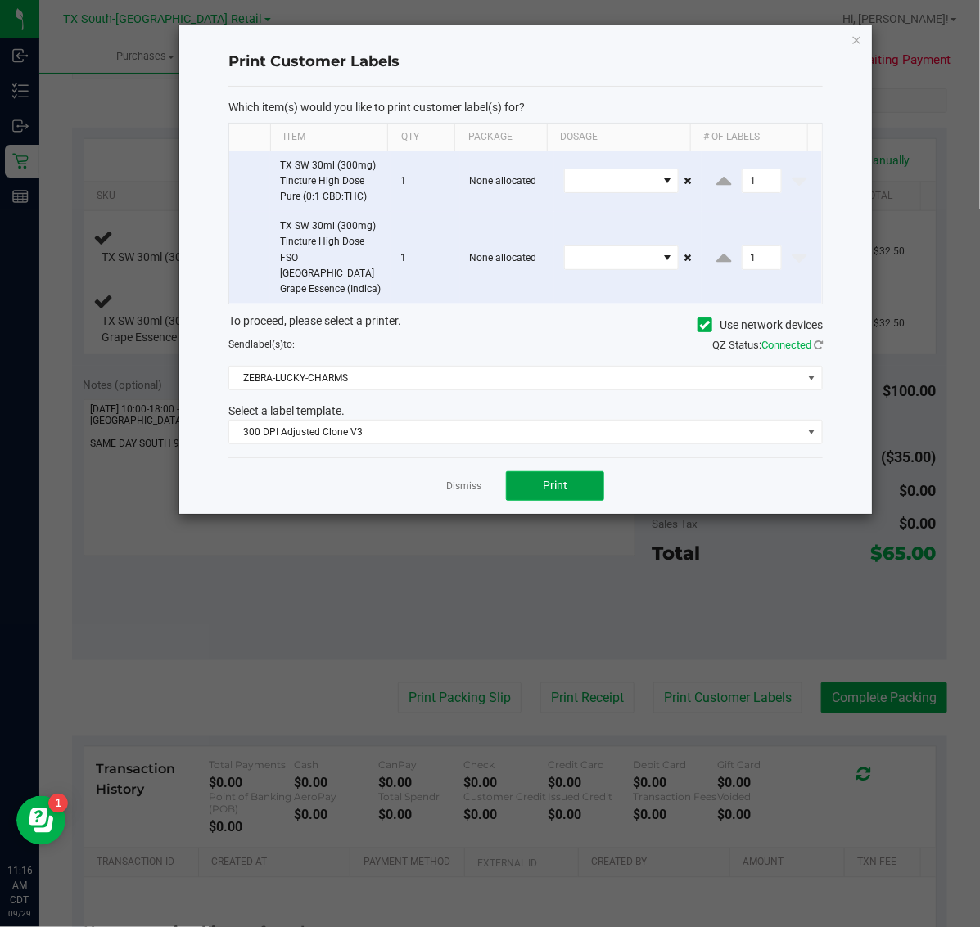
click at [575, 475] on button "Print" at bounding box center [555, 485] width 98 height 29
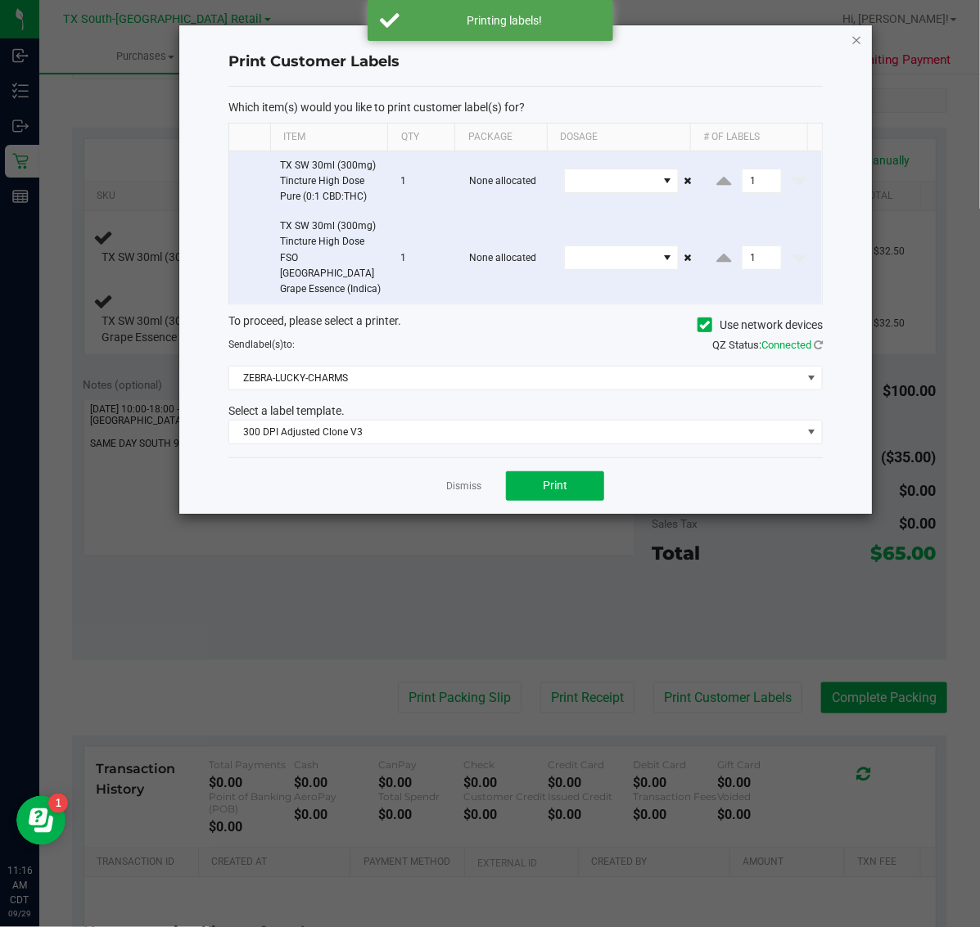
click at [852, 34] on icon "button" at bounding box center [856, 39] width 11 height 20
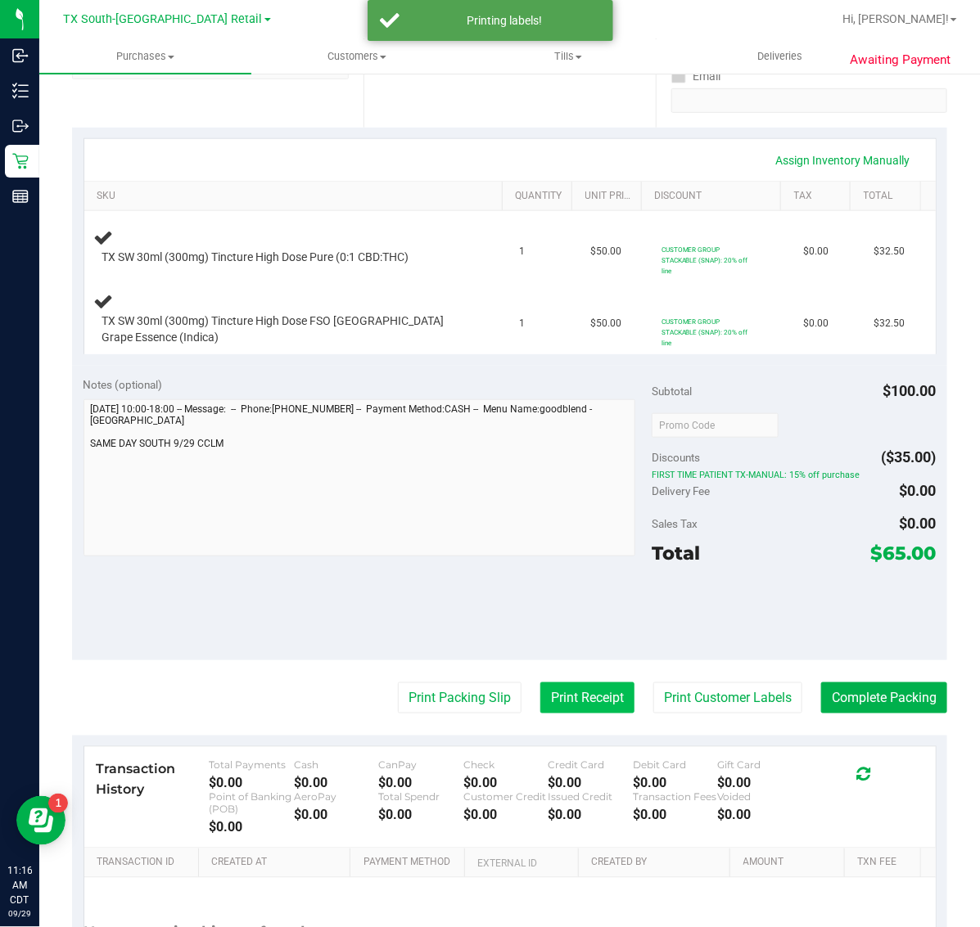
click at [553, 705] on button "Print Receipt" at bounding box center [587, 698] width 94 height 31
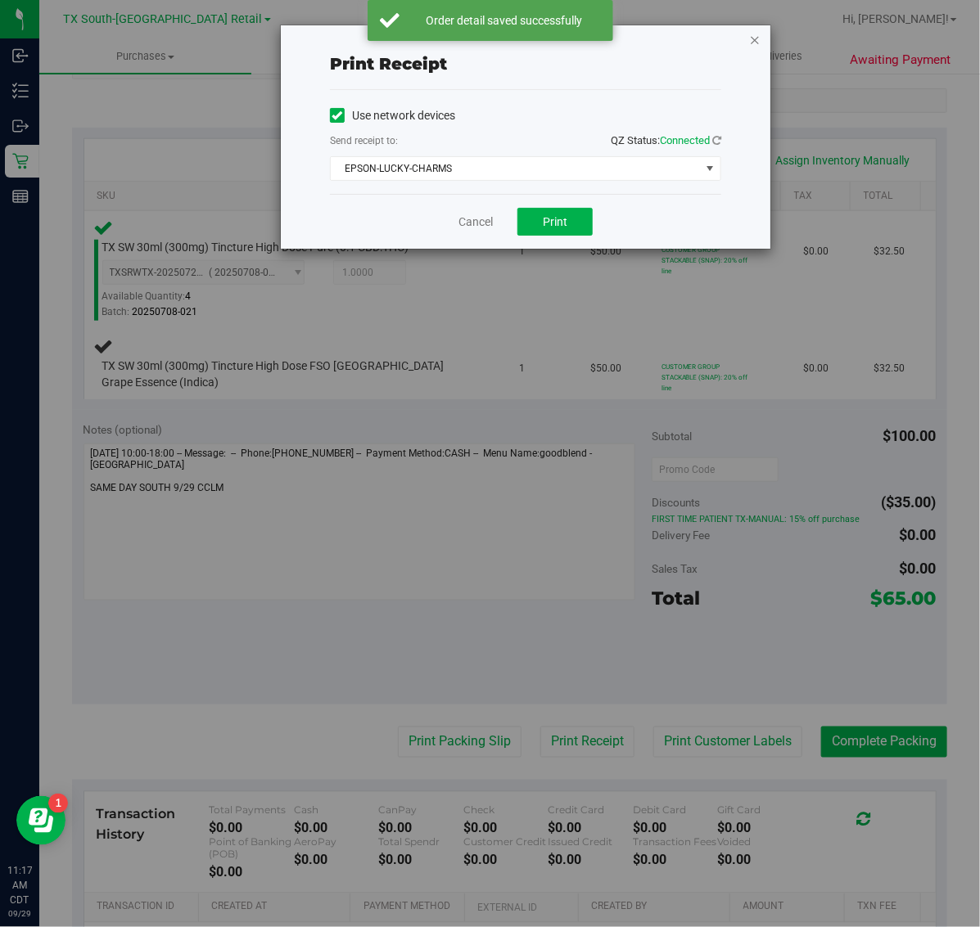
click at [755, 29] on icon "button" at bounding box center [754, 39] width 11 height 20
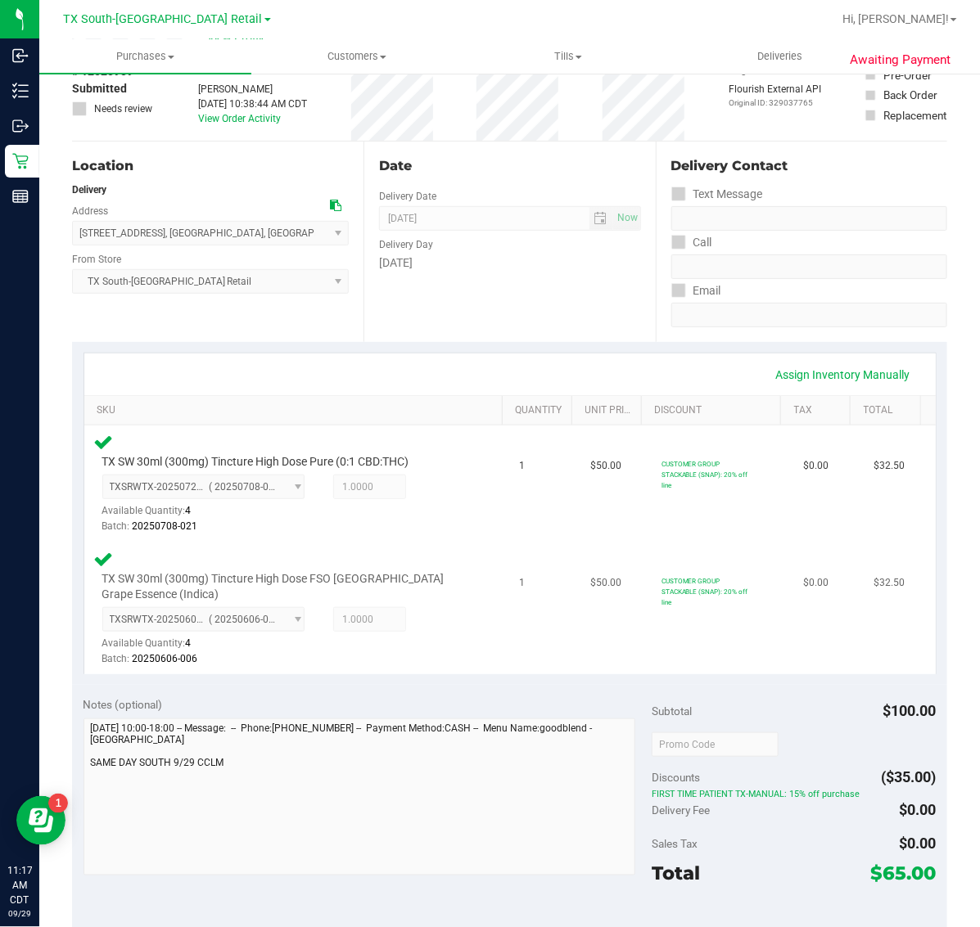
scroll to position [0, 0]
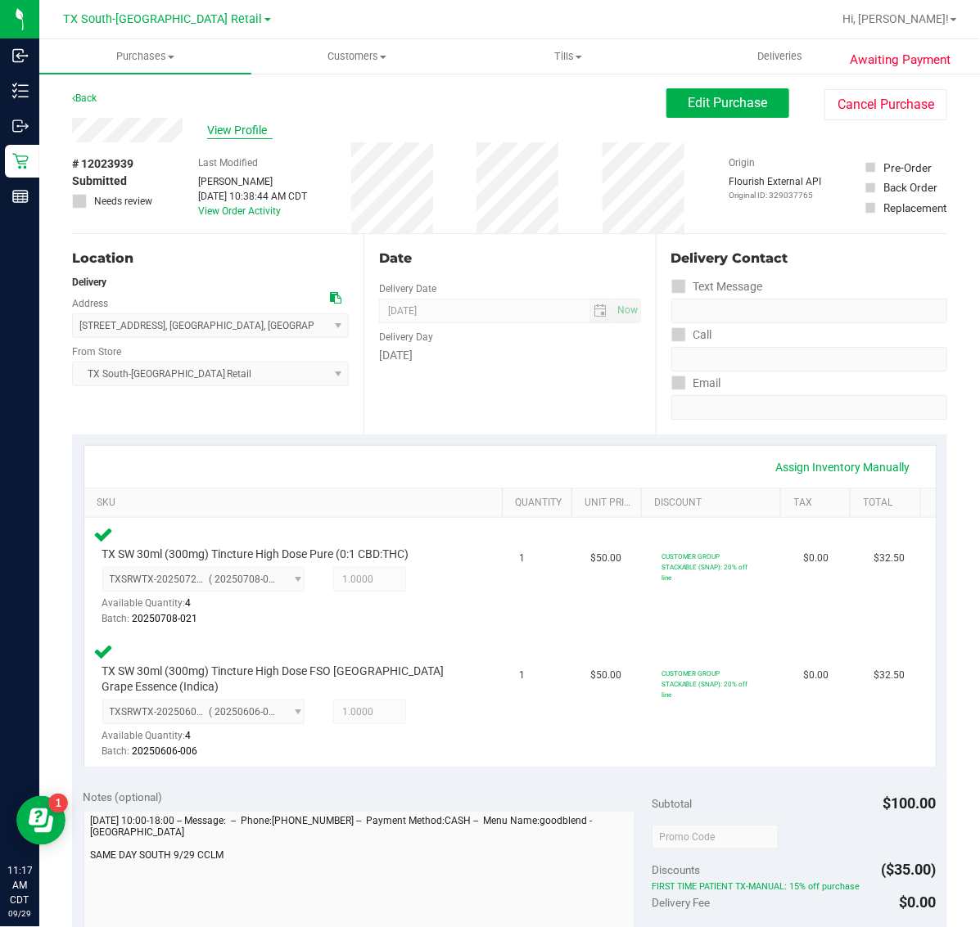
click at [259, 133] on span "View Profile" at bounding box center [239, 130] width 65 height 17
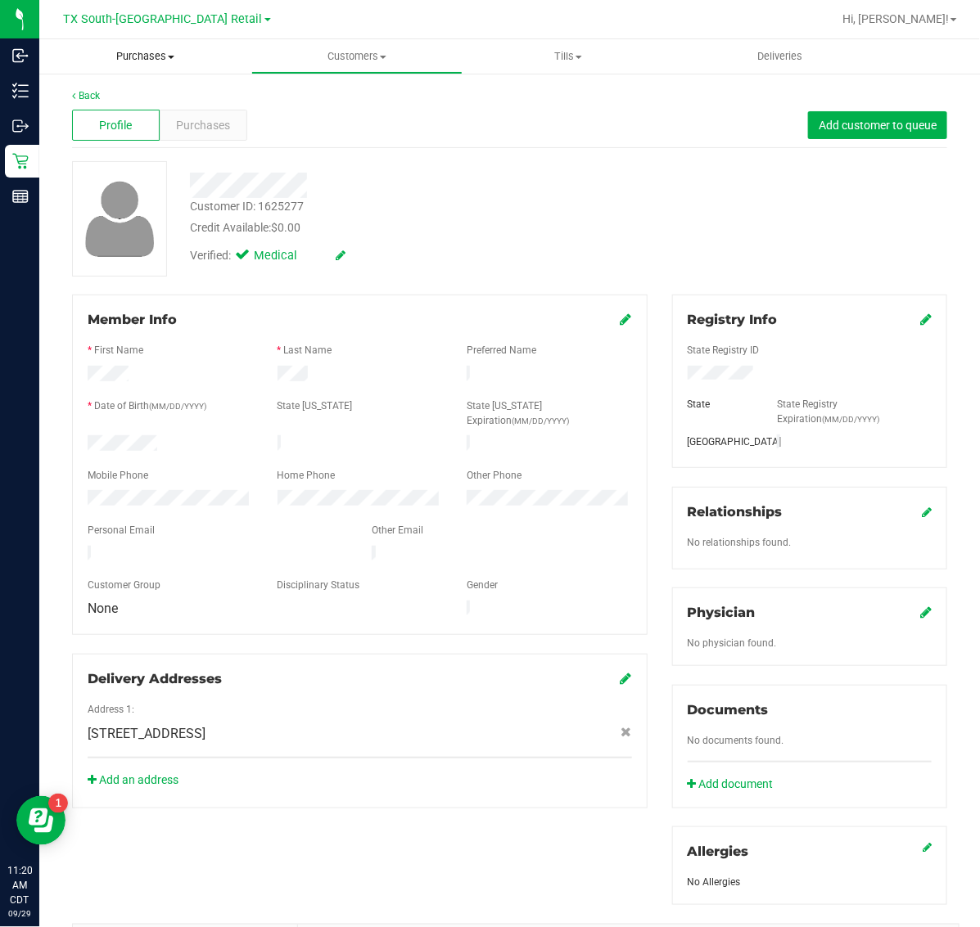
click at [129, 52] on span "Purchases" at bounding box center [145, 56] width 212 height 15
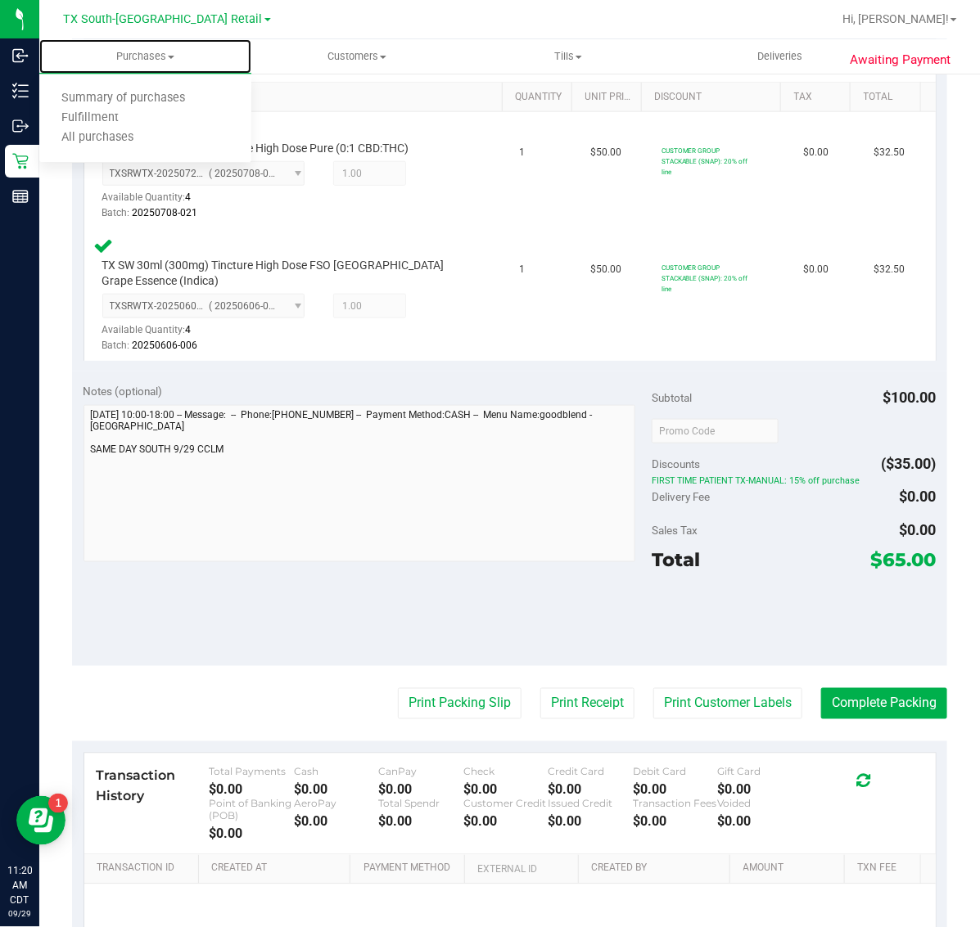
scroll to position [409, 0]
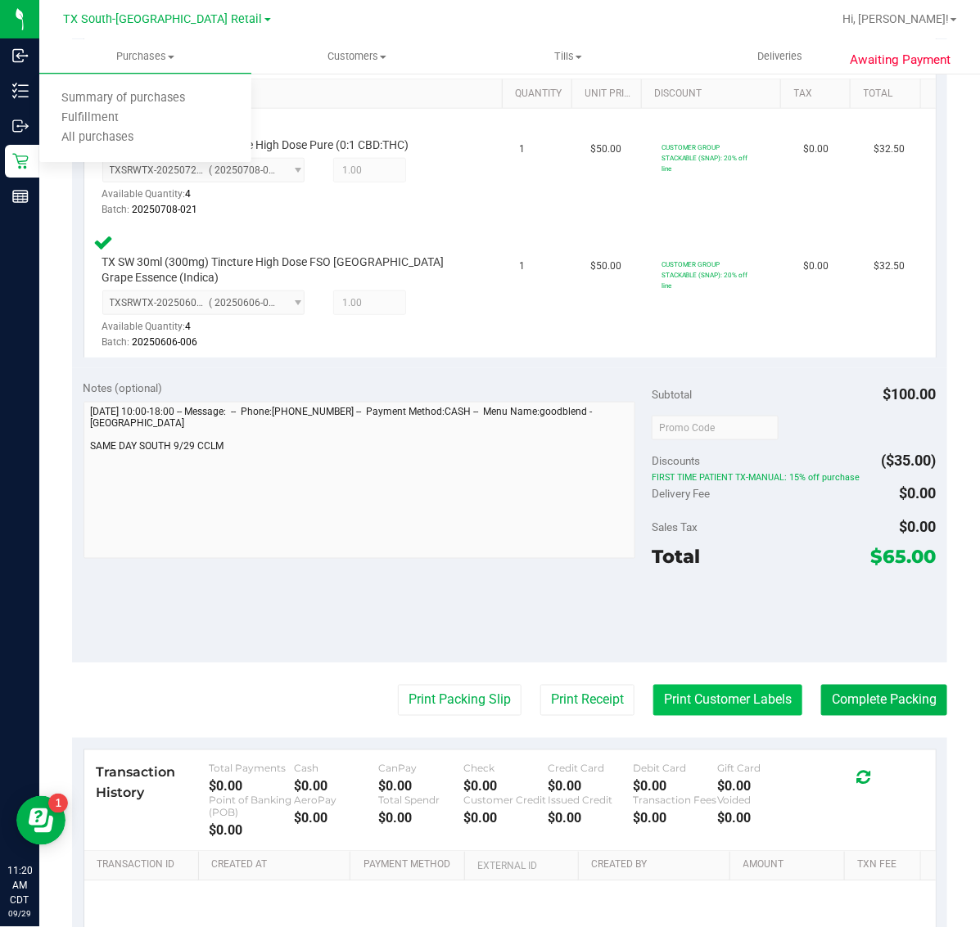
click at [706, 700] on button "Print Customer Labels" at bounding box center [727, 700] width 149 height 31
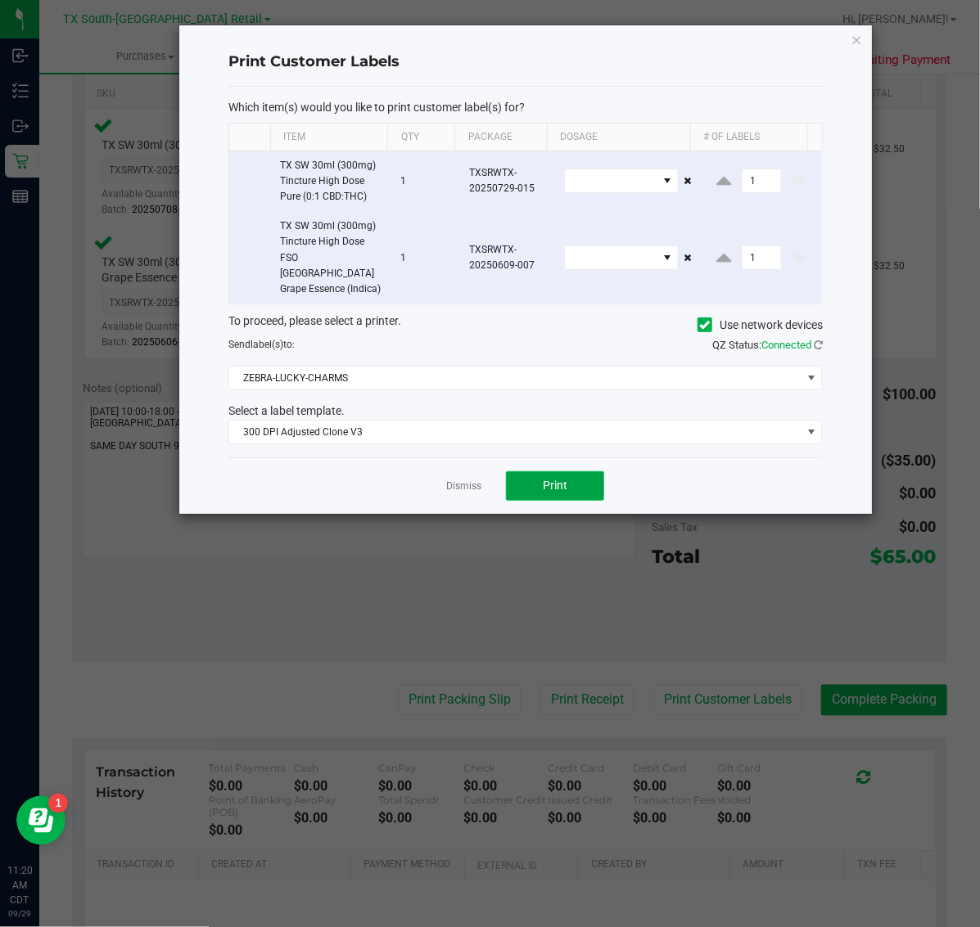
click at [557, 479] on span "Print" at bounding box center [555, 485] width 25 height 13
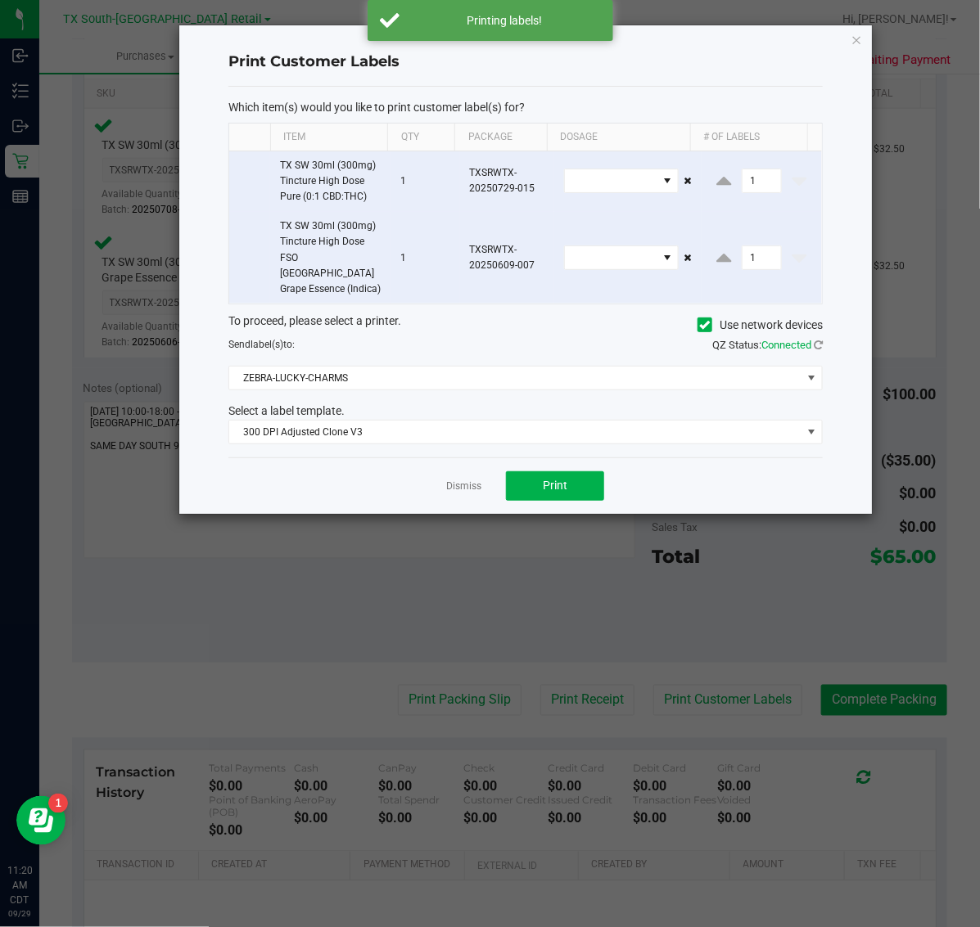
click at [849, 34] on div "Print Customer Labels Which item(s) would you like to print customer label(s) f…" at bounding box center [525, 269] width 692 height 489
click at [854, 34] on icon "button" at bounding box center [856, 39] width 11 height 20
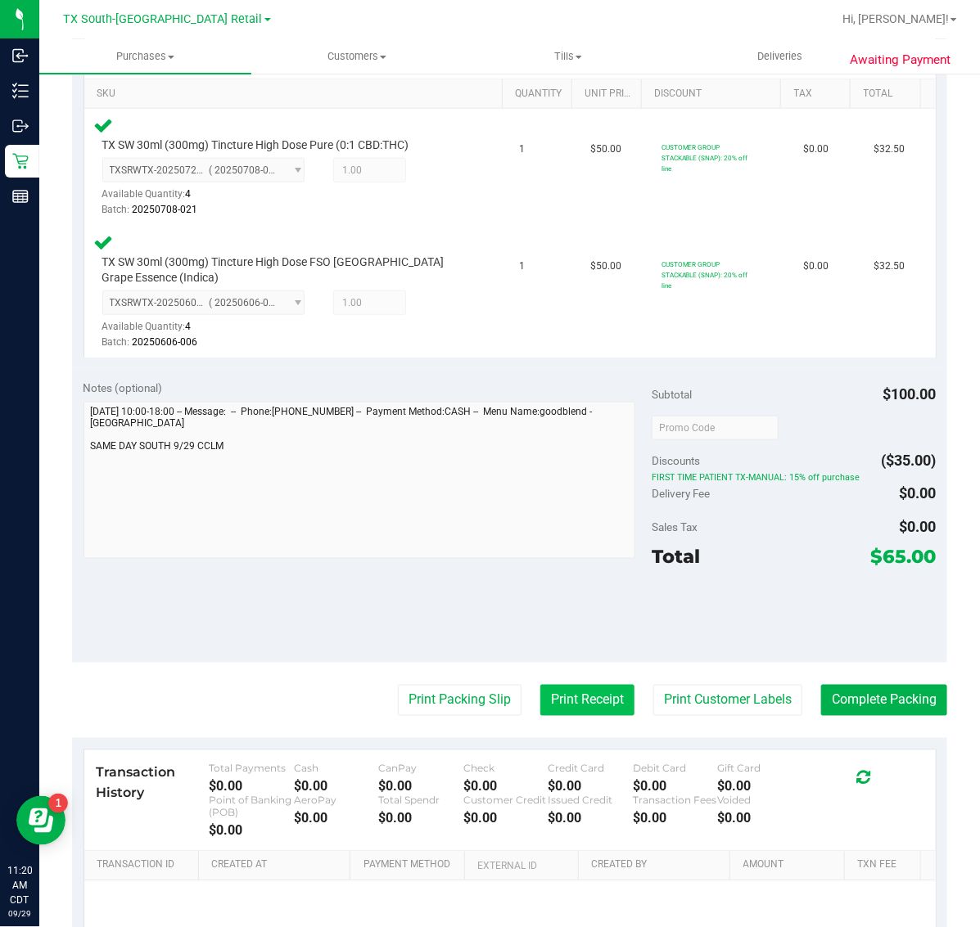
click at [561, 706] on button "Print Receipt" at bounding box center [587, 700] width 94 height 31
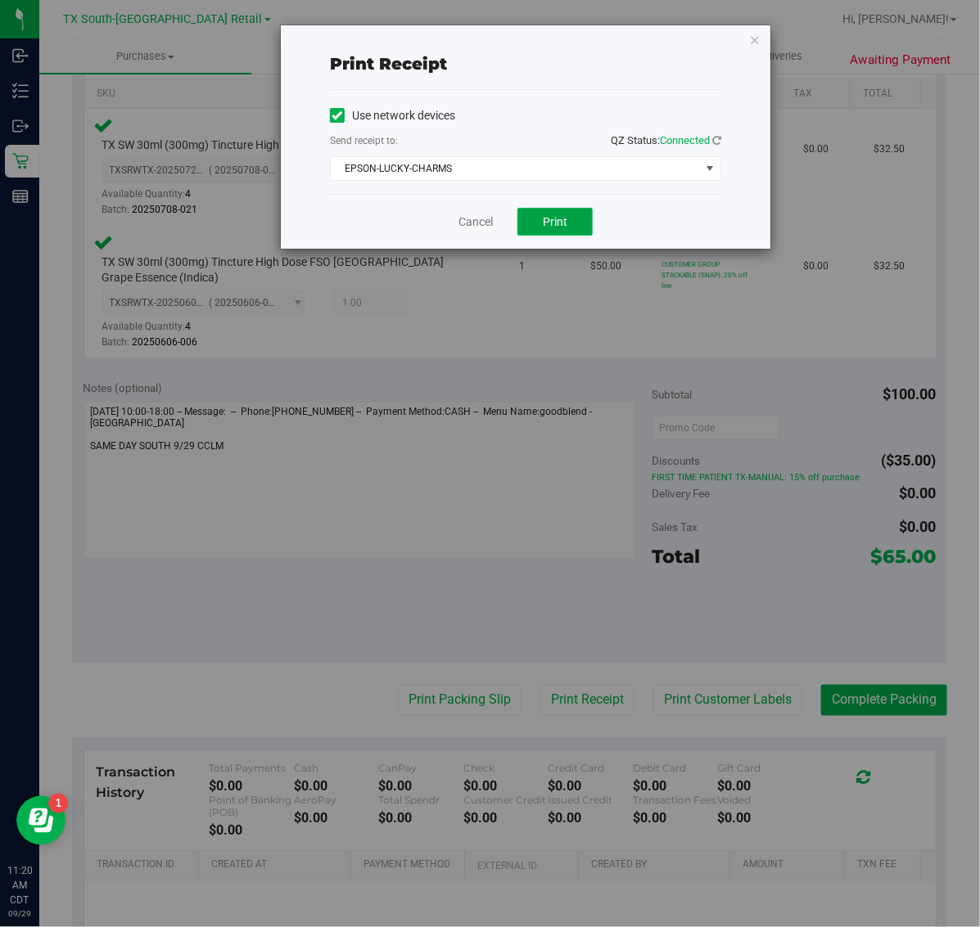
click at [554, 221] on span "Print" at bounding box center [555, 221] width 25 height 13
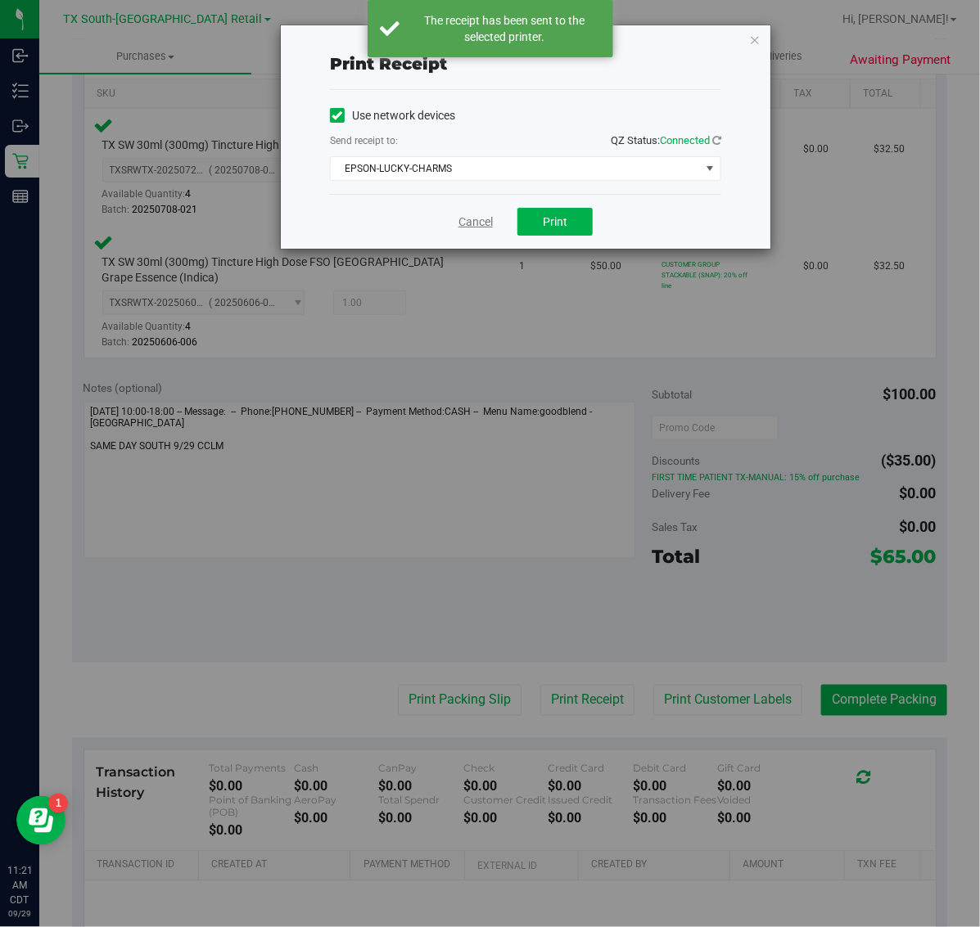
click at [467, 223] on link "Cancel" at bounding box center [475, 222] width 34 height 17
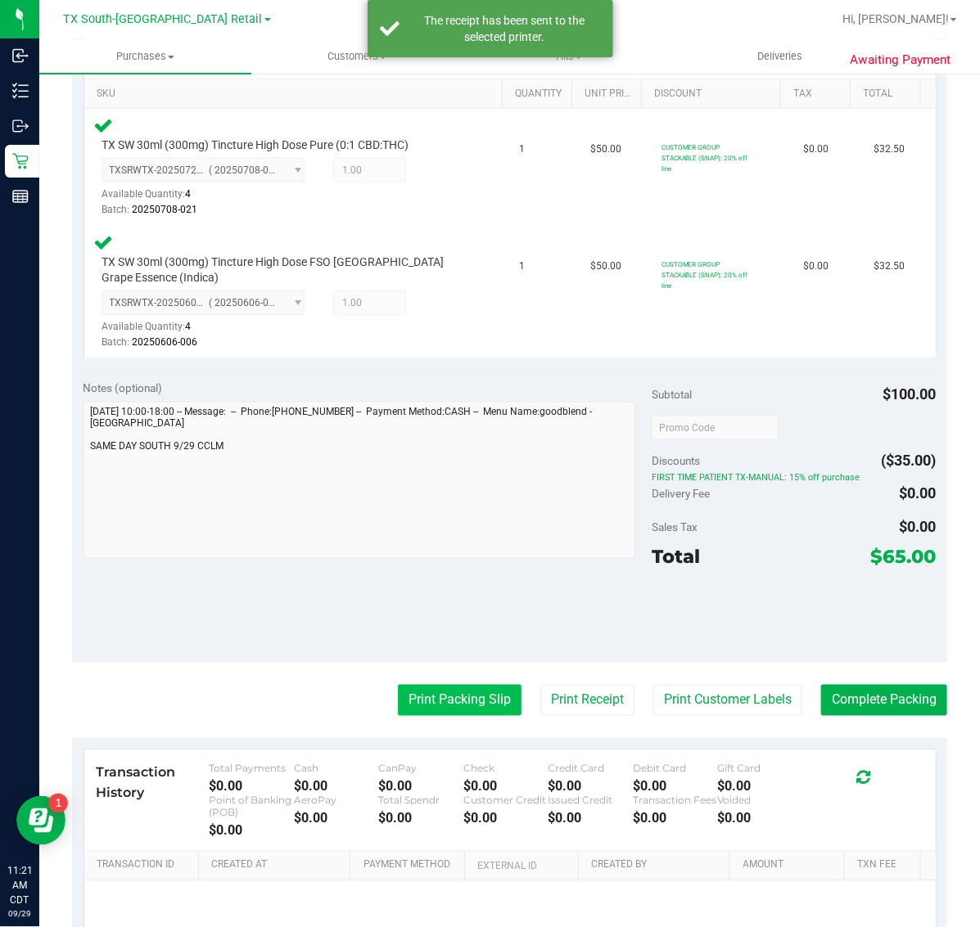
click at [430, 700] on button "Print Packing Slip" at bounding box center [460, 700] width 124 height 31
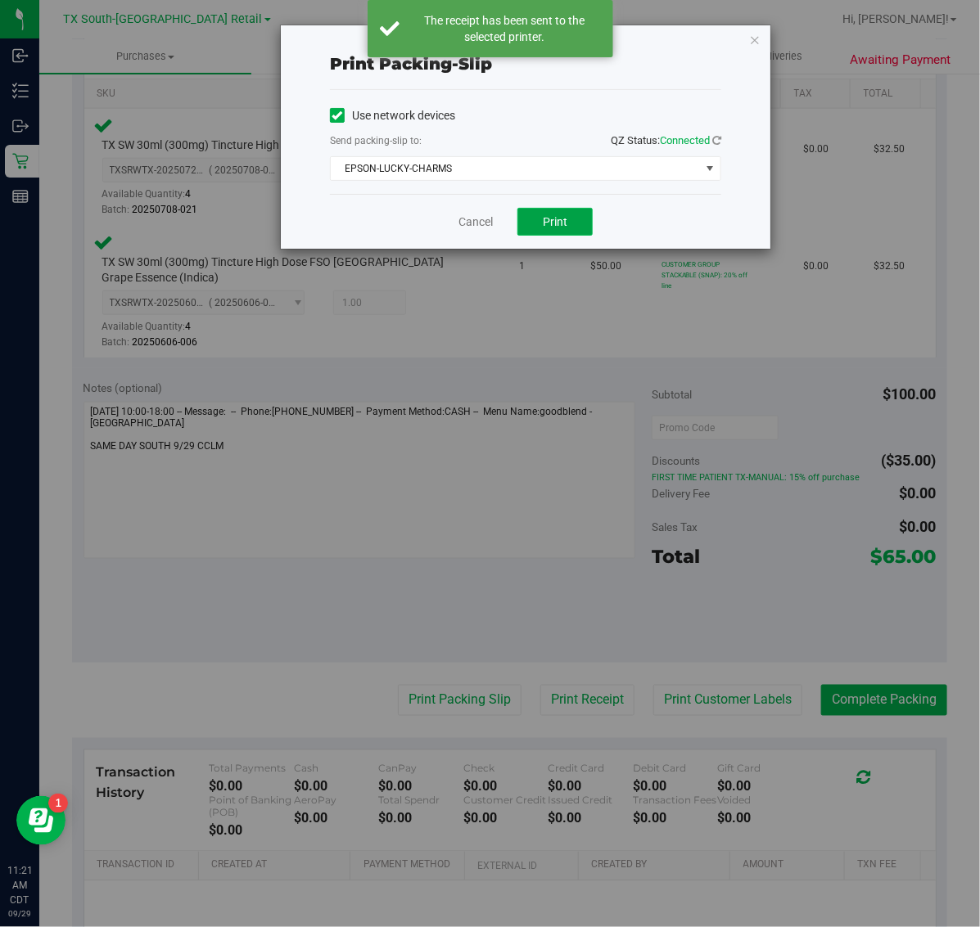
click at [570, 219] on button "Print" at bounding box center [554, 222] width 75 height 28
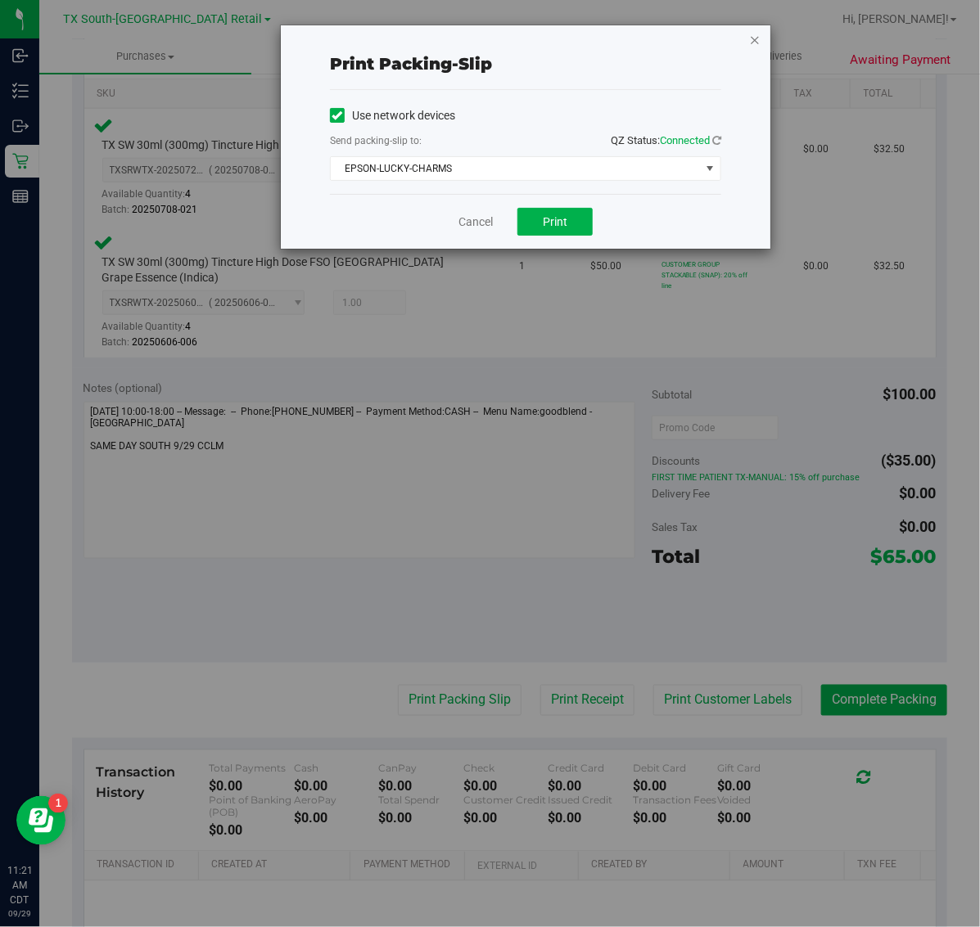
click at [755, 34] on icon "button" at bounding box center [754, 39] width 11 height 20
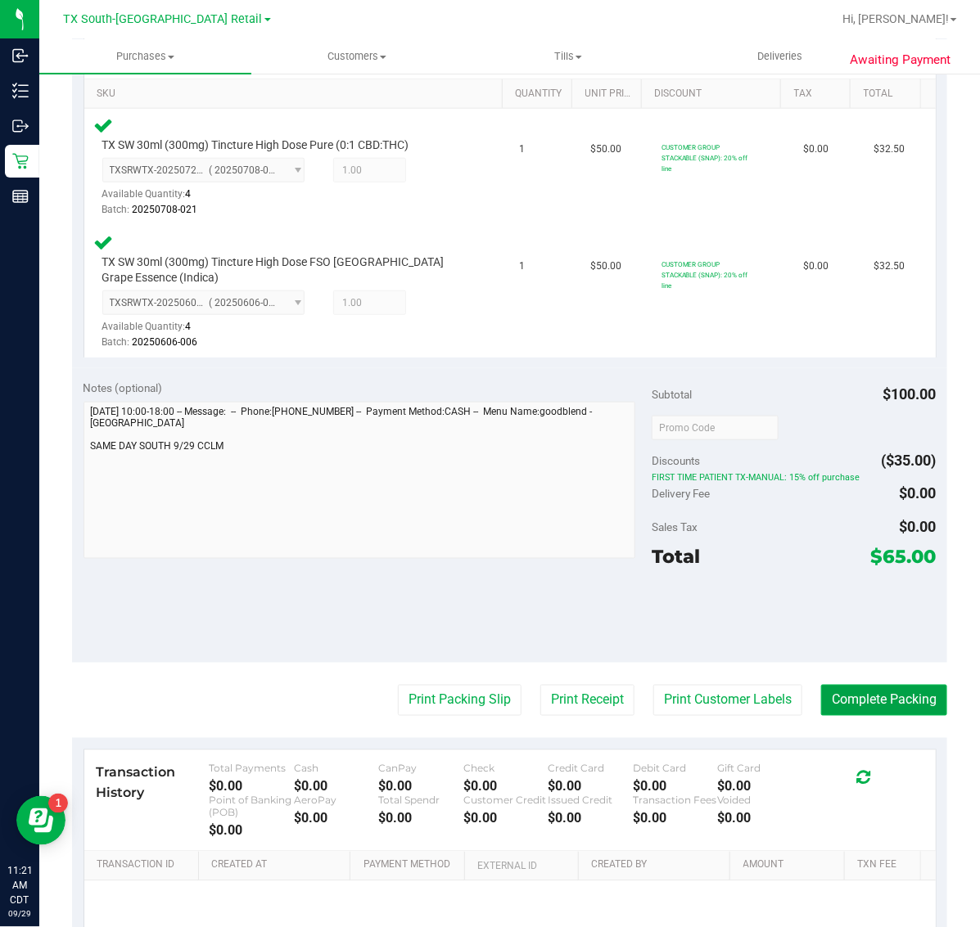
click at [865, 714] on button "Complete Packing" at bounding box center [884, 700] width 126 height 31
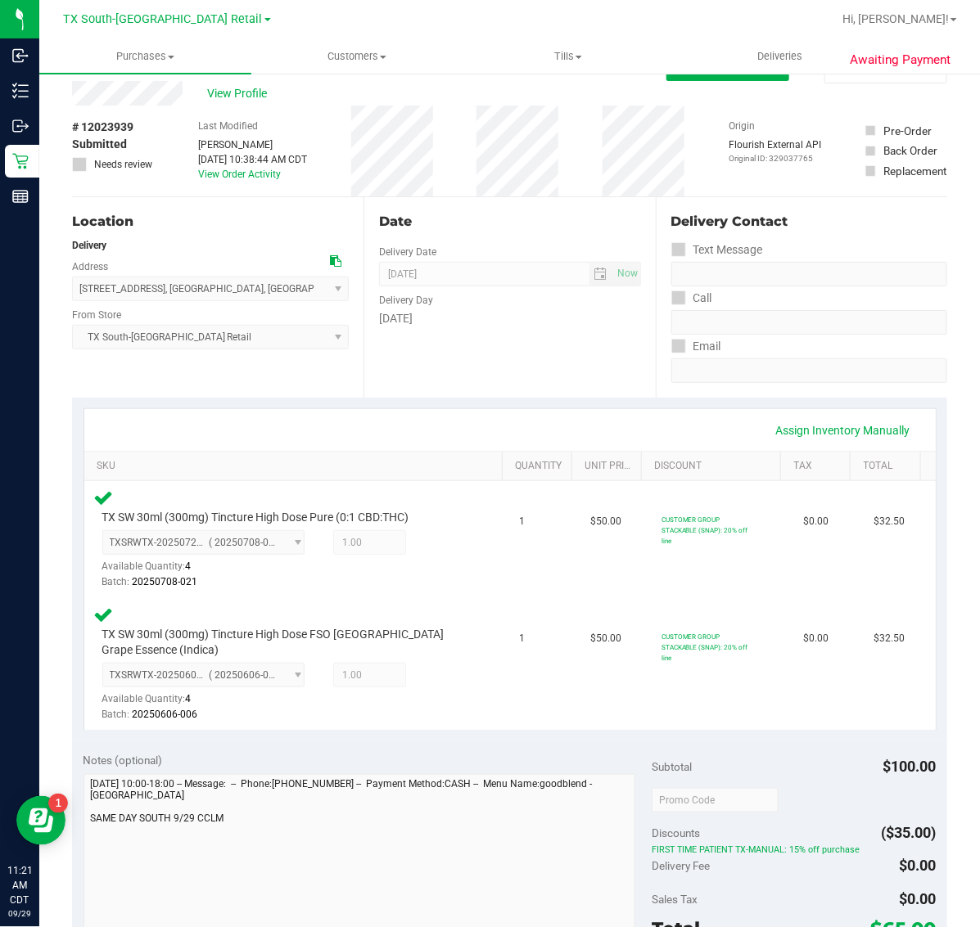
scroll to position [0, 0]
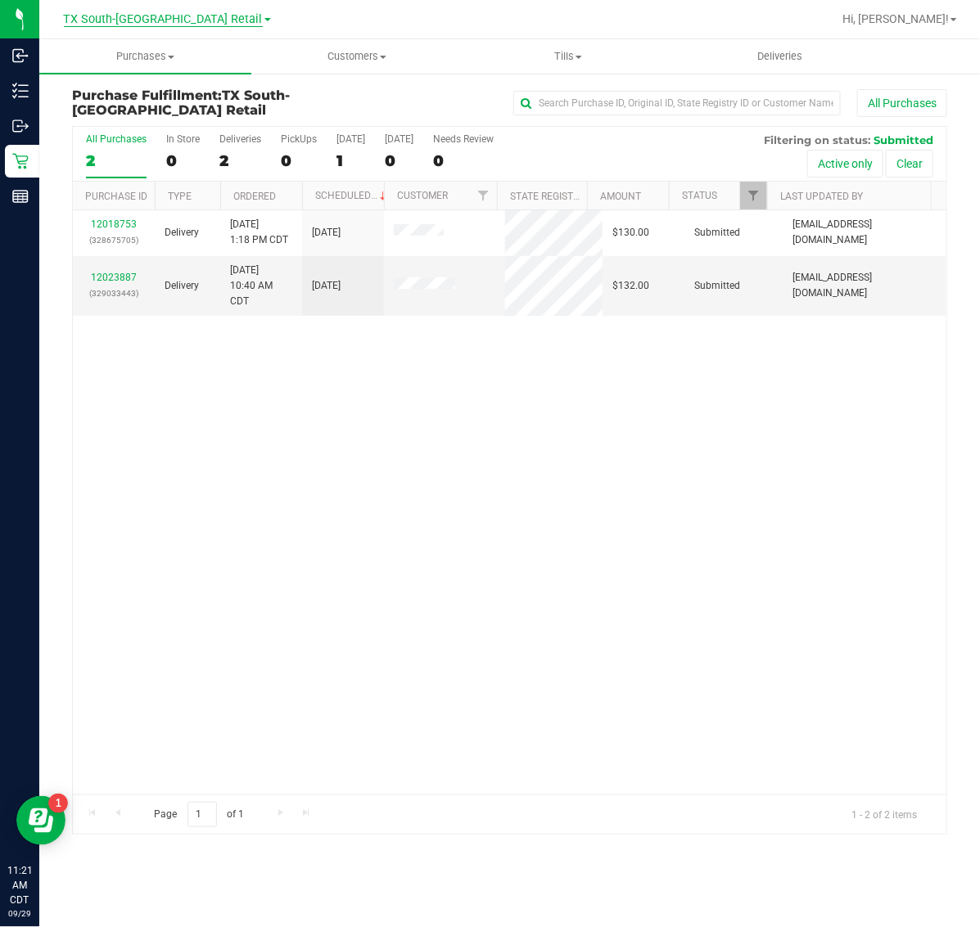
click at [173, 25] on span "TX South-[GEOGRAPHIC_DATA] Retail" at bounding box center [163, 19] width 199 height 15
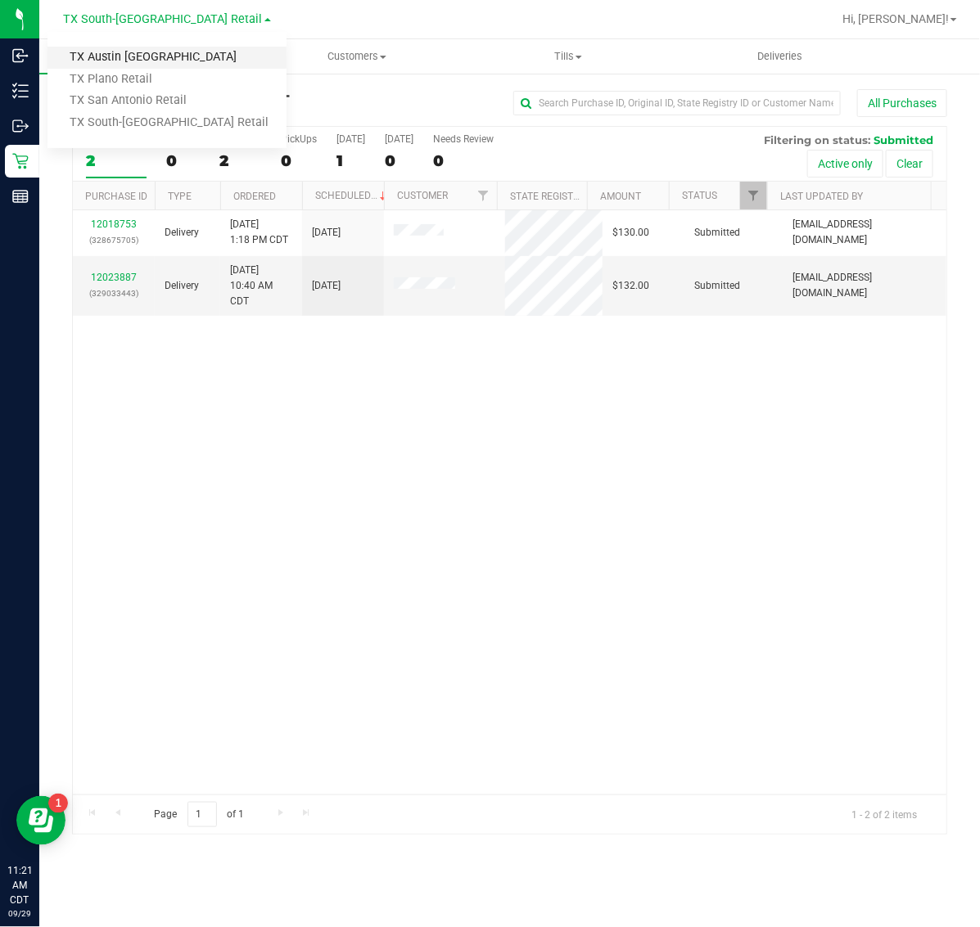
click at [184, 60] on link "TX Austin [GEOGRAPHIC_DATA]" at bounding box center [166, 58] width 239 height 22
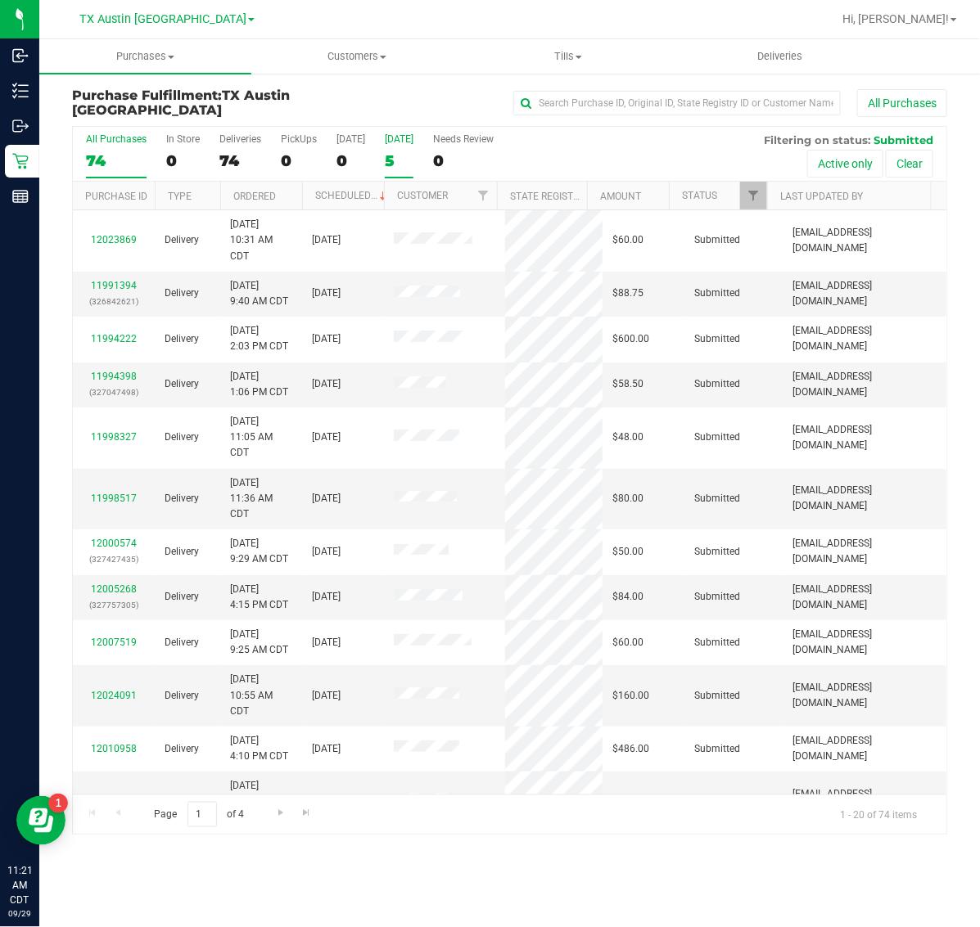
click at [410, 151] on div "5" at bounding box center [399, 160] width 29 height 19
click at [0, 0] on input "Tomorrow 5" at bounding box center [0, 0] width 0 height 0
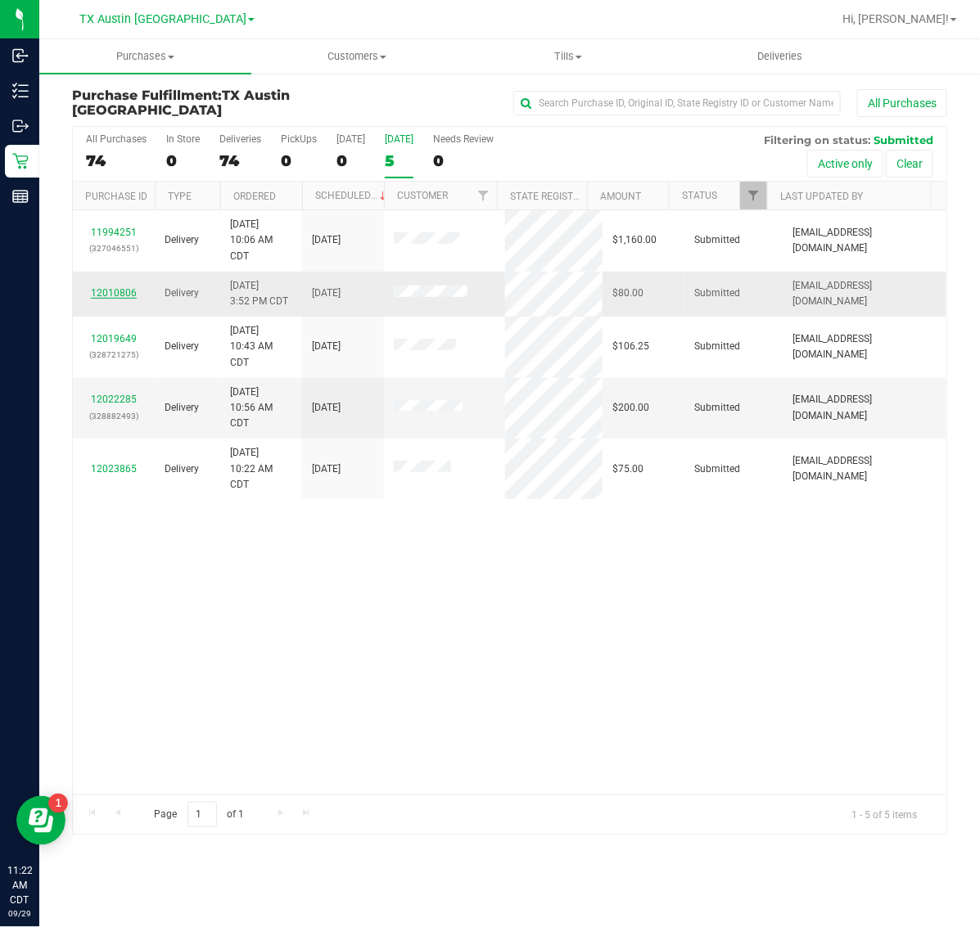
click at [119, 291] on link "12010806" at bounding box center [114, 292] width 46 height 11
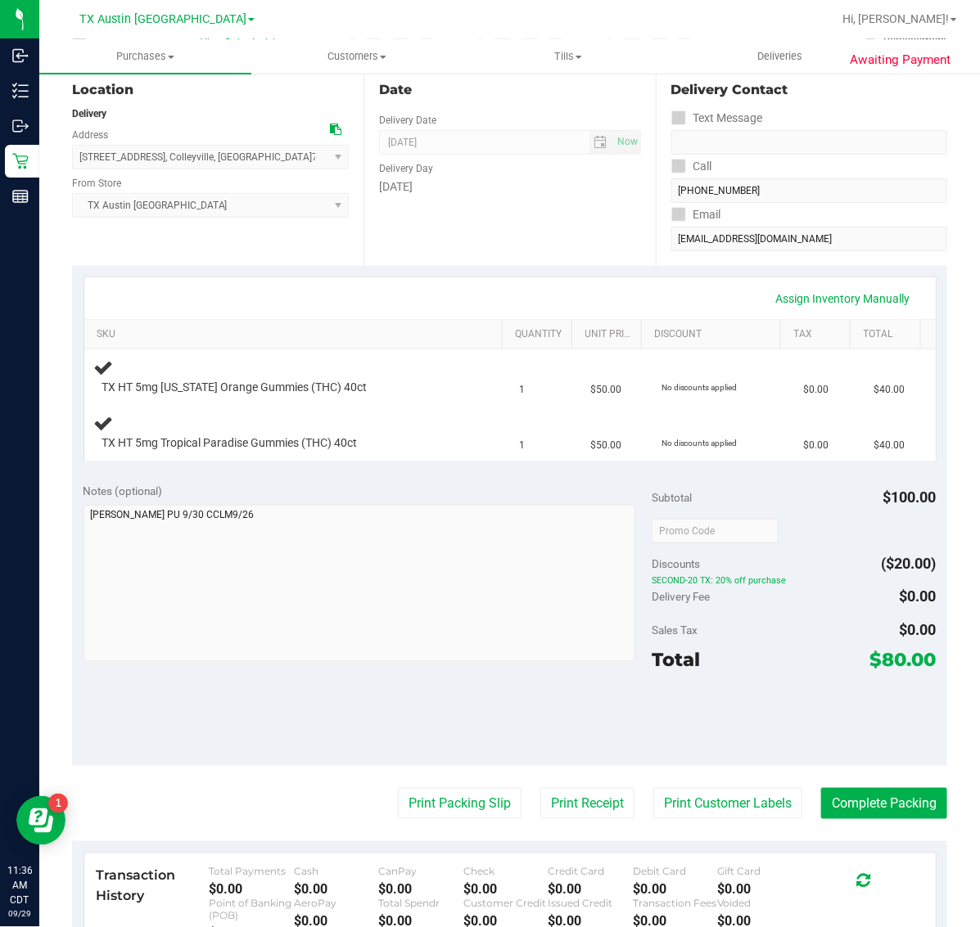
scroll to position [205, 0]
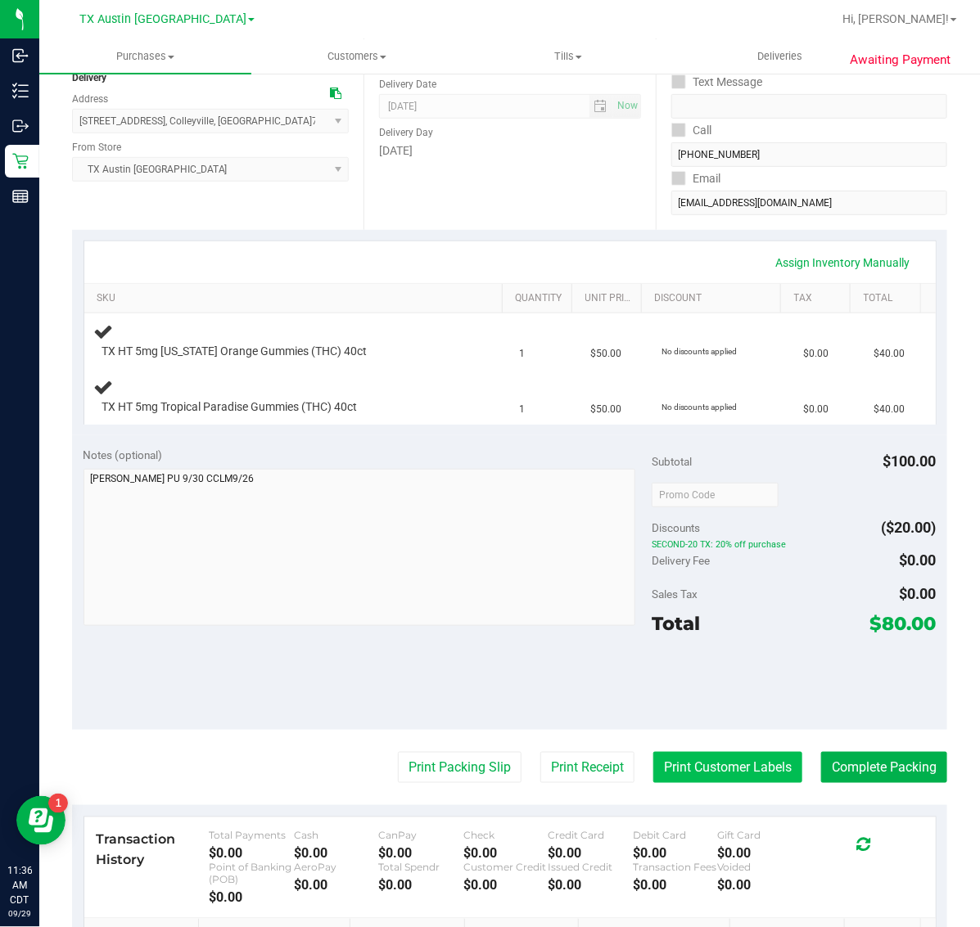
click at [702, 779] on button "Print Customer Labels" at bounding box center [727, 767] width 149 height 31
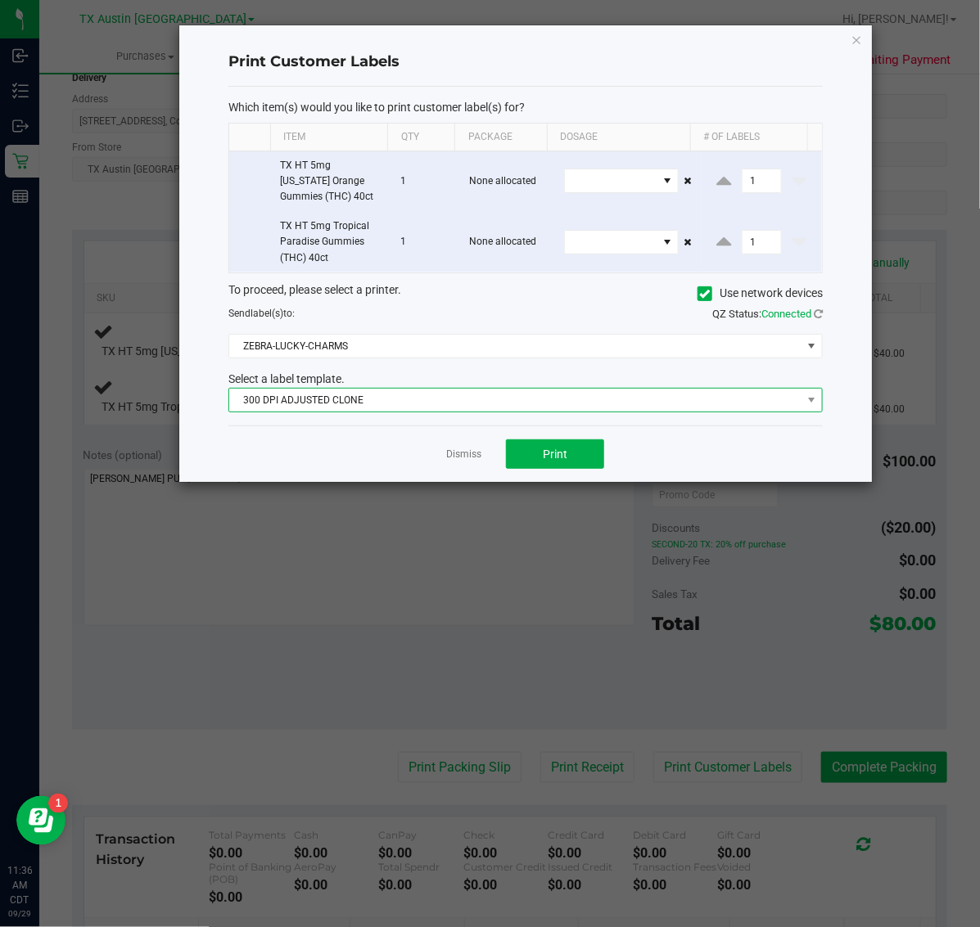
click at [438, 401] on span "300 DPI ADJUSTED CLONE" at bounding box center [515, 400] width 572 height 23
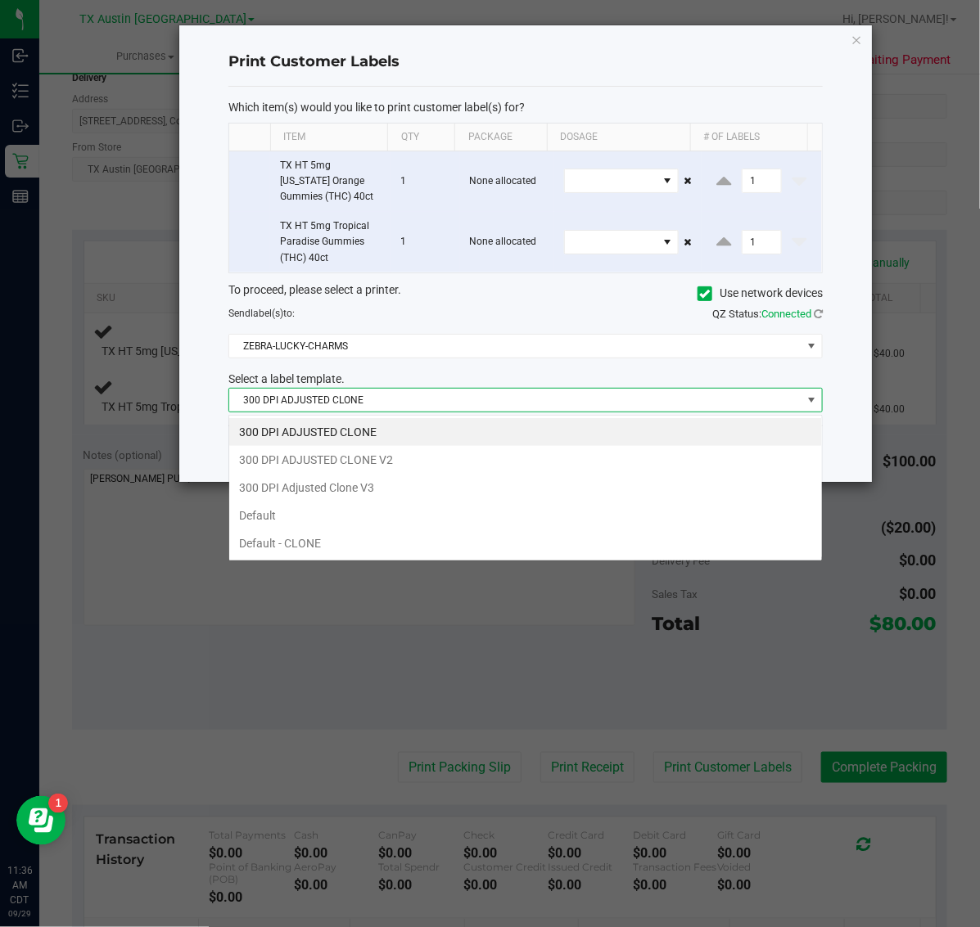
scroll to position [25, 594]
click at [416, 483] on li "300 DPI Adjusted Clone V3" at bounding box center [525, 488] width 593 height 28
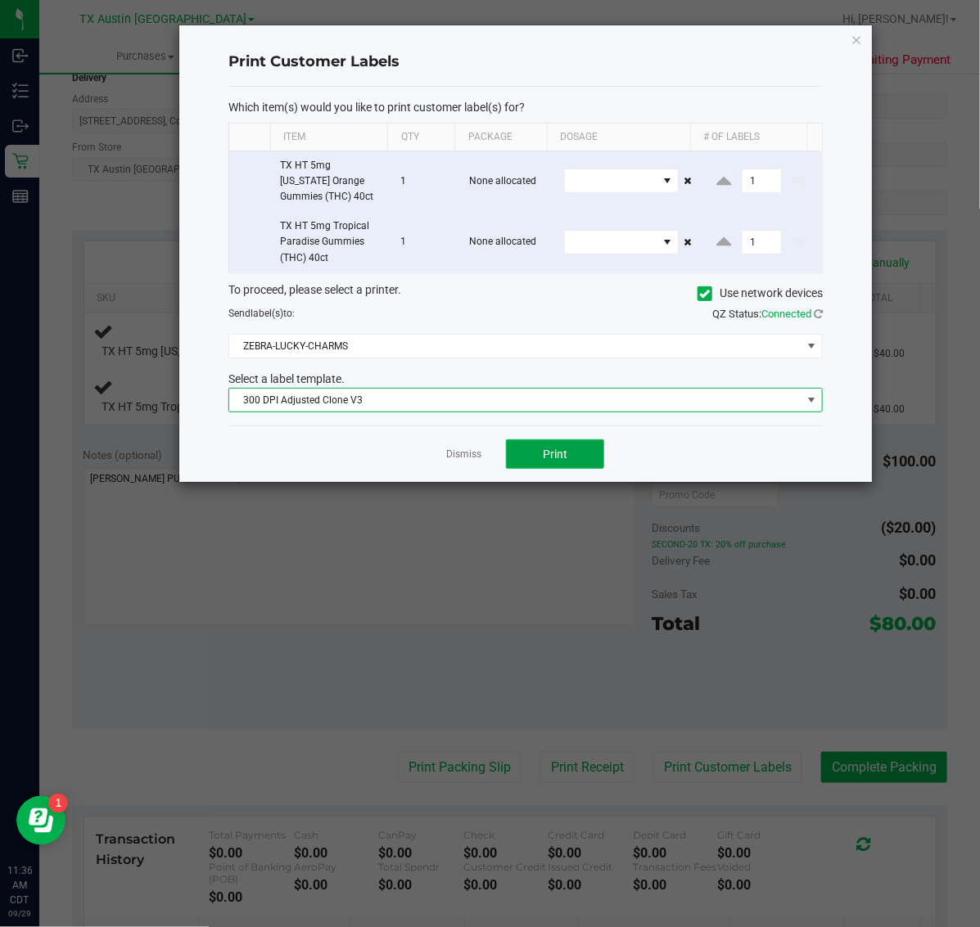
click at [526, 455] on button "Print" at bounding box center [555, 453] width 98 height 29
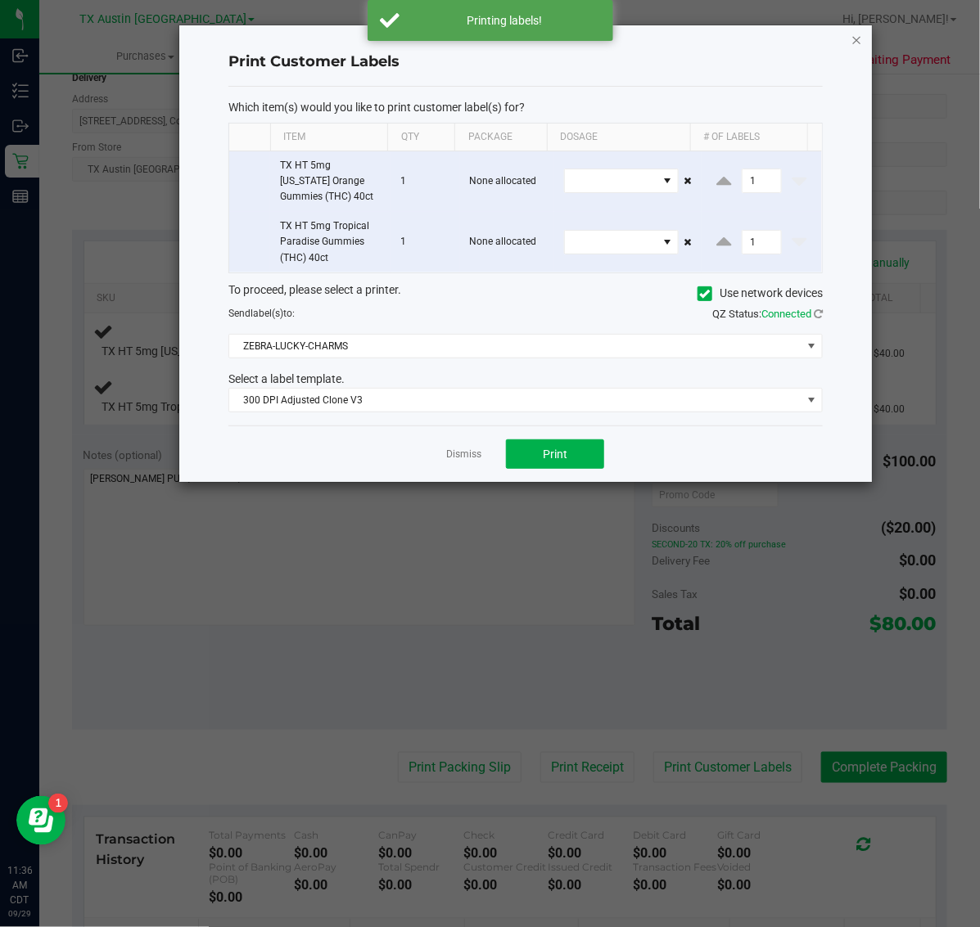
click at [851, 35] on icon "button" at bounding box center [856, 39] width 11 height 20
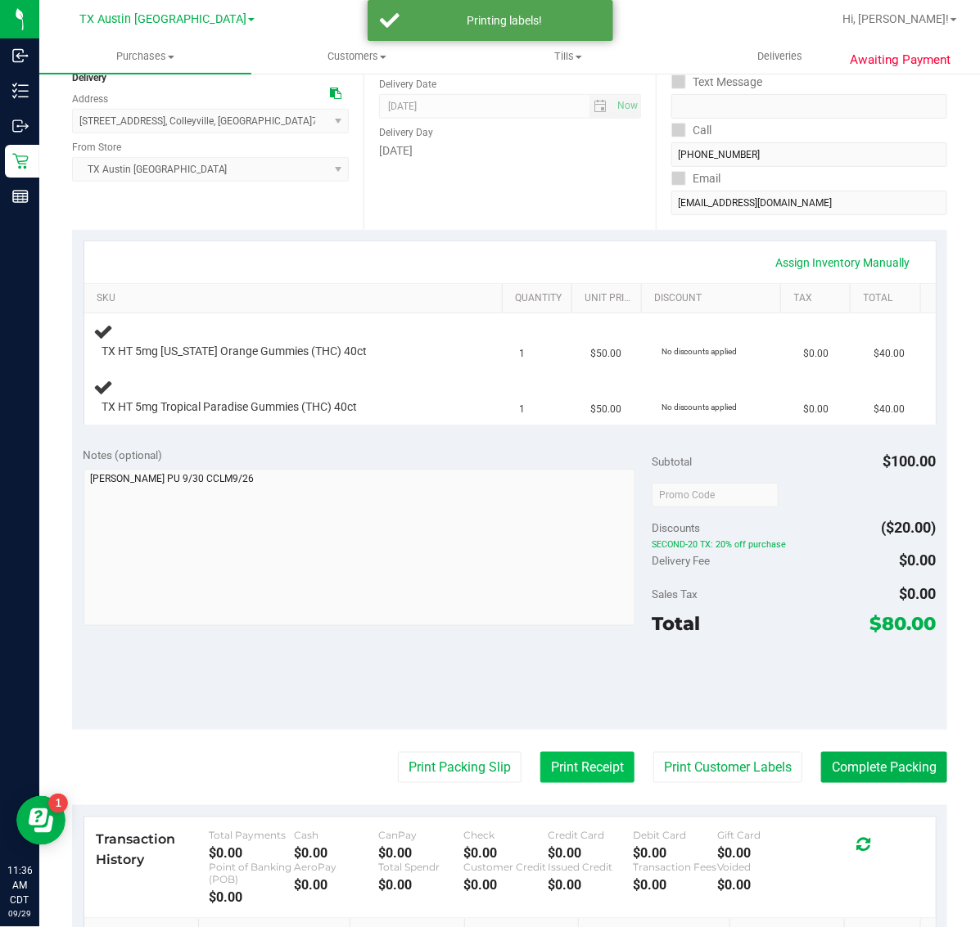
click at [561, 772] on button "Print Receipt" at bounding box center [587, 767] width 94 height 31
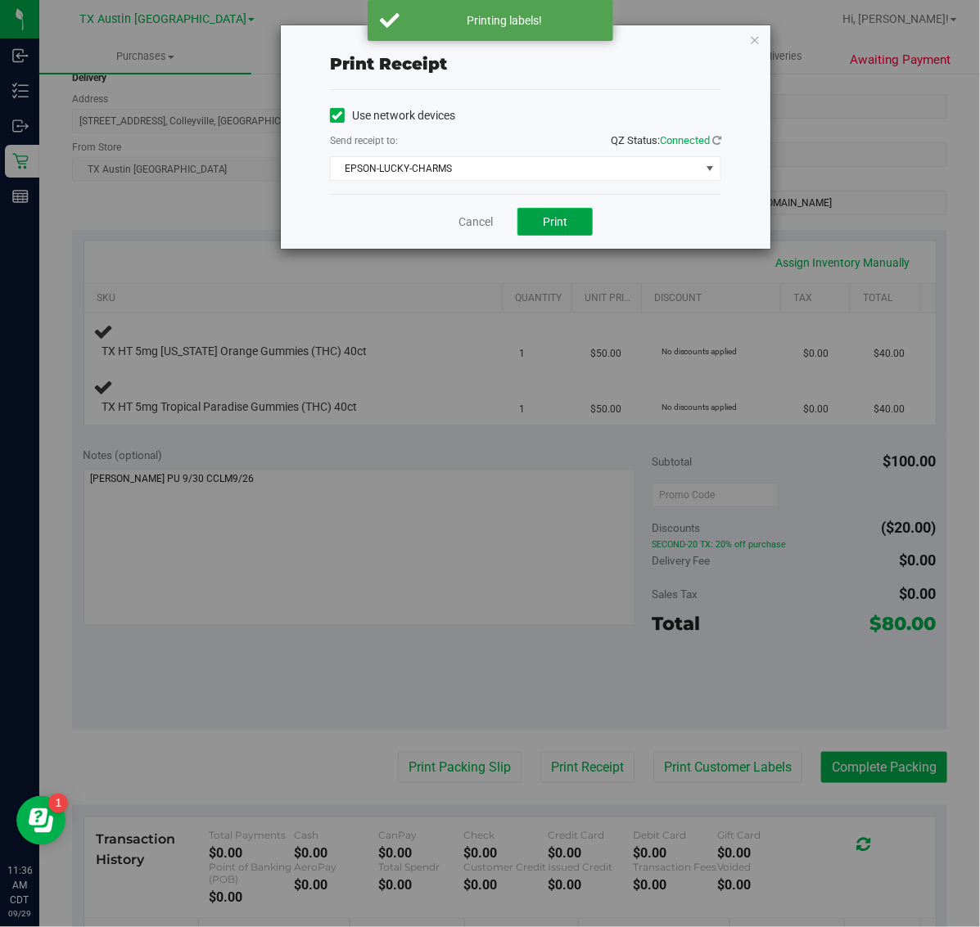
click at [532, 232] on button "Print" at bounding box center [554, 222] width 75 height 28
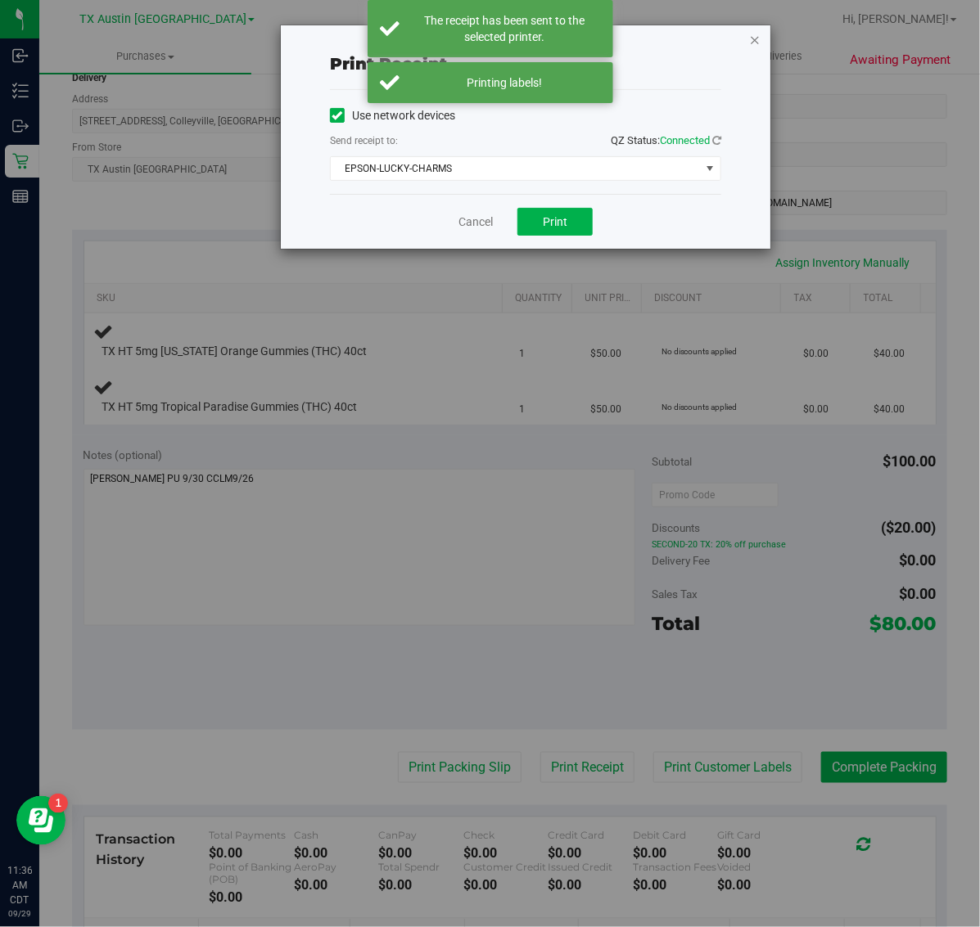
click at [758, 38] on icon "button" at bounding box center [754, 39] width 11 height 20
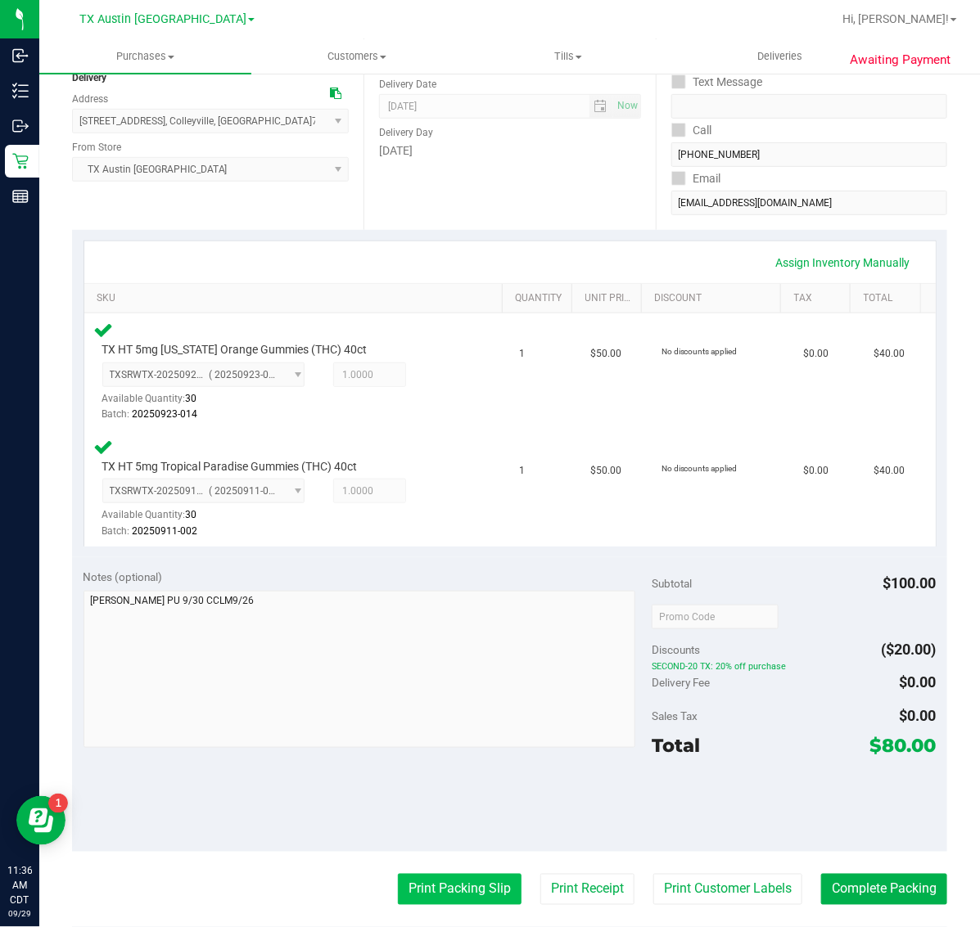
click at [458, 888] on button "Print Packing Slip" at bounding box center [460, 889] width 124 height 31
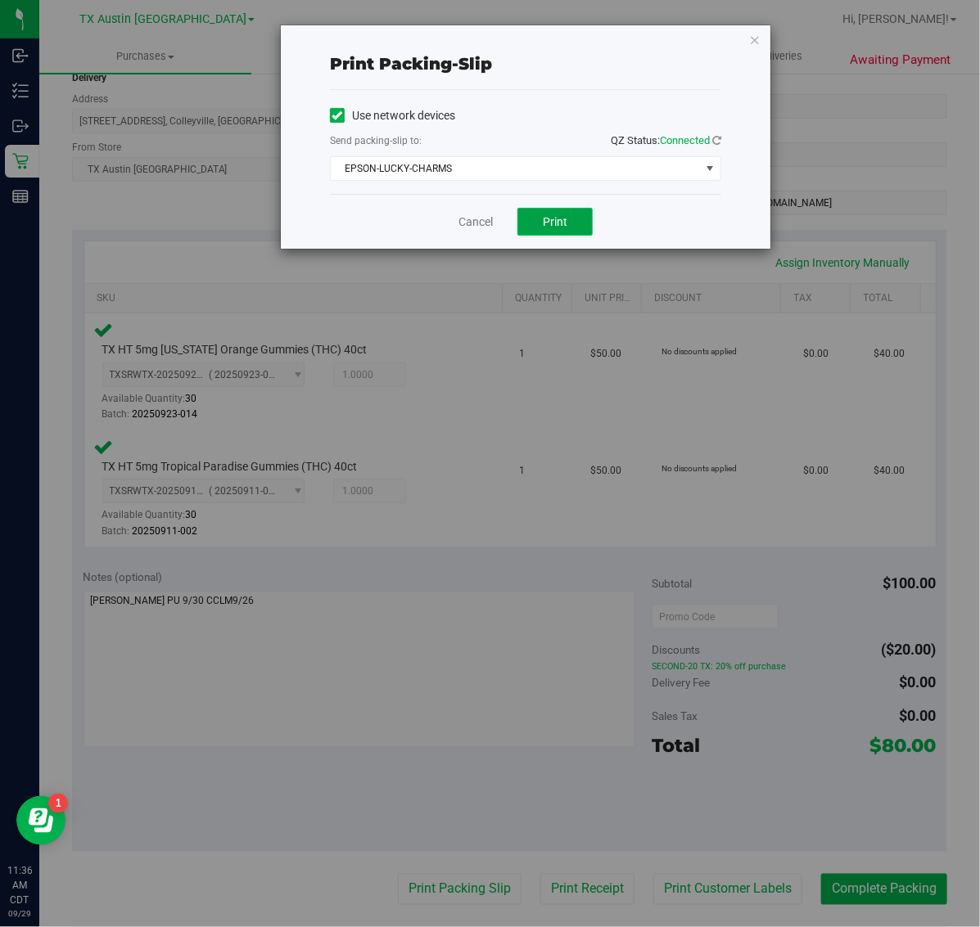
click at [553, 222] on span "Print" at bounding box center [555, 221] width 25 height 13
click at [732, 56] on div "Print packing-slip Use network devices Send packing-slip to: QZ Status: Connect…" at bounding box center [525, 136] width 489 height 223
click at [757, 38] on icon "button" at bounding box center [754, 39] width 11 height 20
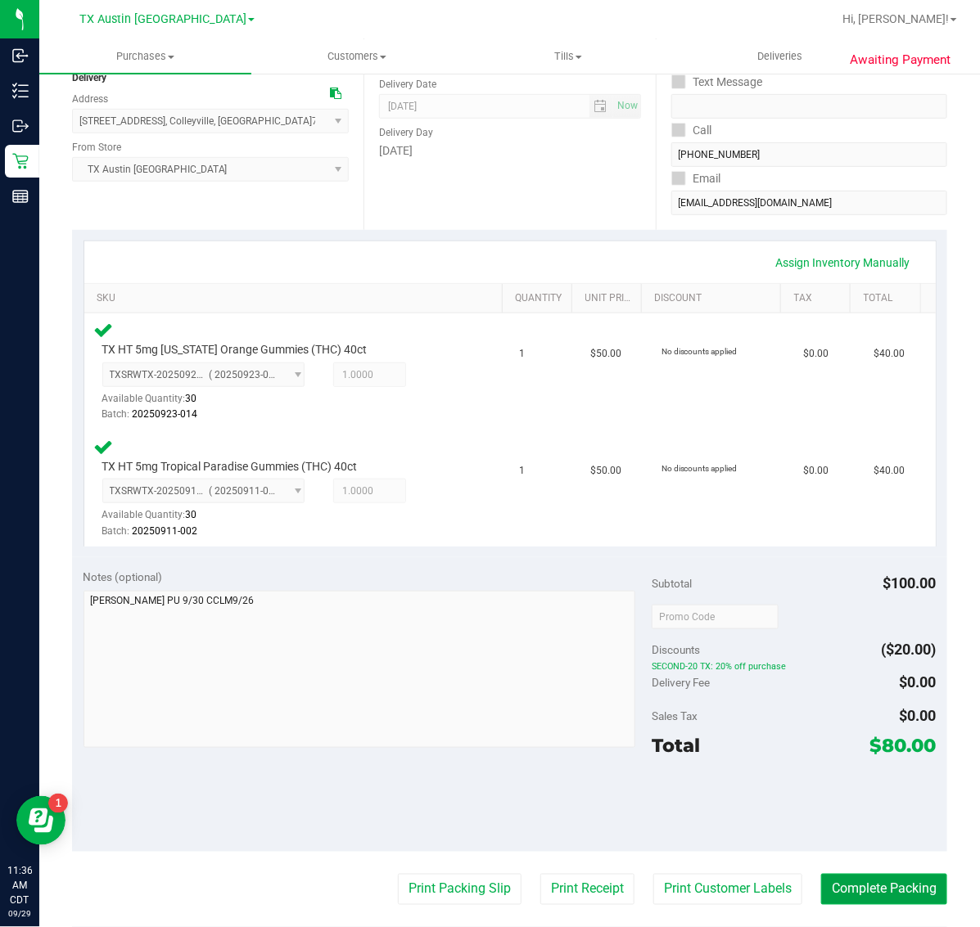
click at [865, 903] on button "Complete Packing" at bounding box center [884, 889] width 126 height 31
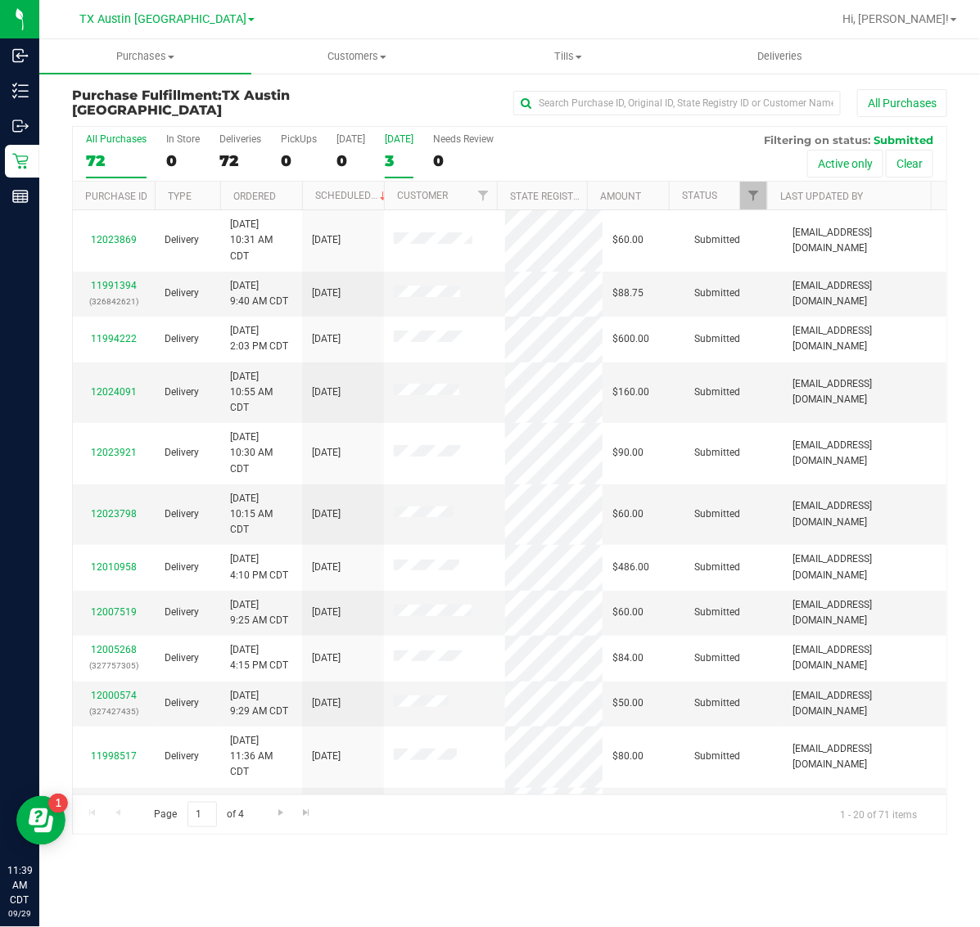
click at [402, 151] on div "3" at bounding box center [399, 160] width 29 height 19
click at [0, 0] on input "Tomorrow 3" at bounding box center [0, 0] width 0 height 0
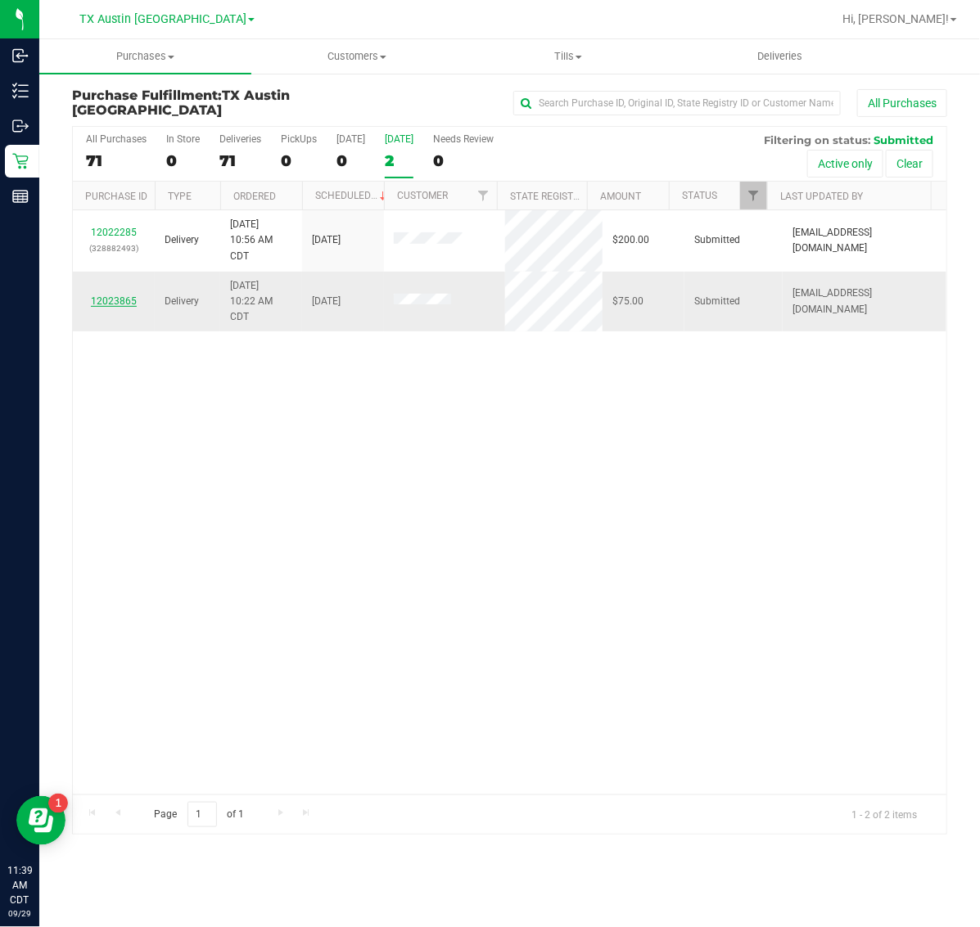
click at [115, 300] on link "12023865" at bounding box center [114, 300] width 46 height 11
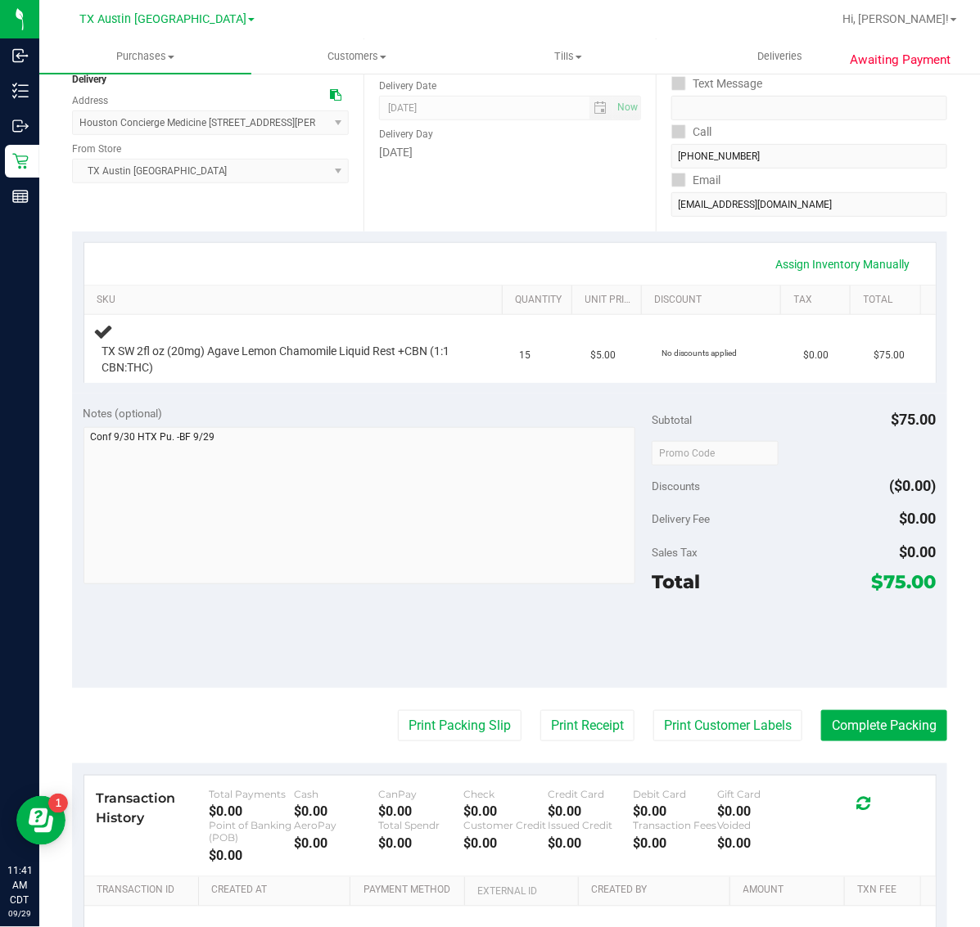
scroll to position [205, 0]
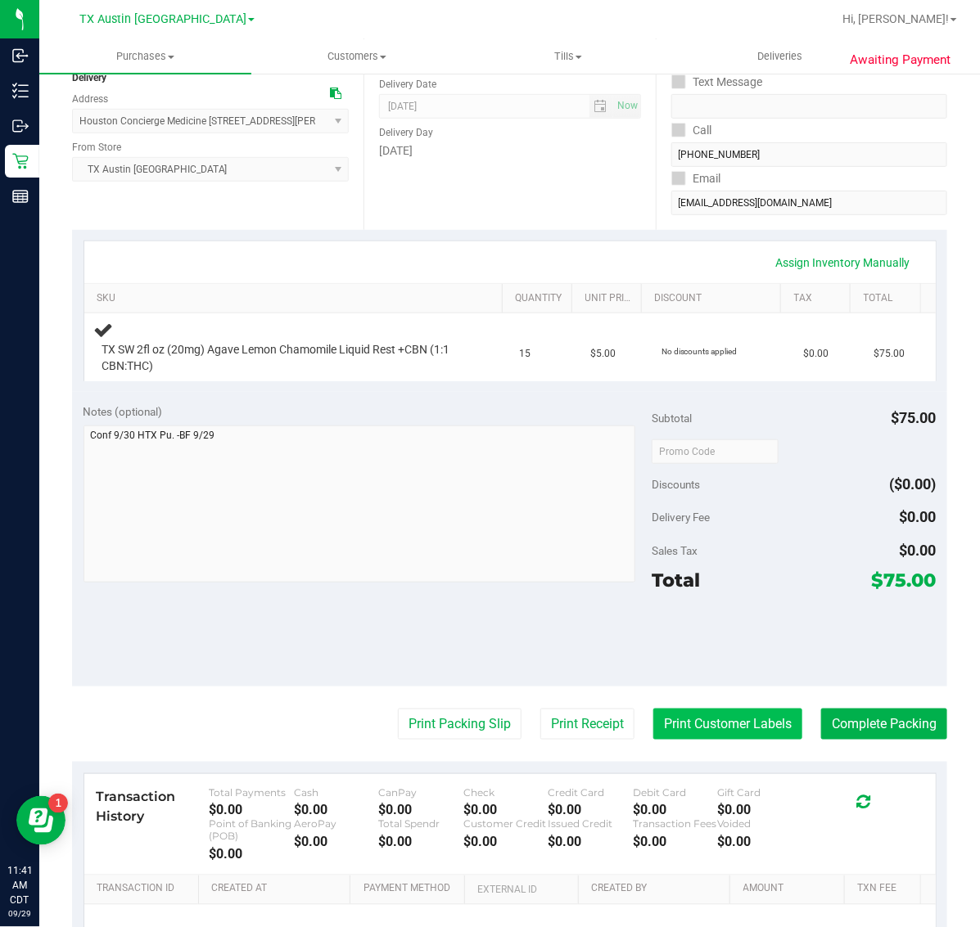
click at [714, 730] on button "Print Customer Labels" at bounding box center [727, 724] width 149 height 31
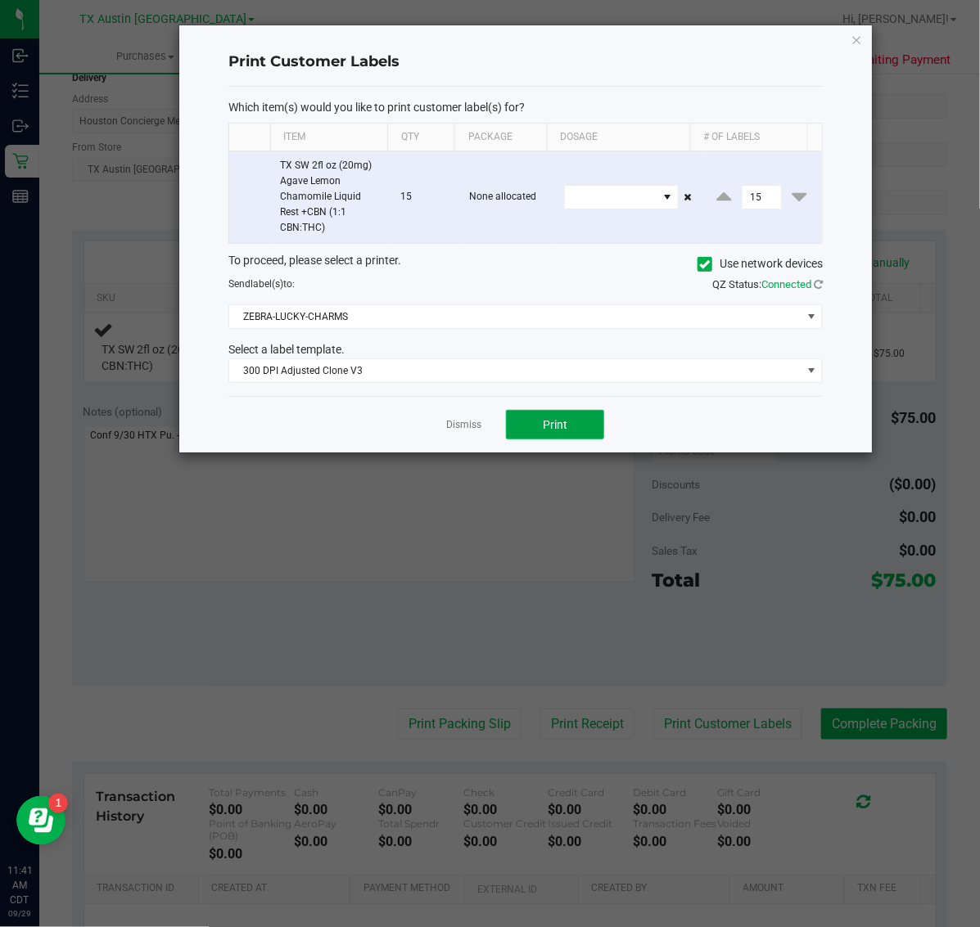
click at [561, 430] on span "Print" at bounding box center [555, 424] width 25 height 13
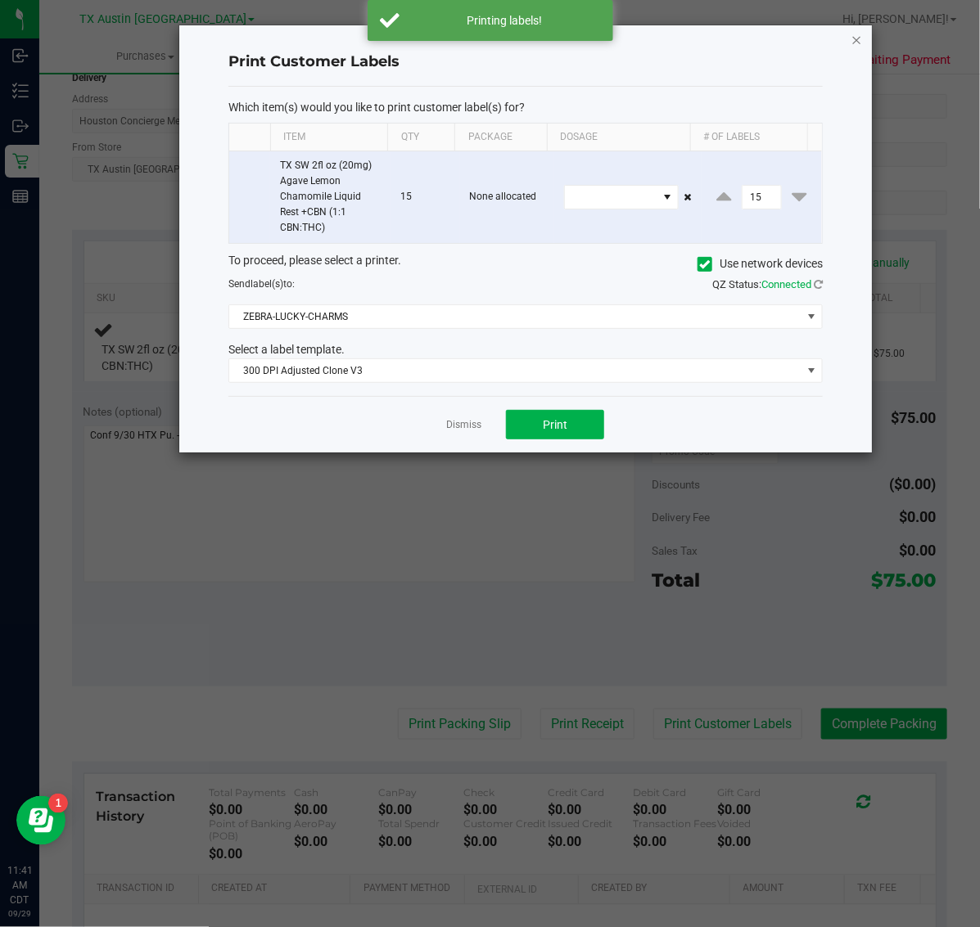
click at [854, 39] on icon "button" at bounding box center [856, 39] width 11 height 20
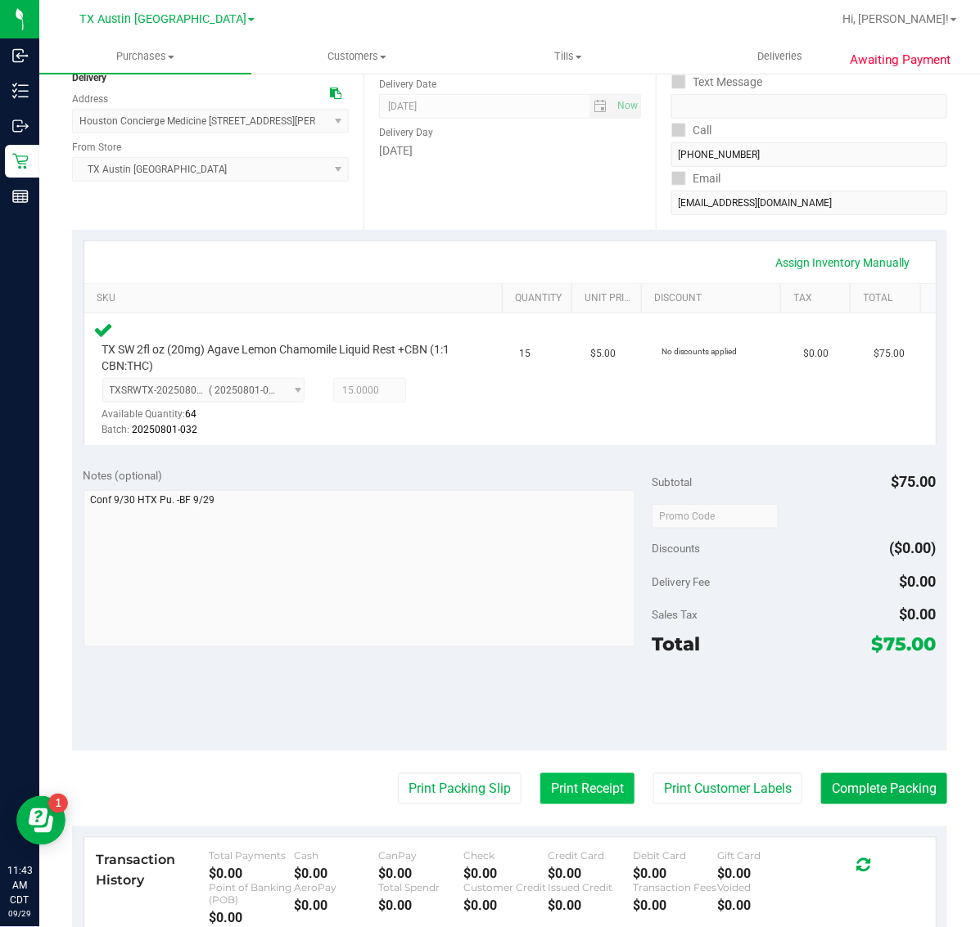
click at [598, 776] on button "Print Receipt" at bounding box center [587, 788] width 94 height 31
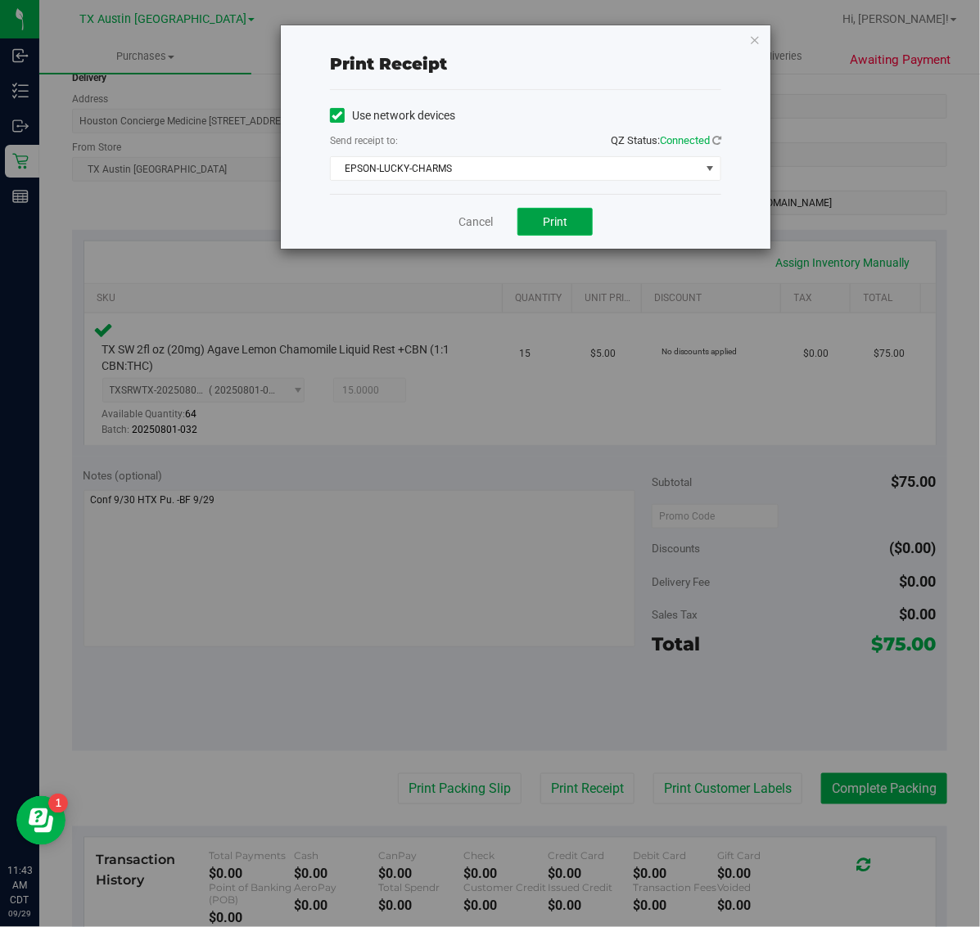
click at [570, 213] on button "Print" at bounding box center [554, 222] width 75 height 28
click at [754, 39] on icon "button" at bounding box center [754, 39] width 11 height 20
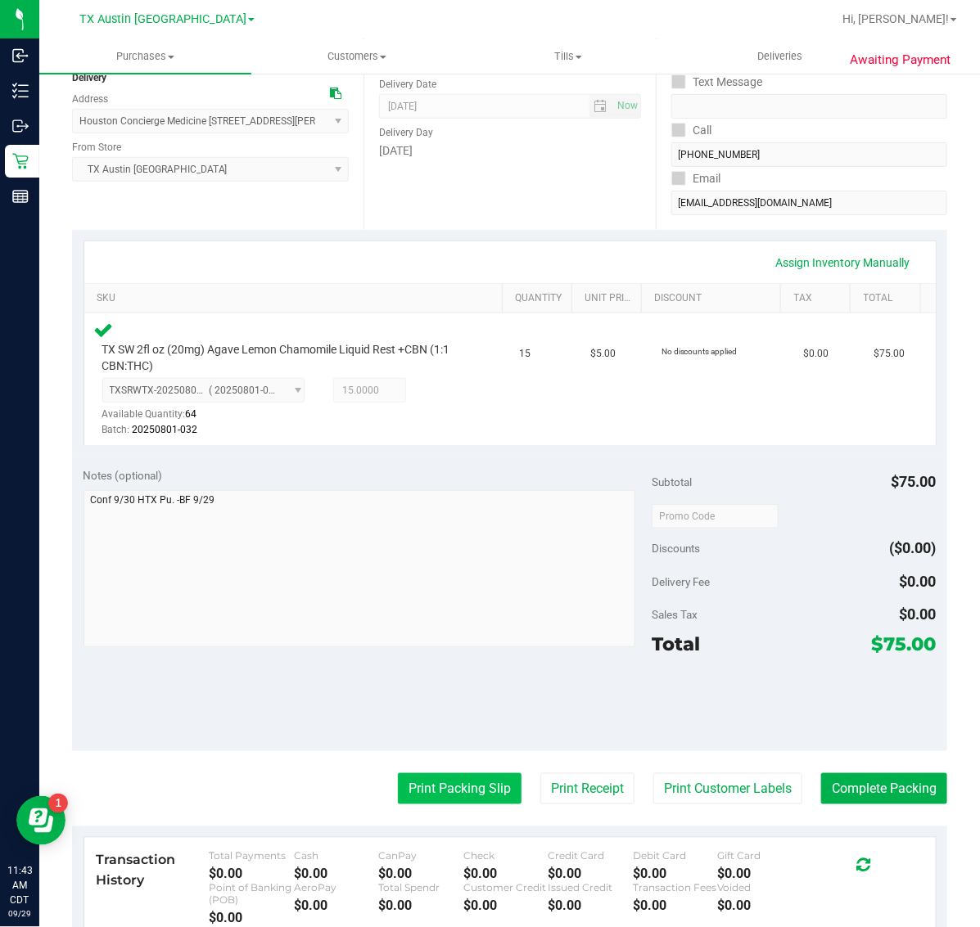
click at [447, 803] on button "Print Packing Slip" at bounding box center [460, 788] width 124 height 31
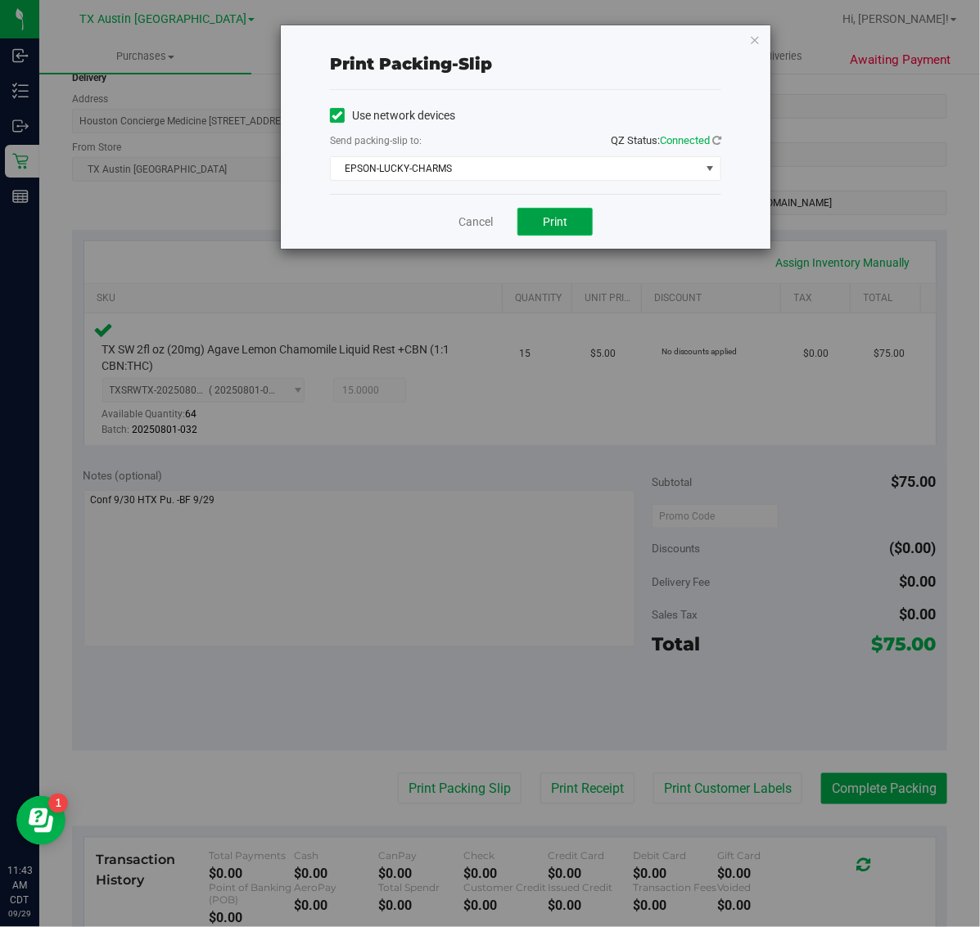
click at [550, 236] on button "Print" at bounding box center [554, 222] width 75 height 28
click at [750, 29] on icon "button" at bounding box center [754, 39] width 11 height 20
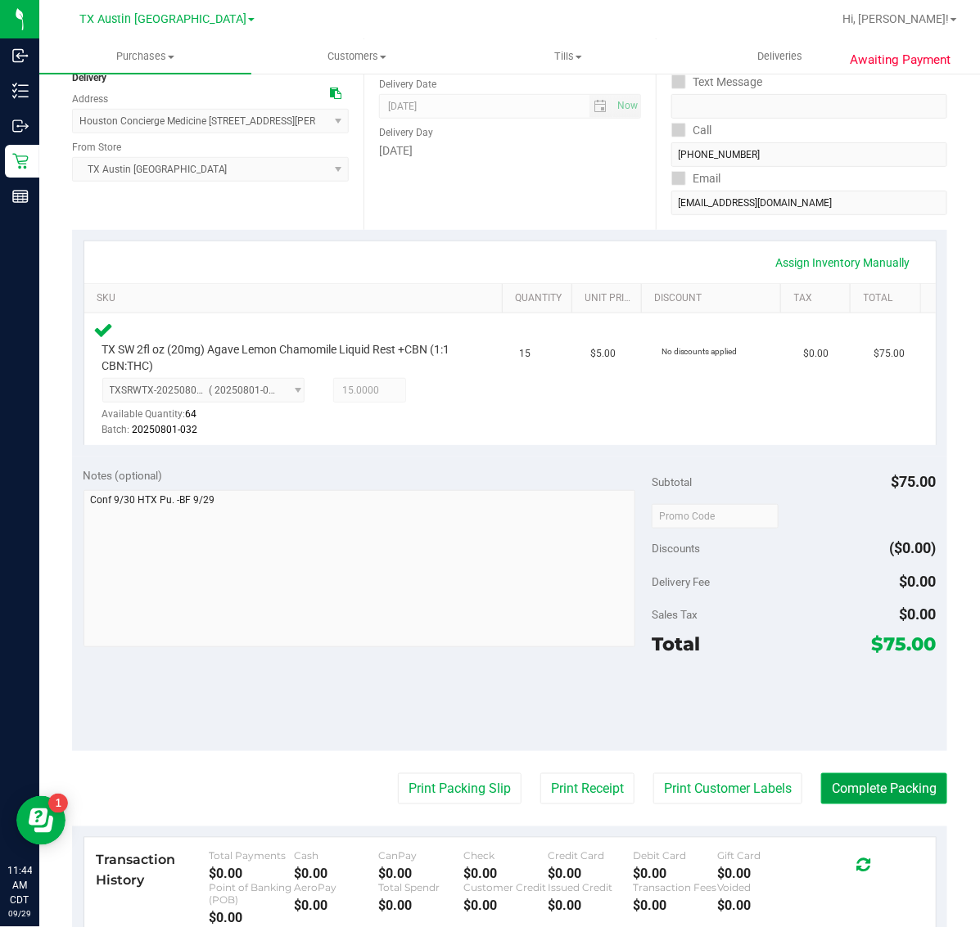
click at [840, 784] on button "Complete Packing" at bounding box center [884, 788] width 126 height 31
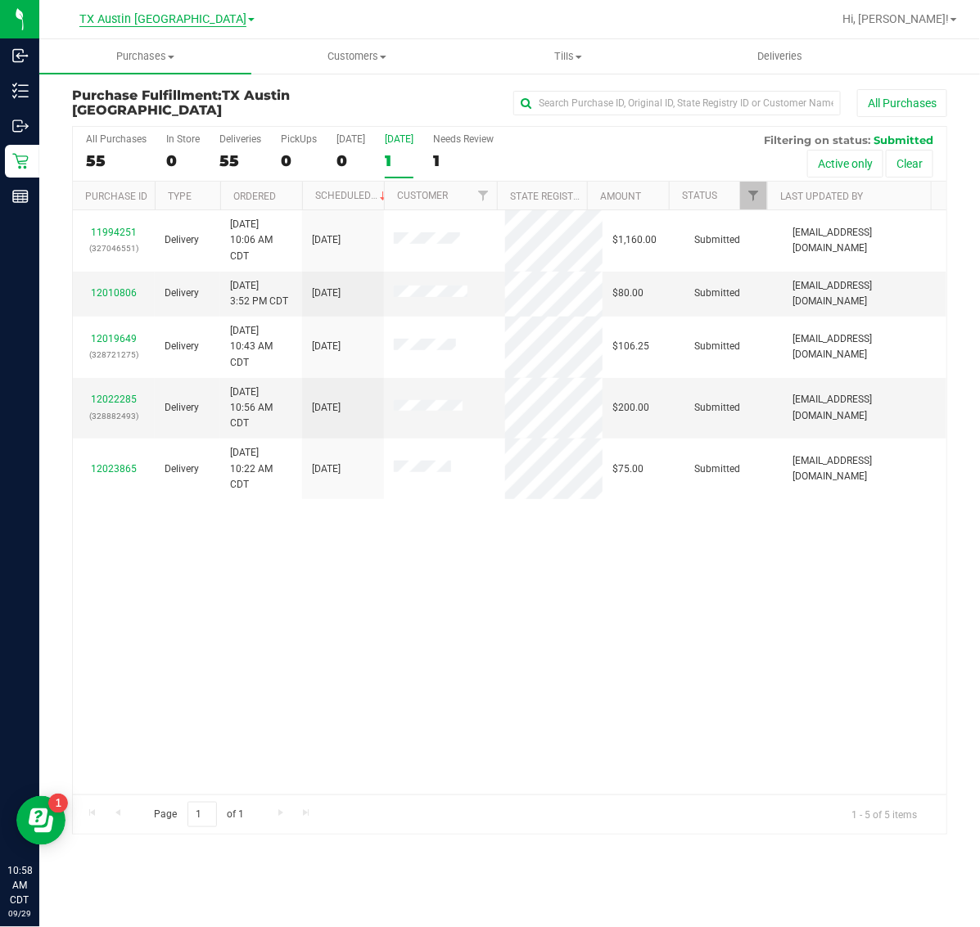
click at [146, 20] on span "TX Austin [GEOGRAPHIC_DATA]" at bounding box center [162, 19] width 167 height 15
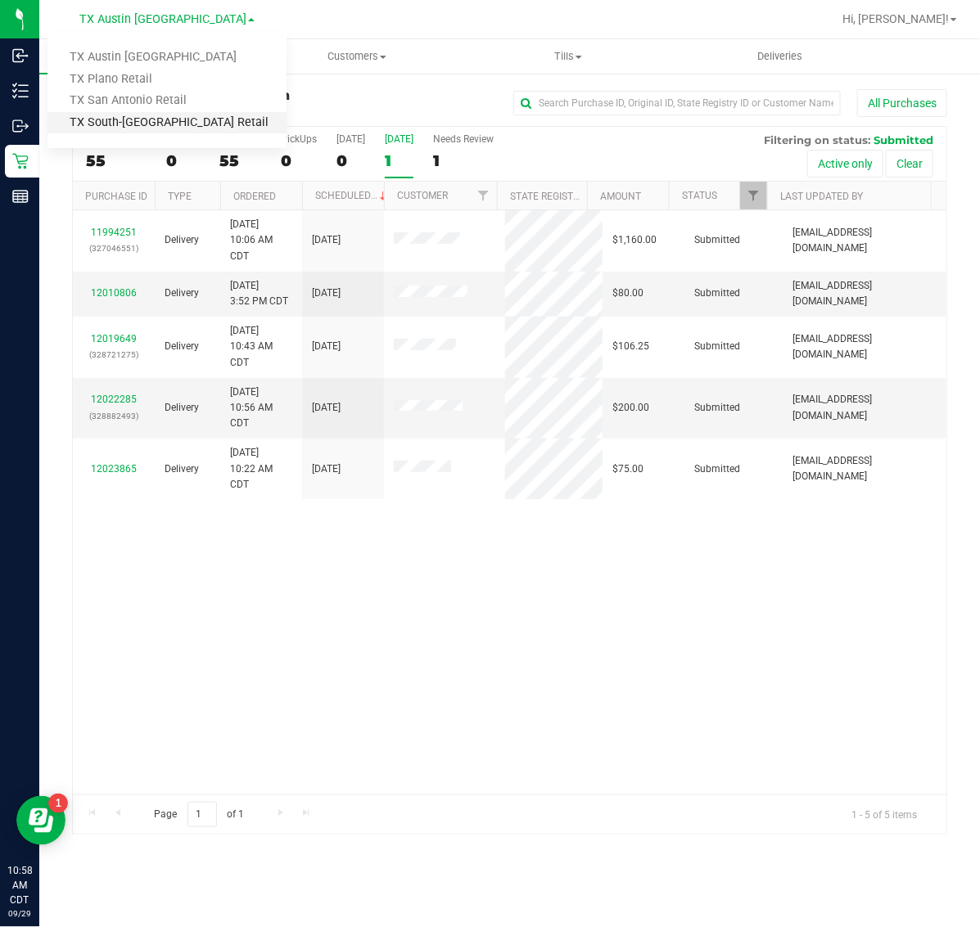
click at [137, 123] on link "TX South-[GEOGRAPHIC_DATA] Retail" at bounding box center [166, 123] width 239 height 22
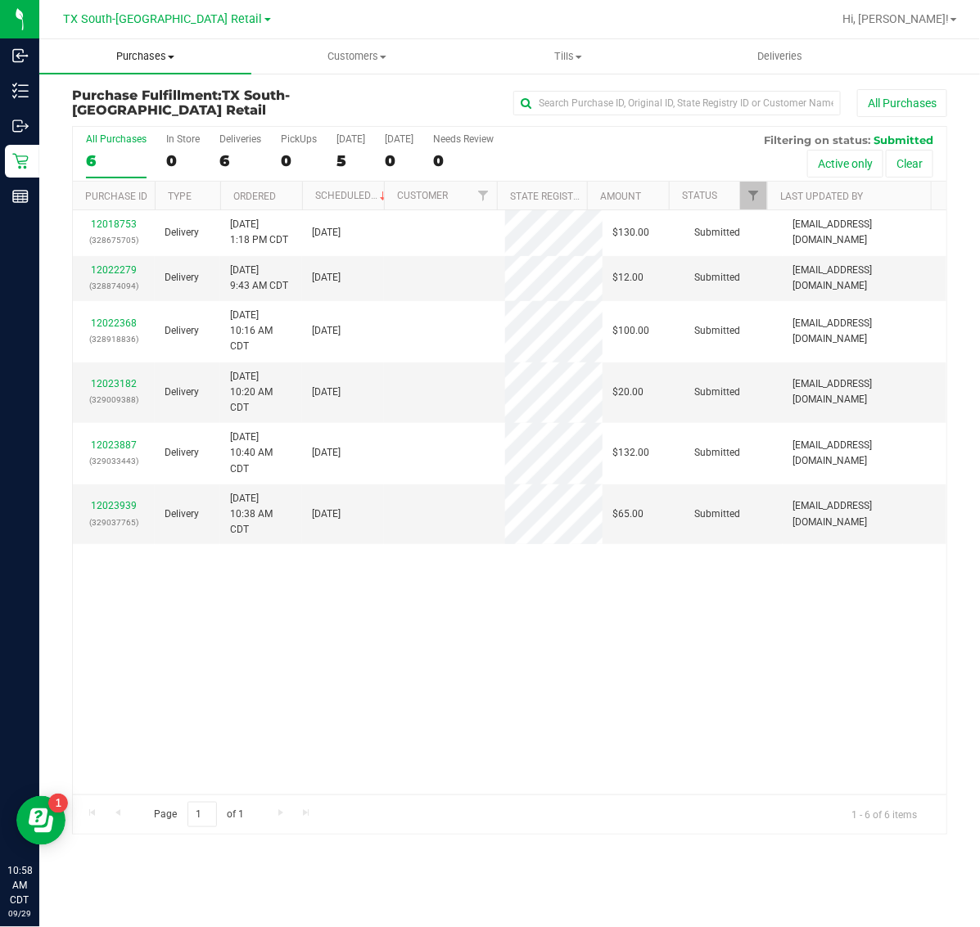
click at [149, 57] on span "Purchases" at bounding box center [145, 56] width 212 height 15
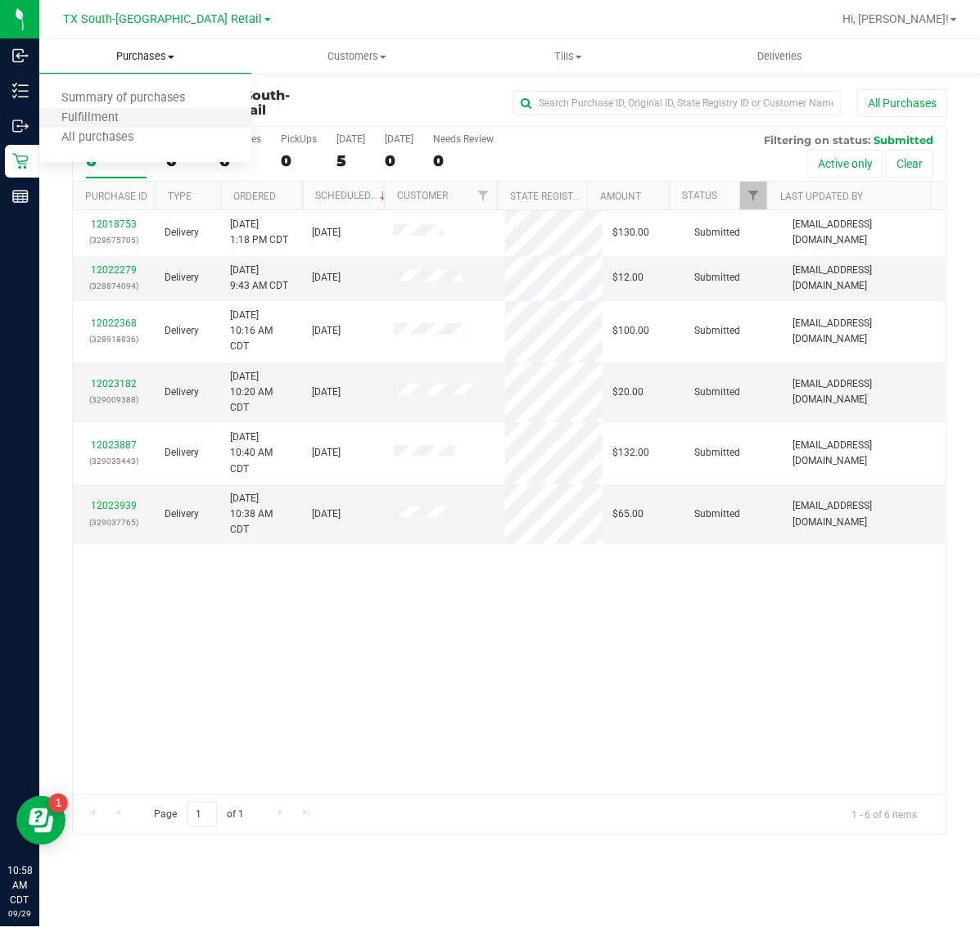
click at [144, 116] on li "Fulfillment" at bounding box center [145, 119] width 212 height 20
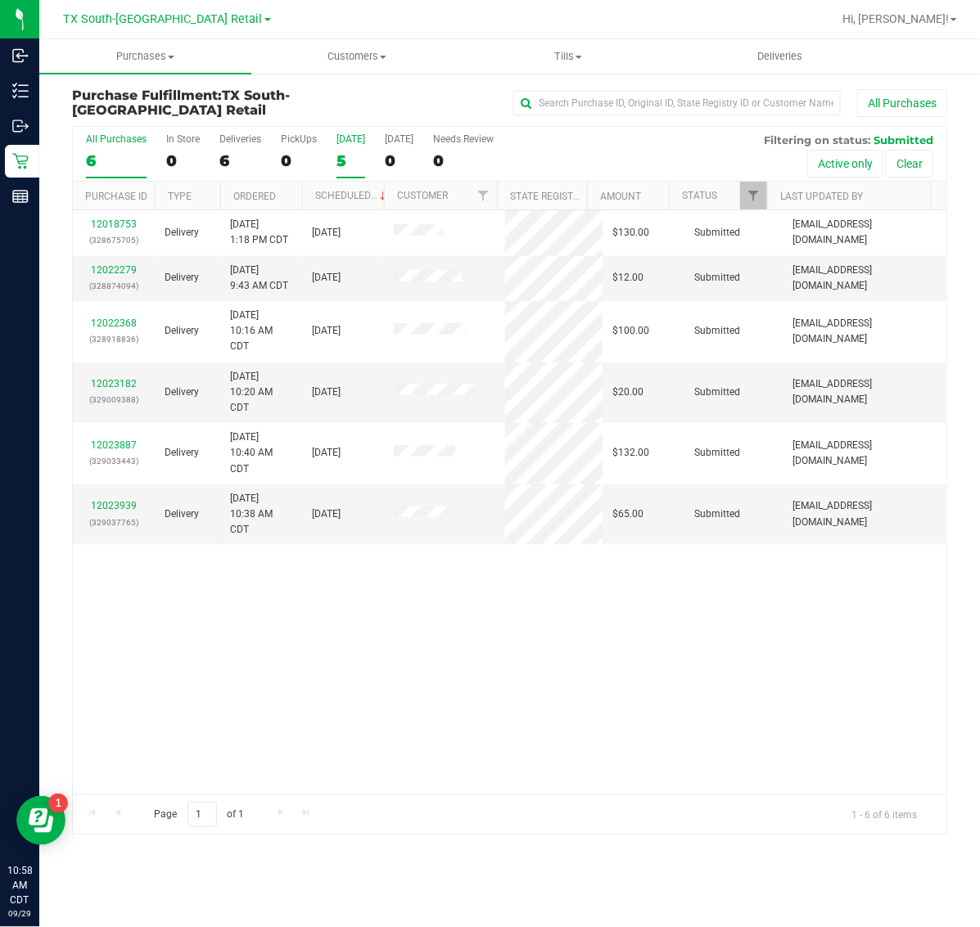
click at [345, 156] on div "5" at bounding box center [350, 160] width 29 height 19
click at [0, 0] on input "Today 5" at bounding box center [0, 0] width 0 height 0
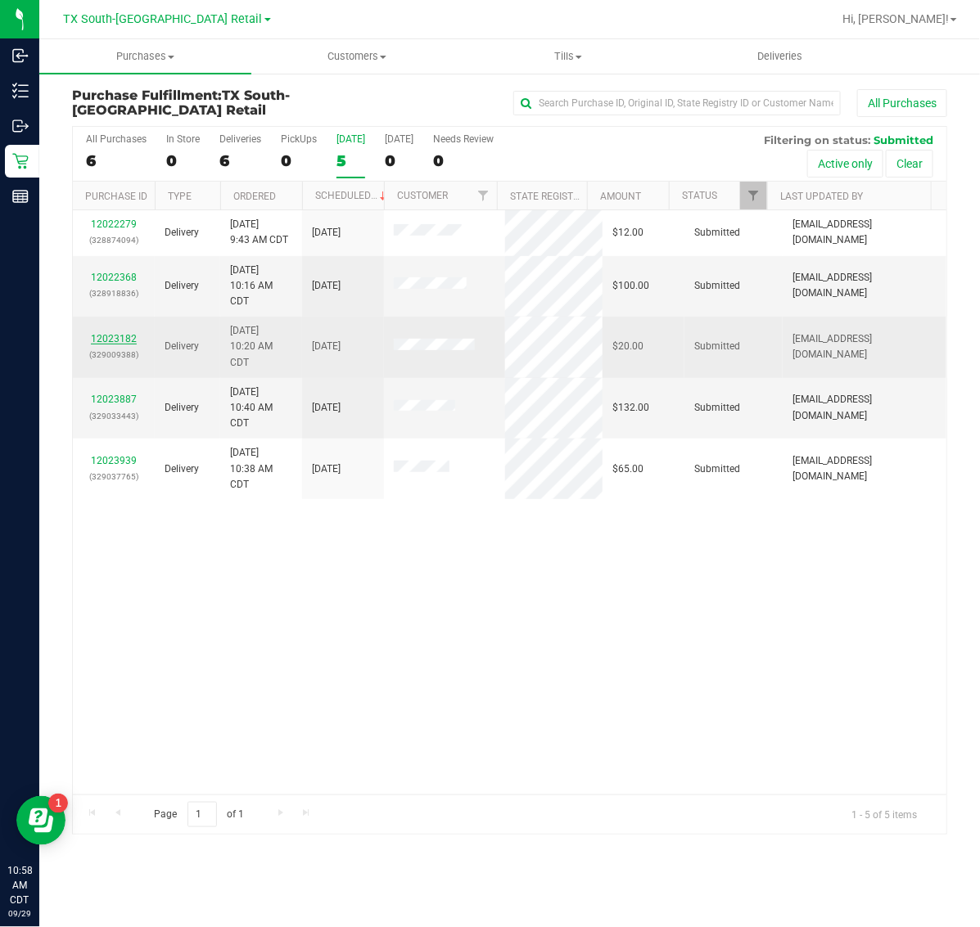
click at [123, 340] on link "12023182" at bounding box center [114, 338] width 46 height 11
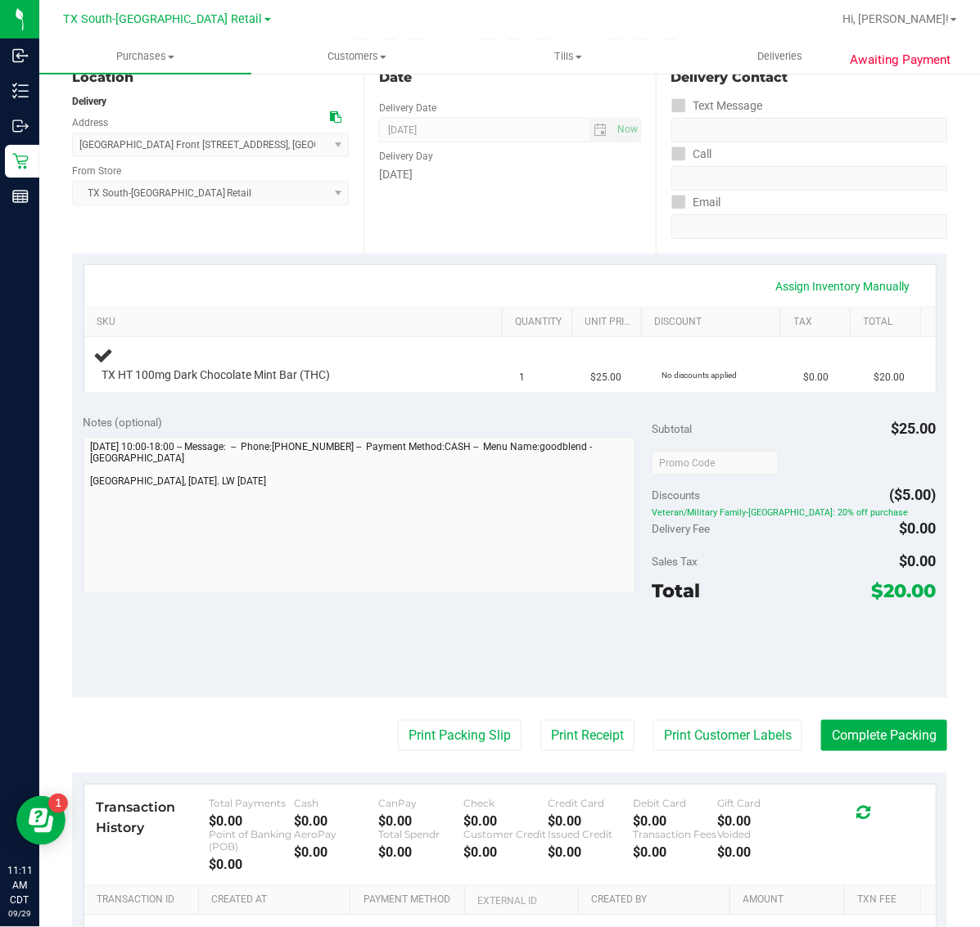
scroll to position [191, 0]
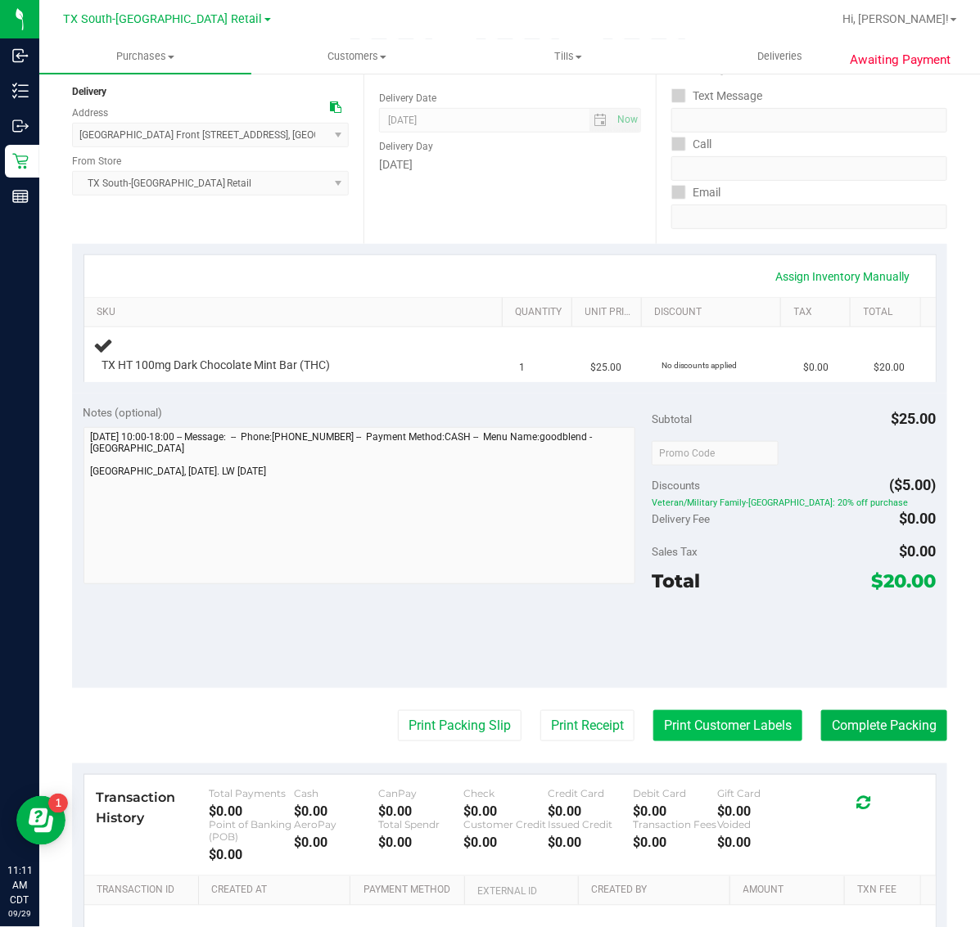
click at [698, 729] on button "Print Customer Labels" at bounding box center [727, 725] width 149 height 31
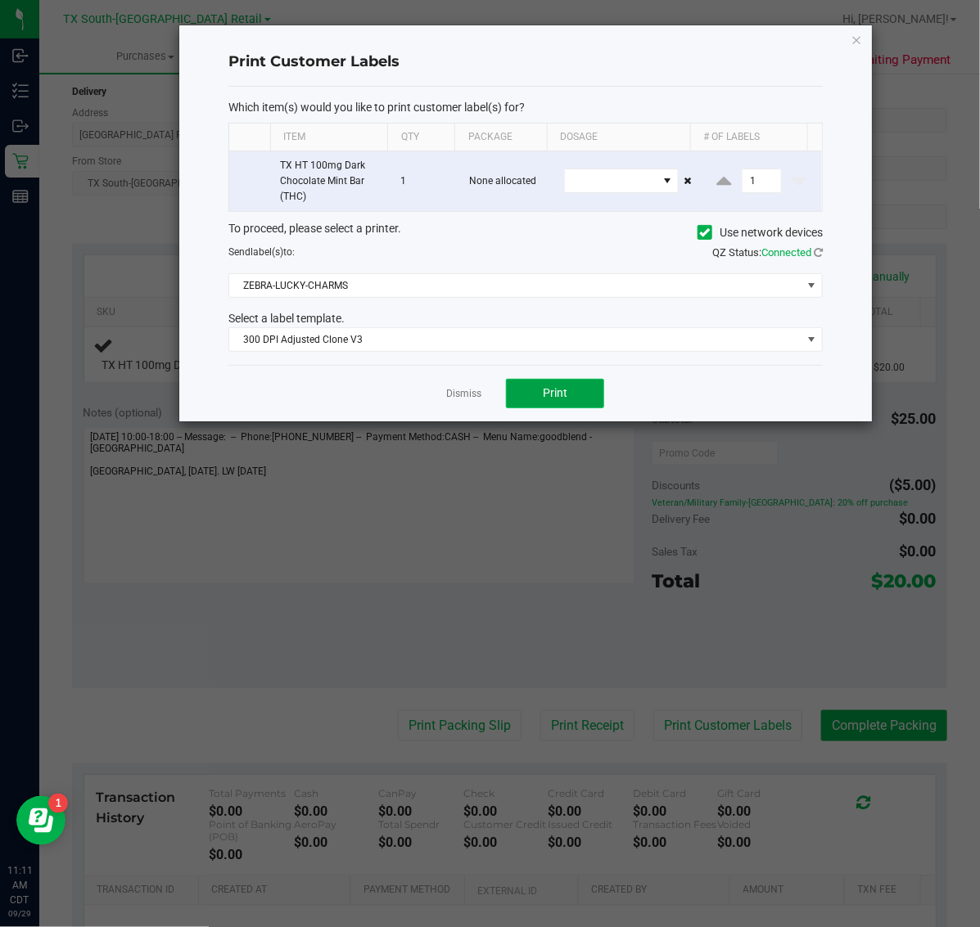
click at [551, 390] on span "Print" at bounding box center [555, 392] width 25 height 13
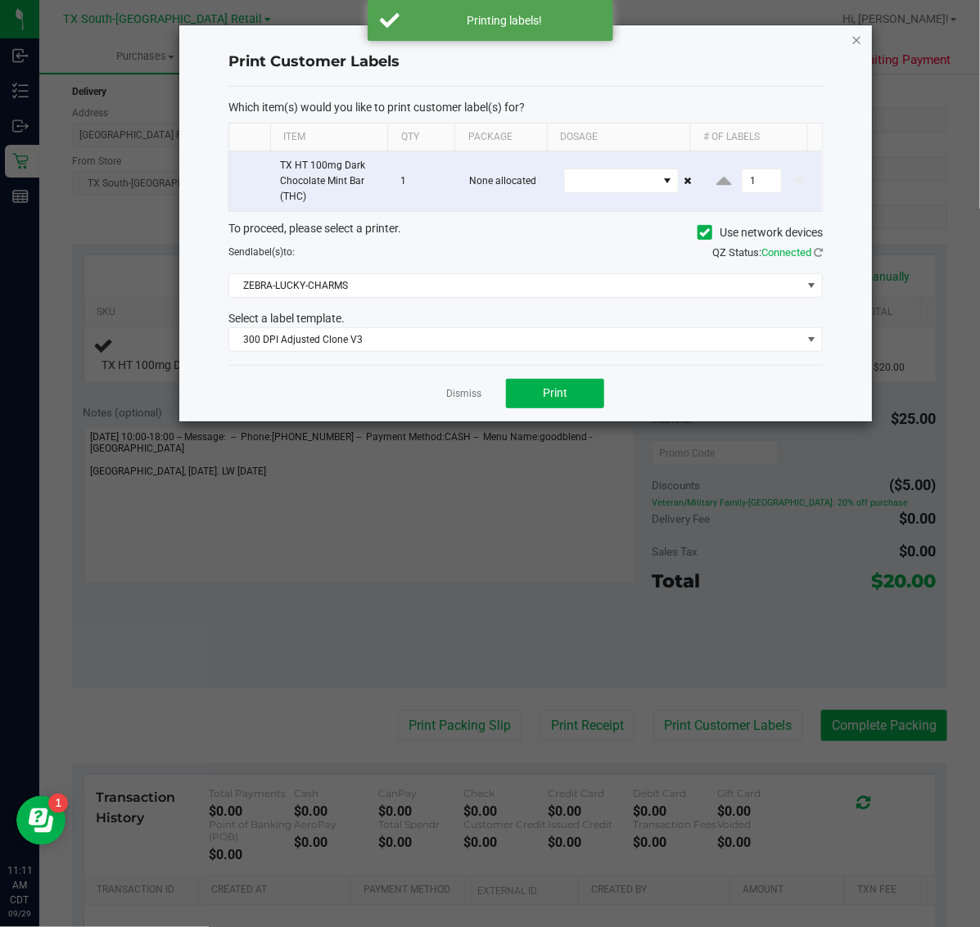
click at [859, 42] on icon "button" at bounding box center [856, 39] width 11 height 20
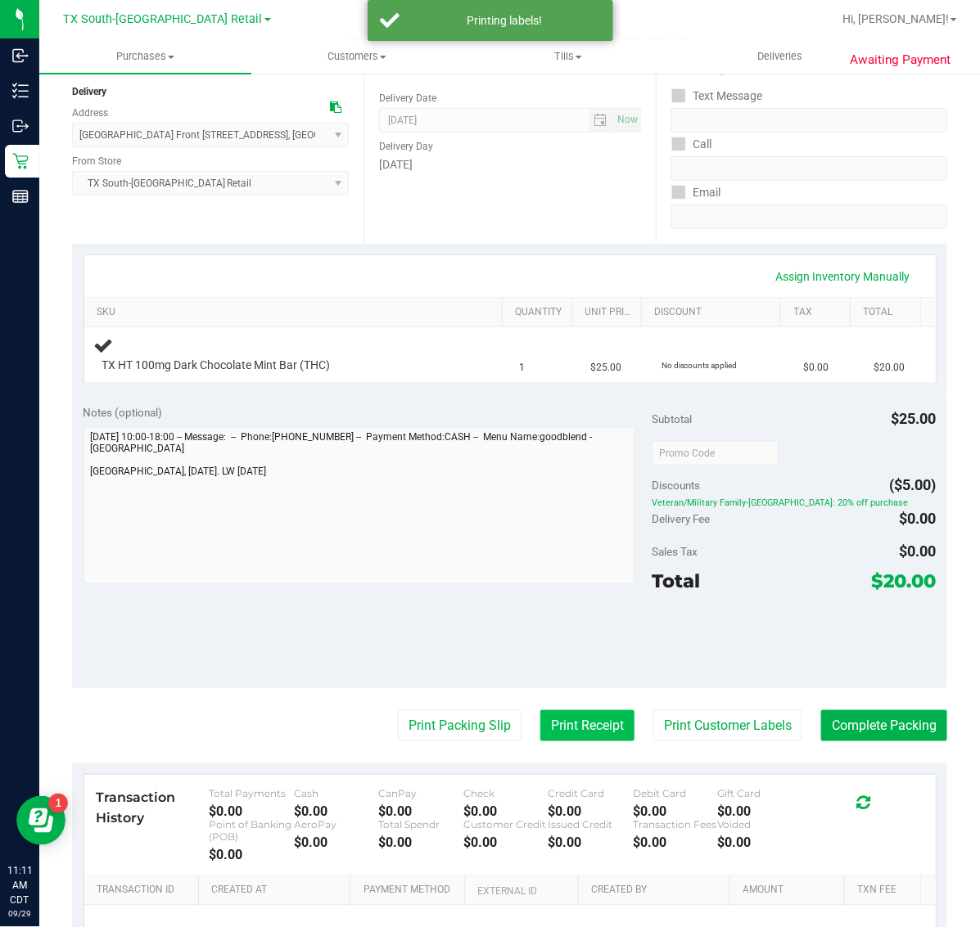
click at [586, 735] on button "Print Receipt" at bounding box center [587, 725] width 94 height 31
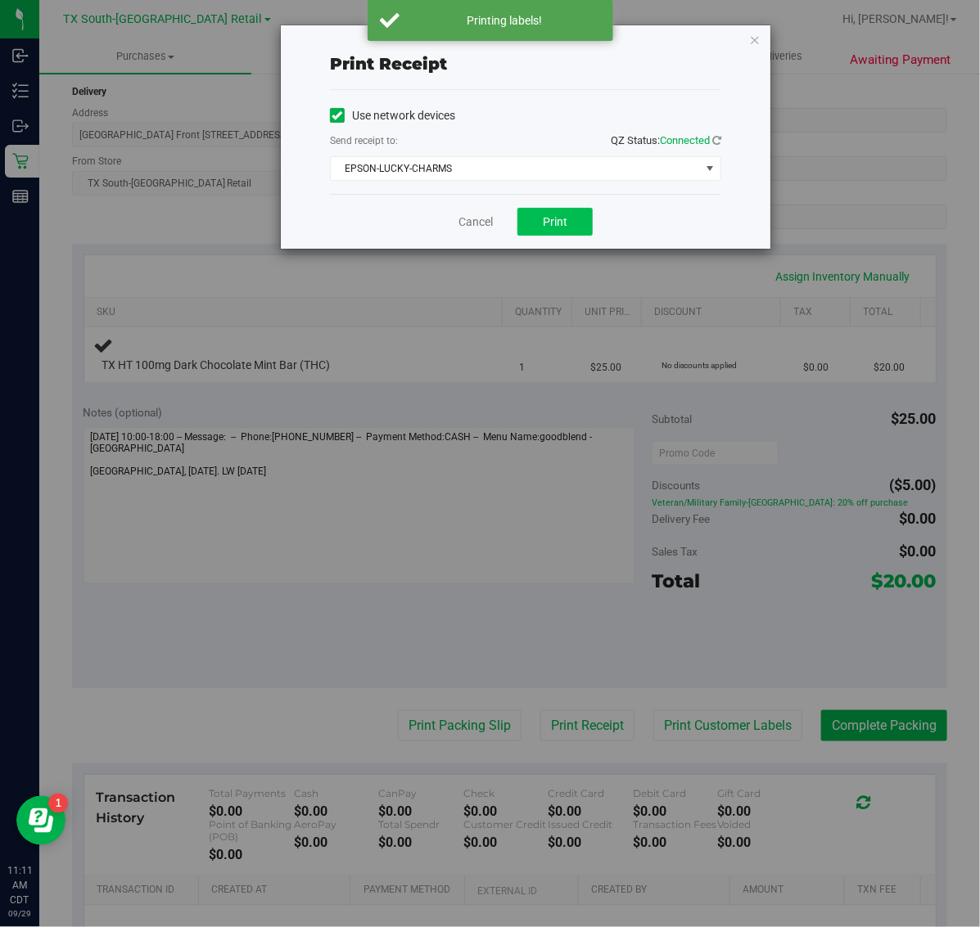
click at [557, 221] on span "Print" at bounding box center [555, 221] width 25 height 13
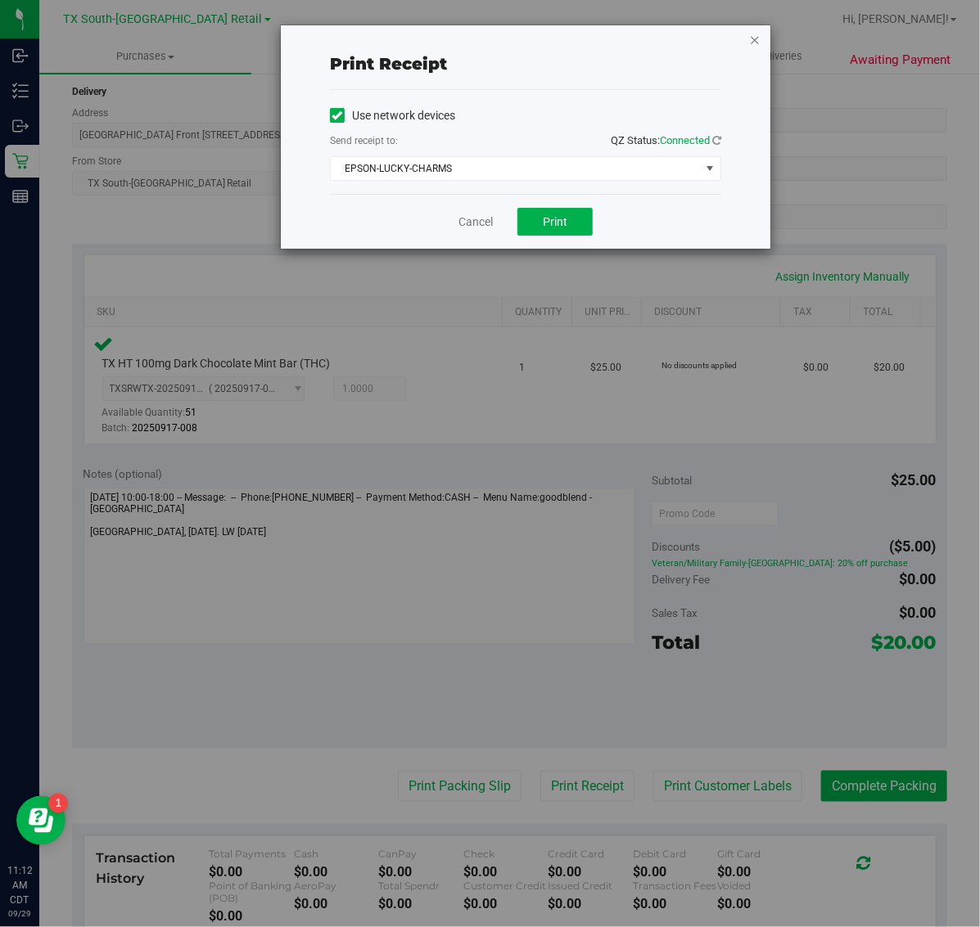
click at [755, 38] on icon "button" at bounding box center [754, 39] width 11 height 20
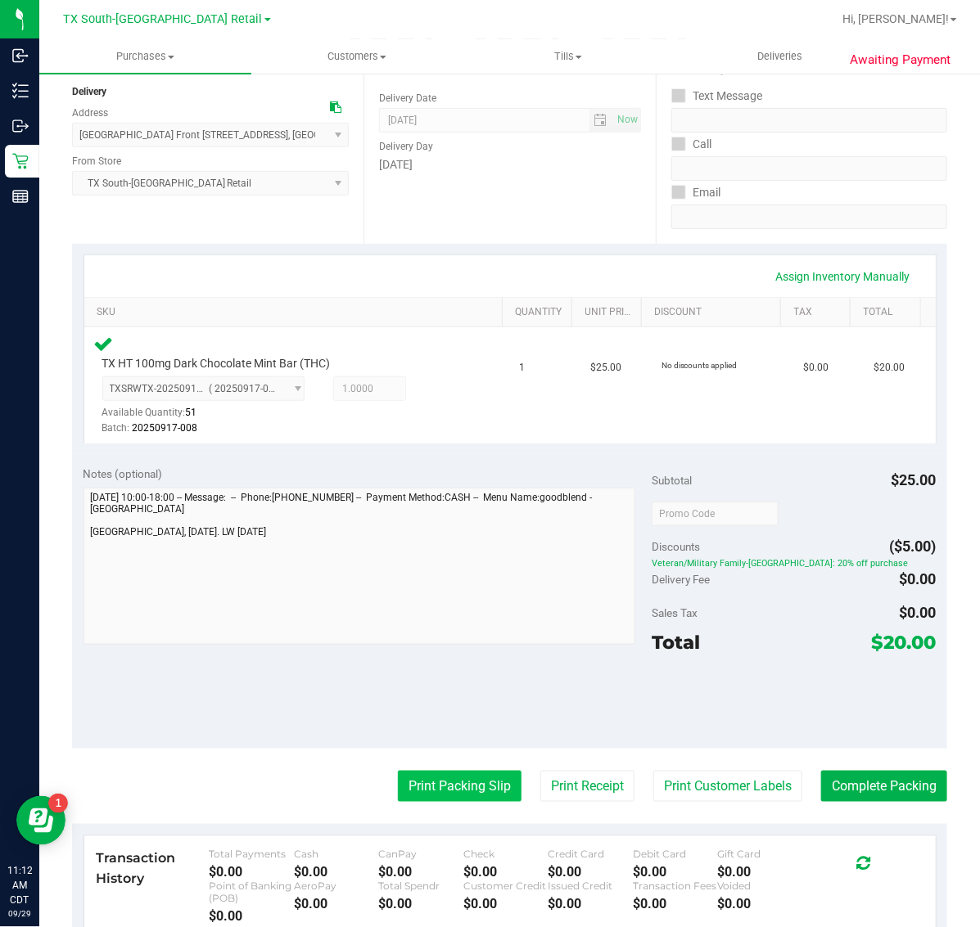
click at [453, 783] on button "Print Packing Slip" at bounding box center [460, 786] width 124 height 31
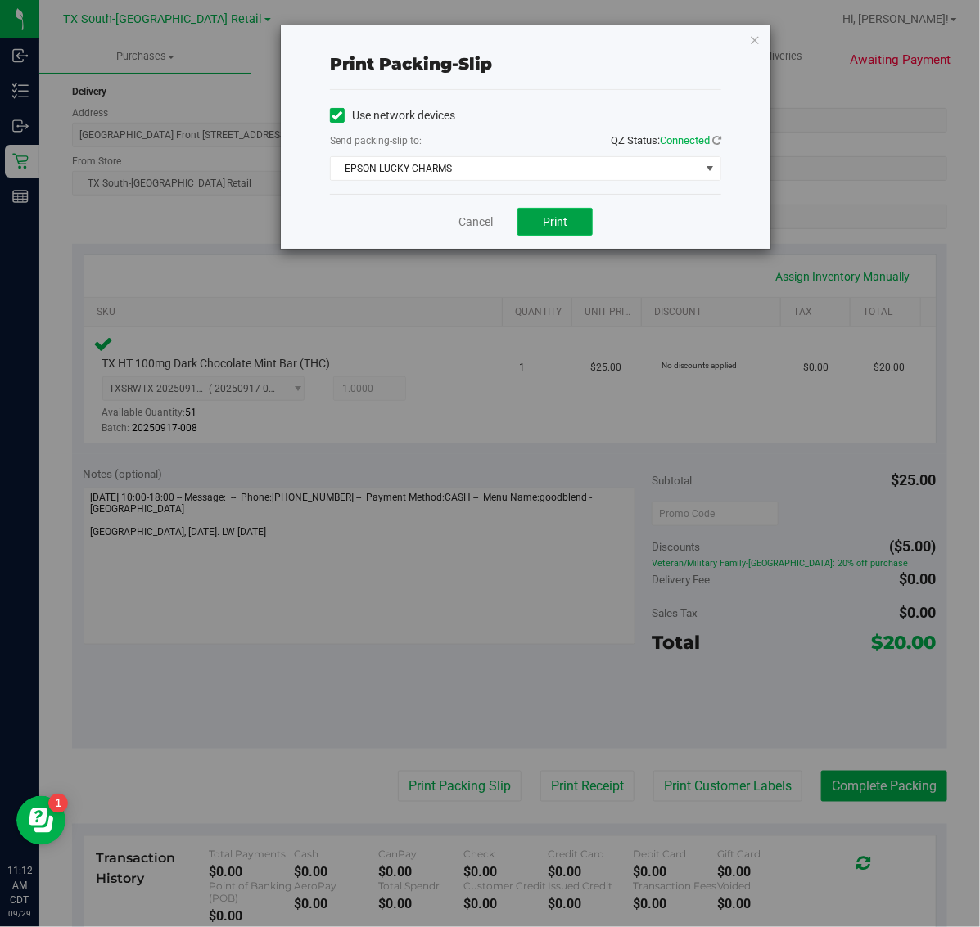
click at [558, 219] on span "Print" at bounding box center [555, 221] width 25 height 13
click at [757, 39] on icon "button" at bounding box center [754, 39] width 11 height 20
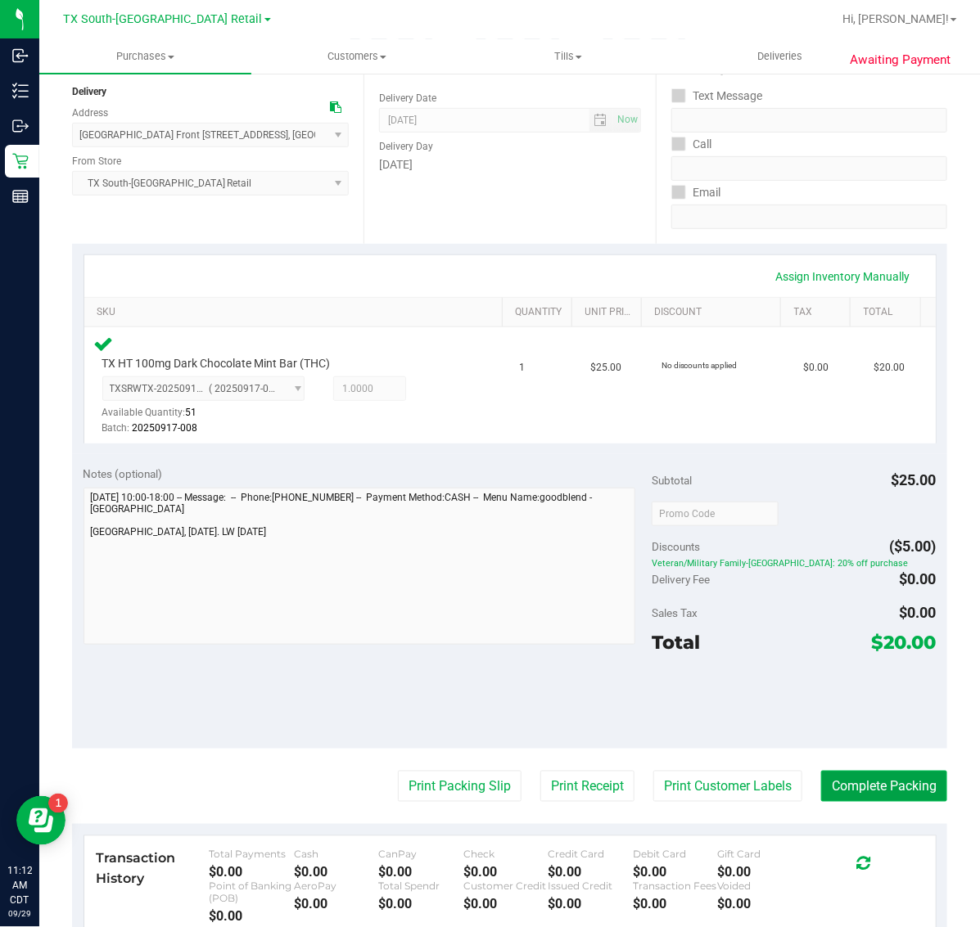
click at [882, 782] on button "Complete Packing" at bounding box center [884, 786] width 126 height 31
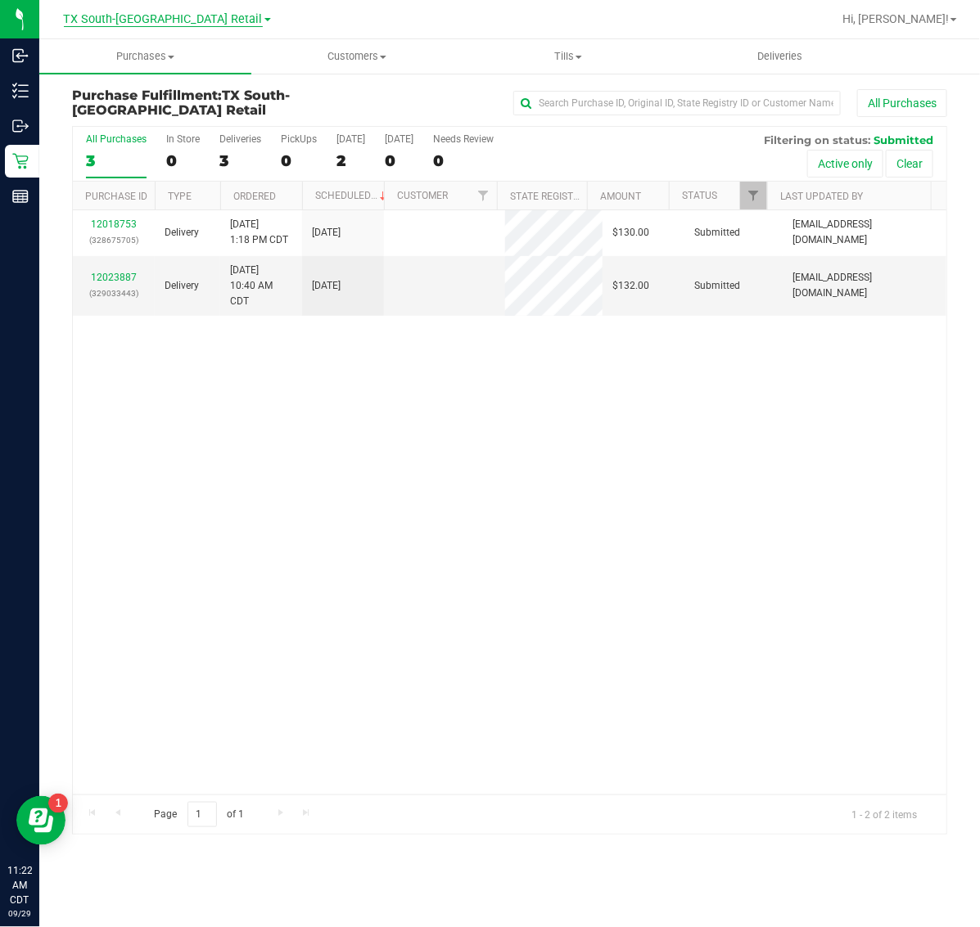
click at [127, 19] on span "TX South-[GEOGRAPHIC_DATA] Retail" at bounding box center [163, 19] width 199 height 15
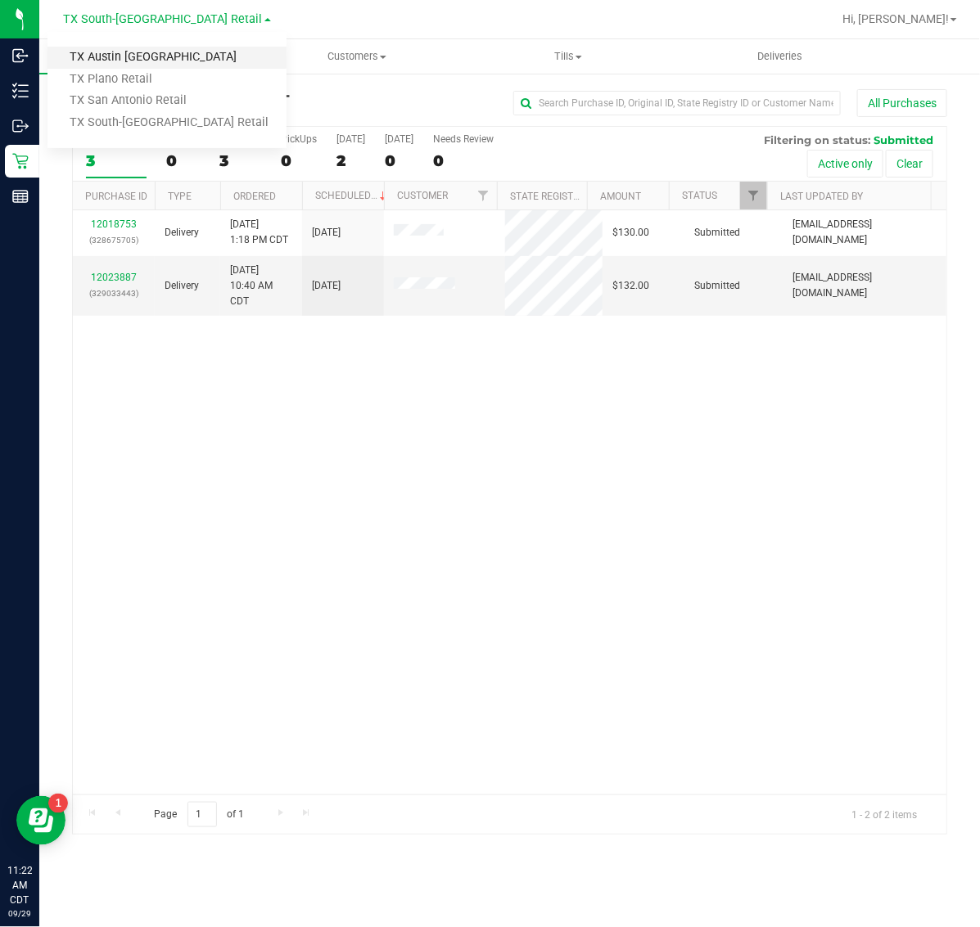
click at [152, 54] on link "TX Austin [GEOGRAPHIC_DATA]" at bounding box center [166, 58] width 239 height 22
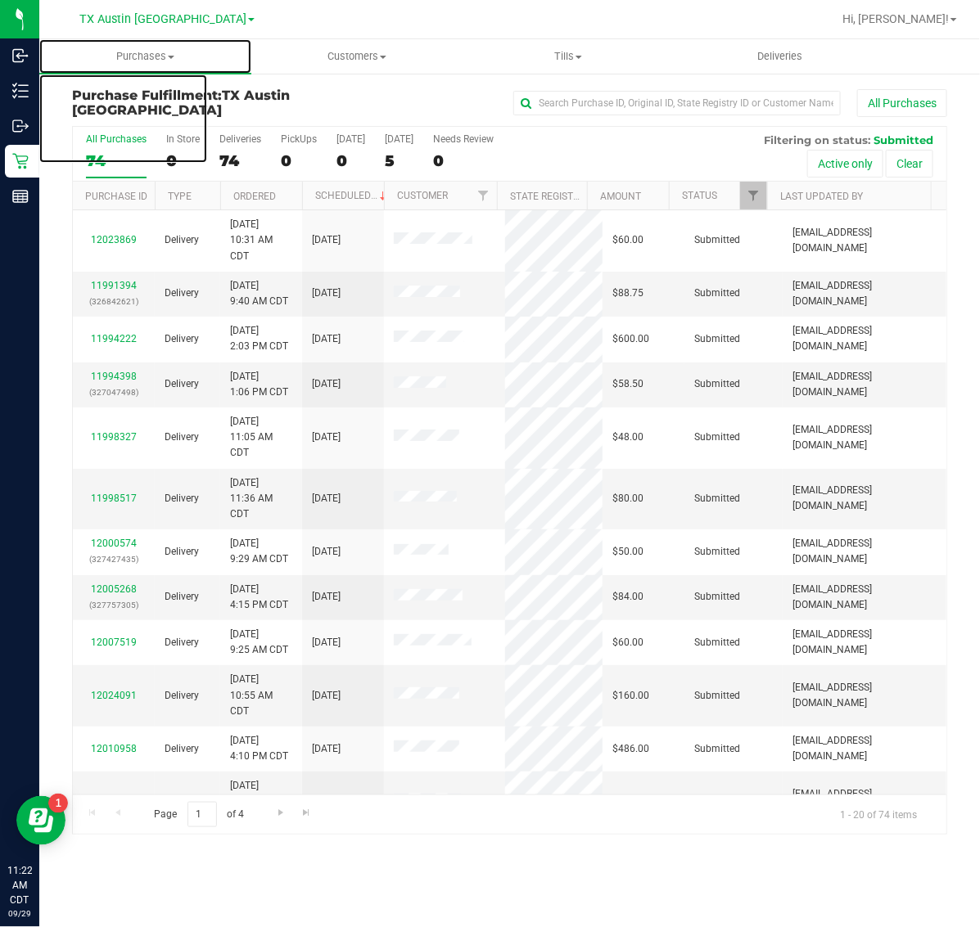
click at [152, 54] on span "Purchases" at bounding box center [145, 56] width 212 height 15
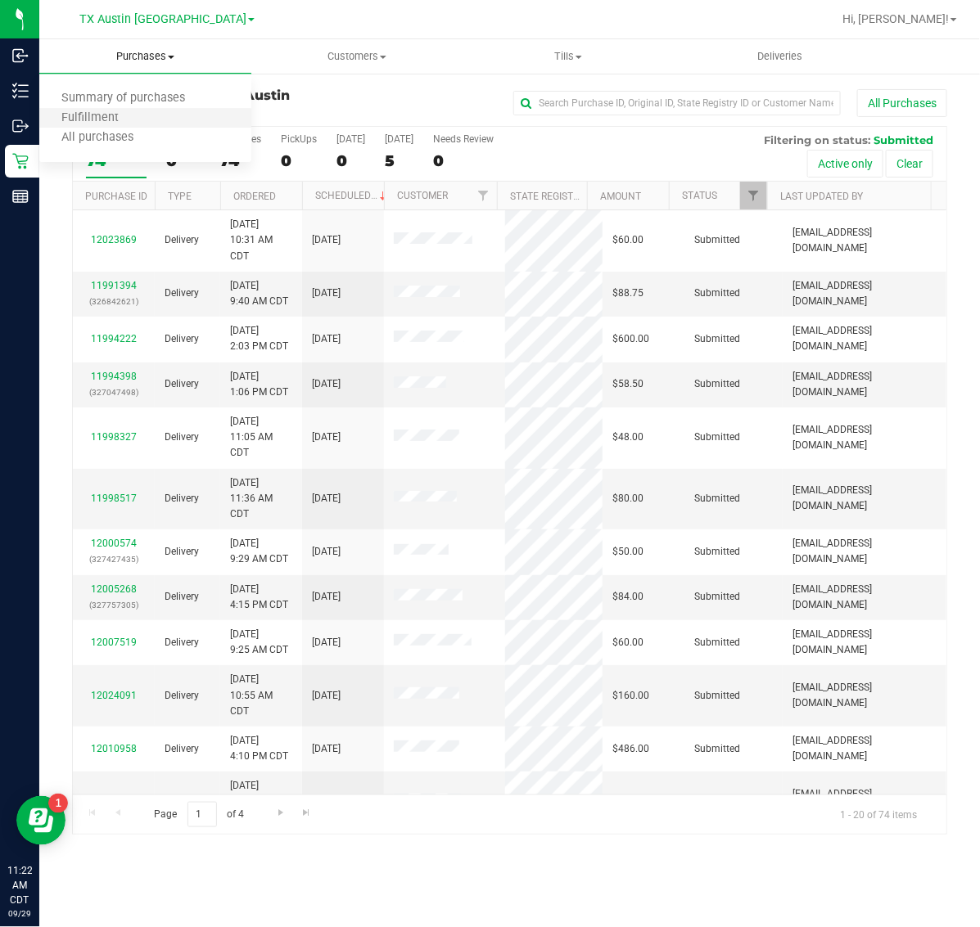
click at [151, 124] on li "Fulfillment" at bounding box center [145, 119] width 212 height 20
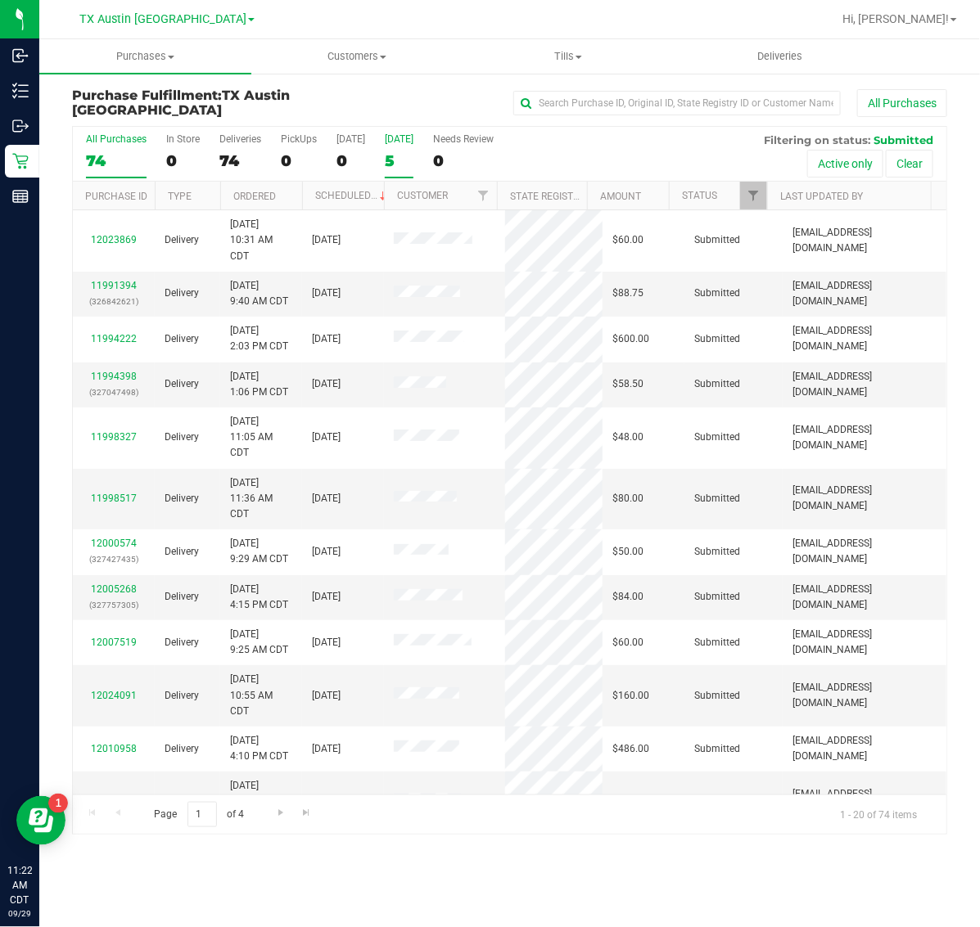
click at [397, 147] on label "Tomorrow 5" at bounding box center [399, 155] width 29 height 45
click at [0, 0] on input "Tomorrow 5" at bounding box center [0, 0] width 0 height 0
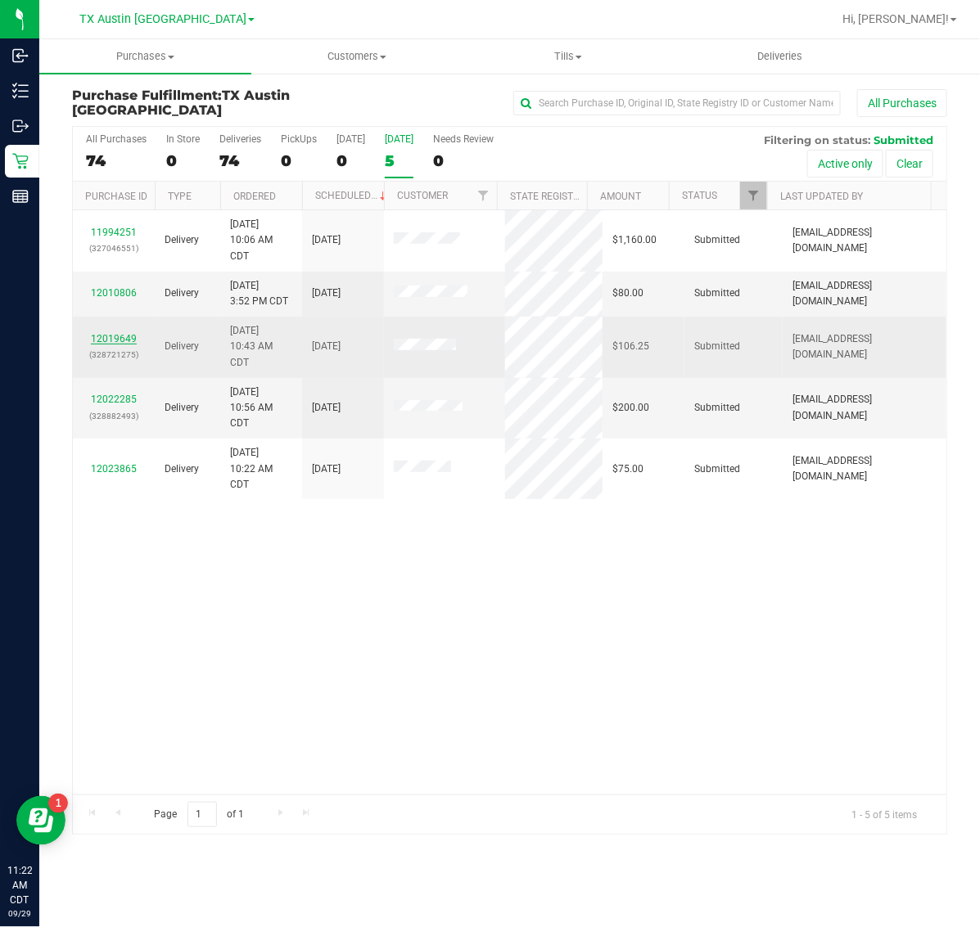
click at [120, 340] on link "12019649" at bounding box center [114, 338] width 46 height 11
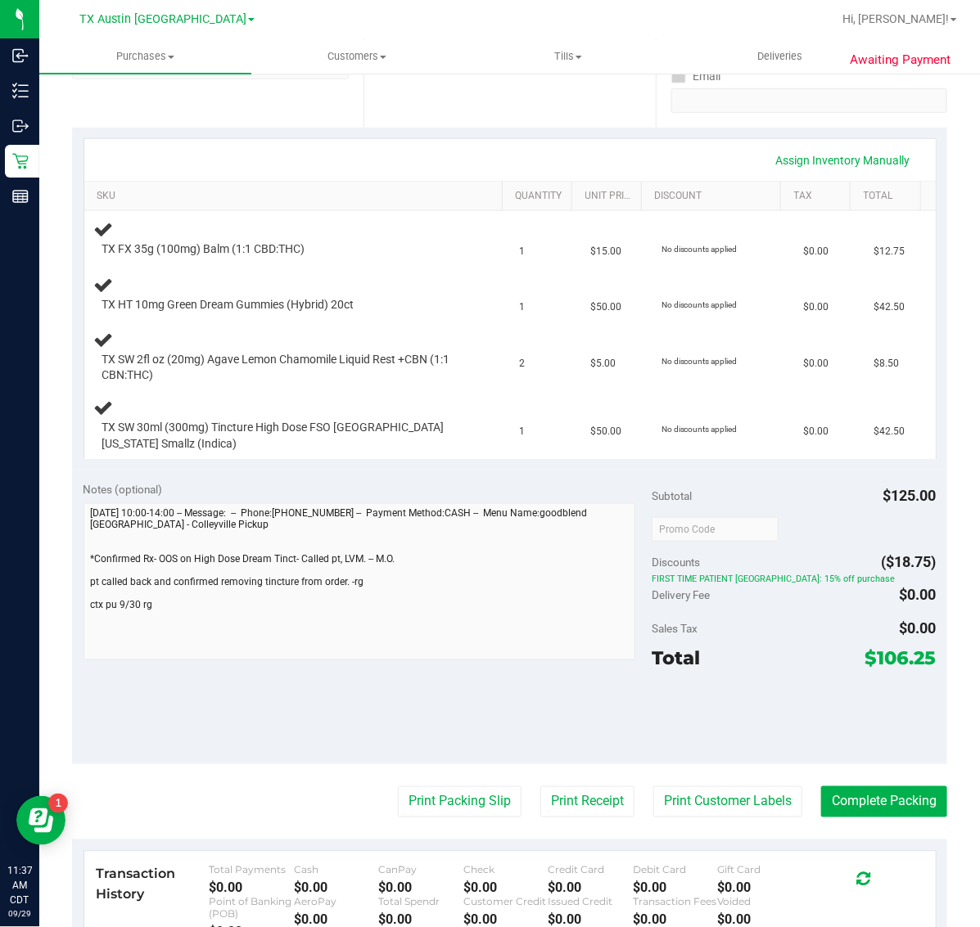
scroll to position [409, 0]
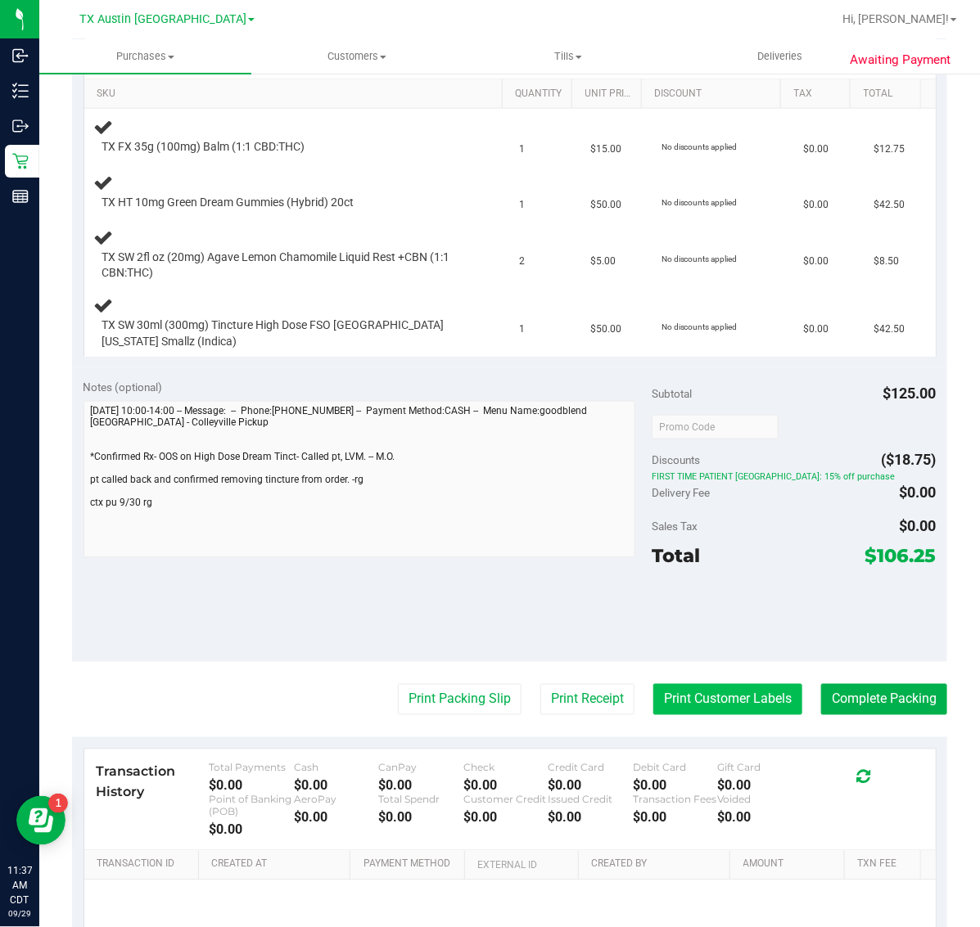
click at [696, 697] on button "Print Customer Labels" at bounding box center [727, 699] width 149 height 31
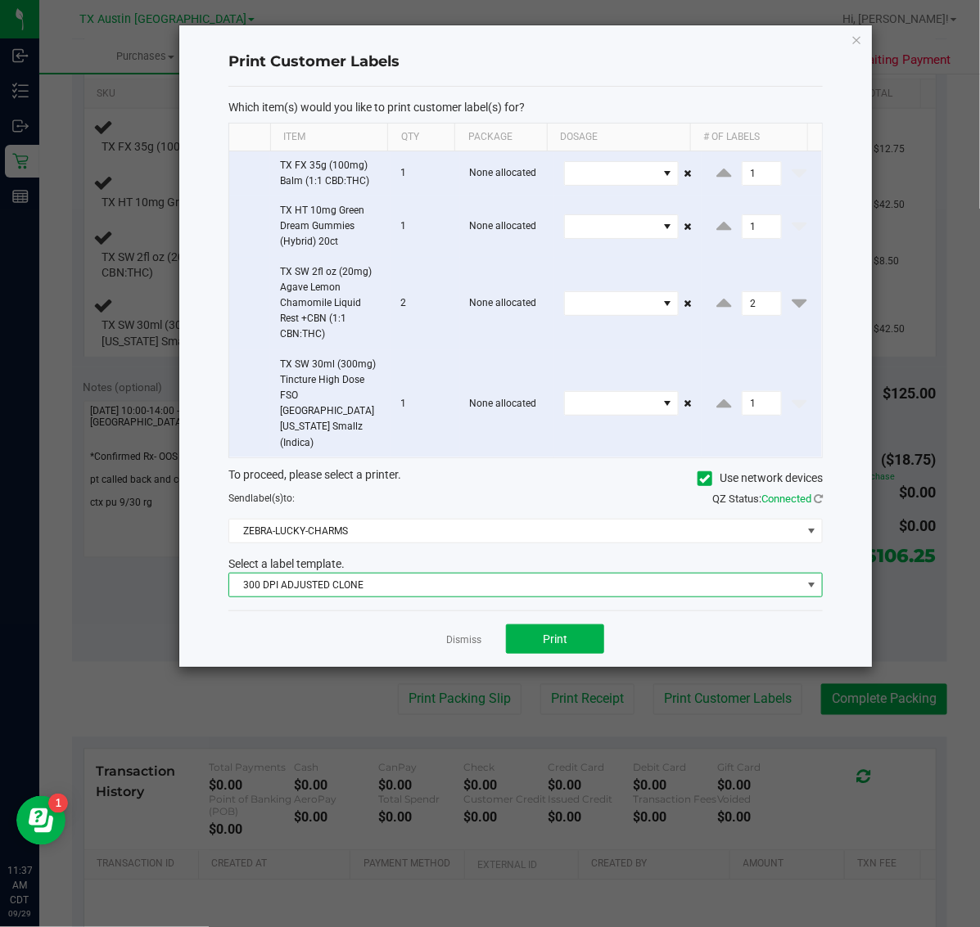
click at [402, 574] on span "300 DPI ADJUSTED CLONE" at bounding box center [515, 585] width 572 height 23
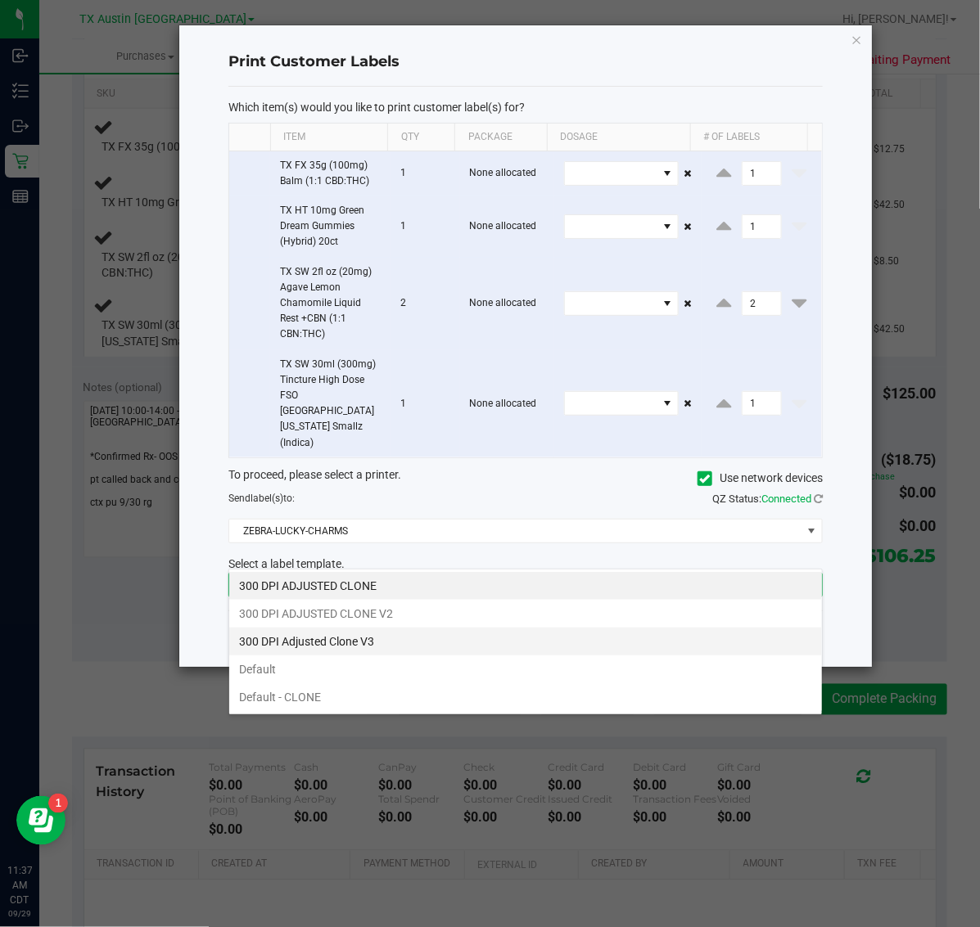
scroll to position [25, 594]
click at [397, 636] on li "300 DPI Adjusted Clone V3" at bounding box center [525, 642] width 593 height 28
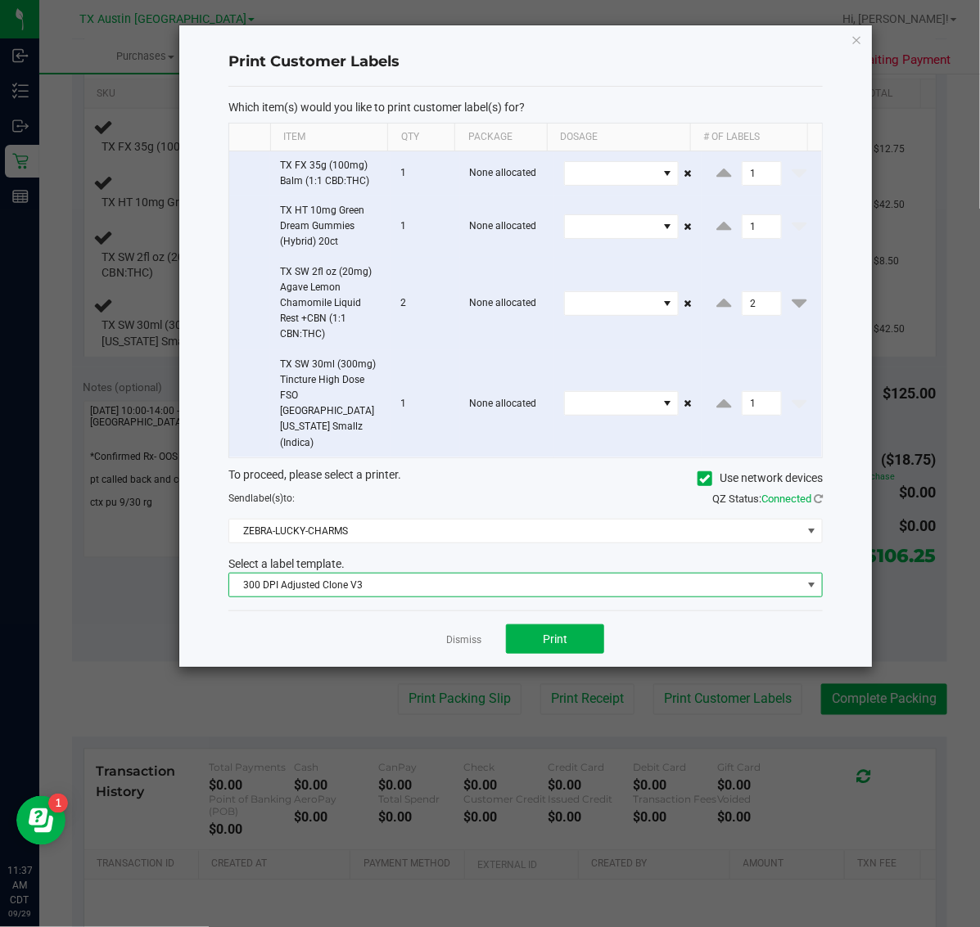
click at [588, 578] on div "Which item(s) would you like to print customer label(s) for? Item Qty Package D…" at bounding box center [525, 349] width 594 height 525
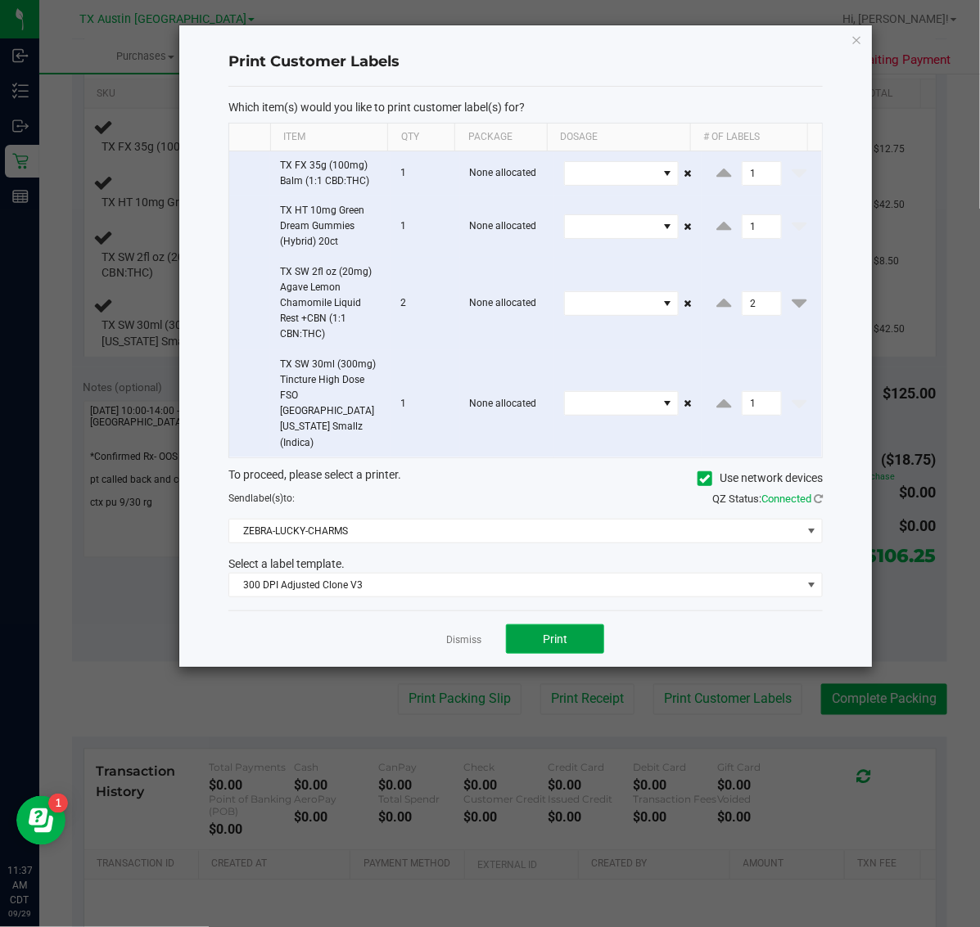
click at [574, 624] on button "Print" at bounding box center [555, 638] width 98 height 29
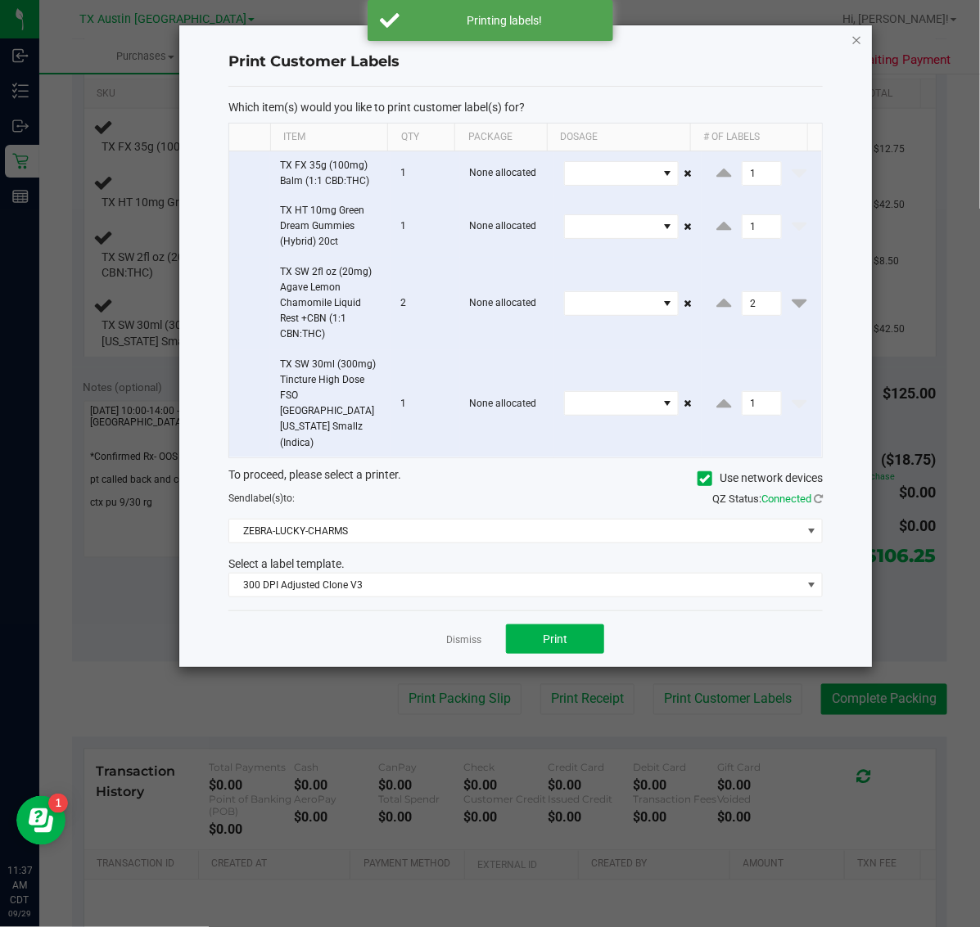
click at [858, 34] on icon "button" at bounding box center [856, 39] width 11 height 20
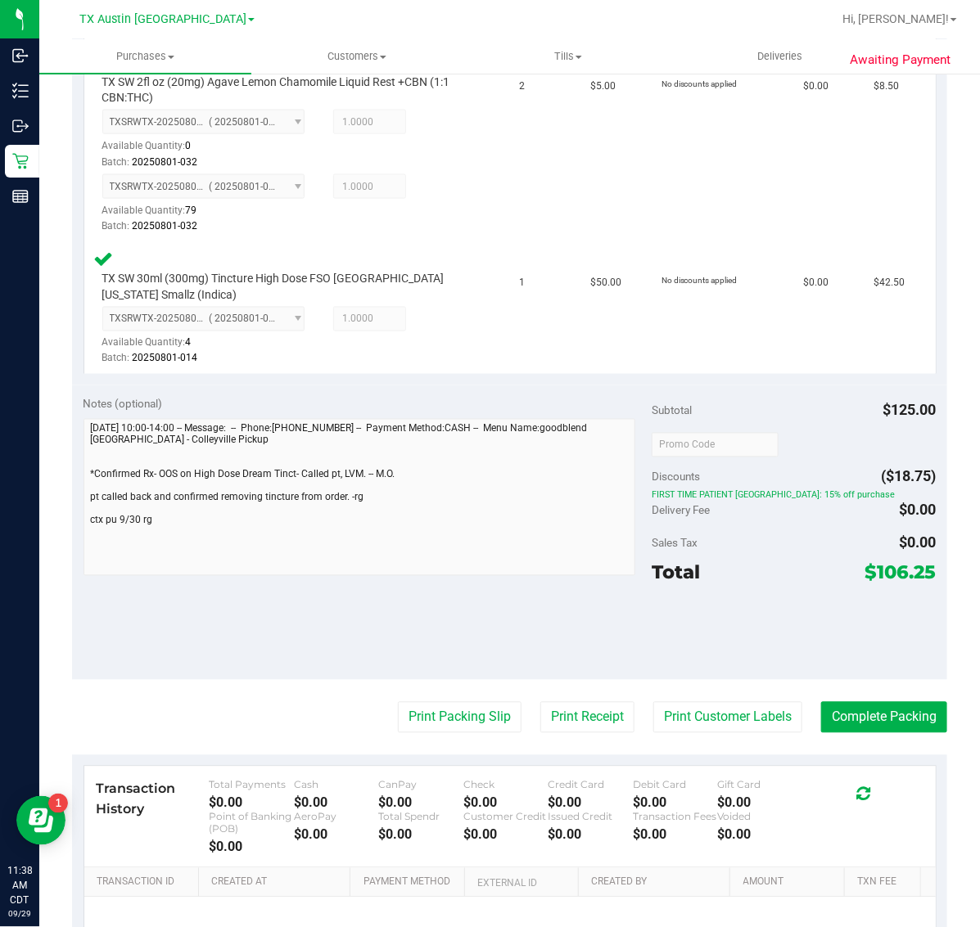
scroll to position [761, 0]
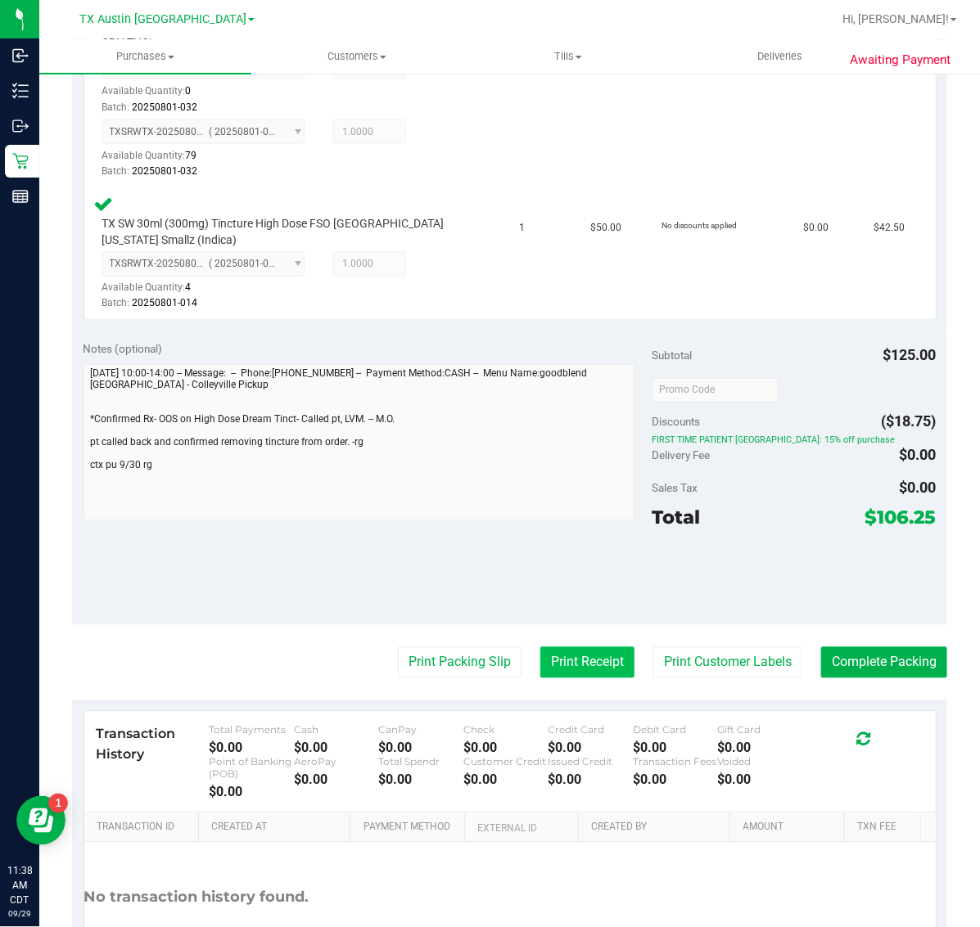
click at [573, 657] on button "Print Receipt" at bounding box center [587, 662] width 94 height 31
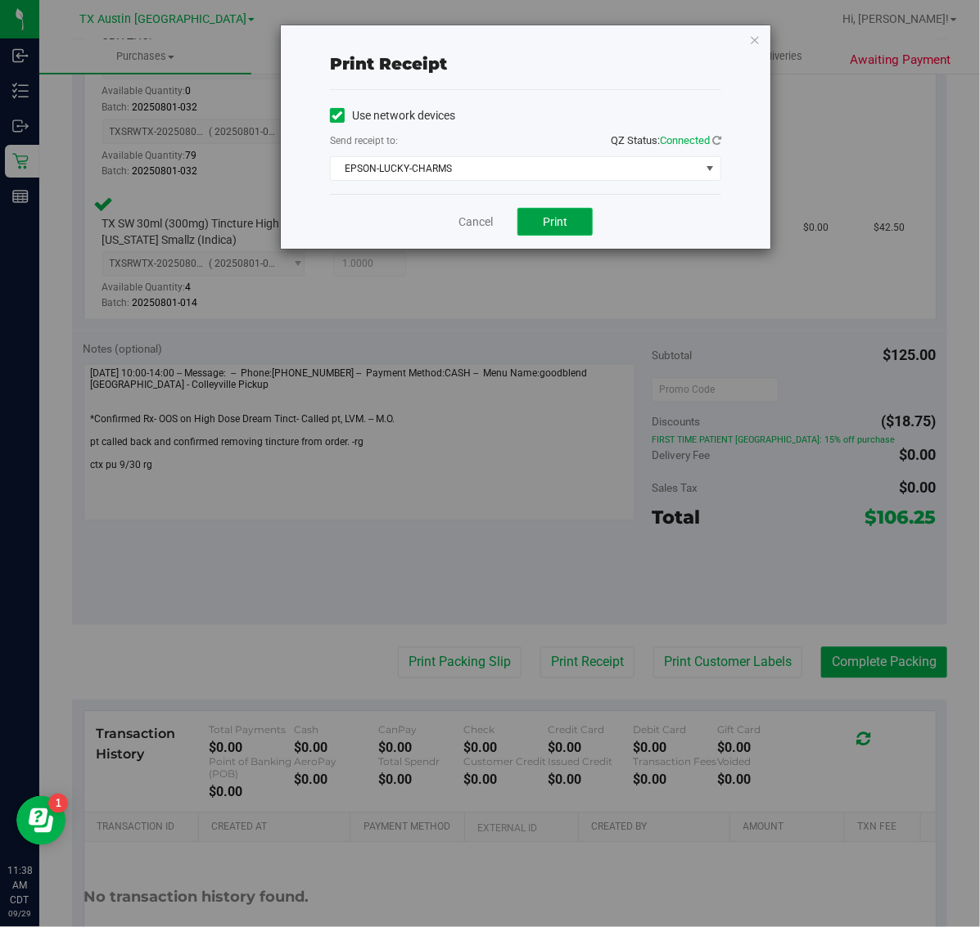
click at [554, 223] on span "Print" at bounding box center [555, 221] width 25 height 13
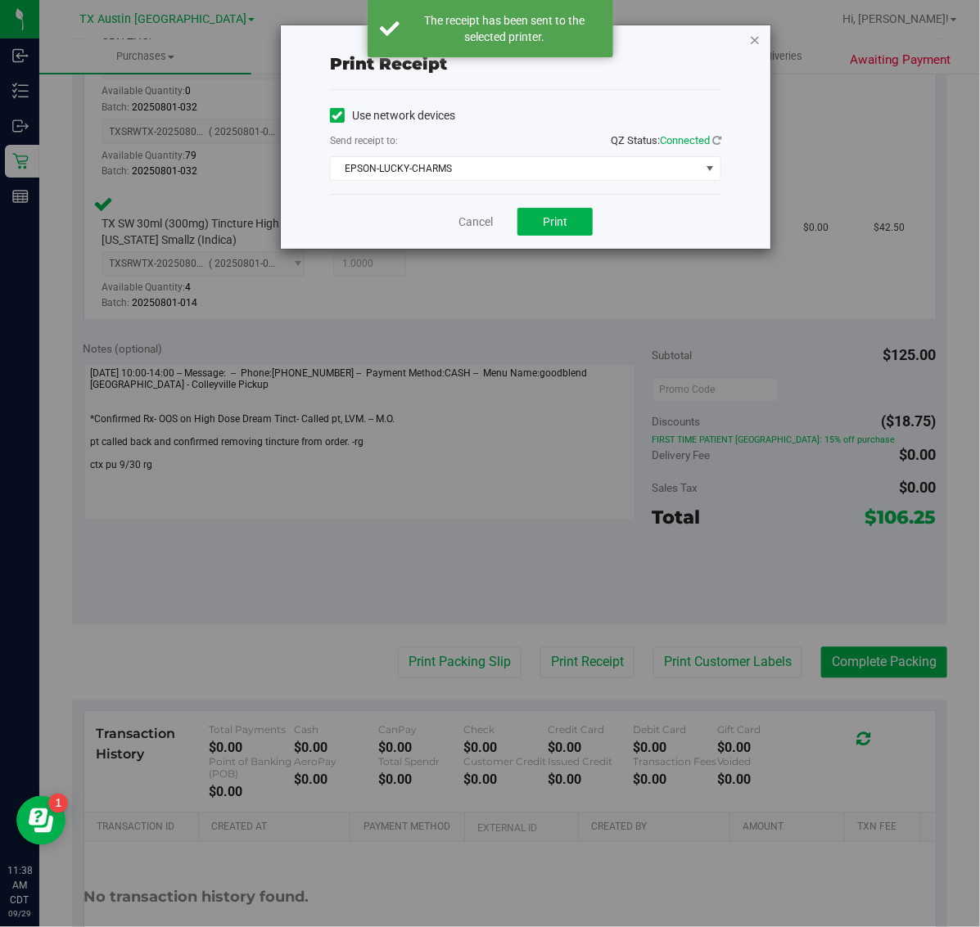
click at [755, 43] on icon "button" at bounding box center [754, 39] width 11 height 20
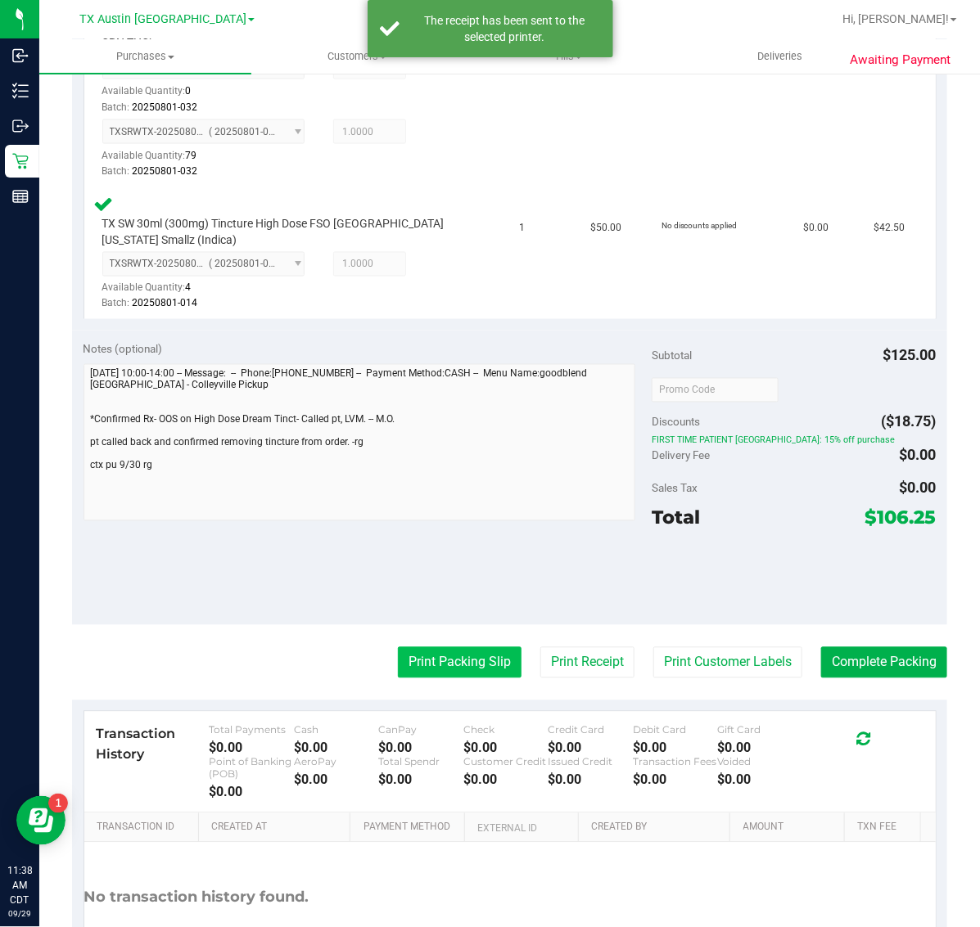
click at [475, 652] on button "Print Packing Slip" at bounding box center [460, 662] width 124 height 31
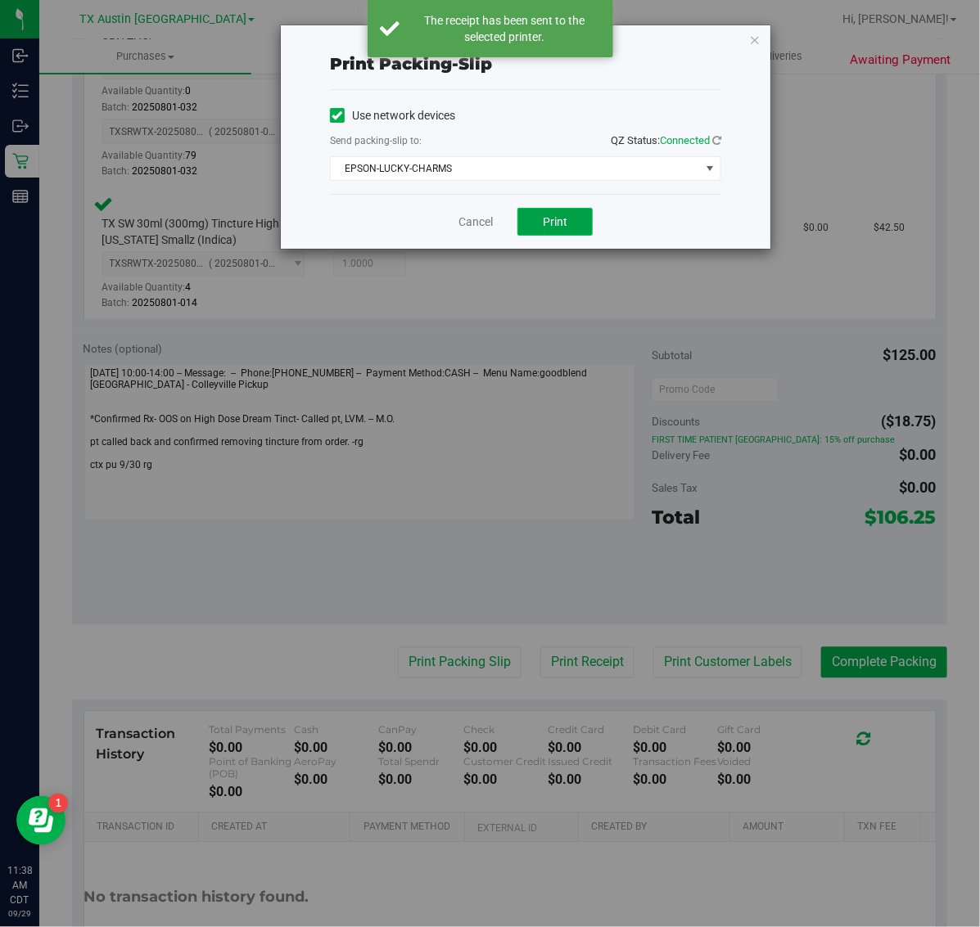
click at [546, 223] on span "Print" at bounding box center [555, 221] width 25 height 13
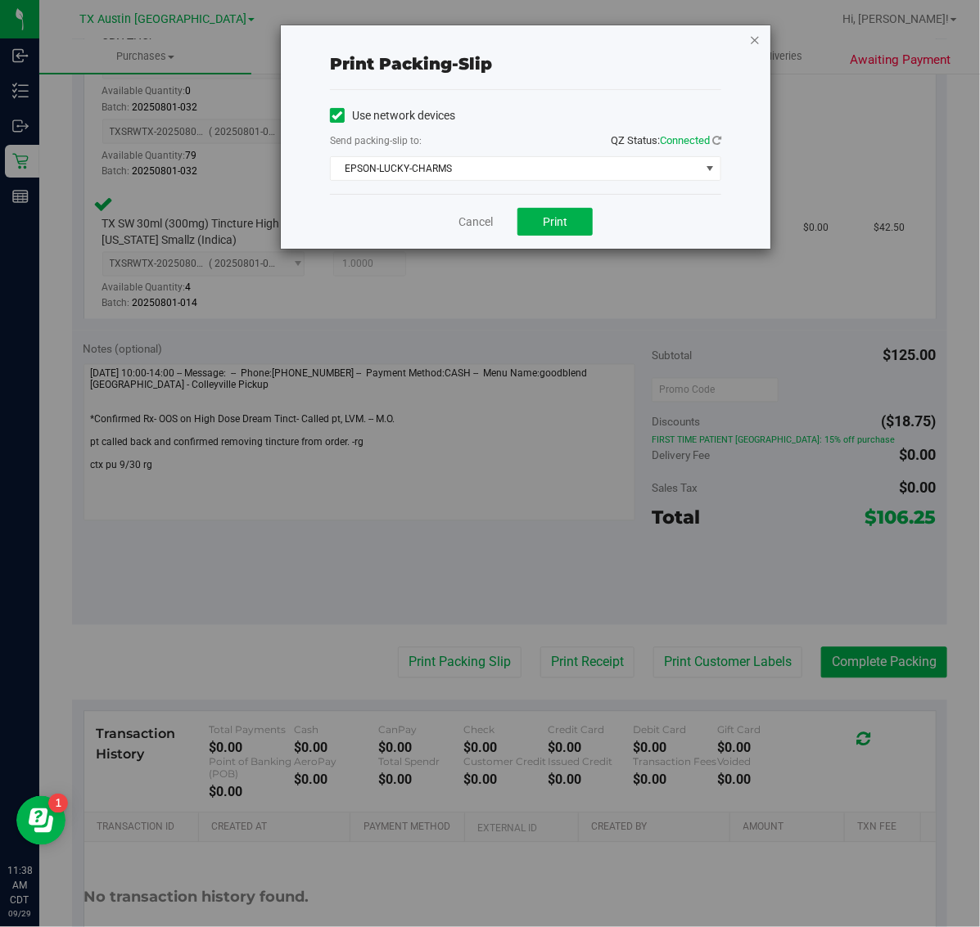
click at [750, 38] on div "Print packing-slip Use network devices Send packing-slip to: QZ Status: Connect…" at bounding box center [525, 136] width 489 height 223
click at [757, 38] on icon "button" at bounding box center [754, 39] width 11 height 20
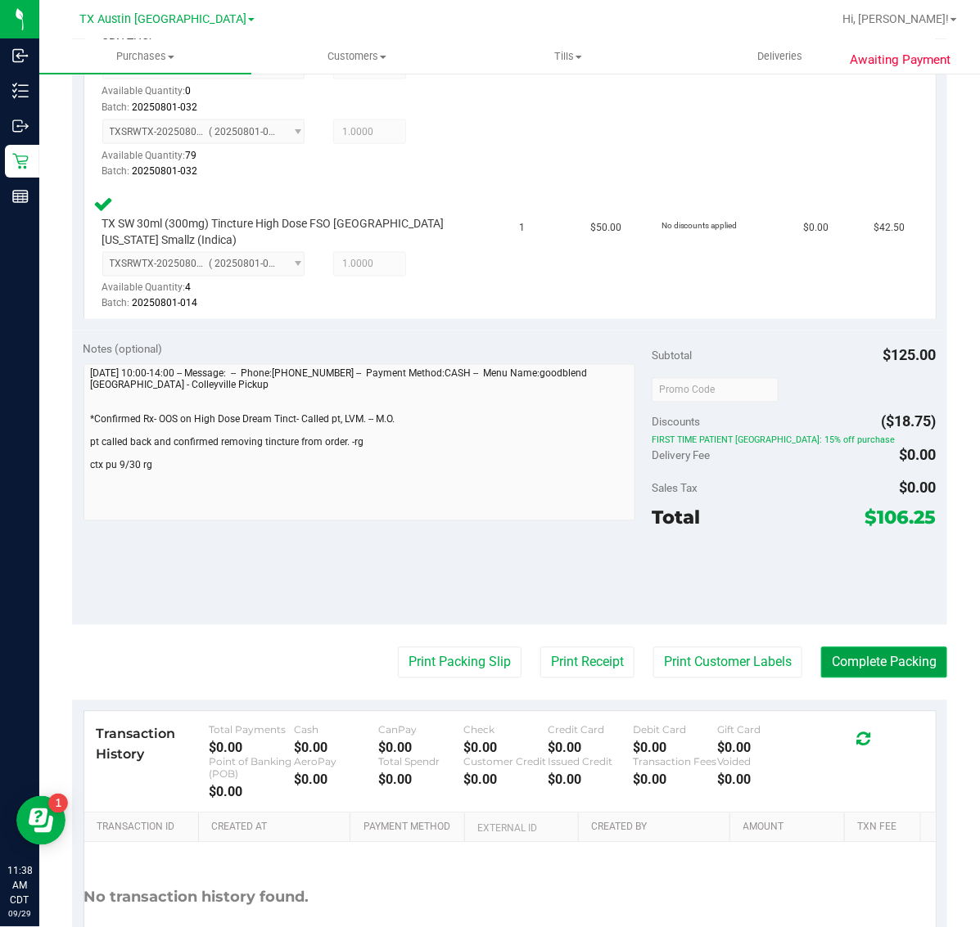
click at [881, 659] on button "Complete Packing" at bounding box center [884, 662] width 126 height 31
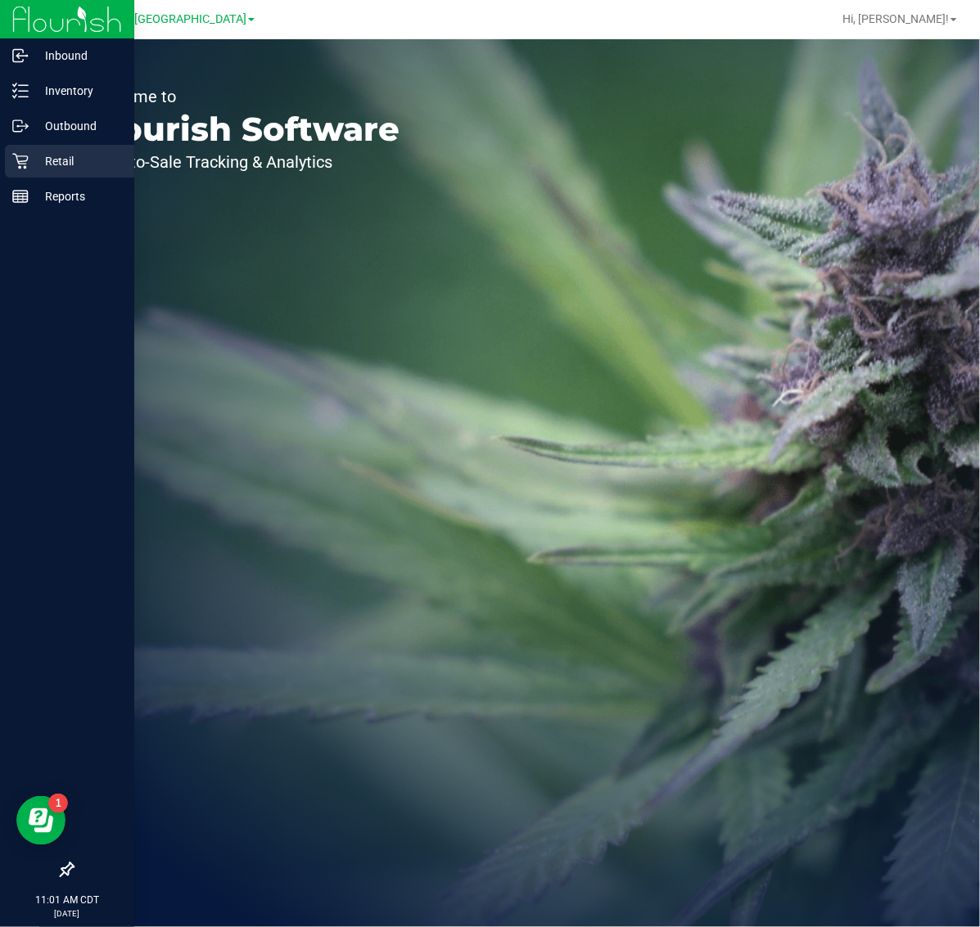
click at [83, 162] on p "Retail" at bounding box center [78, 161] width 98 height 20
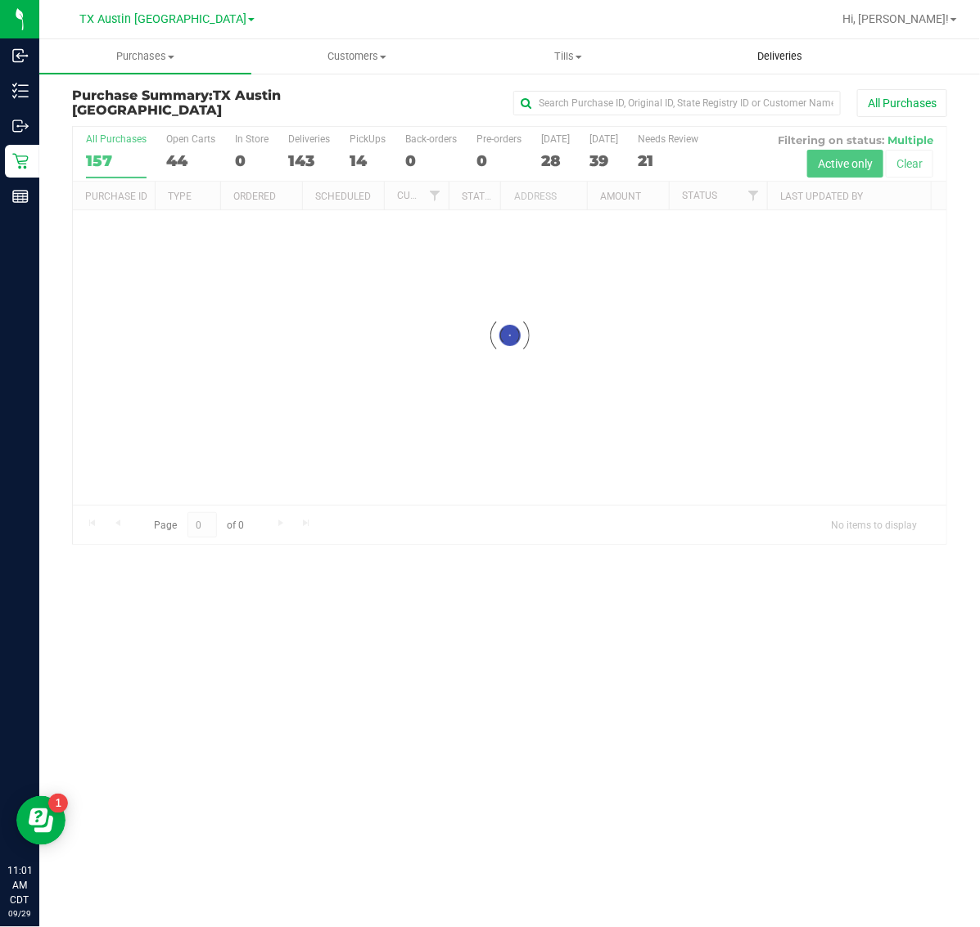
click at [771, 51] on span "Deliveries" at bounding box center [779, 56] width 89 height 15
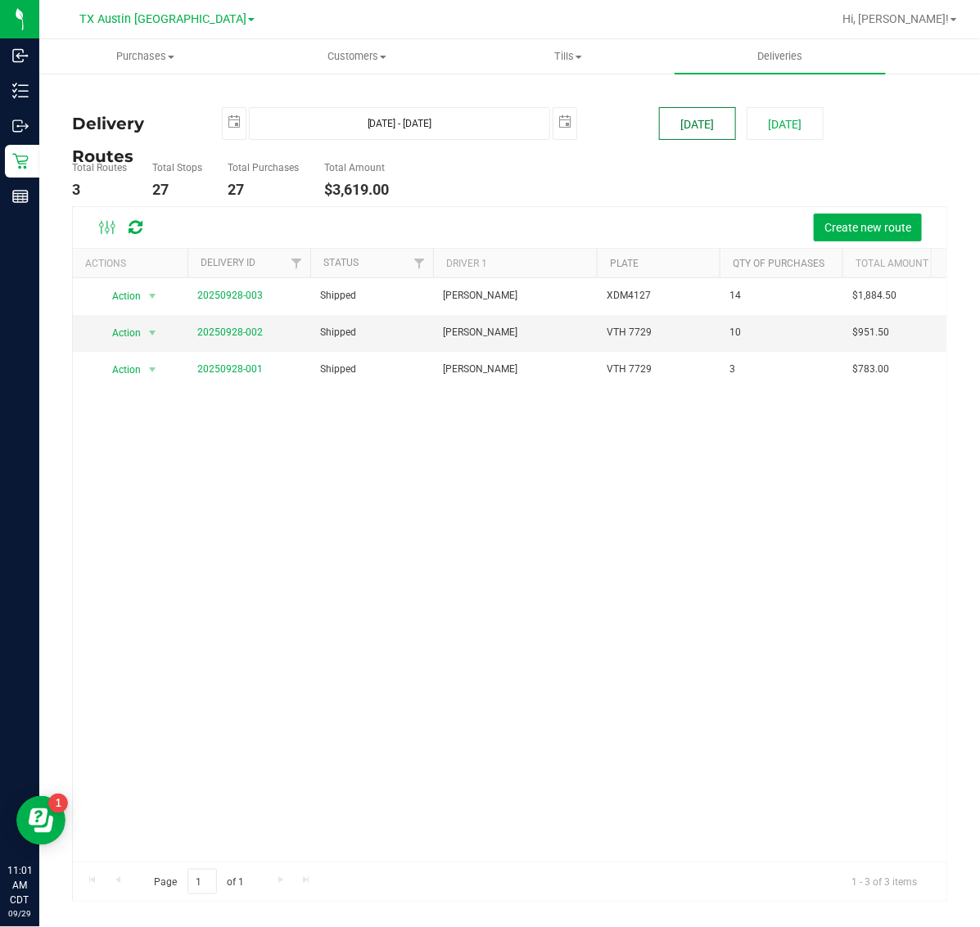
click at [709, 124] on button "[DATE]" at bounding box center [697, 123] width 77 height 33
click at [173, 25] on span "TX Austin [GEOGRAPHIC_DATA]" at bounding box center [162, 19] width 167 height 15
click at [160, 78] on link "TX Plano Retail" at bounding box center [166, 80] width 239 height 22
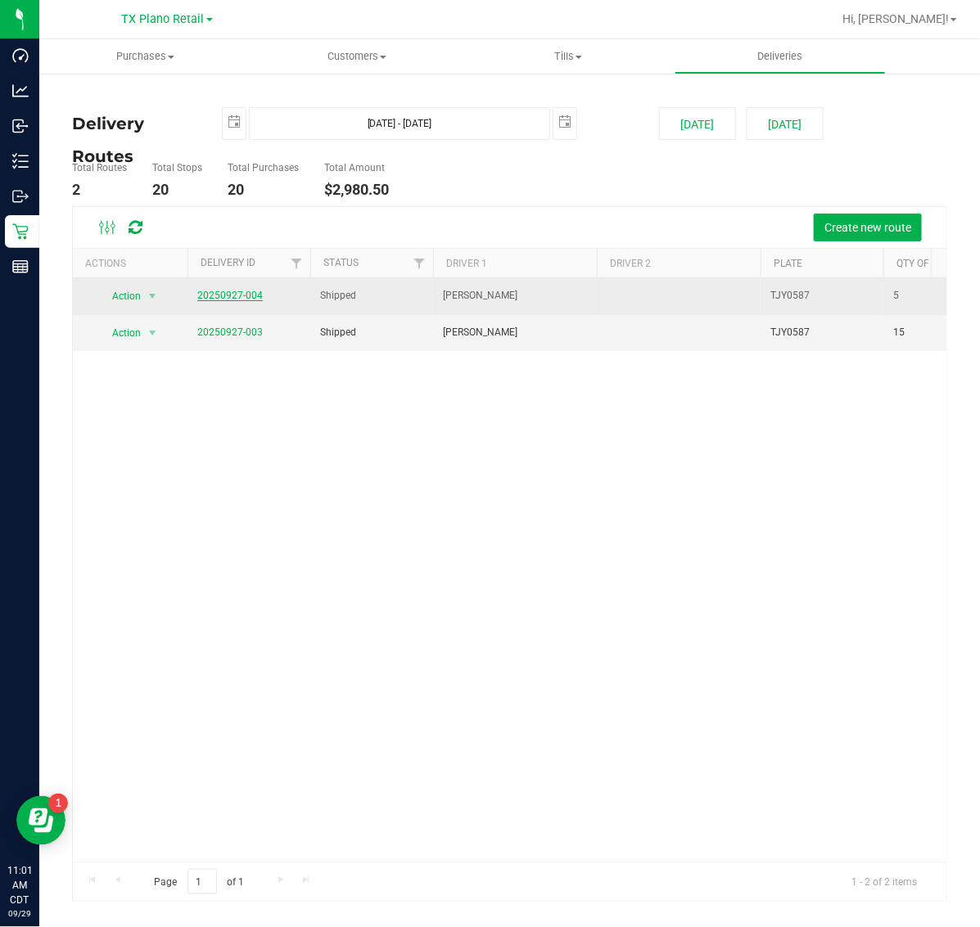
click at [234, 300] on link "20250927-004" at bounding box center [229, 295] width 65 height 11
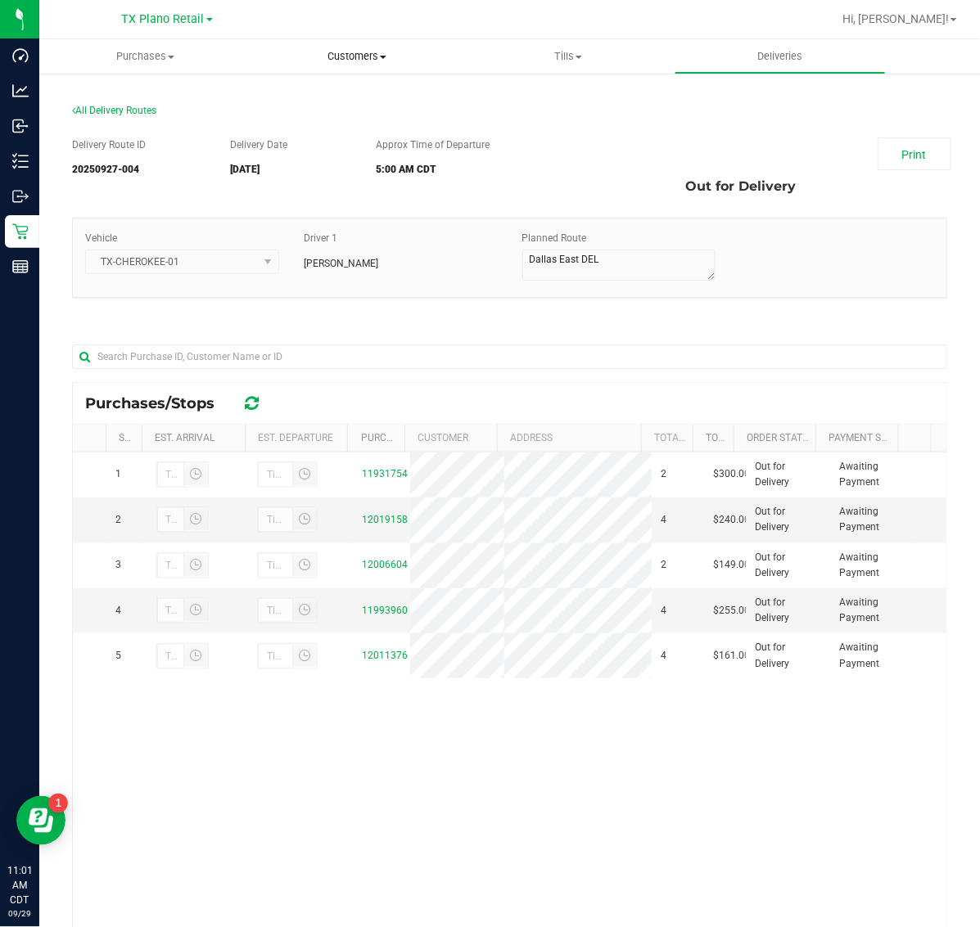
click at [345, 46] on uib-tab-heading "Customers All customers Add a new customer All physicians" at bounding box center [357, 56] width 210 height 33
click at [358, 89] on li "All customers" at bounding box center [357, 99] width 212 height 20
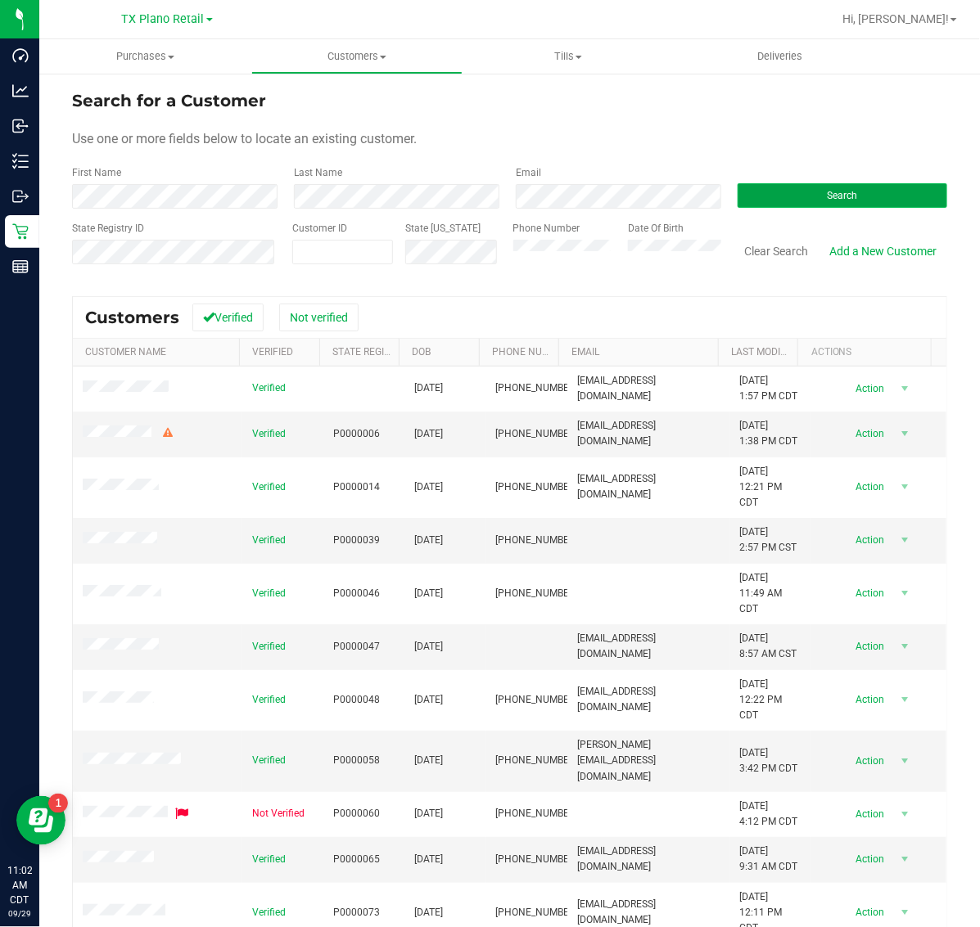
click at [844, 205] on button "Search" at bounding box center [842, 195] width 210 height 25
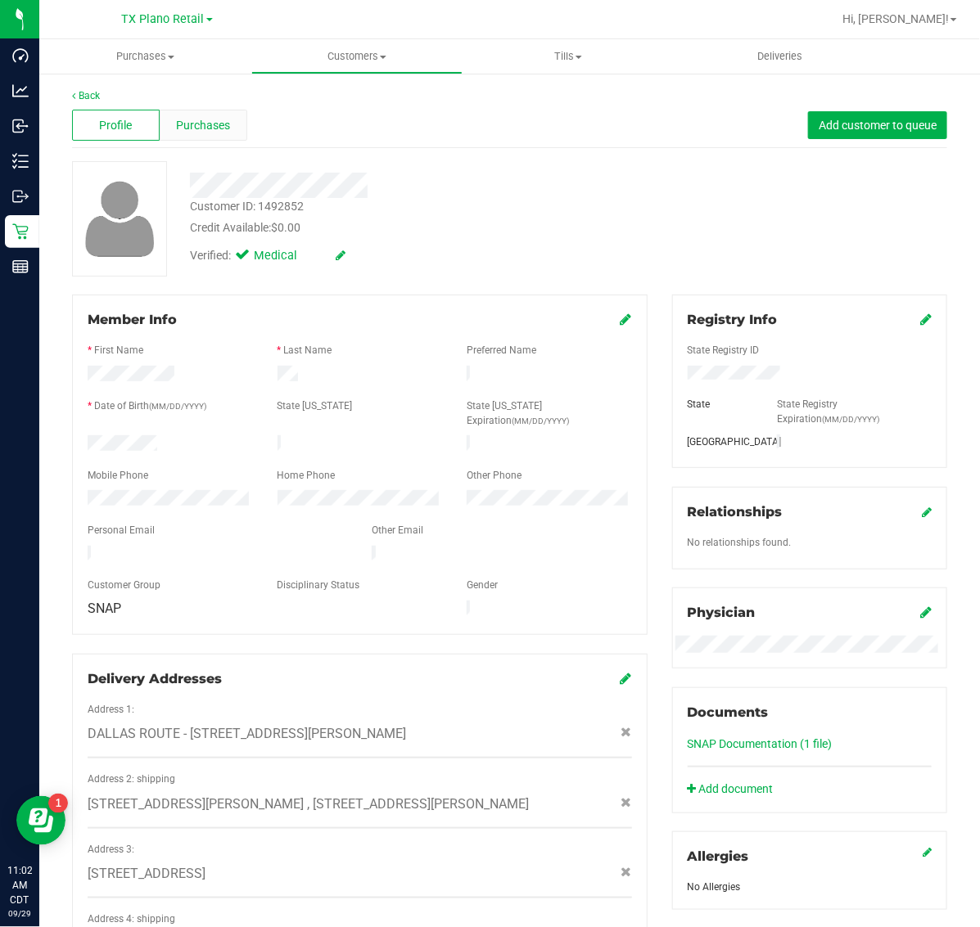
click at [219, 117] on span "Purchases" at bounding box center [203, 125] width 54 height 17
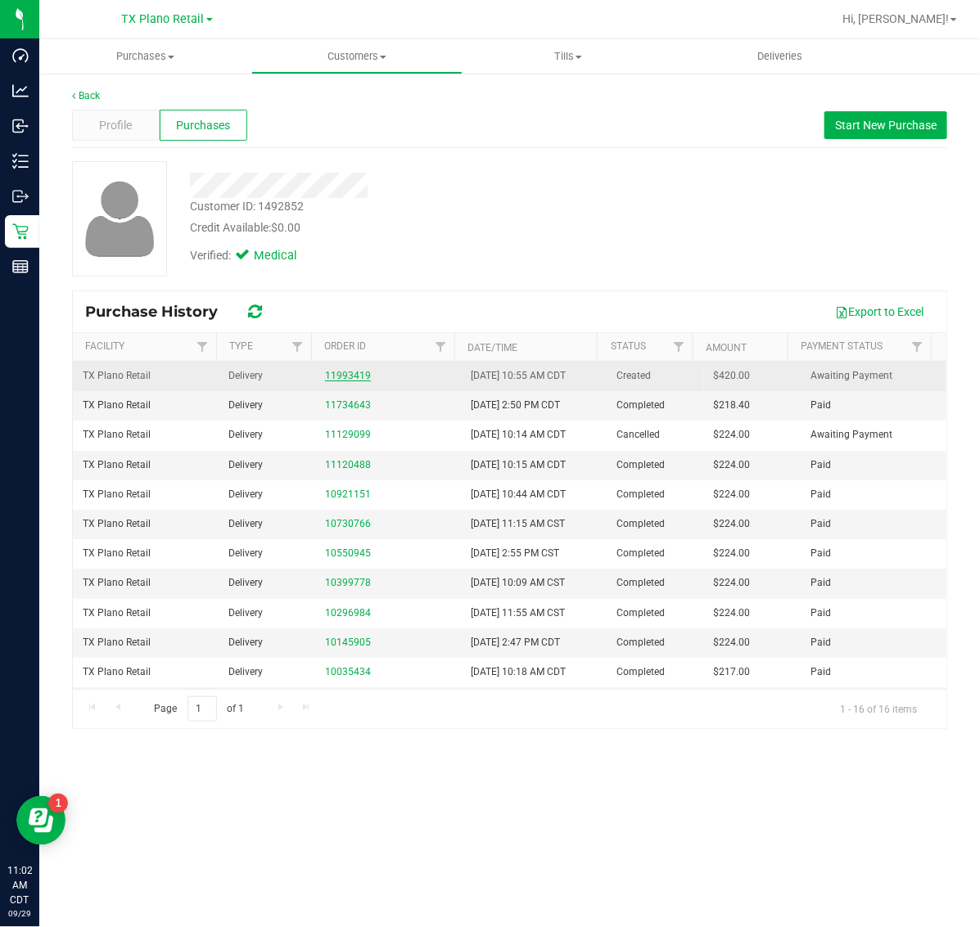
click at [354, 378] on link "11993419" at bounding box center [348, 375] width 46 height 11
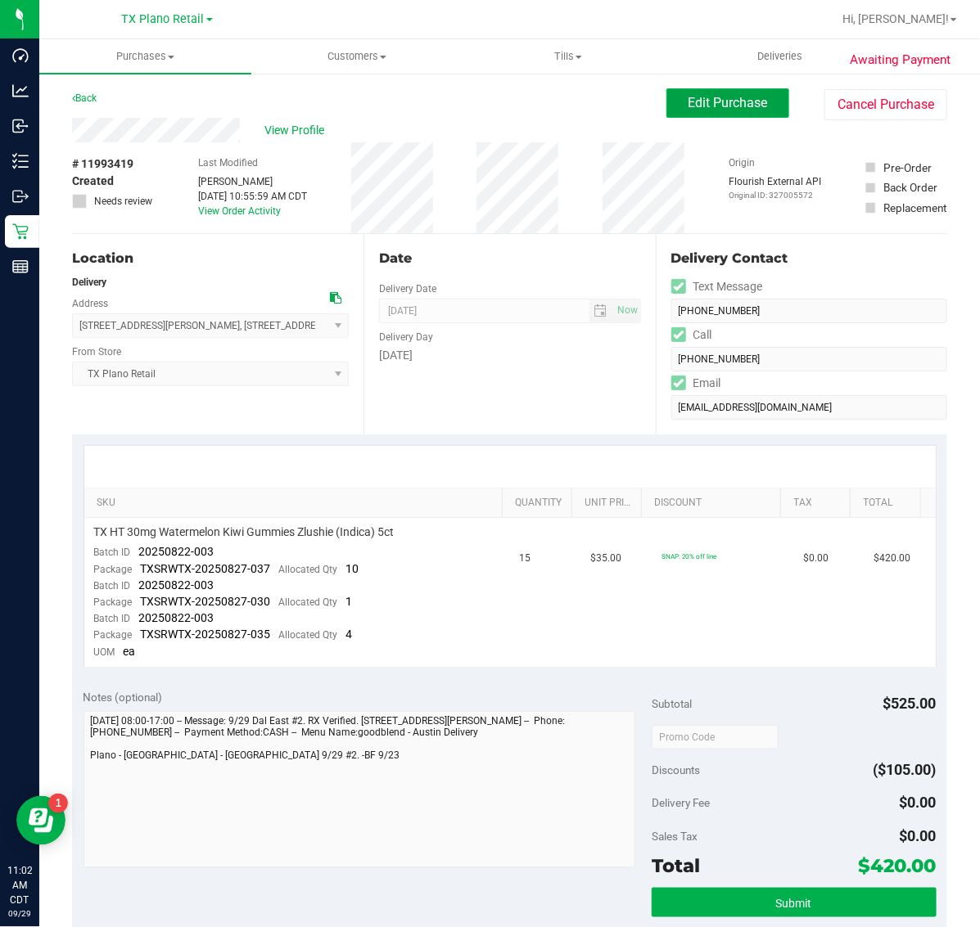
click at [716, 102] on span "Edit Purchase" at bounding box center [727, 103] width 79 height 16
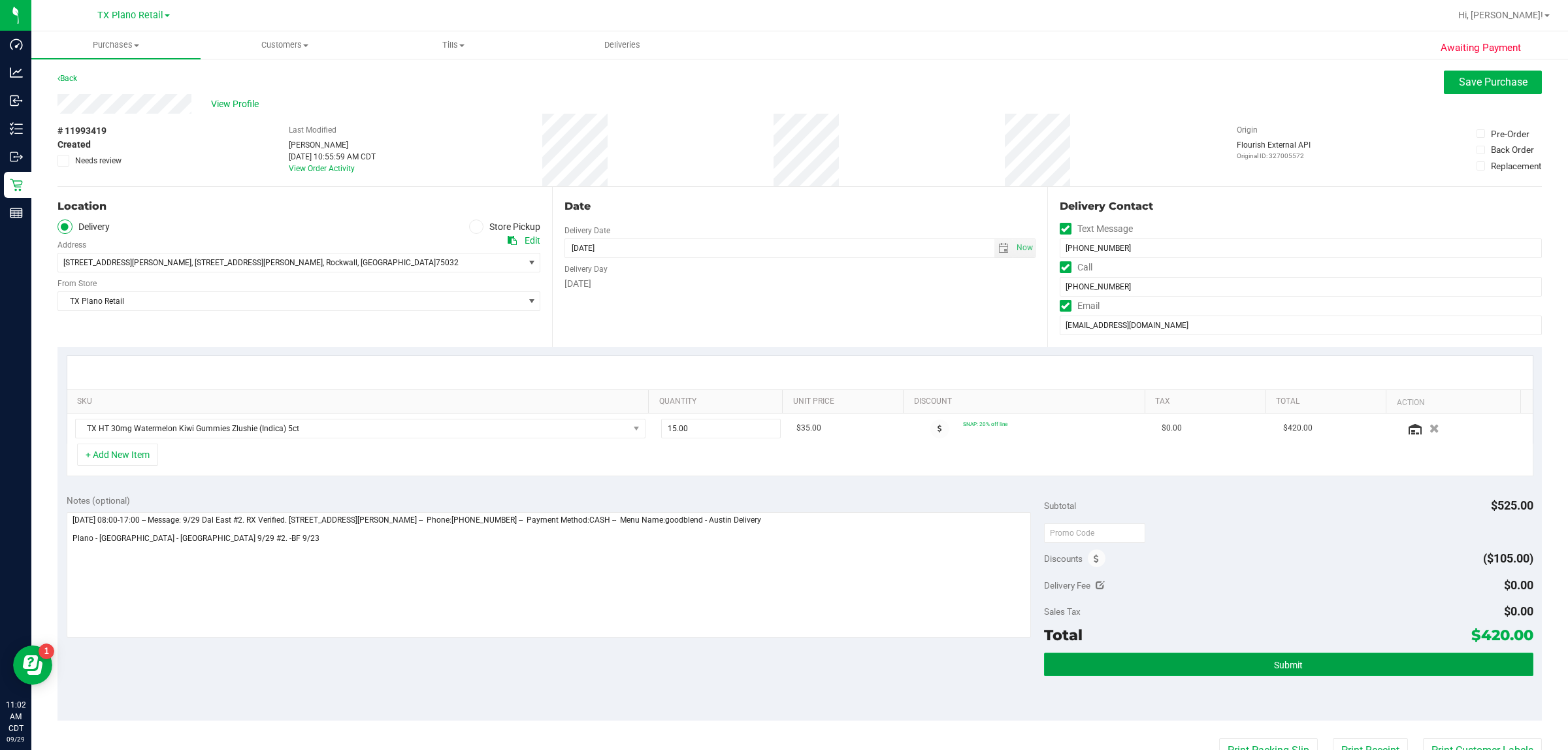
click at [782, 663] on button "Submit" at bounding box center [1289, 664] width 489 height 23
